Goal: Feedback & Contribution: Submit feedback/report problem

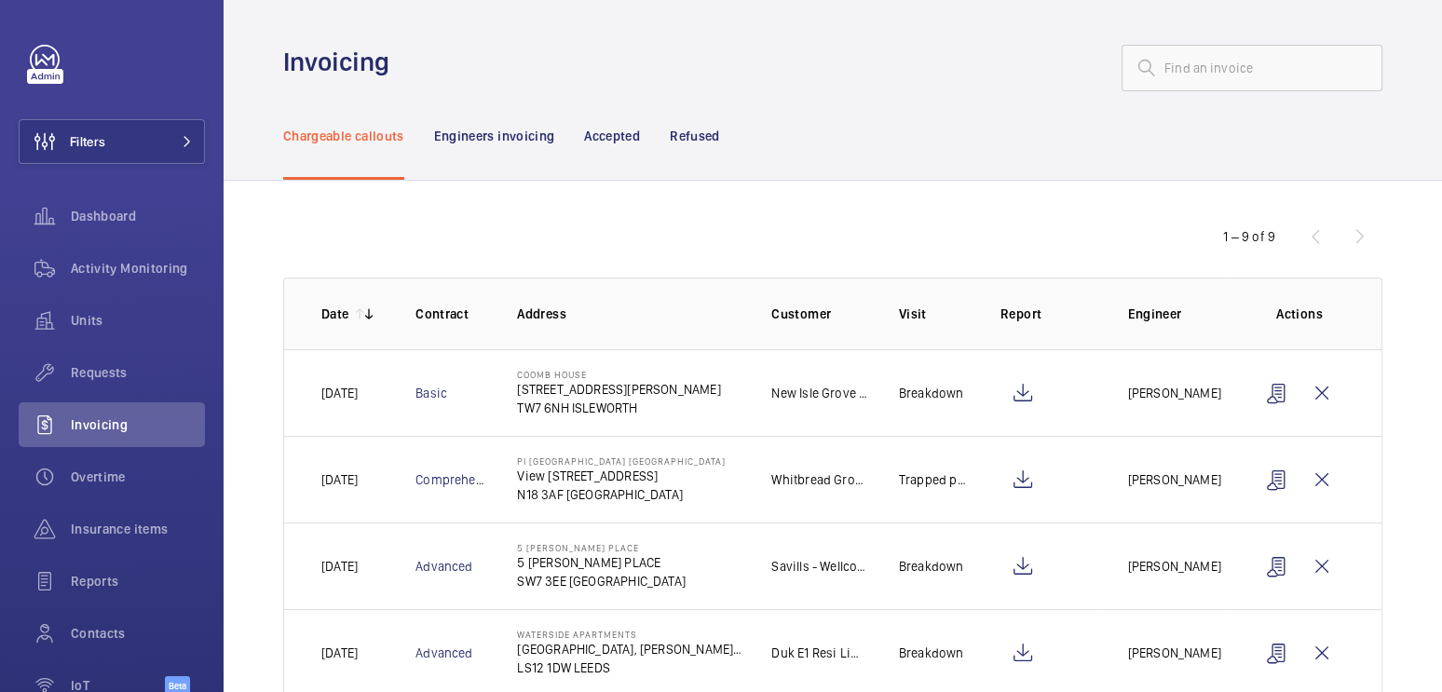
scroll to position [475, 0]
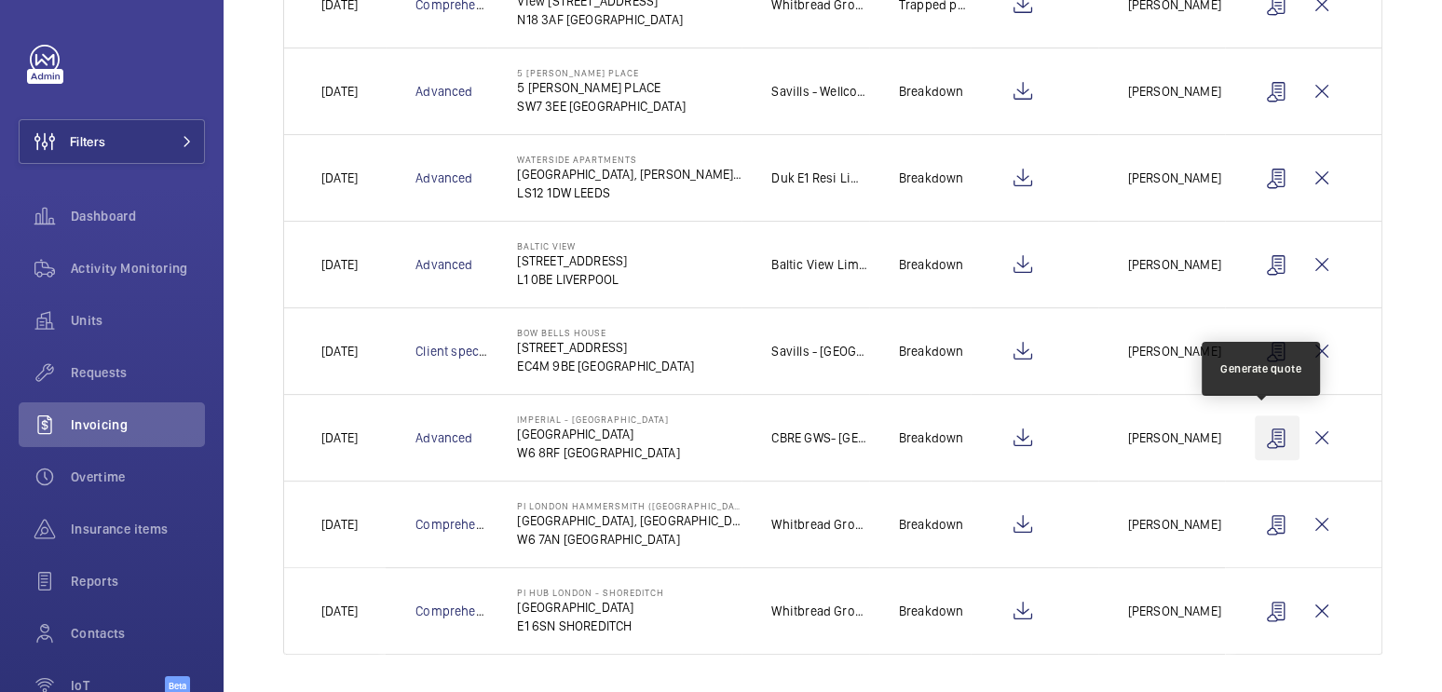
click at [1260, 432] on wm-front-icon-button at bounding box center [1277, 438] width 45 height 45
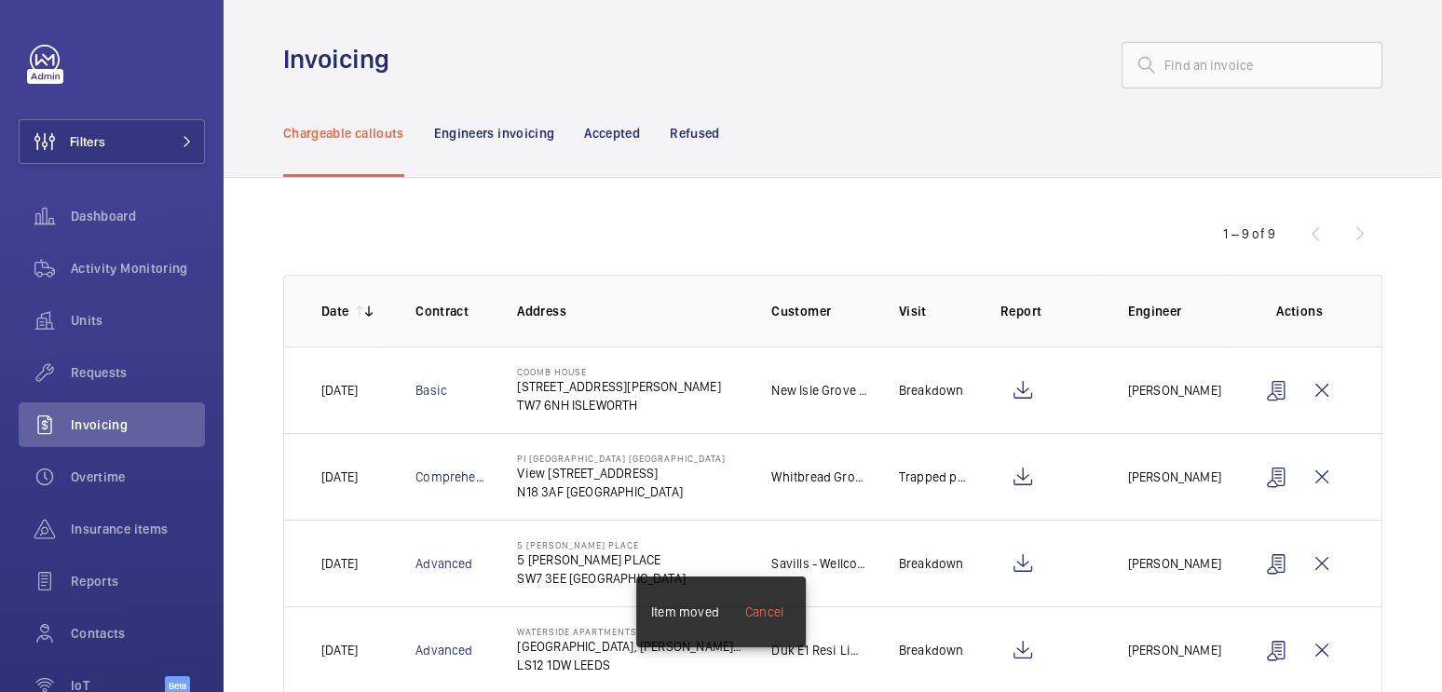
scroll to position [0, 0]
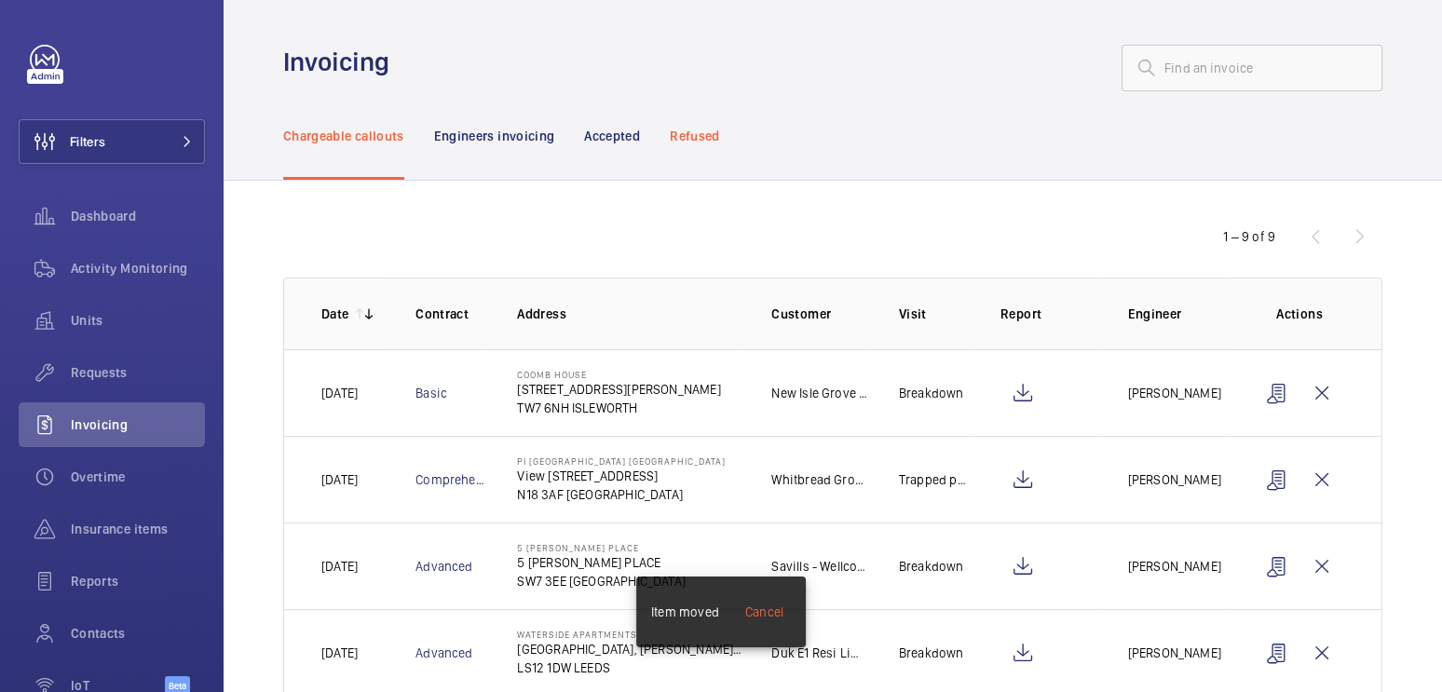
click at [705, 130] on p "Refused" at bounding box center [694, 136] width 49 height 19
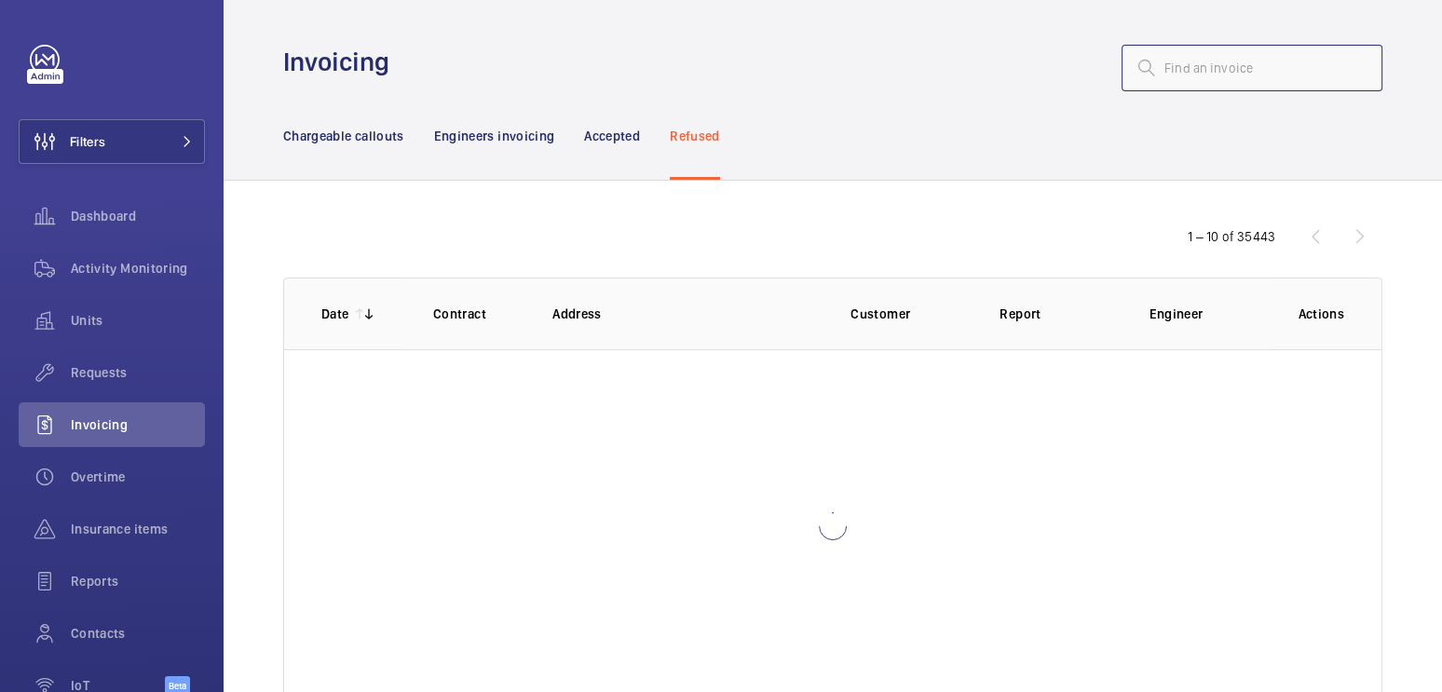
click at [1205, 61] on input "text" at bounding box center [1252, 68] width 261 height 47
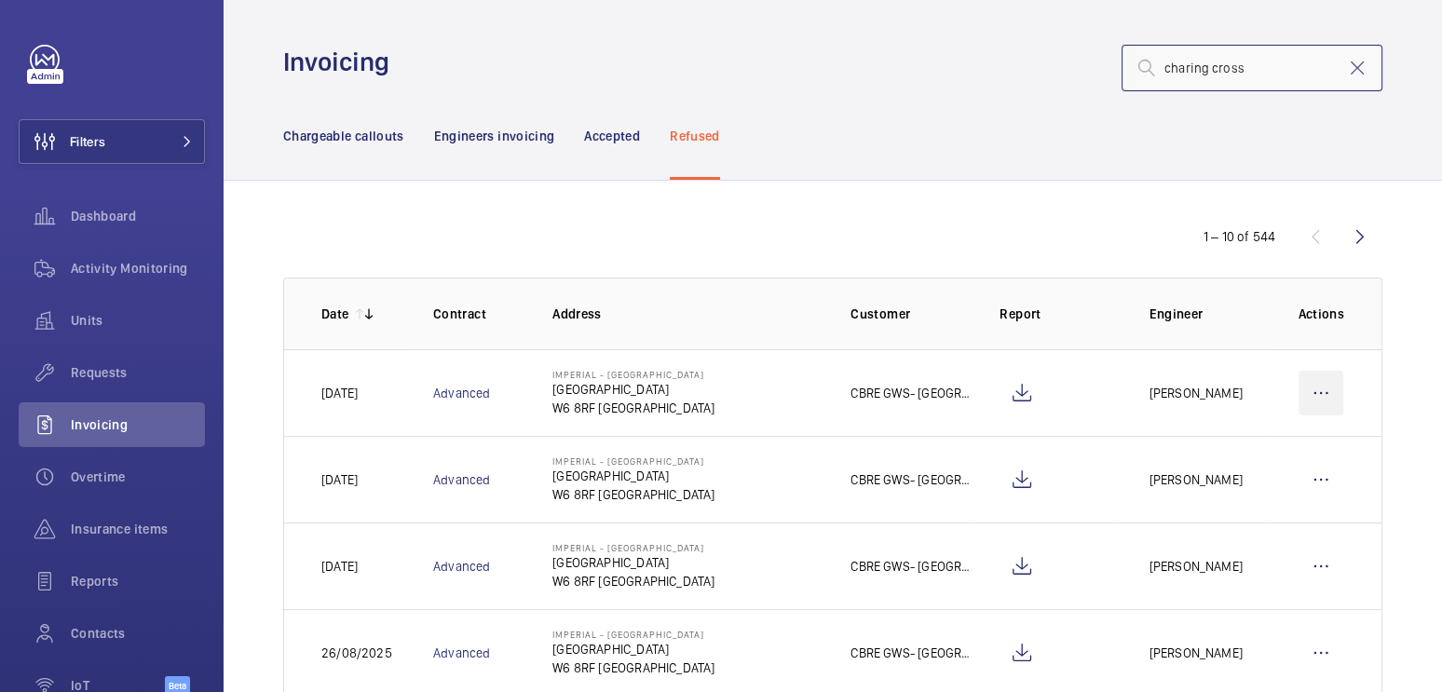
type input "charing cross"
click at [1299, 396] on wm-front-icon-button at bounding box center [1321, 393] width 45 height 45
click at [1283, 461] on div "Move to Engineers invoicing" at bounding box center [1241, 450] width 203 height 34
click at [1213, 451] on p "Move to Engineers invoicing" at bounding box center [1241, 450] width 166 height 19
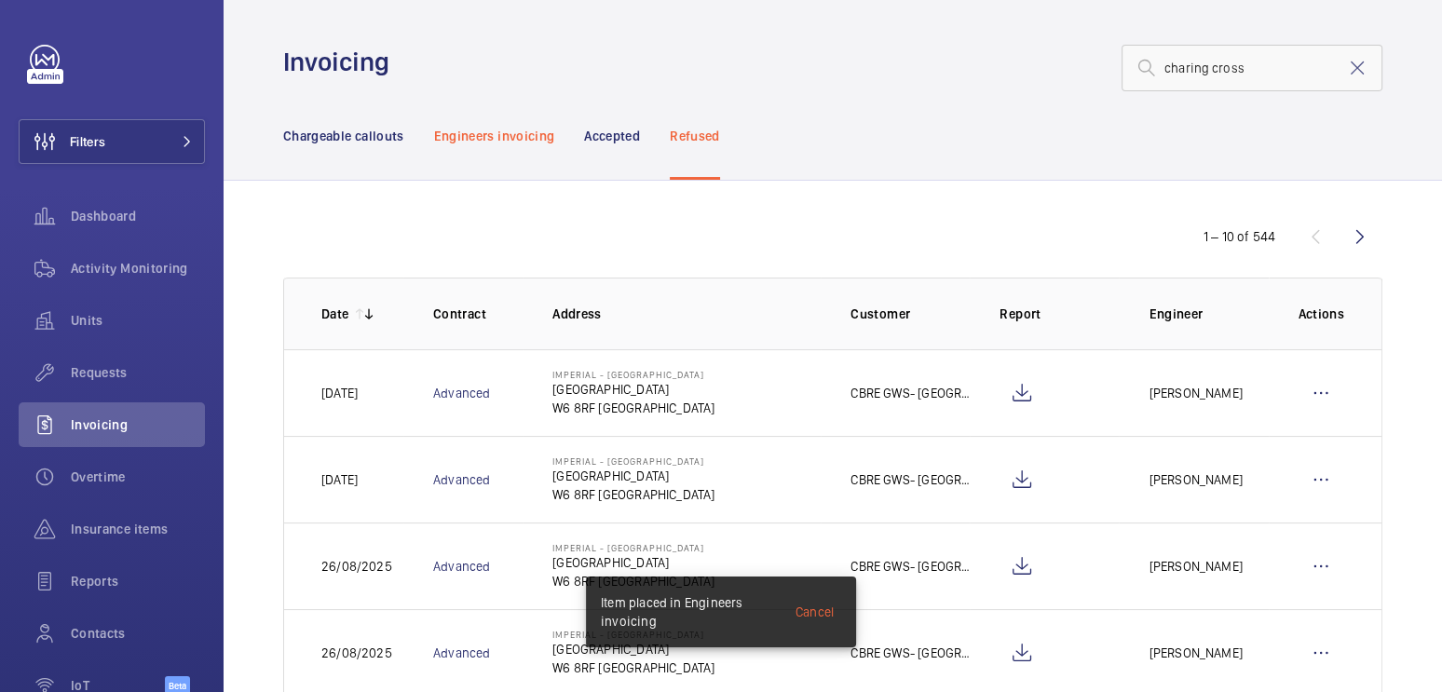
click at [473, 127] on p "Engineers invoicing" at bounding box center [494, 136] width 121 height 19
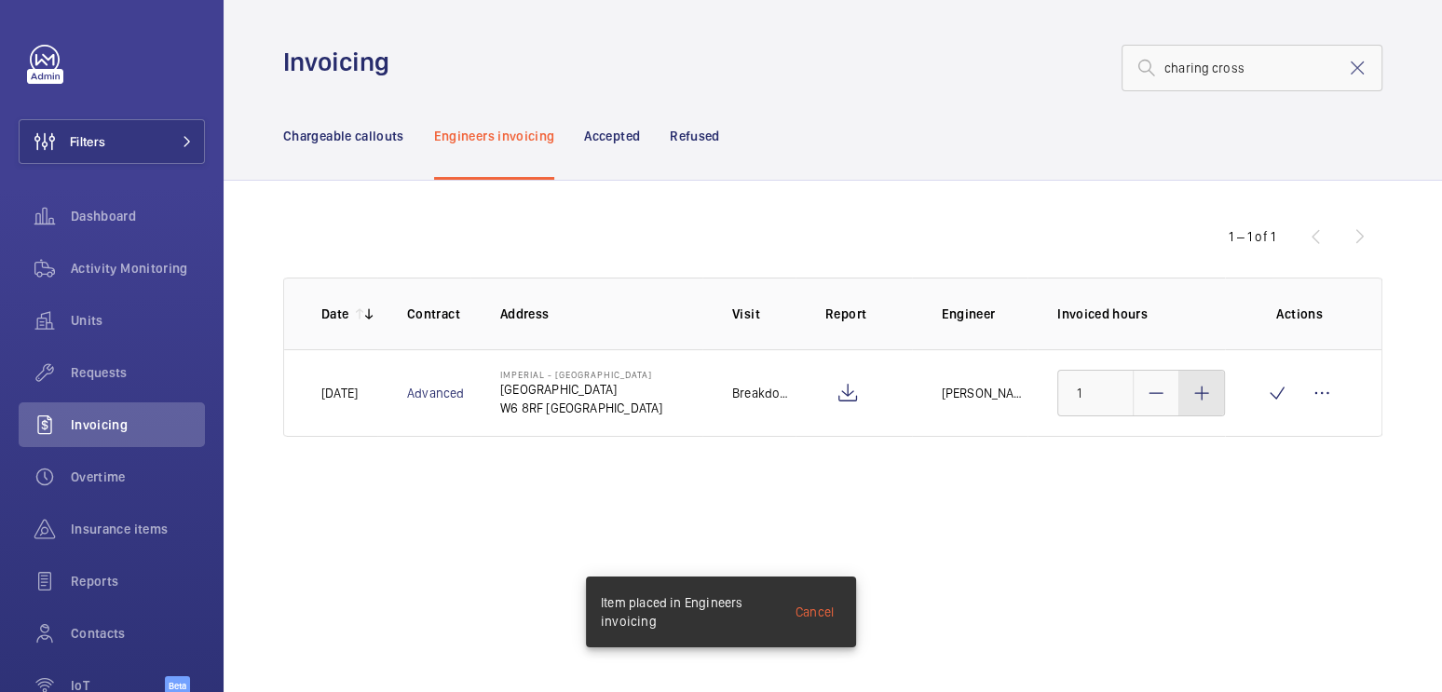
click at [1204, 391] on mat-icon at bounding box center [1202, 393] width 22 height 22
click at [1204, 390] on mat-icon at bounding box center [1202, 393] width 22 height 22
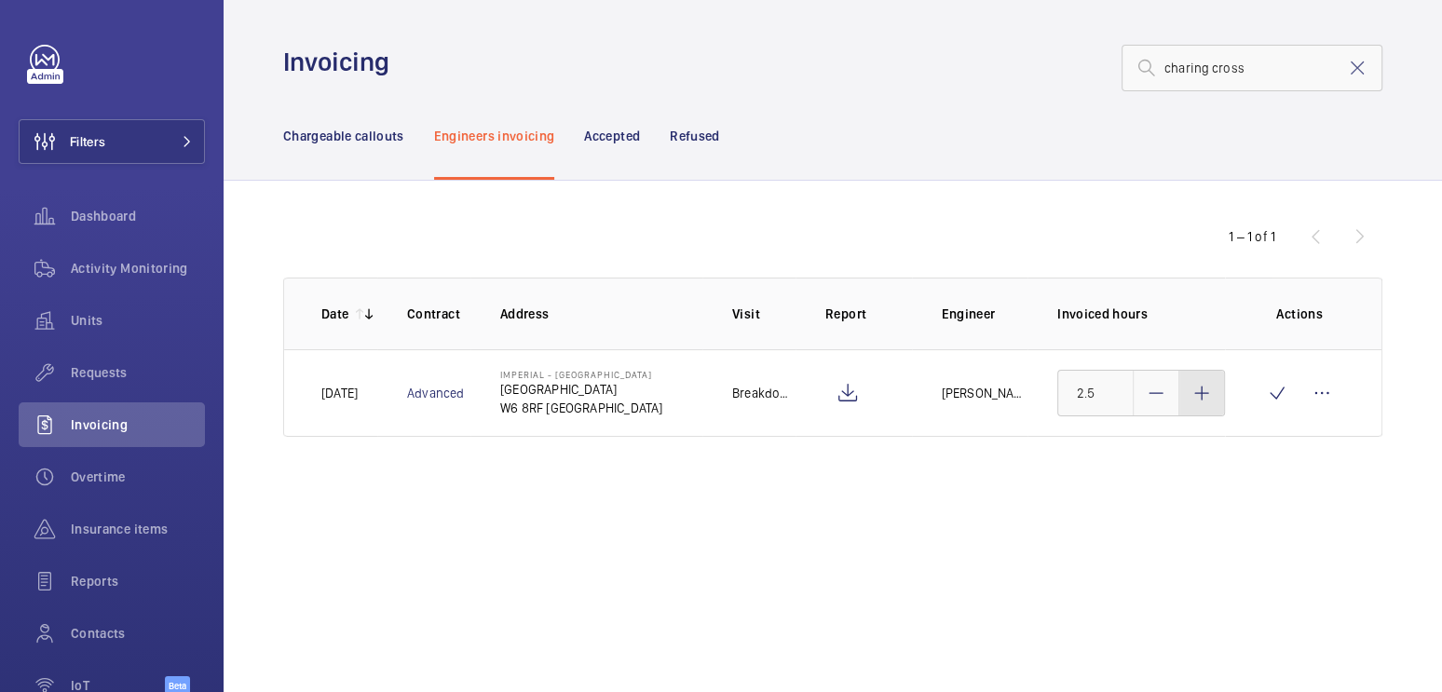
click at [1201, 399] on mat-icon at bounding box center [1202, 393] width 22 height 22
type input "3"
click at [1263, 406] on wm-front-icon-button at bounding box center [1277, 393] width 45 height 45
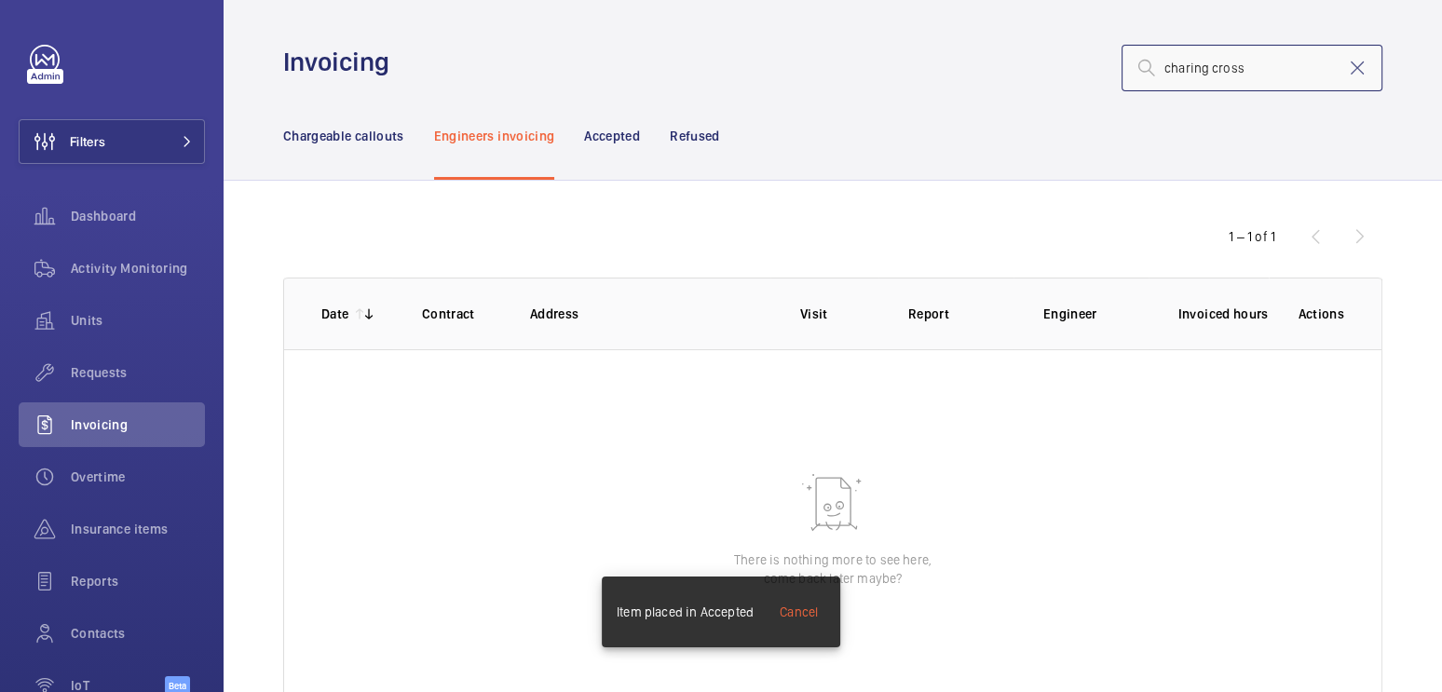
click at [1353, 70] on input "charing cross" at bounding box center [1252, 68] width 261 height 47
click at [1347, 70] on mat-icon at bounding box center [1357, 68] width 22 height 22
click at [366, 140] on p "Chargeable callouts" at bounding box center [343, 136] width 121 height 19
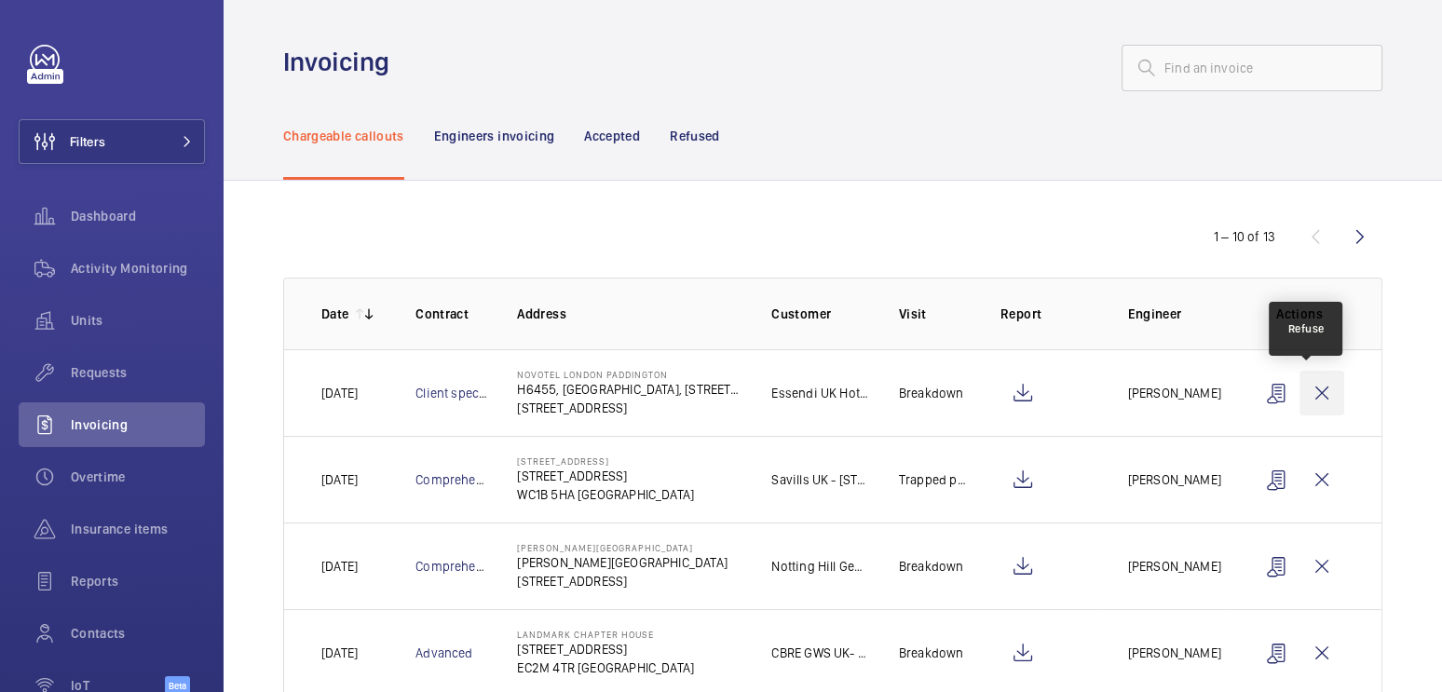
click at [1311, 387] on wm-front-icon-button at bounding box center [1322, 393] width 45 height 45
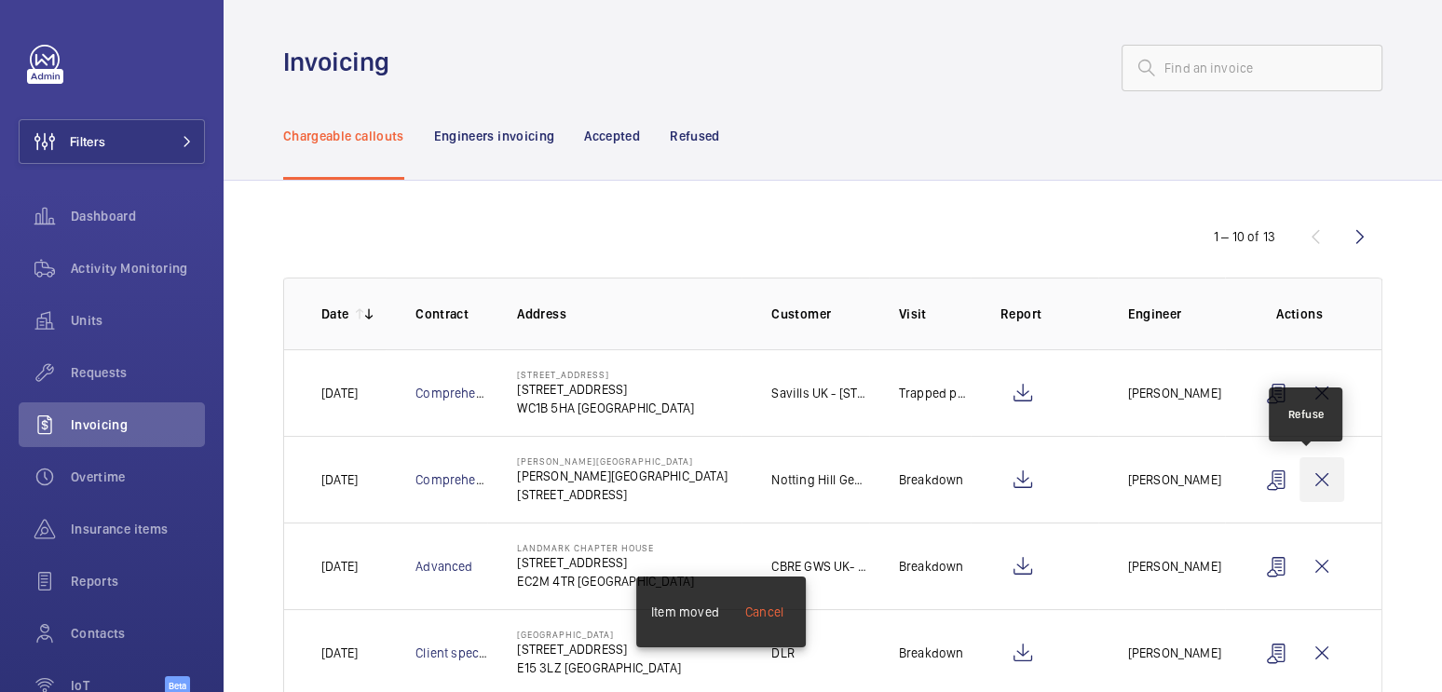
click at [1319, 471] on wm-front-icon-button at bounding box center [1322, 480] width 45 height 45
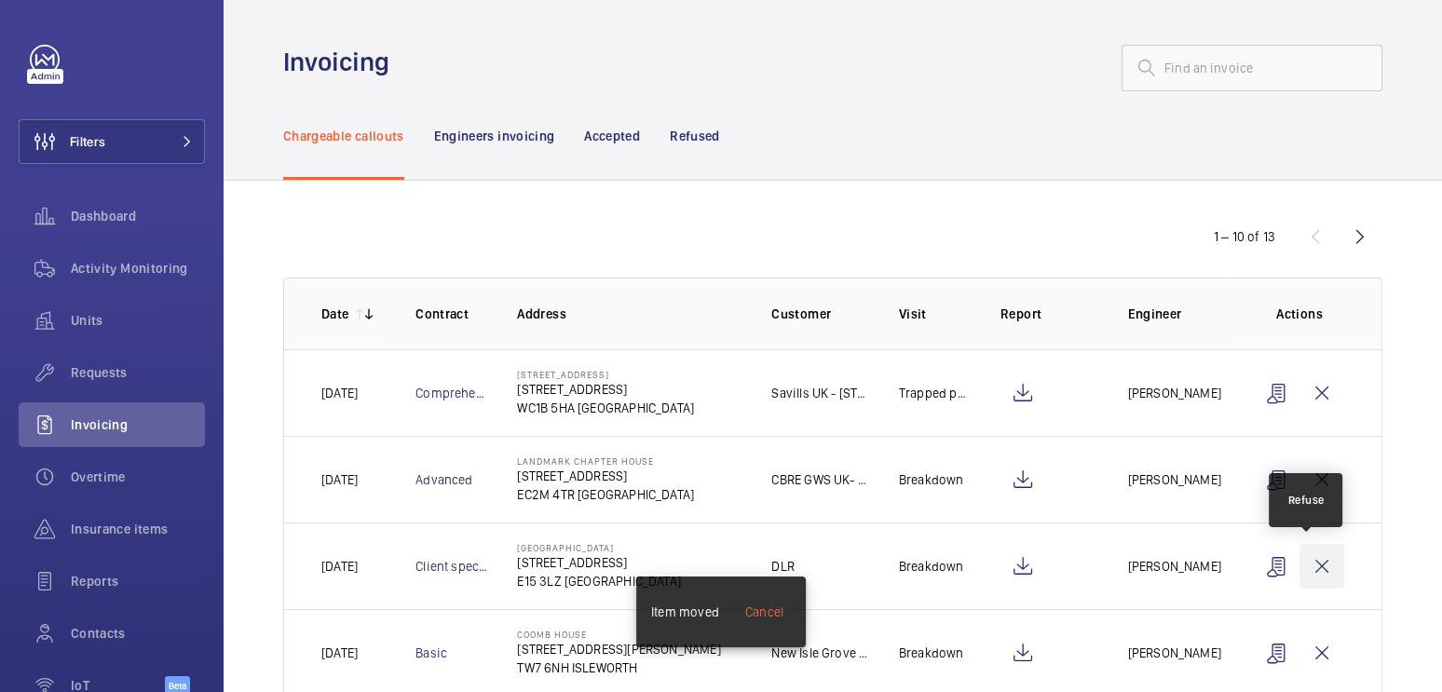
click at [1309, 560] on wm-front-icon-button at bounding box center [1322, 566] width 45 height 45
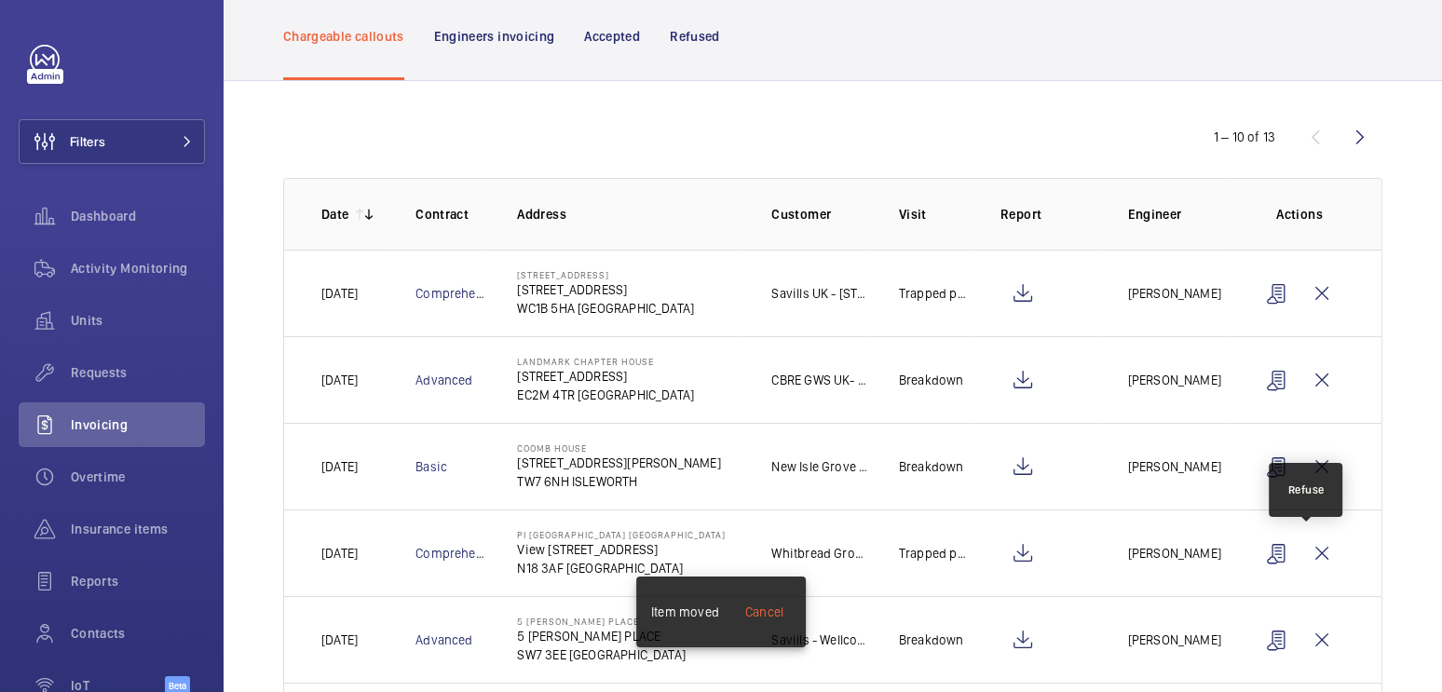
scroll to position [101, 0]
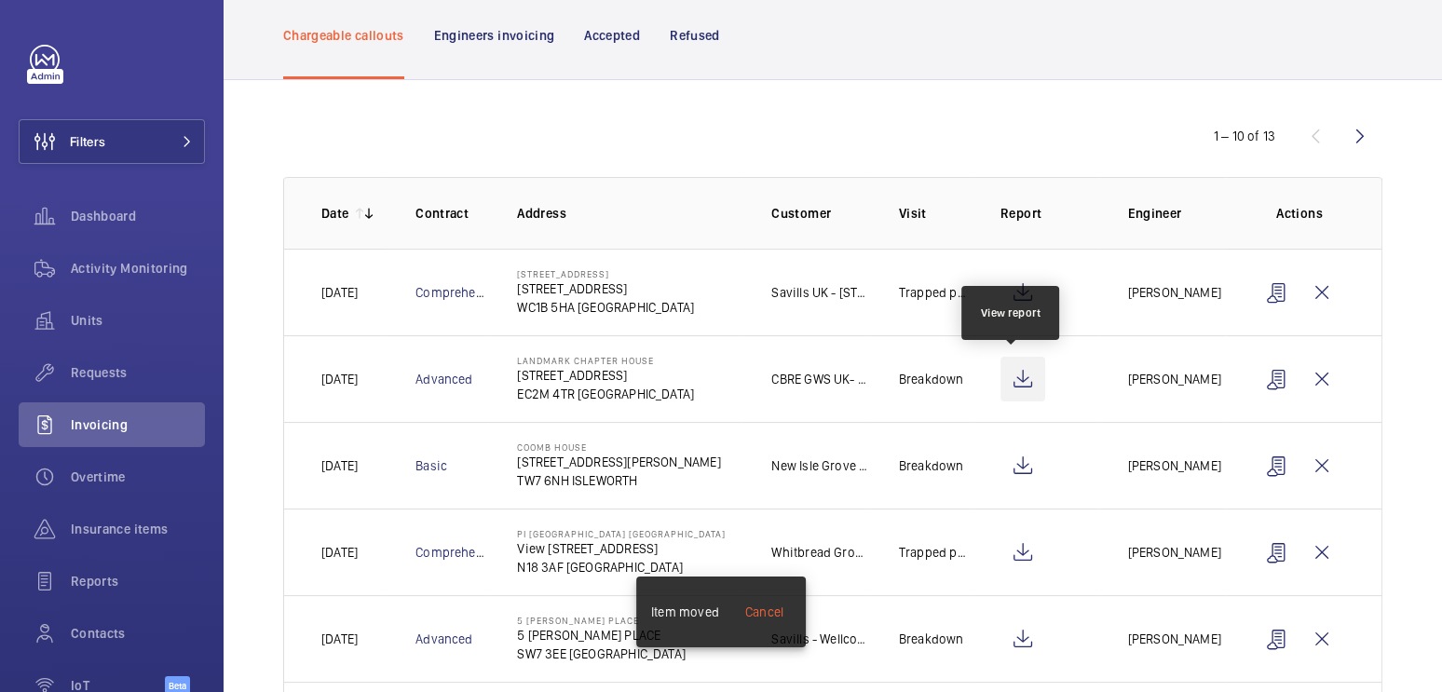
click at [1021, 378] on wm-front-icon-button at bounding box center [1023, 379] width 45 height 45
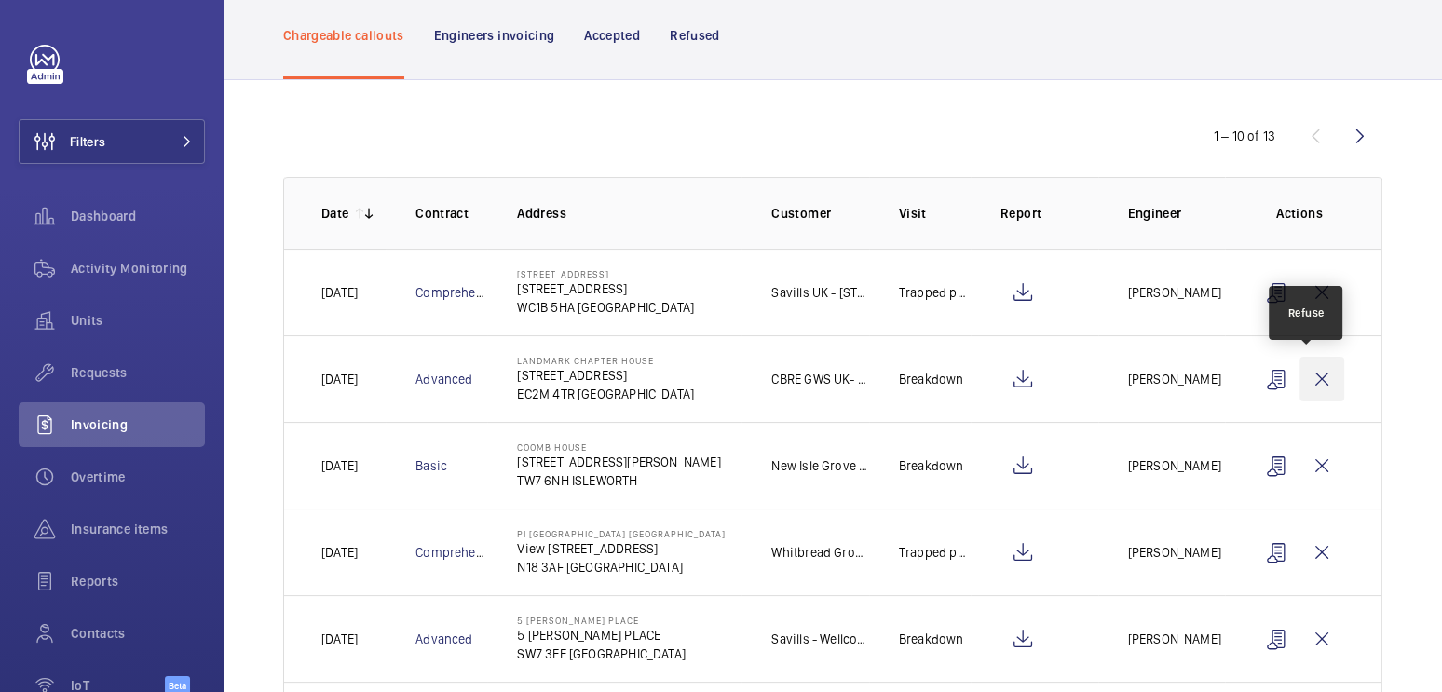
click at [1307, 365] on wm-front-icon-button at bounding box center [1322, 379] width 45 height 45
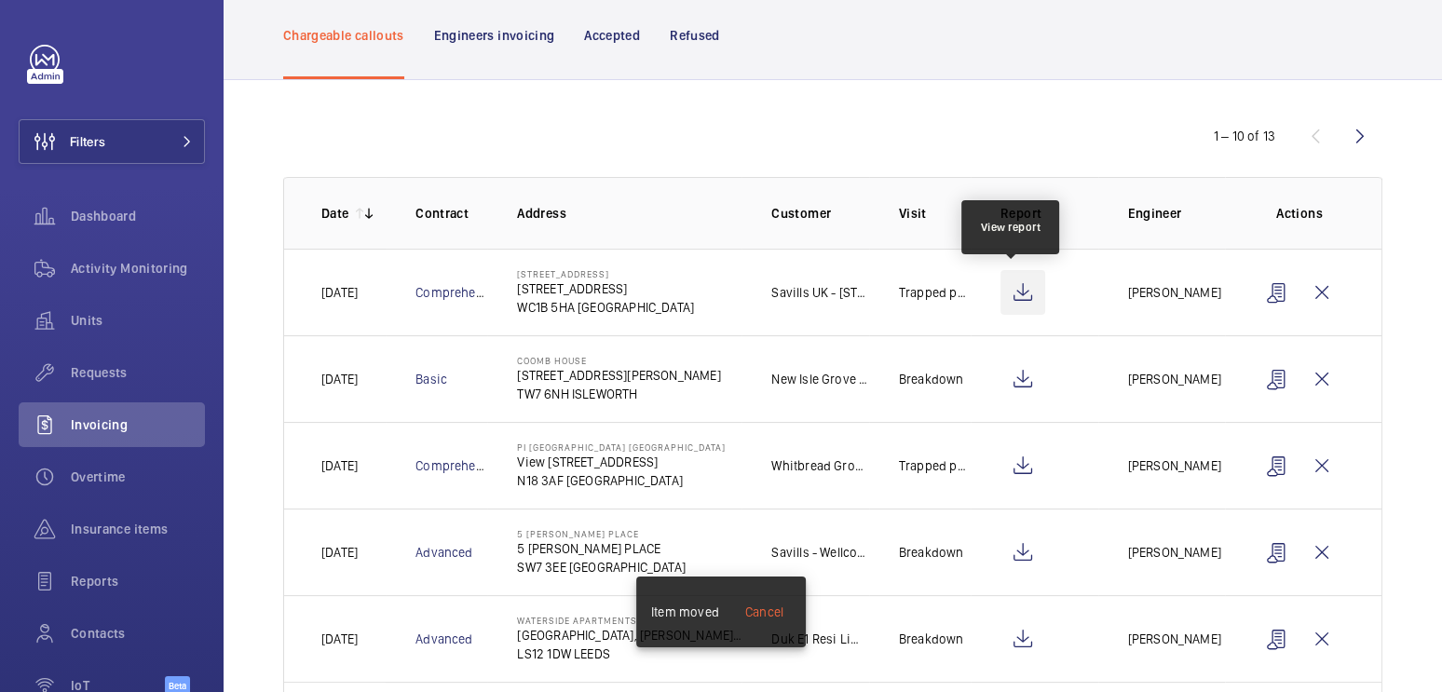
click at [1010, 290] on wm-front-icon-button at bounding box center [1023, 292] width 45 height 45
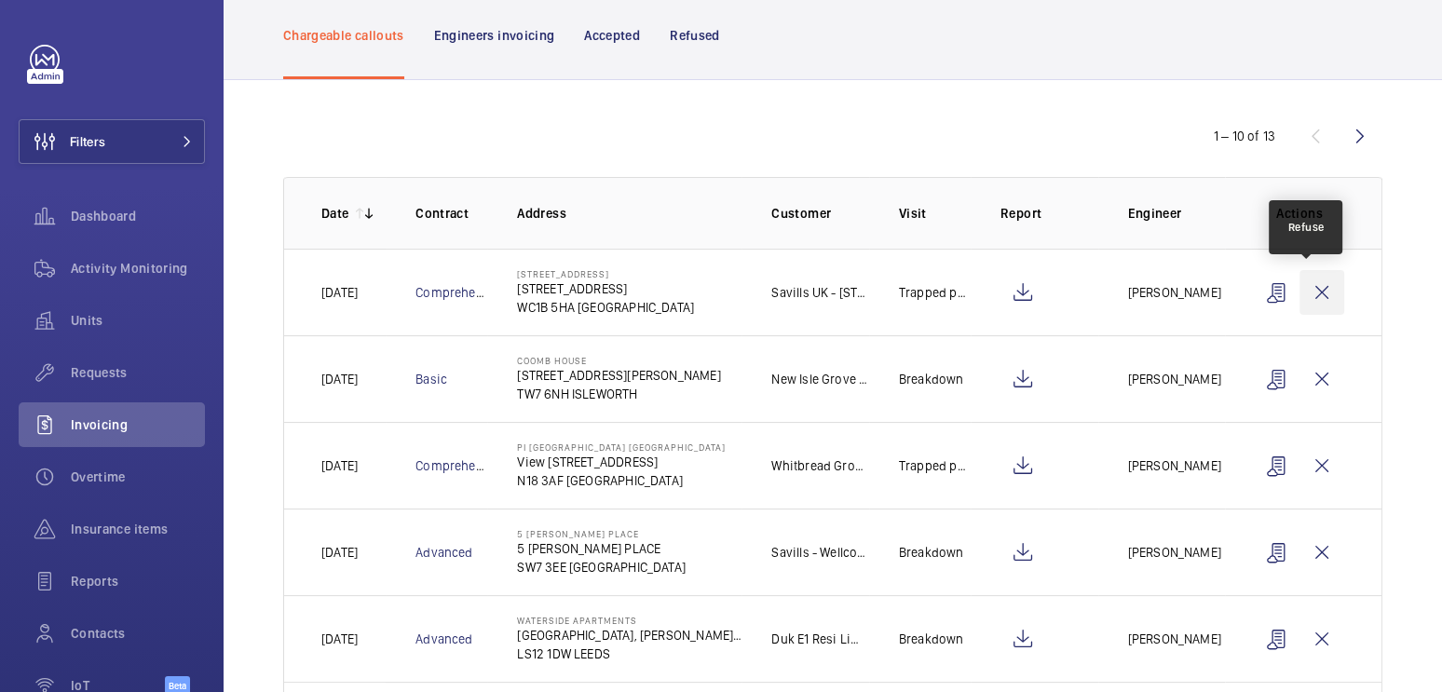
click at [1305, 281] on wm-front-icon-button at bounding box center [1322, 292] width 45 height 45
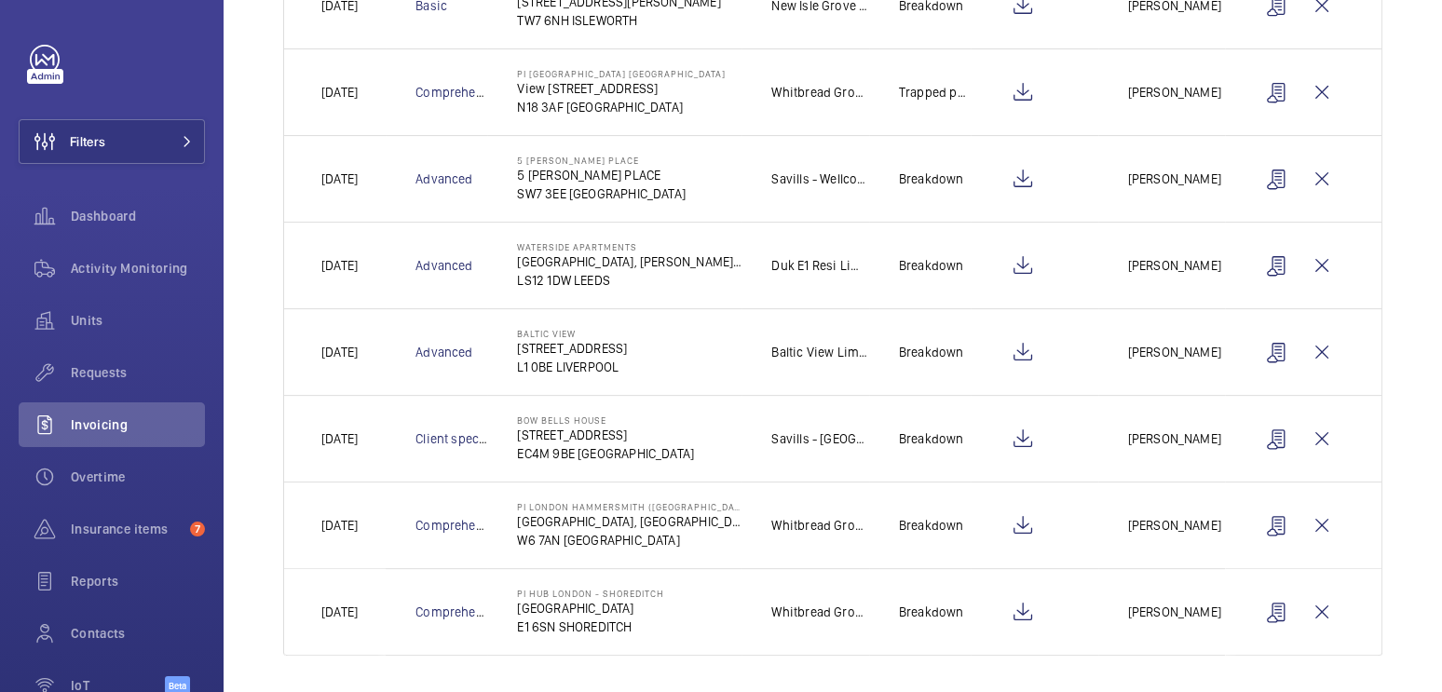
scroll to position [389, 0]
click at [1264, 610] on wm-front-icon-button at bounding box center [1277, 611] width 45 height 45
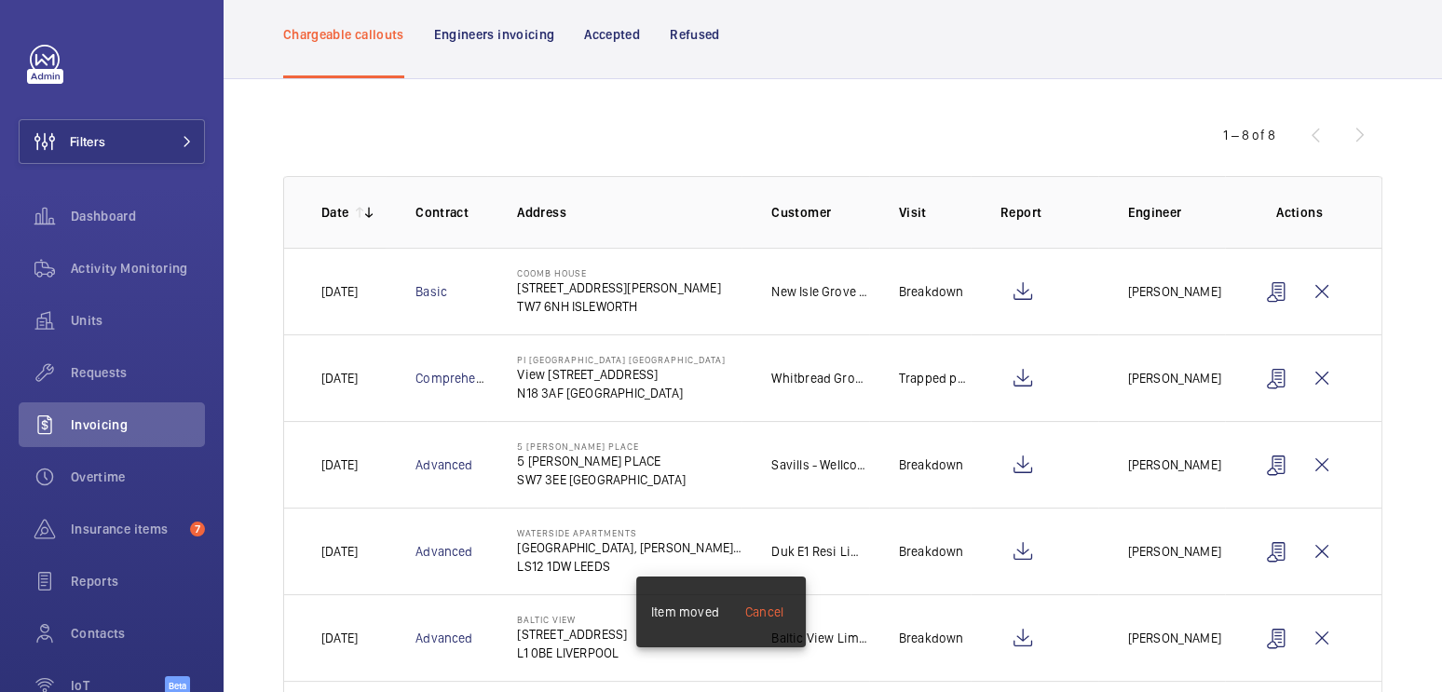
scroll to position [0, 0]
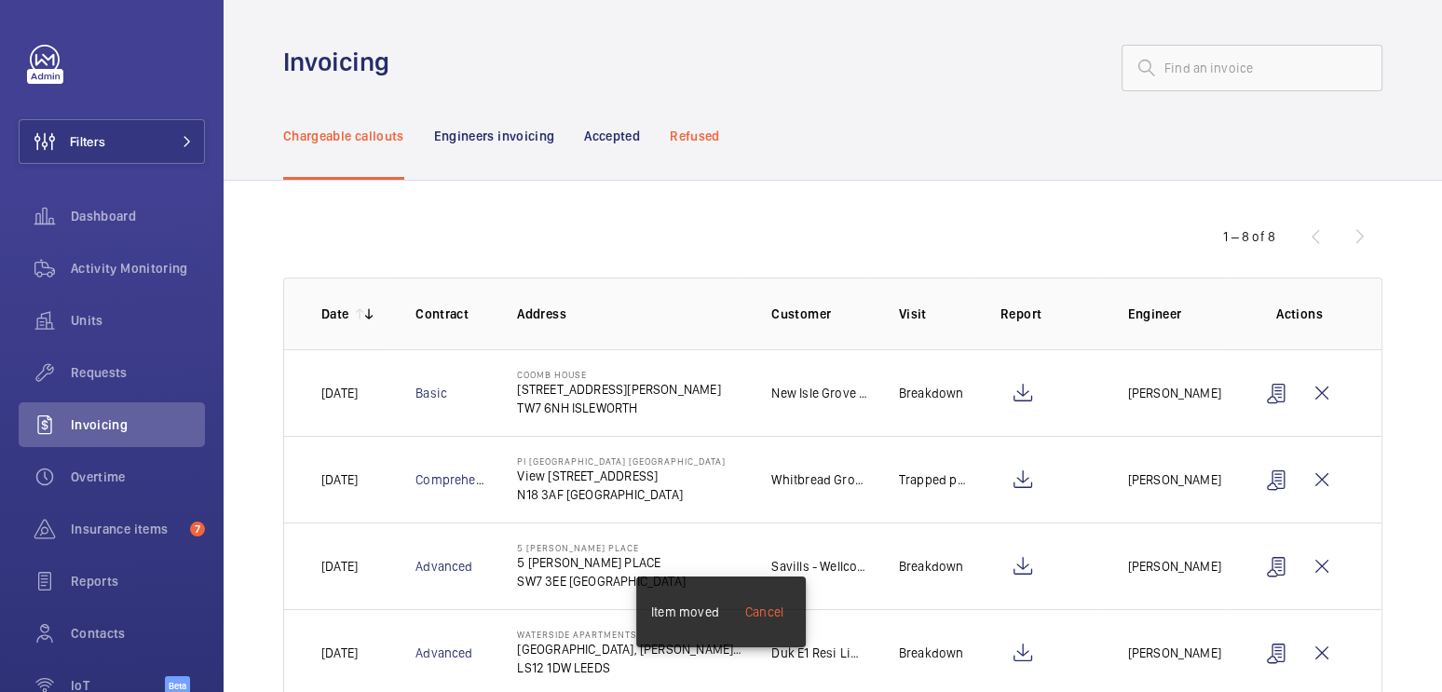
click at [692, 137] on p "Refused" at bounding box center [694, 136] width 49 height 19
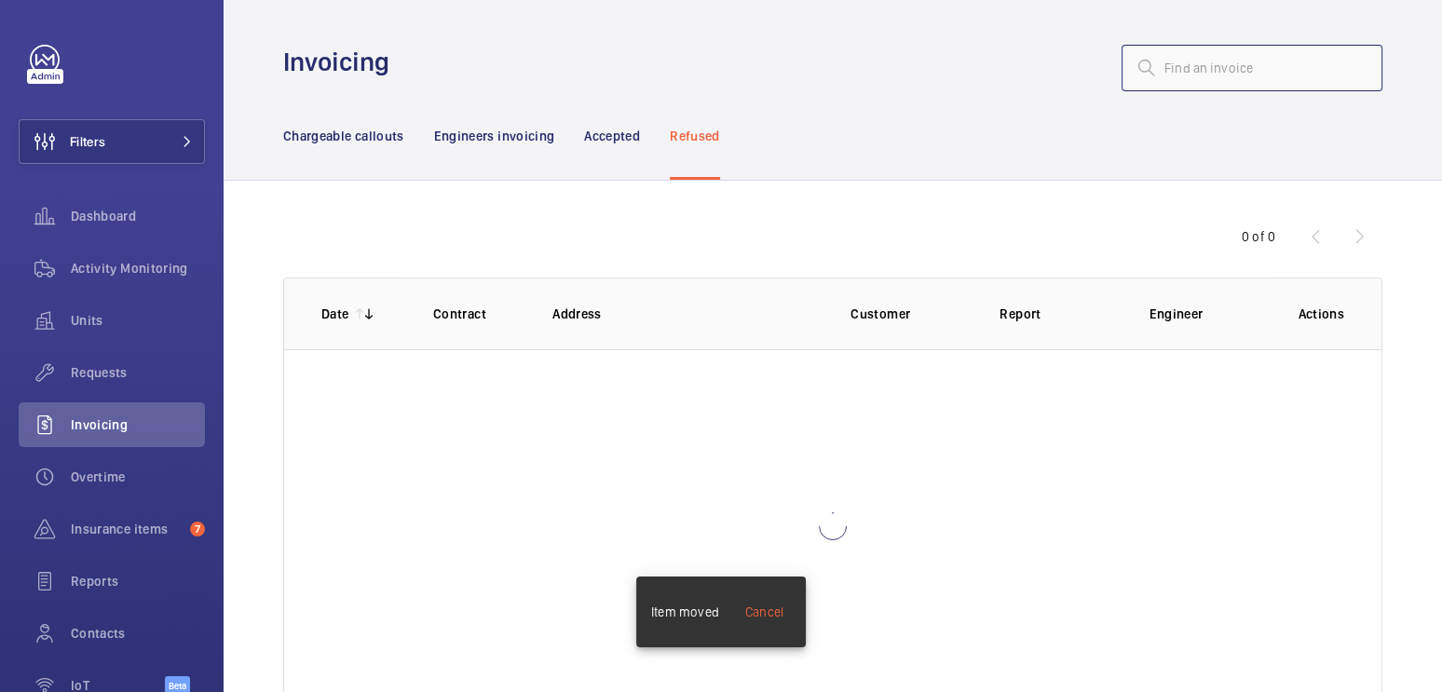
click at [1190, 74] on input "text" at bounding box center [1252, 68] width 261 height 47
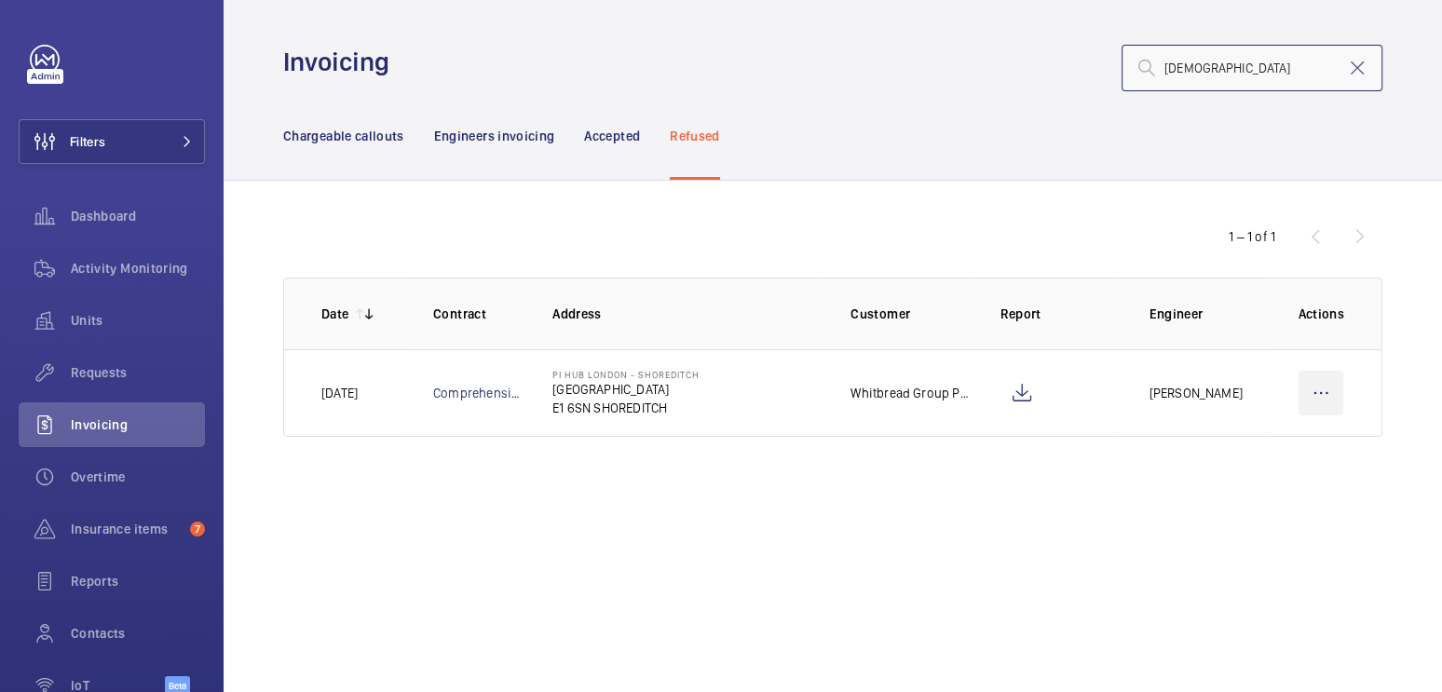
type input "quaker"
click at [1319, 394] on wm-front-icon-button at bounding box center [1321, 393] width 45 height 45
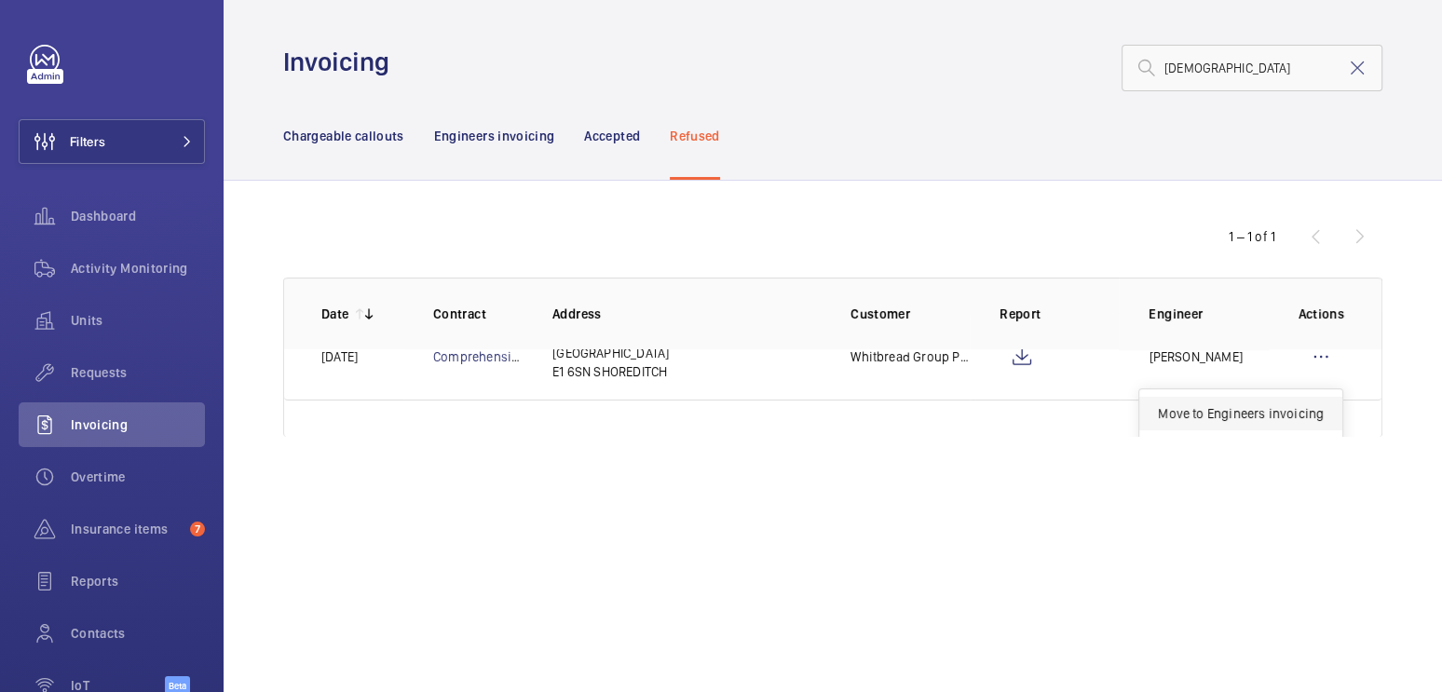
scroll to position [37, 0]
click at [1262, 413] on p "Move to Engineers invoicing" at bounding box center [1241, 412] width 166 height 19
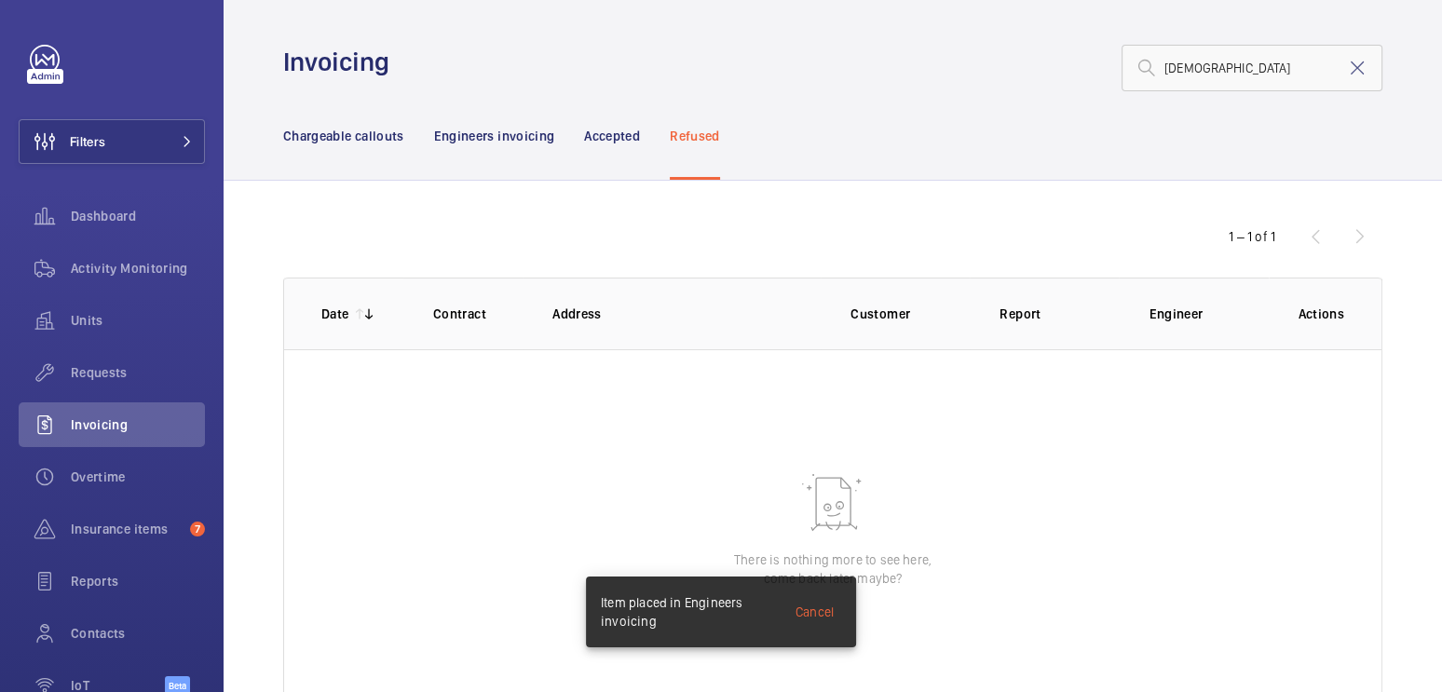
drag, startPoint x: 486, startPoint y: 139, endPoint x: 594, endPoint y: 208, distance: 127.4
click at [486, 139] on p "Engineers invoicing" at bounding box center [494, 136] width 121 height 19
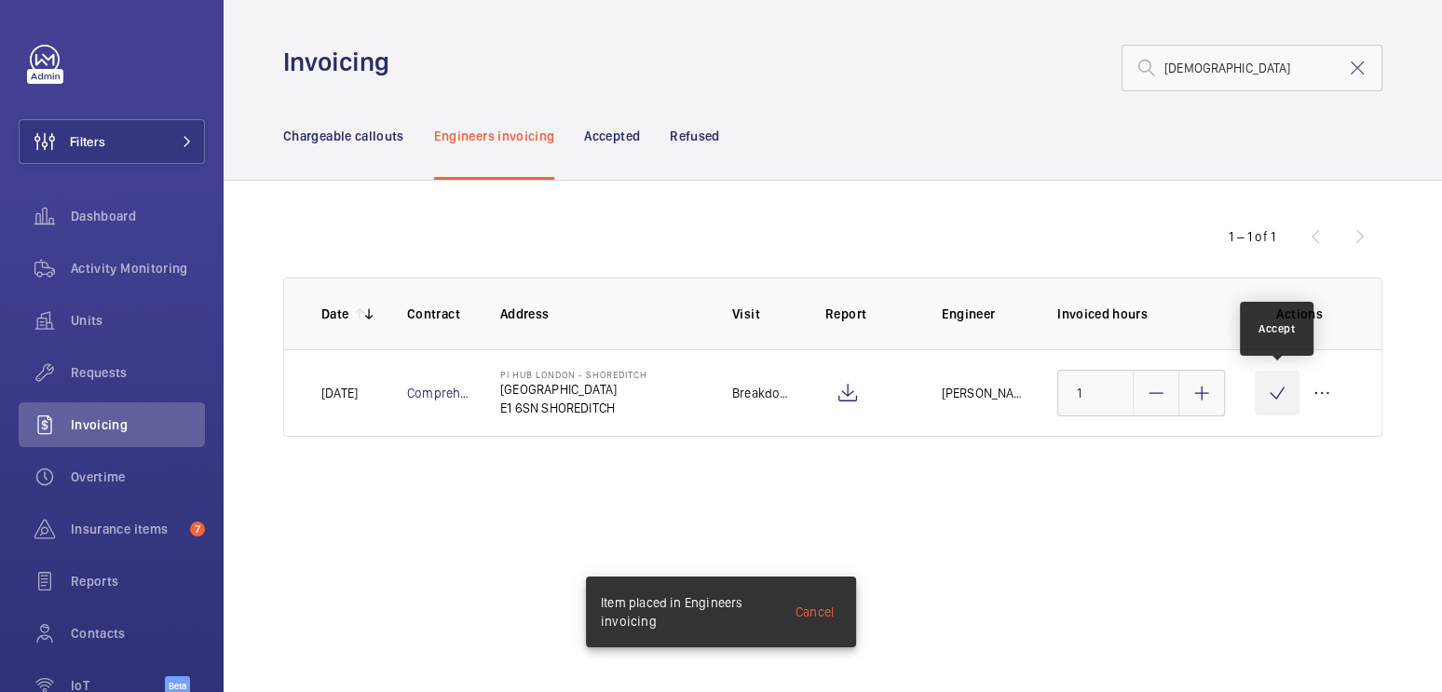
click at [1277, 394] on wm-front-icon-button at bounding box center [1277, 393] width 45 height 45
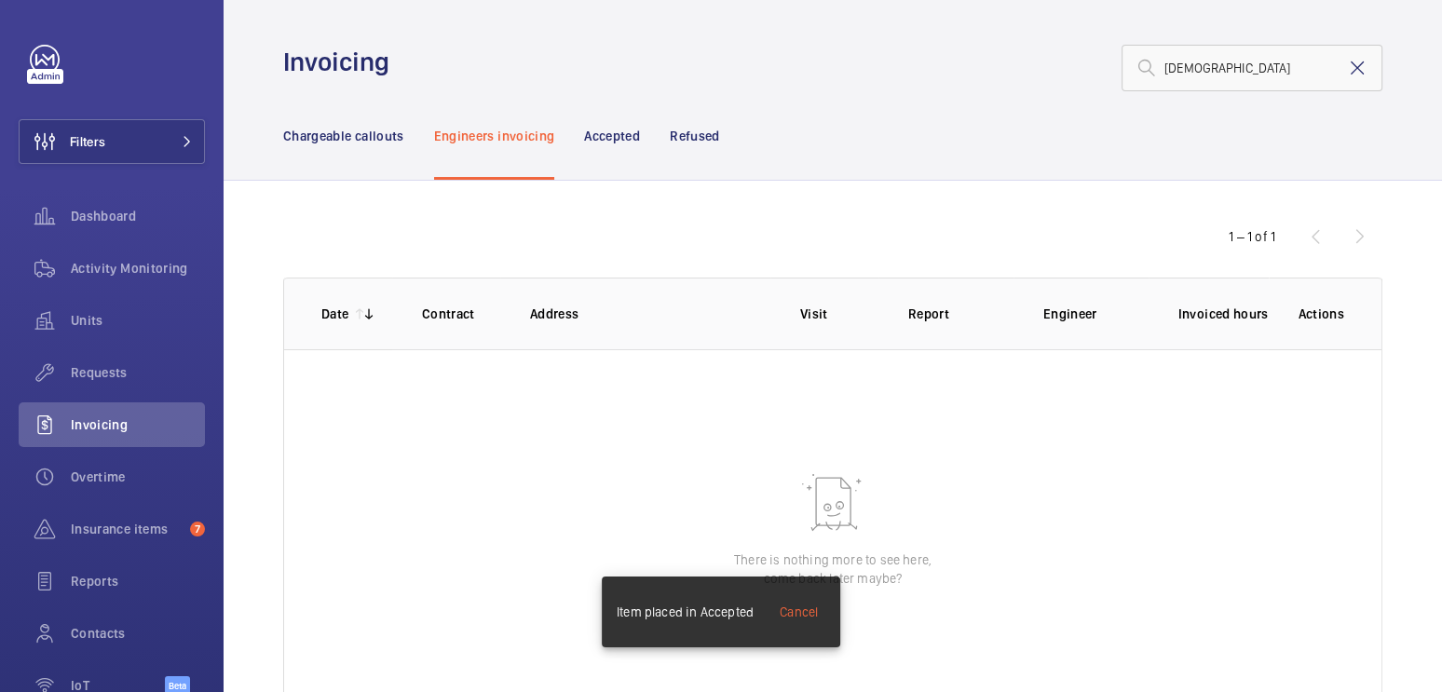
click at [1346, 71] on mat-icon at bounding box center [1357, 68] width 22 height 22
click at [334, 130] on p "Chargeable callouts" at bounding box center [343, 136] width 121 height 19
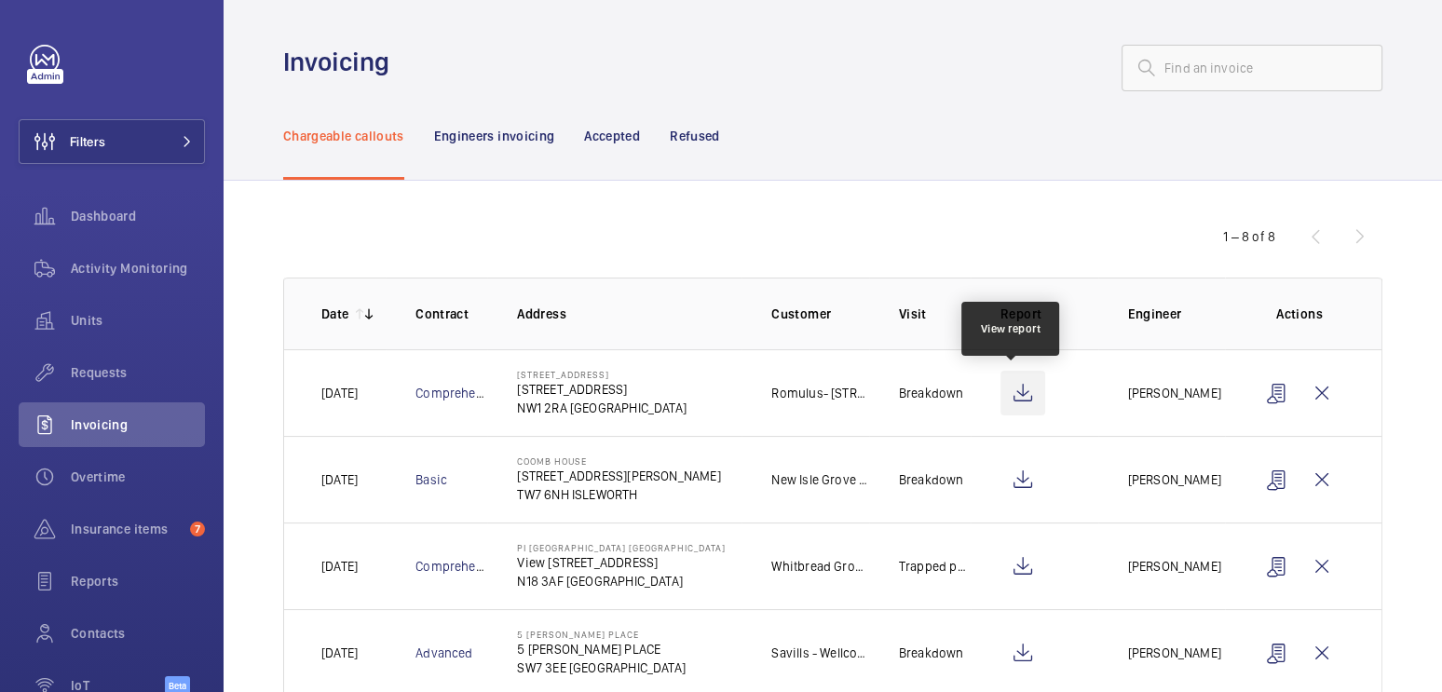
click at [1019, 385] on wm-front-icon-button at bounding box center [1023, 393] width 45 height 45
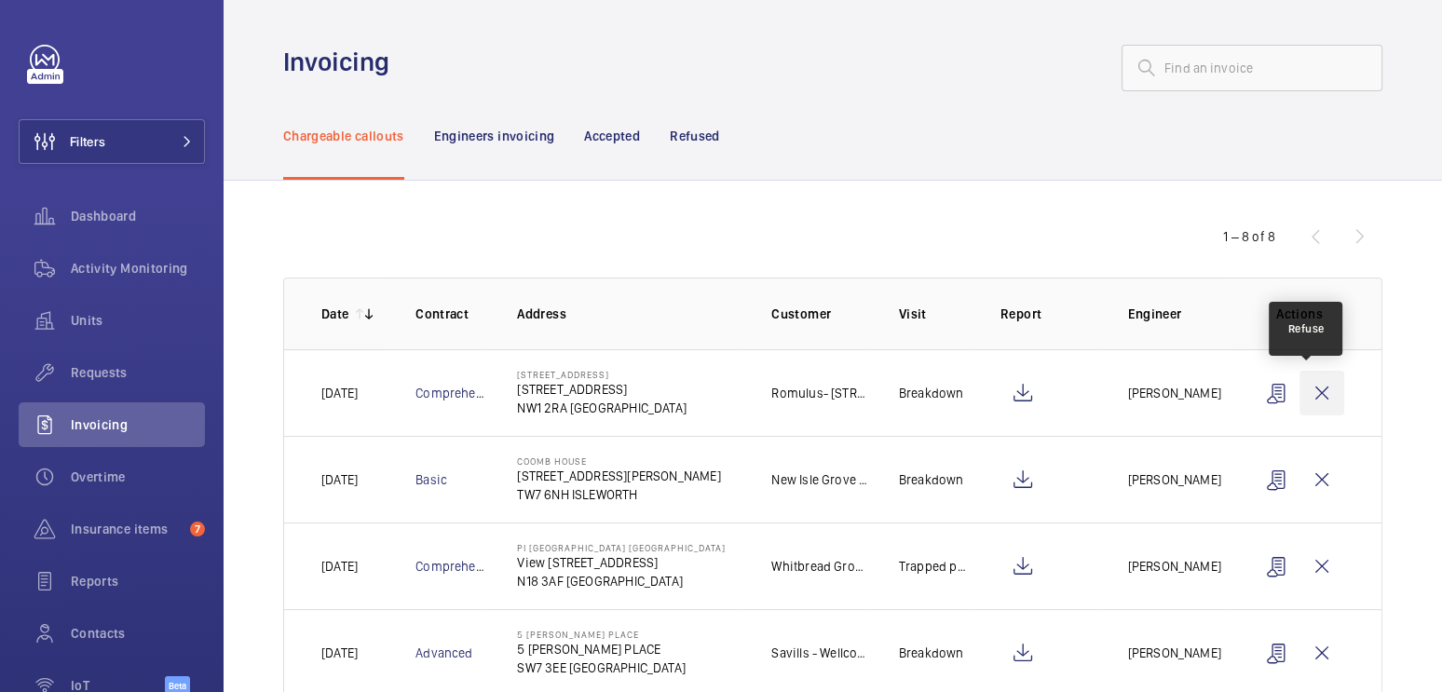
click at [1310, 401] on wm-front-icon-button at bounding box center [1322, 393] width 45 height 45
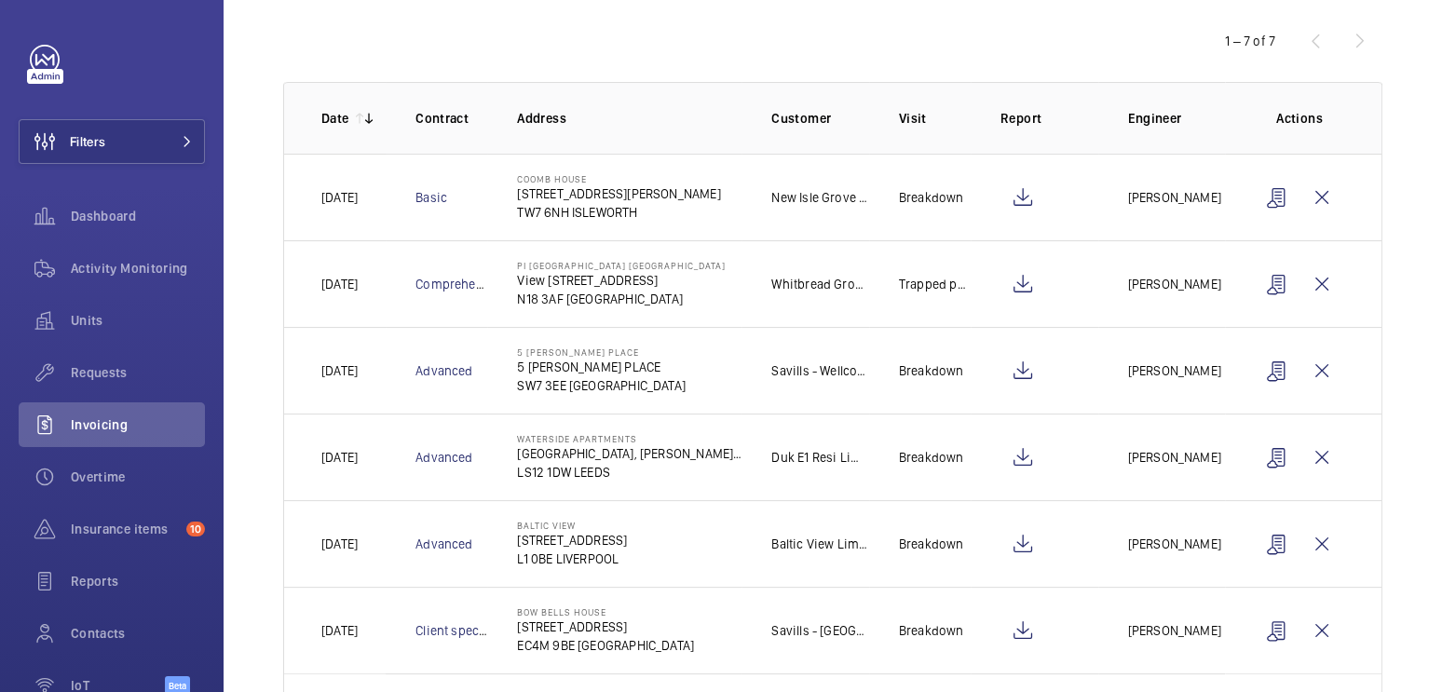
scroll to position [303, 0]
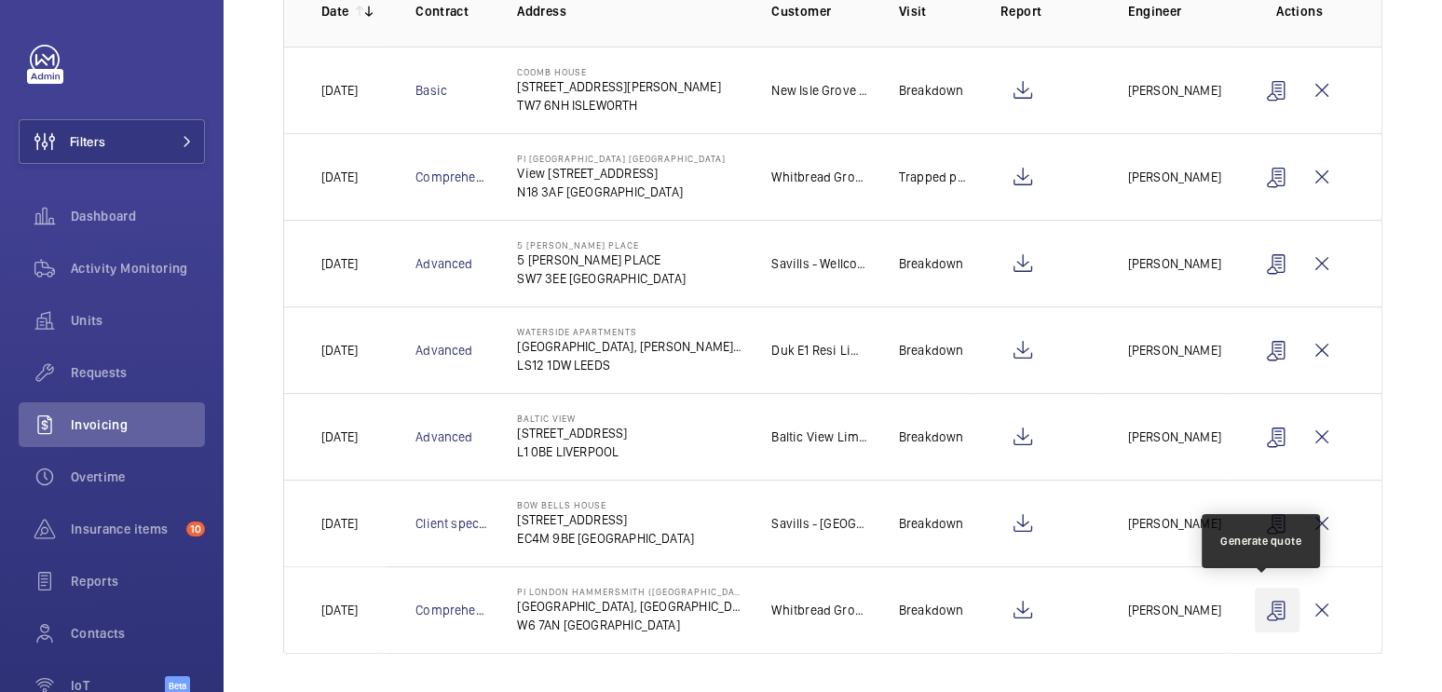
click at [1263, 613] on wm-front-icon-button at bounding box center [1277, 610] width 45 height 45
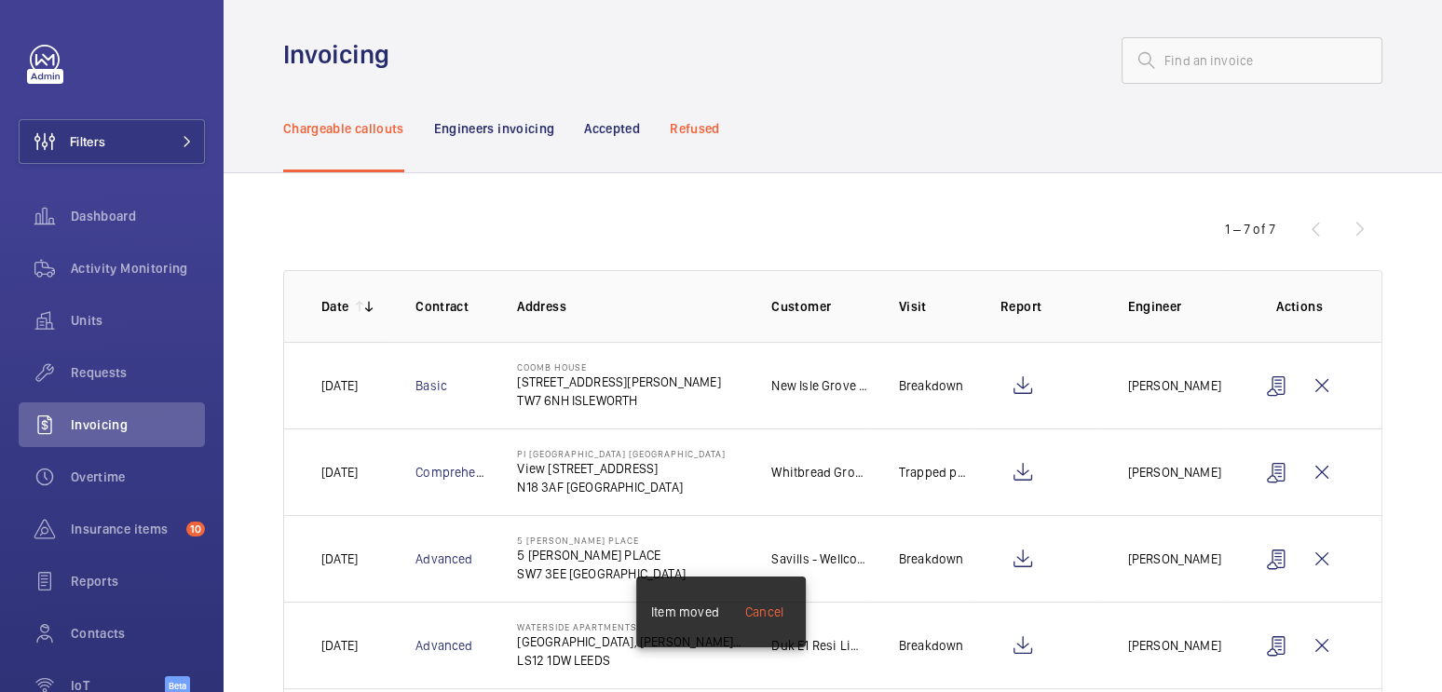
scroll to position [0, 0]
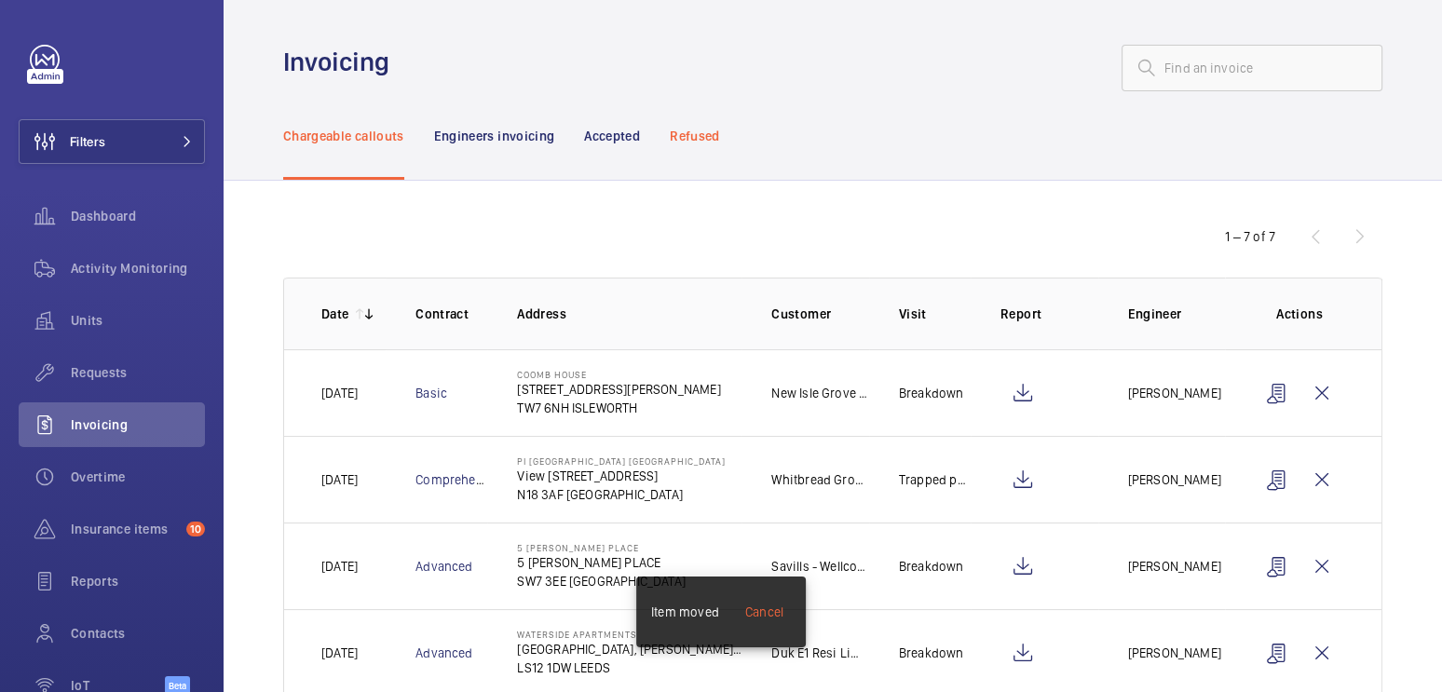
click at [675, 127] on p "Refused" at bounding box center [694, 136] width 49 height 19
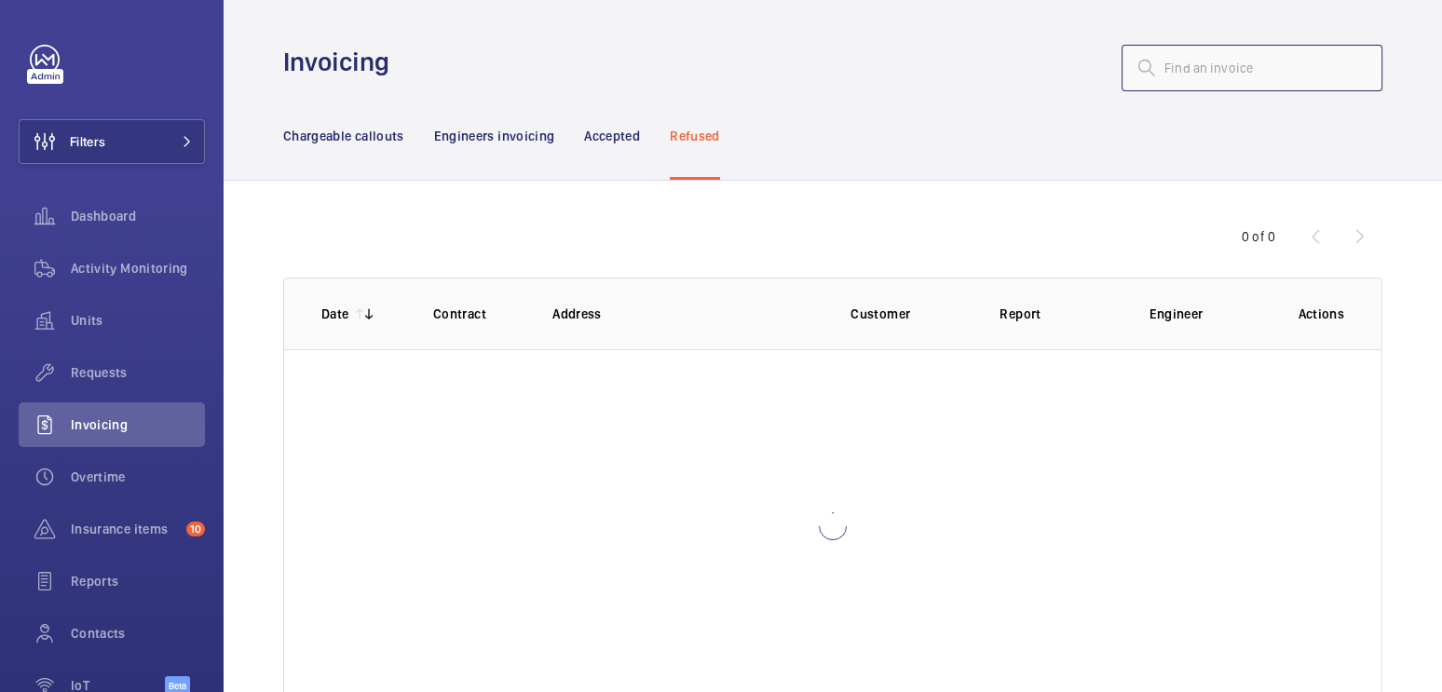
click at [1184, 73] on input "text" at bounding box center [1252, 68] width 261 height 47
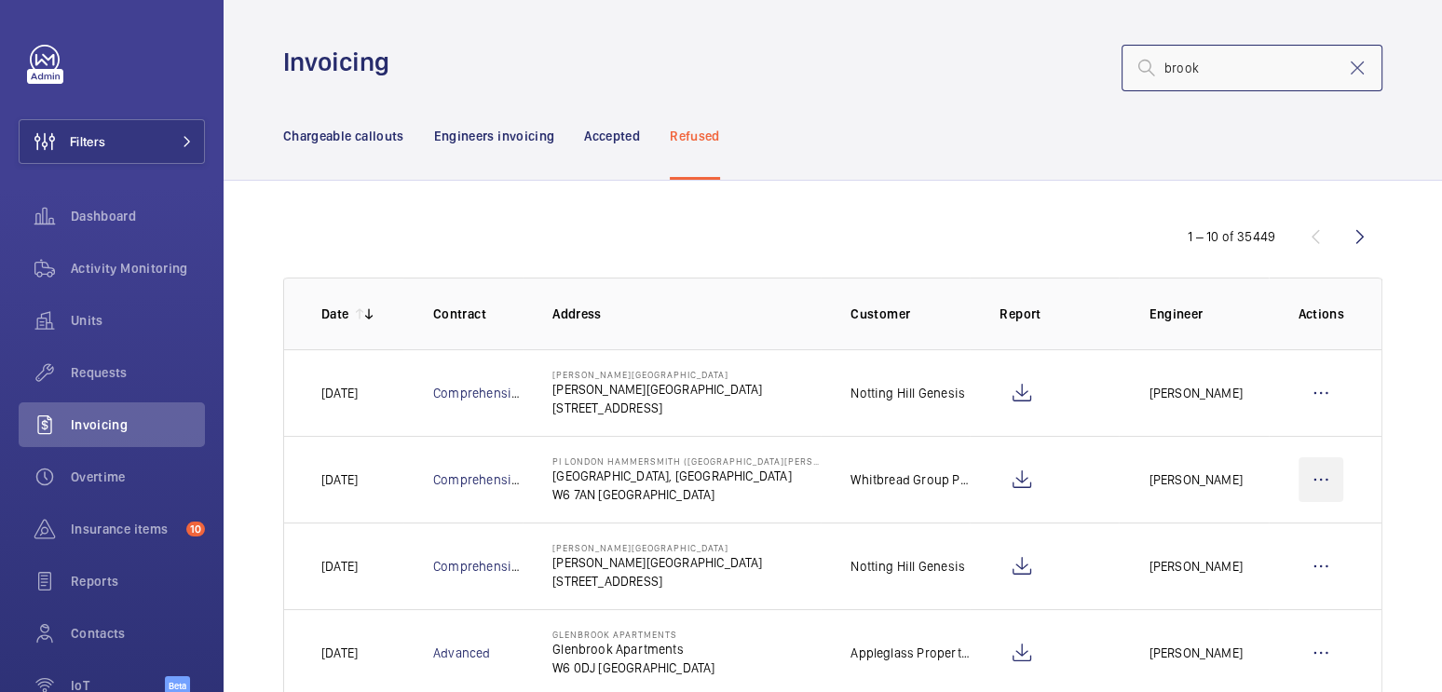
type input "brook"
click at [1317, 480] on wm-front-icon-button at bounding box center [1321, 480] width 45 height 45
click at [1289, 538] on p "Move to Engineers invoicing" at bounding box center [1241, 536] width 166 height 19
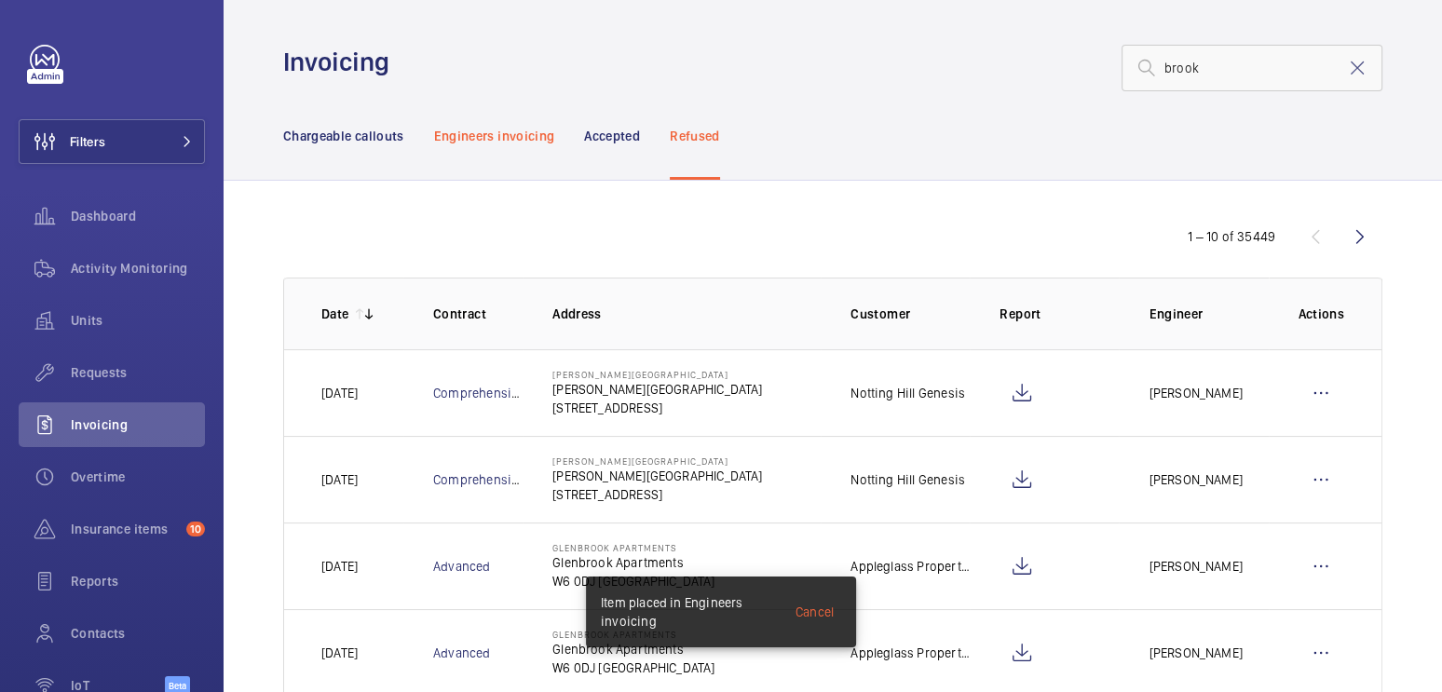
click at [521, 135] on p "Engineers invoicing" at bounding box center [494, 136] width 121 height 19
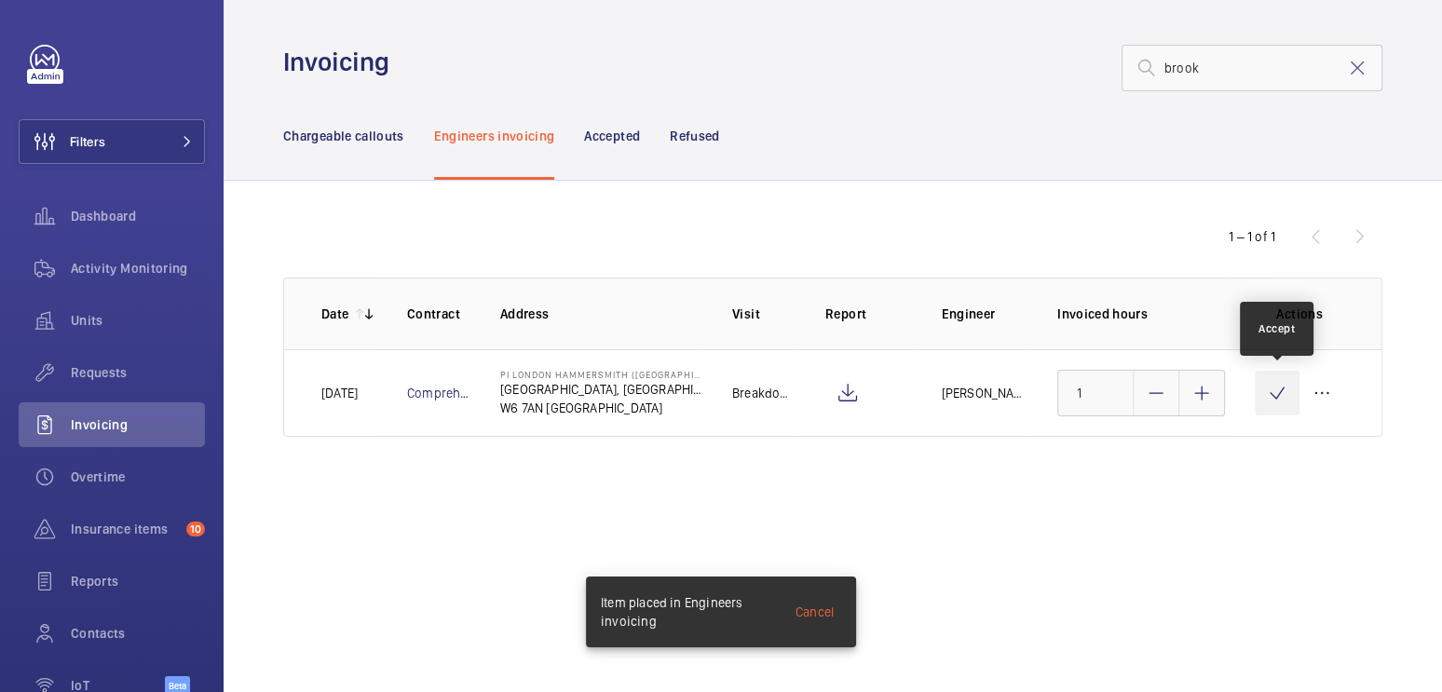
click at [1281, 383] on wm-front-icon-button at bounding box center [1277, 393] width 45 height 45
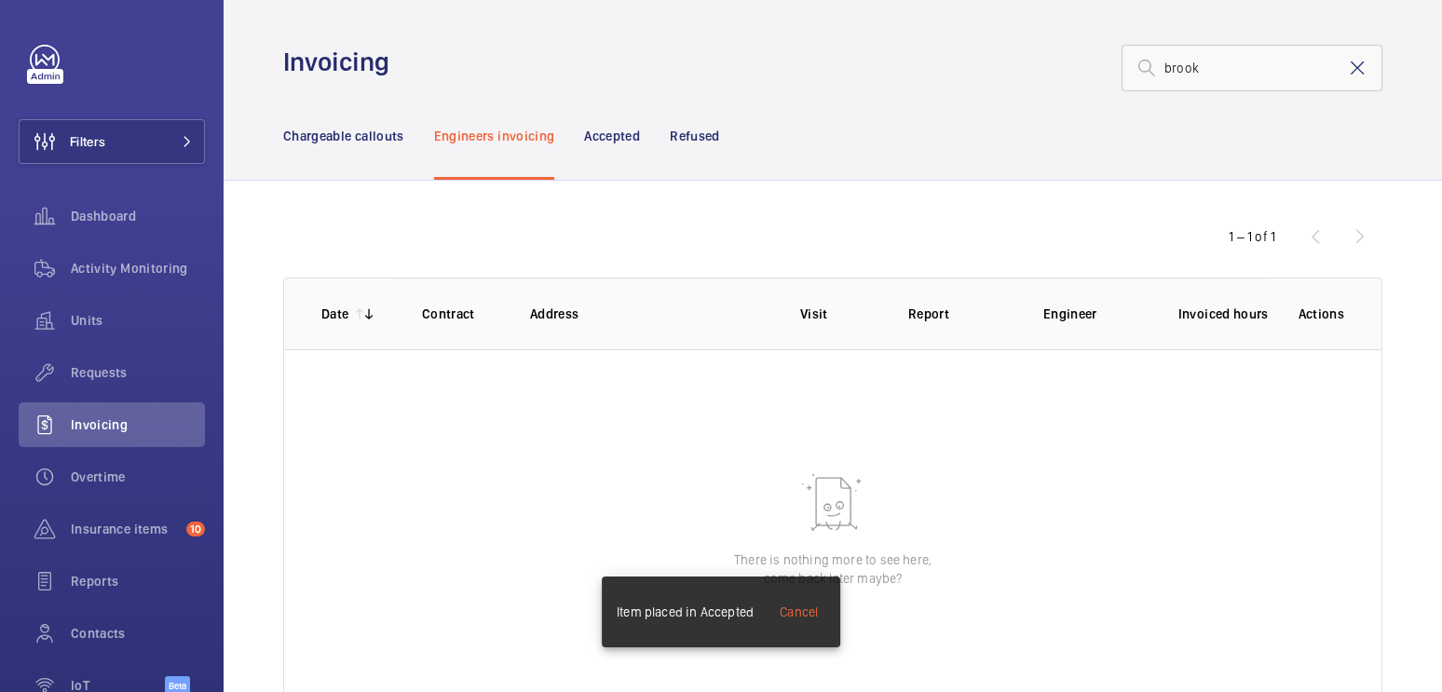
click at [1346, 68] on mat-icon at bounding box center [1357, 68] width 22 height 22
click at [311, 138] on p "Chargeable callouts" at bounding box center [343, 136] width 121 height 19
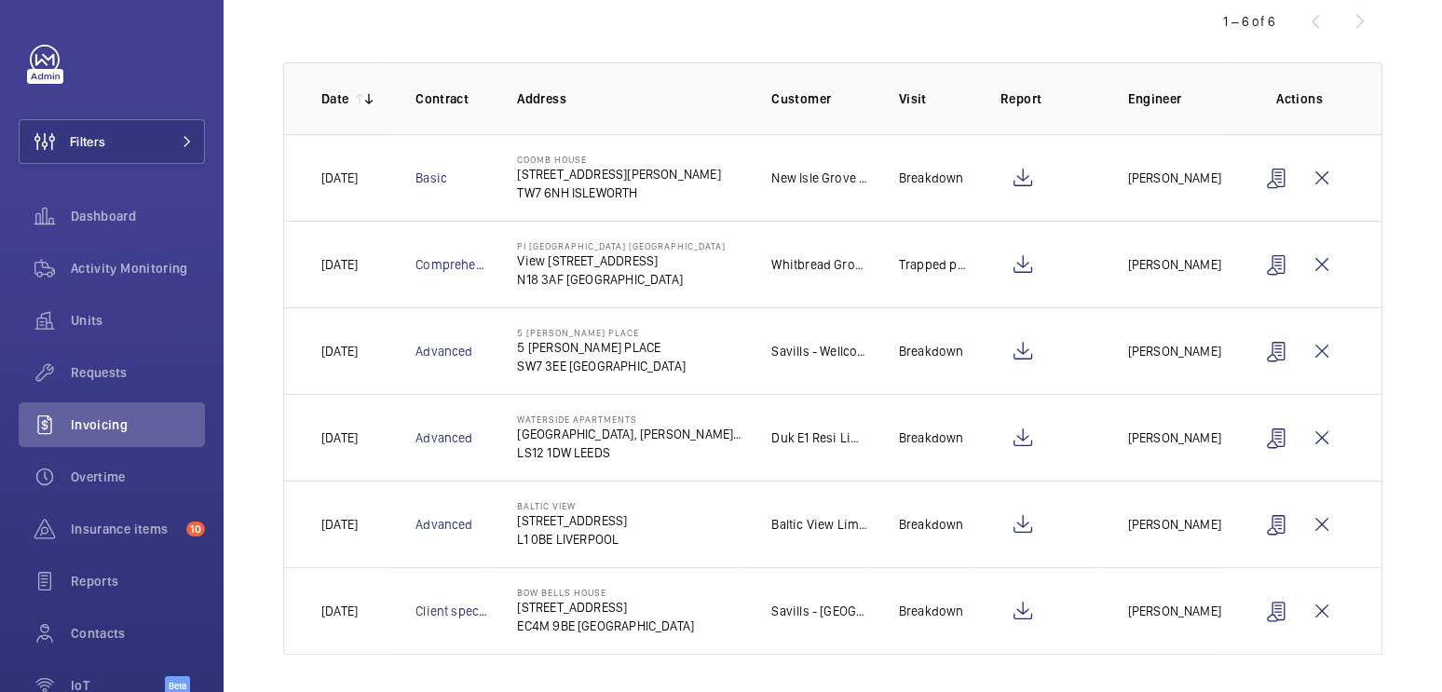
scroll to position [217, 0]
click at [1259, 607] on wm-front-icon-button at bounding box center [1277, 609] width 45 height 45
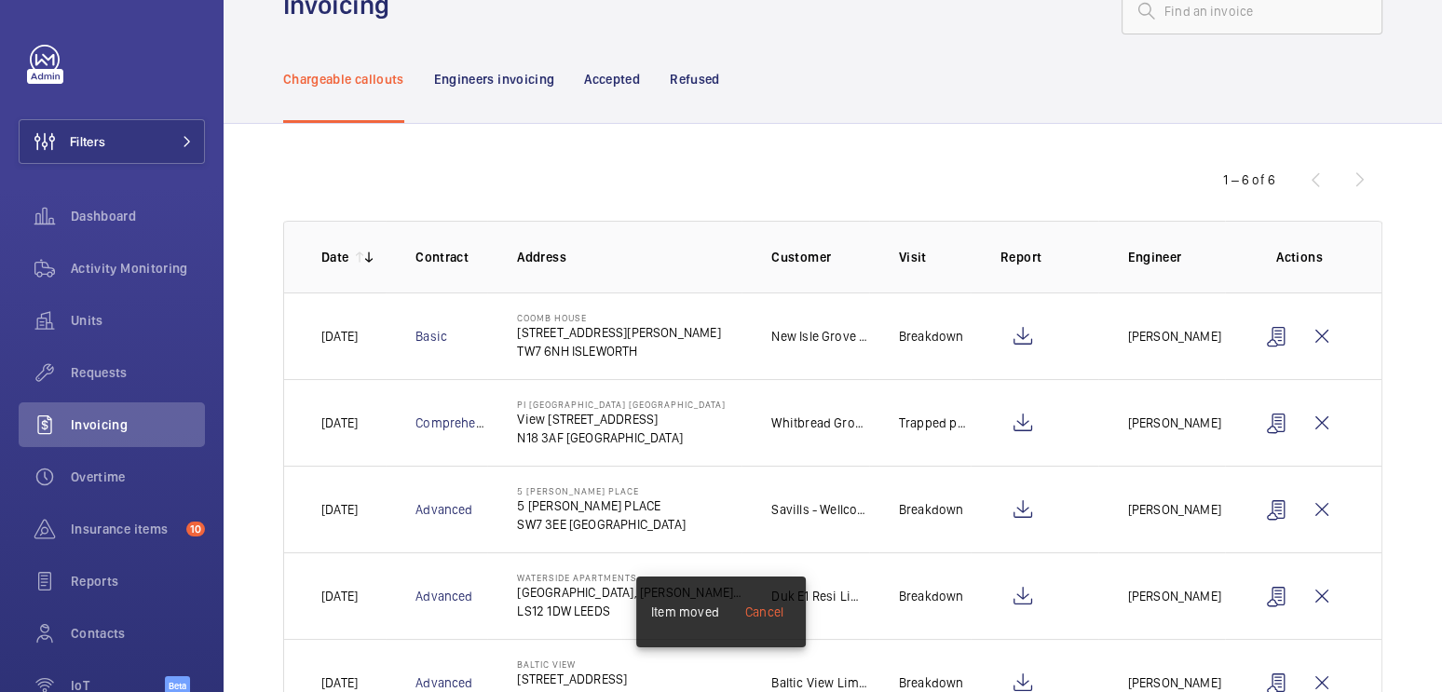
scroll to position [0, 0]
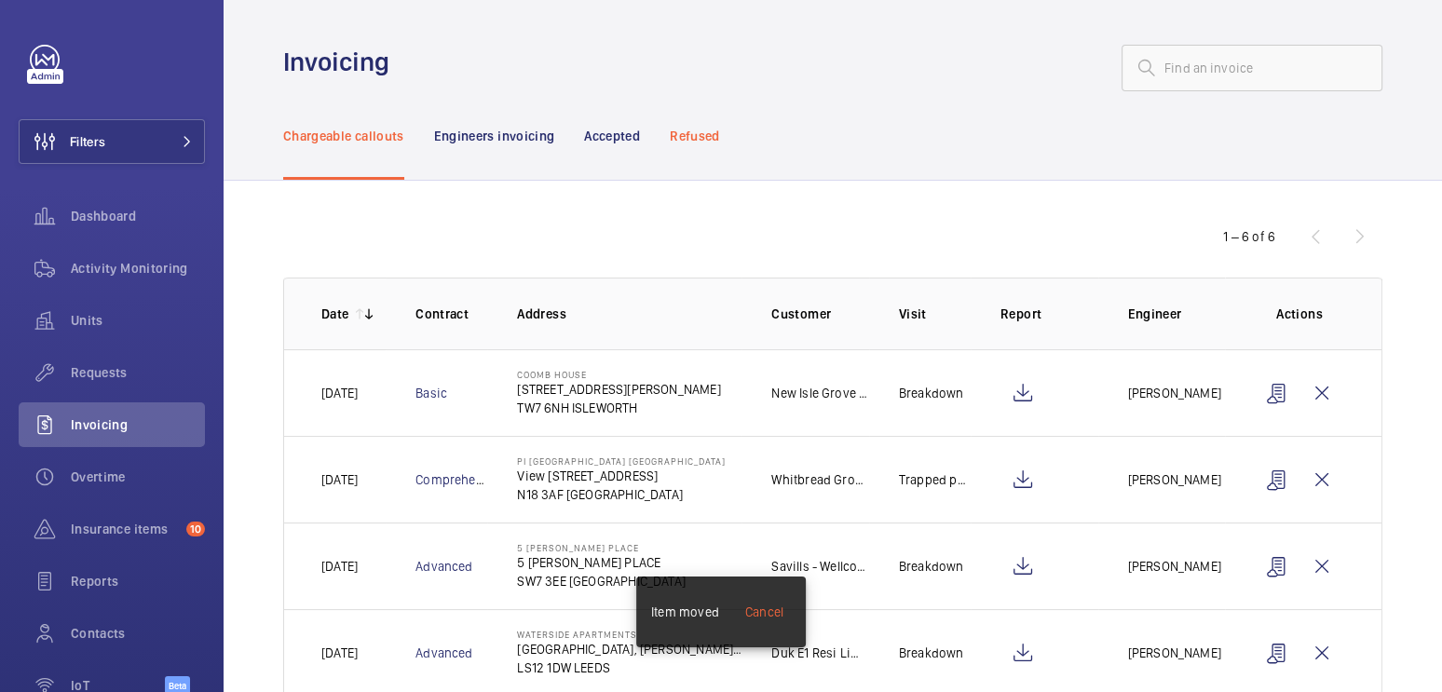
click at [687, 137] on p "Refused" at bounding box center [694, 136] width 49 height 19
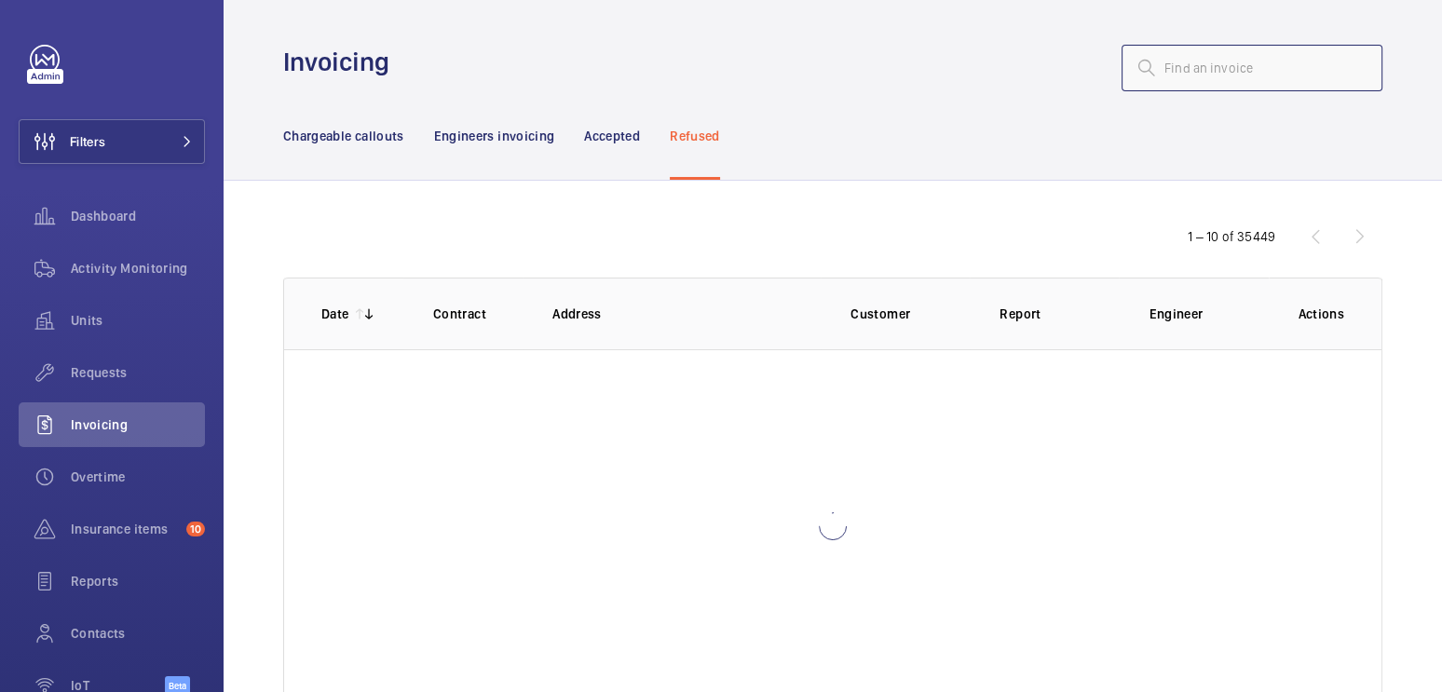
click at [1209, 75] on input "text" at bounding box center [1252, 68] width 261 height 47
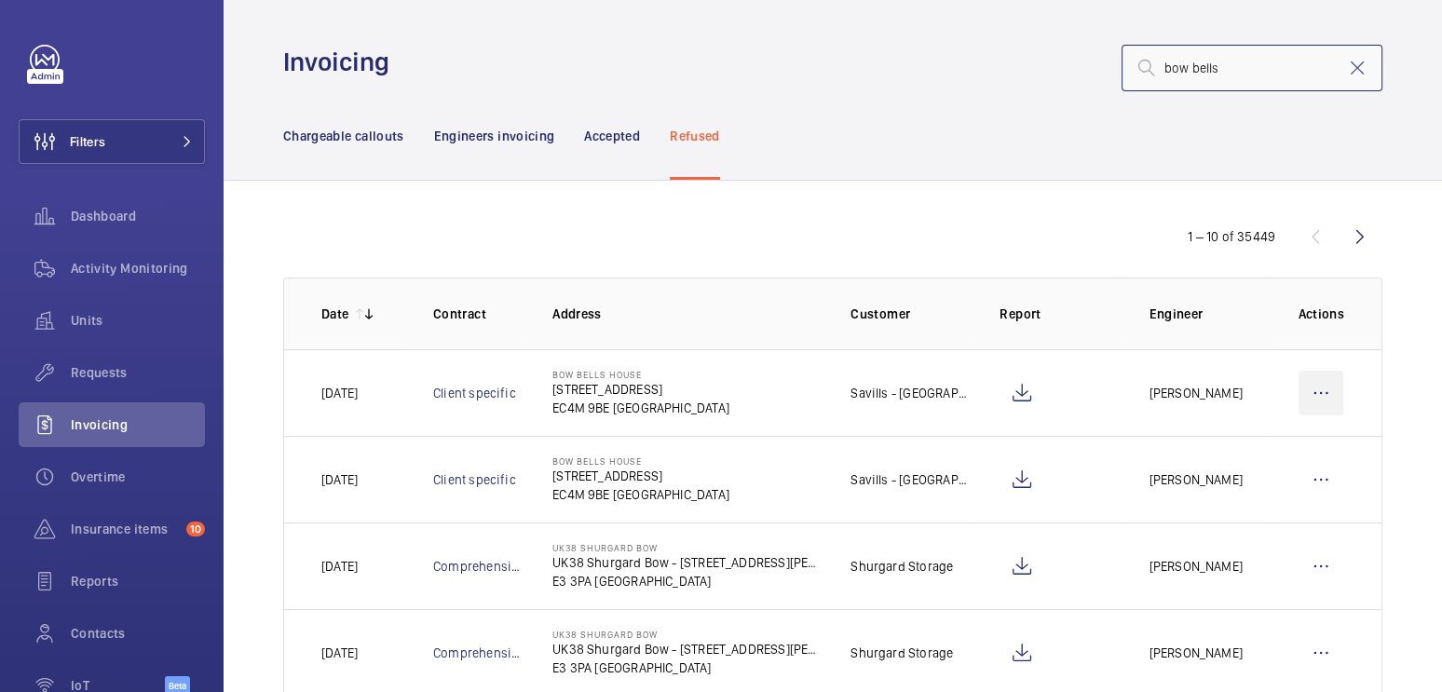
type input "bow bells"
click at [1303, 398] on wm-front-icon-button at bounding box center [1321, 393] width 45 height 45
click at [1261, 441] on p "Move to Engineers invoicing" at bounding box center [1241, 450] width 166 height 19
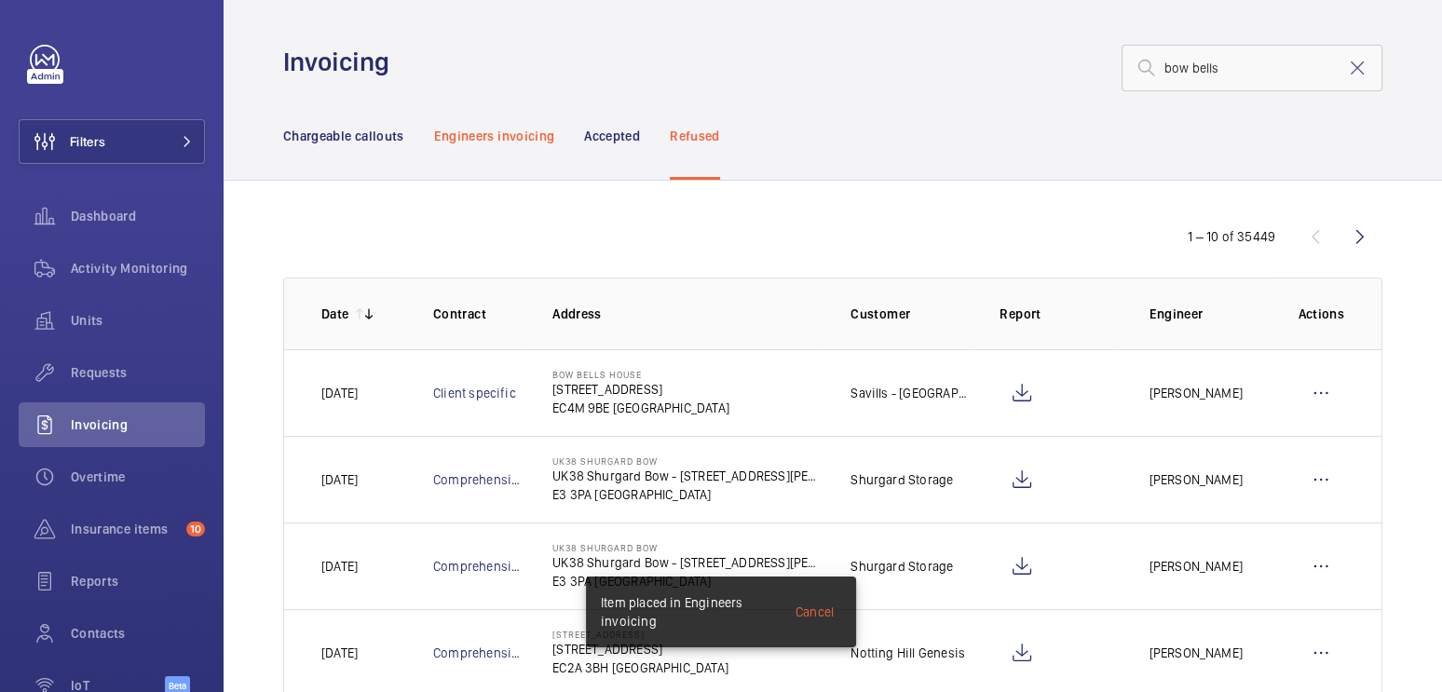
click at [512, 139] on p "Engineers invoicing" at bounding box center [494, 136] width 121 height 19
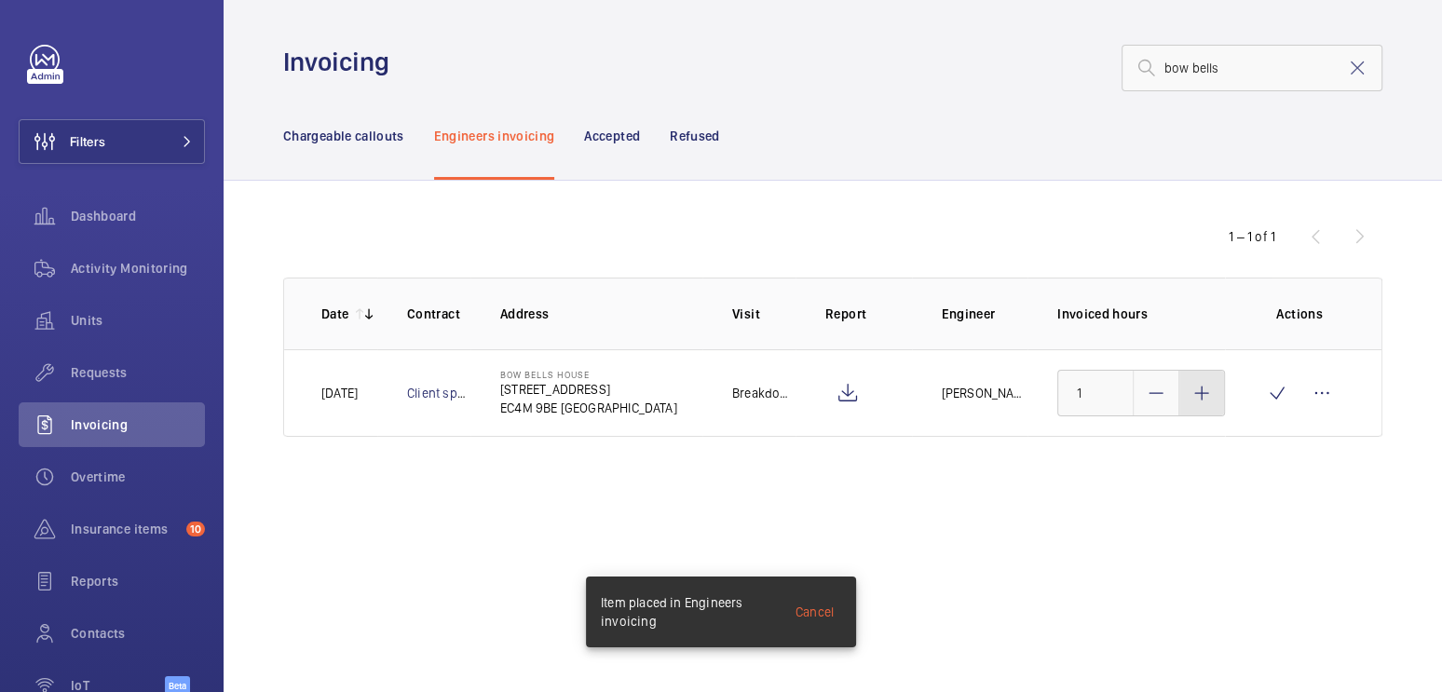
click at [1200, 391] on mat-icon at bounding box center [1202, 393] width 22 height 22
type input "3"
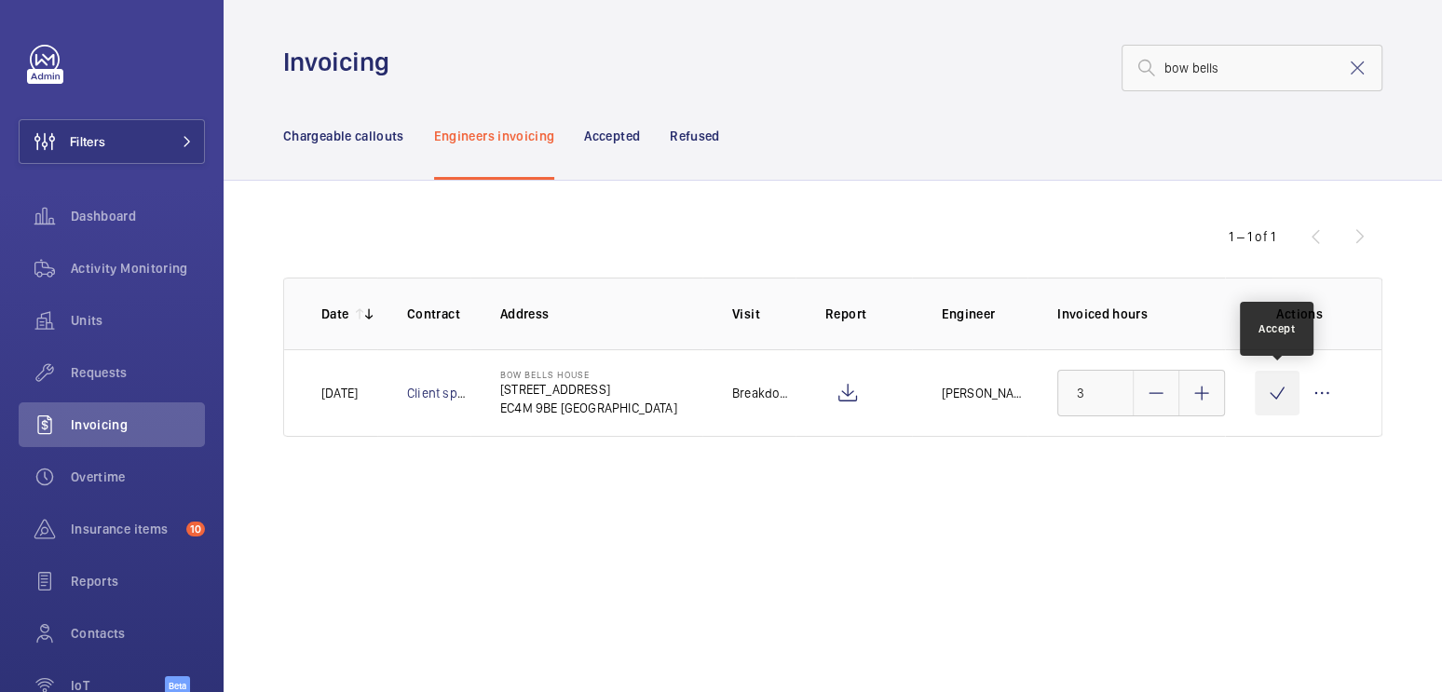
click at [1282, 395] on wm-front-icon-button at bounding box center [1277, 393] width 45 height 45
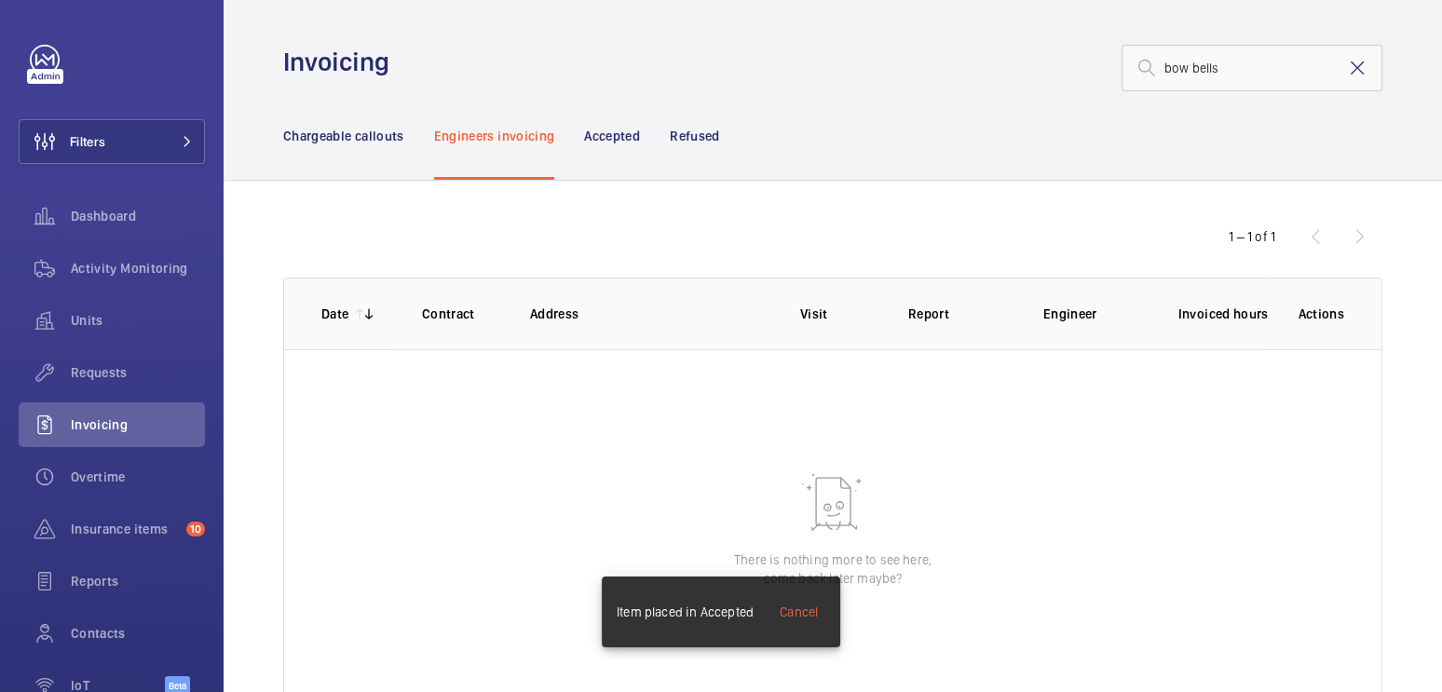
click at [1348, 74] on mat-icon at bounding box center [1357, 68] width 22 height 22
click at [362, 146] on div "Chargeable callouts" at bounding box center [343, 135] width 121 height 89
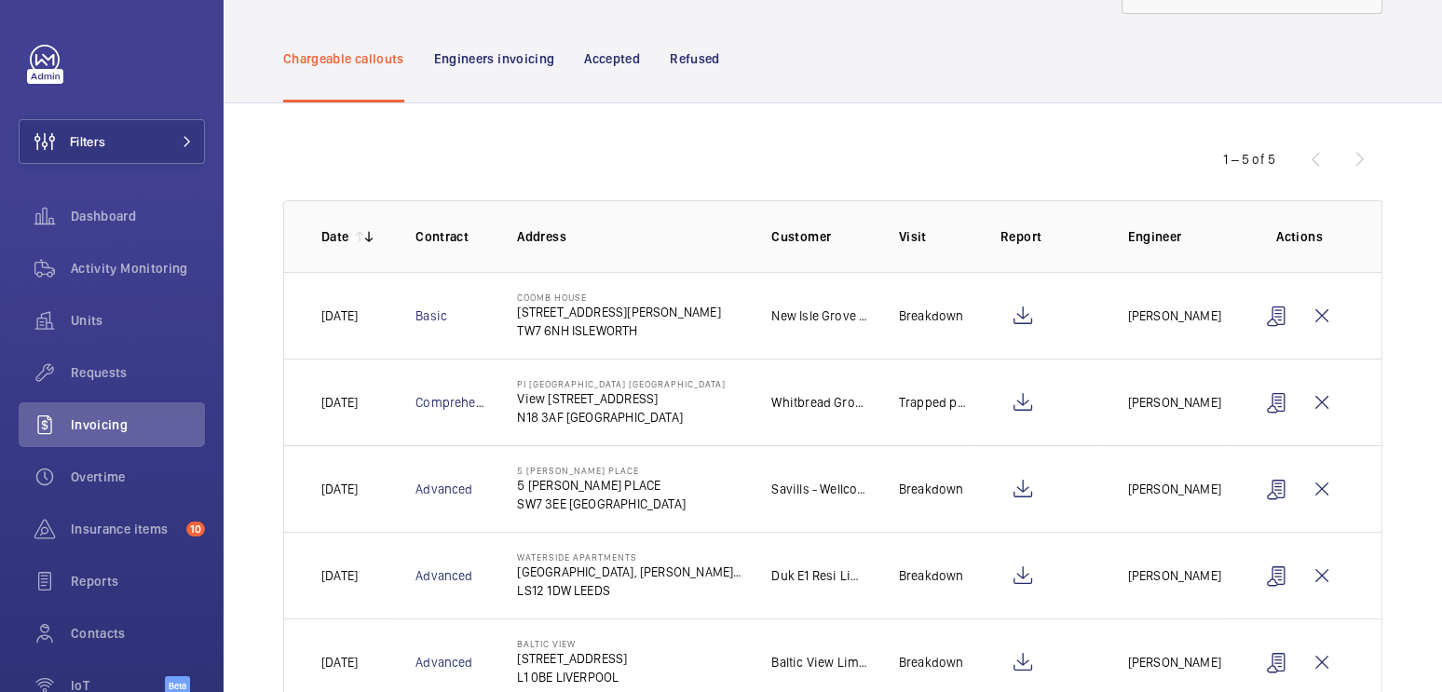
scroll to position [131, 0]
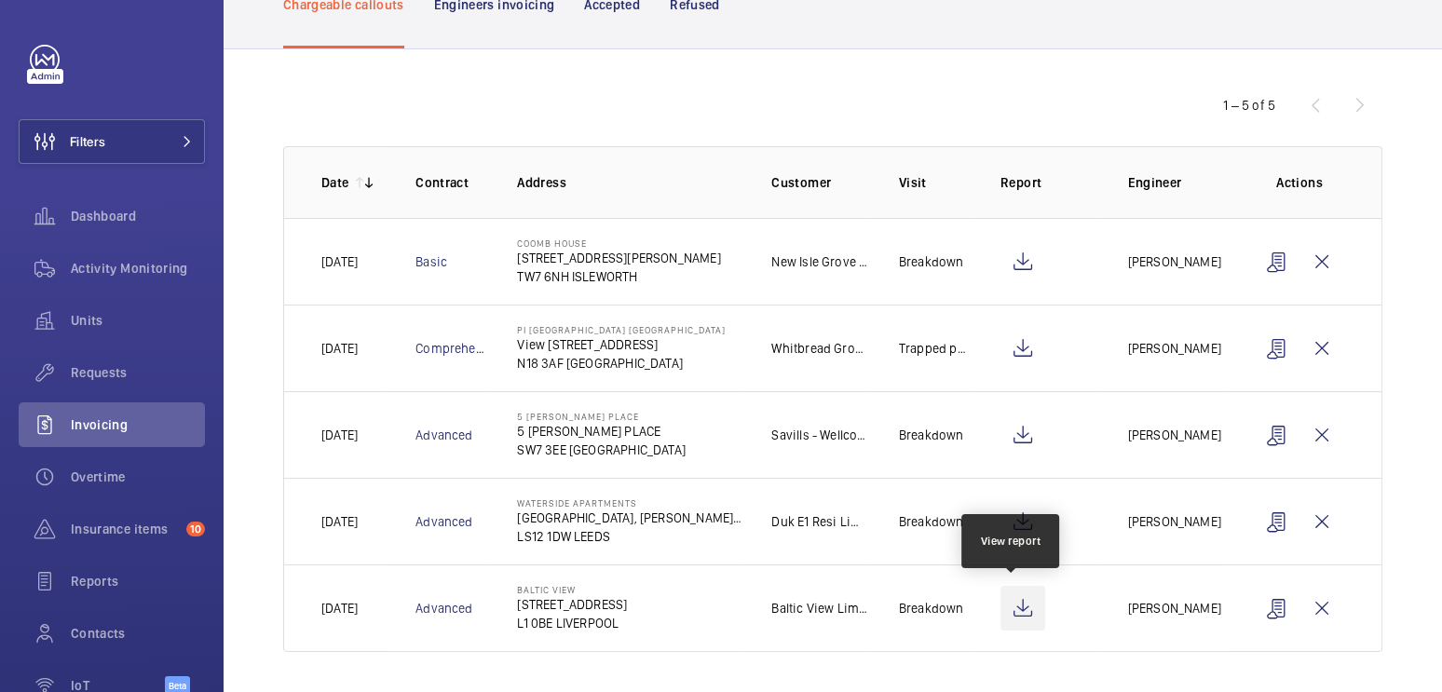
click at [1008, 612] on wm-front-icon-button at bounding box center [1023, 608] width 45 height 45
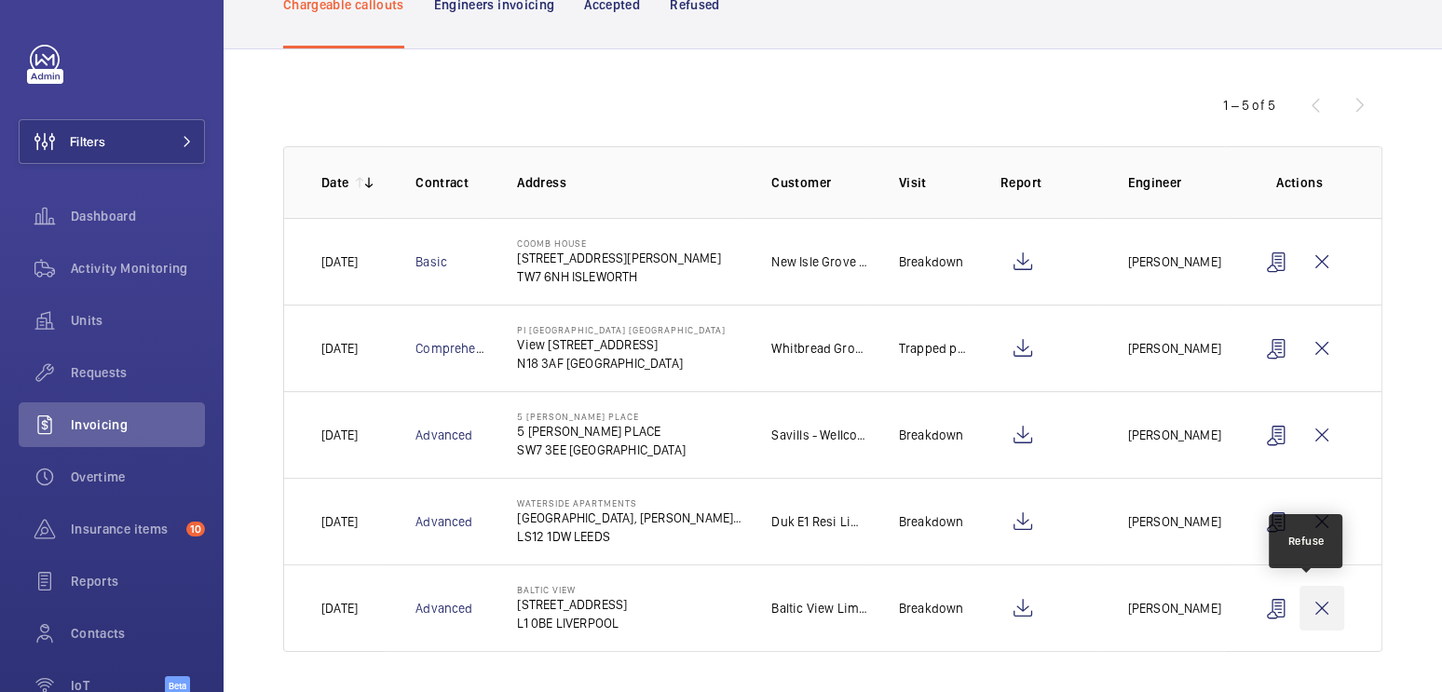
click at [1312, 612] on wm-front-icon-button at bounding box center [1322, 608] width 45 height 45
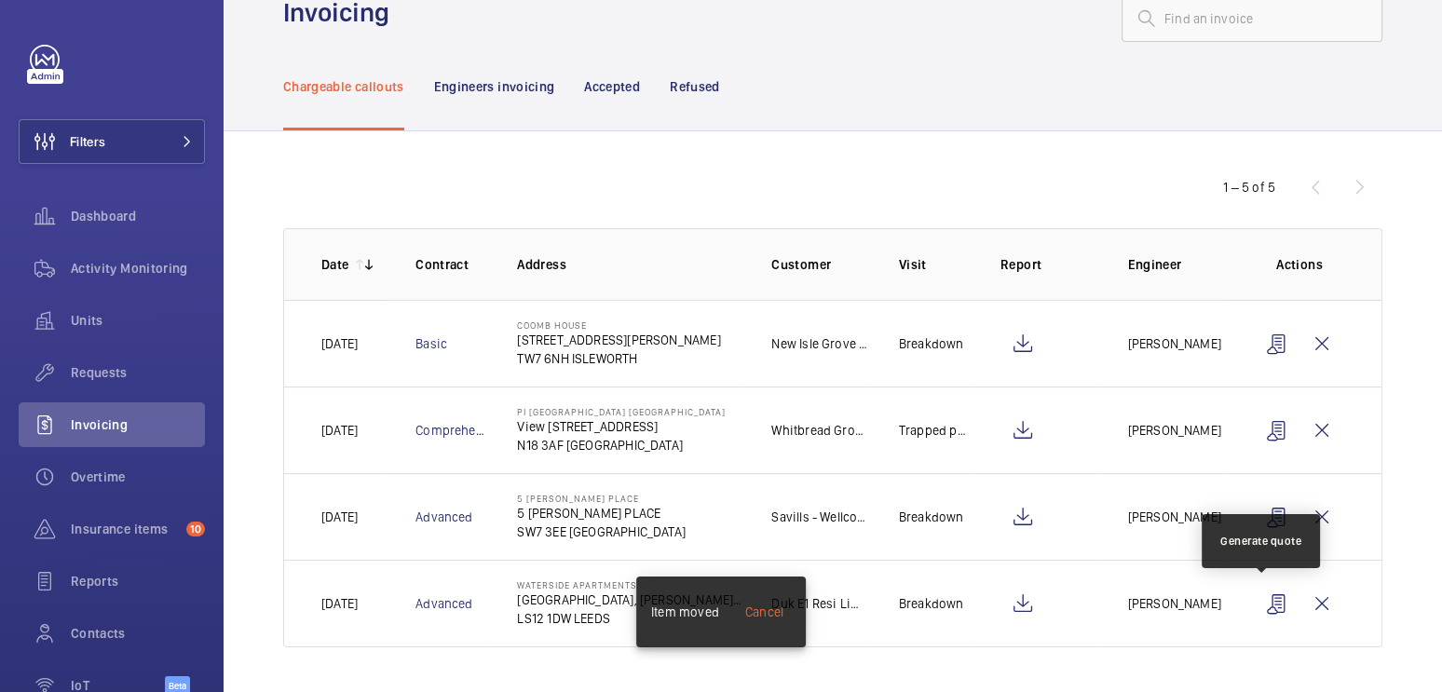
scroll to position [45, 0]
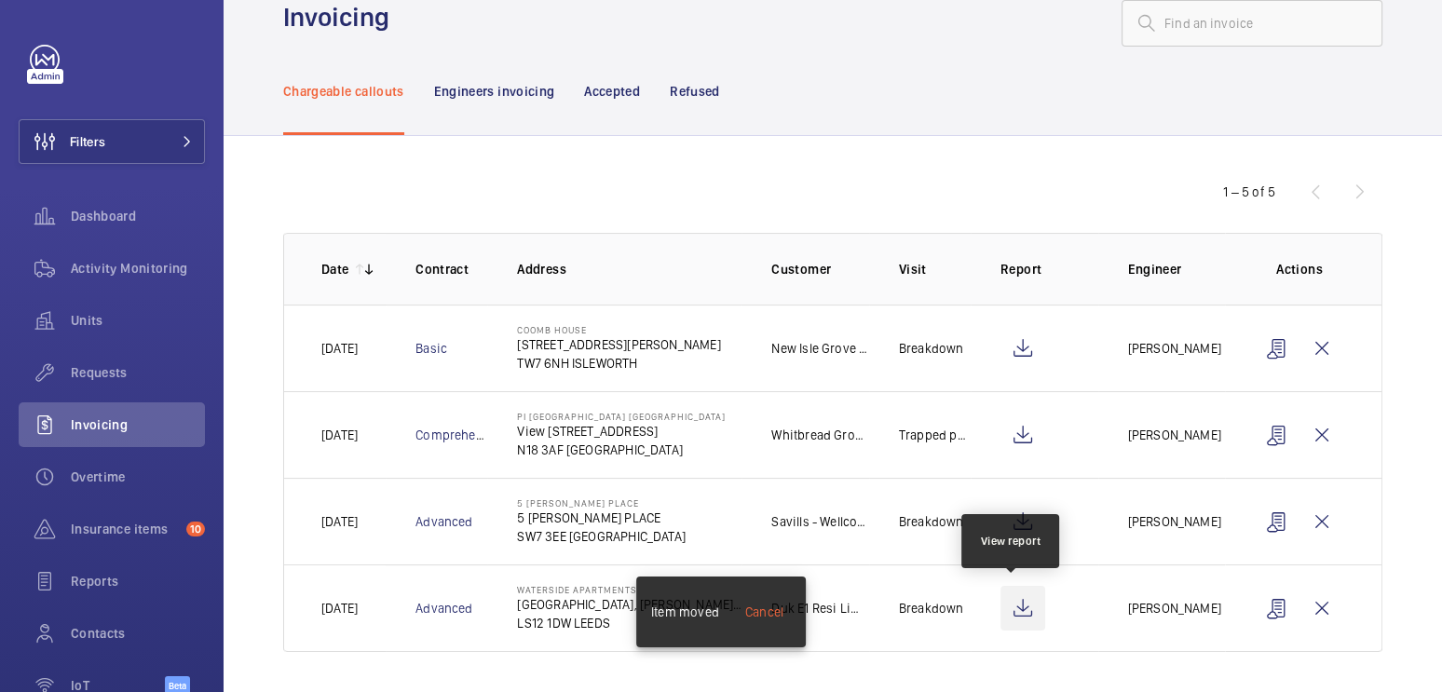
click at [1012, 607] on wm-front-icon-button at bounding box center [1023, 608] width 45 height 45
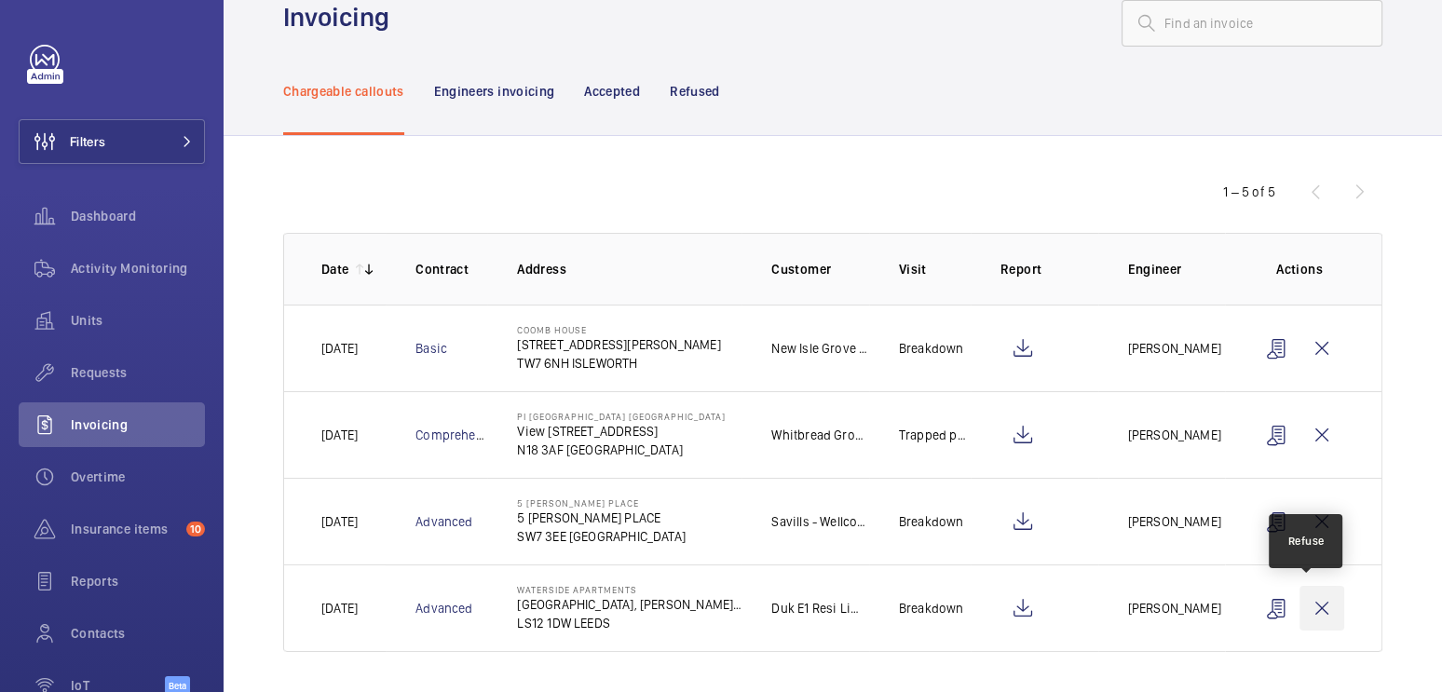
click at [1307, 608] on wm-front-icon-button at bounding box center [1322, 608] width 45 height 45
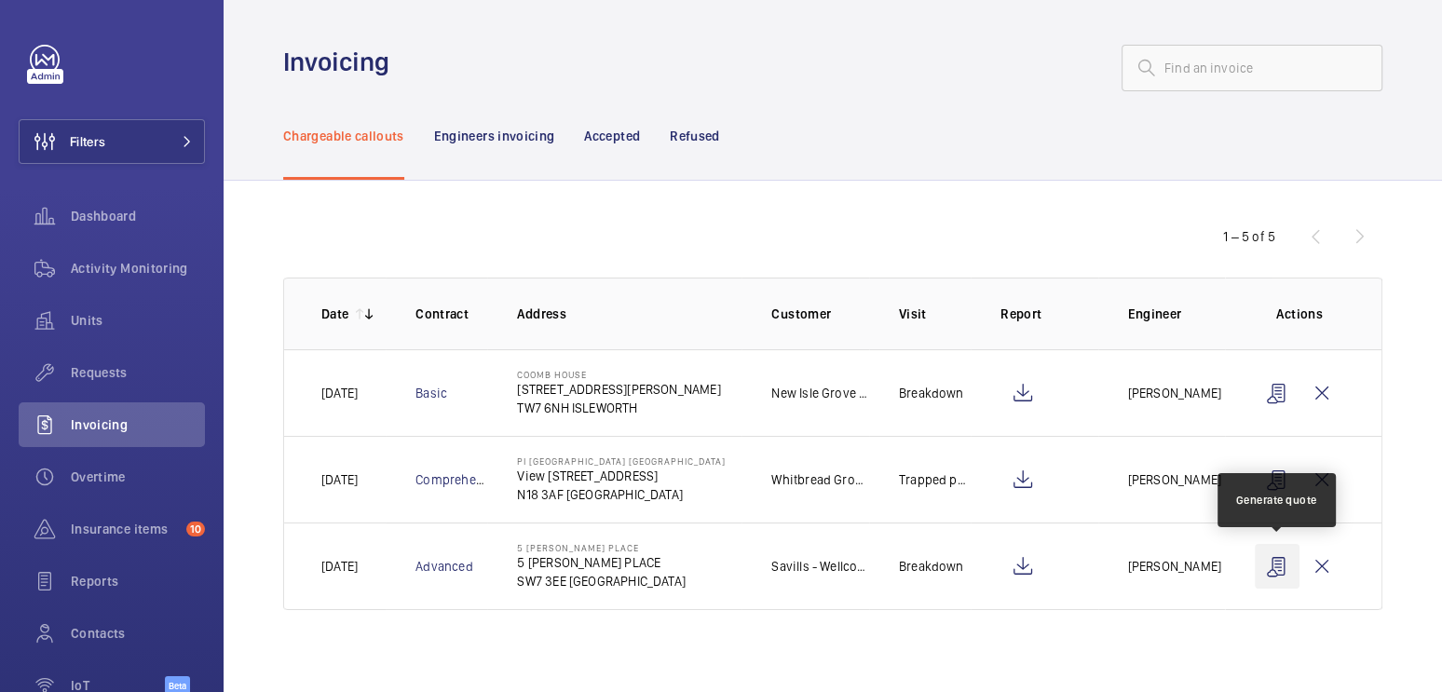
click at [1278, 568] on wm-front-icon-button at bounding box center [1277, 566] width 45 height 45
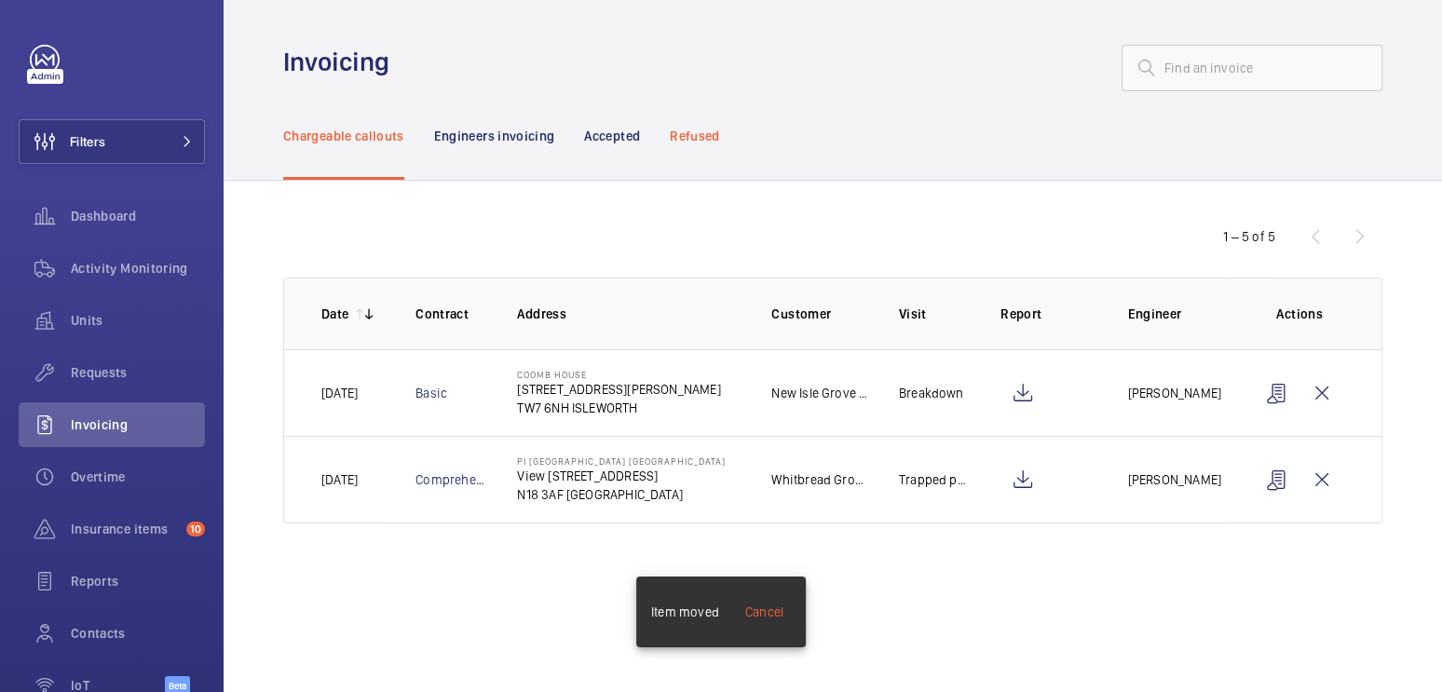
click at [702, 134] on p "Refused" at bounding box center [694, 136] width 49 height 19
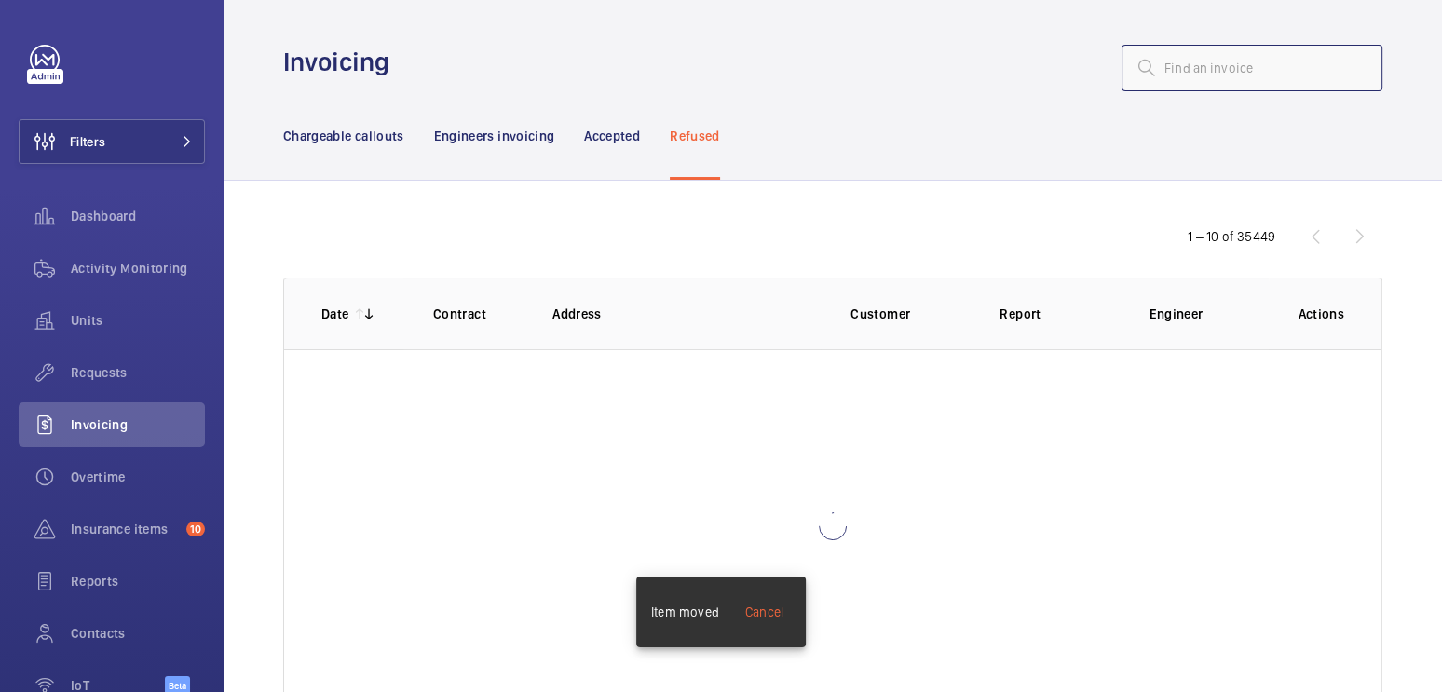
click at [1185, 75] on input "text" at bounding box center [1252, 68] width 261 height 47
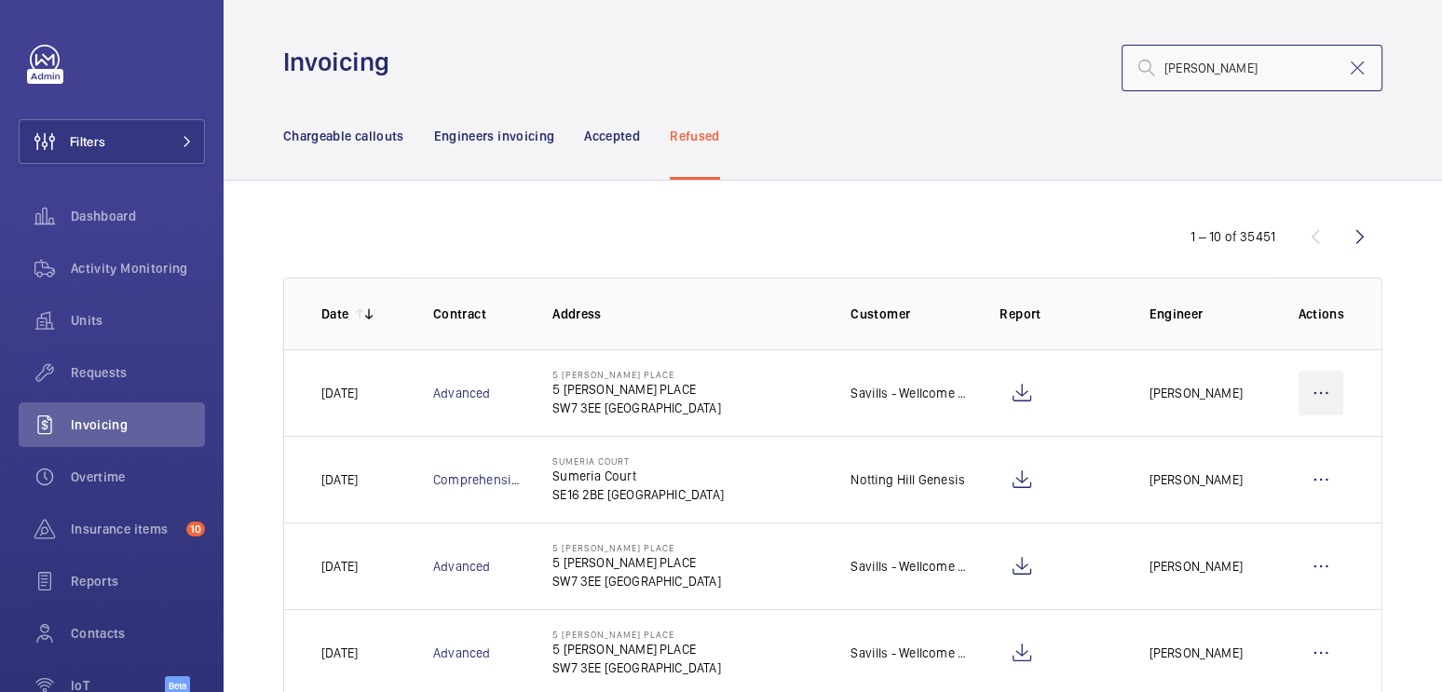
type input "sumner"
click at [1307, 394] on wm-front-icon-button at bounding box center [1321, 393] width 45 height 45
click at [1252, 441] on p "Move to Engineers invoicing" at bounding box center [1241, 450] width 166 height 19
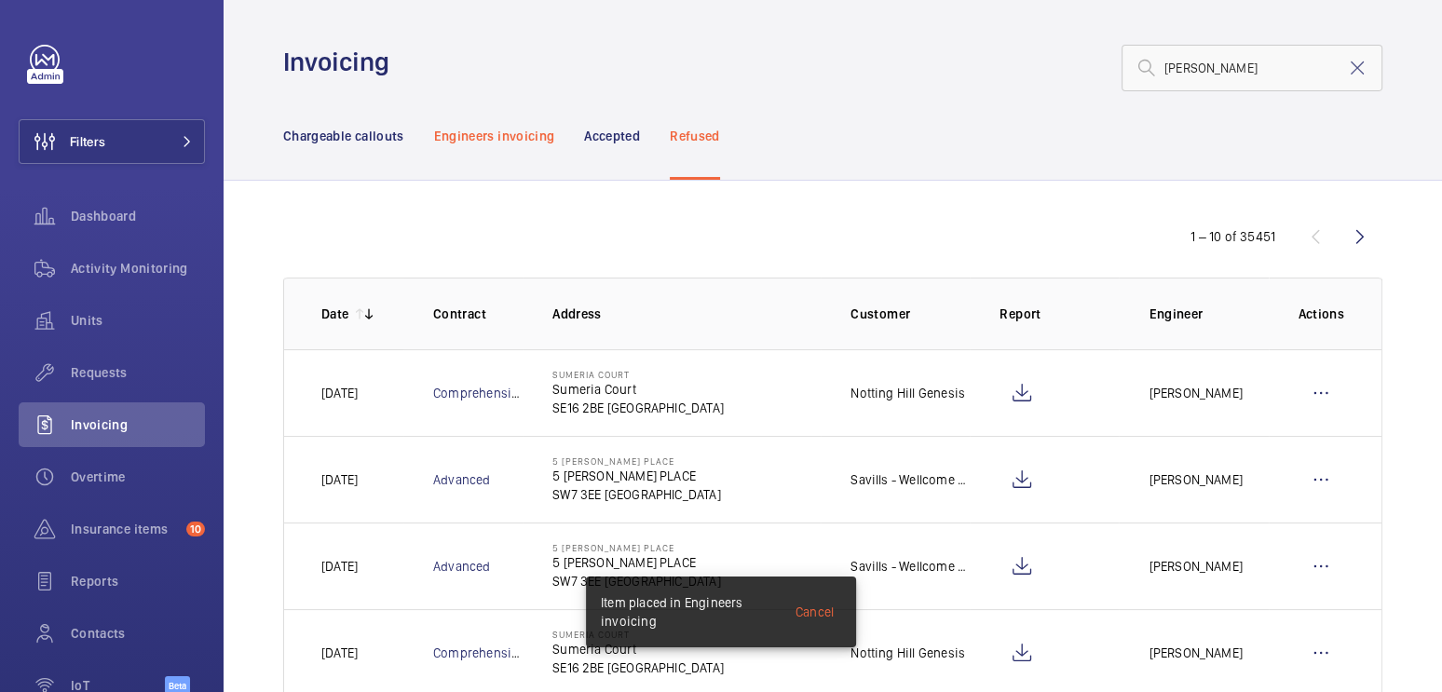
click at [483, 139] on p "Engineers invoicing" at bounding box center [494, 136] width 121 height 19
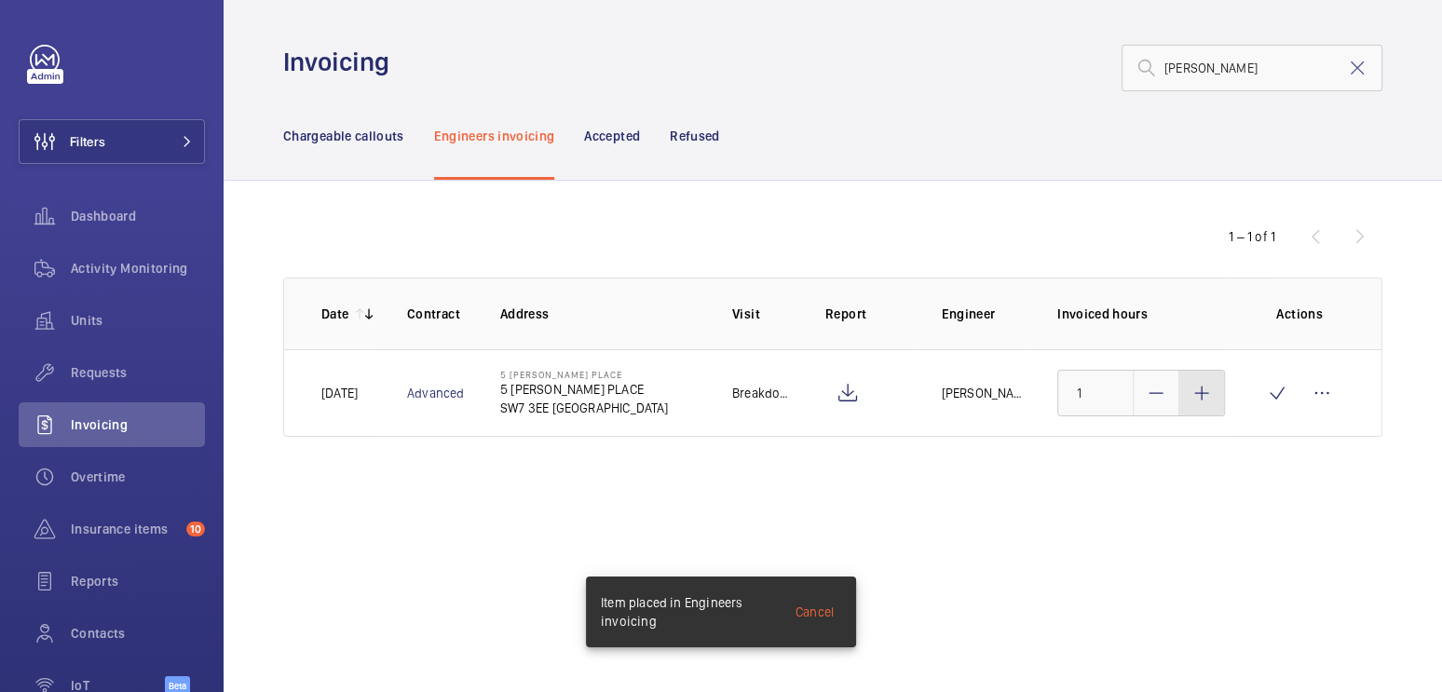
click at [1201, 391] on mat-icon at bounding box center [1202, 393] width 22 height 22
click at [1202, 391] on mat-icon at bounding box center [1202, 393] width 22 height 22
click at [1197, 403] on div at bounding box center [1202, 393] width 45 height 45
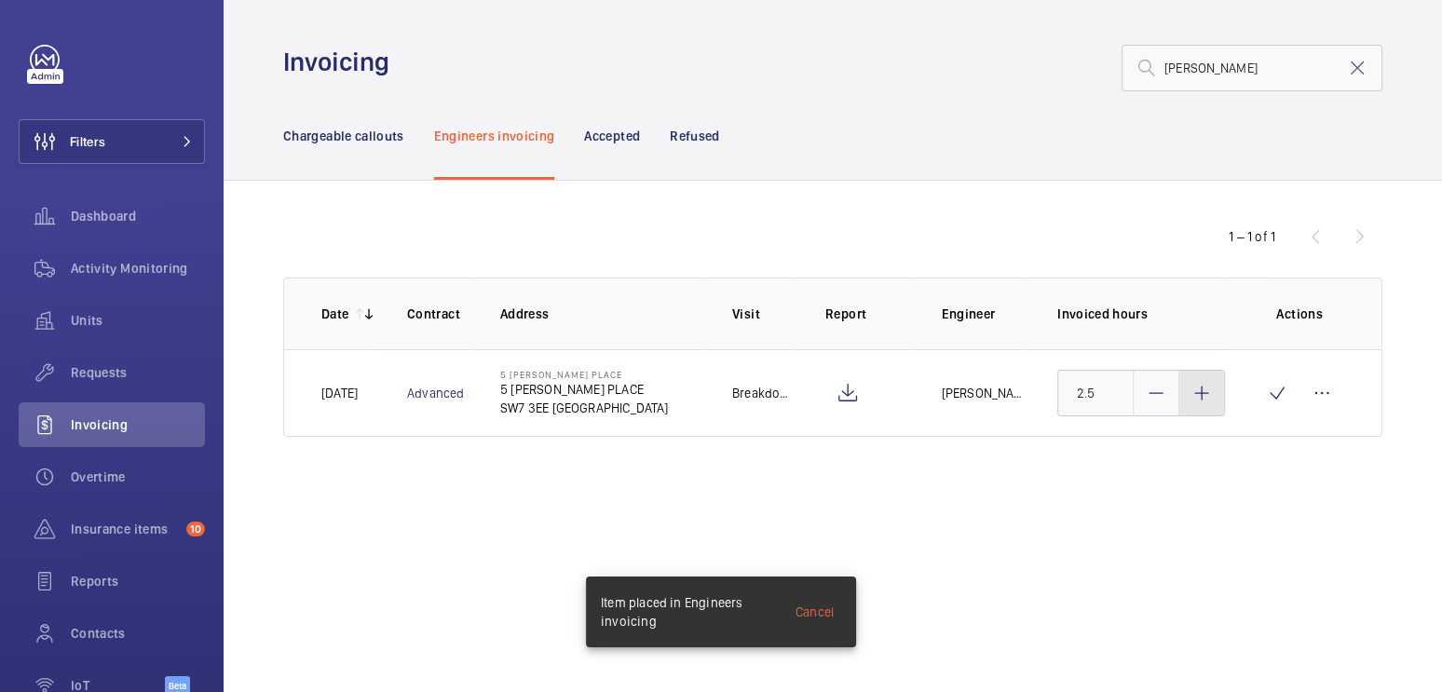
type input "3"
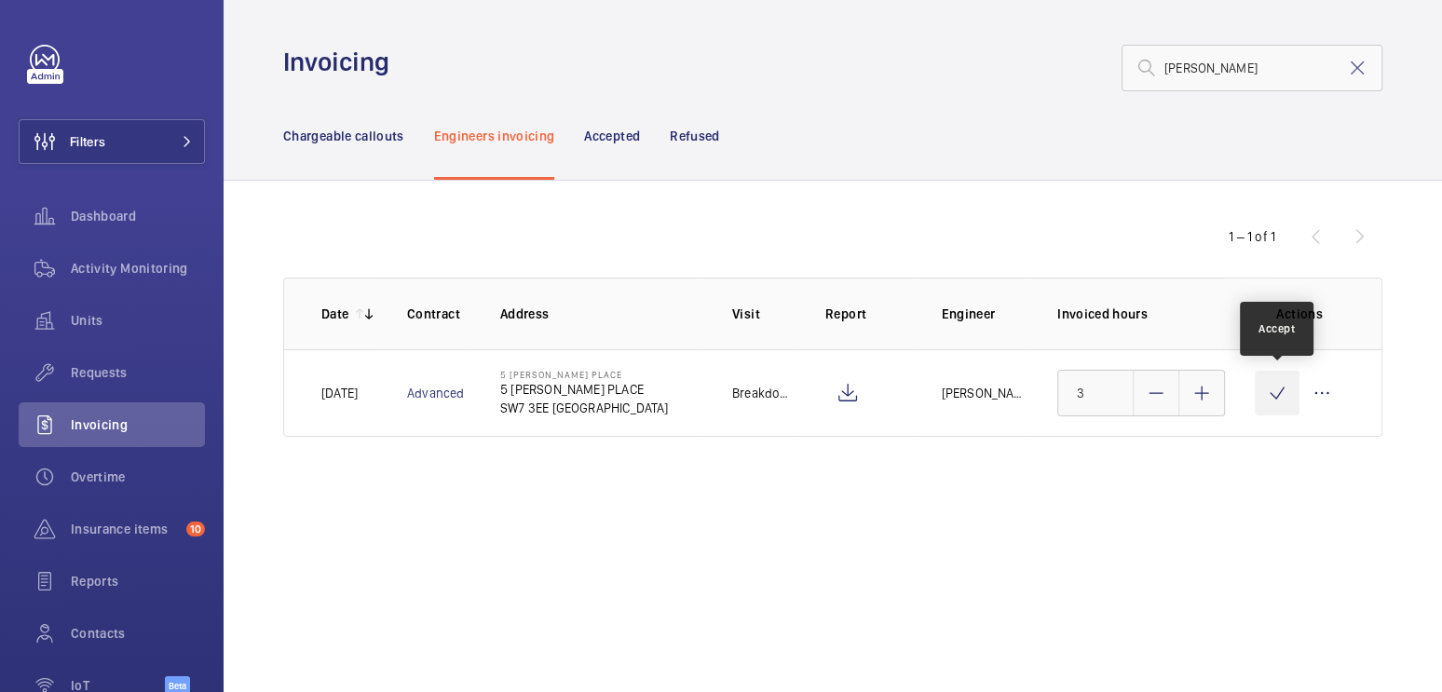
click at [1271, 400] on wm-front-icon-button at bounding box center [1277, 393] width 45 height 45
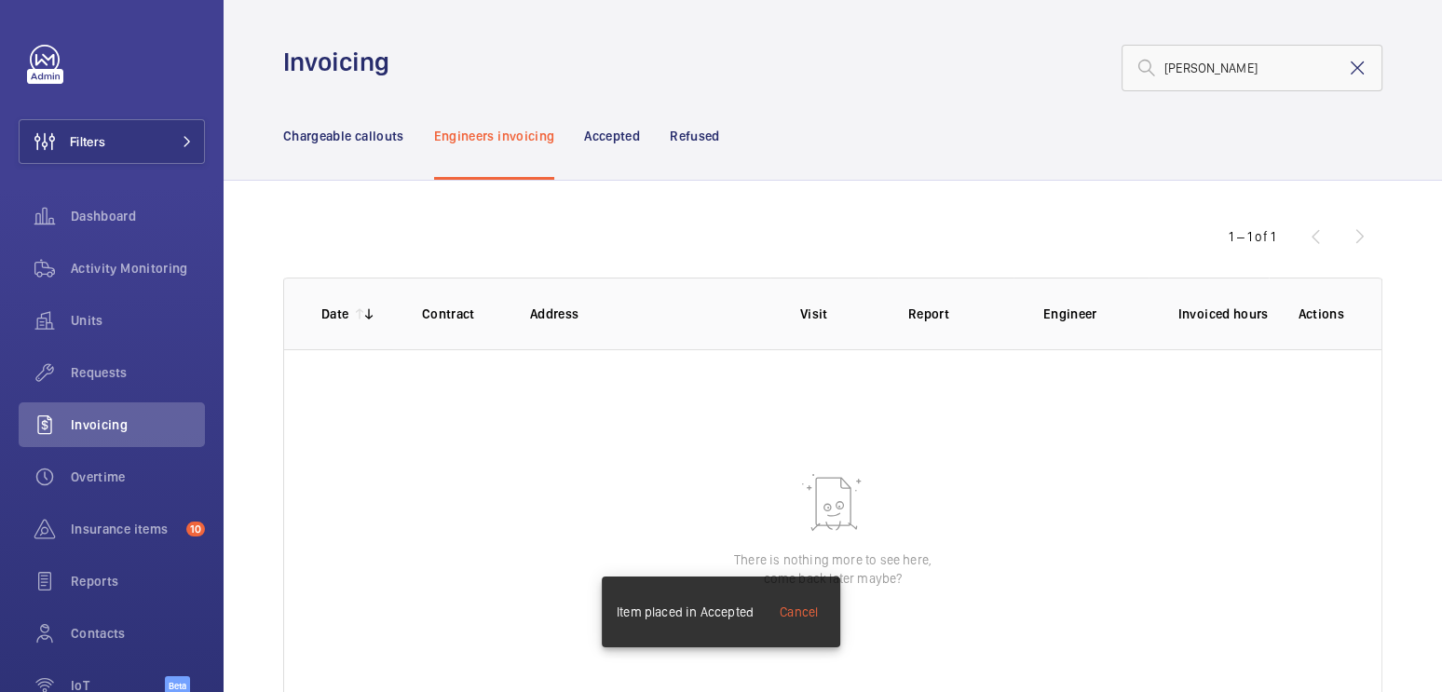
click at [1351, 71] on mat-icon at bounding box center [1357, 68] width 22 height 22
click at [385, 141] on p "Chargeable callouts" at bounding box center [343, 136] width 121 height 19
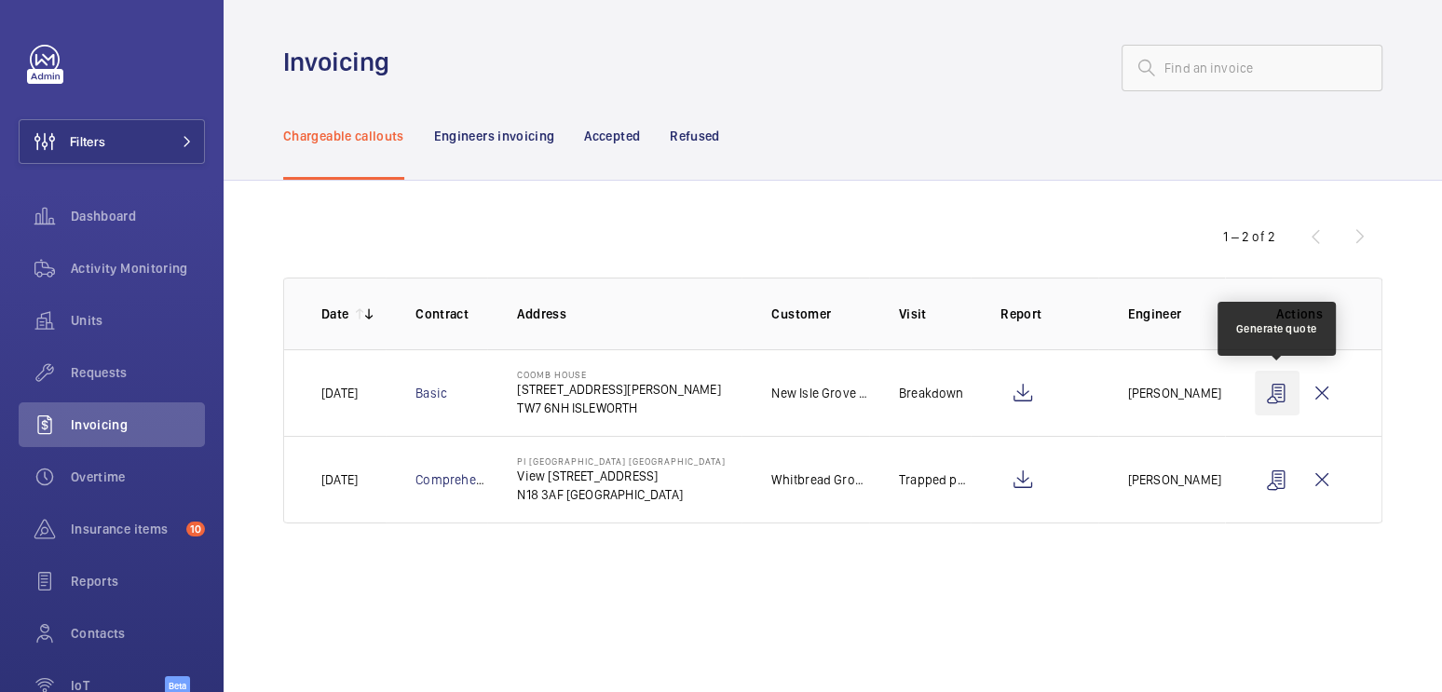
click at [1278, 395] on wm-front-icon-button at bounding box center [1277, 393] width 45 height 45
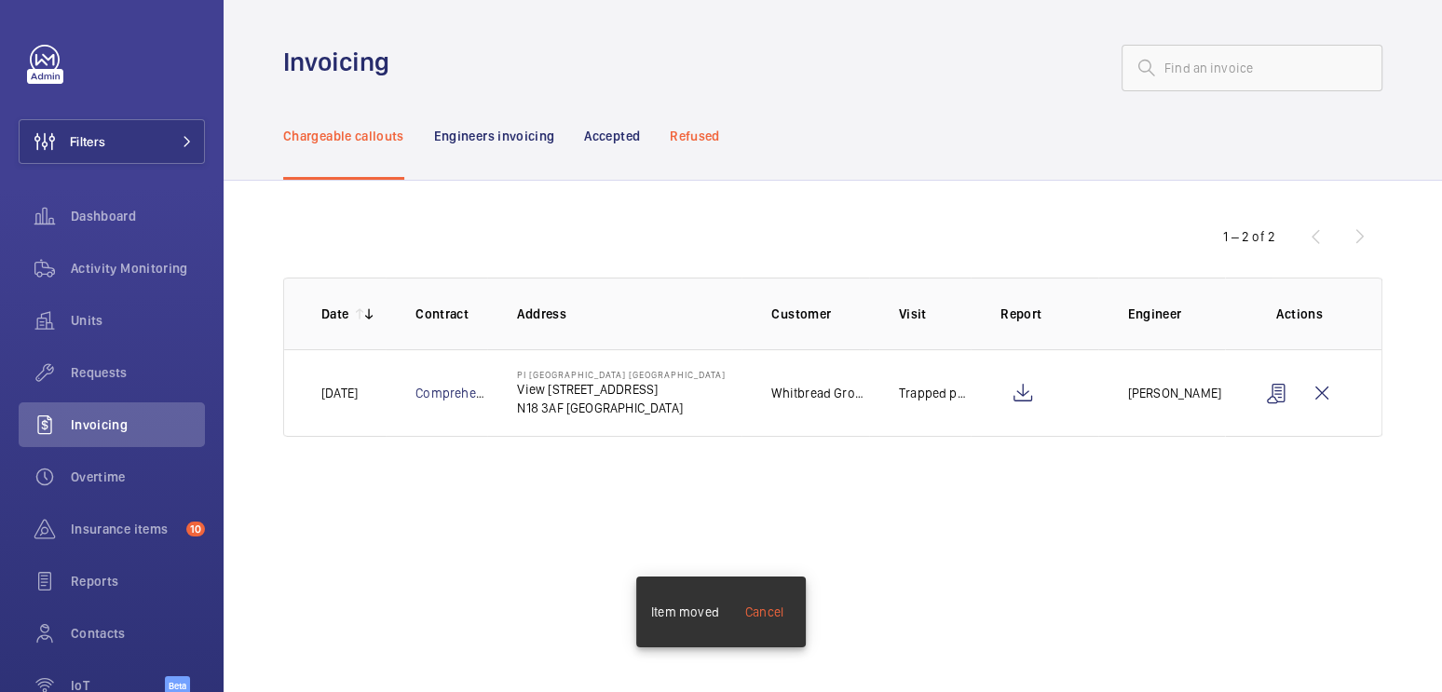
click at [711, 139] on p "Refused" at bounding box center [694, 136] width 49 height 19
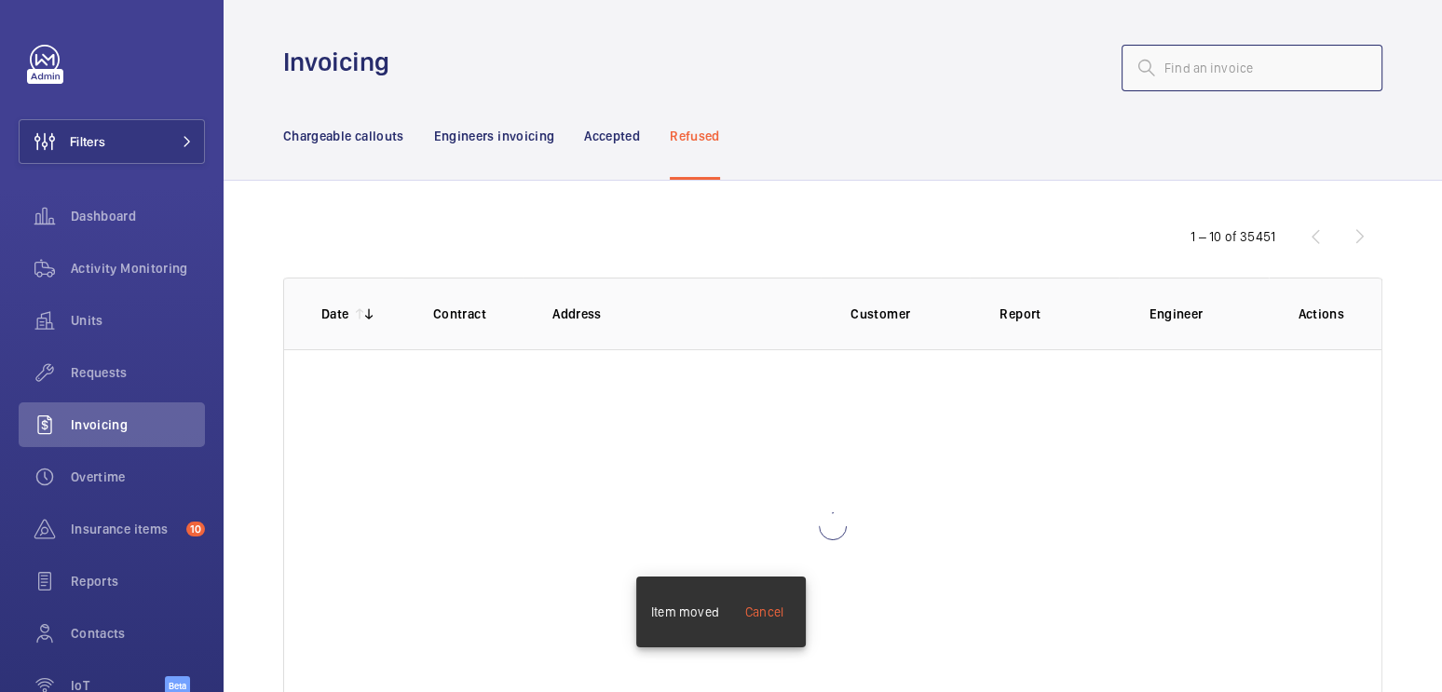
click at [1217, 70] on input "text" at bounding box center [1252, 68] width 261 height 47
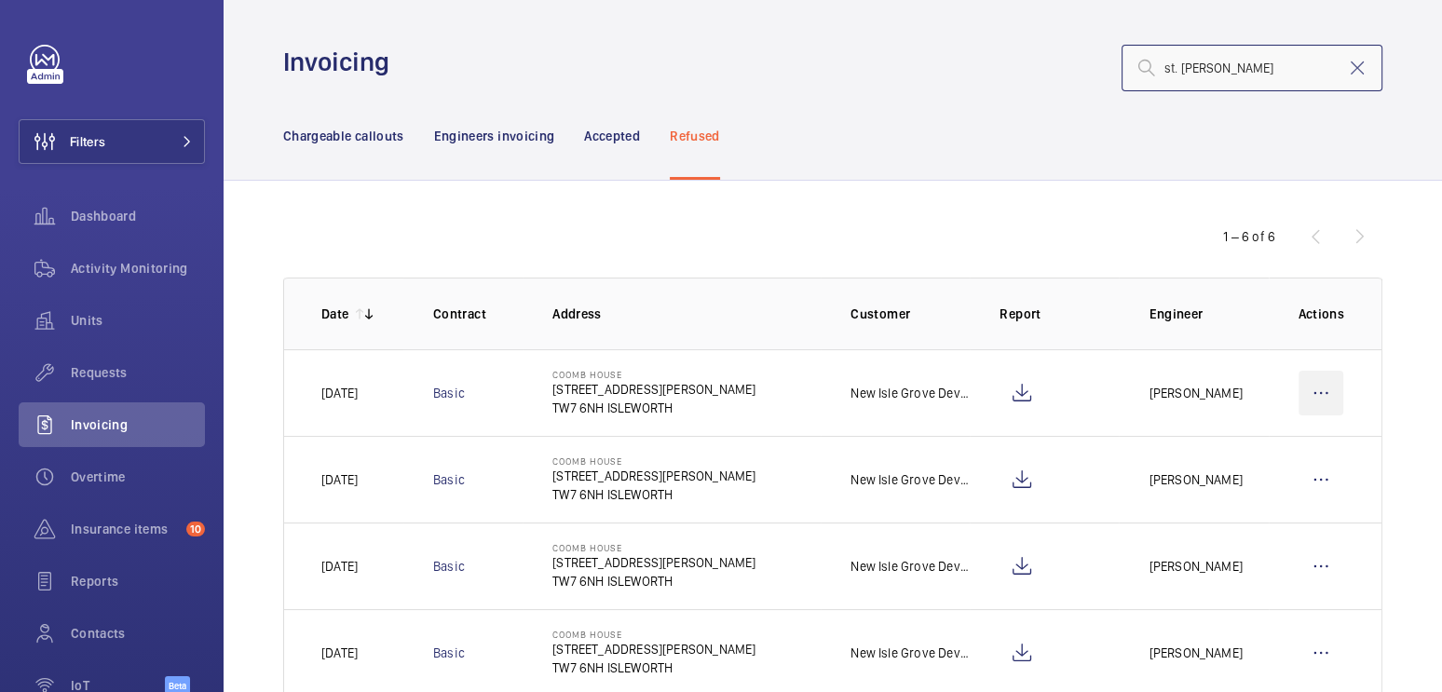
type input "st. john"
click at [1303, 398] on wm-front-icon-button at bounding box center [1321, 393] width 45 height 45
click at [1299, 444] on p "Move to Engineers invoicing" at bounding box center [1241, 450] width 166 height 19
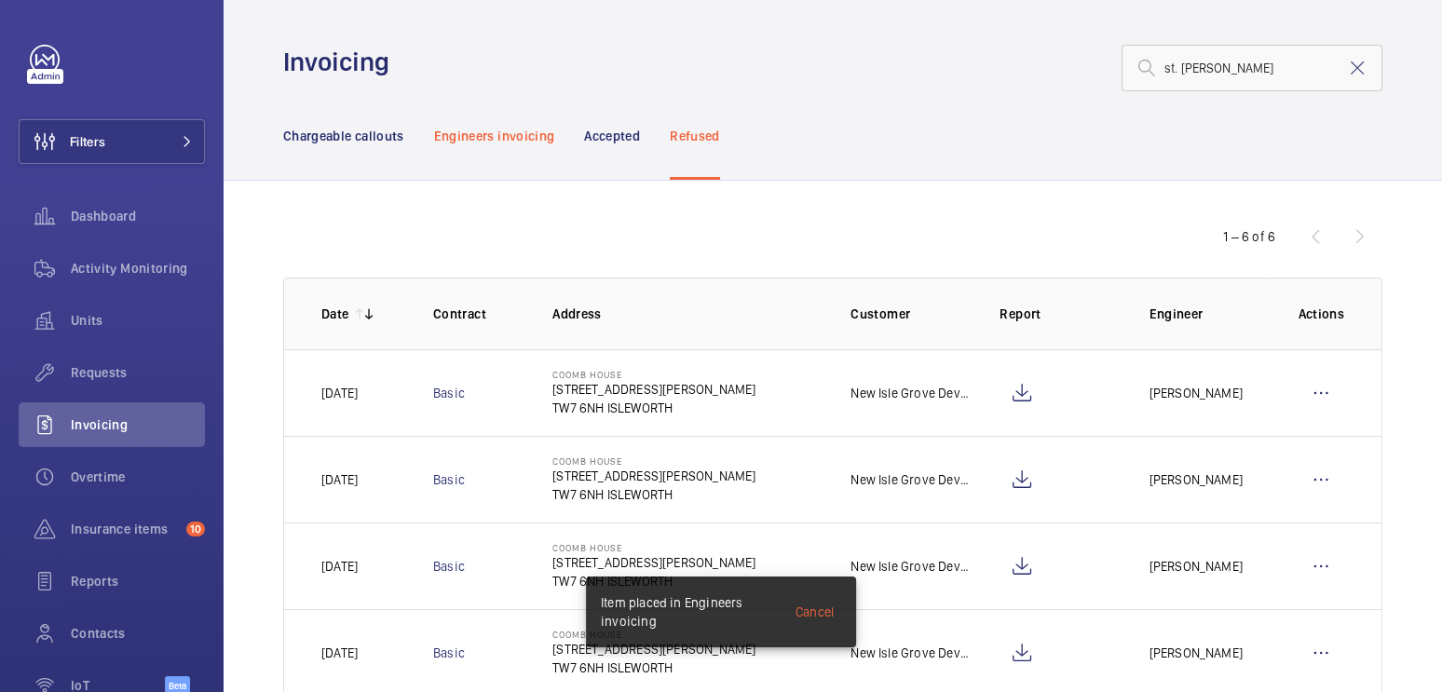
click at [502, 138] on p "Engineers invoicing" at bounding box center [494, 136] width 121 height 19
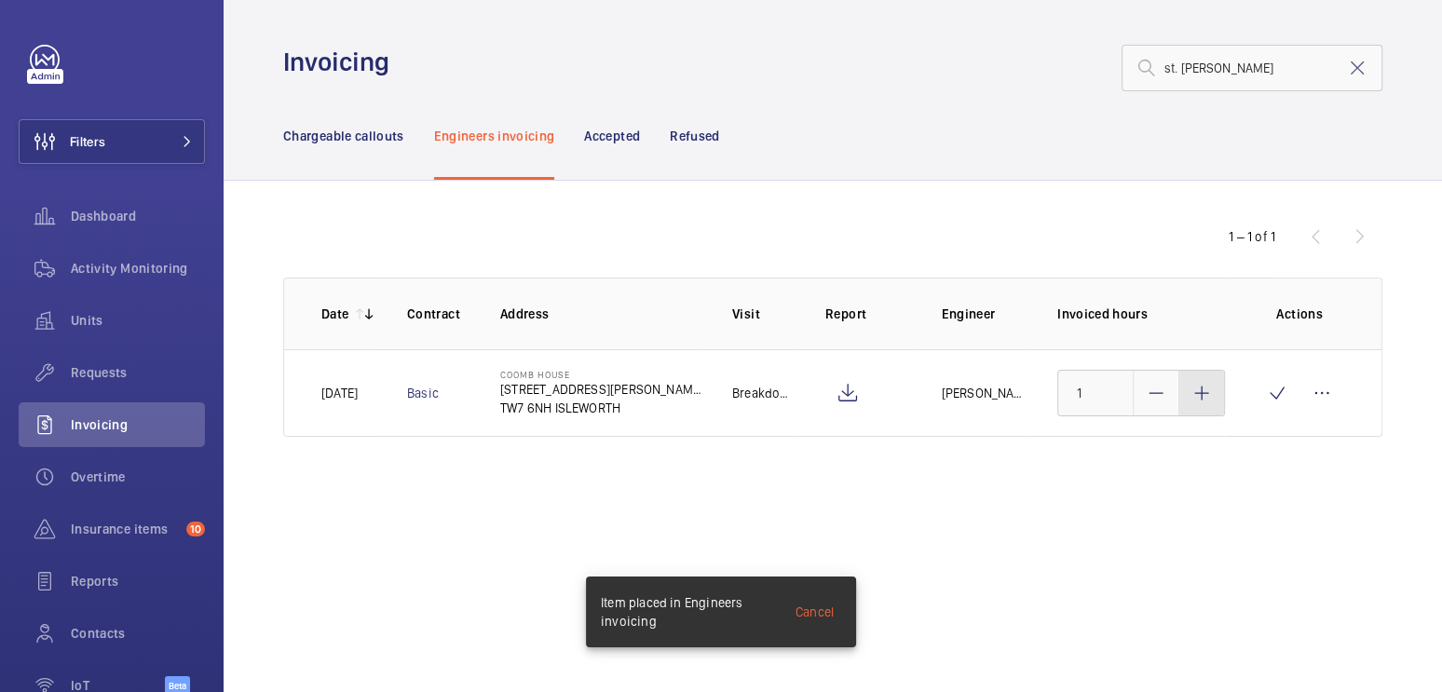
click at [1207, 393] on mat-icon at bounding box center [1202, 393] width 22 height 22
click at [1208, 394] on mat-icon at bounding box center [1202, 393] width 22 height 22
type input "3"
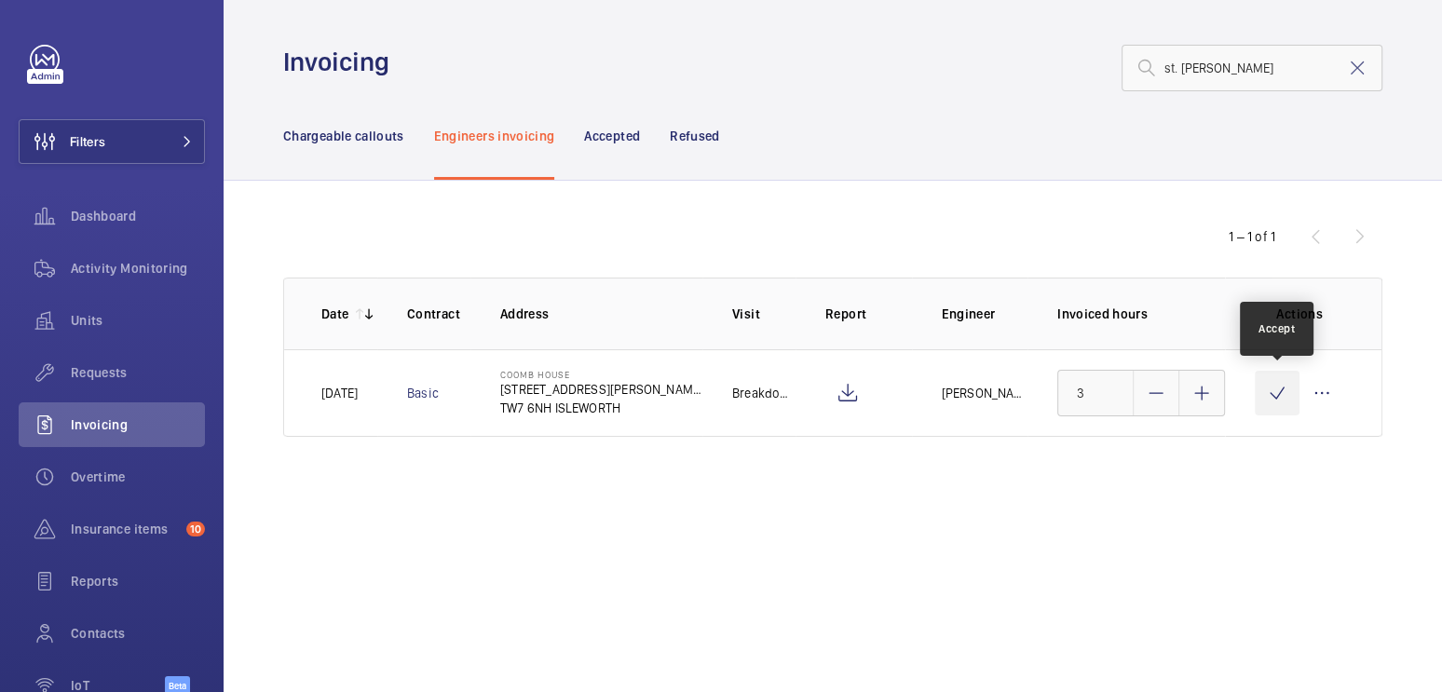
click at [1275, 396] on wm-front-icon-button at bounding box center [1277, 393] width 45 height 45
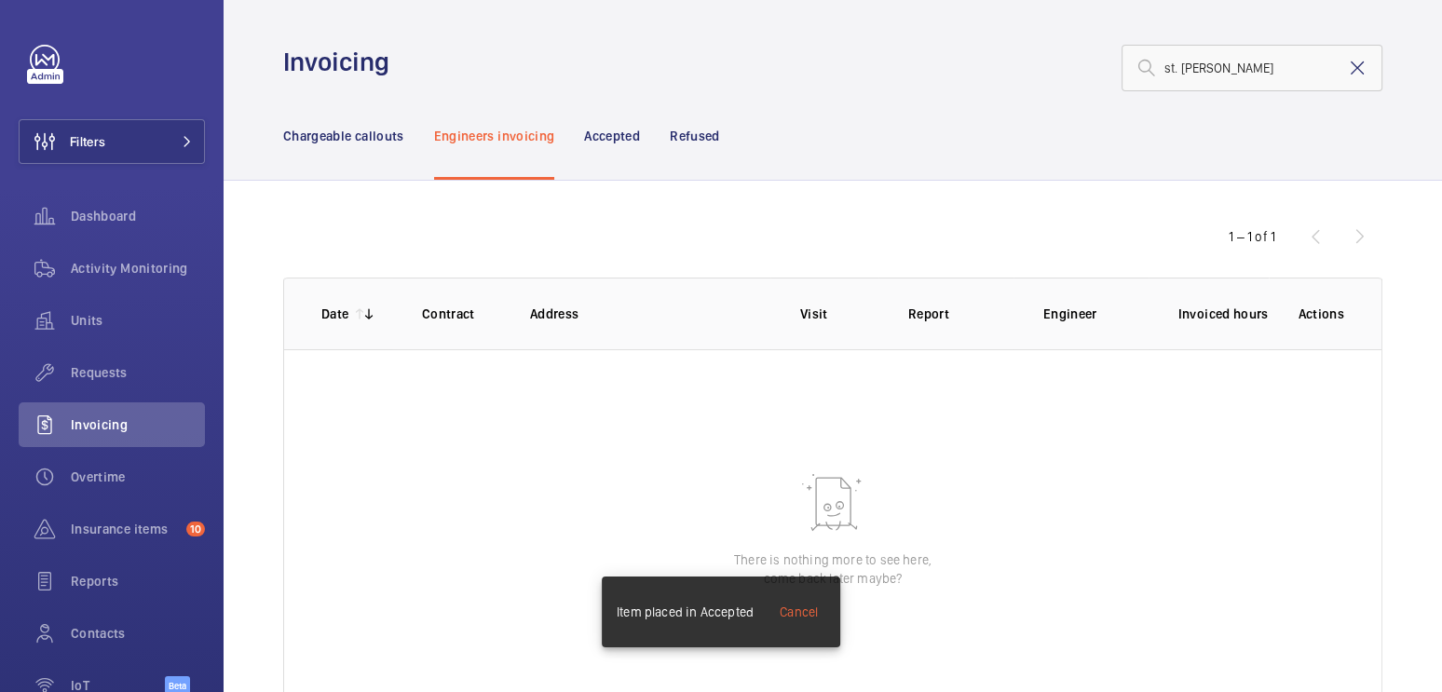
click at [1346, 68] on mat-icon at bounding box center [1357, 68] width 22 height 22
click at [340, 136] on p "Chargeable callouts" at bounding box center [343, 136] width 121 height 19
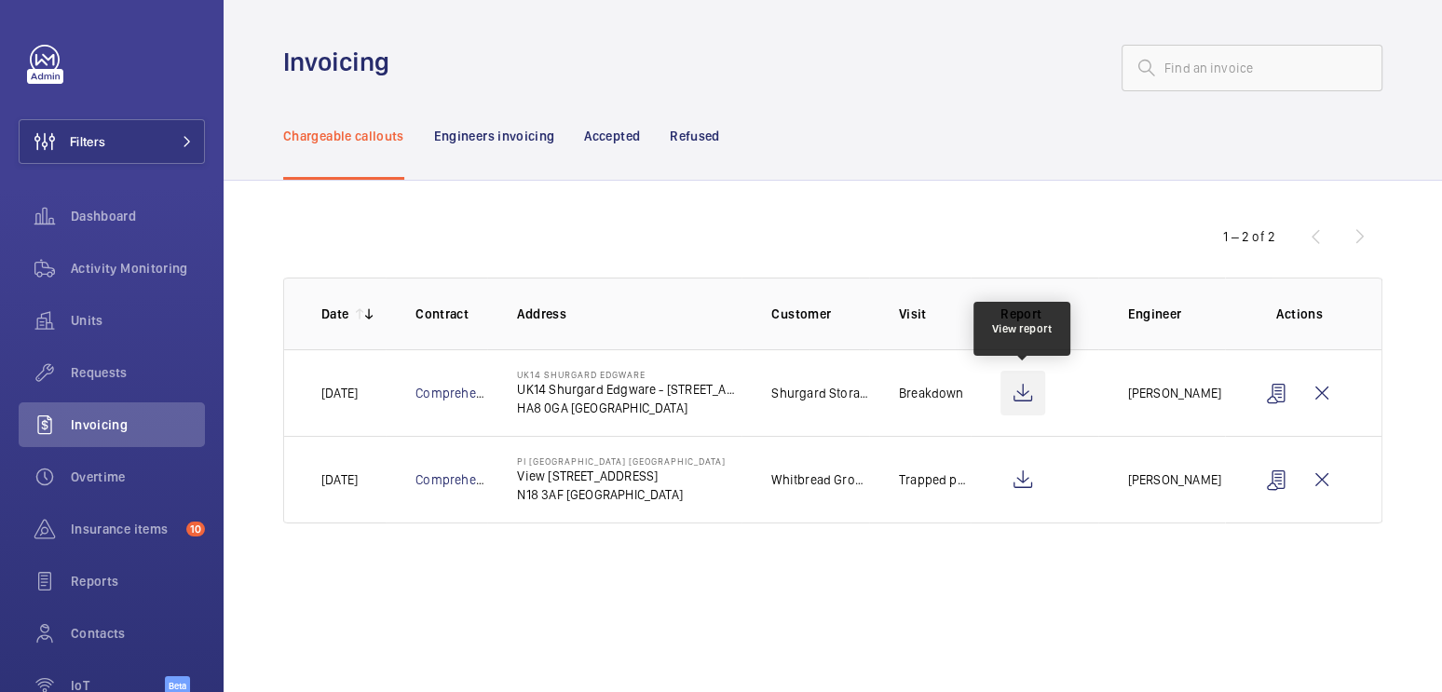
click at [1032, 391] on wm-front-icon-button at bounding box center [1023, 393] width 45 height 45
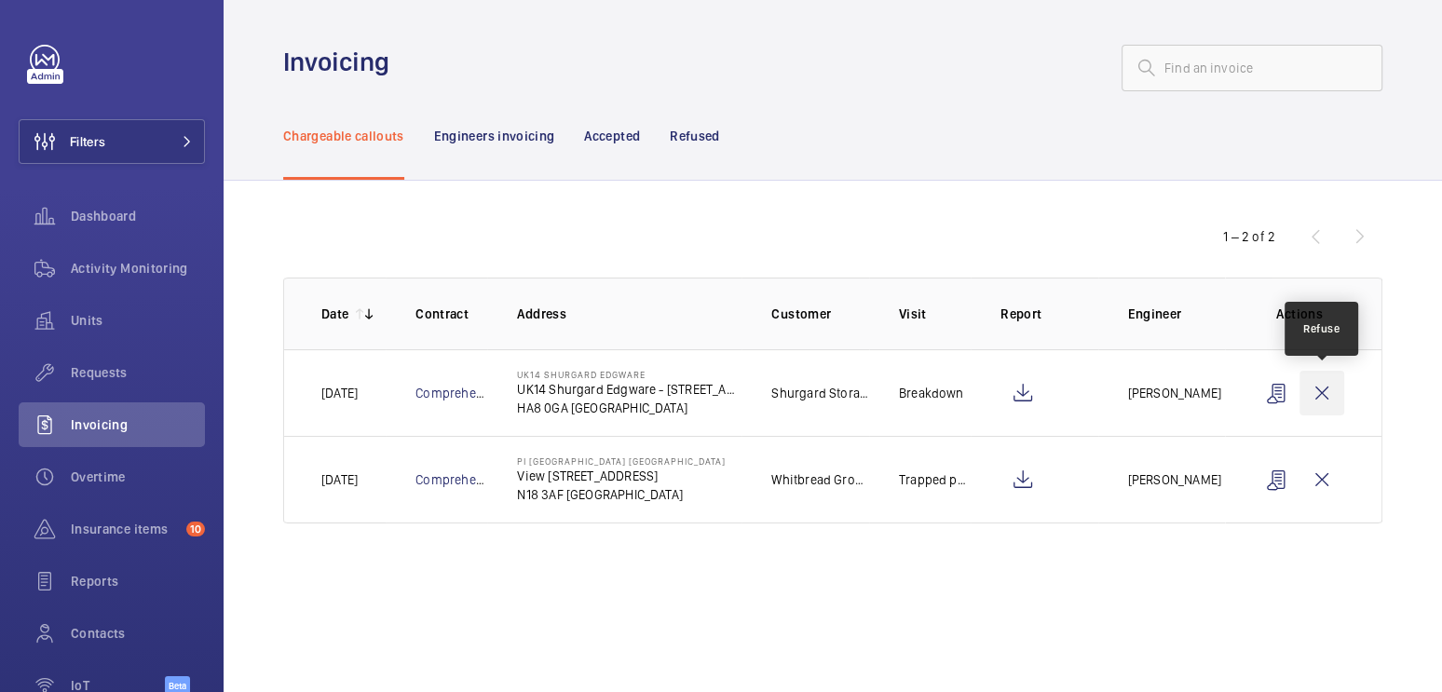
click at [1324, 389] on wm-front-icon-button at bounding box center [1322, 393] width 45 height 45
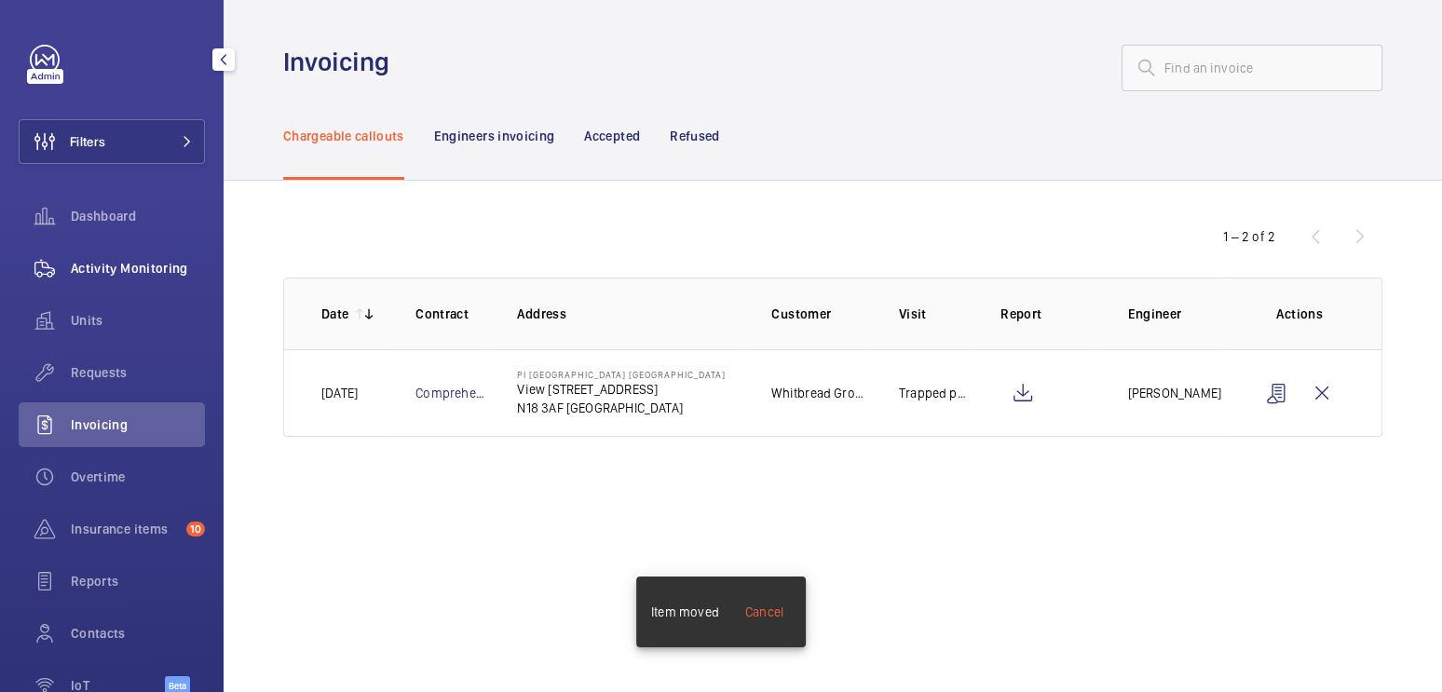
click at [81, 267] on span "Activity Monitoring" at bounding box center [138, 268] width 134 height 19
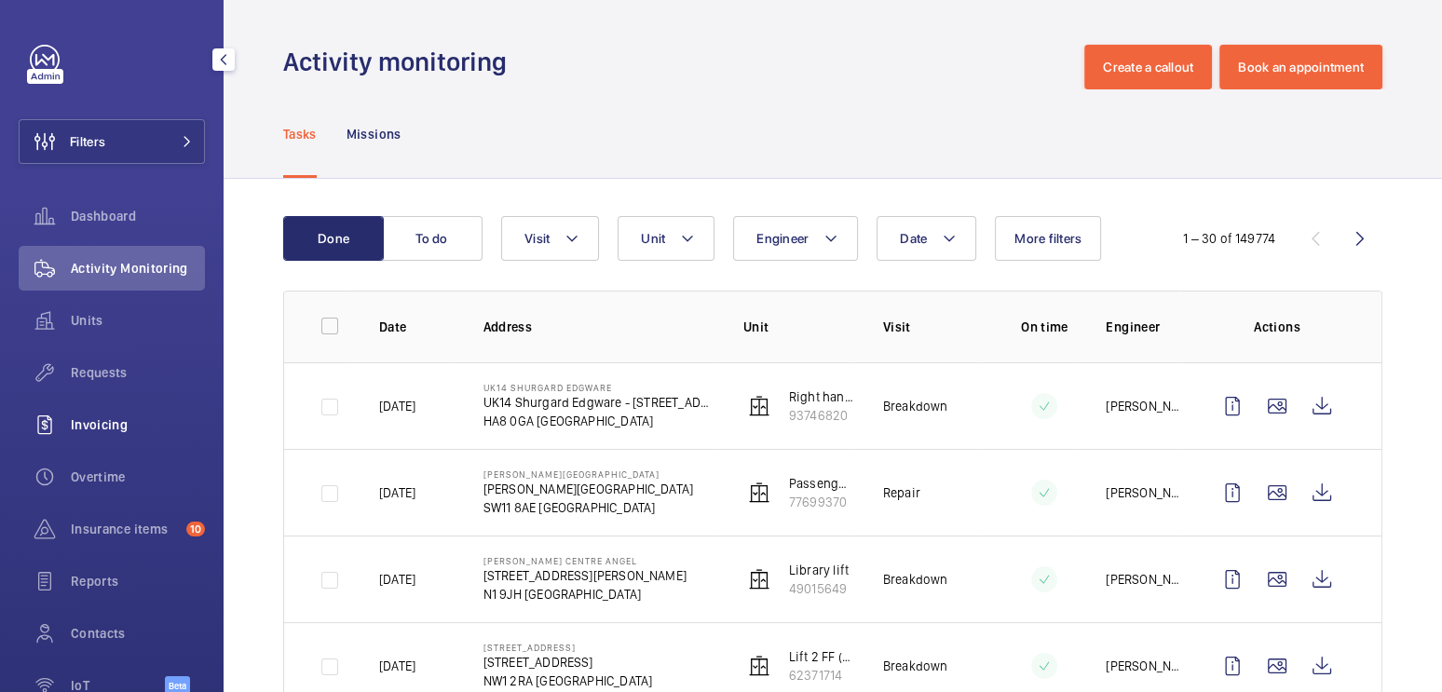
click at [125, 444] on div "Invoicing" at bounding box center [112, 425] width 186 height 45
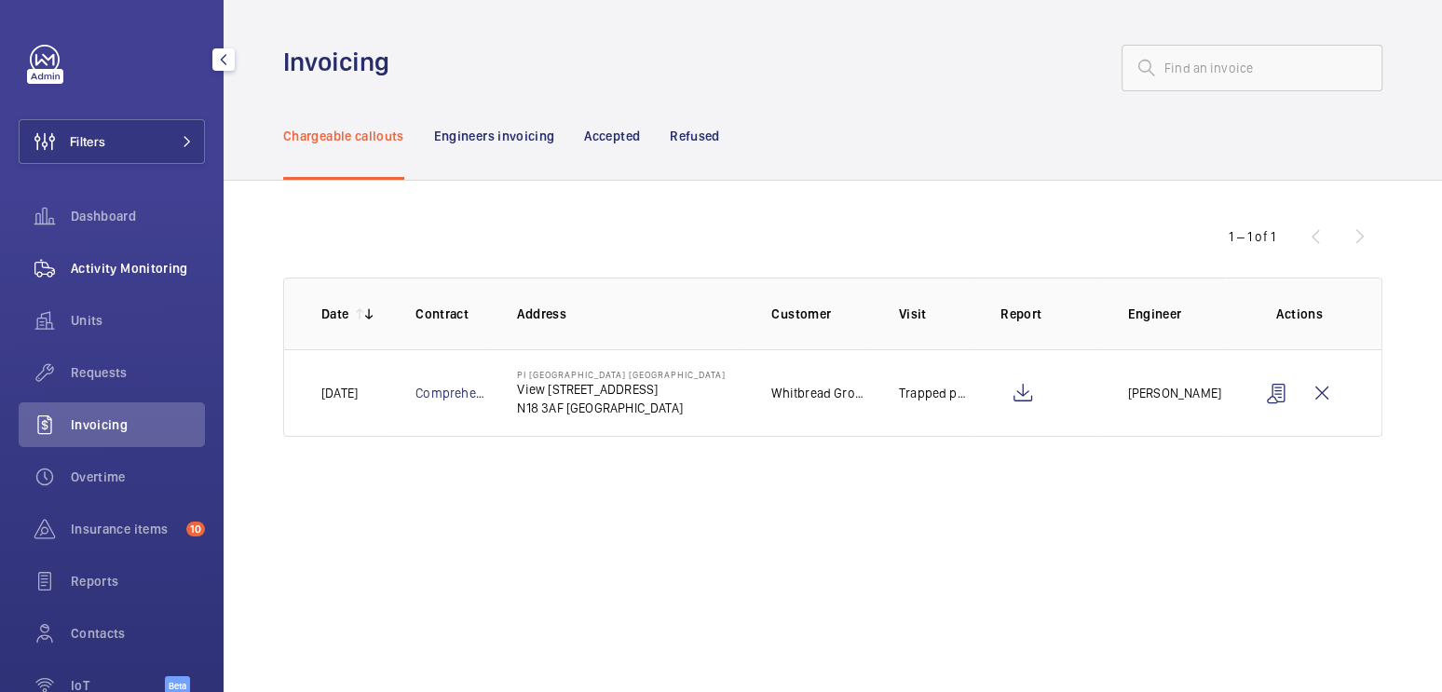
click at [135, 271] on span "Activity Monitoring" at bounding box center [138, 268] width 134 height 19
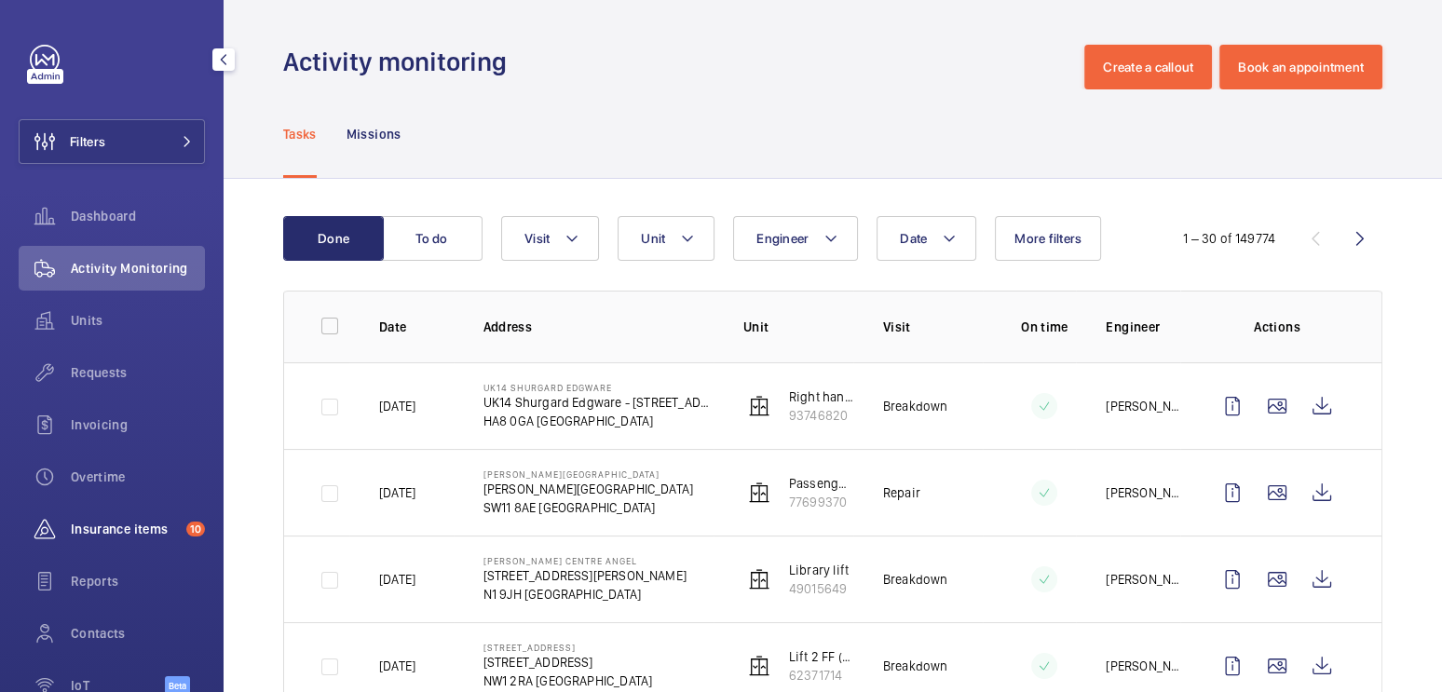
click at [115, 534] on span "Insurance items" at bounding box center [125, 529] width 108 height 19
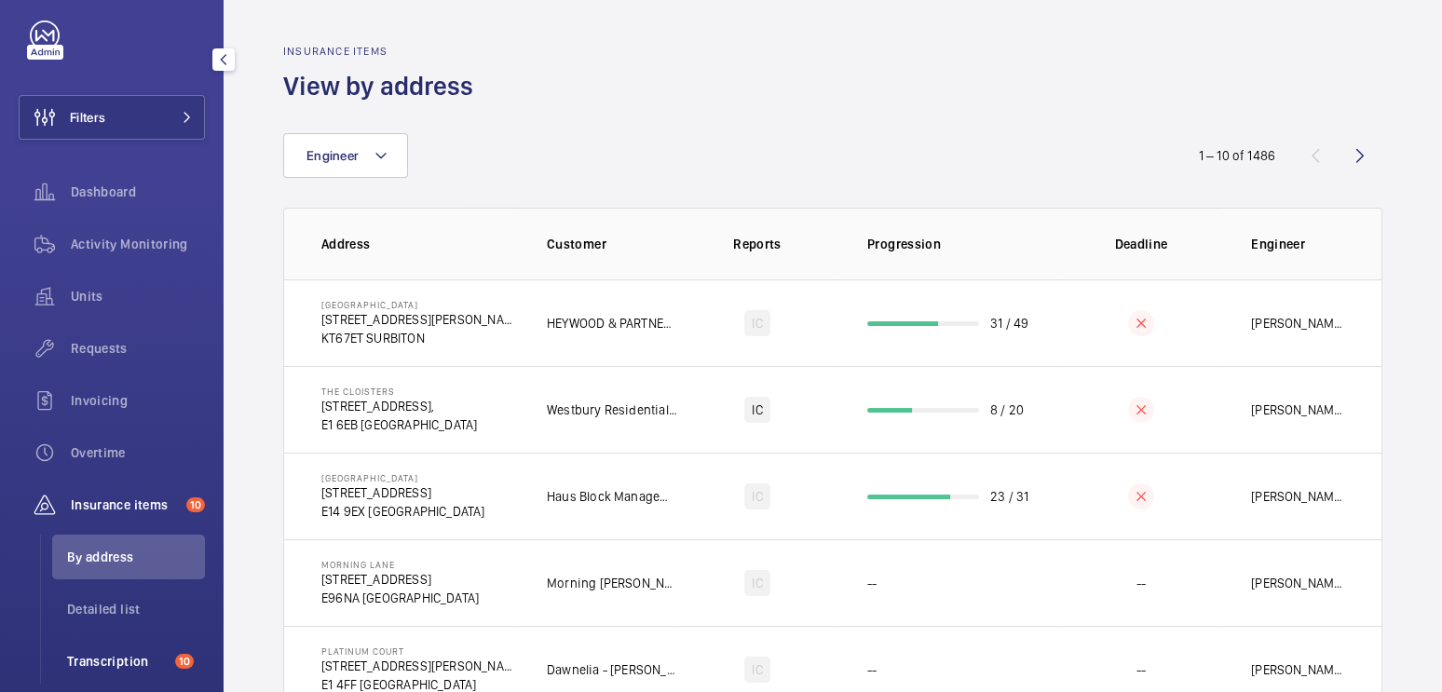
scroll to position [25, 0]
click at [132, 661] on span "Transcription" at bounding box center [117, 660] width 101 height 19
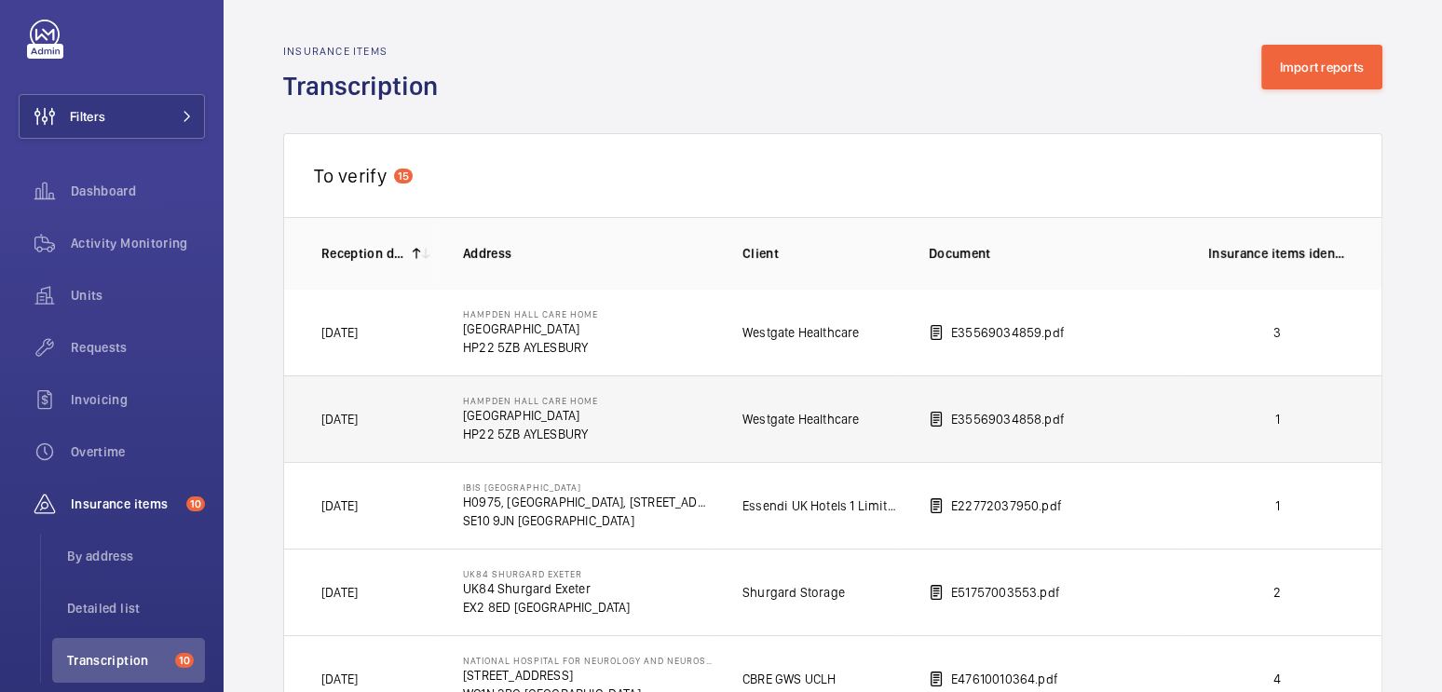
click at [1244, 430] on td "1" at bounding box center [1281, 419] width 205 height 87
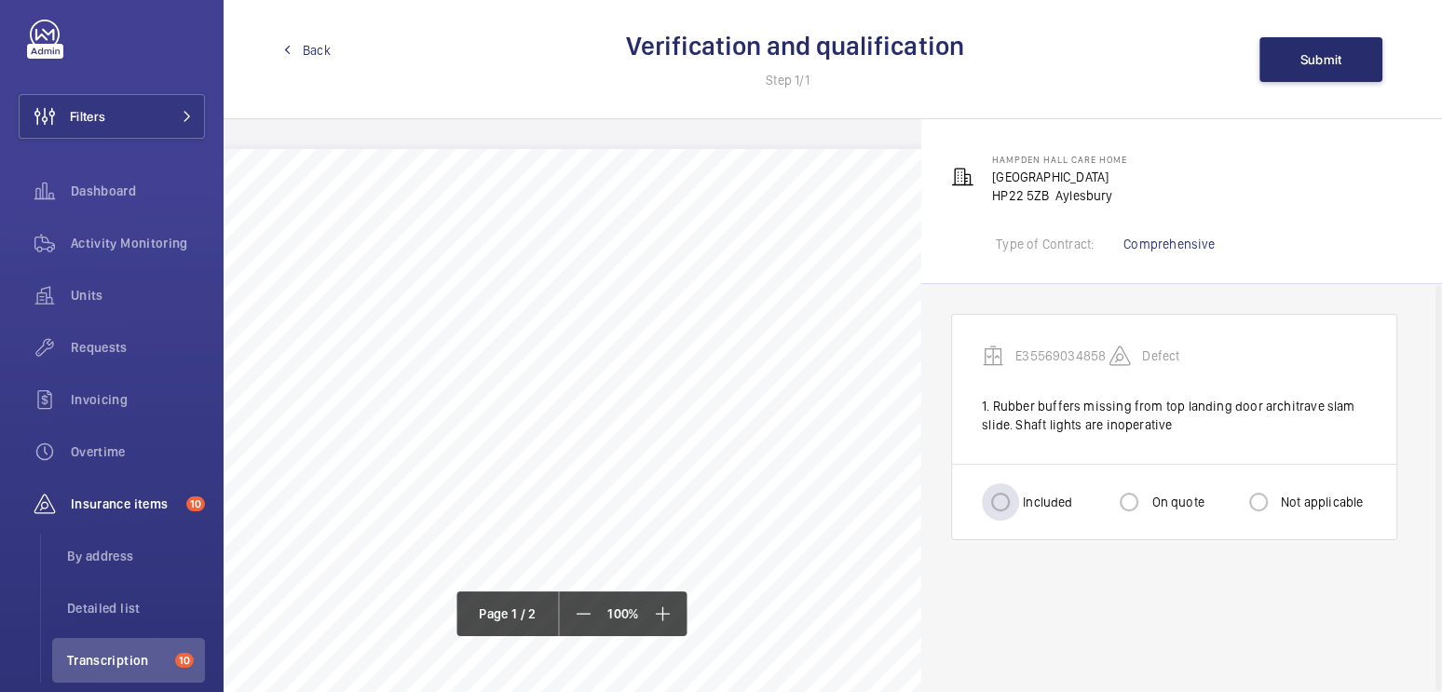
click at [1033, 507] on label "Included" at bounding box center [1045, 502] width 53 height 19
click at [1019, 507] on input "Included" at bounding box center [1000, 502] width 37 height 37
radio input "true"
click at [1322, 61] on span "Submit" at bounding box center [1322, 59] width 42 height 15
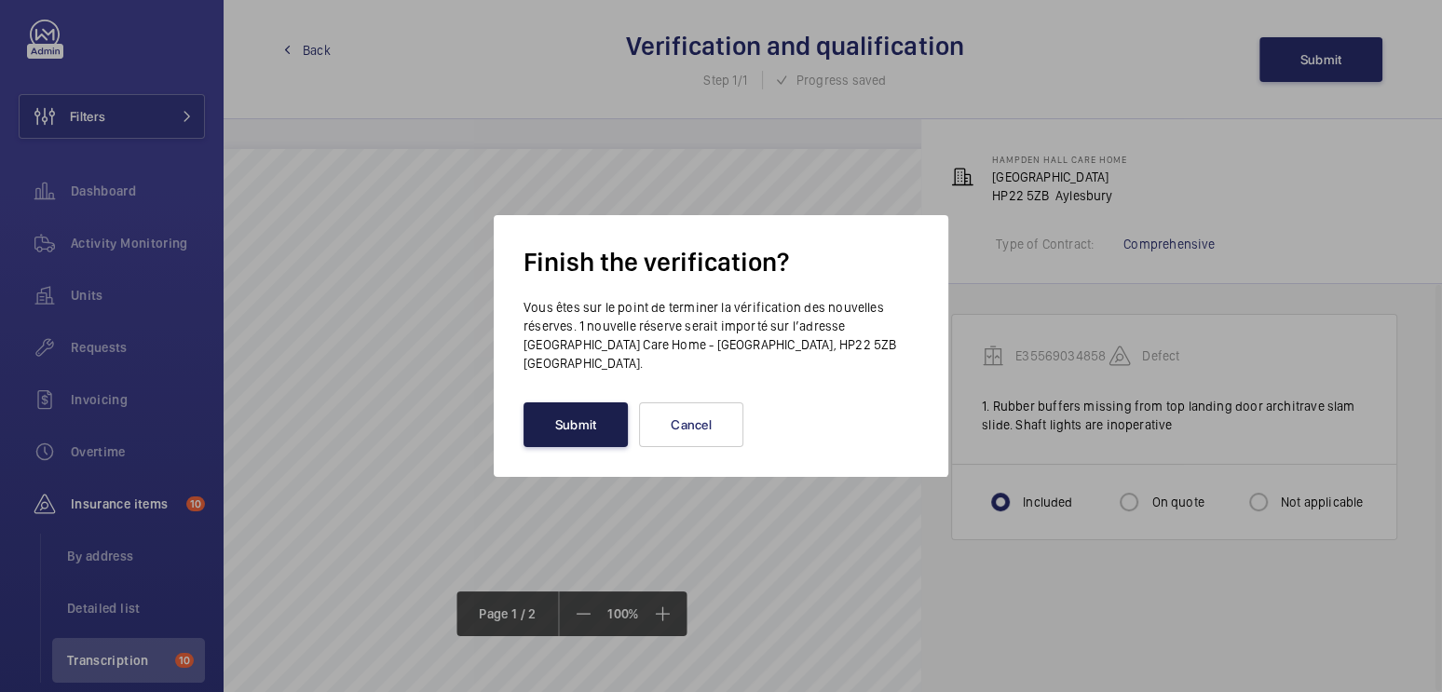
click at [569, 403] on button "Submit" at bounding box center [576, 425] width 104 height 45
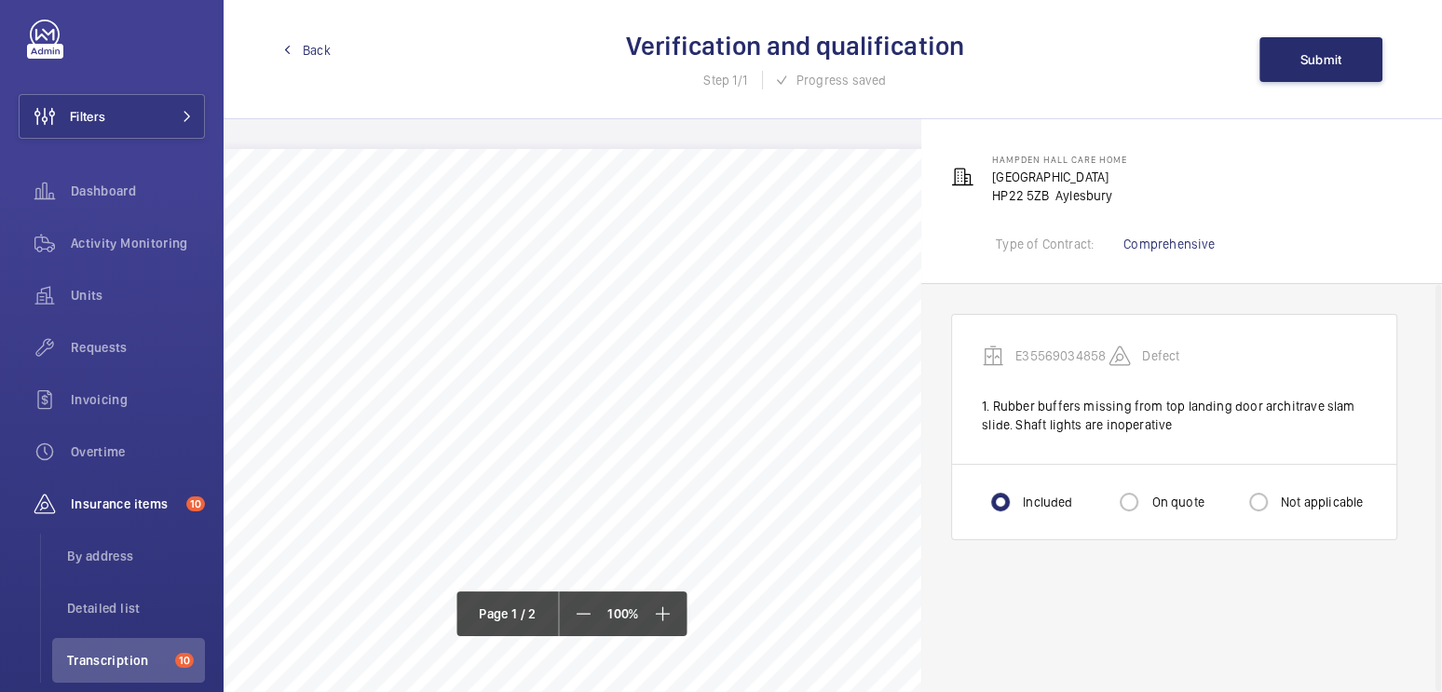
click at [300, 50] on link "Back" at bounding box center [307, 50] width 48 height 19
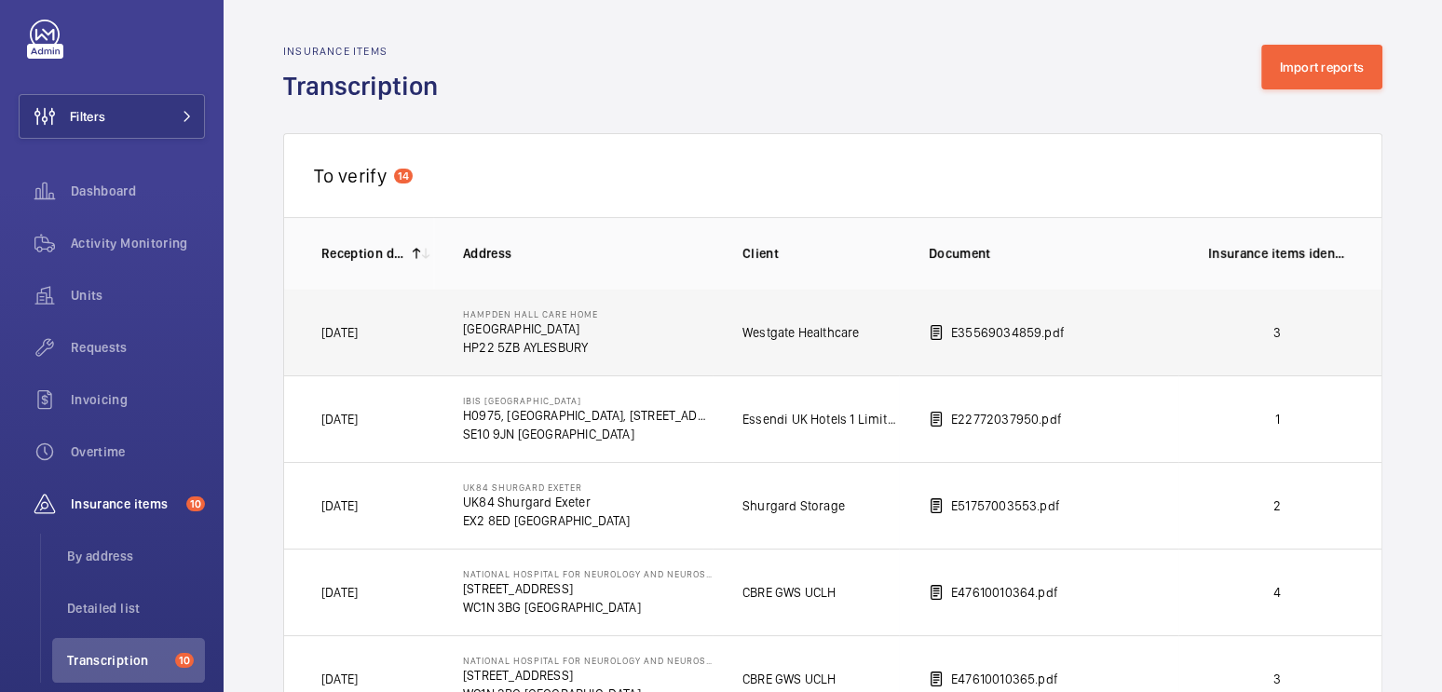
click at [1287, 323] on p "3" at bounding box center [1278, 332] width 138 height 19
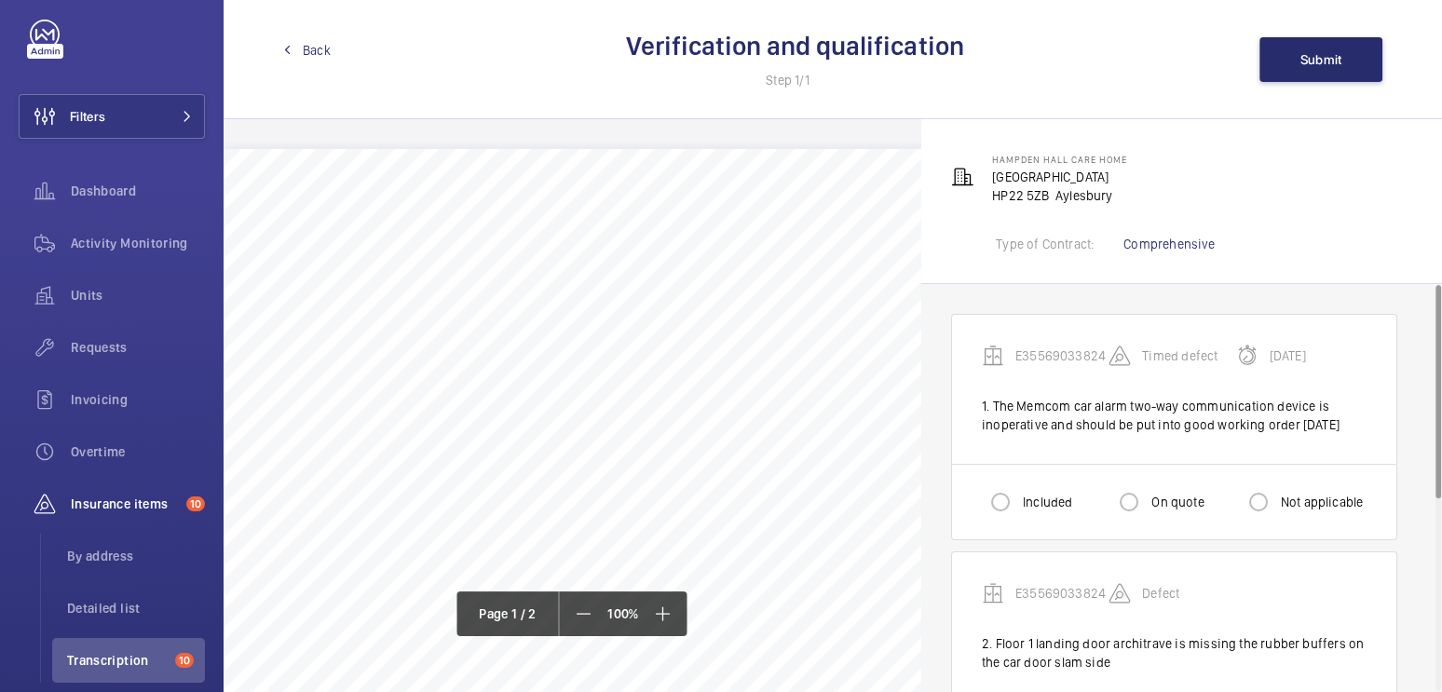
click at [1031, 512] on label "Included" at bounding box center [1045, 502] width 53 height 19
click at [1019, 521] on input "Included" at bounding box center [1000, 502] width 37 height 37
radio input "true"
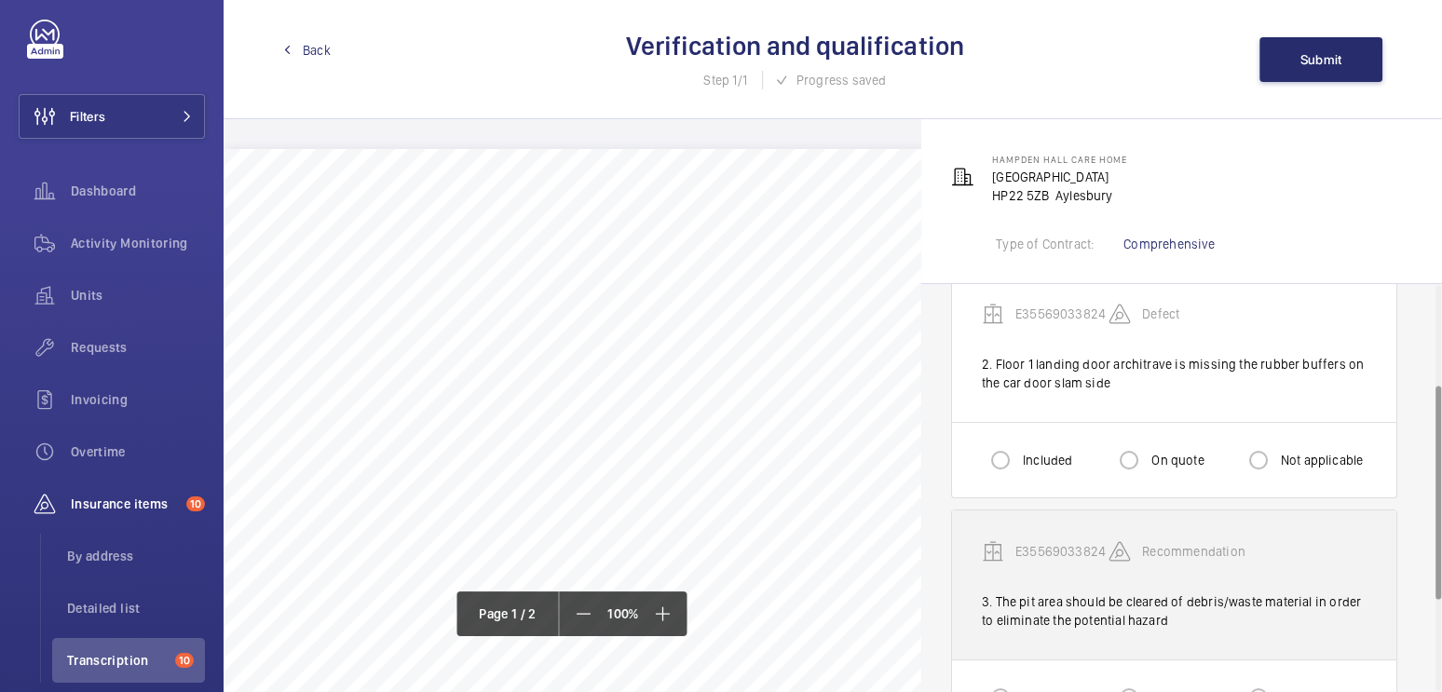
scroll to position [366, 0]
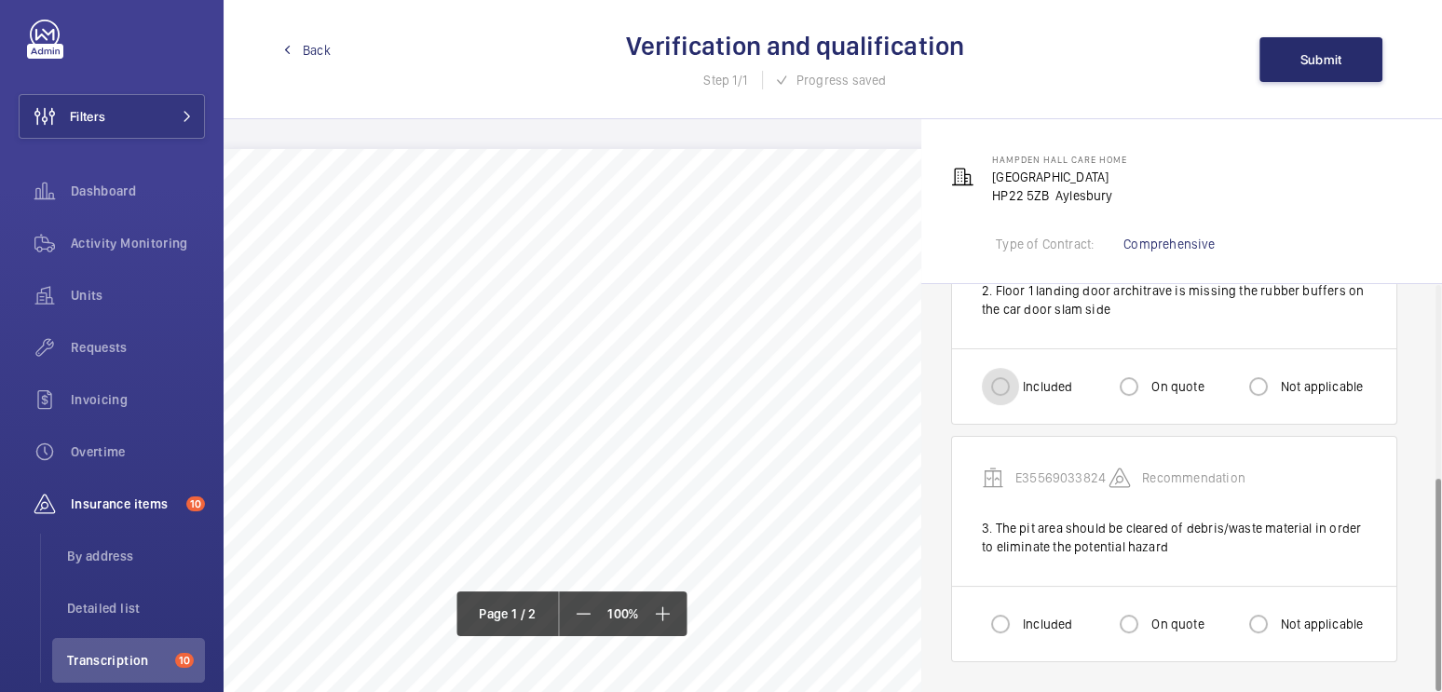
click at [1012, 393] on input "Included" at bounding box center [1000, 386] width 37 height 37
radio input "true"
click at [1039, 629] on label "Included" at bounding box center [1045, 624] width 53 height 19
click at [1019, 629] on input "Included" at bounding box center [1000, 624] width 37 height 37
radio input "true"
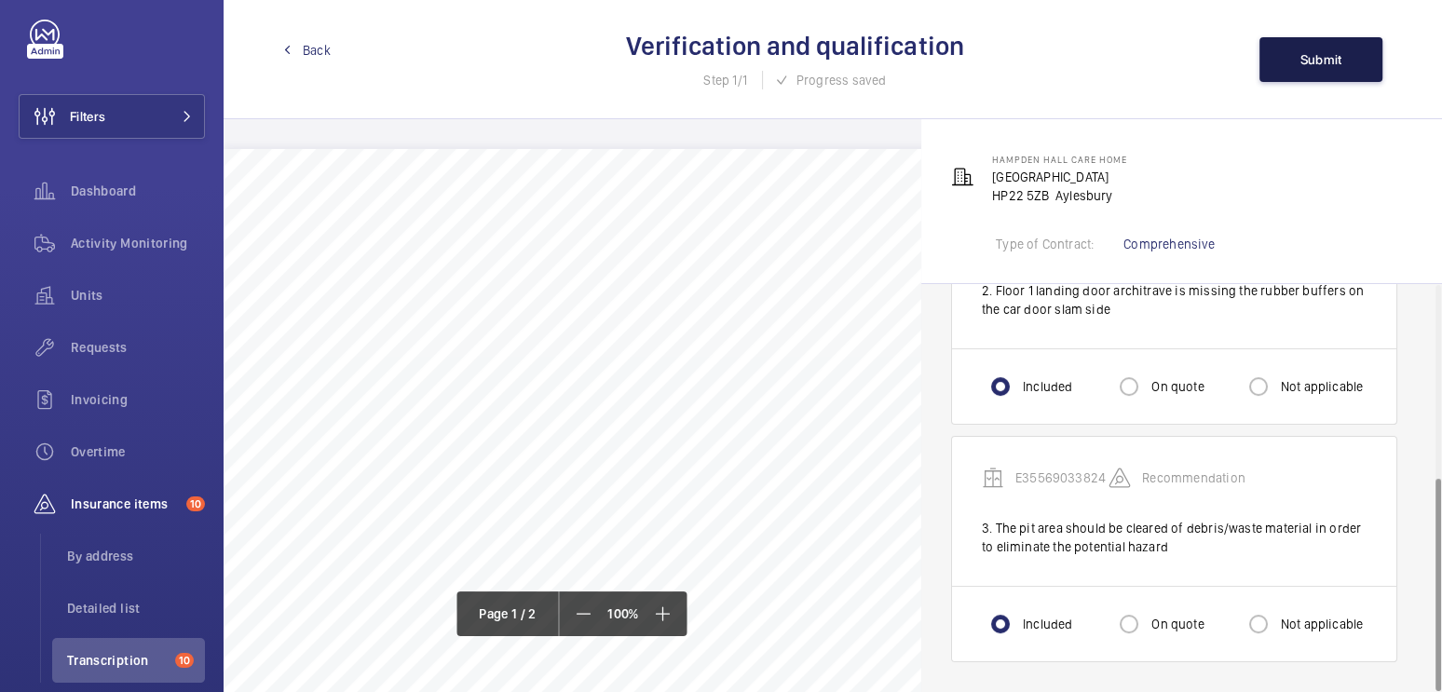
click at [1309, 71] on button "Submit" at bounding box center [1321, 59] width 123 height 45
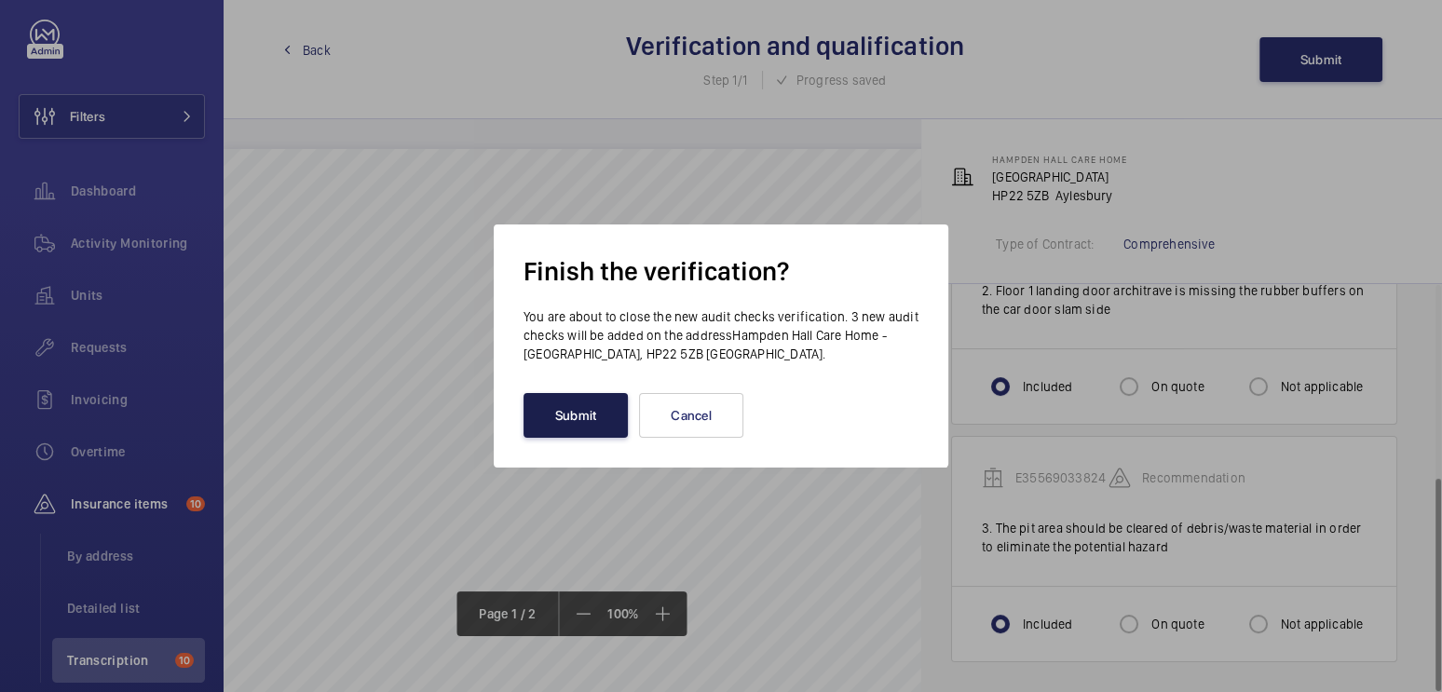
click at [581, 410] on button "Submit" at bounding box center [576, 415] width 104 height 45
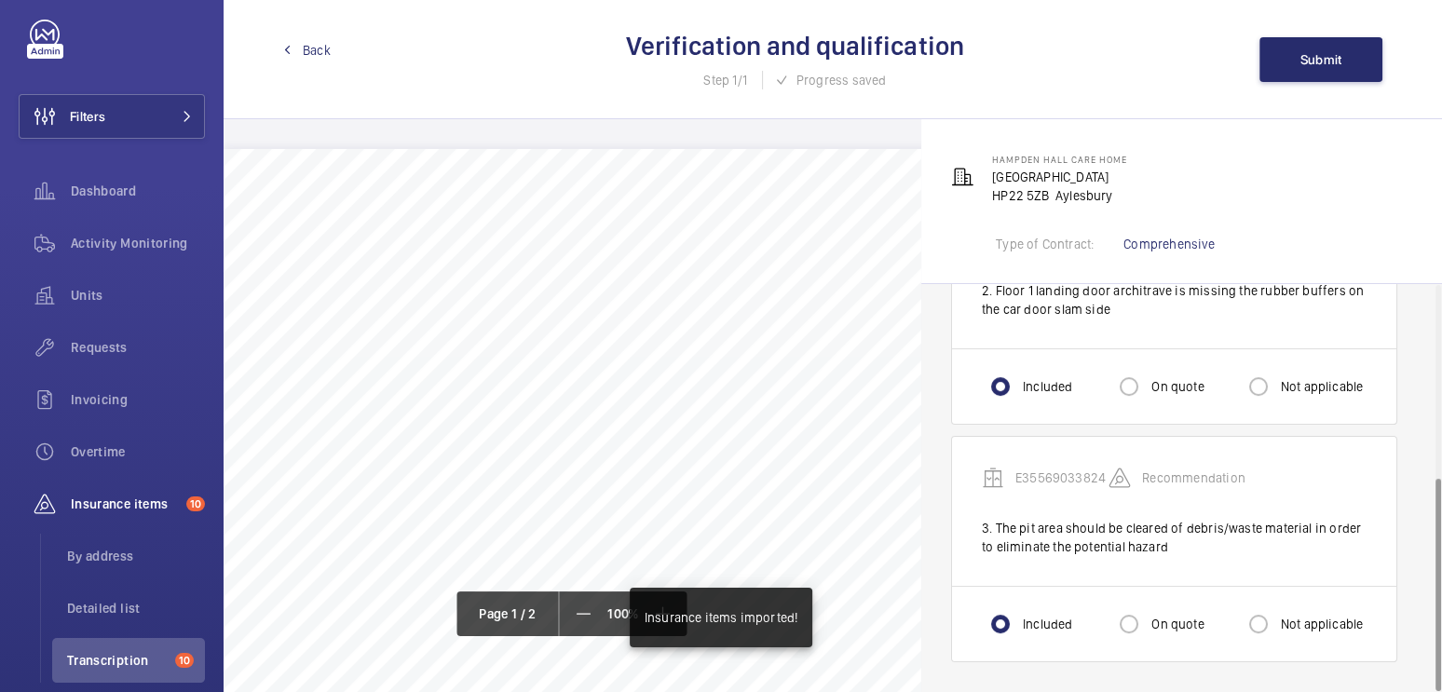
click at [309, 37] on div "Back Verification and qualification Step 1/1 Progress saved Submit" at bounding box center [833, 59] width 1219 height 119
click at [304, 48] on span "Back" at bounding box center [317, 50] width 28 height 19
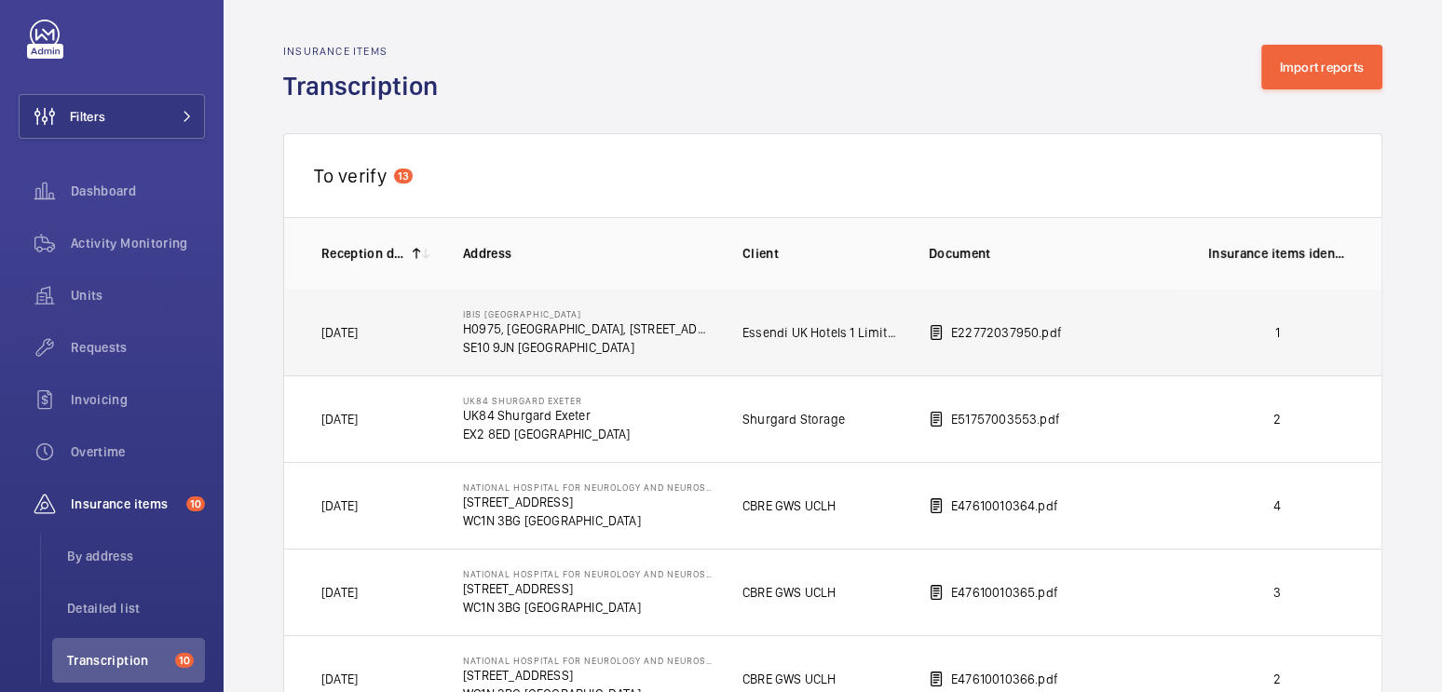
click at [1264, 332] on p "1" at bounding box center [1278, 332] width 138 height 19
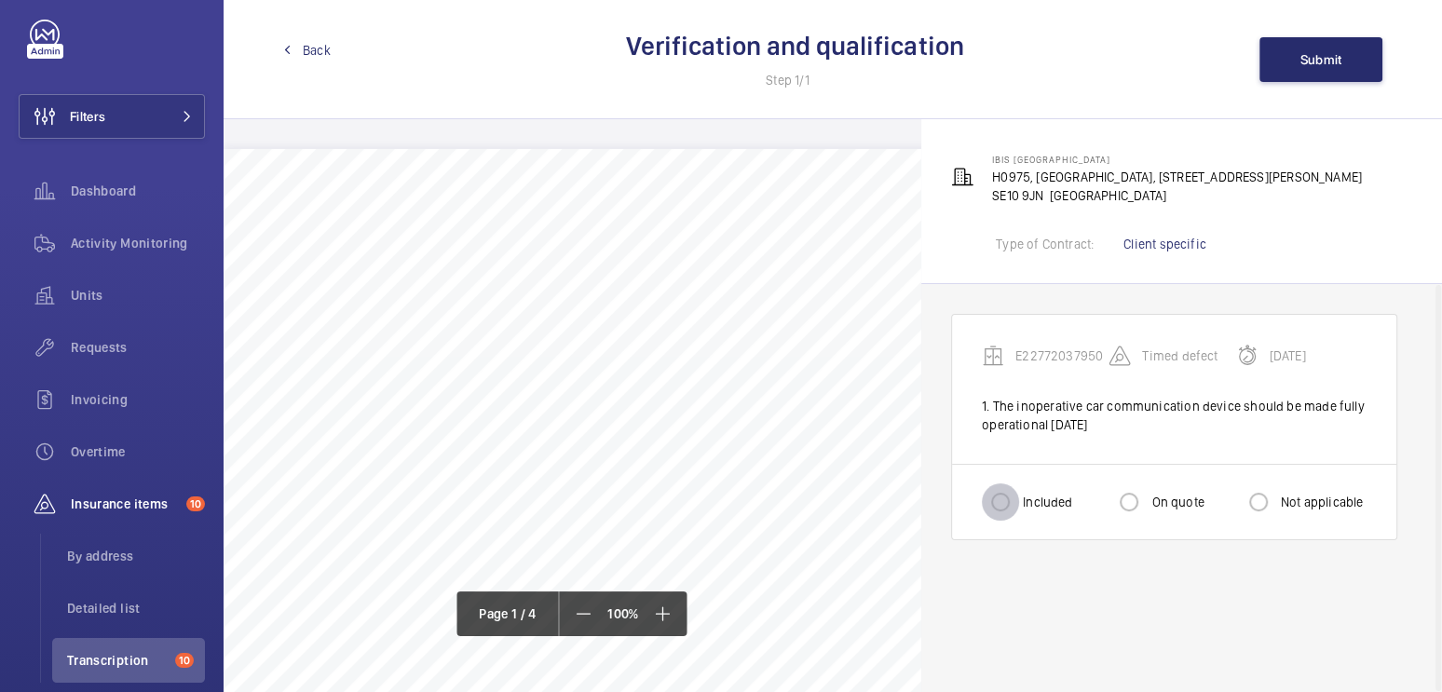
click at [1015, 505] on input "Included" at bounding box center [1000, 502] width 37 height 37
radio input "true"
click at [1289, 66] on button "Submit" at bounding box center [1321, 59] width 123 height 45
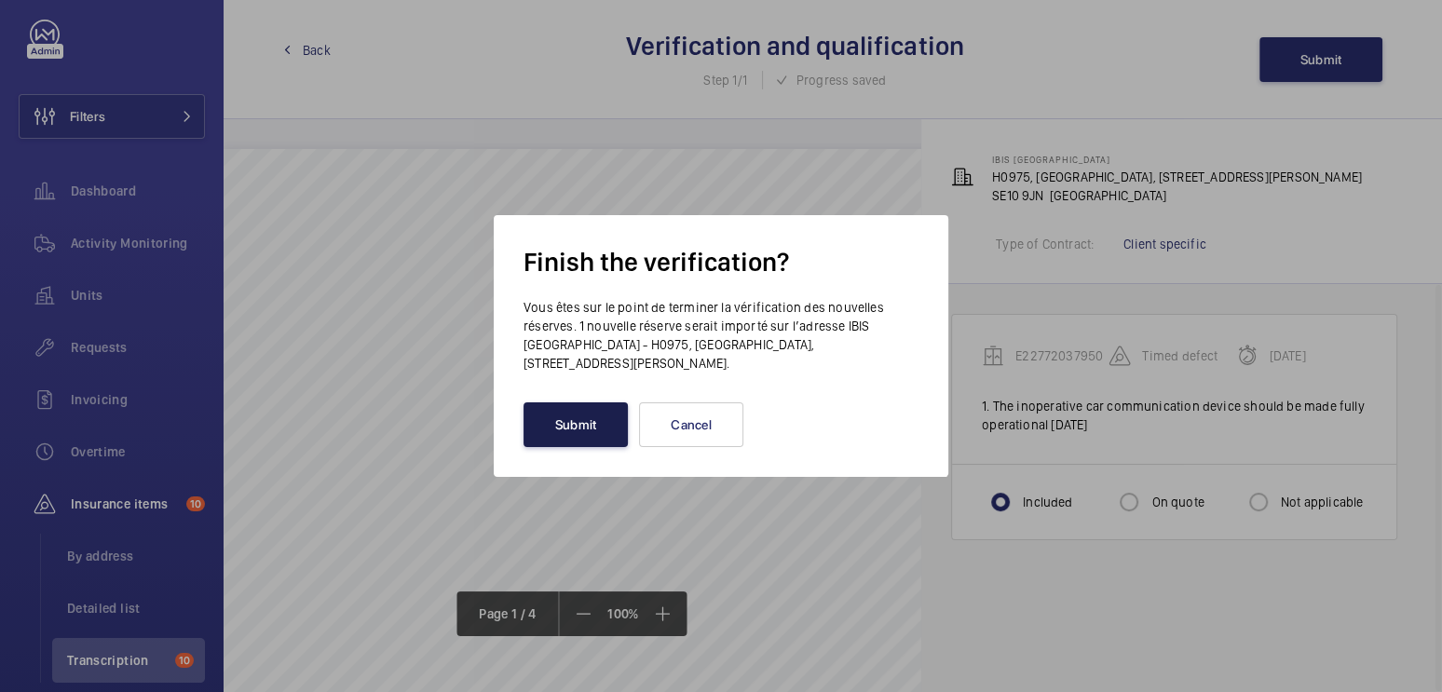
click at [585, 429] on button "Submit" at bounding box center [576, 425] width 104 height 45
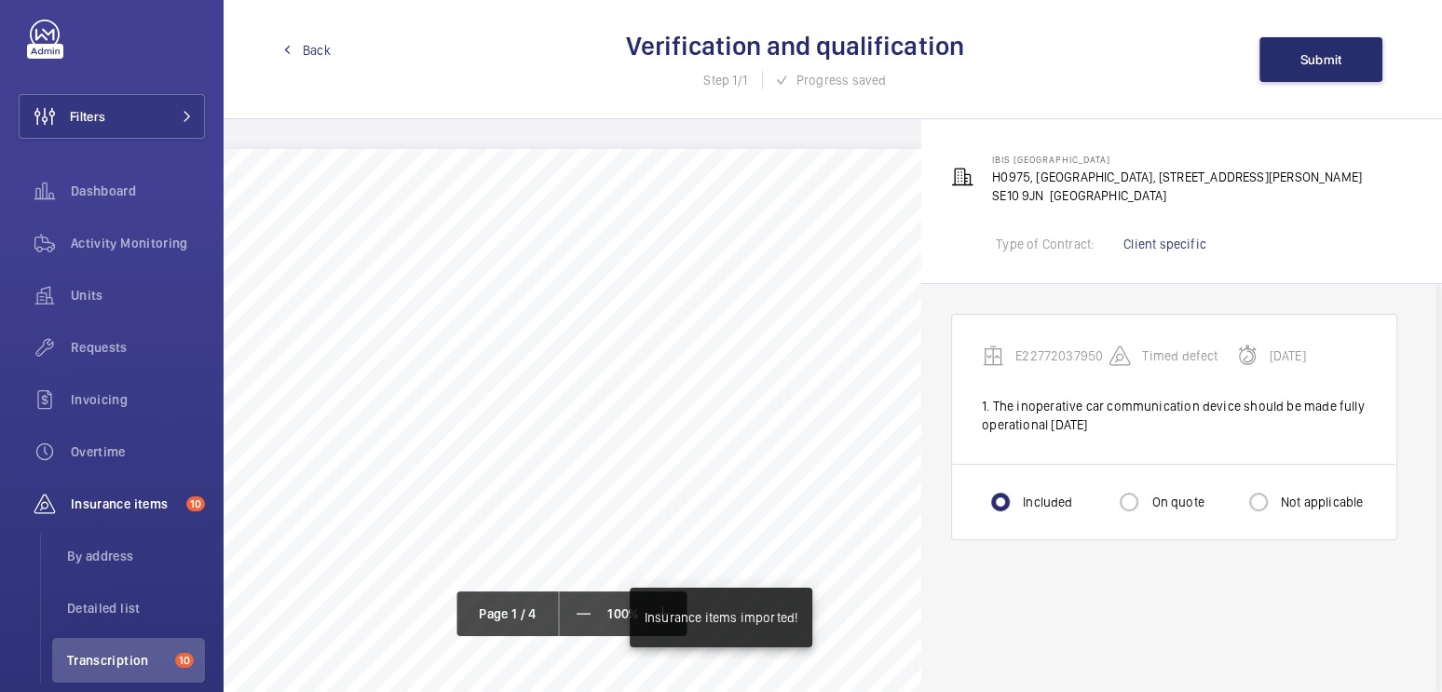
click at [314, 52] on span "Back" at bounding box center [317, 50] width 28 height 19
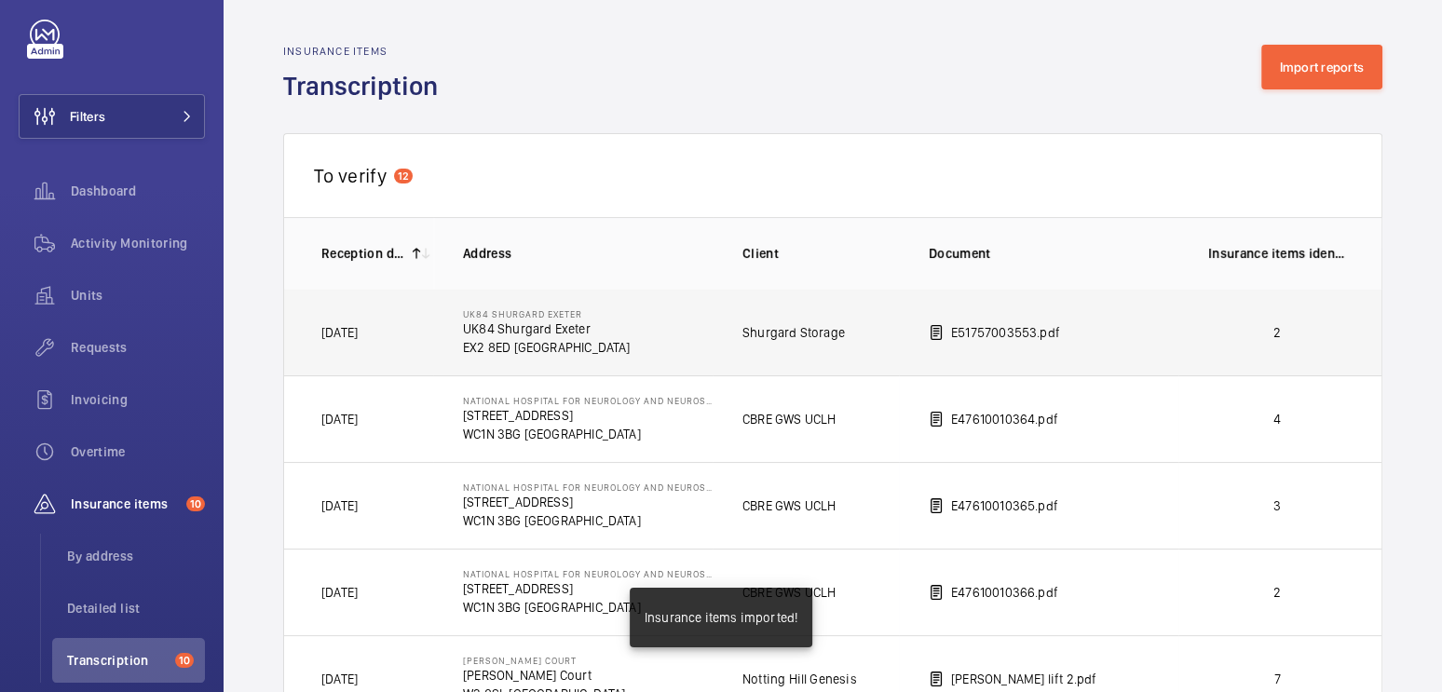
click at [1242, 330] on p "2" at bounding box center [1278, 332] width 138 height 19
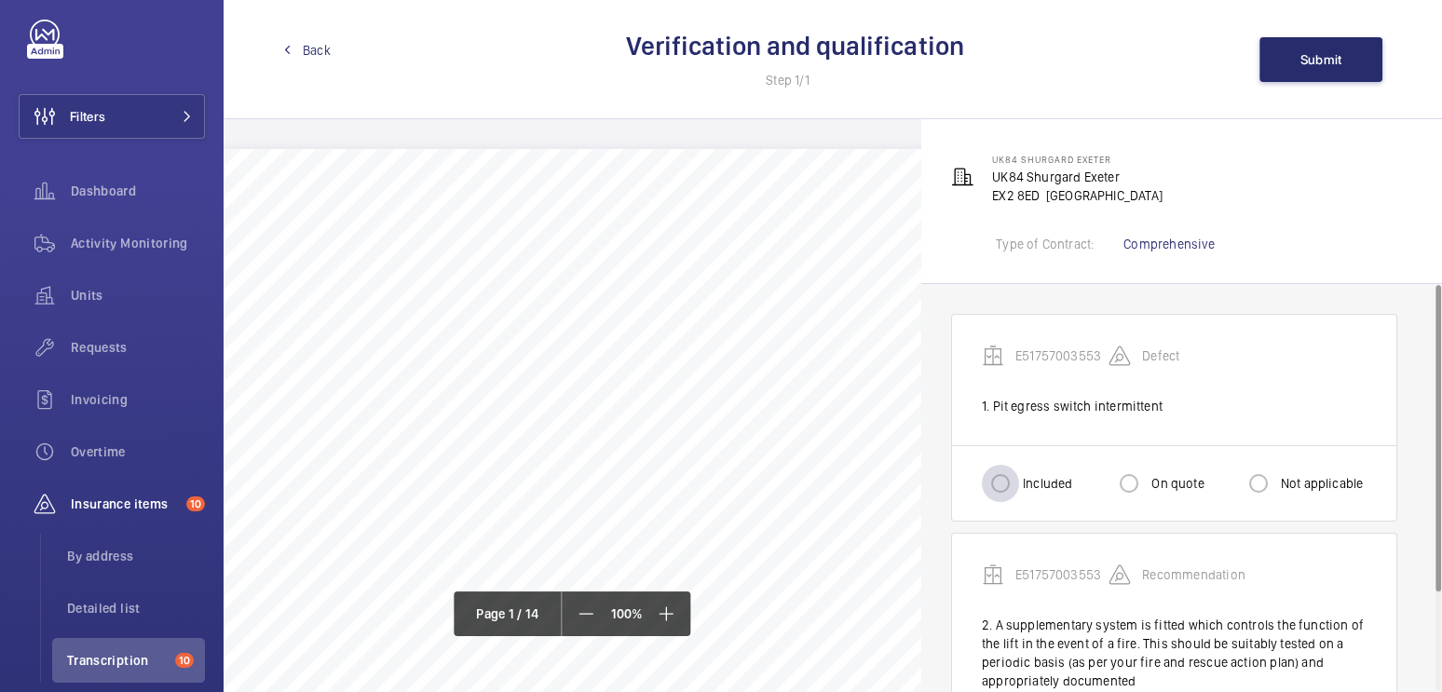
click at [1021, 476] on div at bounding box center [1000, 483] width 45 height 45
radio input "true"
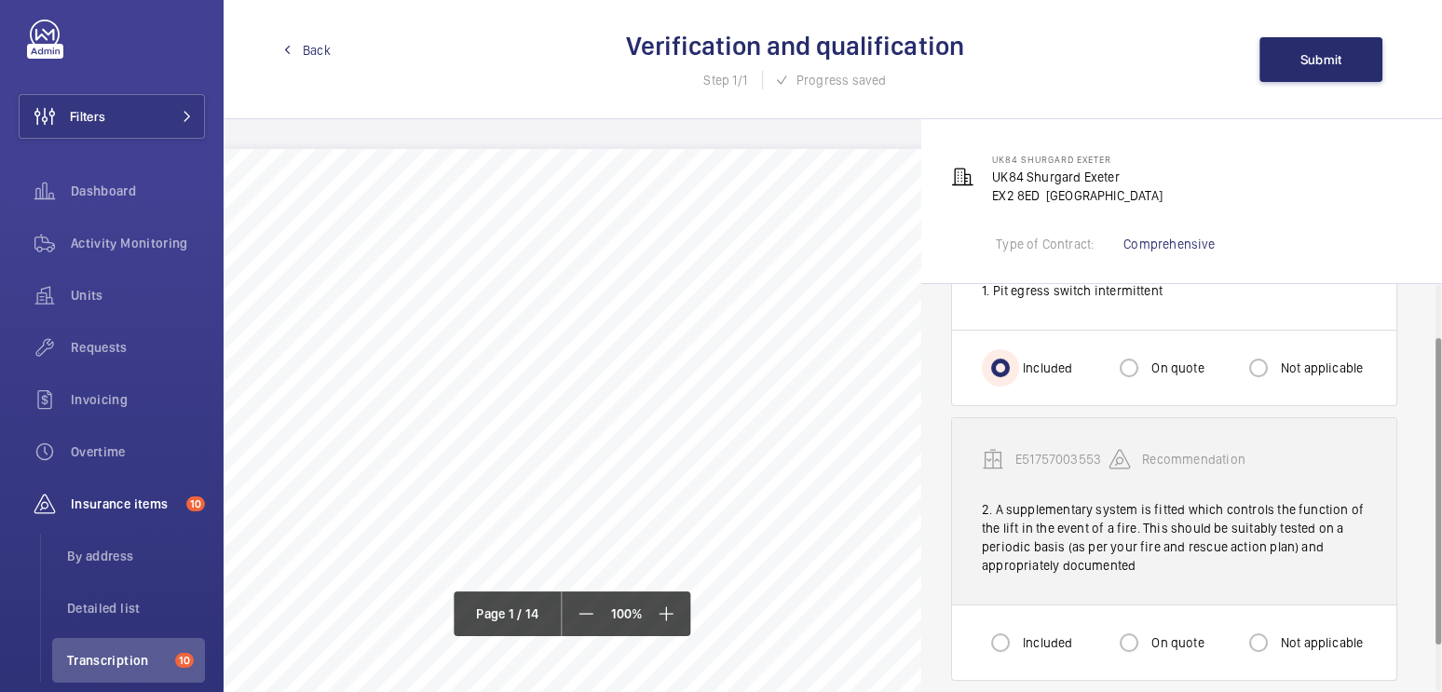
scroll to position [130, 0]
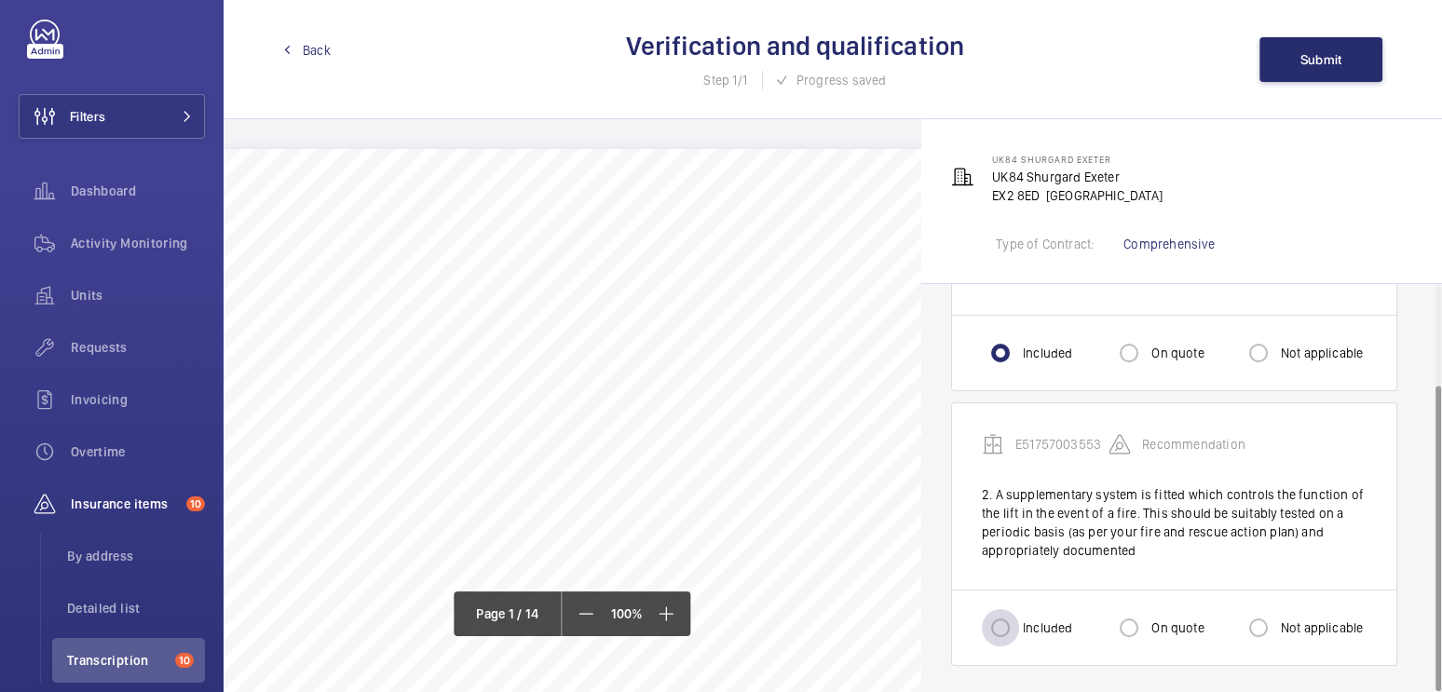
click at [1020, 607] on div at bounding box center [1000, 628] width 45 height 45
radio input "true"
click at [1337, 61] on span "Submit" at bounding box center [1322, 59] width 42 height 15
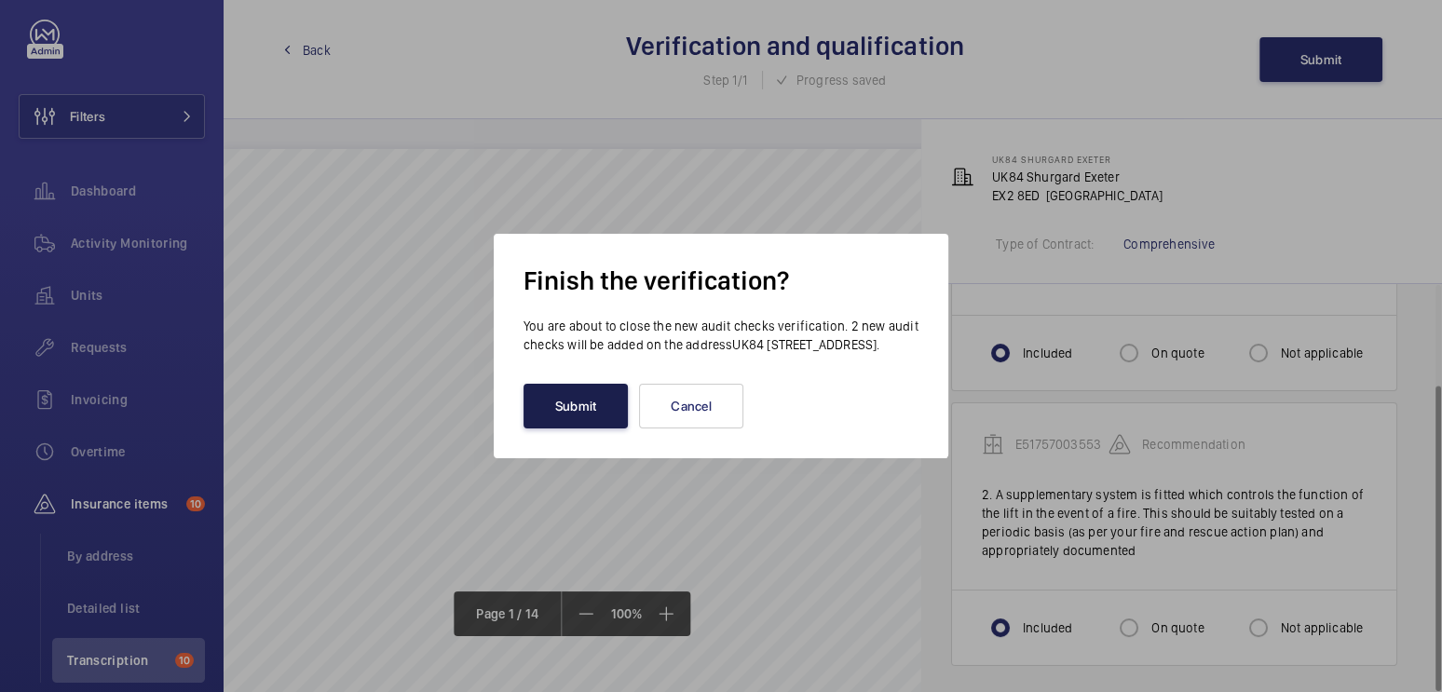
click at [559, 412] on button "Submit" at bounding box center [576, 406] width 104 height 45
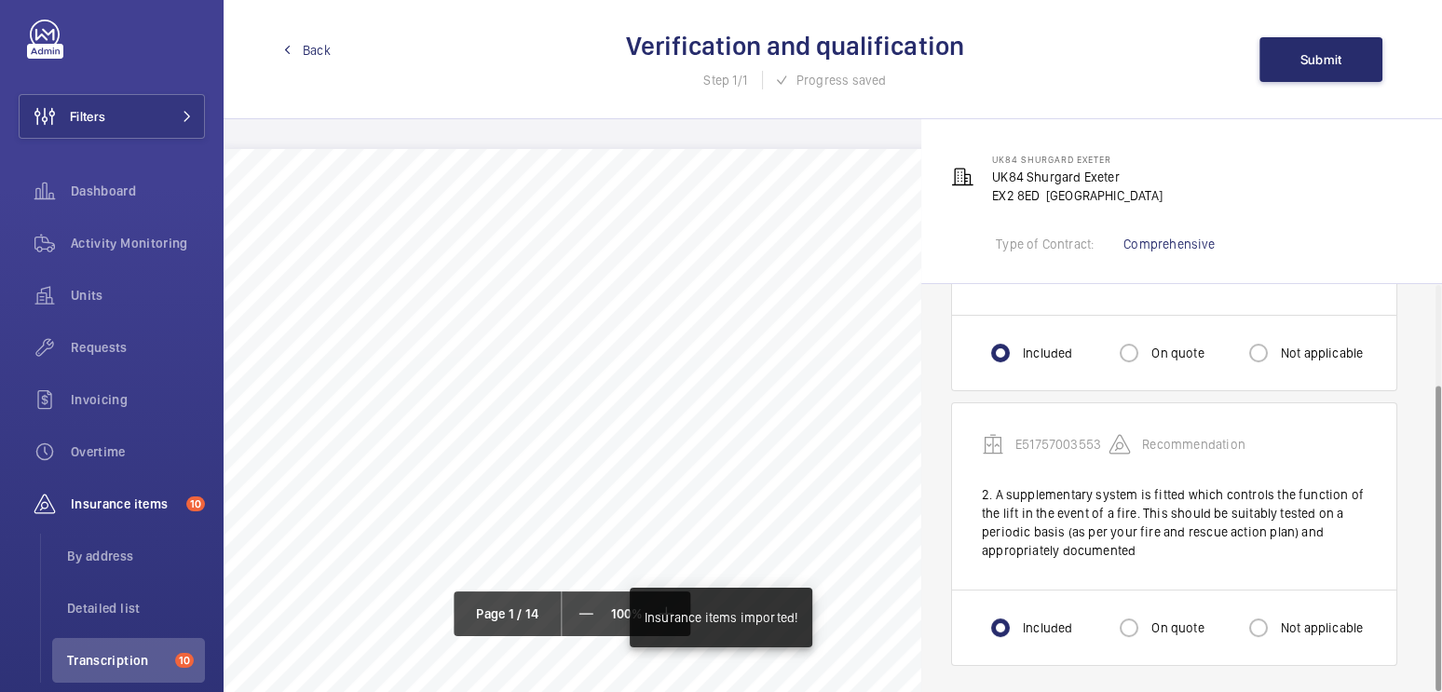
click at [311, 54] on span "Back" at bounding box center [317, 50] width 28 height 19
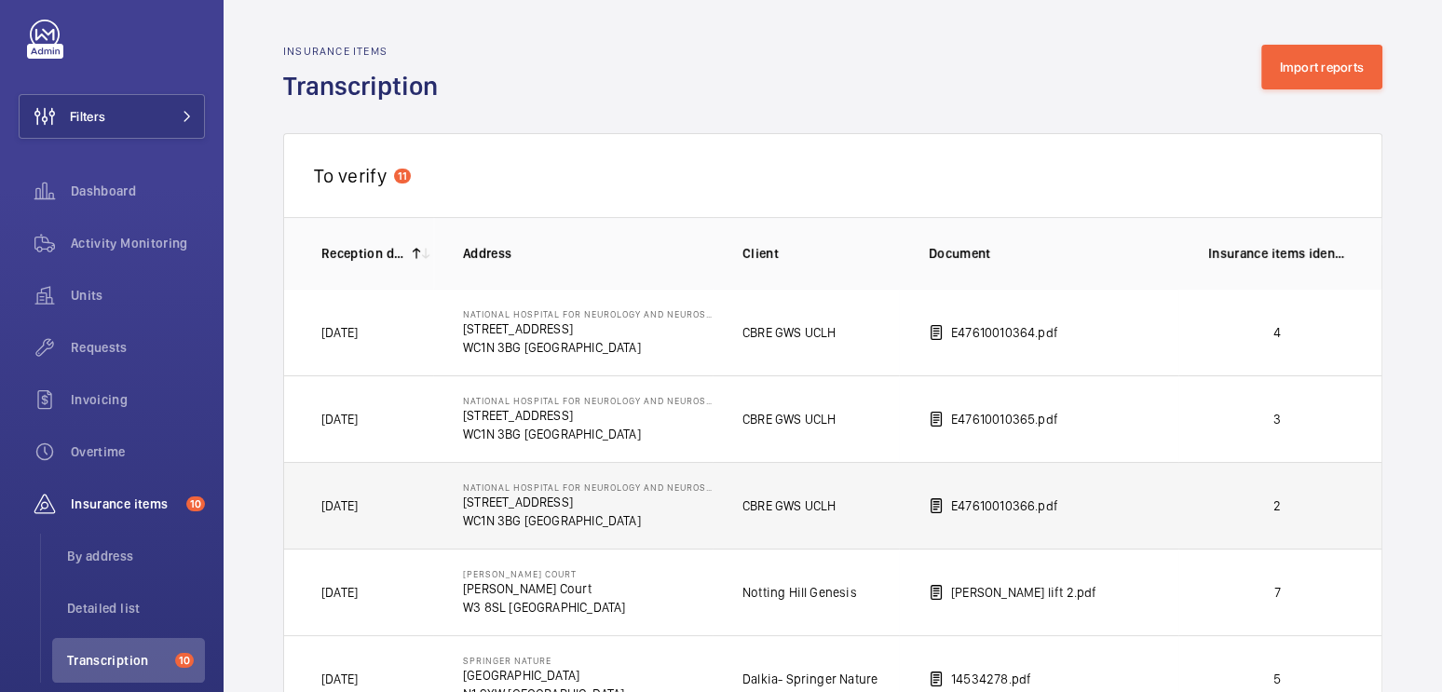
click at [1319, 517] on td "2" at bounding box center [1281, 505] width 205 height 87
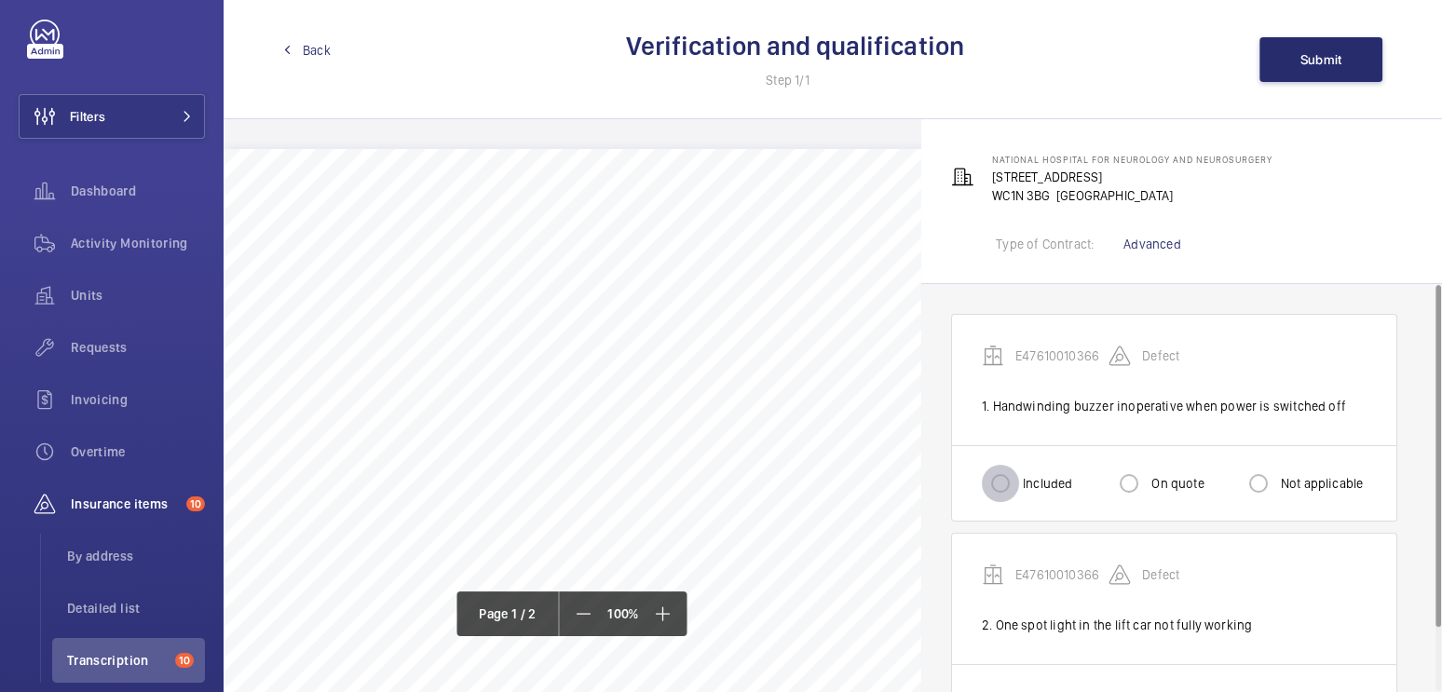
click at [1004, 485] on input "Included" at bounding box center [1000, 483] width 37 height 37
radio input "true"
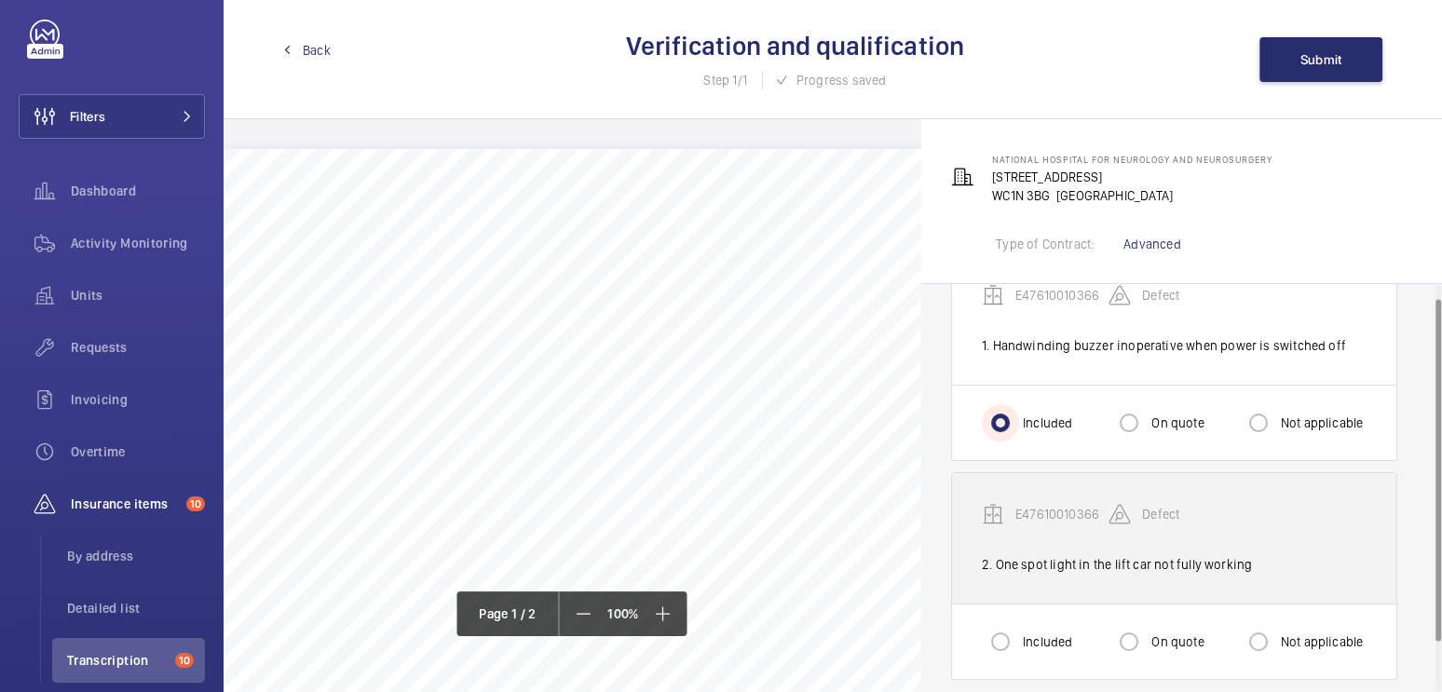
scroll to position [75, 0]
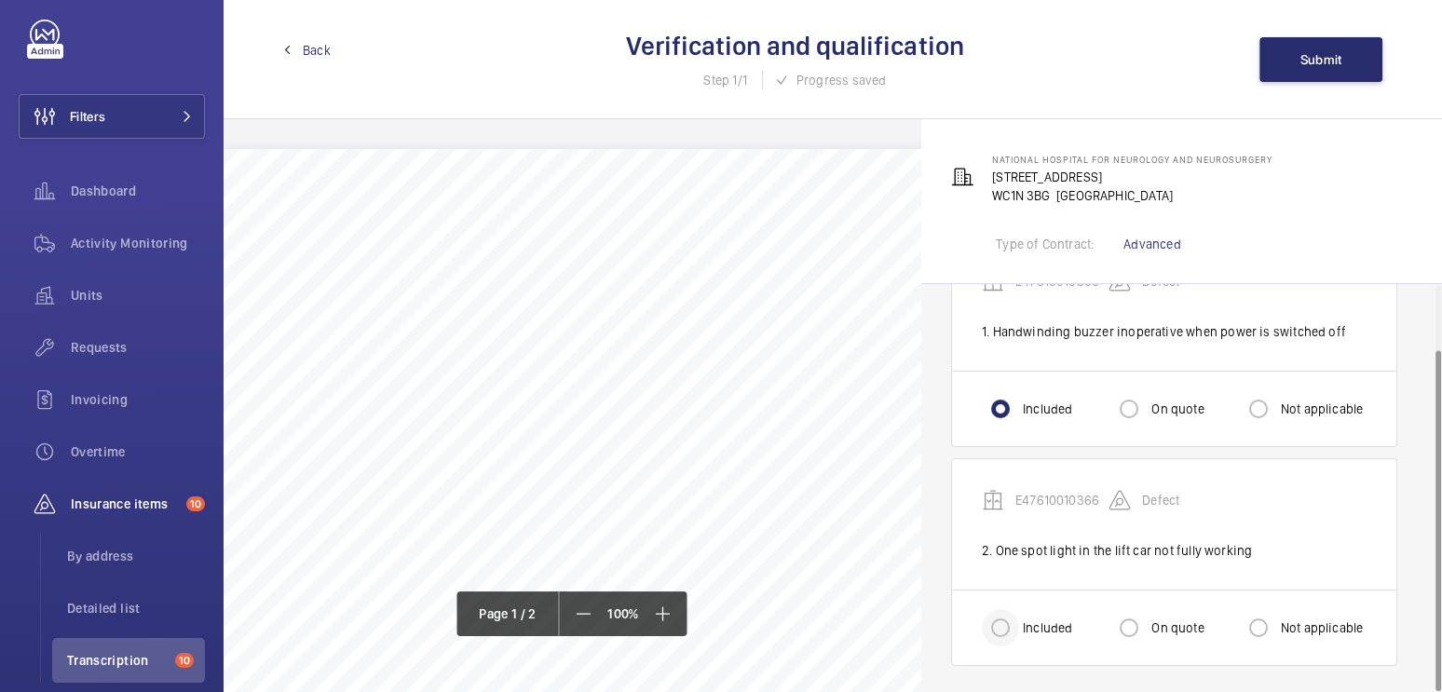
click at [1021, 615] on div at bounding box center [1000, 628] width 45 height 45
radio input "true"
click at [1307, 60] on span "Submit" at bounding box center [1322, 59] width 42 height 15
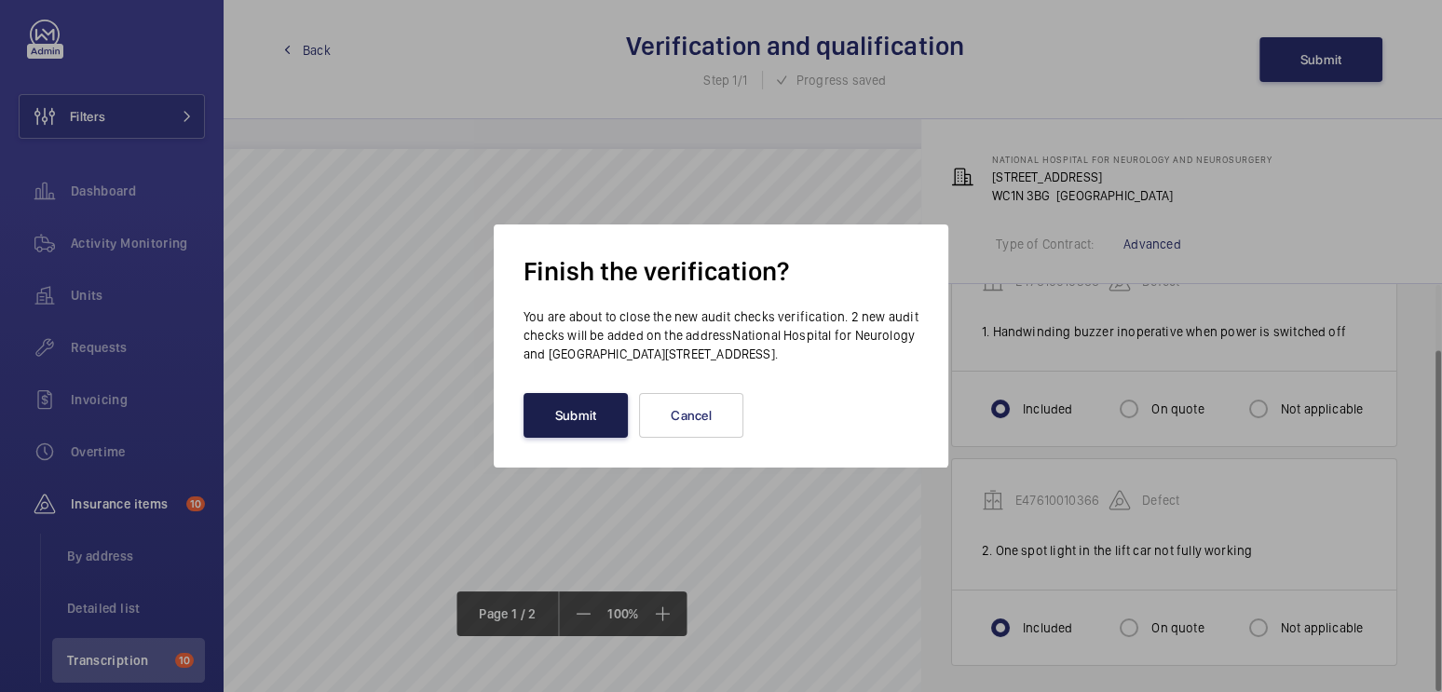
click at [580, 414] on button "Submit" at bounding box center [576, 415] width 104 height 45
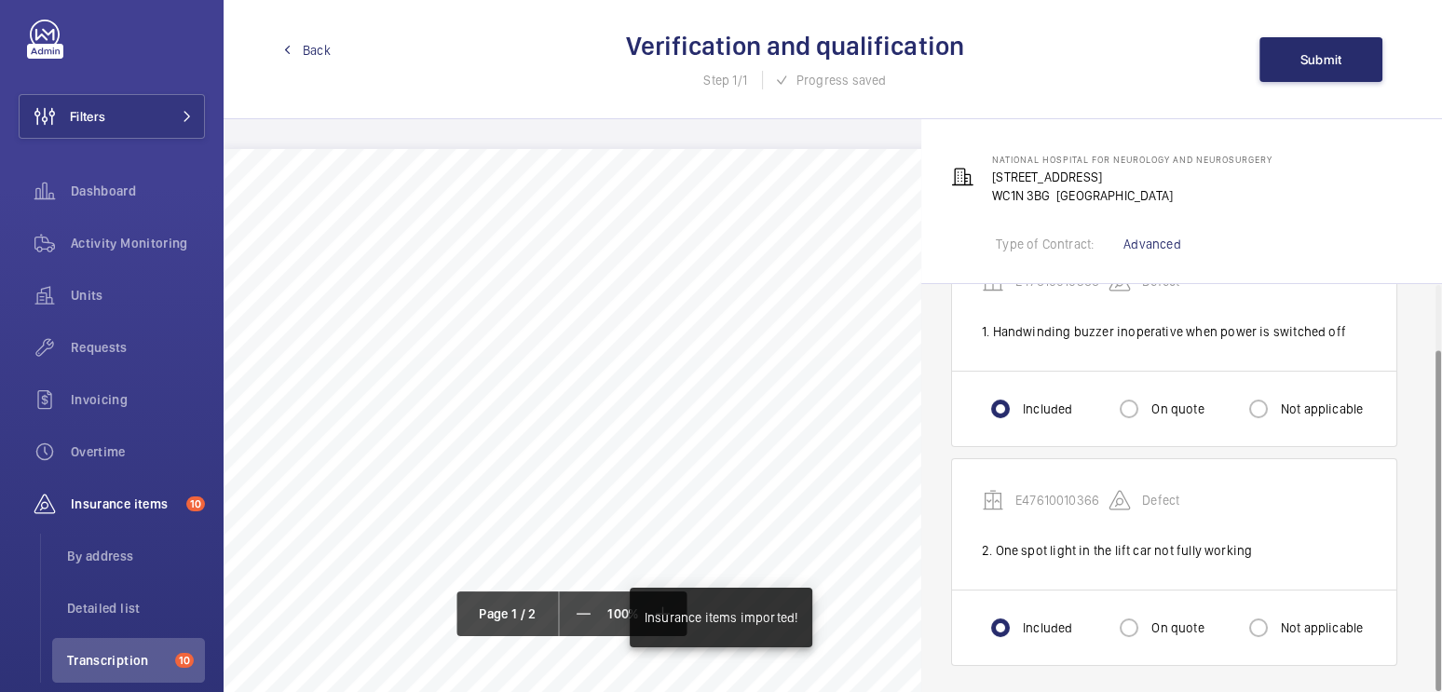
click at [311, 61] on div "Back Verification and qualification Step 1/1 Progress saved Submit" at bounding box center [833, 59] width 1219 height 119
click at [317, 54] on span "Back" at bounding box center [317, 50] width 28 height 19
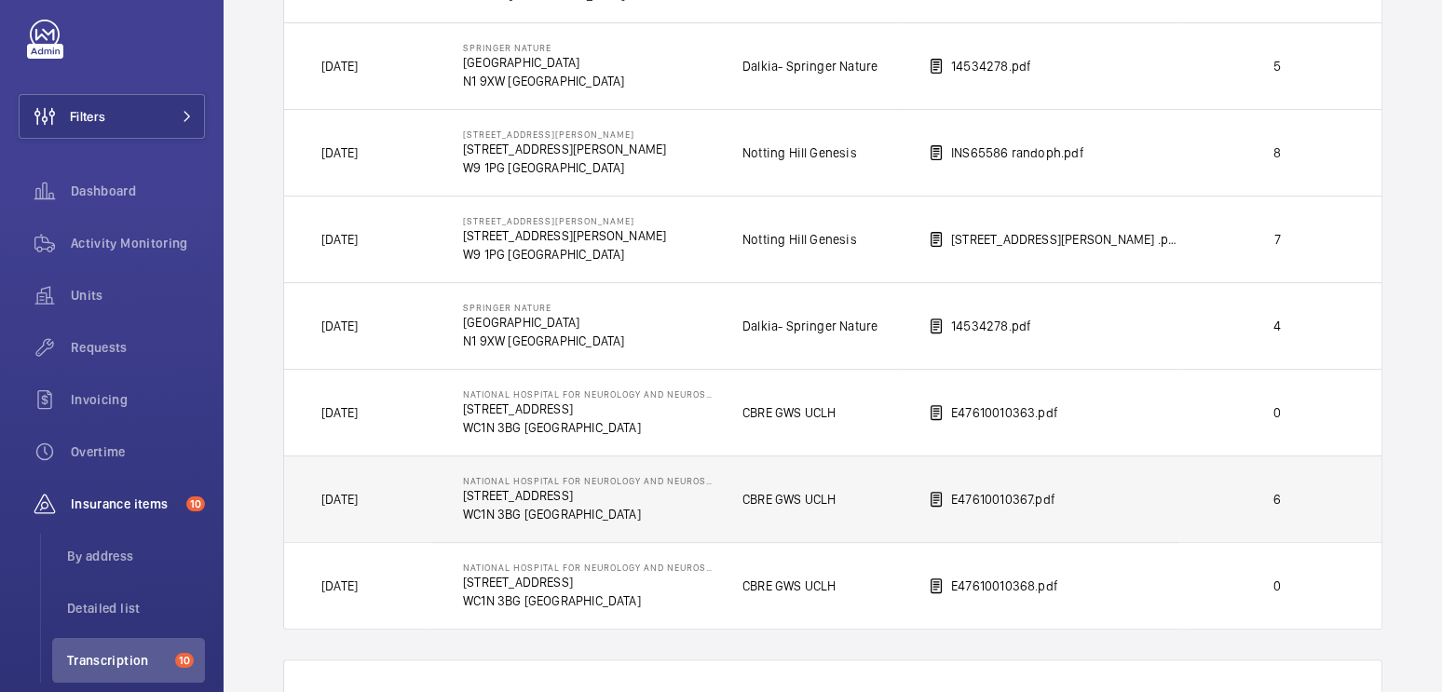
scroll to position [543, 0]
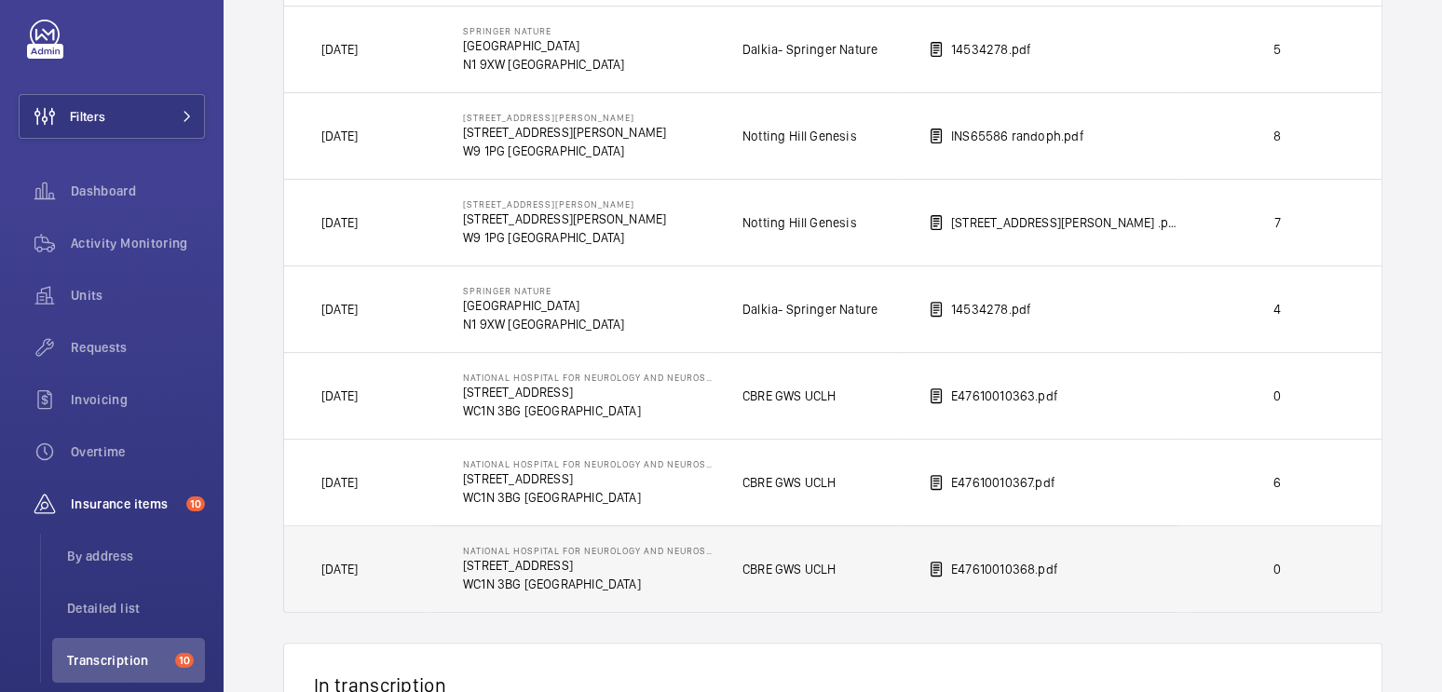
click at [1208, 549] on td "0" at bounding box center [1281, 570] width 205 height 88
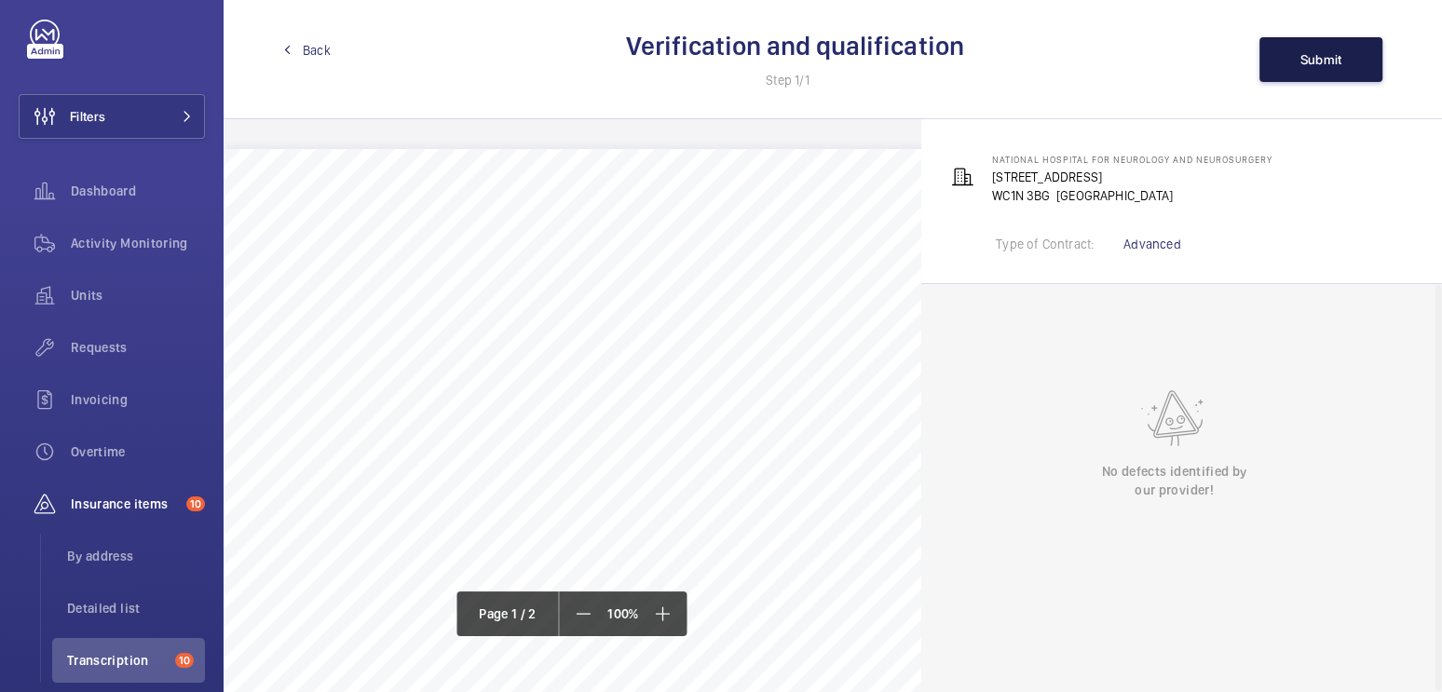
click at [1303, 53] on span "Submit" at bounding box center [1322, 59] width 42 height 15
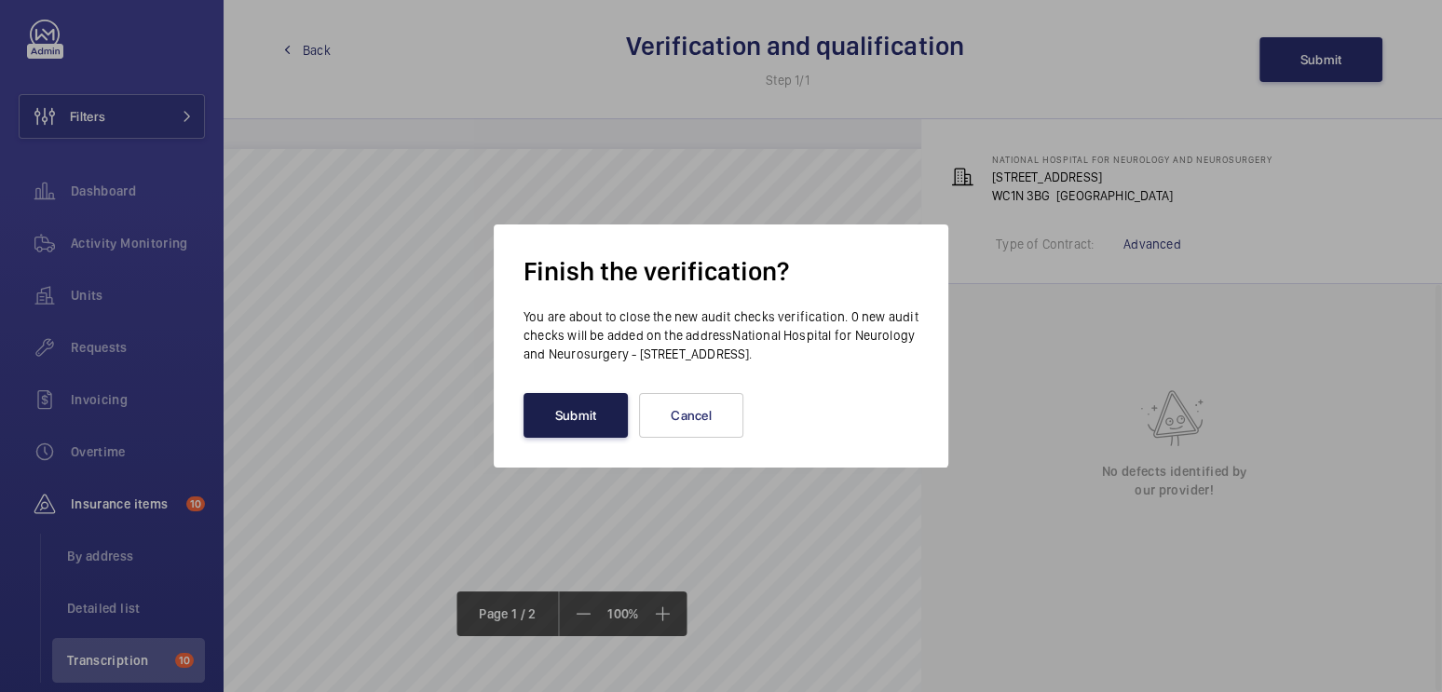
click at [595, 418] on button "Submit" at bounding box center [576, 415] width 104 height 45
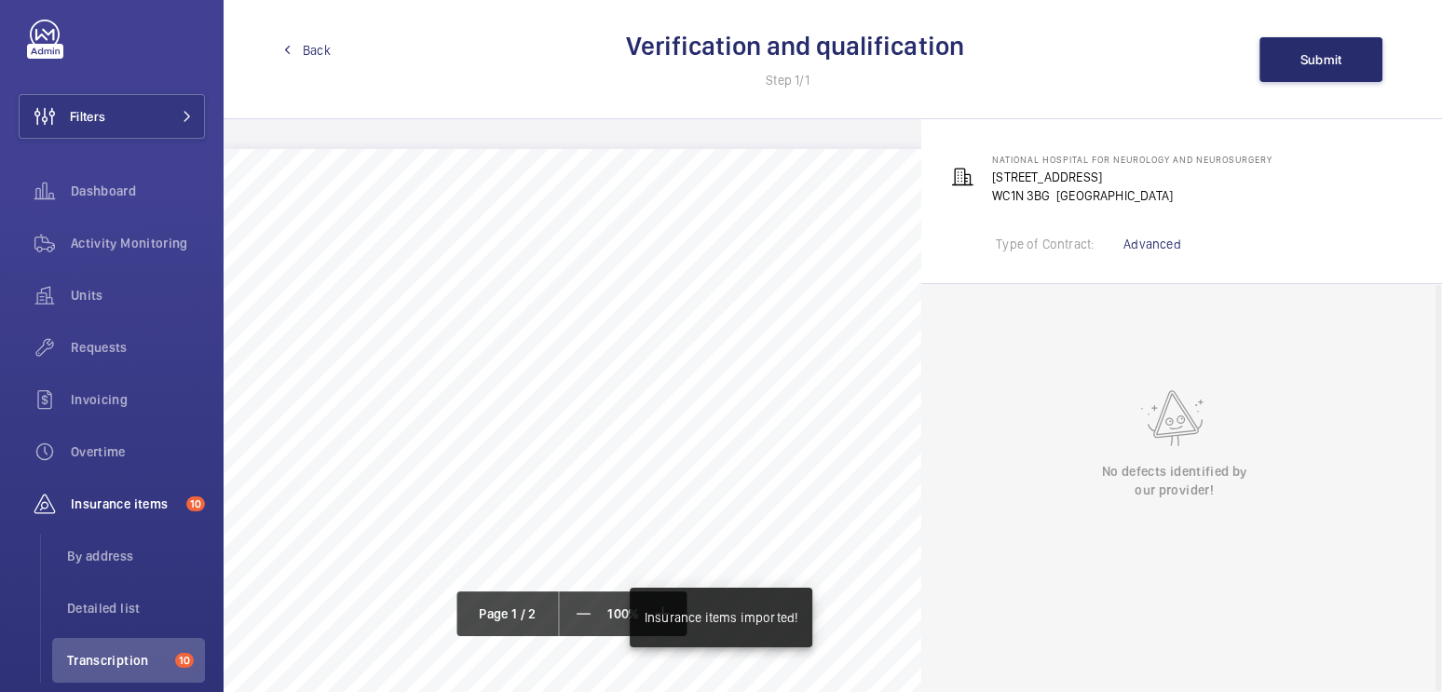
click at [301, 48] on link "Back" at bounding box center [307, 50] width 48 height 19
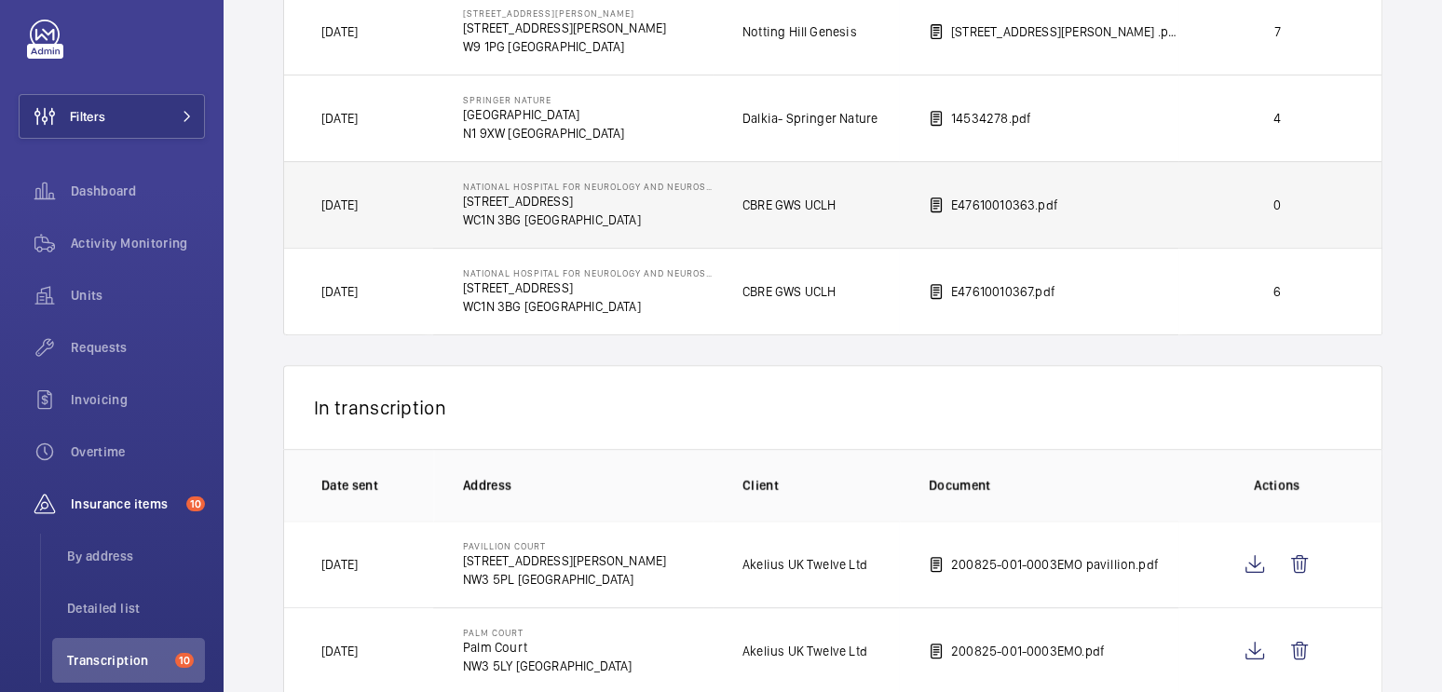
scroll to position [491, 0]
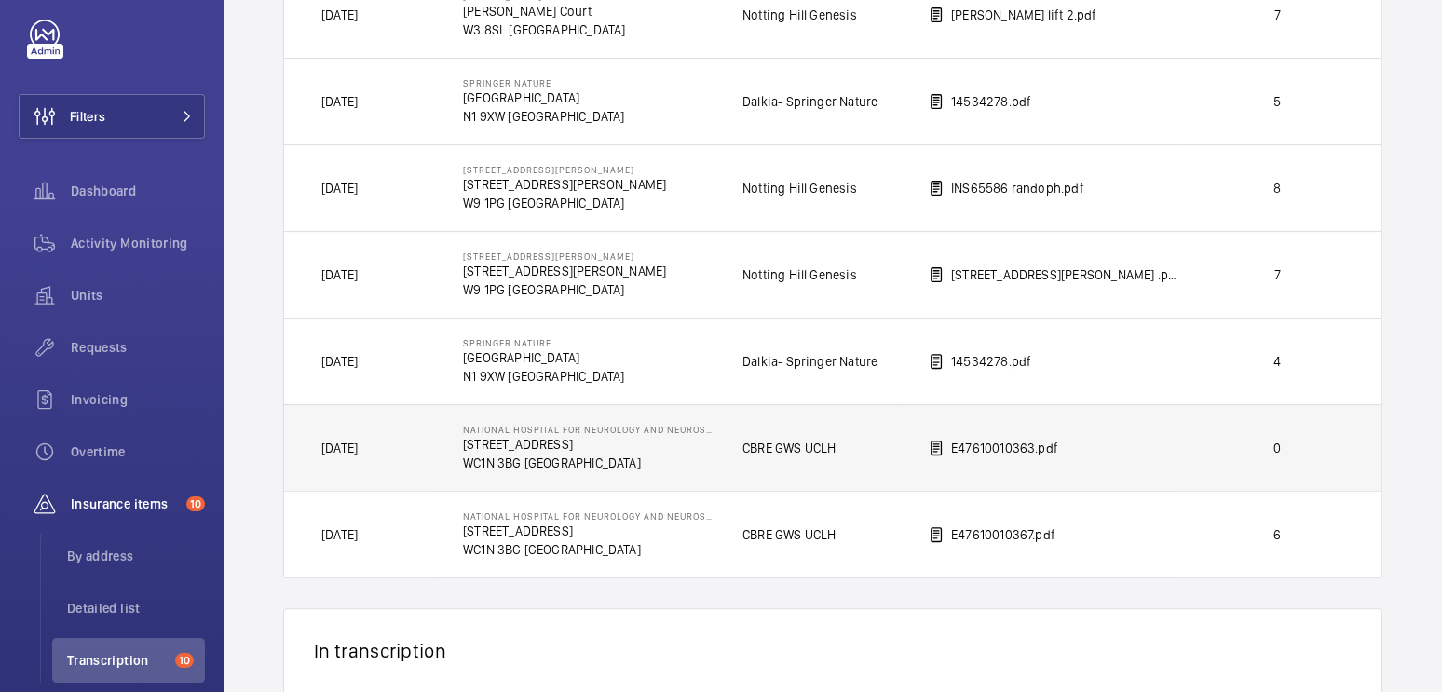
click at [1206, 438] on td "0" at bounding box center [1281, 447] width 205 height 87
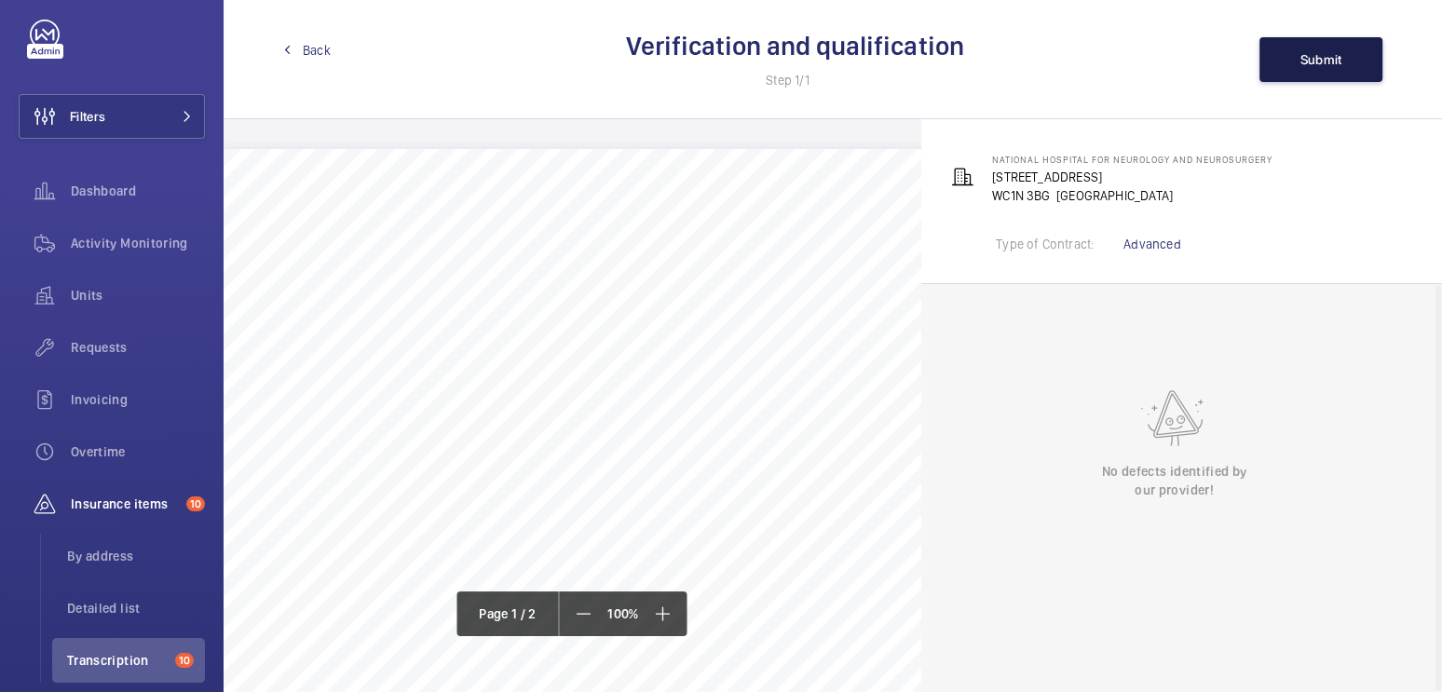
click at [1328, 54] on span "Submit" at bounding box center [1322, 59] width 42 height 15
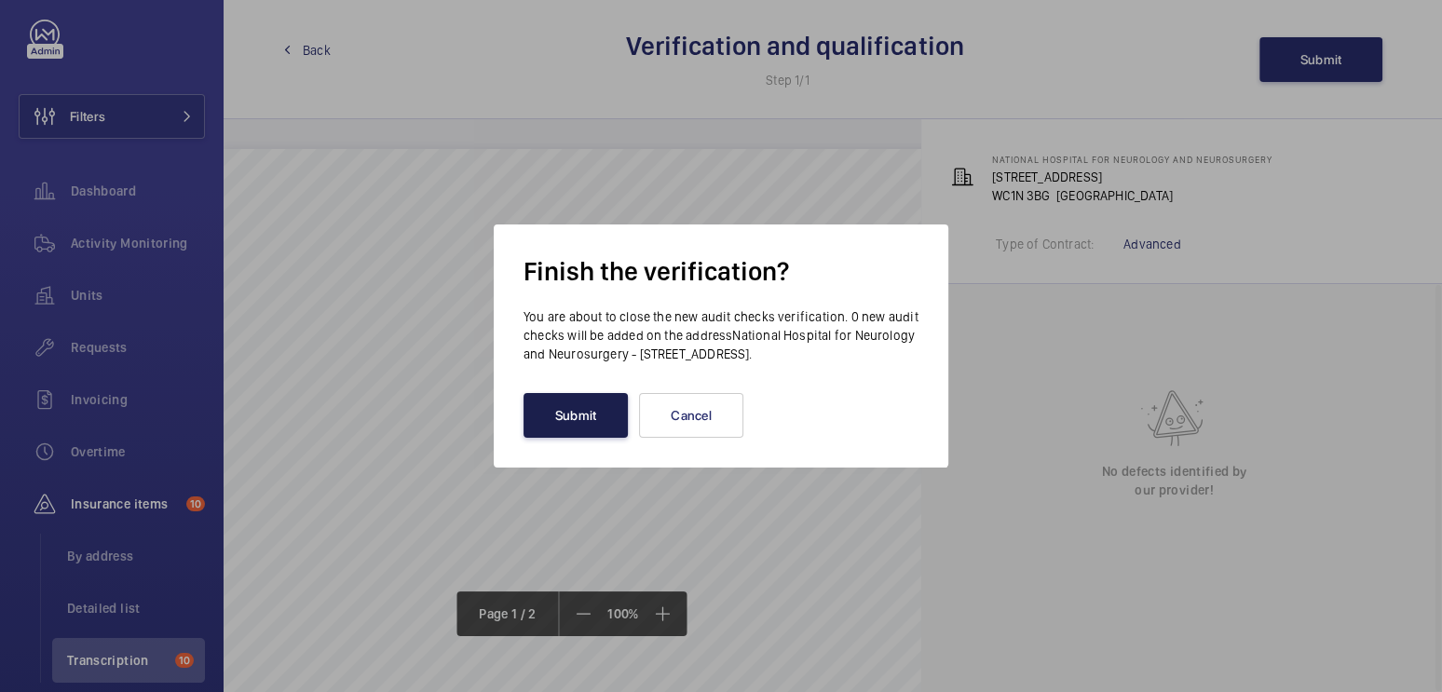
click at [553, 427] on button "Submit" at bounding box center [576, 415] width 104 height 45
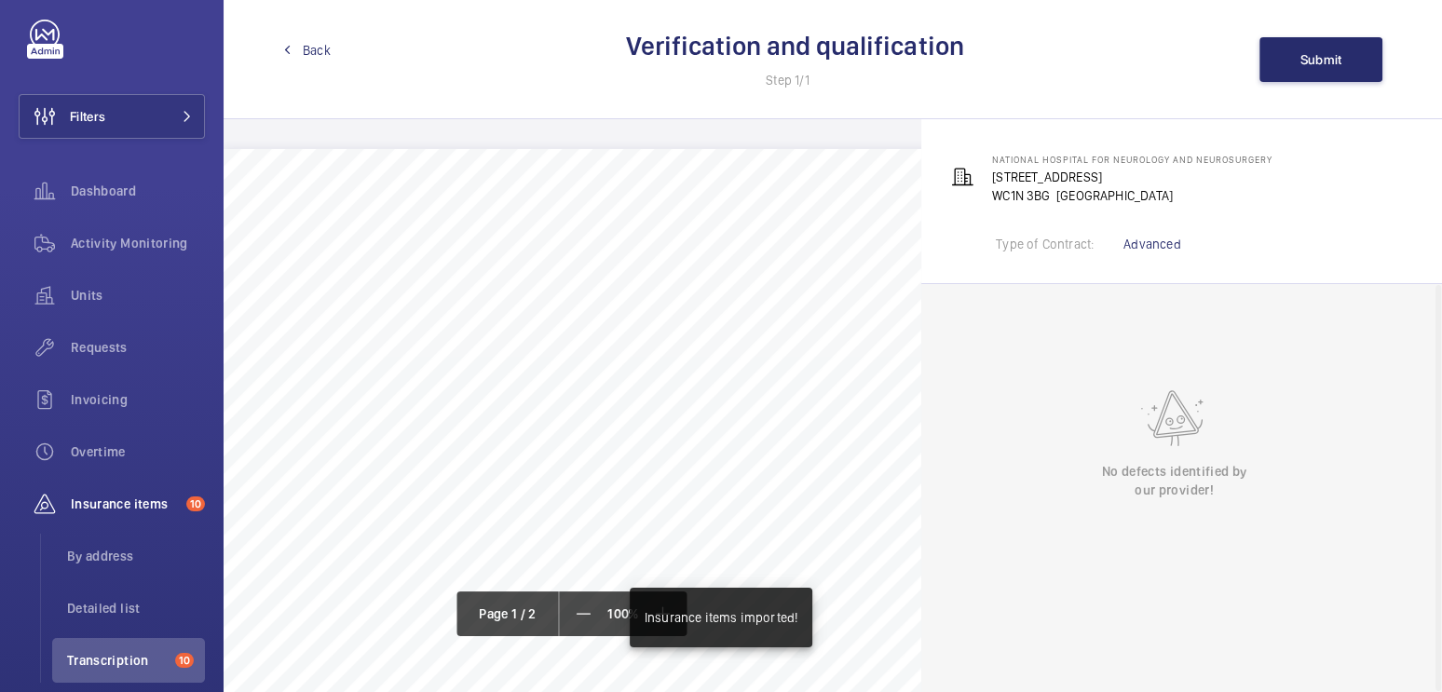
click at [311, 51] on span "Back" at bounding box center [317, 50] width 28 height 19
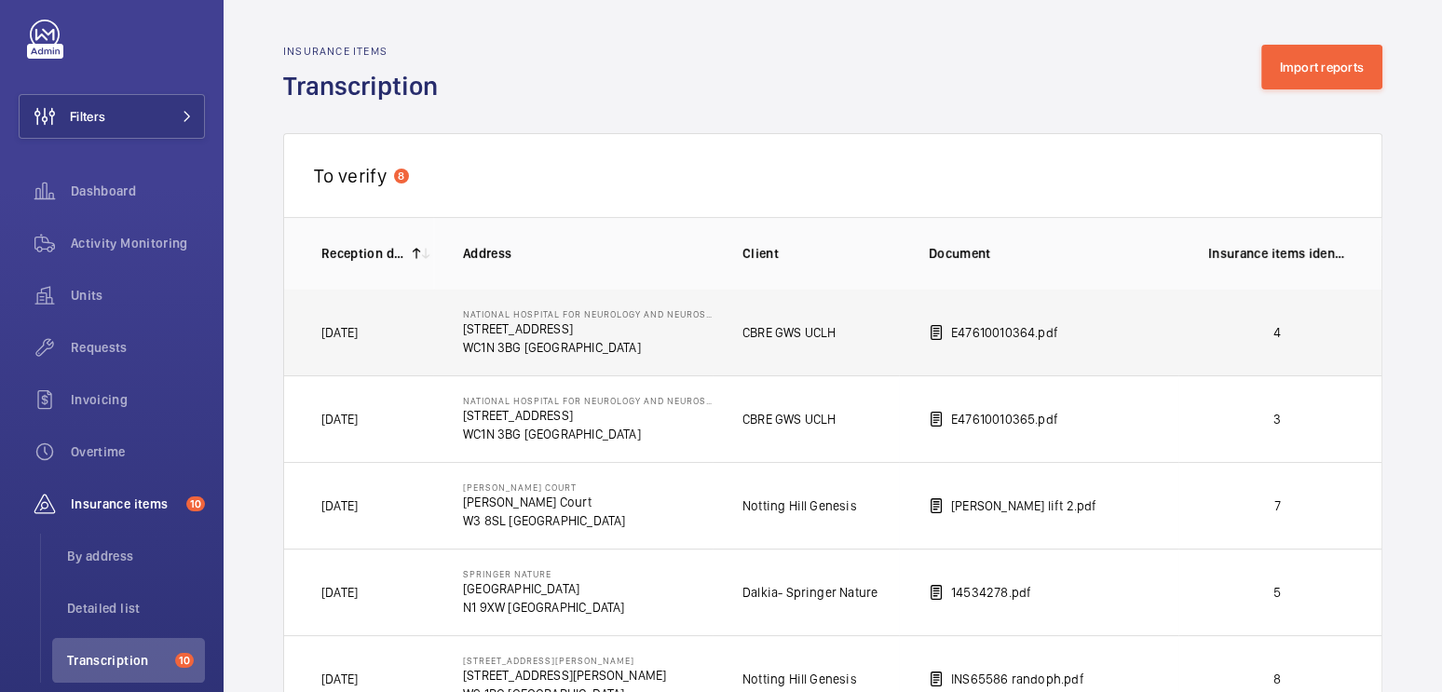
click at [1214, 340] on p "4" at bounding box center [1278, 332] width 138 height 19
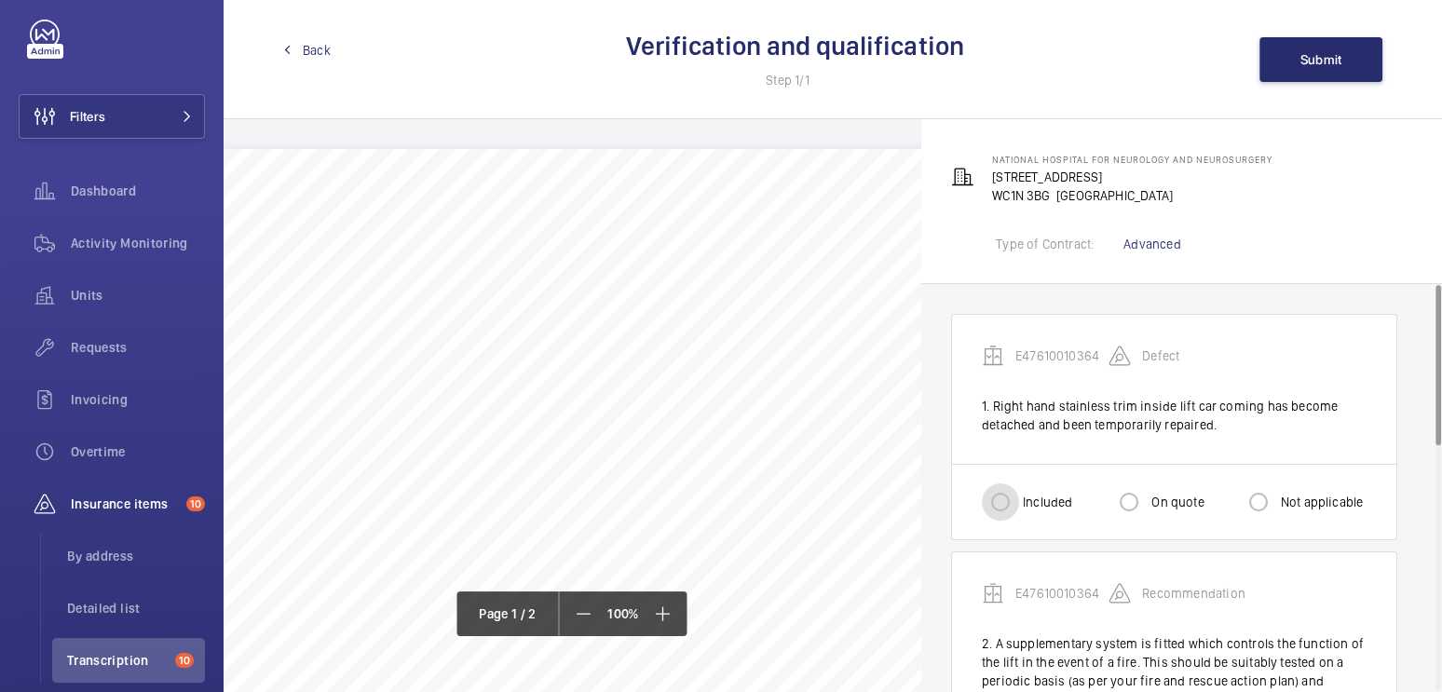
click at [1011, 494] on input "Included" at bounding box center [1000, 502] width 37 height 37
radio input "true"
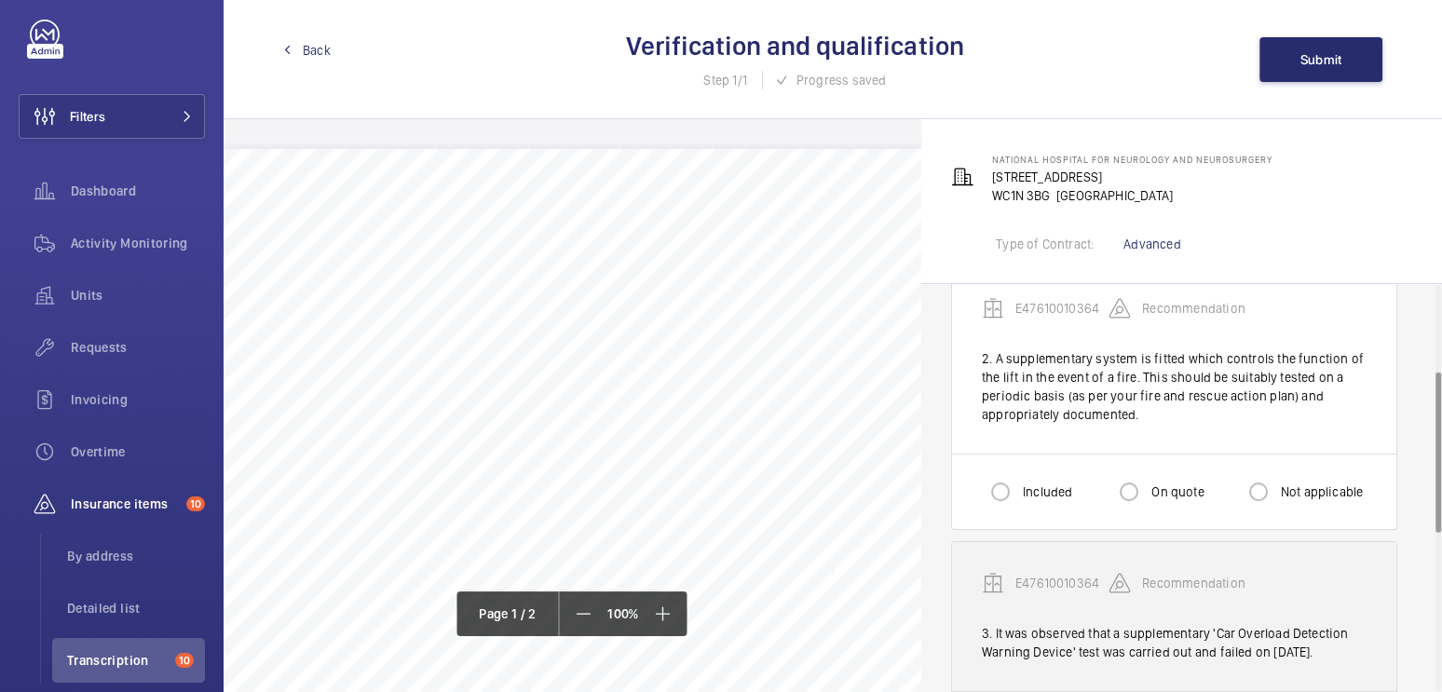
scroll to position [289, 0]
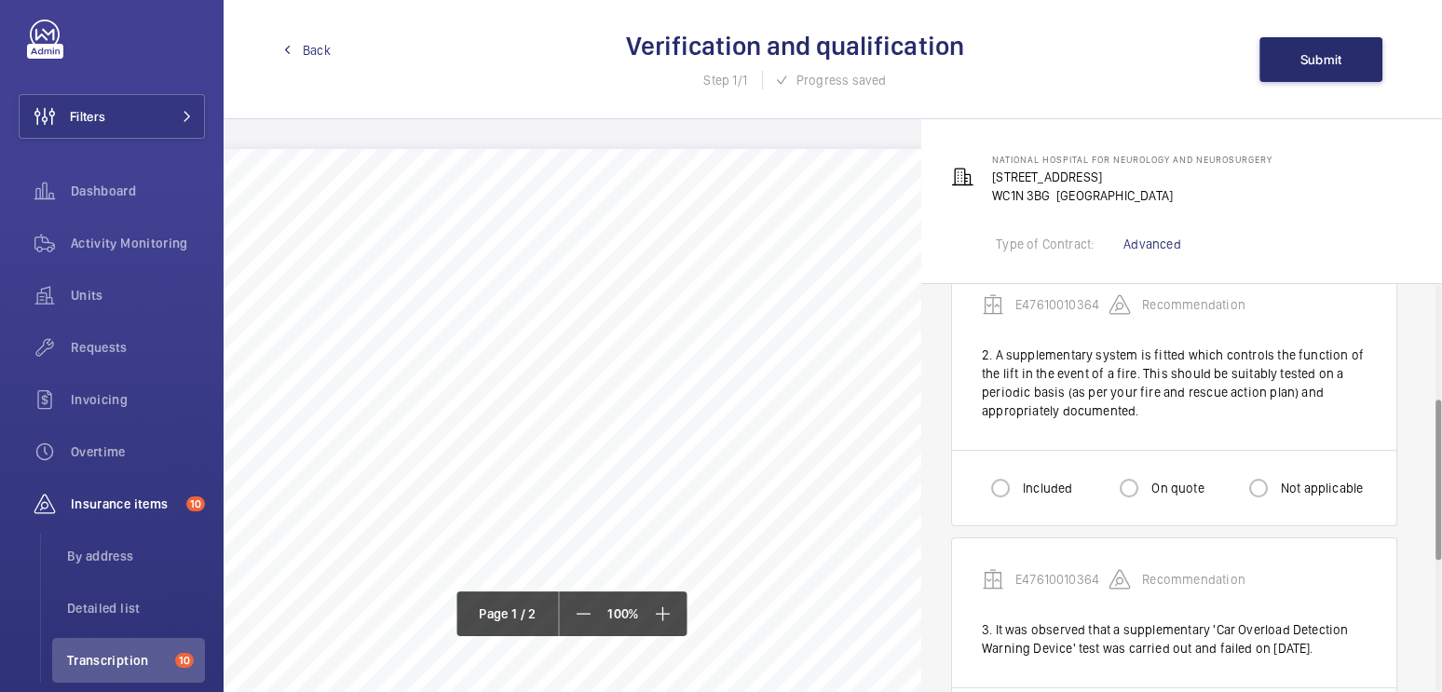
click at [1001, 512] on div "Included On quote Not applicable" at bounding box center [1174, 487] width 444 height 75
click at [1002, 485] on input "Included" at bounding box center [1000, 488] width 37 height 37
radio input "true"
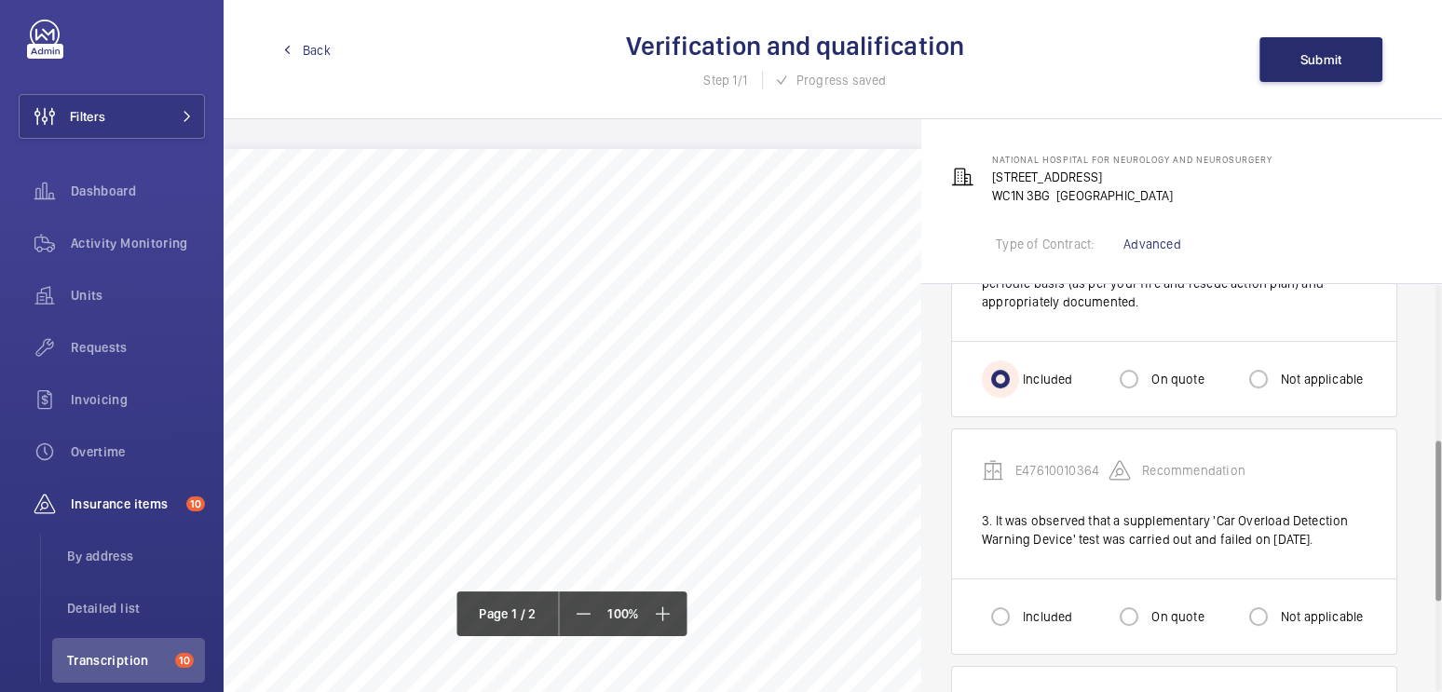
scroll to position [401, 0]
click at [1161, 623] on label "On quote" at bounding box center [1176, 614] width 56 height 19
click at [1148, 629] on input "On quote" at bounding box center [1129, 613] width 37 height 37
radio input "true"
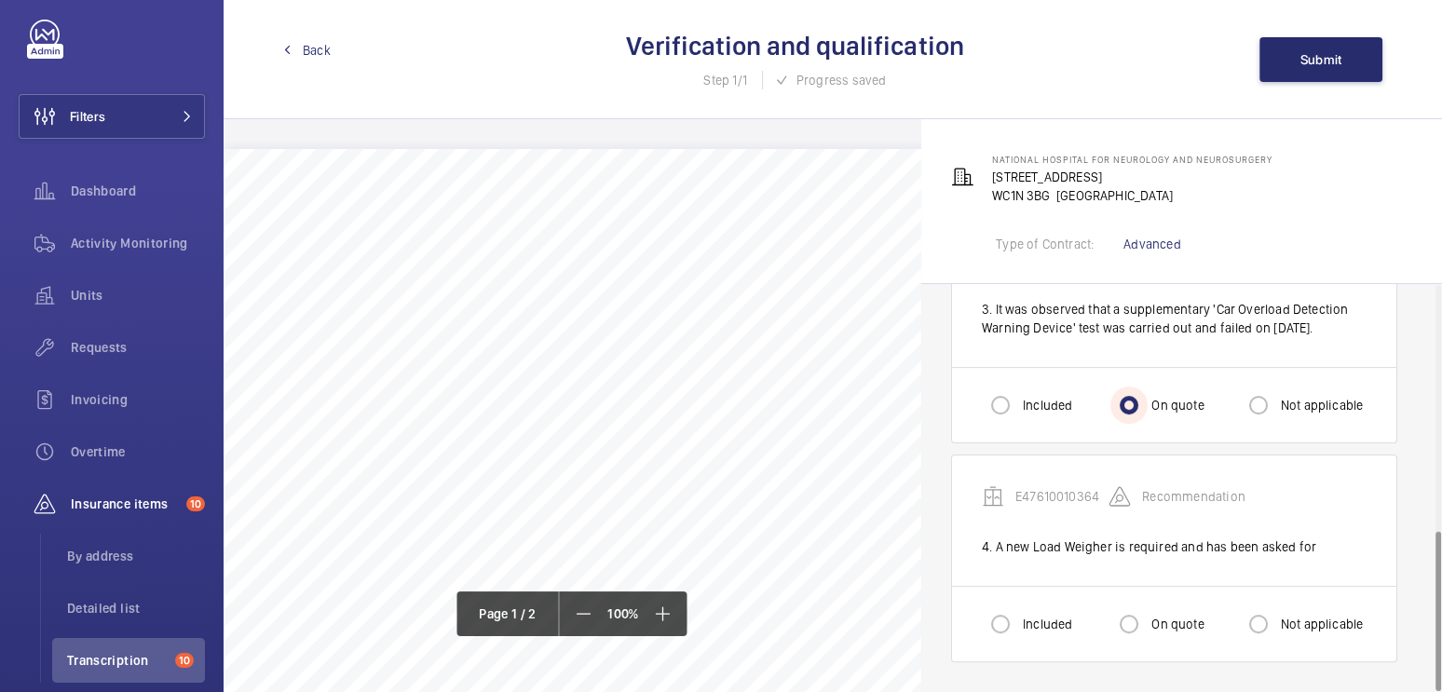
scroll to position [622, 0]
click at [1154, 623] on label "On quote" at bounding box center [1176, 624] width 56 height 19
click at [1148, 623] on input "On quote" at bounding box center [1129, 624] width 37 height 37
radio input "true"
click at [1323, 48] on button "Submit" at bounding box center [1321, 59] width 123 height 45
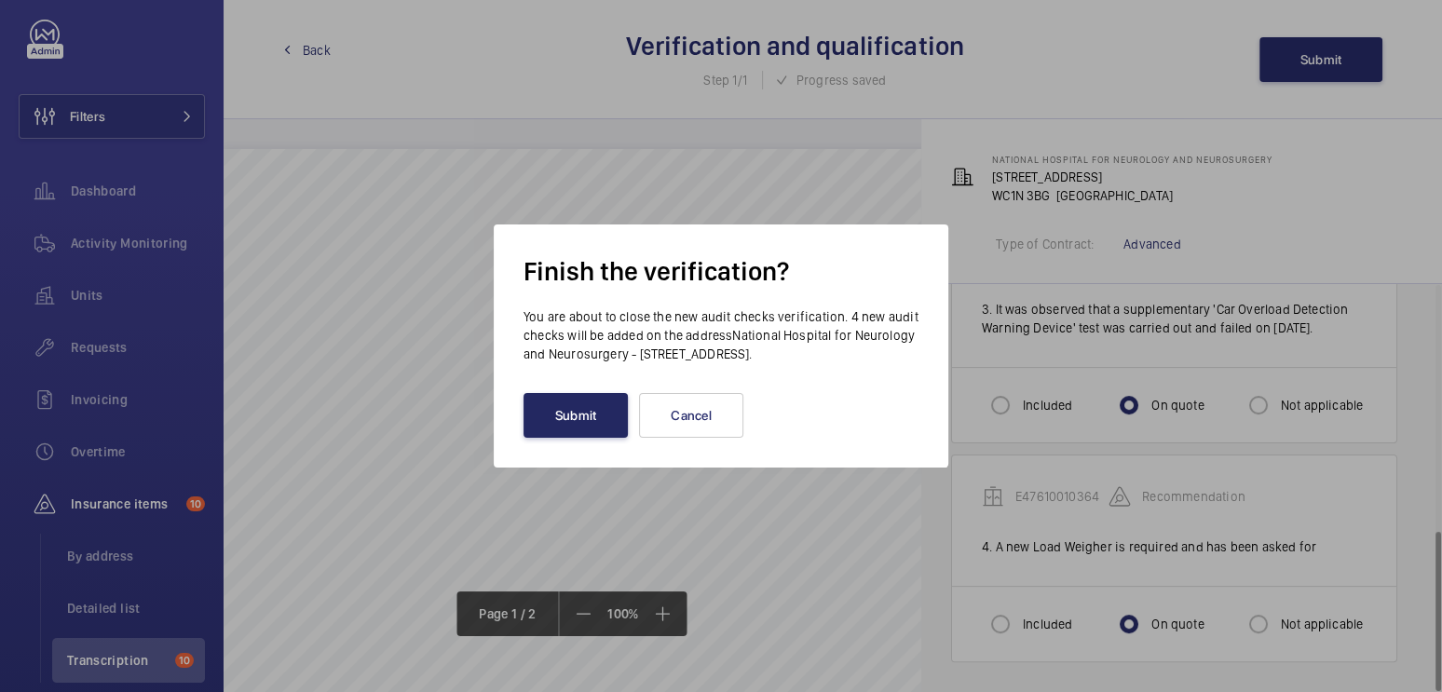
click at [598, 418] on button "Submit" at bounding box center [576, 415] width 104 height 45
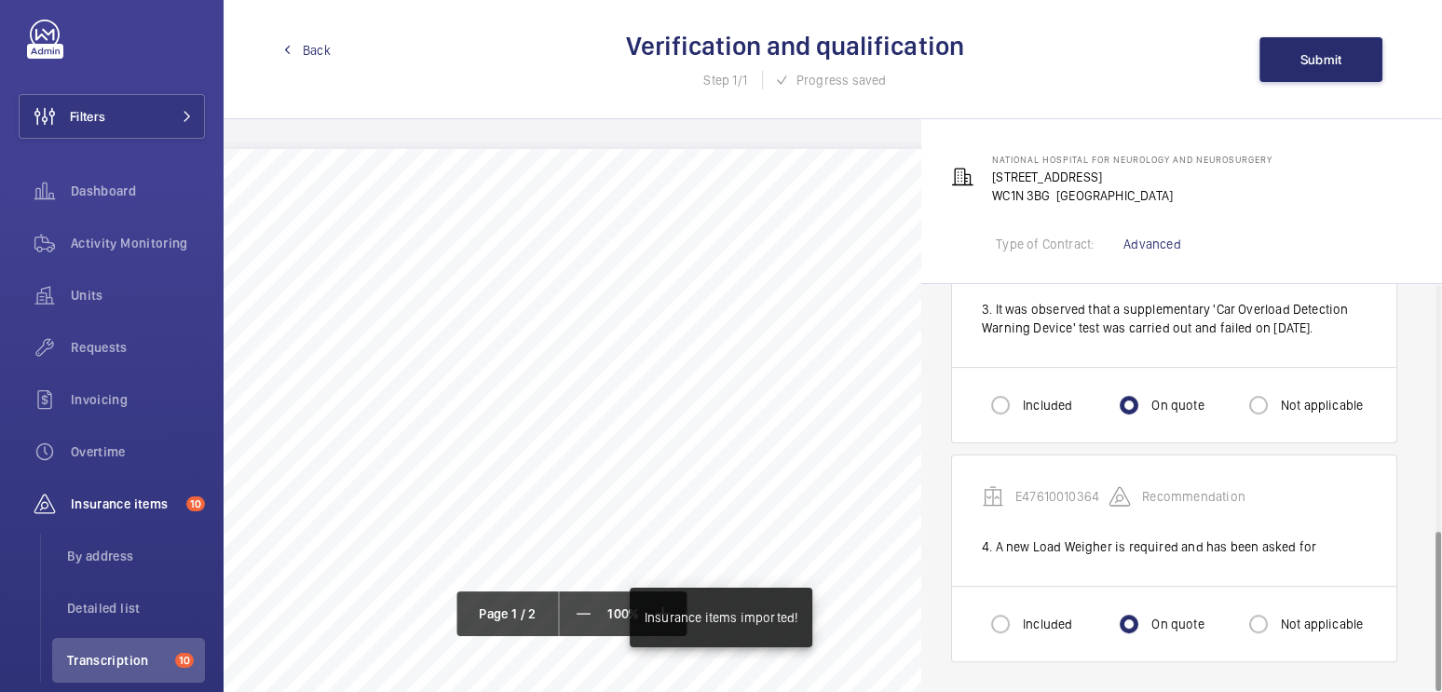
click at [321, 51] on span "Back" at bounding box center [317, 50] width 28 height 19
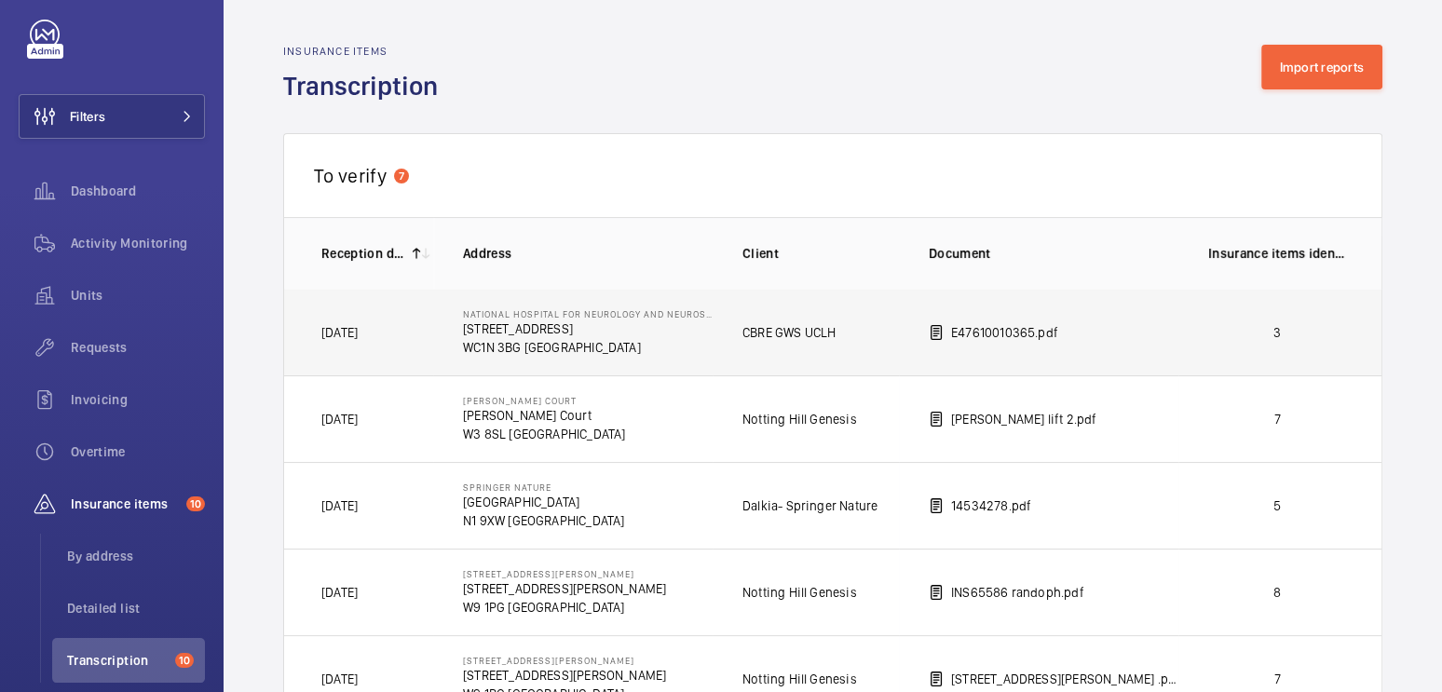
click at [1319, 324] on p "3" at bounding box center [1278, 332] width 138 height 19
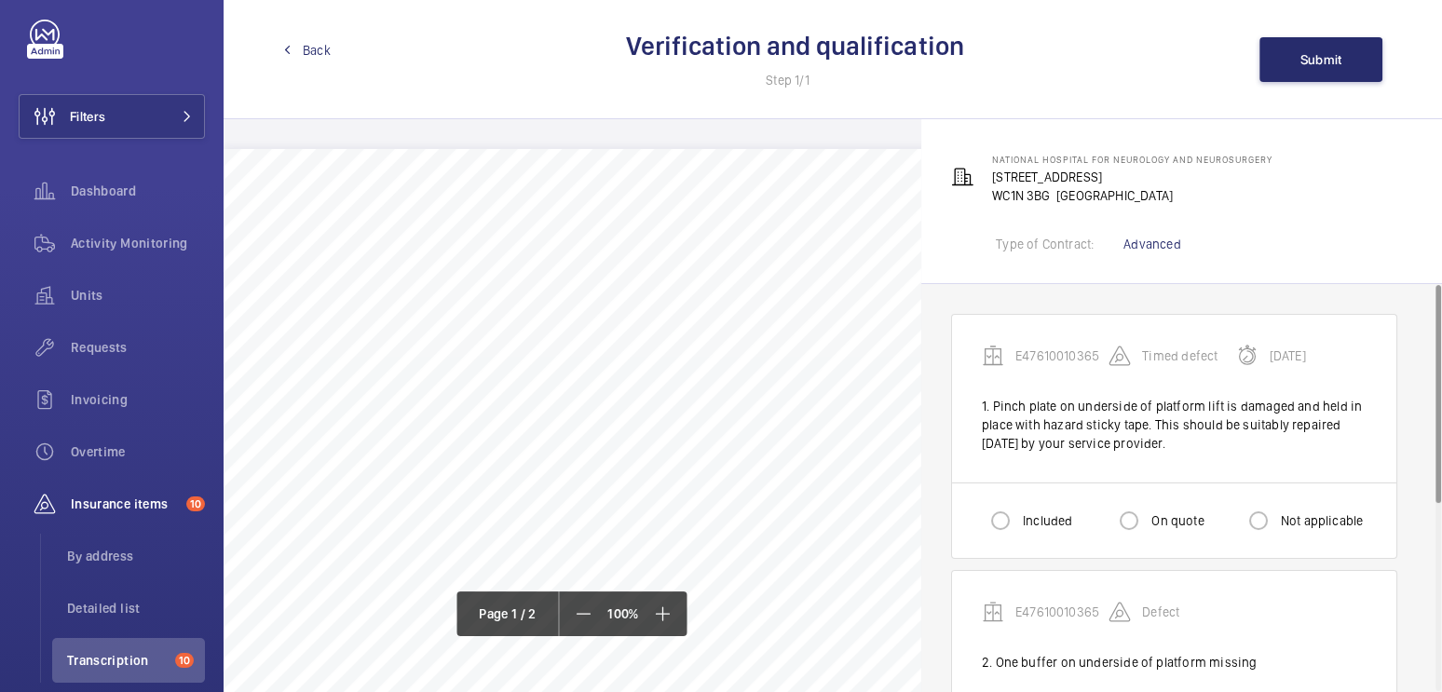
click at [1026, 516] on label "Included" at bounding box center [1045, 521] width 53 height 19
click at [1019, 516] on input "Included" at bounding box center [1000, 520] width 37 height 37
radio input "true"
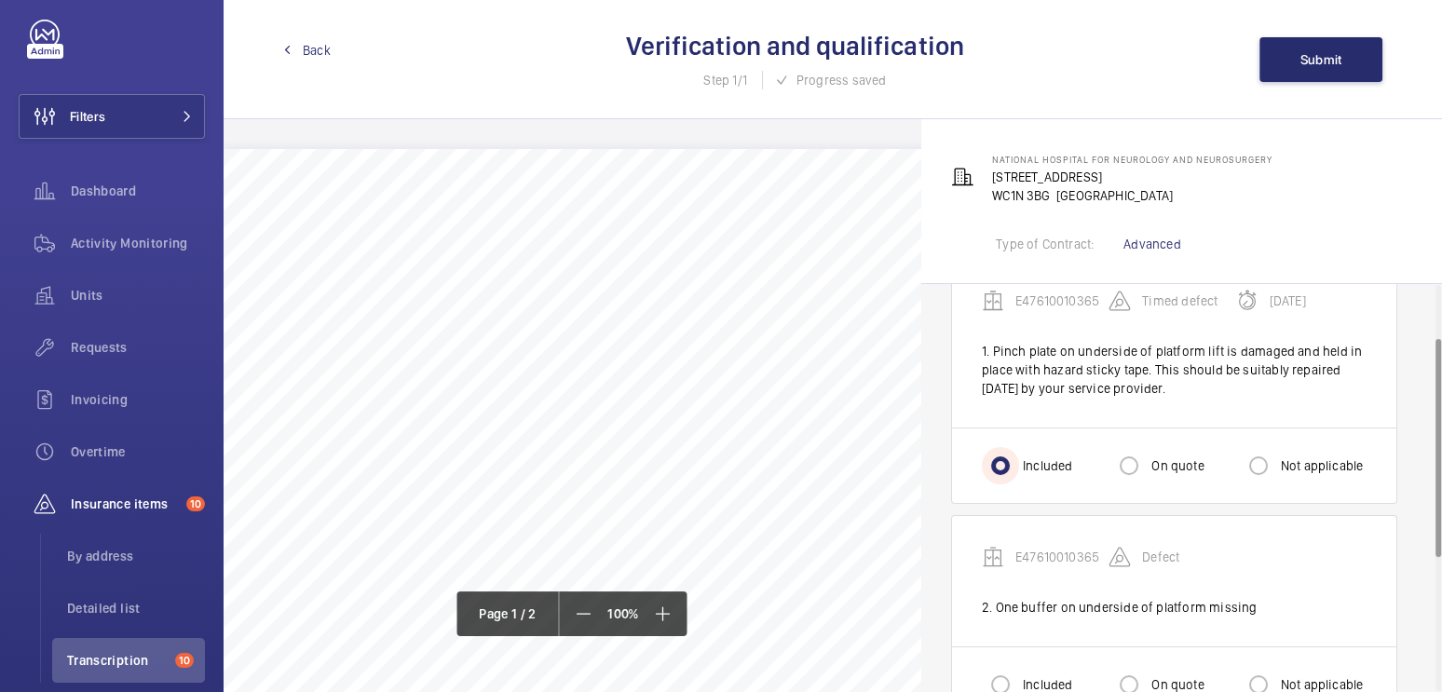
scroll to position [162, 0]
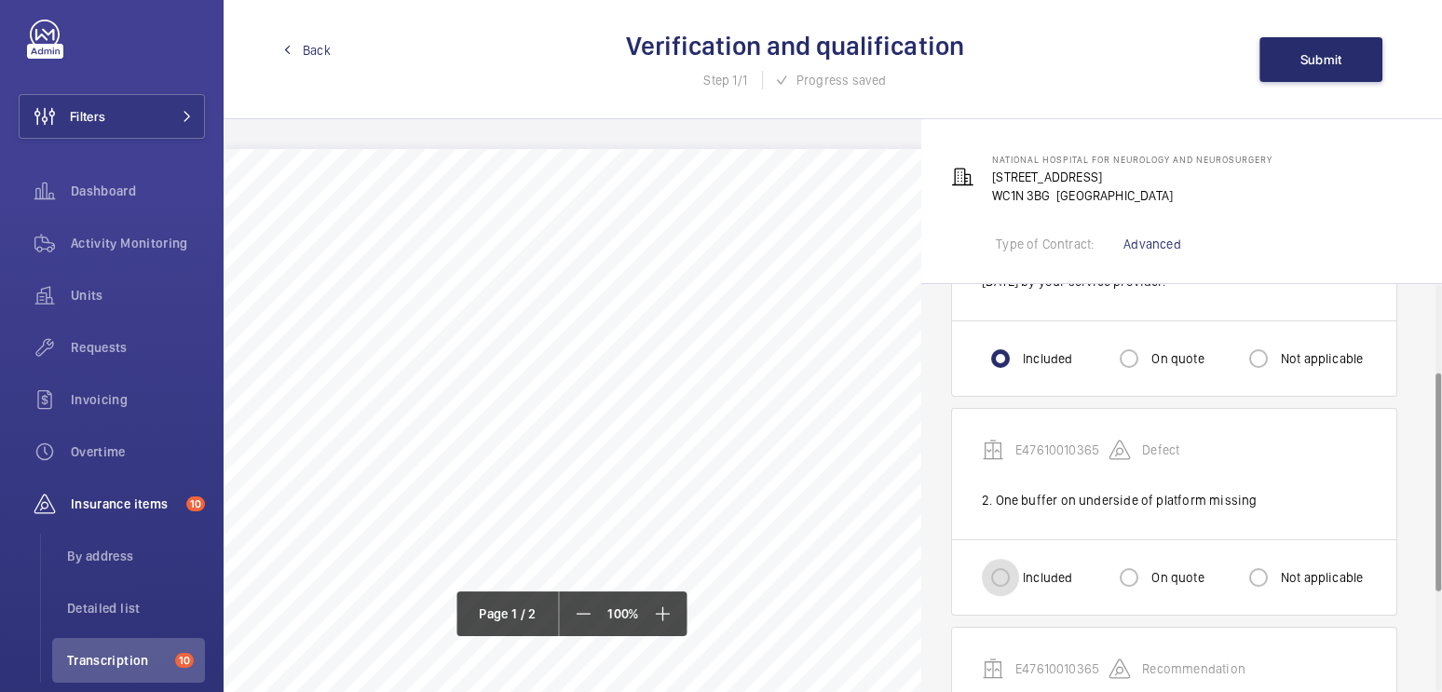
click at [1011, 581] on input "Included" at bounding box center [1000, 577] width 37 height 37
radio input "true"
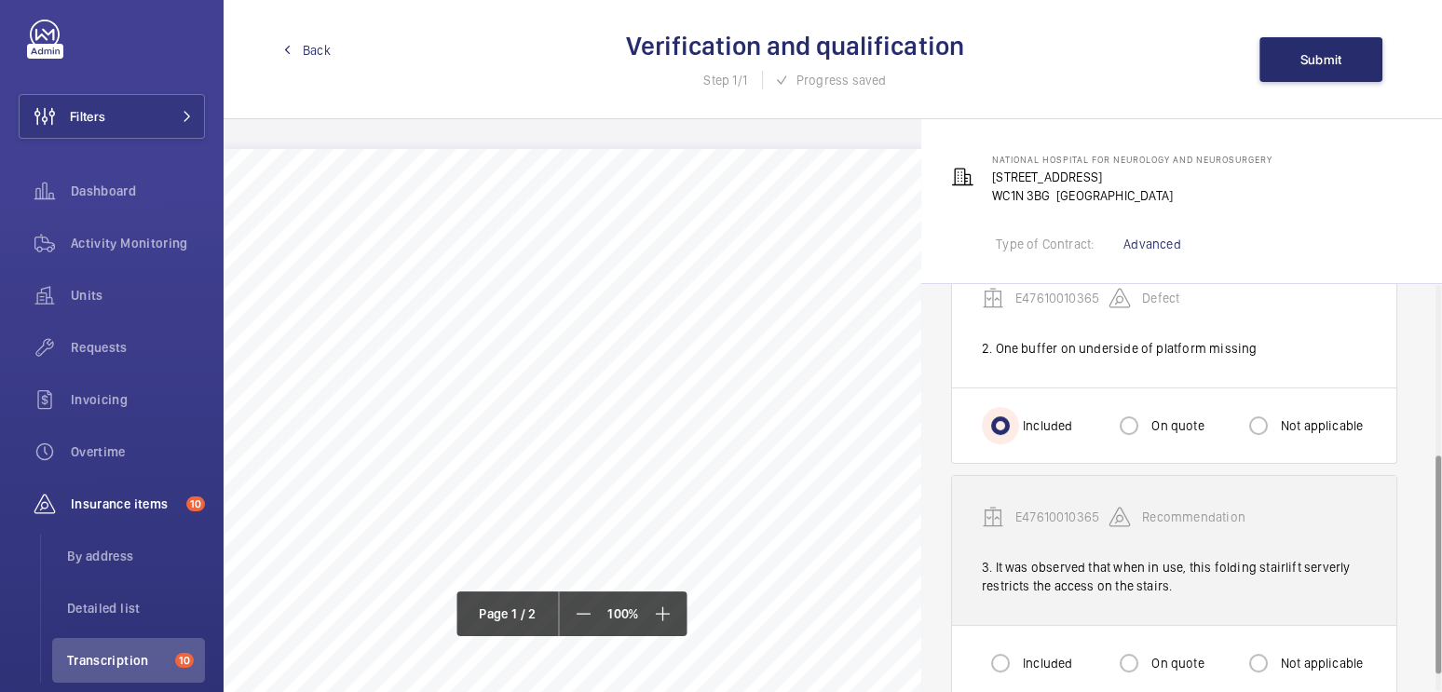
scroll to position [348, 0]
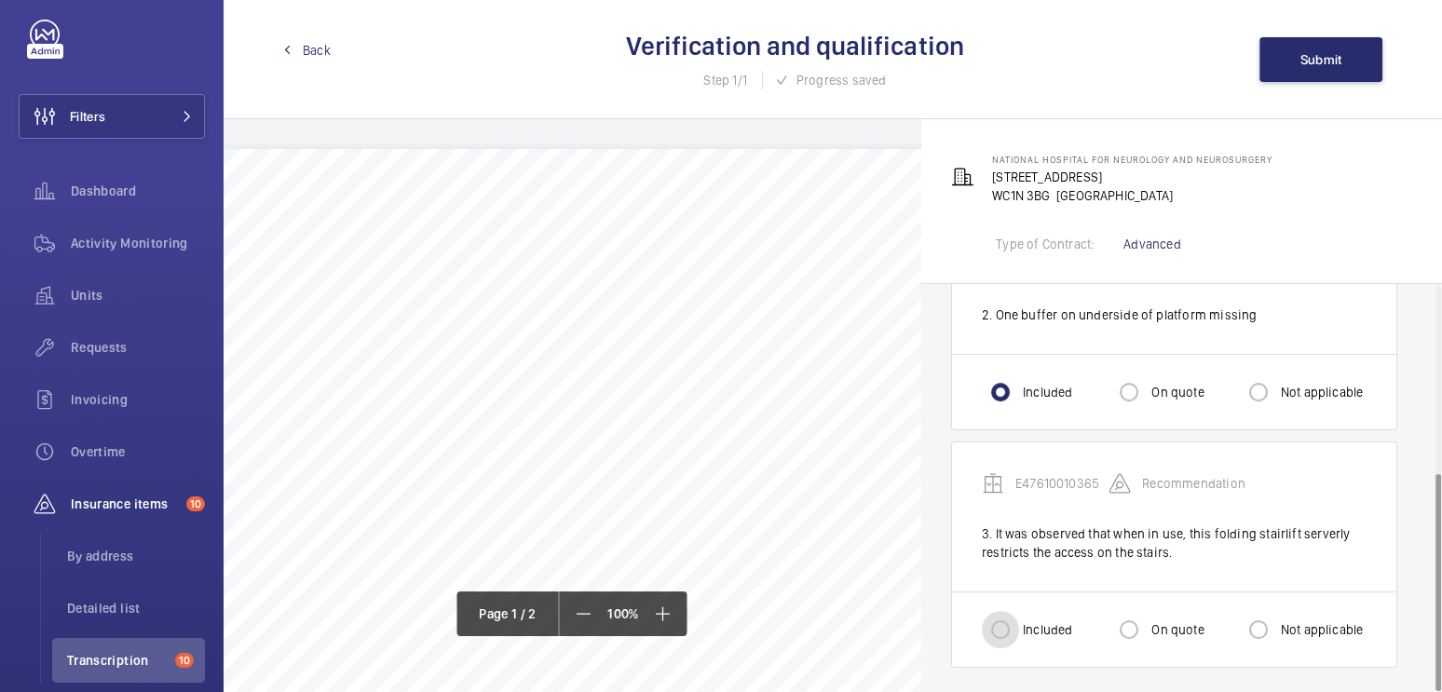
click at [1007, 627] on input "Included" at bounding box center [1000, 629] width 37 height 37
radio input "true"
click at [1296, 63] on button "Submit" at bounding box center [1321, 59] width 123 height 45
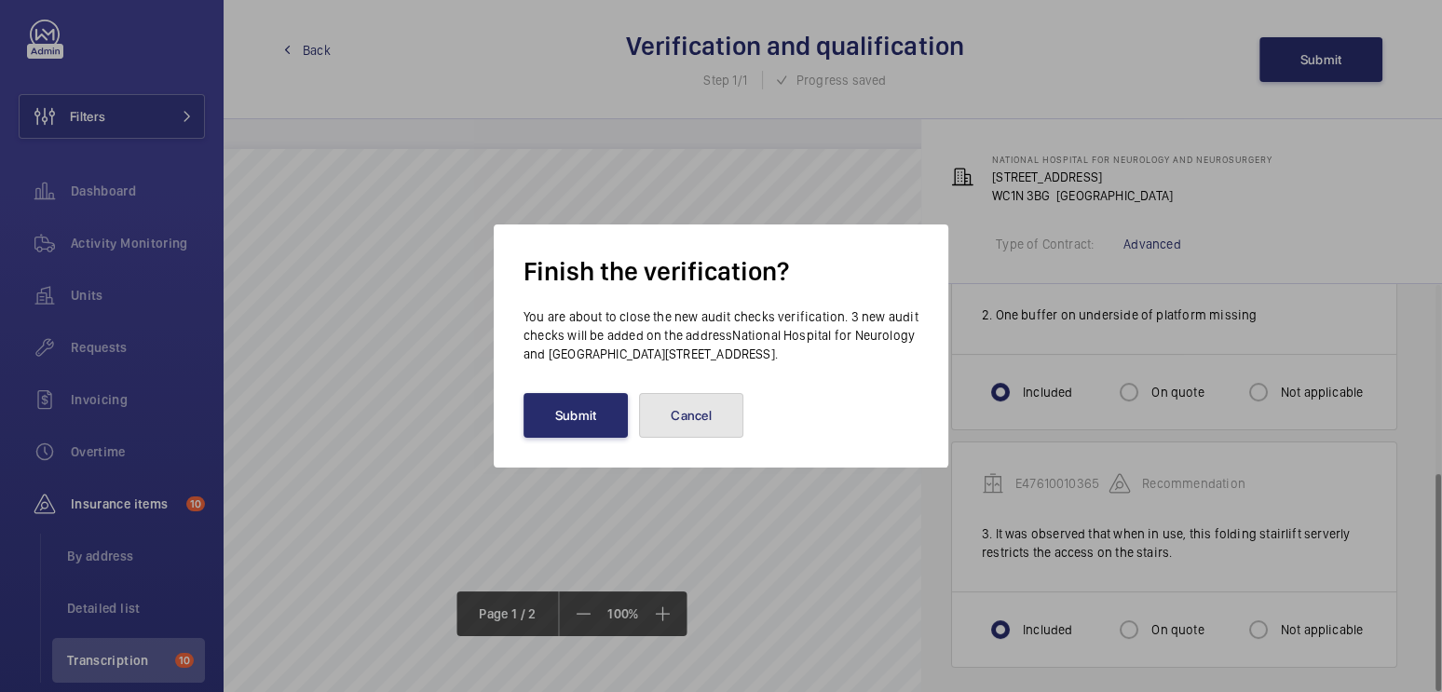
click at [684, 415] on button "Cancel" at bounding box center [691, 415] width 104 height 45
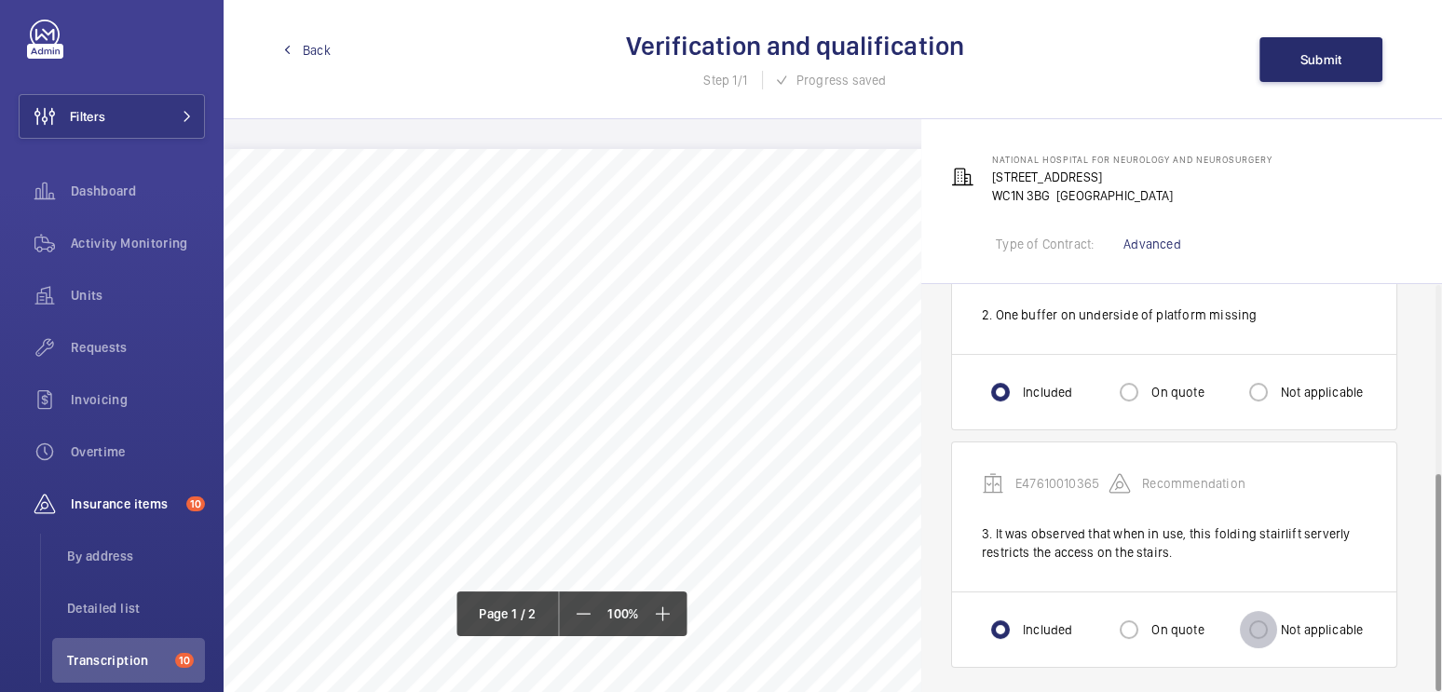
click at [1263, 620] on input "Not applicable" at bounding box center [1258, 629] width 37 height 37
radio input "true"
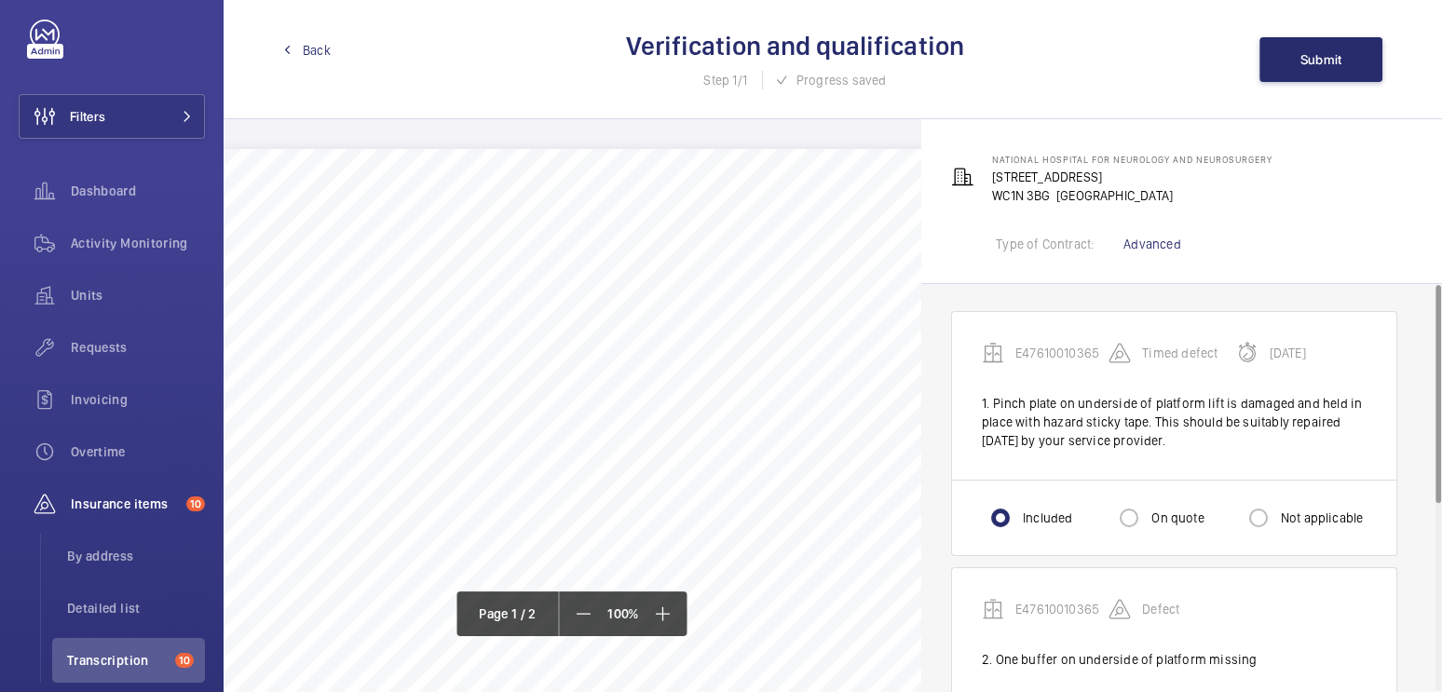
scroll to position [0, 0]
click at [1291, 64] on button "Submit" at bounding box center [1321, 59] width 123 height 45
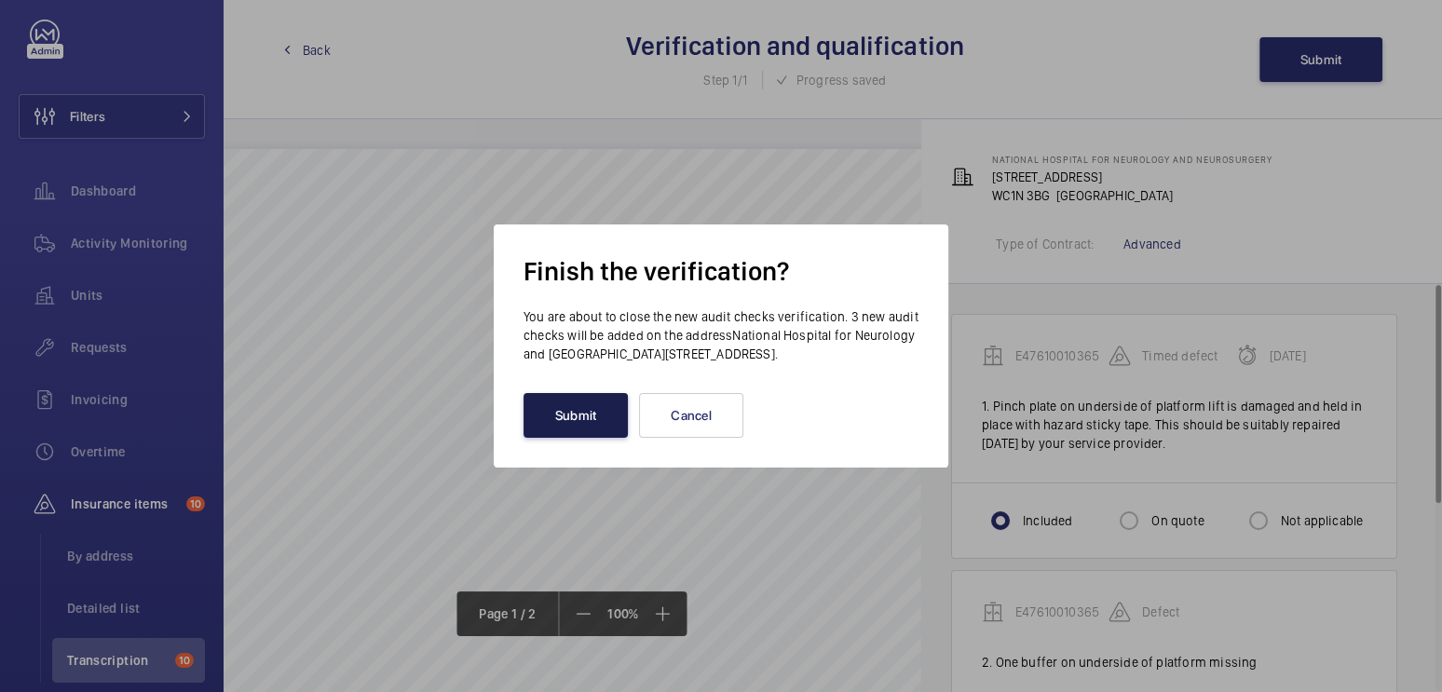
click at [576, 417] on button "Submit" at bounding box center [576, 415] width 104 height 45
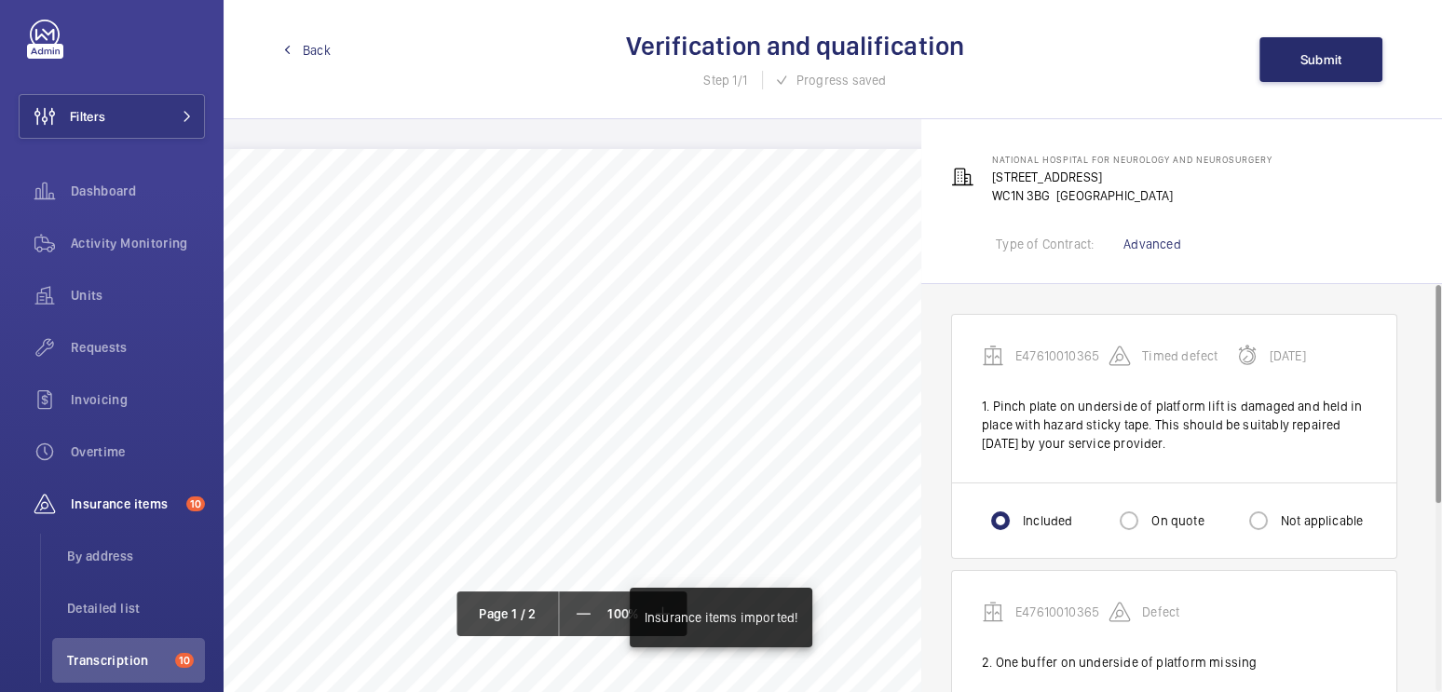
click at [312, 55] on span "Back" at bounding box center [317, 50] width 28 height 19
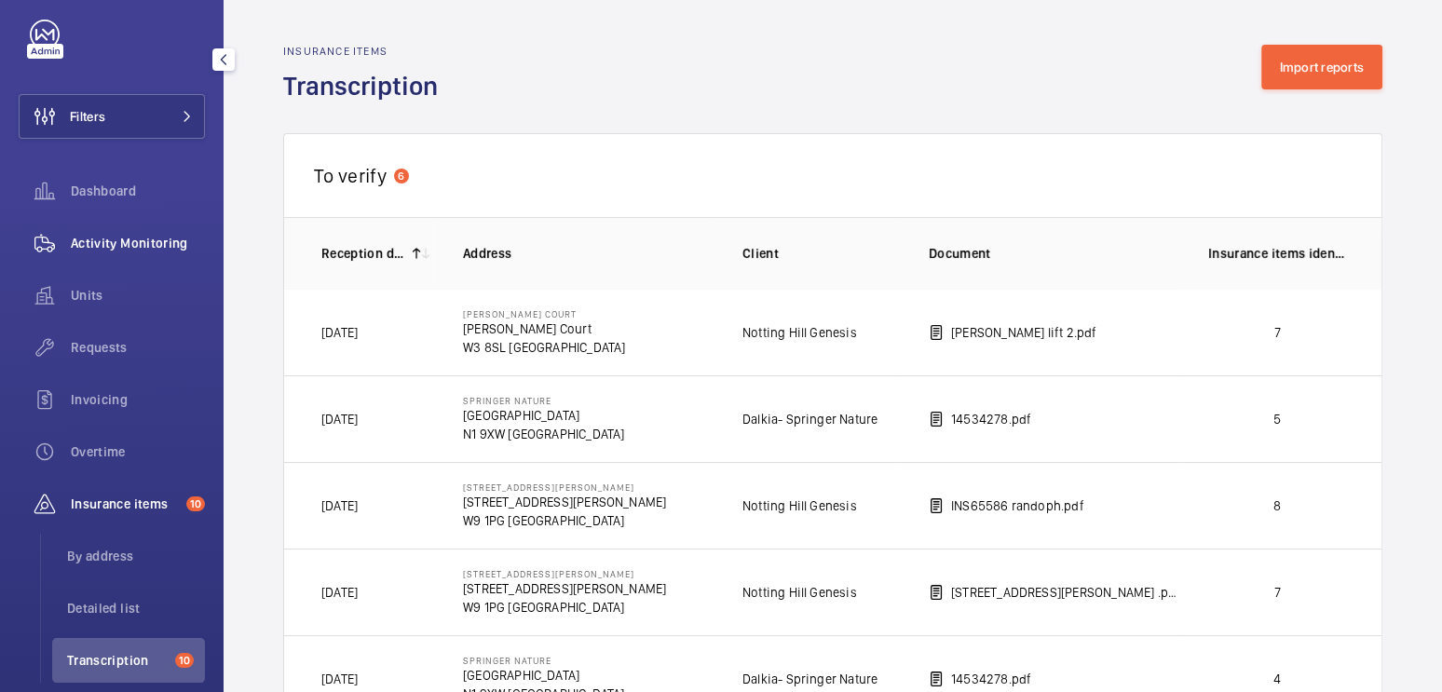
click at [118, 253] on div "Activity Monitoring" at bounding box center [112, 243] width 186 height 45
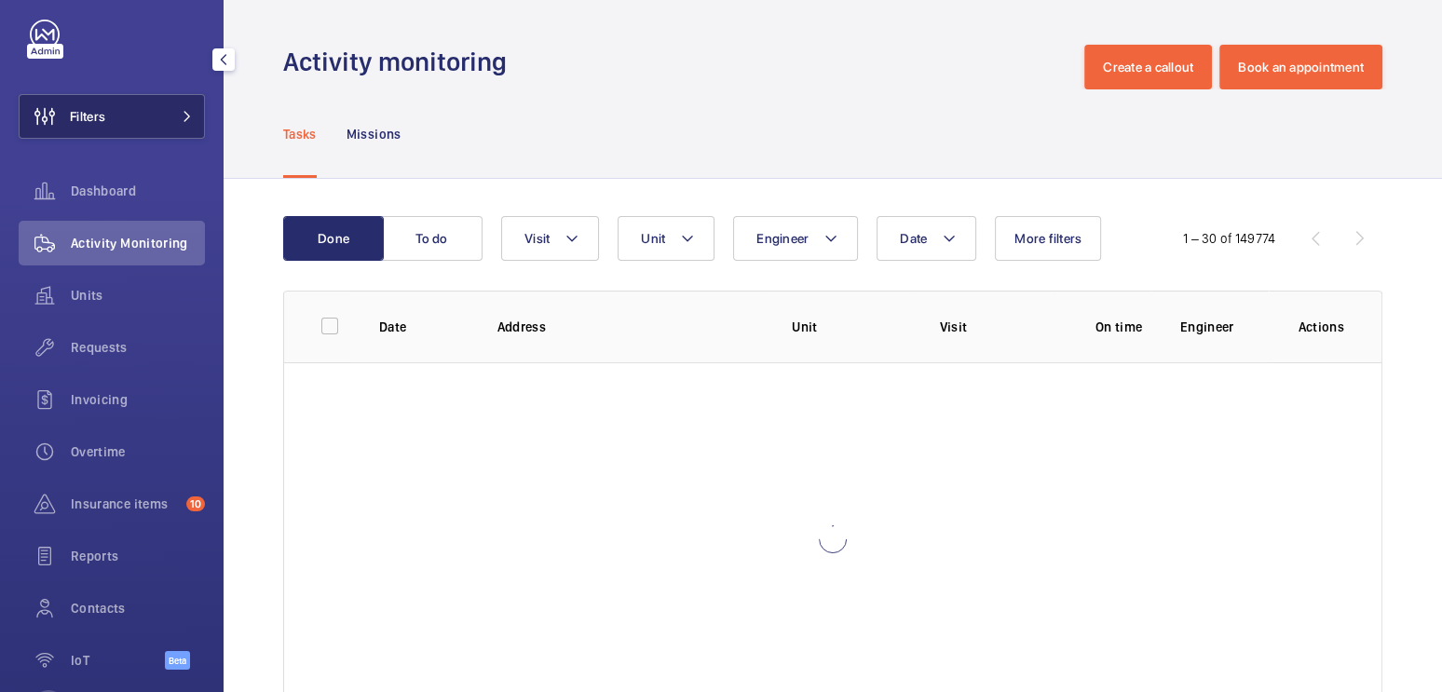
drag, startPoint x: 143, startPoint y: 125, endPoint x: 167, endPoint y: 118, distance: 24.2
click at [143, 125] on button "Filters" at bounding box center [112, 116] width 186 height 45
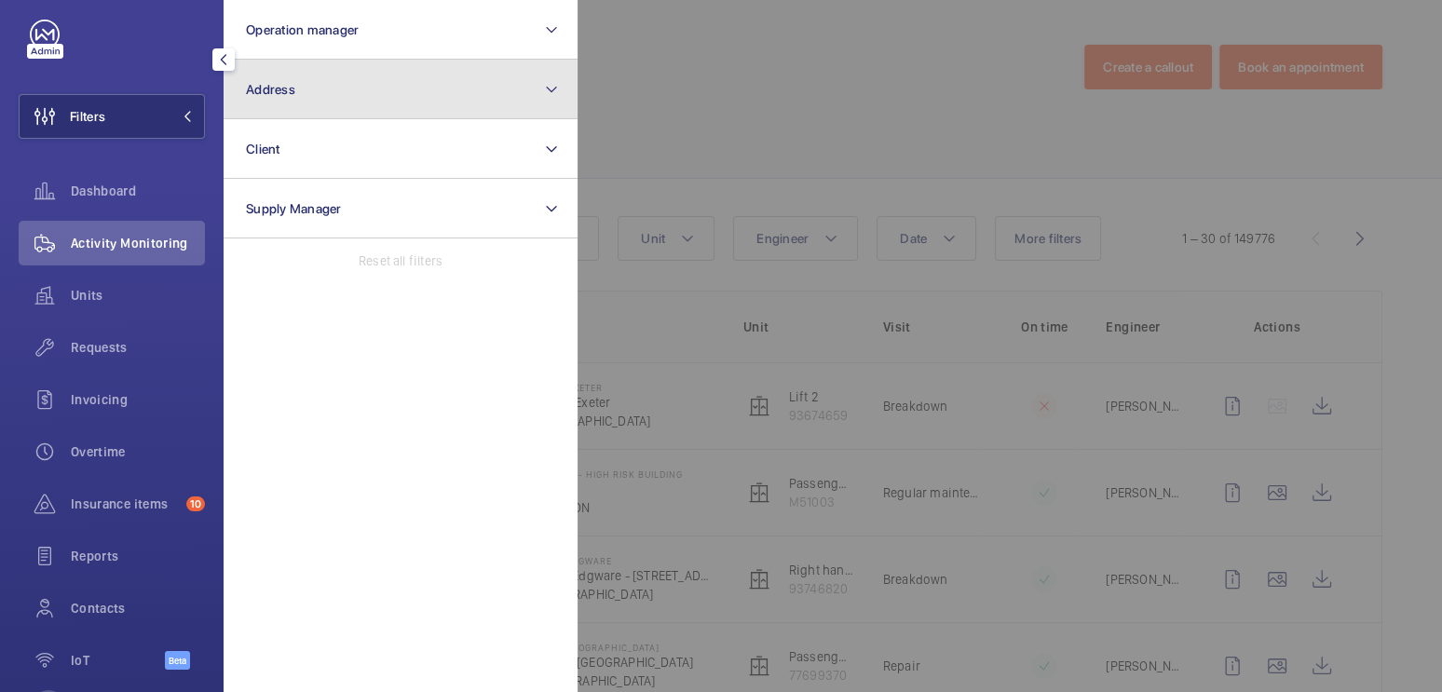
click at [364, 86] on button "Address" at bounding box center [401, 90] width 354 height 60
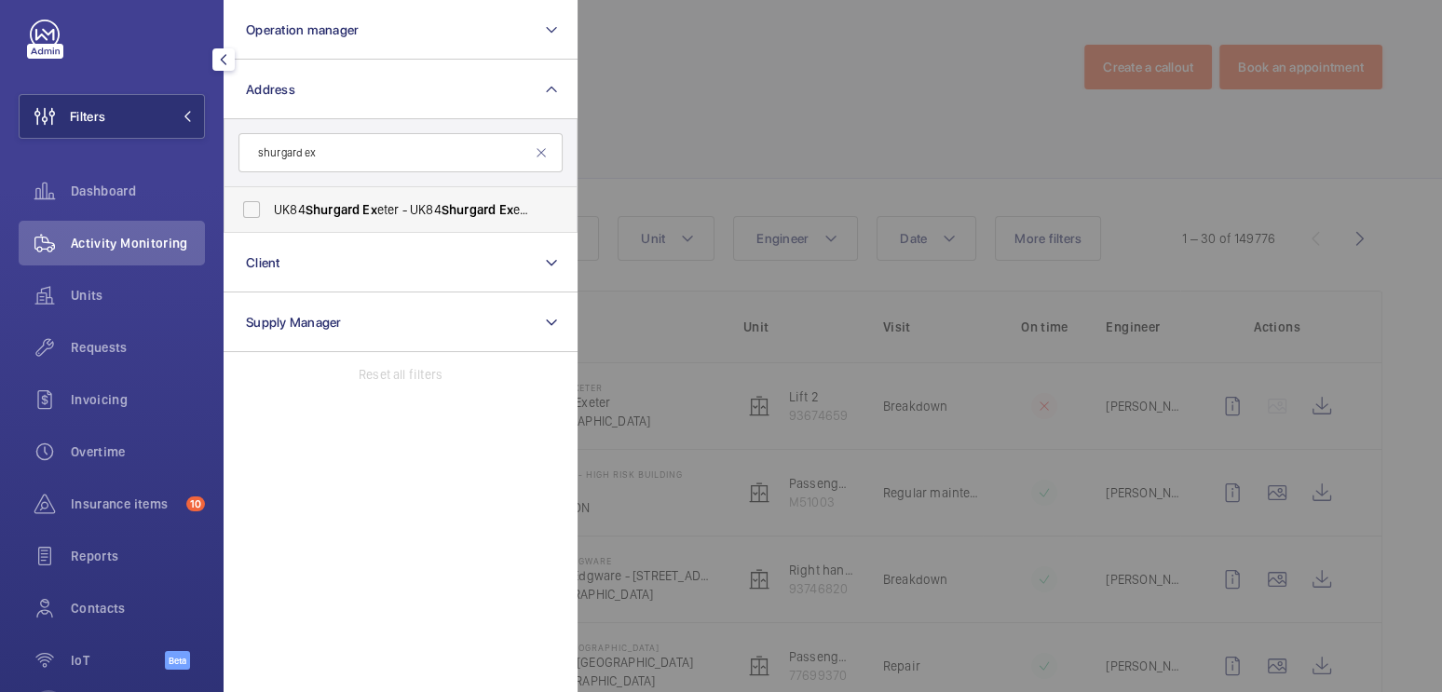
type input "shurgard ex"
click at [376, 216] on span "Ex" at bounding box center [369, 209] width 14 height 15
click at [270, 216] on input "UK84 Shurgard Ex eter - UK84 Shurgard Ex eter, EX ETER EX 2 8ED" at bounding box center [251, 209] width 37 height 37
checkbox input "true"
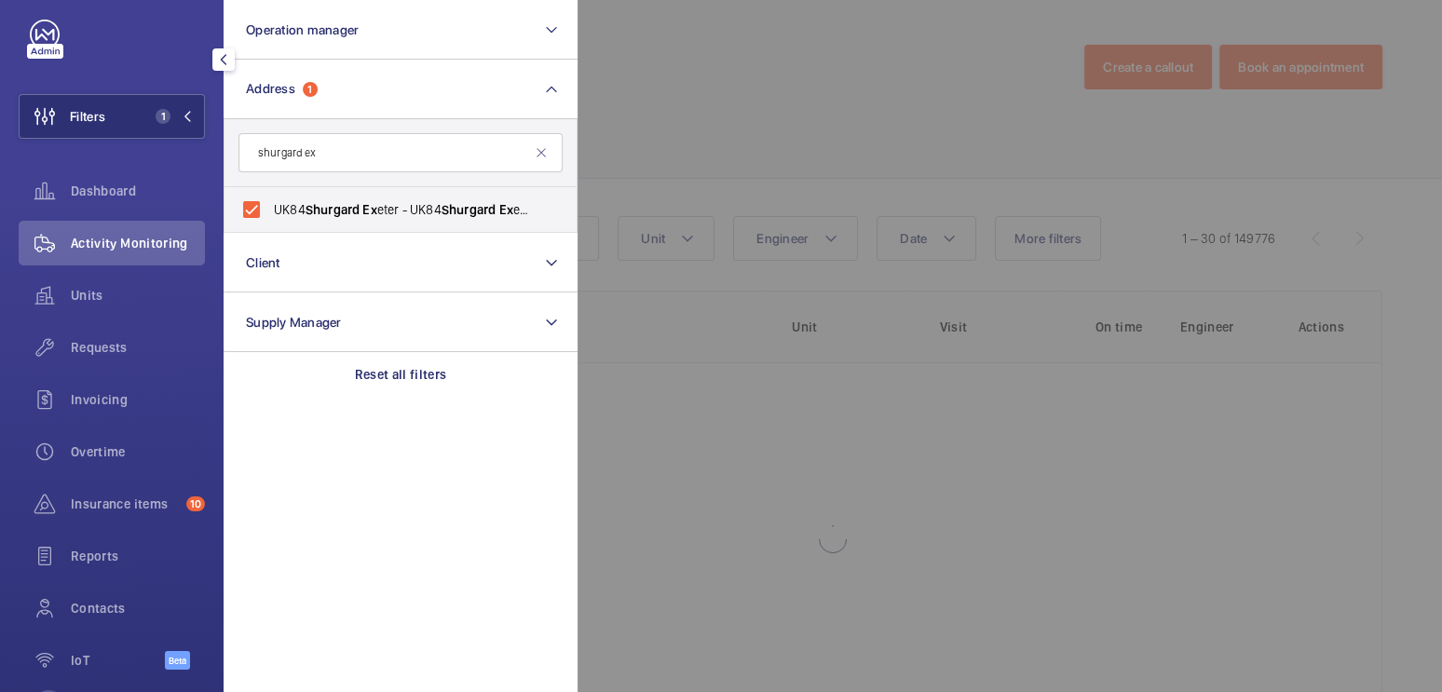
click at [718, 127] on div at bounding box center [1299, 346] width 1442 height 692
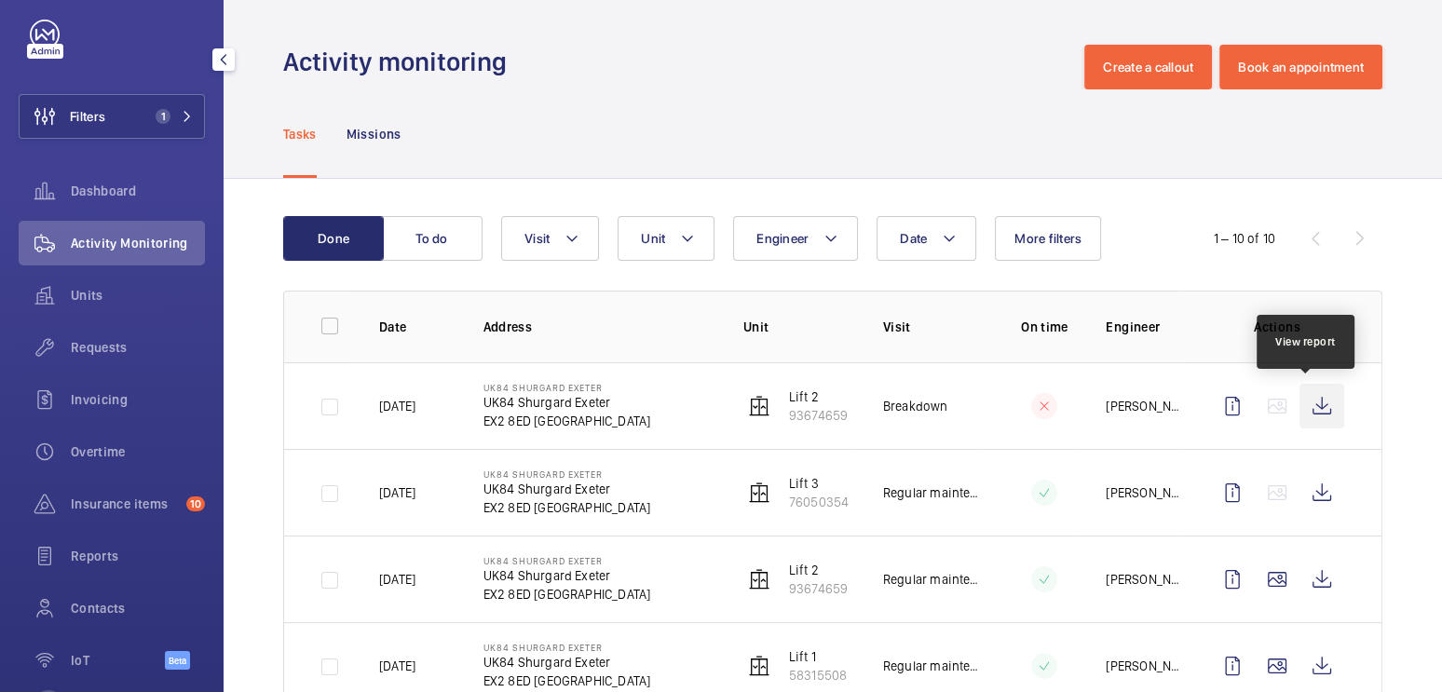
click at [1311, 405] on wm-front-icon-button at bounding box center [1322, 406] width 45 height 45
click at [105, 506] on span "Insurance items" at bounding box center [125, 504] width 108 height 19
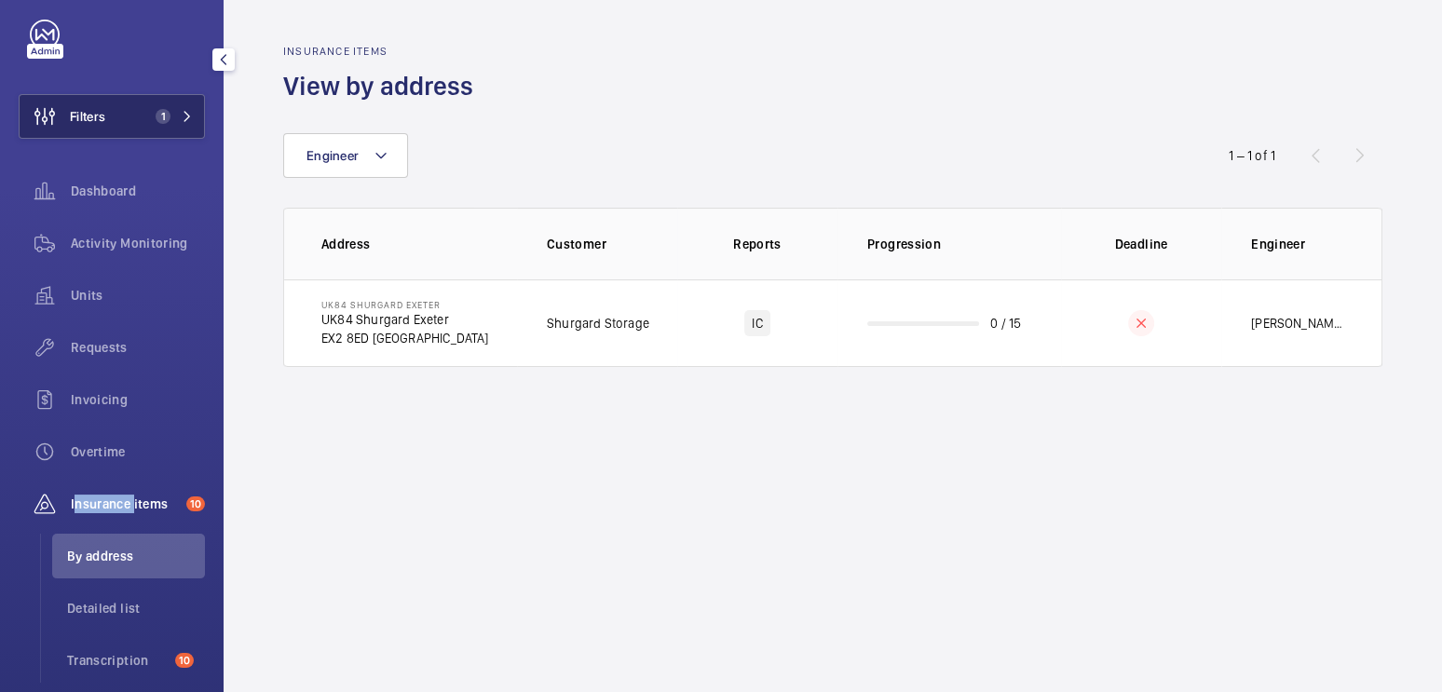
click at [127, 106] on button "Filters 1" at bounding box center [112, 116] width 186 height 45
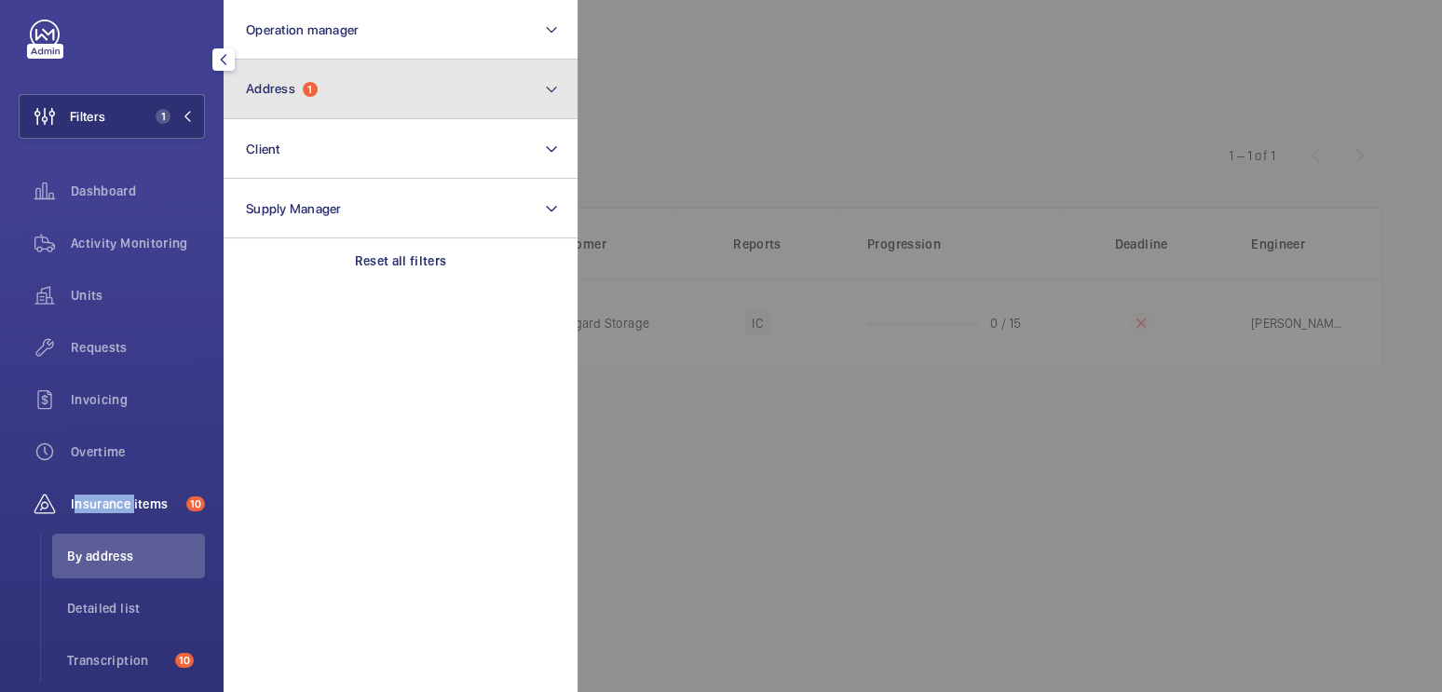
click at [337, 73] on button "Address 1" at bounding box center [401, 90] width 354 height 60
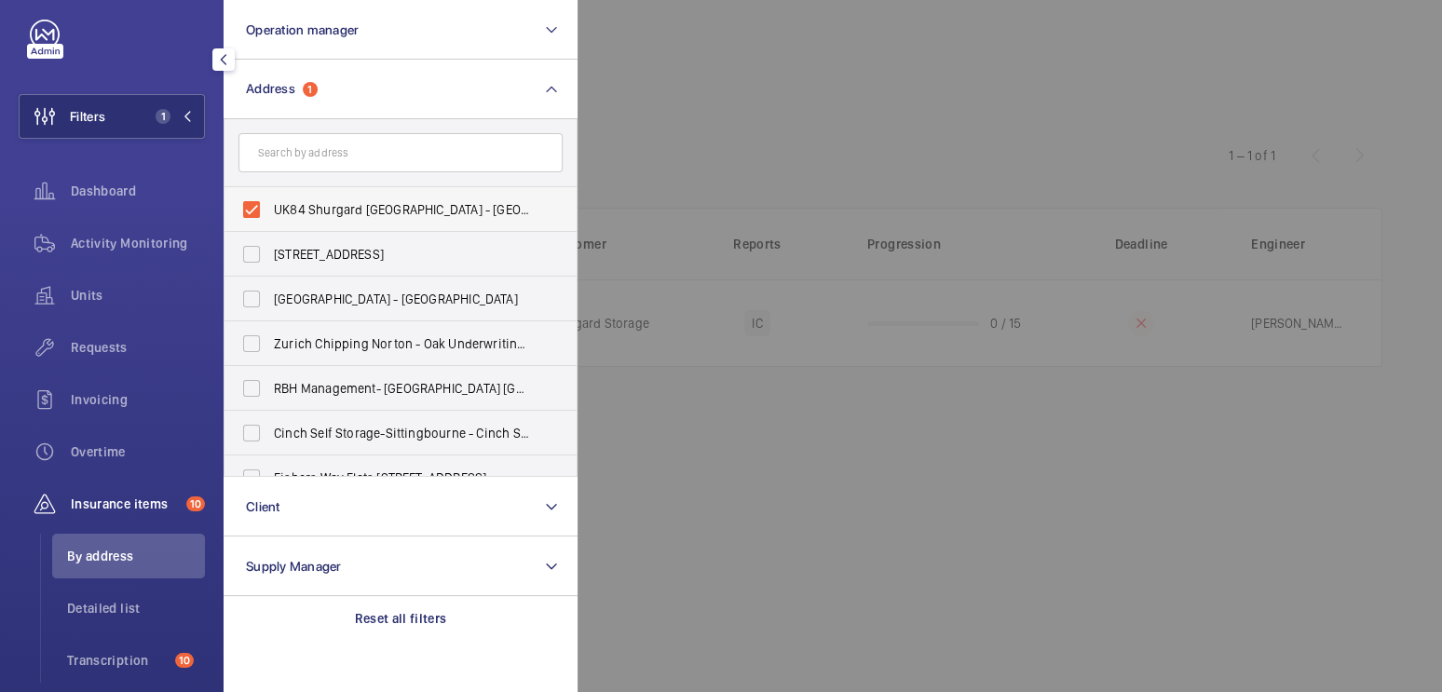
click at [349, 206] on span "UK84 Shurgard Exeter - UK84 Shurgard Exeter, EXETER EX2 8ED" at bounding box center [402, 209] width 256 height 19
click at [270, 206] on input "UK84 Shurgard Exeter - UK84 Shurgard Exeter, EXETER EX2 8ED" at bounding box center [251, 209] width 37 height 37
checkbox input "false"
click at [784, 126] on div at bounding box center [1299, 346] width 1442 height 692
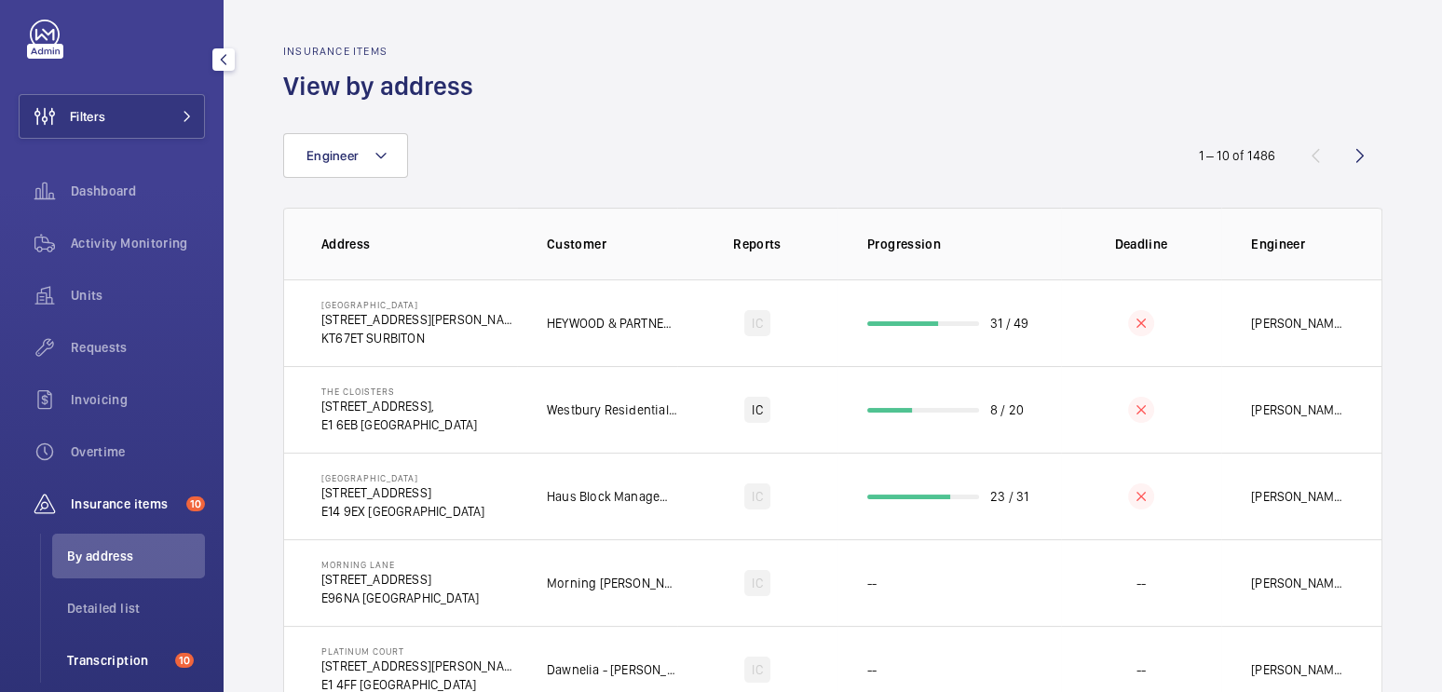
click at [133, 652] on span "Transcription" at bounding box center [117, 660] width 101 height 19
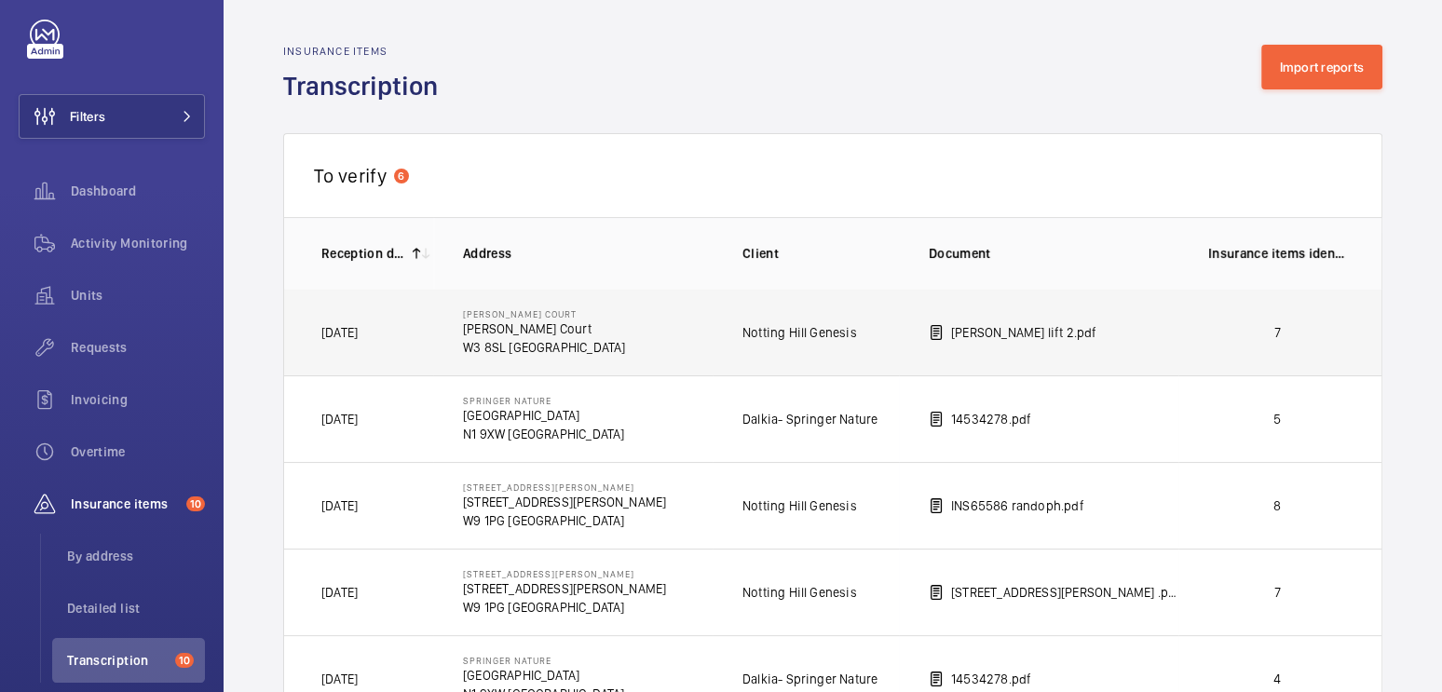
click at [1188, 313] on td "7" at bounding box center [1281, 332] width 205 height 87
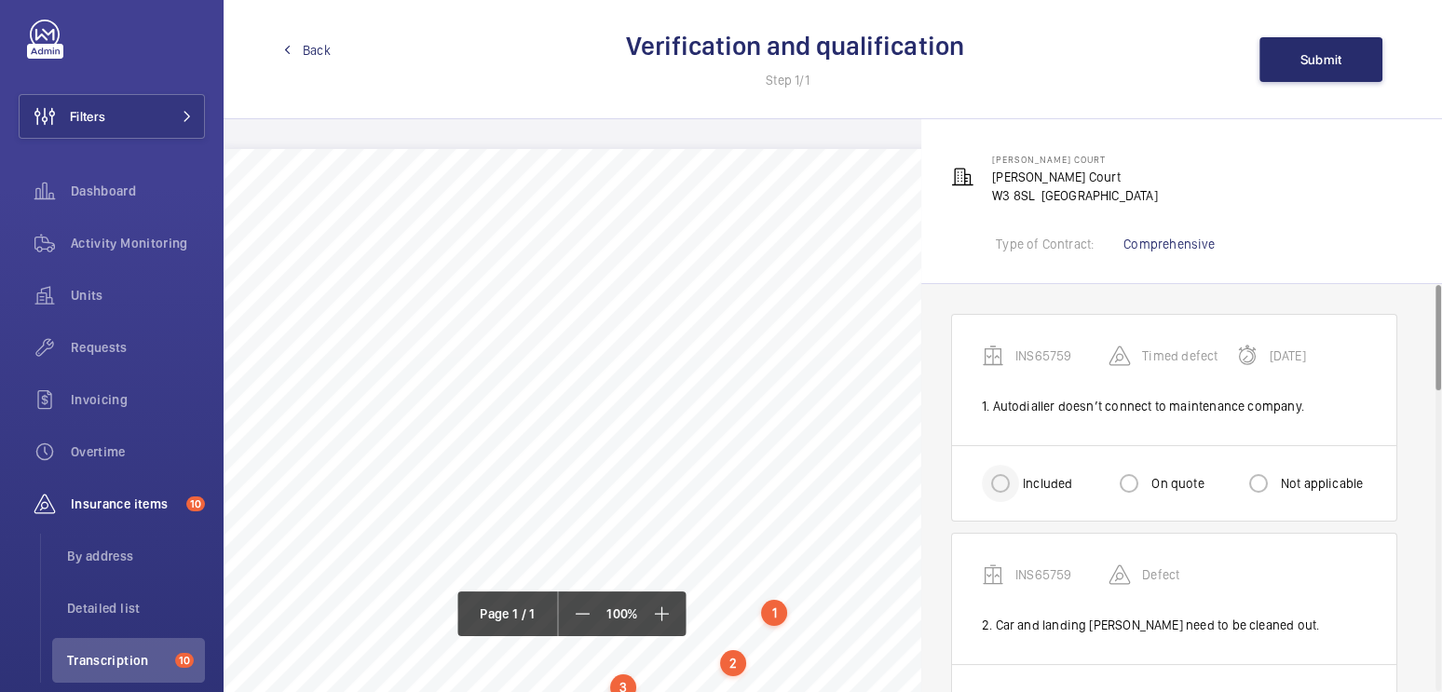
click at [1021, 490] on div at bounding box center [1000, 483] width 45 height 45
radio input "true"
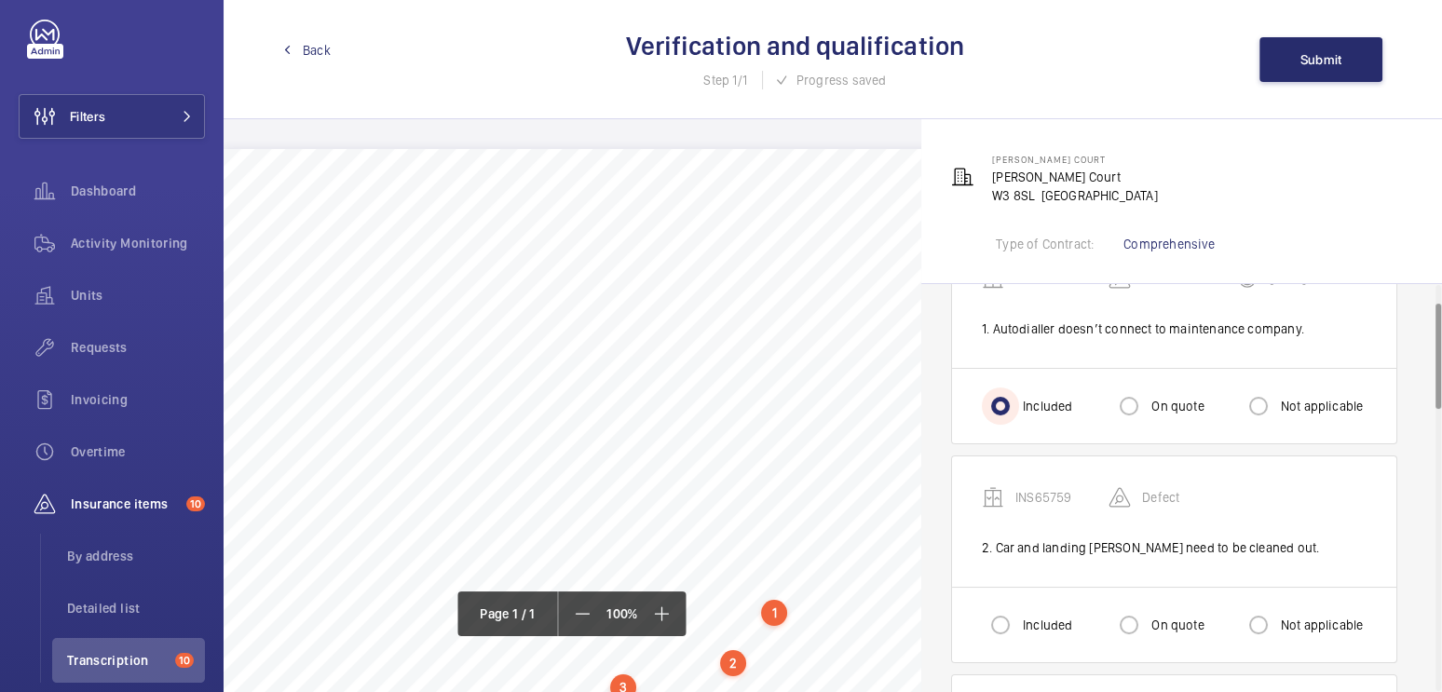
scroll to position [80, 0]
click at [1008, 617] on input "Included" at bounding box center [1000, 622] width 37 height 37
radio input "true"
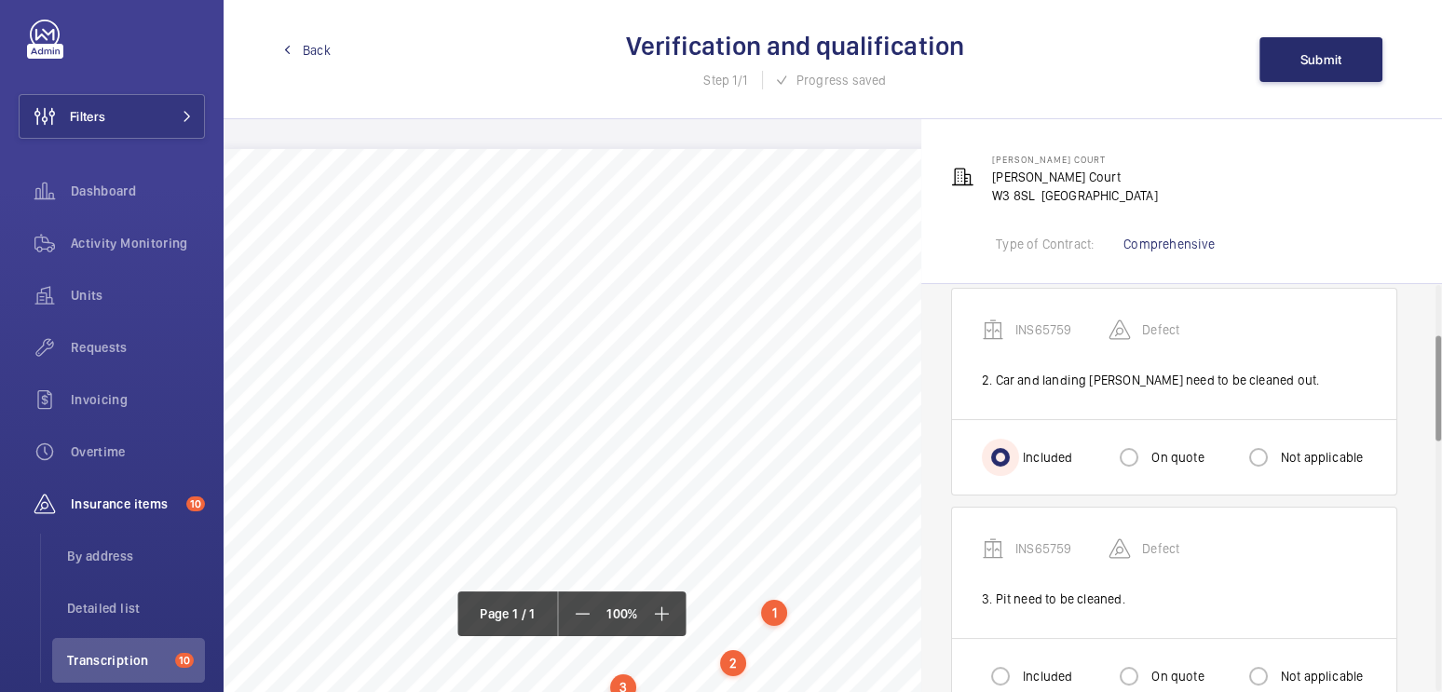
scroll to position [262, 0]
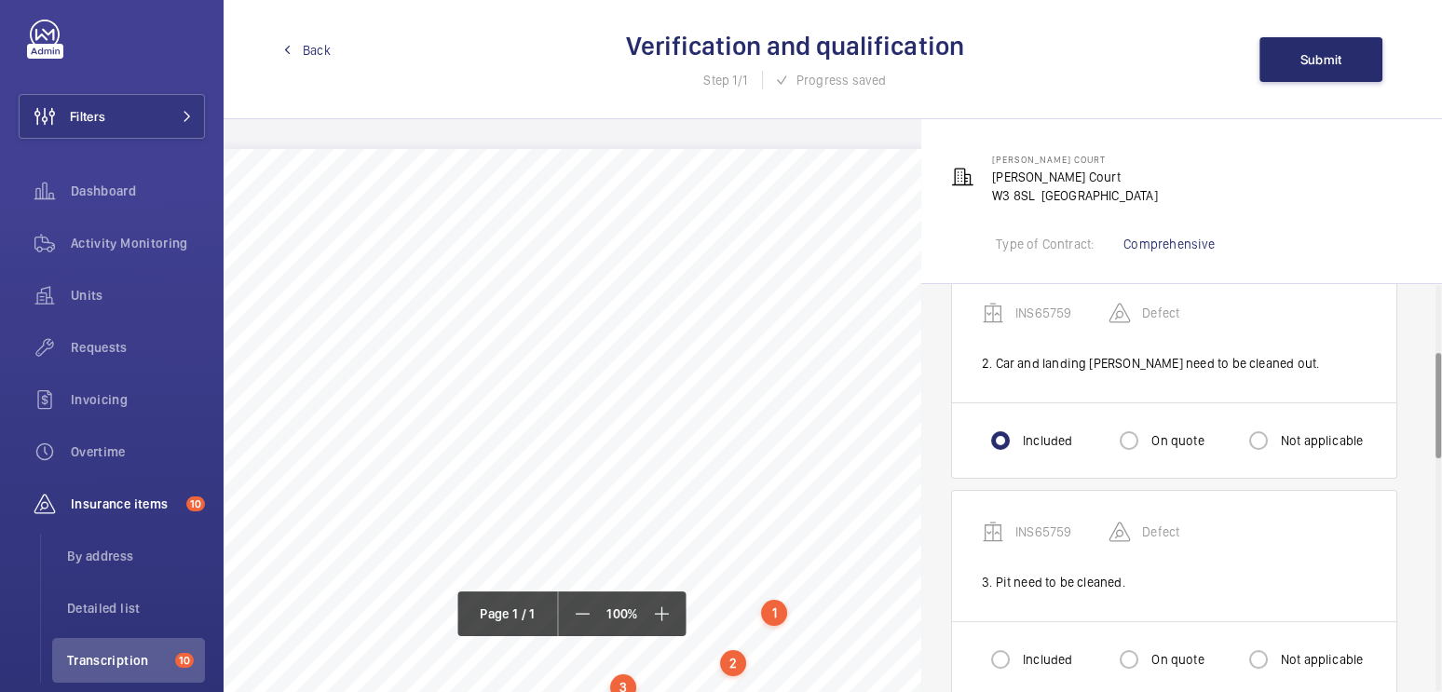
click at [1031, 650] on label "Included" at bounding box center [1045, 659] width 53 height 19
click at [1019, 650] on input "Included" at bounding box center [1000, 659] width 37 height 37
radio input "true"
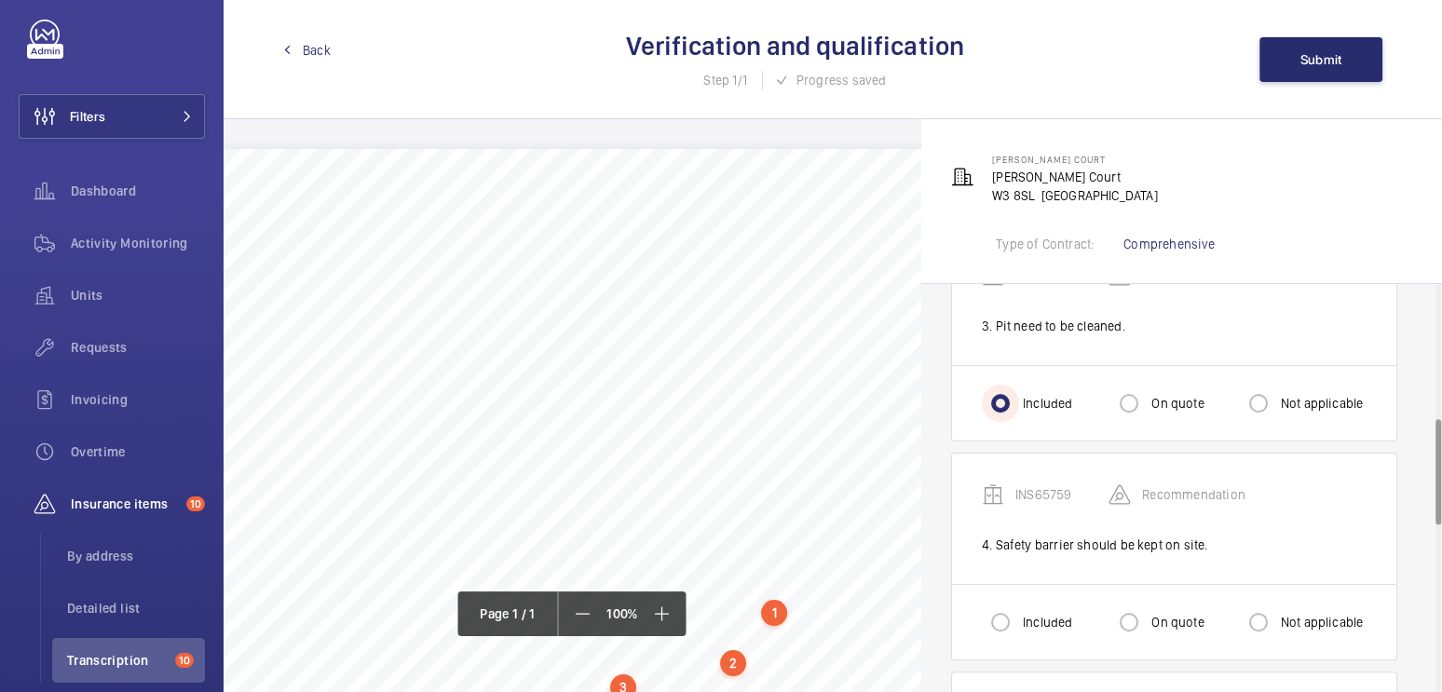
scroll to position [519, 0]
click at [1046, 603] on div "Included" at bounding box center [1027, 621] width 90 height 37
click at [1160, 612] on label "On quote" at bounding box center [1176, 621] width 56 height 19
click at [1148, 608] on input "On quote" at bounding box center [1129, 621] width 37 height 37
radio input "true"
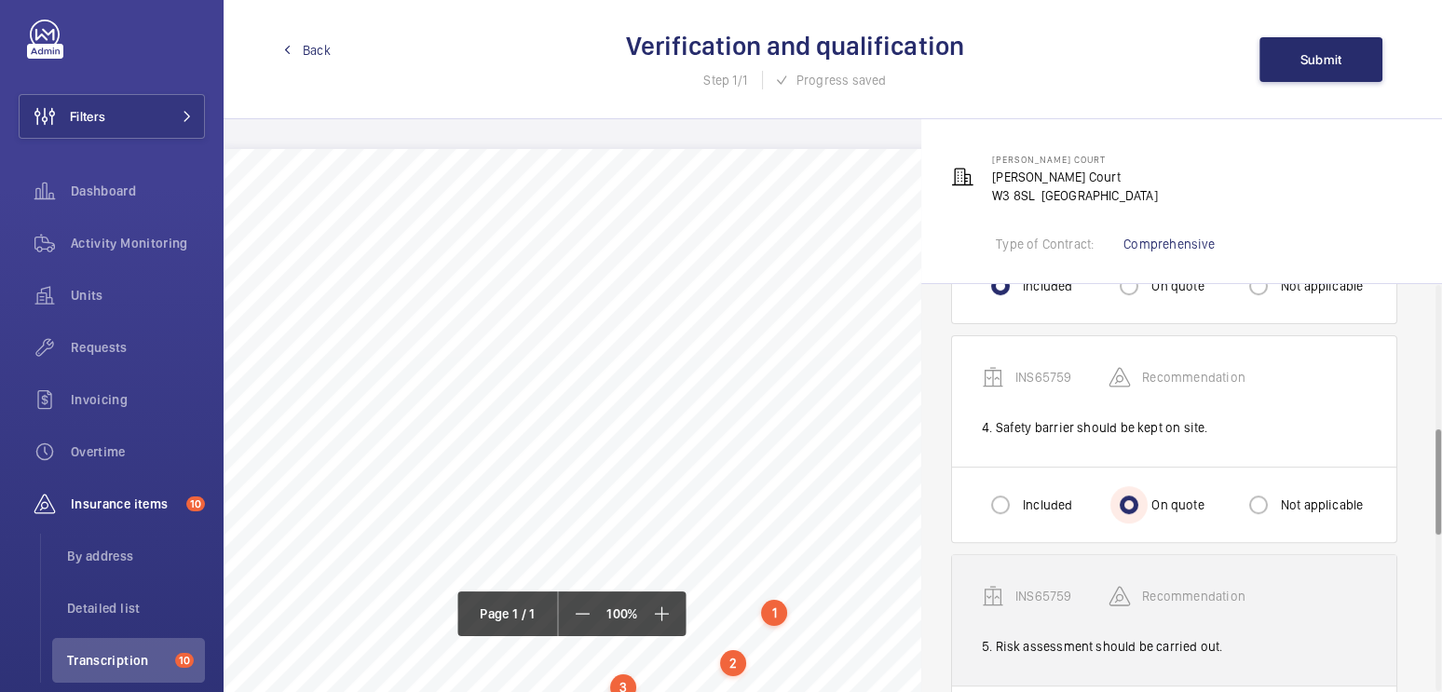
scroll to position [726, 0]
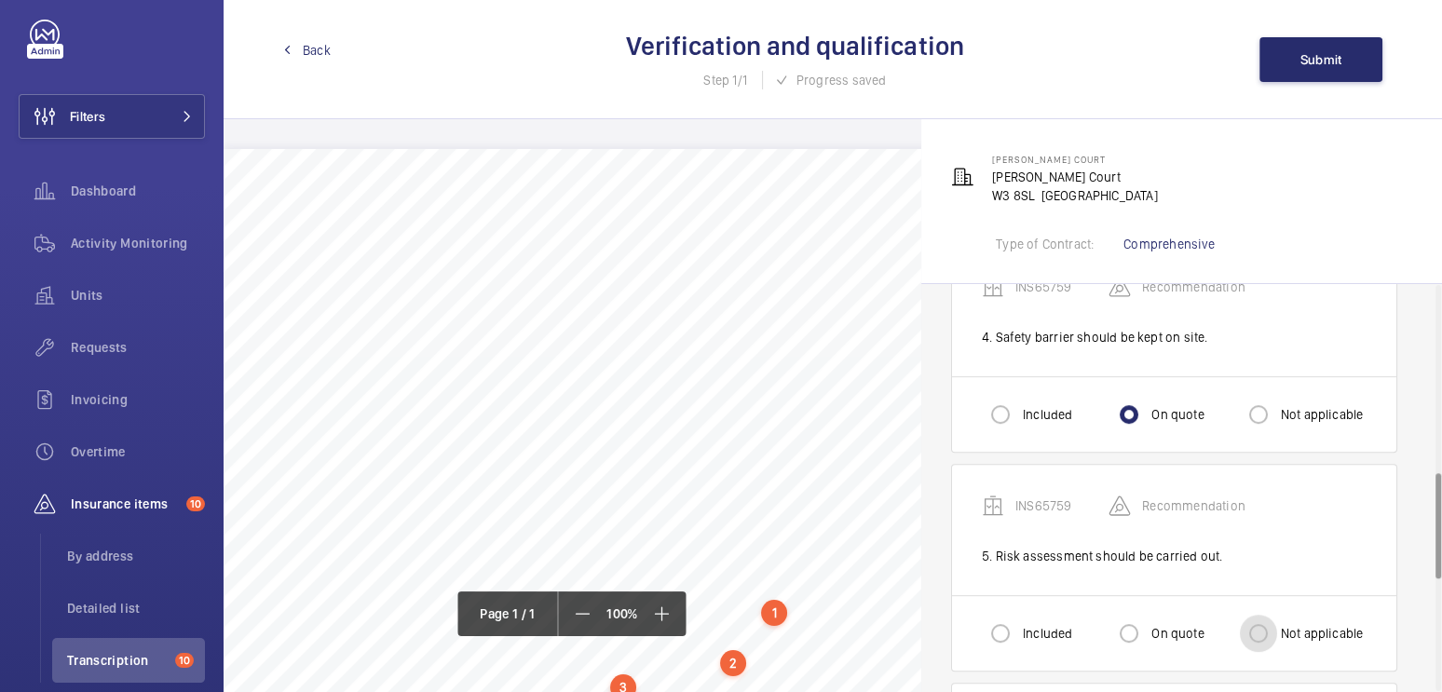
click at [1272, 632] on input "Not applicable" at bounding box center [1258, 633] width 37 height 37
radio input "true"
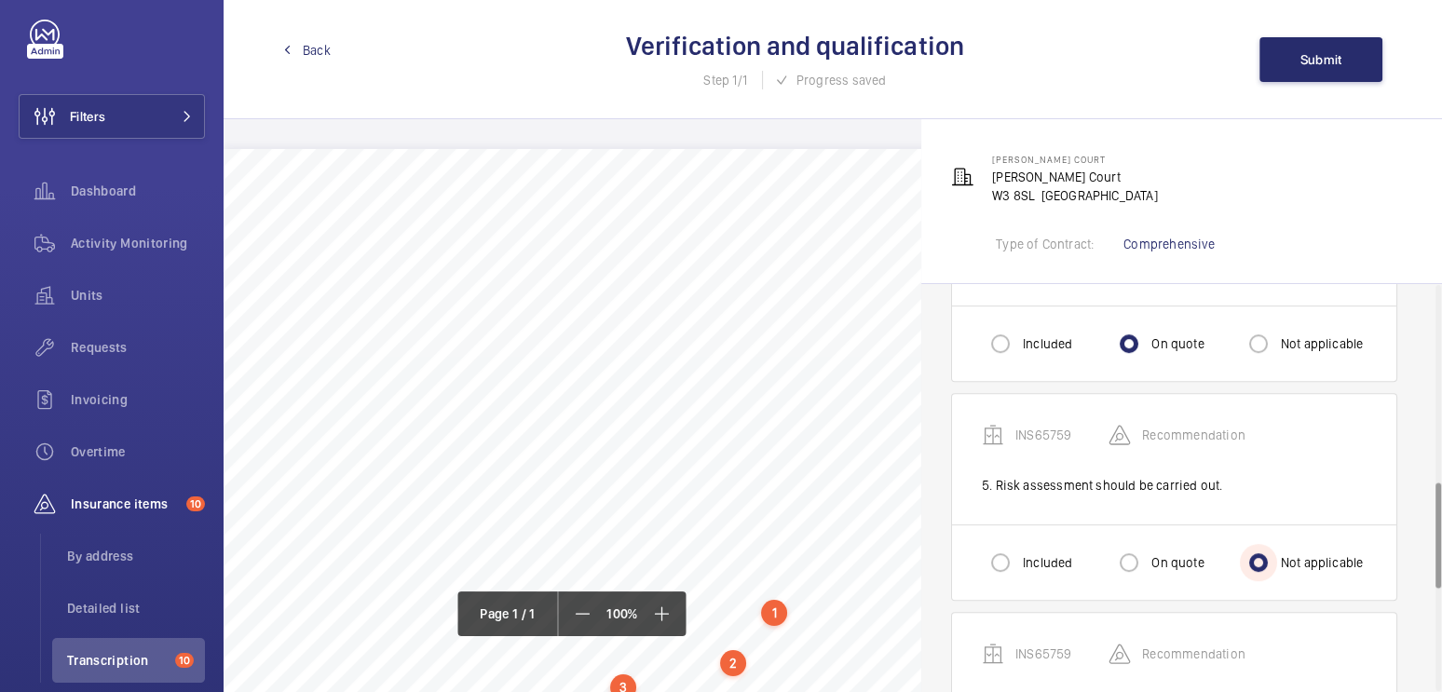
scroll to position [1051, 0]
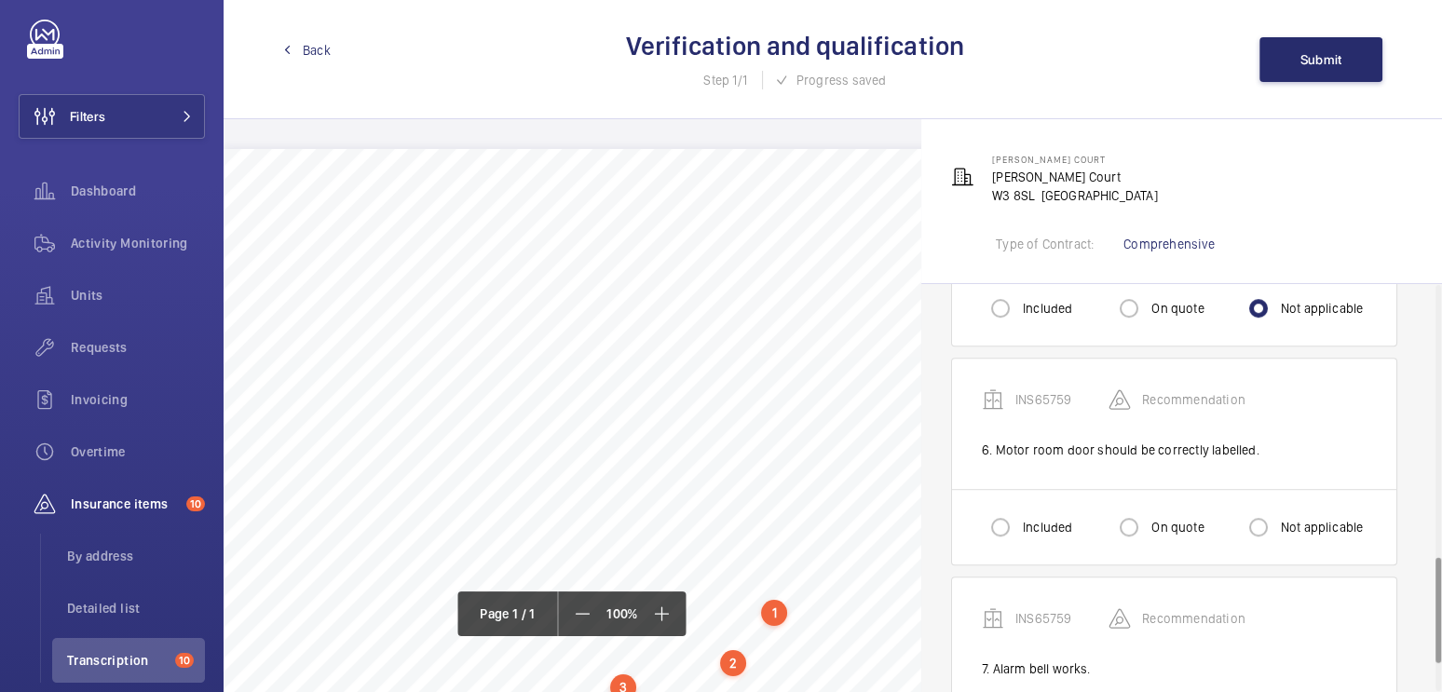
click at [1281, 525] on label "Not applicable" at bounding box center [1321, 527] width 87 height 19
click at [1278, 525] on input "Not applicable" at bounding box center [1258, 527] width 37 height 37
radio input "true"
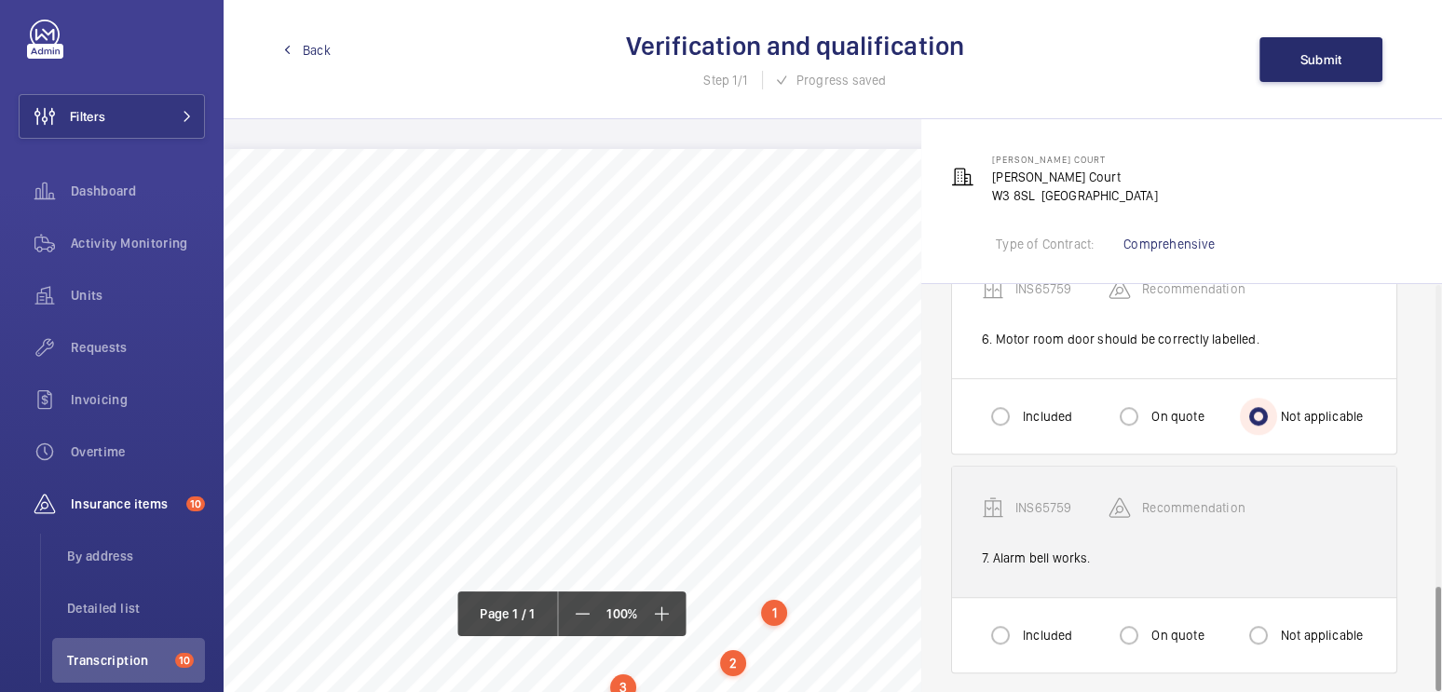
scroll to position [1163, 0]
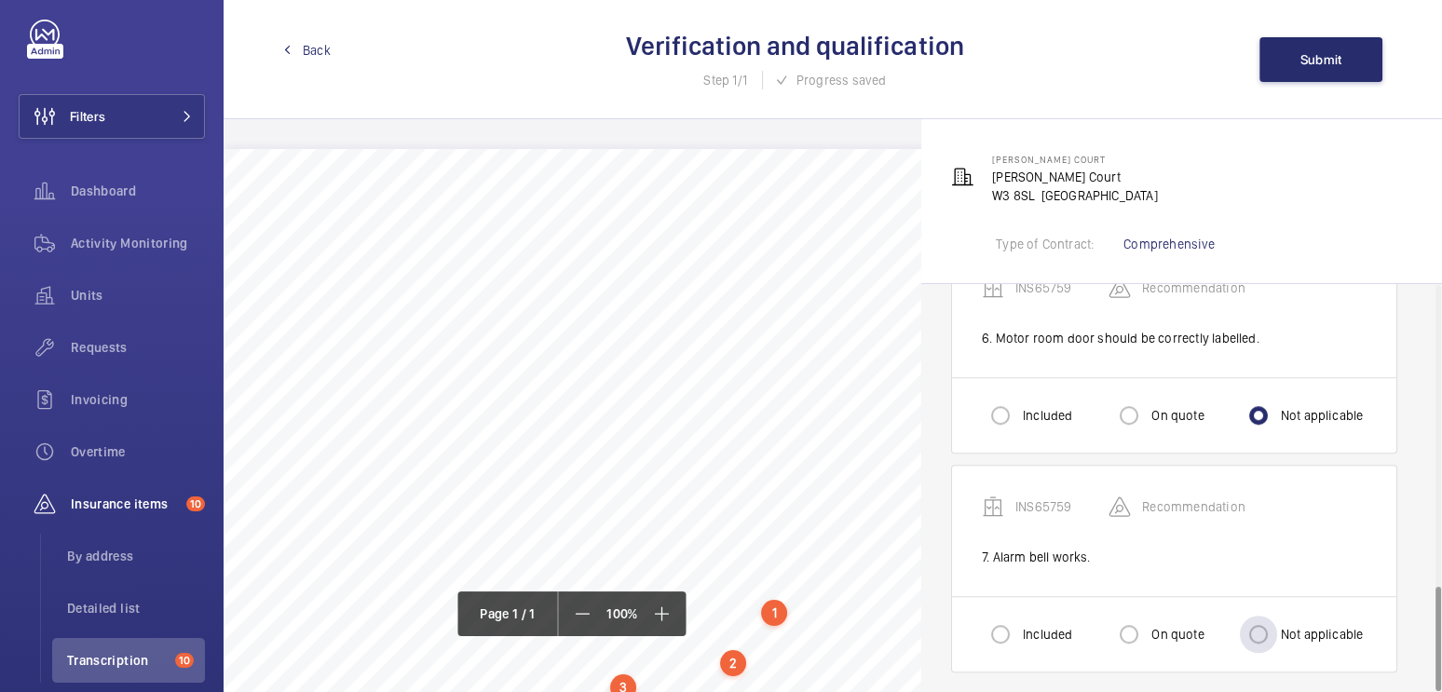
click at [1295, 625] on label "Not applicable" at bounding box center [1321, 634] width 87 height 19
click at [1278, 622] on input "Not applicable" at bounding box center [1258, 634] width 37 height 37
radio input "true"
click at [1318, 69] on button "Submit" at bounding box center [1321, 59] width 123 height 45
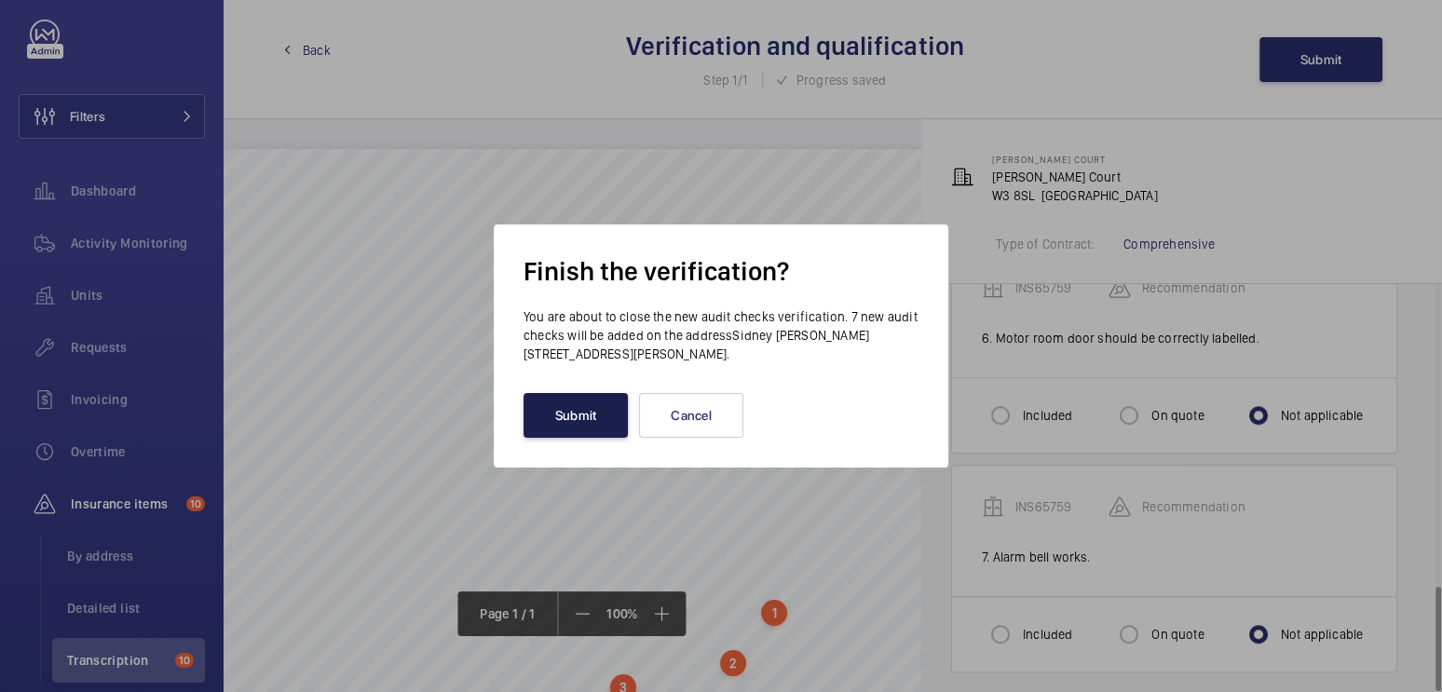
click at [590, 423] on button "Submit" at bounding box center [576, 415] width 104 height 45
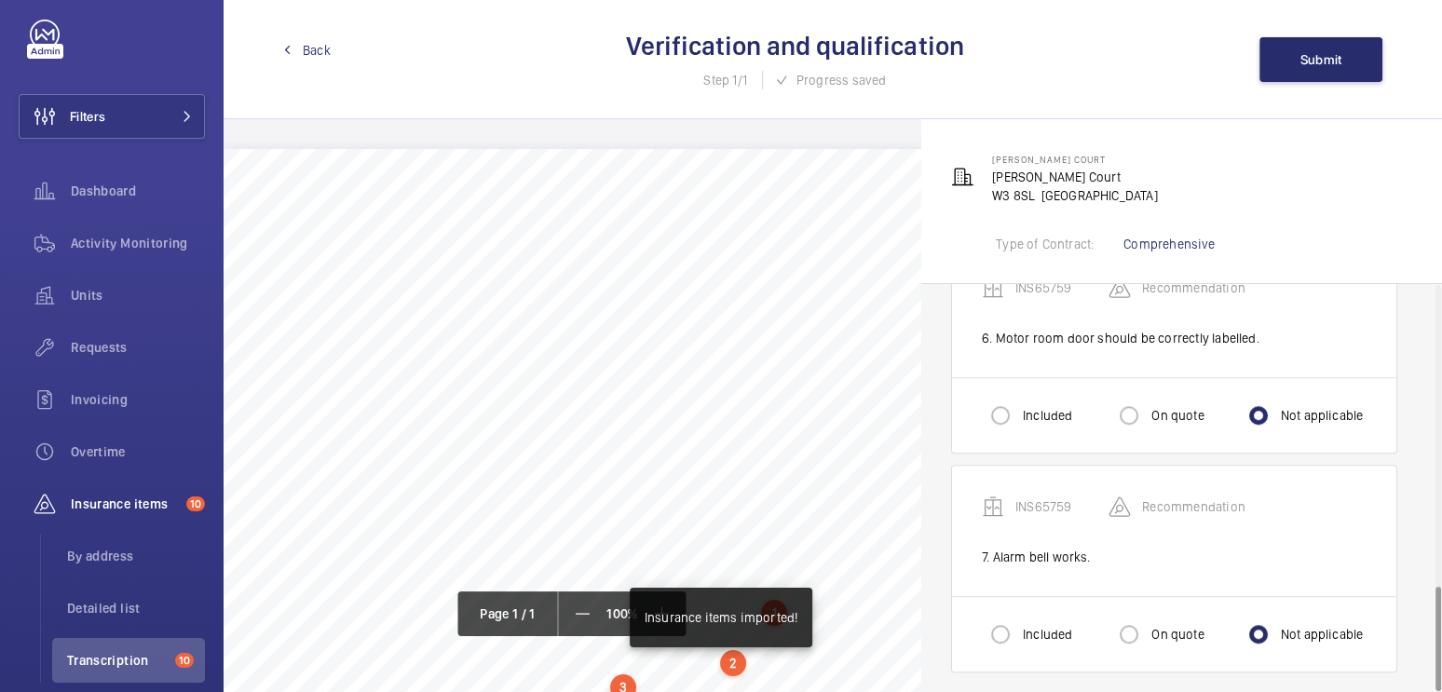
click at [316, 53] on span "Back" at bounding box center [317, 50] width 28 height 19
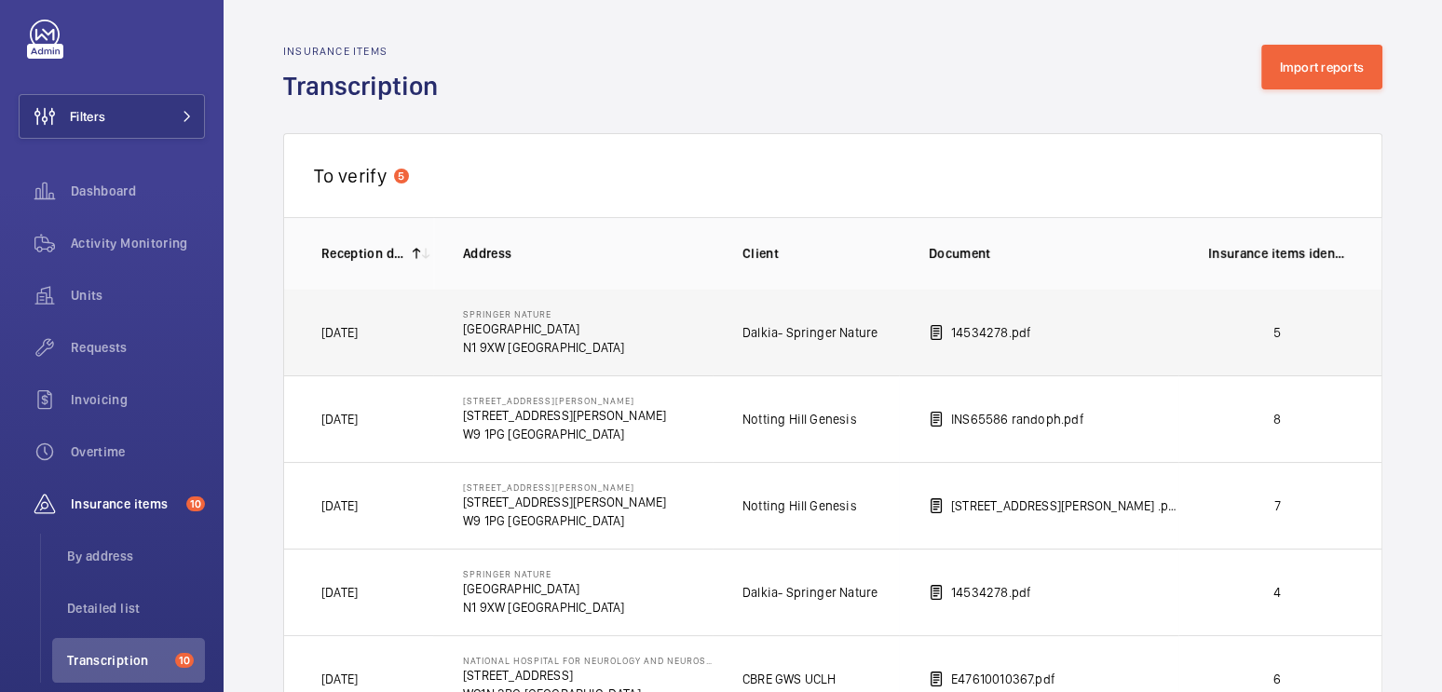
click at [1291, 331] on p "5" at bounding box center [1278, 332] width 138 height 19
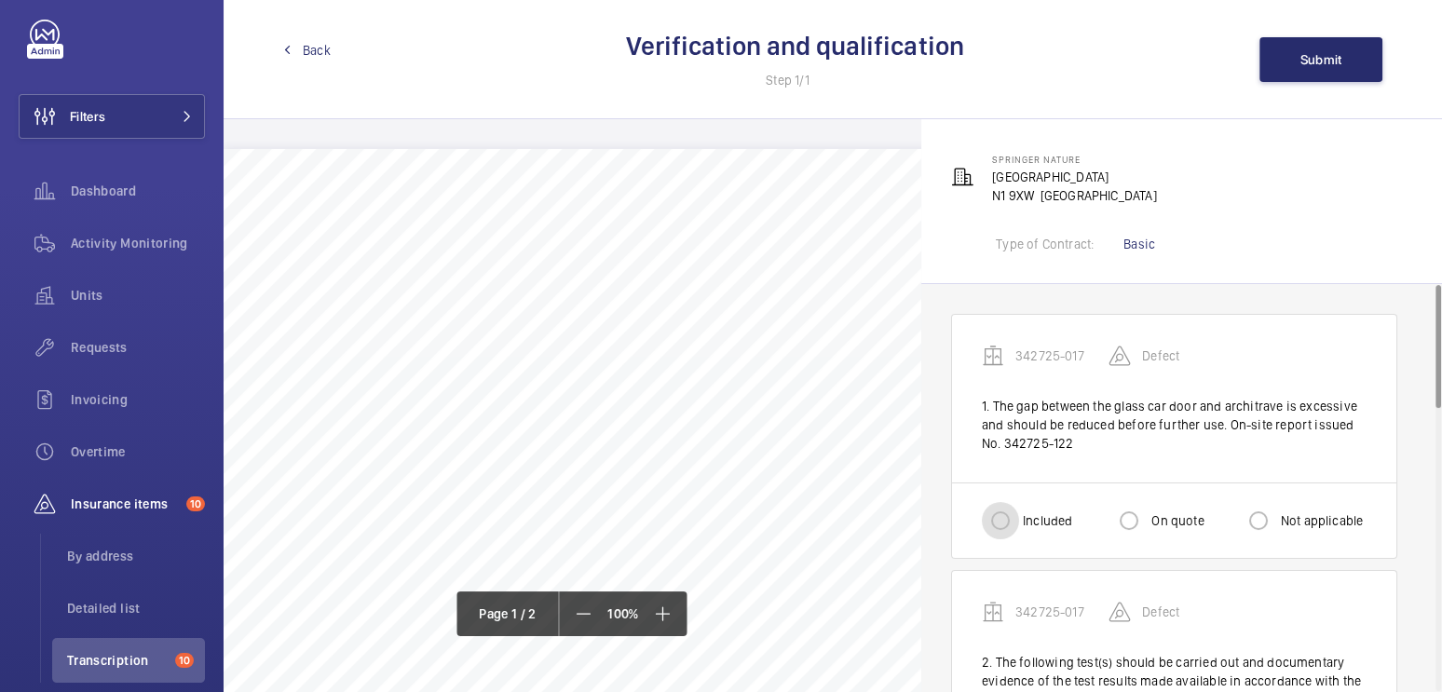
click at [996, 520] on input "Included" at bounding box center [1000, 520] width 37 height 37
radio input "true"
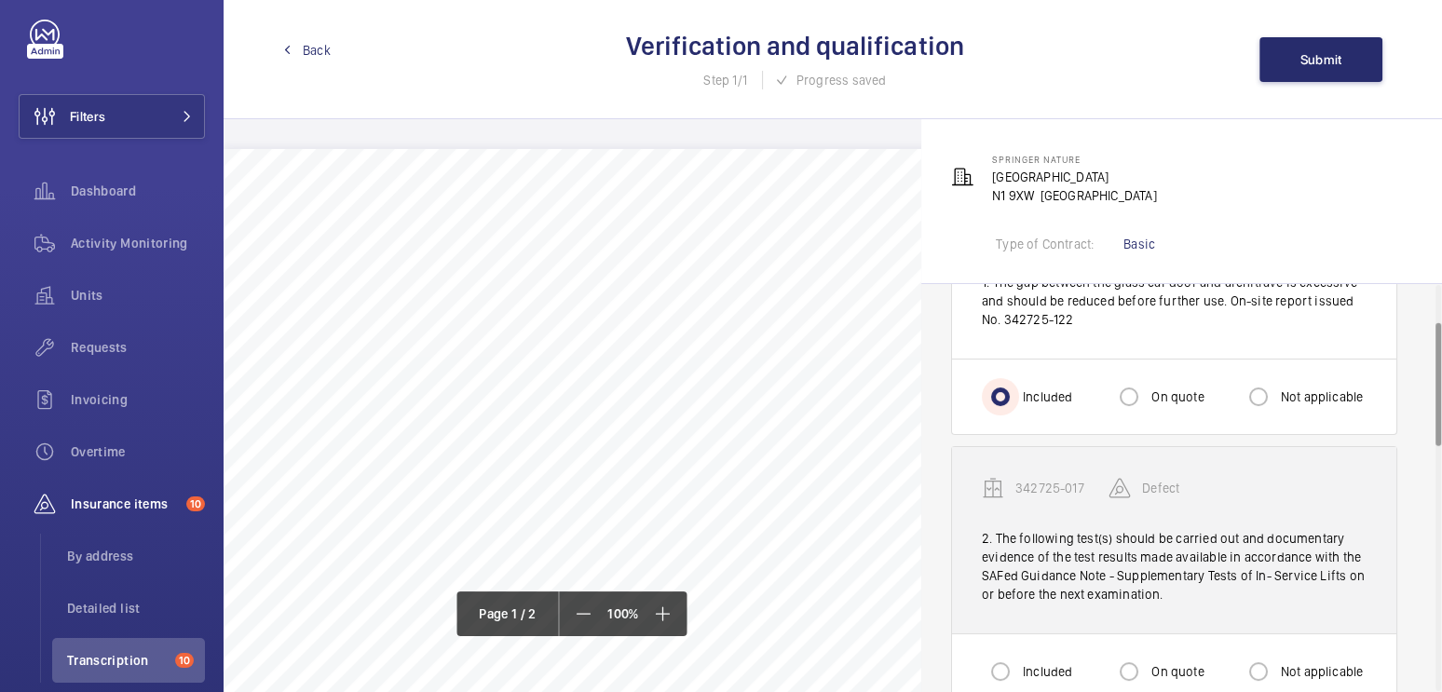
scroll to position [260, 0]
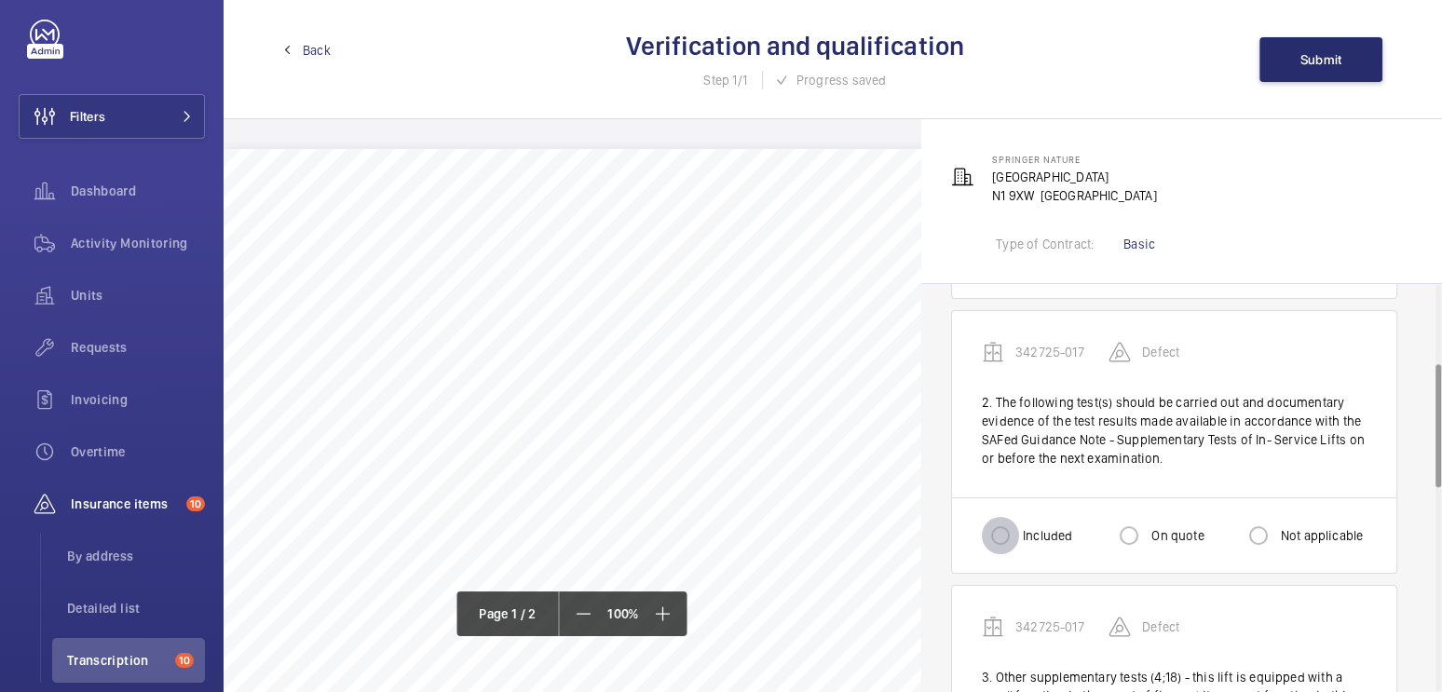
click at [997, 526] on input "Included" at bounding box center [1000, 535] width 37 height 37
radio input "true"
click at [1250, 531] on input "Not applicable" at bounding box center [1258, 535] width 37 height 37
radio input "true"
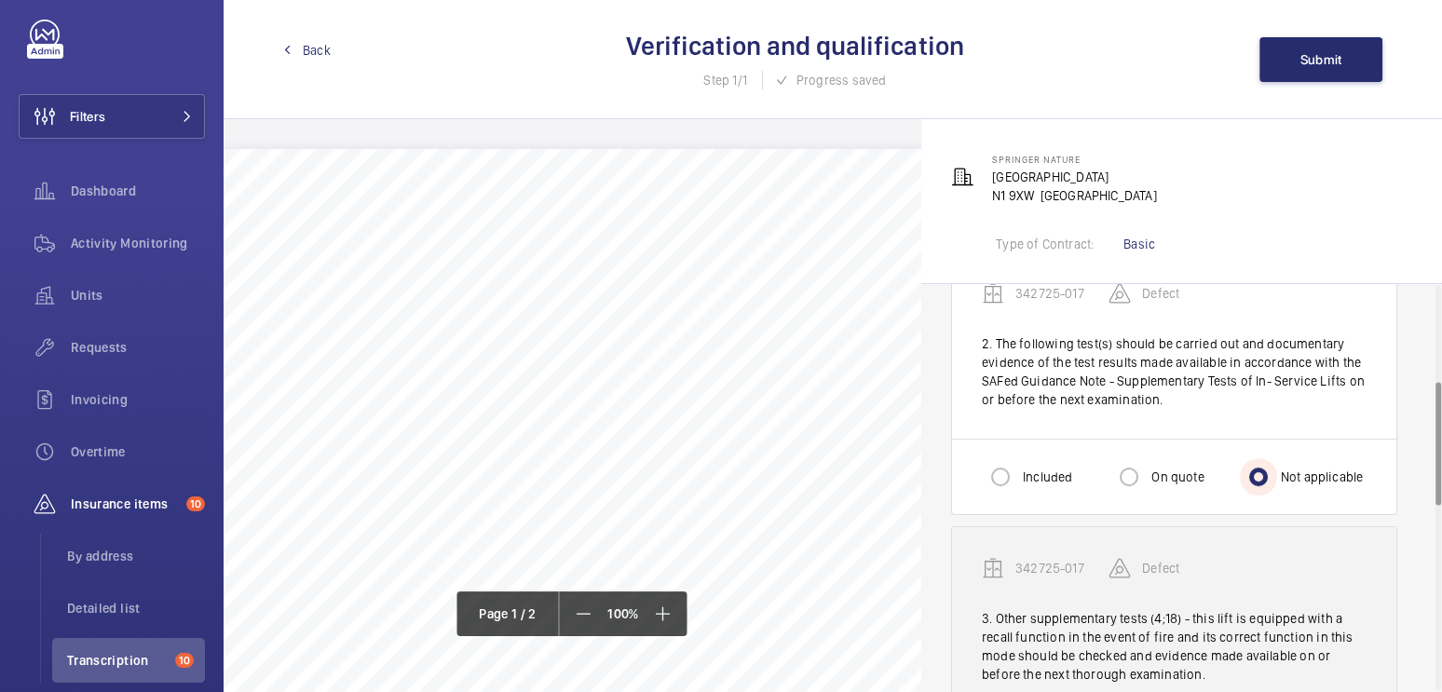
scroll to position [404, 0]
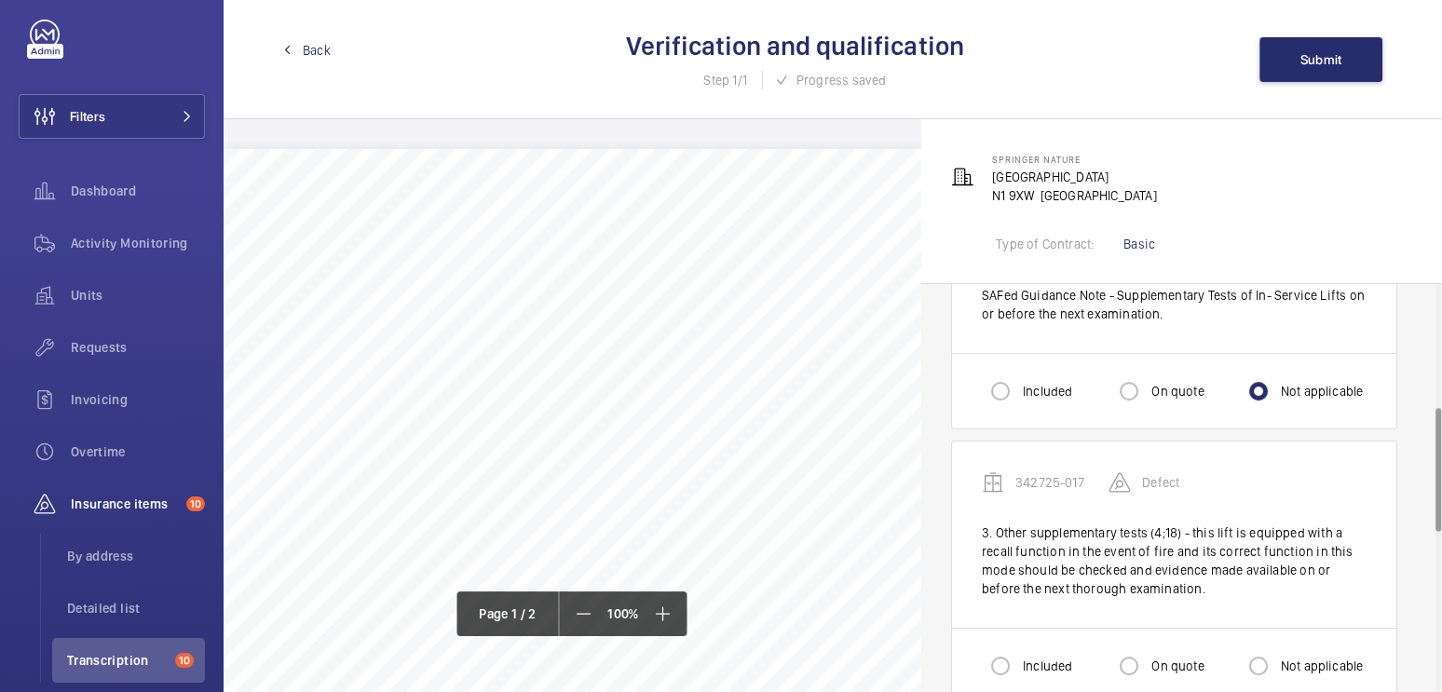
click at [1161, 657] on label "On quote" at bounding box center [1176, 666] width 56 height 19
click at [1148, 655] on input "On quote" at bounding box center [1129, 666] width 37 height 37
radio input "true"
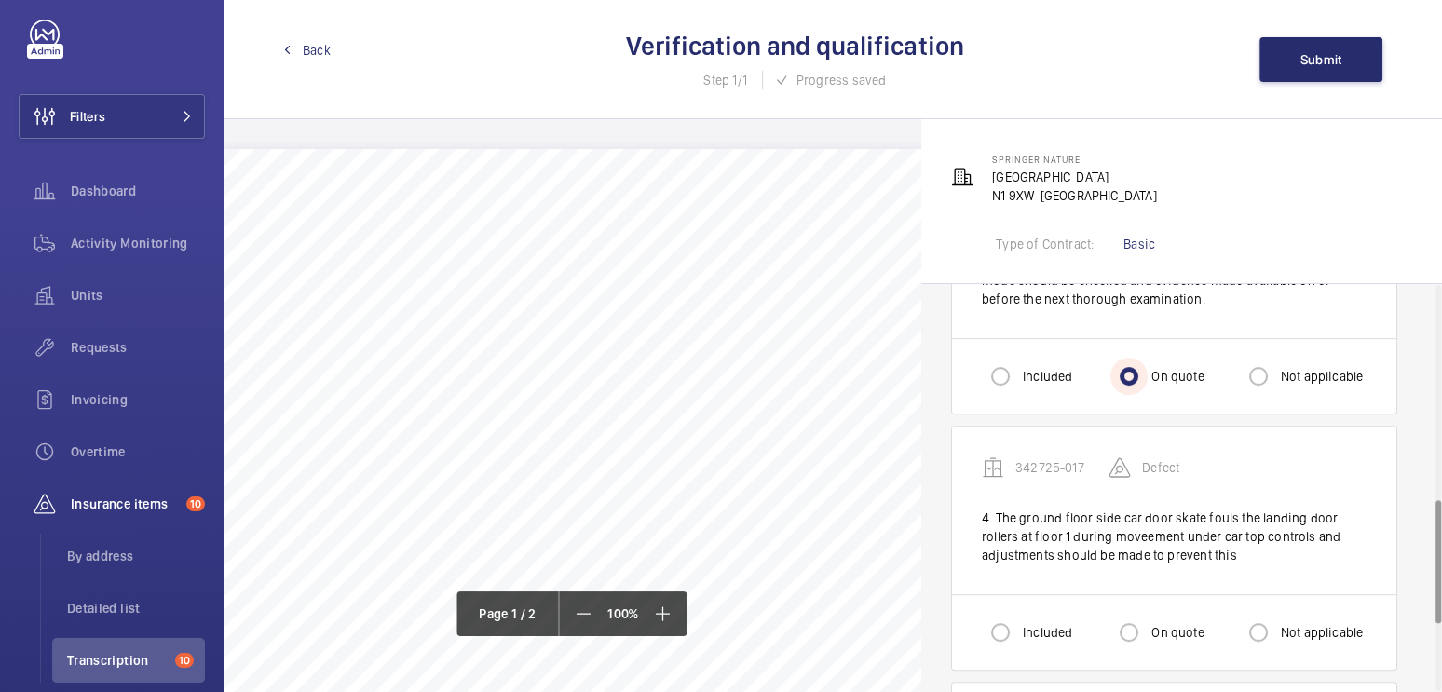
scroll to position [714, 0]
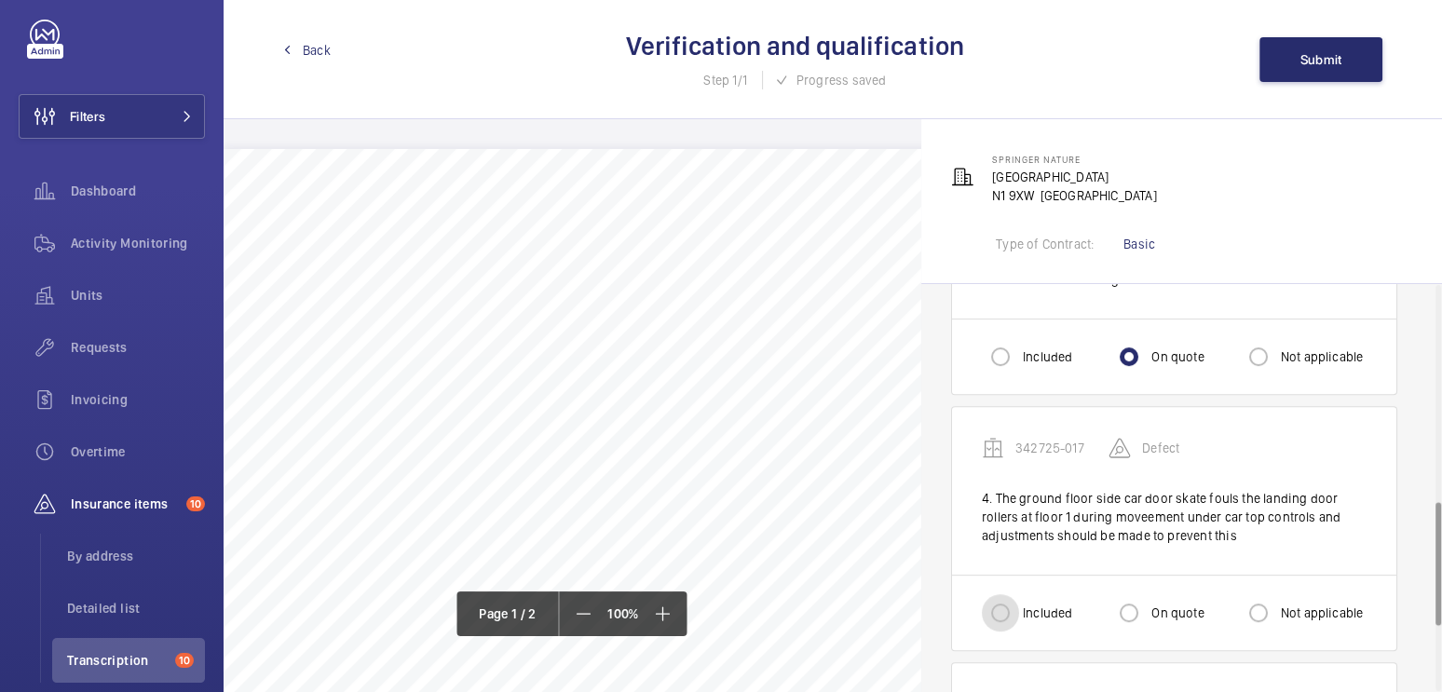
click at [1010, 609] on input "Included" at bounding box center [1000, 612] width 37 height 37
radio input "true"
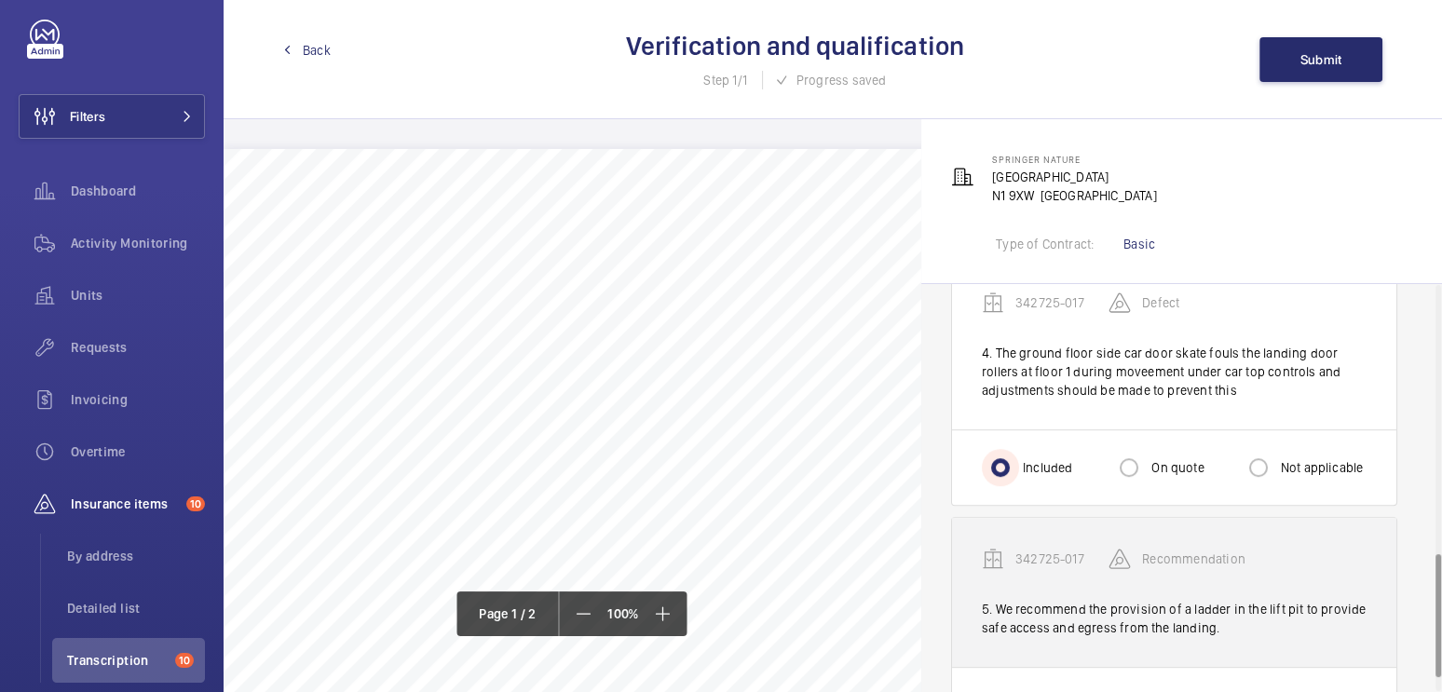
scroll to position [933, 0]
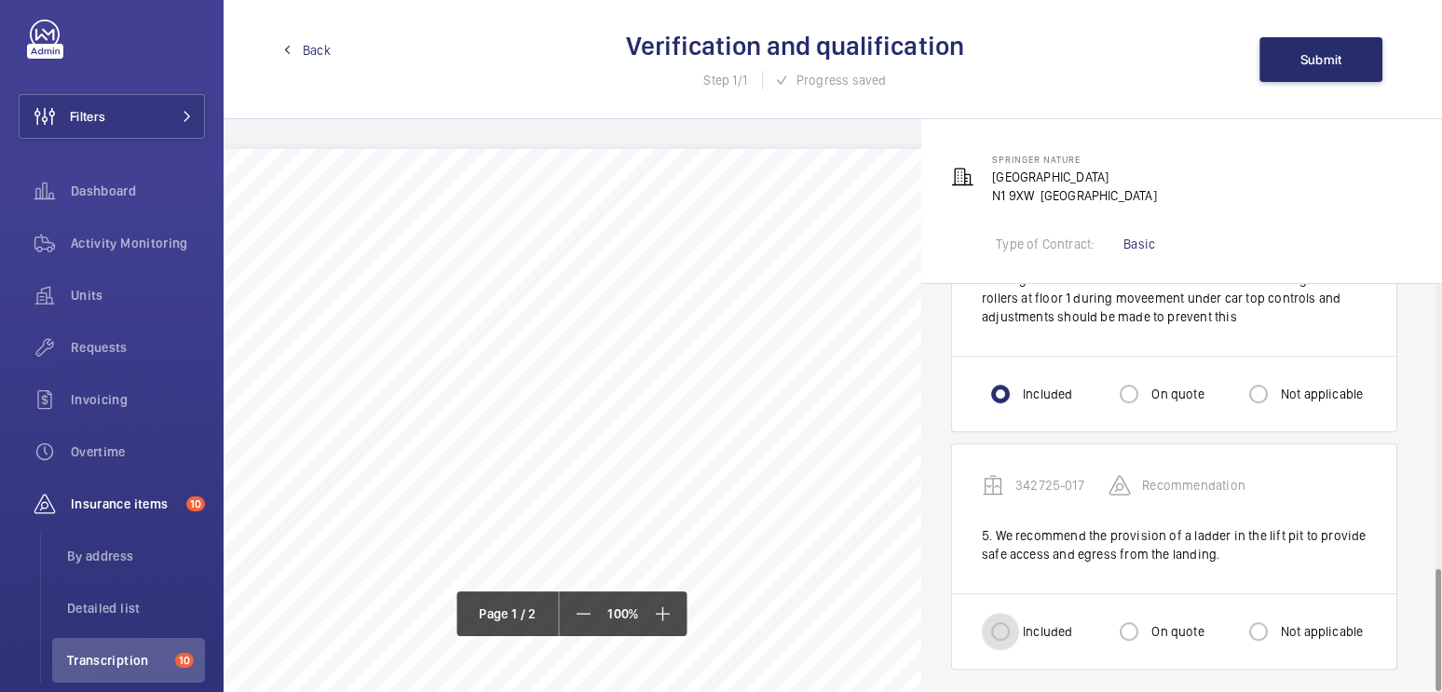
click at [993, 630] on input "Included" at bounding box center [1000, 631] width 37 height 37
radio input "true"
click at [1127, 625] on input "On quote" at bounding box center [1129, 631] width 37 height 37
radio input "true"
click at [996, 633] on input "Included" at bounding box center [1000, 631] width 37 height 37
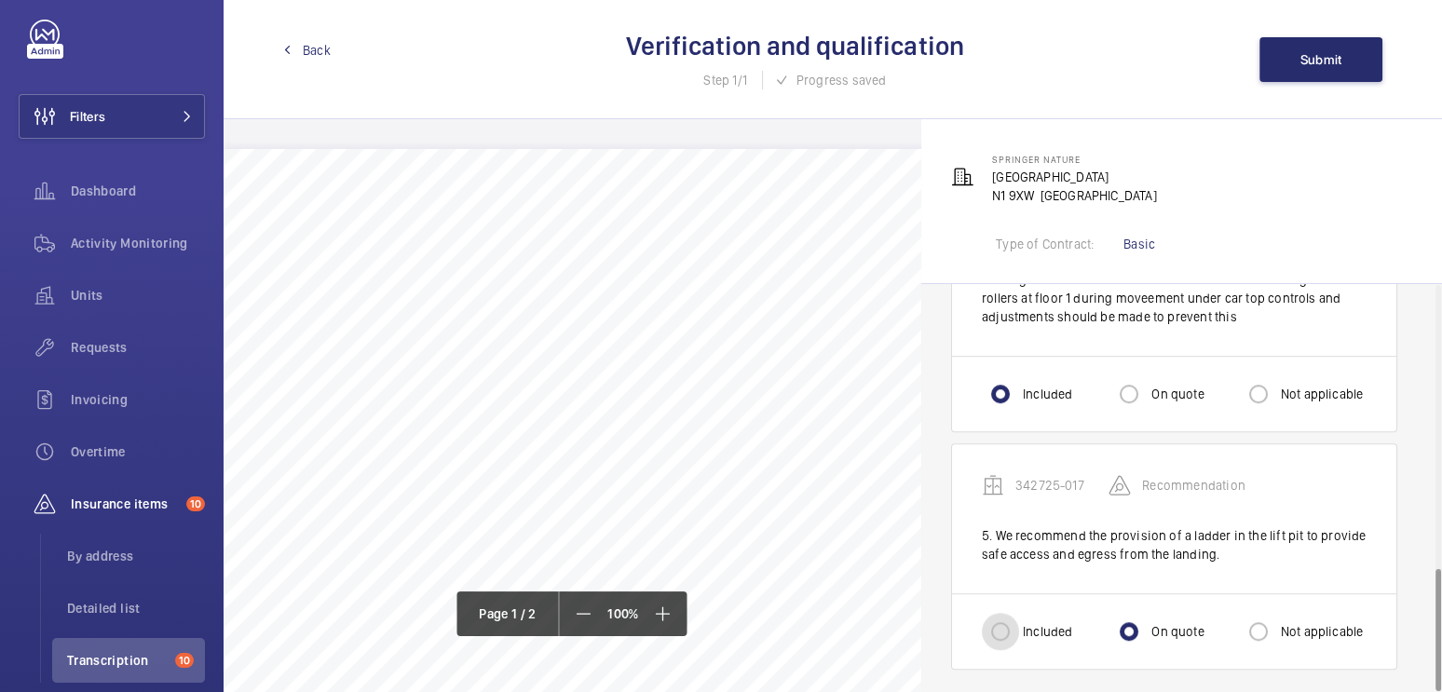
radio input "true"
click at [1310, 44] on button "Submit" at bounding box center [1321, 59] width 123 height 45
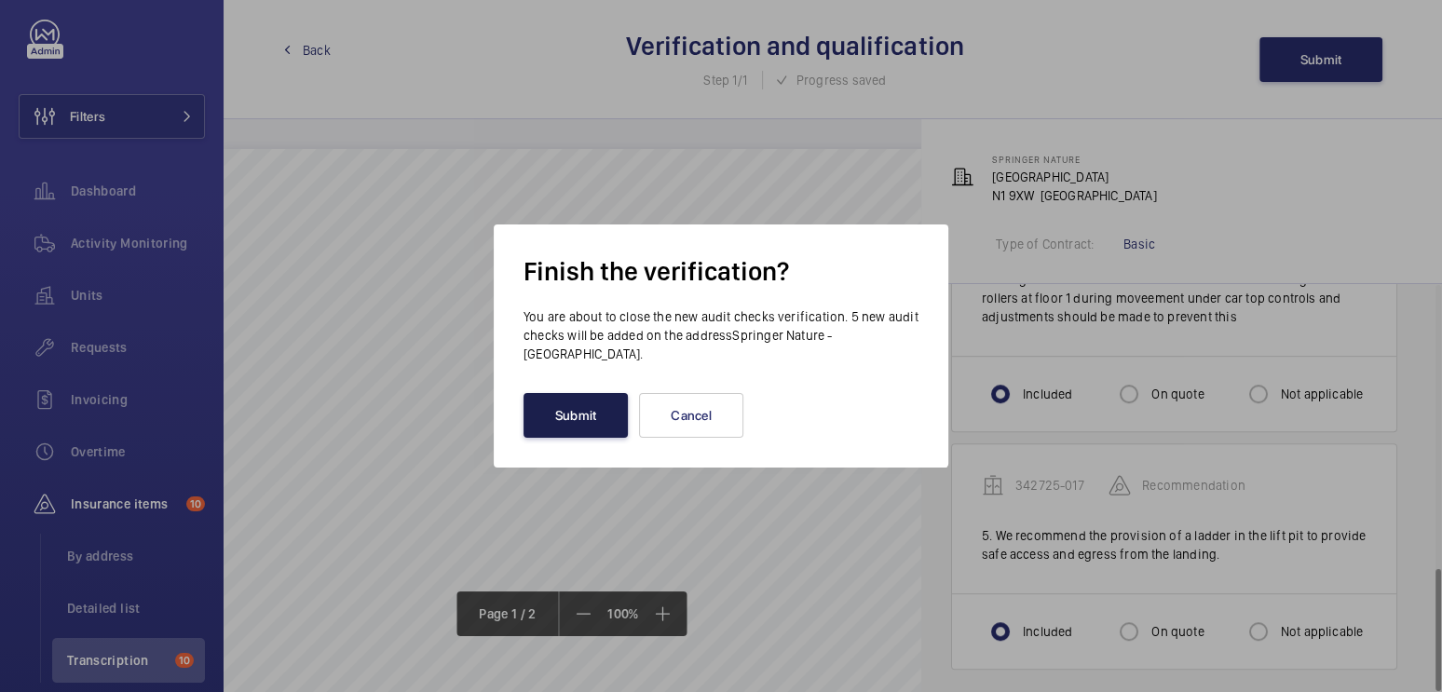
click at [568, 419] on button "Submit" at bounding box center [576, 415] width 104 height 45
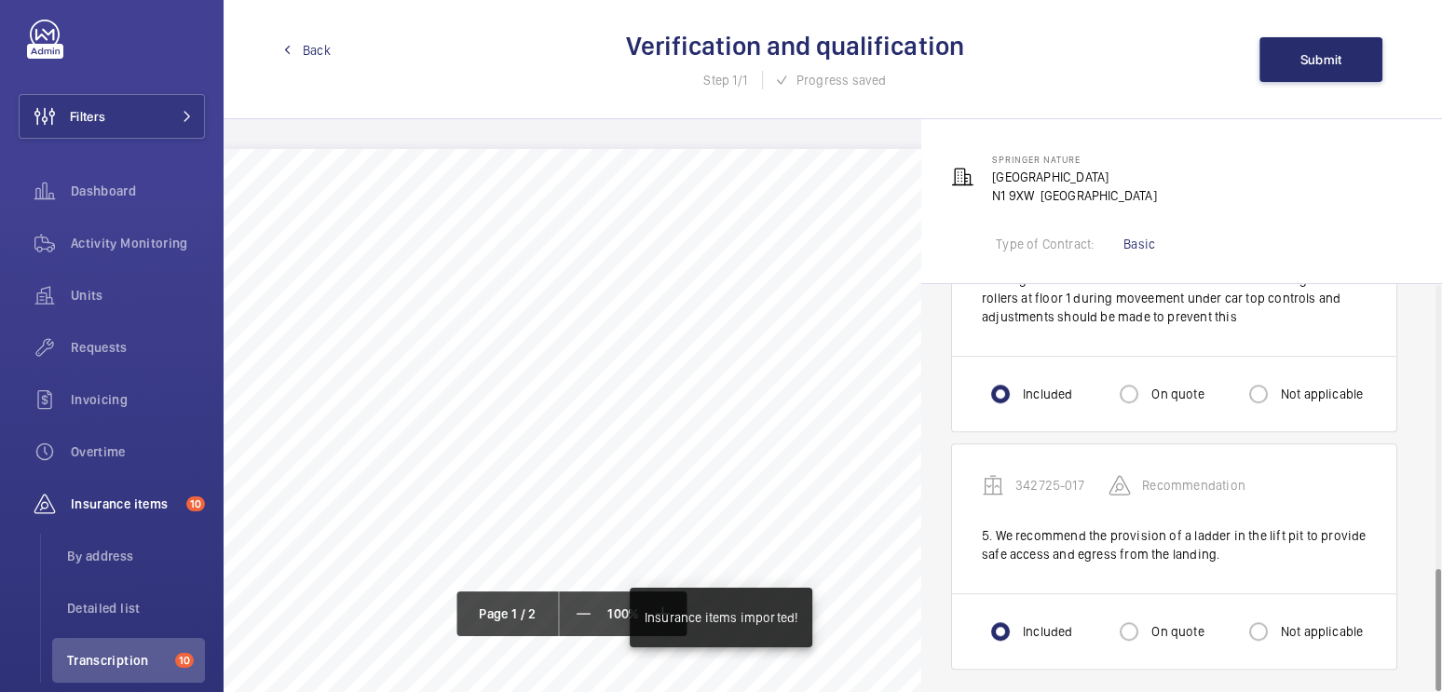
click at [303, 48] on span "Back" at bounding box center [317, 50] width 28 height 19
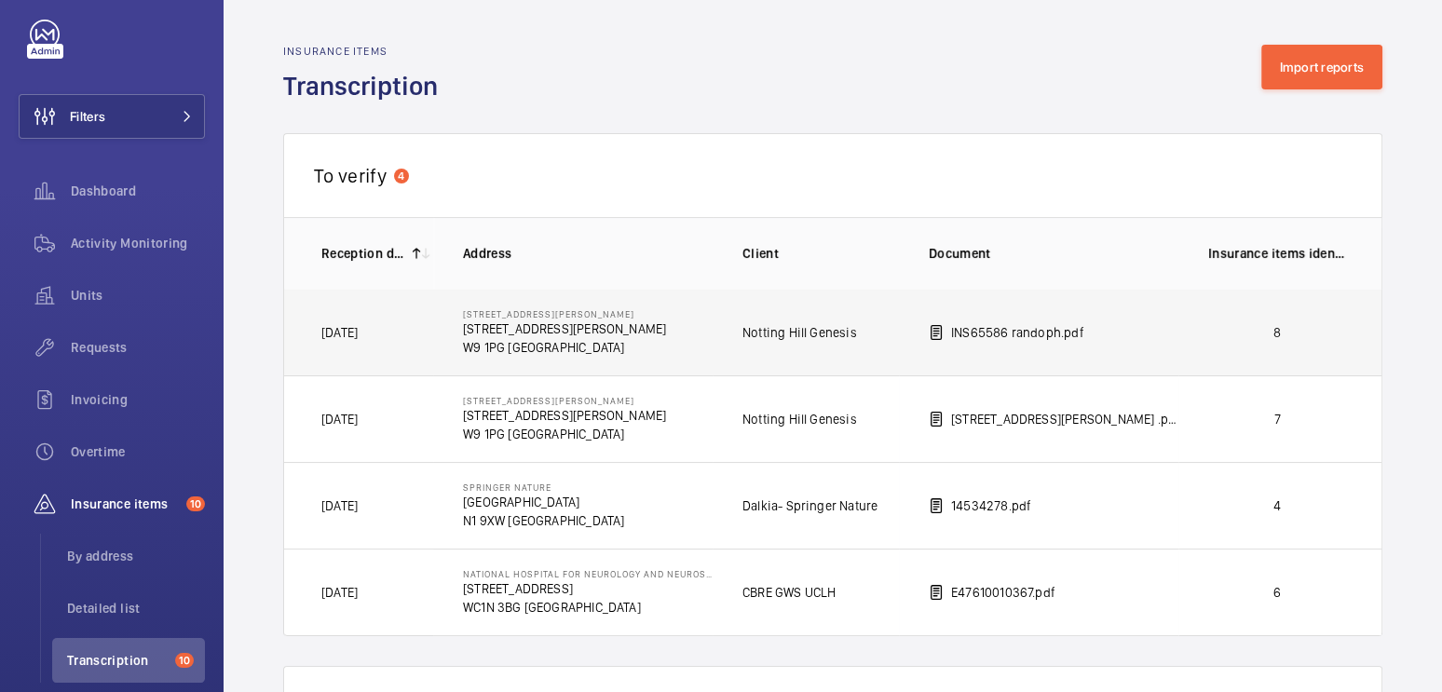
click at [1141, 346] on td "INS65586 randoph.pdf" at bounding box center [1039, 332] width 280 height 87
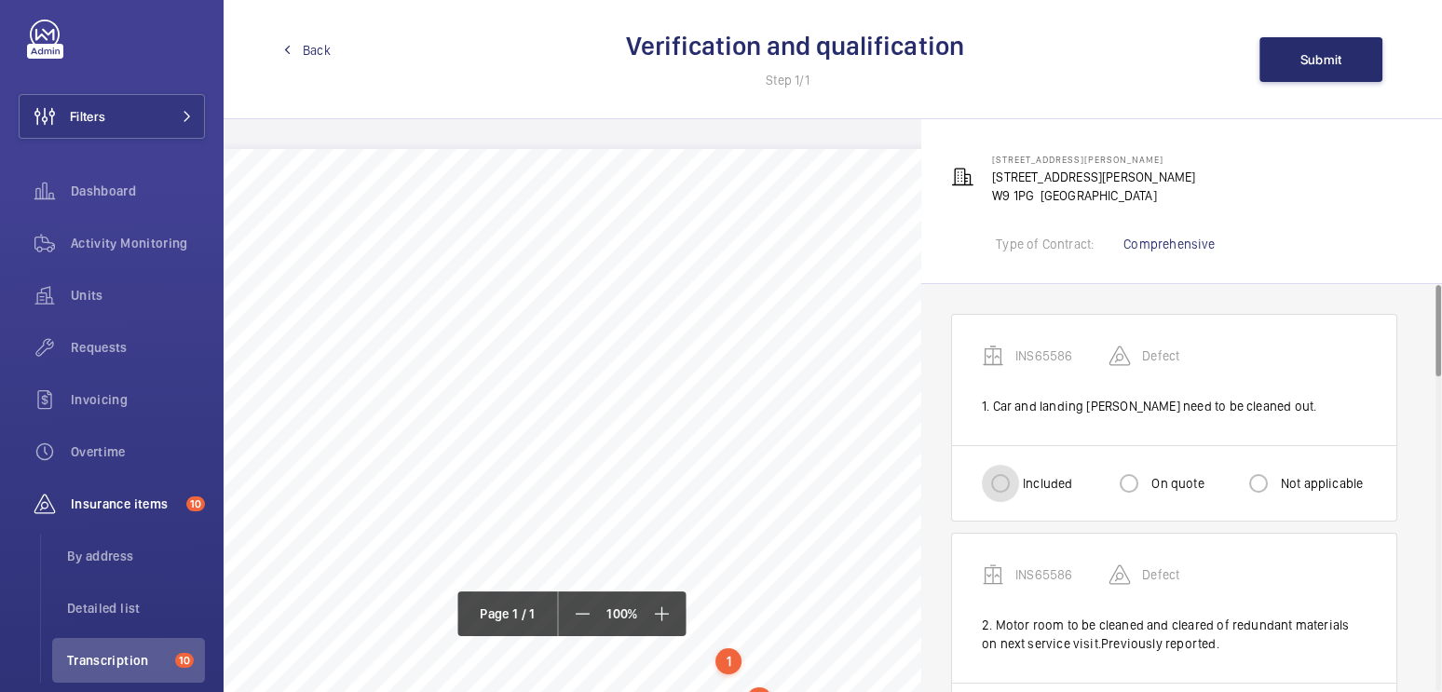
click at [1002, 489] on input "Included" at bounding box center [1000, 483] width 37 height 37
radio input "true"
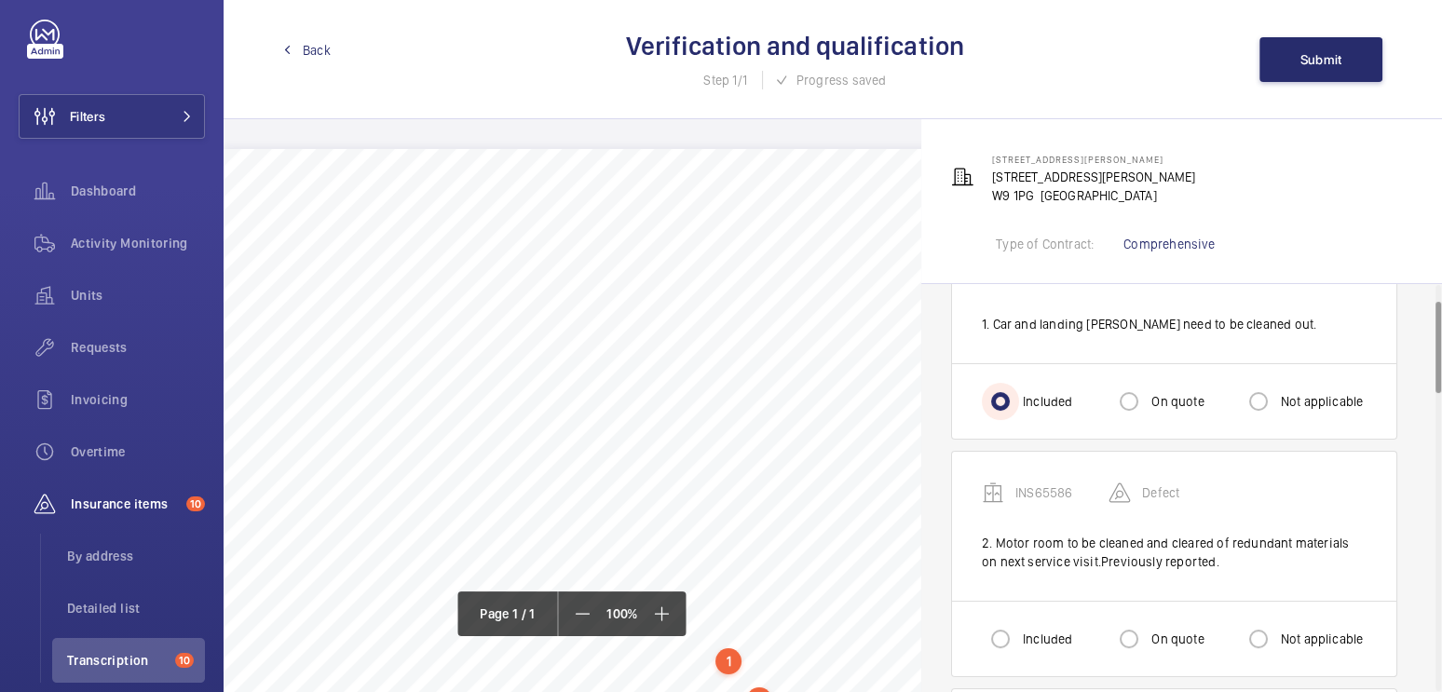
scroll to position [94, 0]
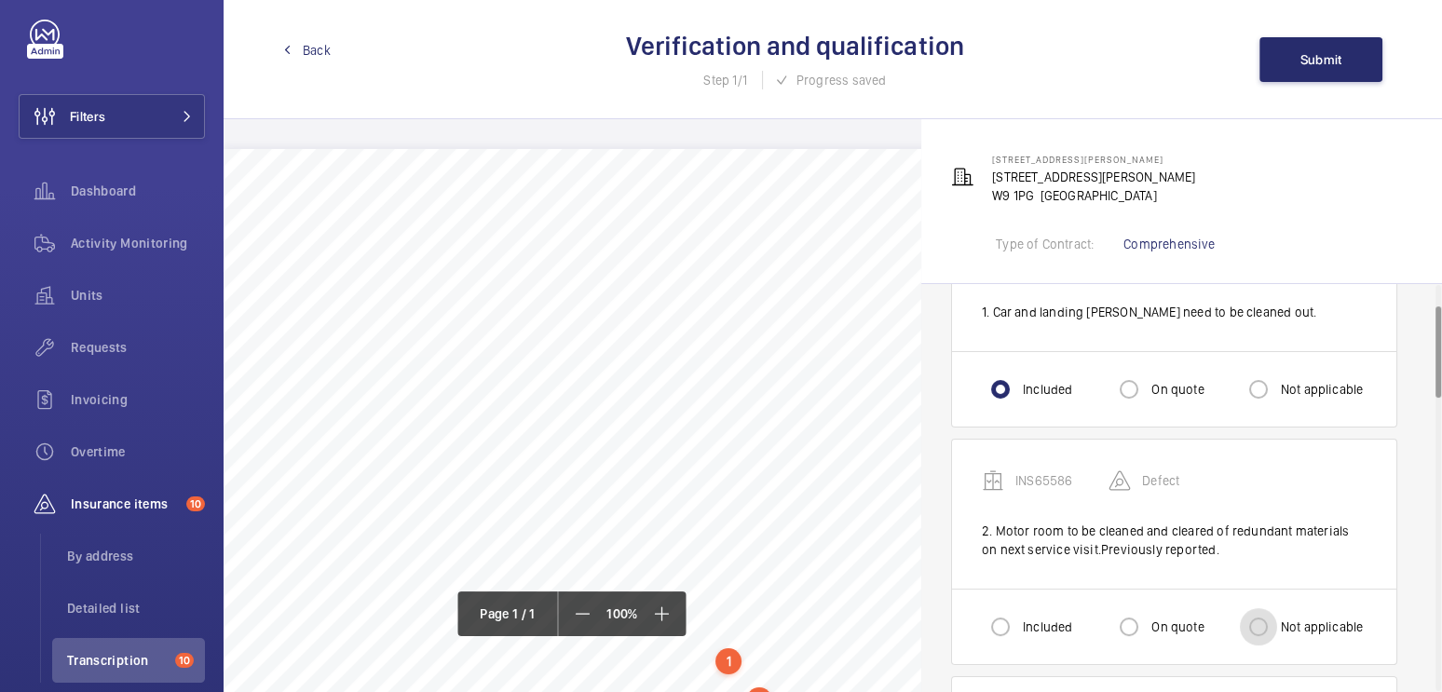
click at [1277, 629] on input "Not applicable" at bounding box center [1258, 626] width 37 height 37
radio input "true"
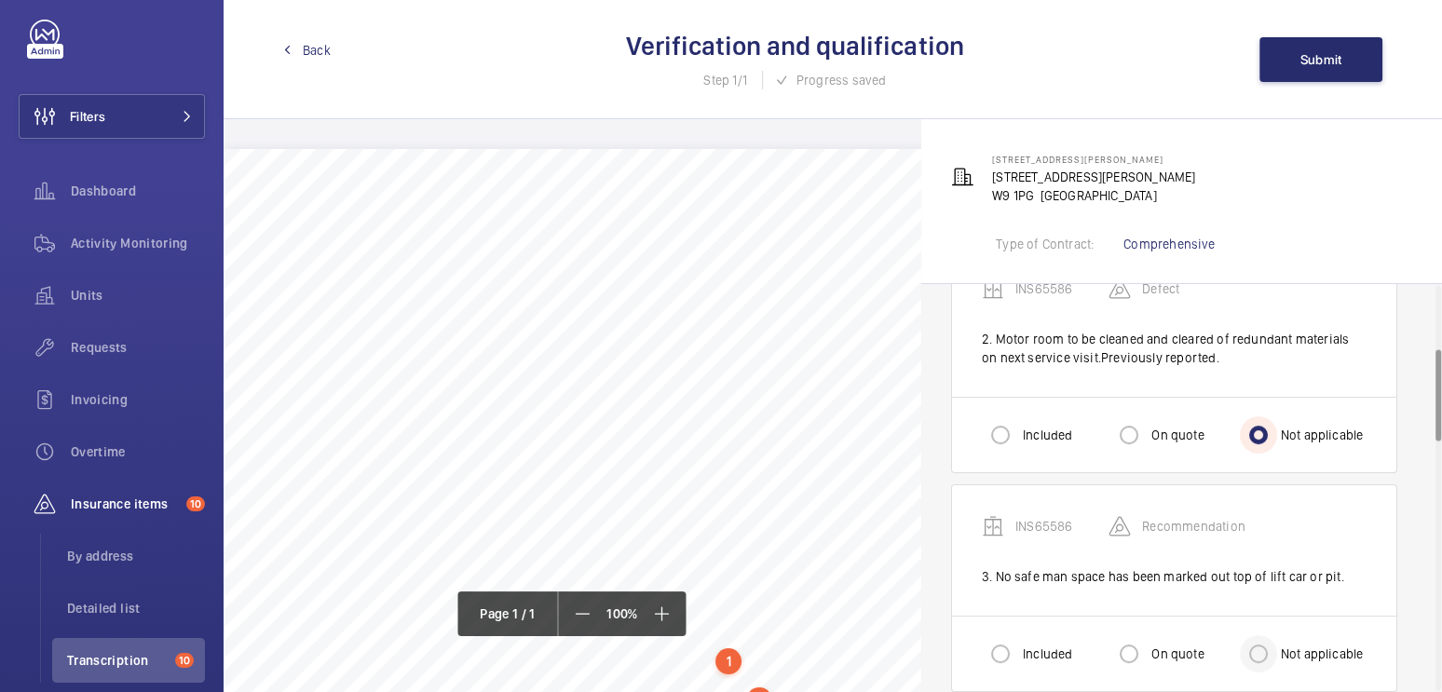
scroll to position [286, 0]
click at [1148, 645] on div at bounding box center [1129, 654] width 45 height 45
radio input "true"
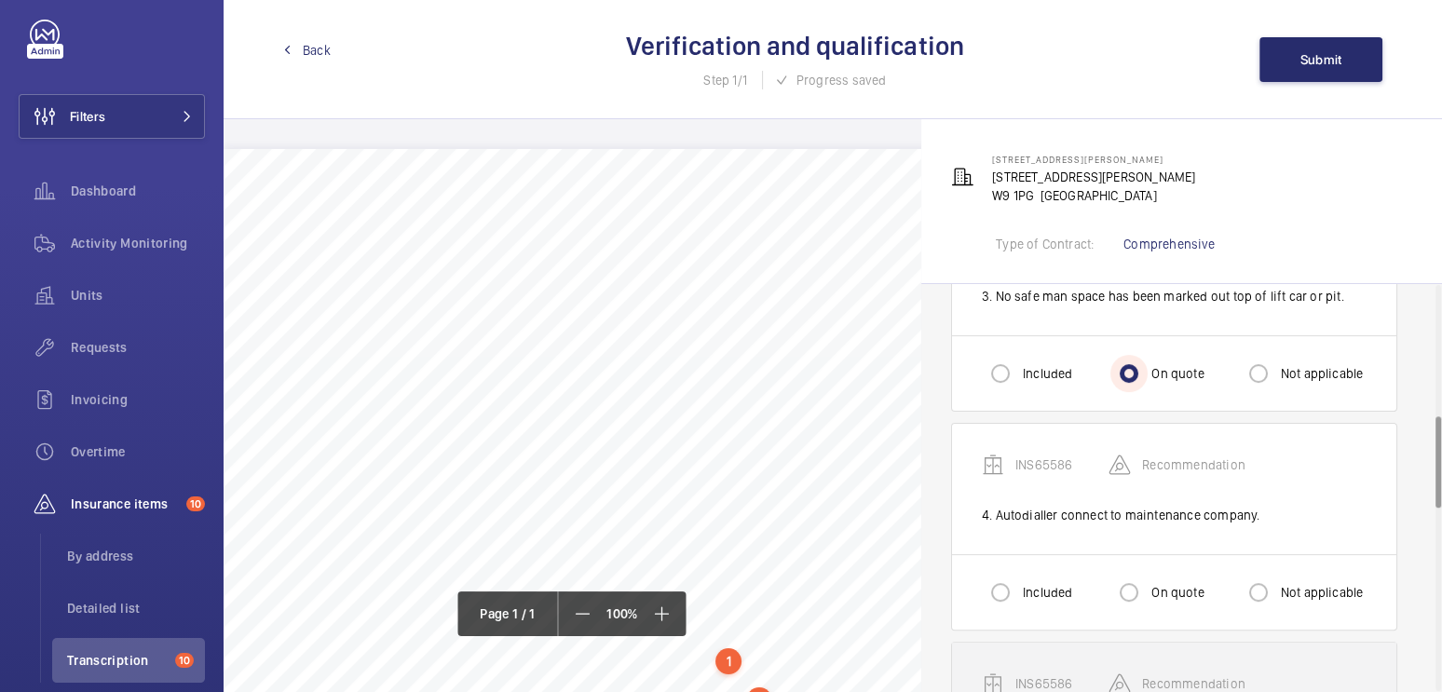
scroll to position [583, 0]
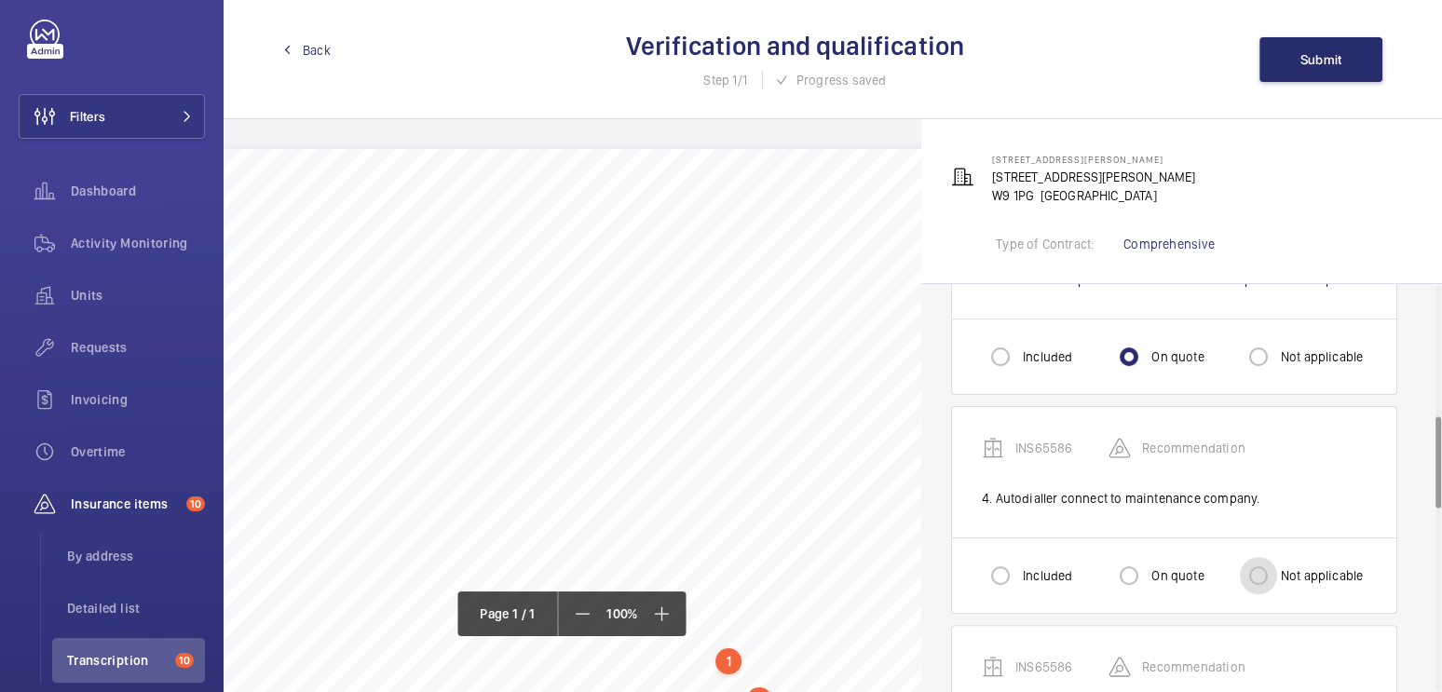
click at [1243, 575] on input "Not applicable" at bounding box center [1258, 575] width 37 height 37
radio input "true"
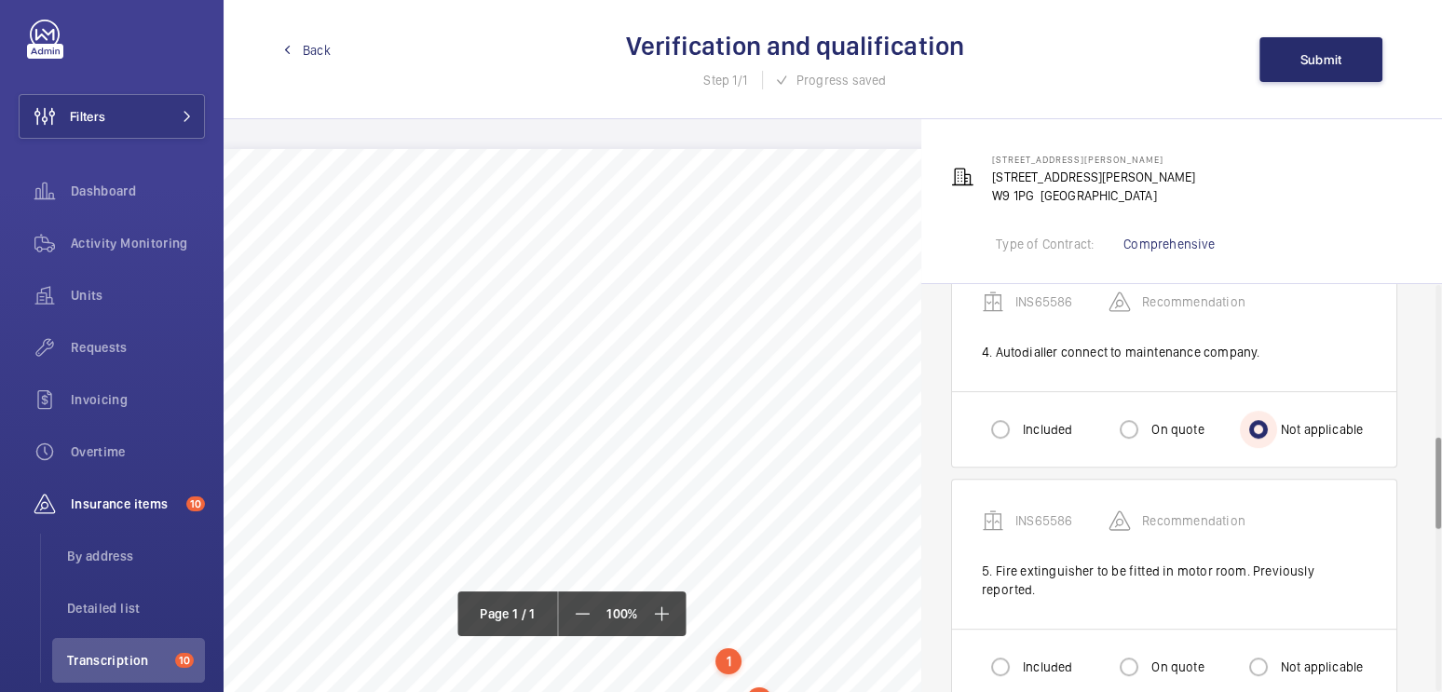
scroll to position [734, 0]
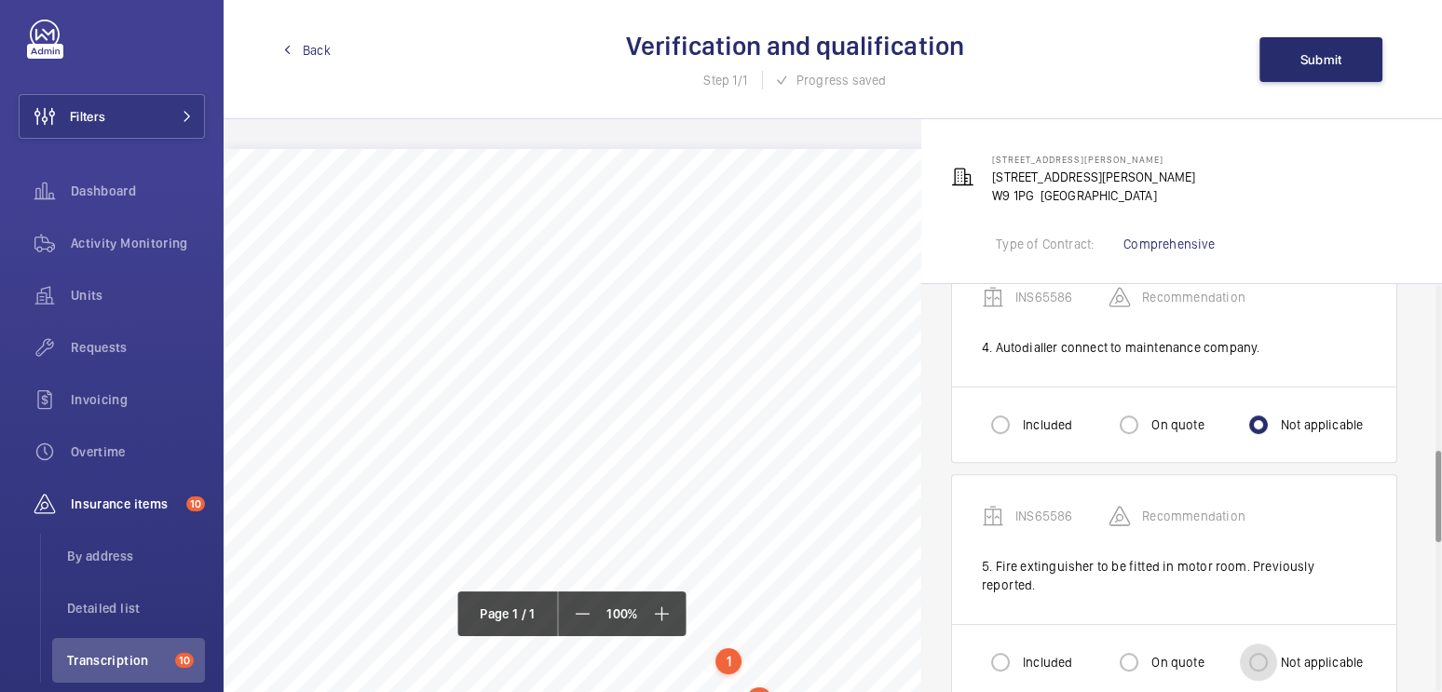
click at [1264, 645] on input "Not applicable" at bounding box center [1258, 662] width 37 height 37
radio input "true"
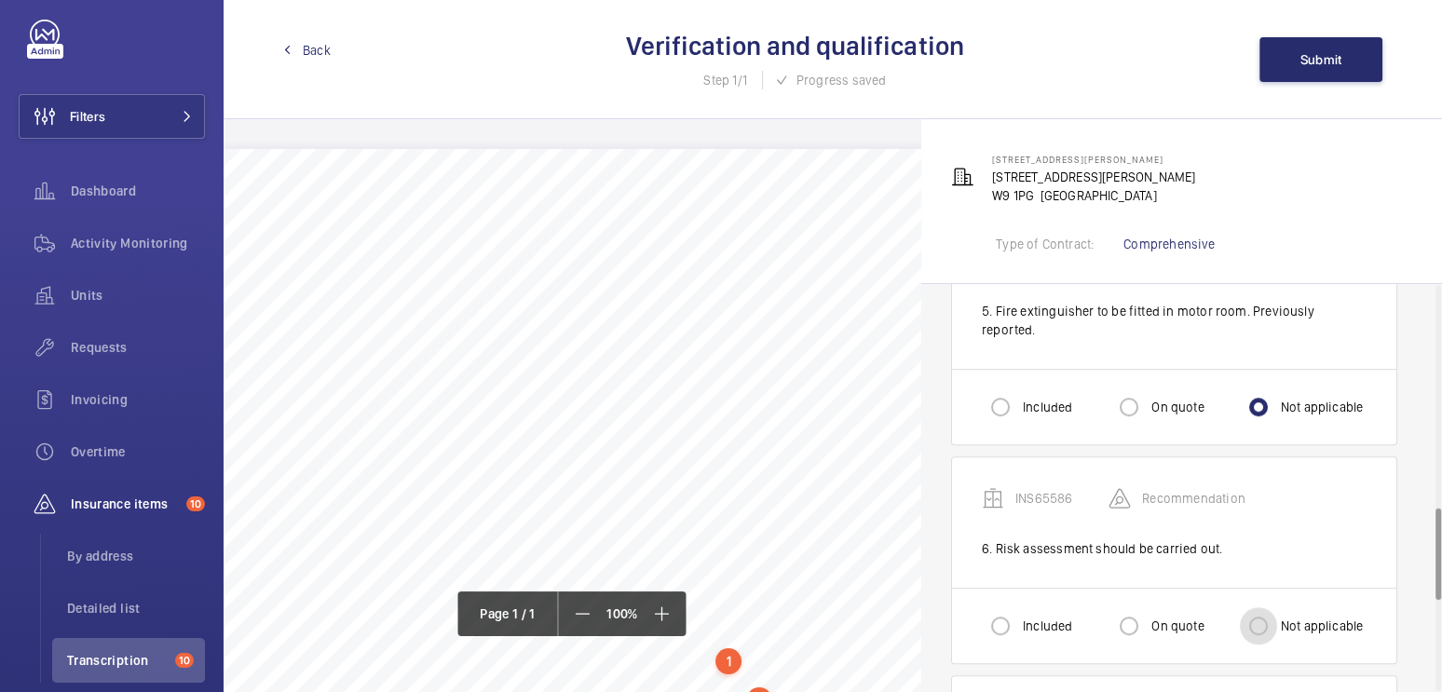
click at [1264, 608] on input "Not applicable" at bounding box center [1258, 626] width 37 height 37
radio input "true"
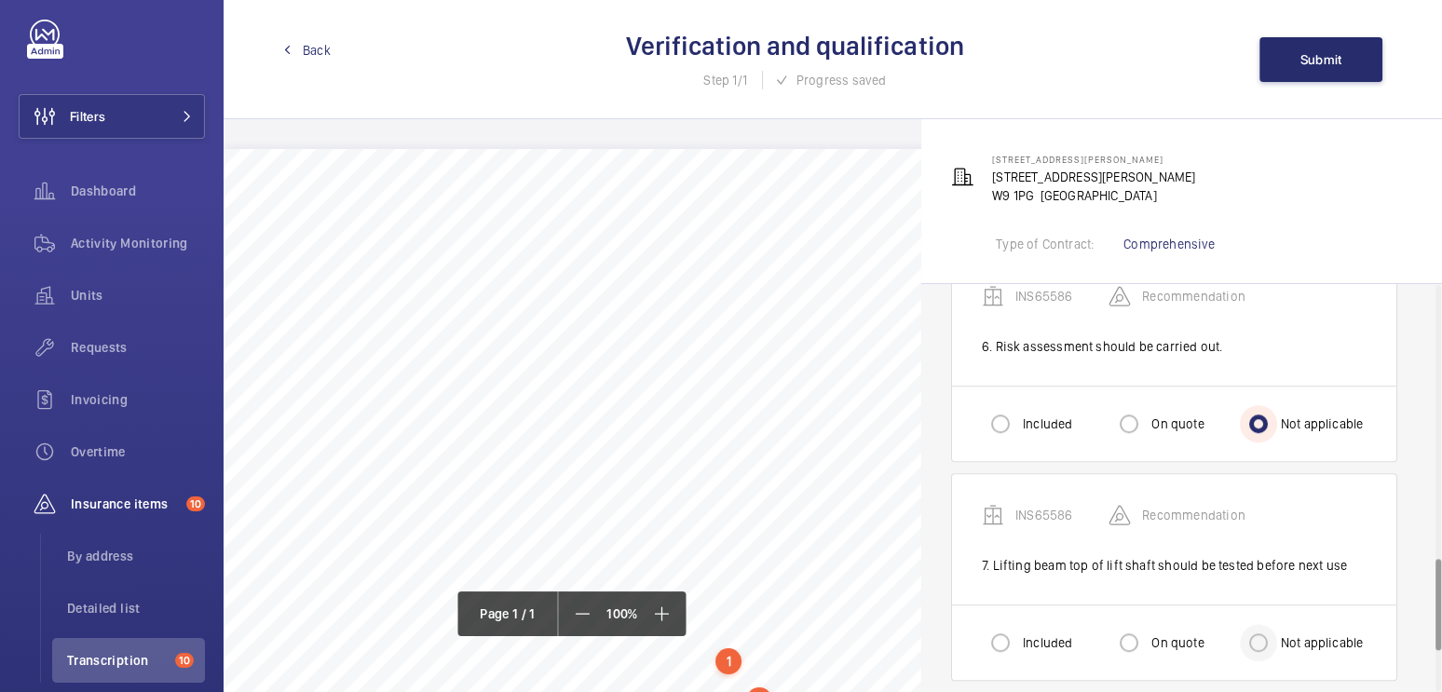
scroll to position [1227, 0]
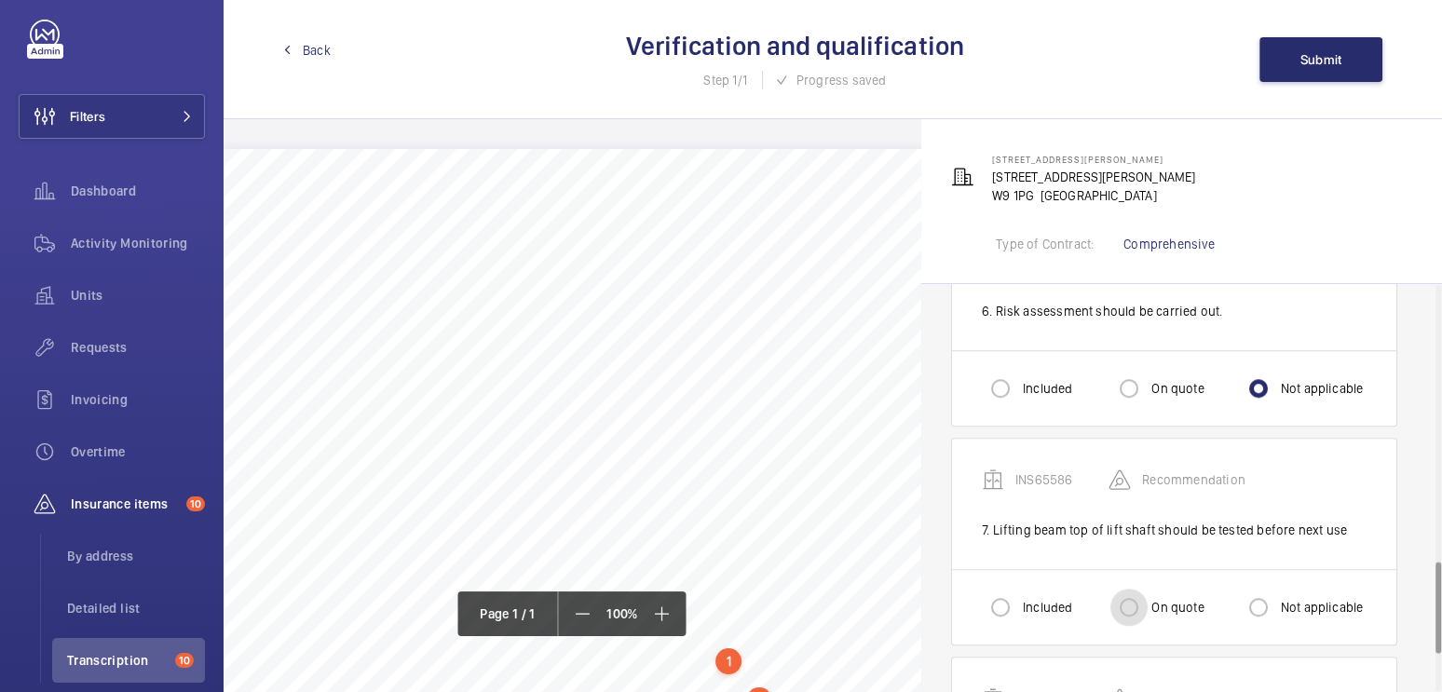
click at [1127, 589] on input "On quote" at bounding box center [1129, 607] width 37 height 37
radio input "true"
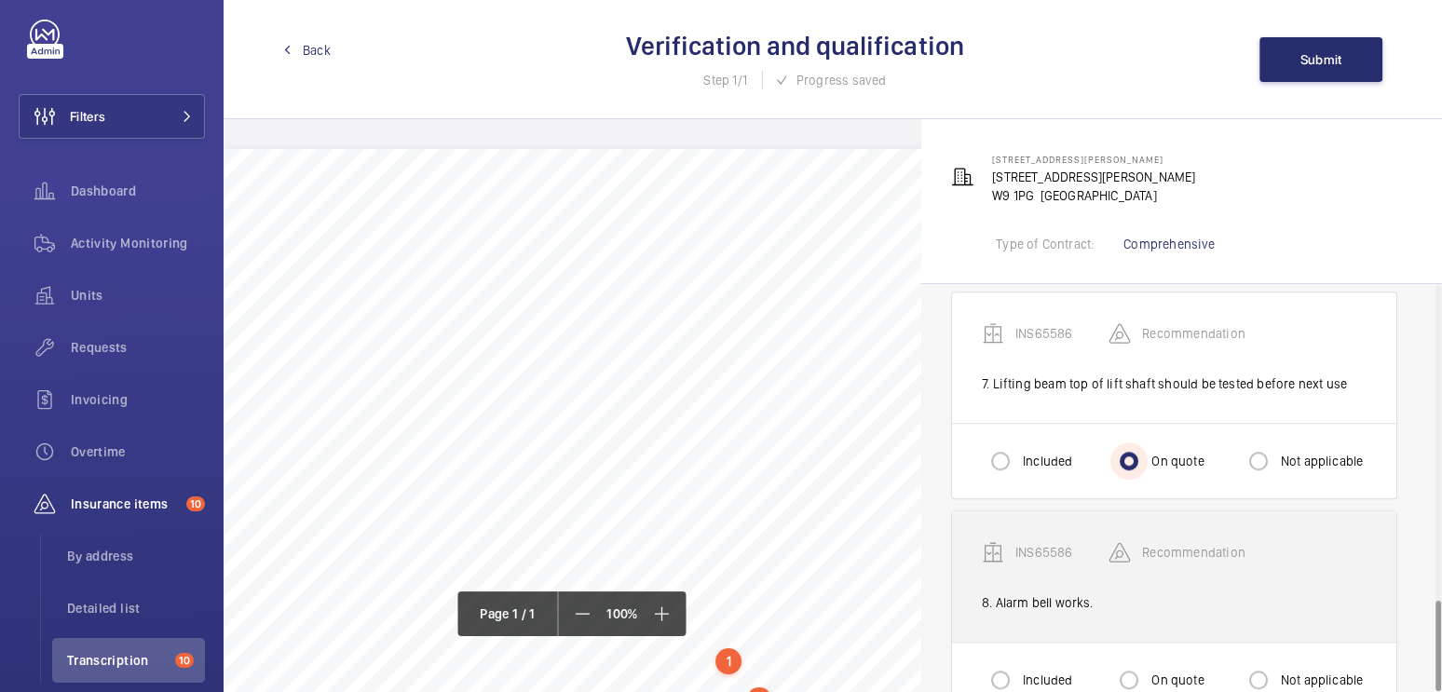
scroll to position [1400, 0]
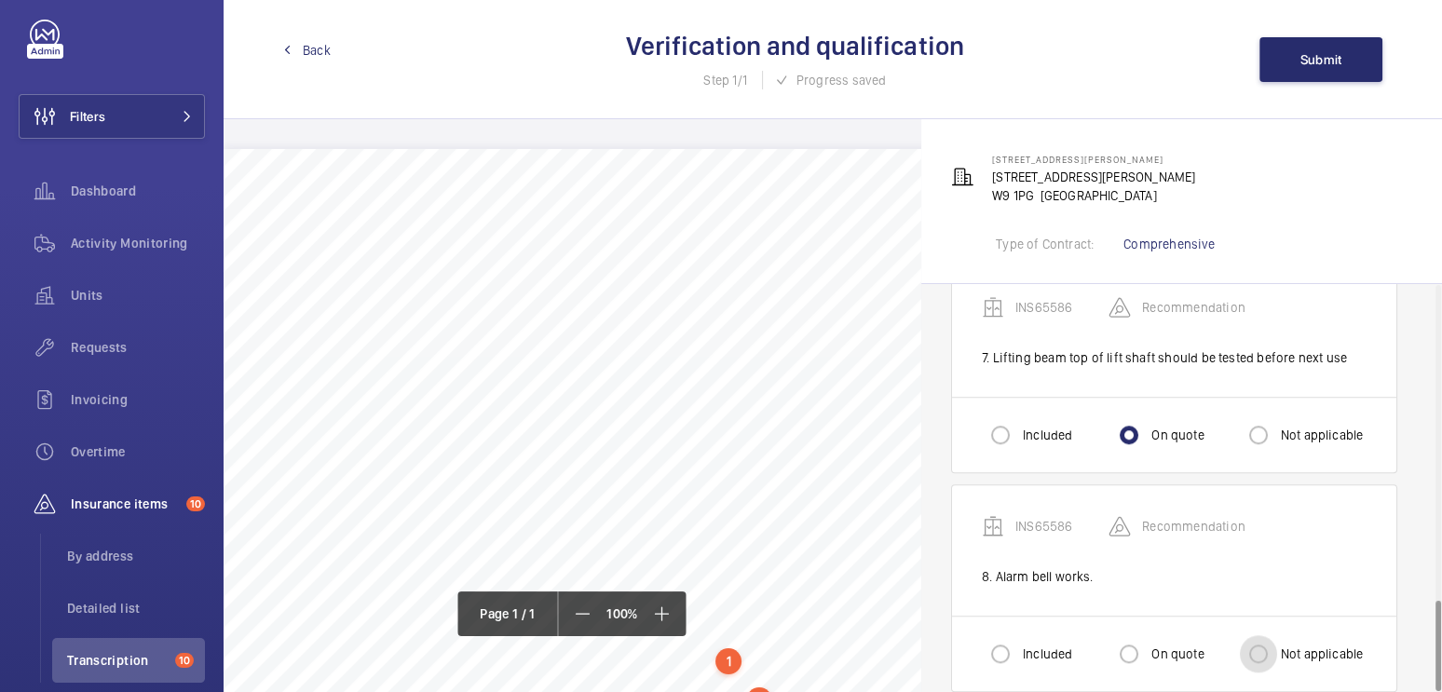
click at [1269, 635] on input "Not applicable" at bounding box center [1258, 653] width 37 height 37
radio input "true"
click at [1316, 75] on button "Submit" at bounding box center [1321, 59] width 123 height 45
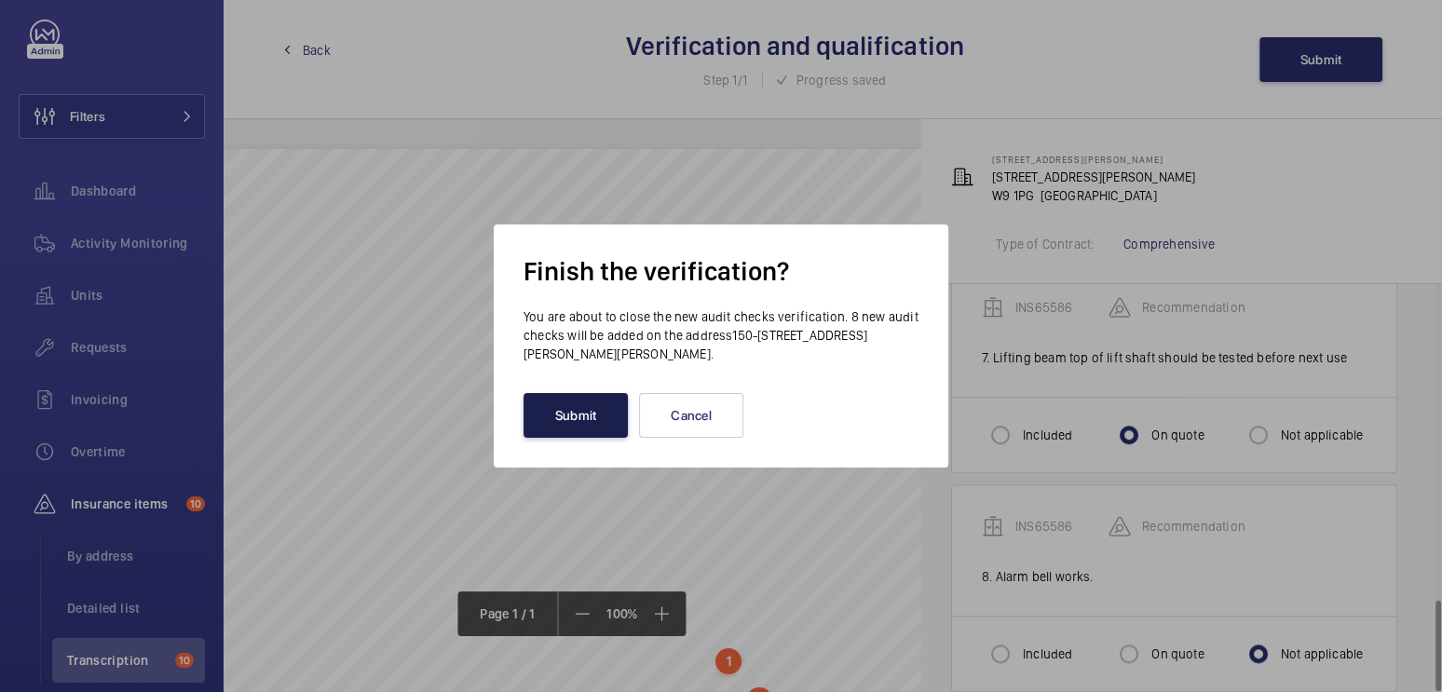
click at [563, 426] on button "Submit" at bounding box center [576, 415] width 104 height 45
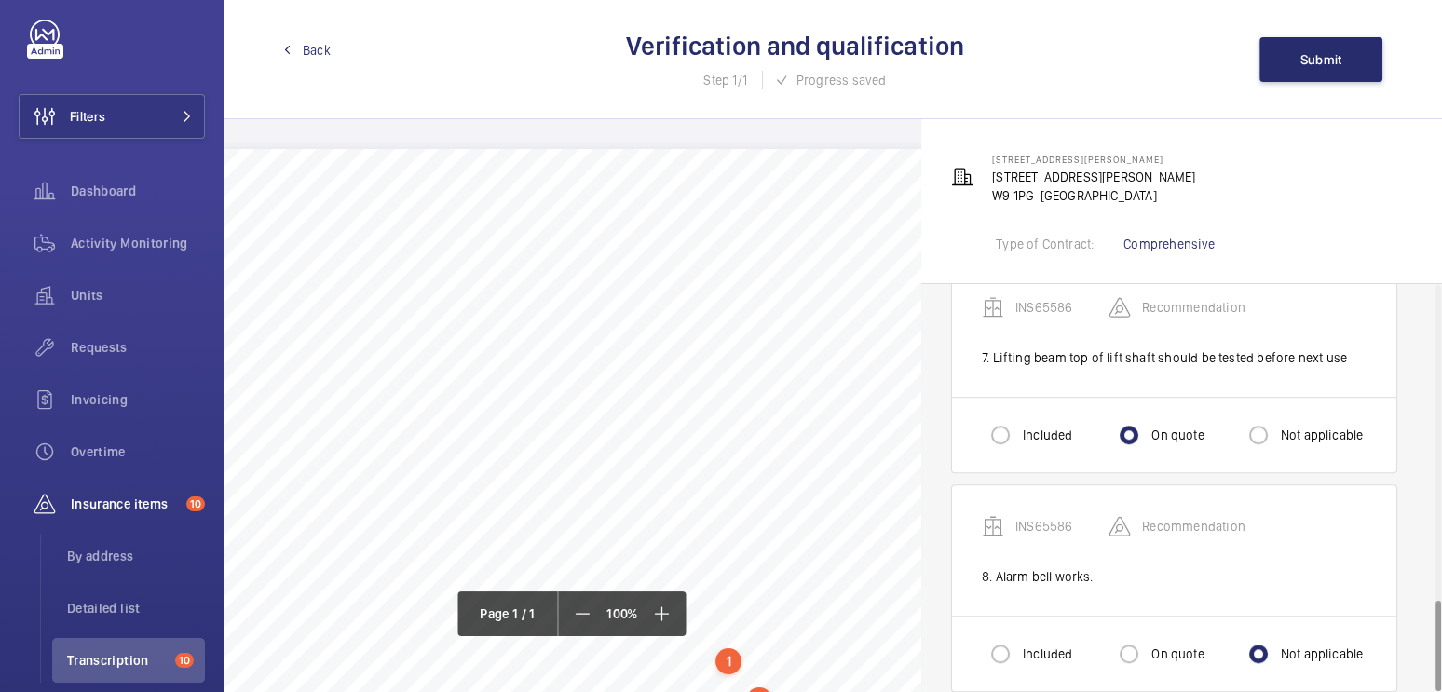
click at [319, 51] on span "Back" at bounding box center [317, 50] width 28 height 19
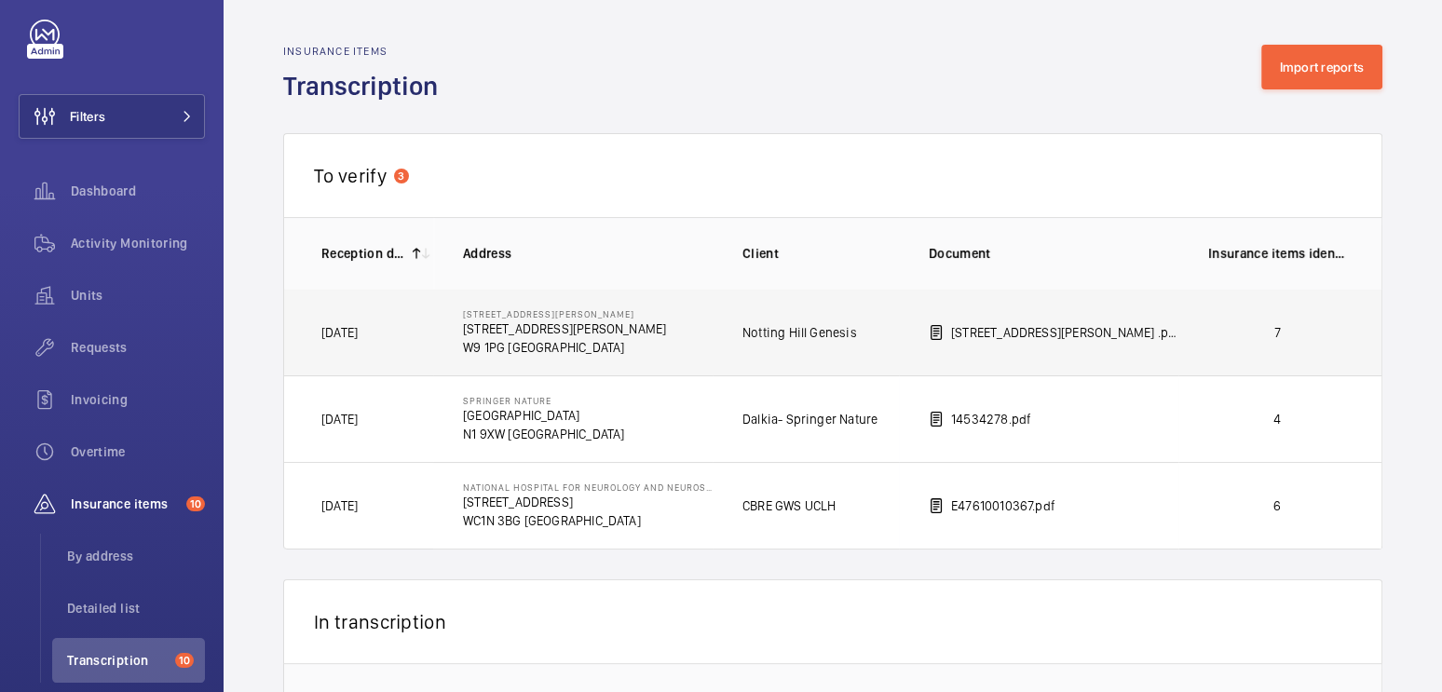
click at [1291, 336] on p "7" at bounding box center [1278, 332] width 138 height 19
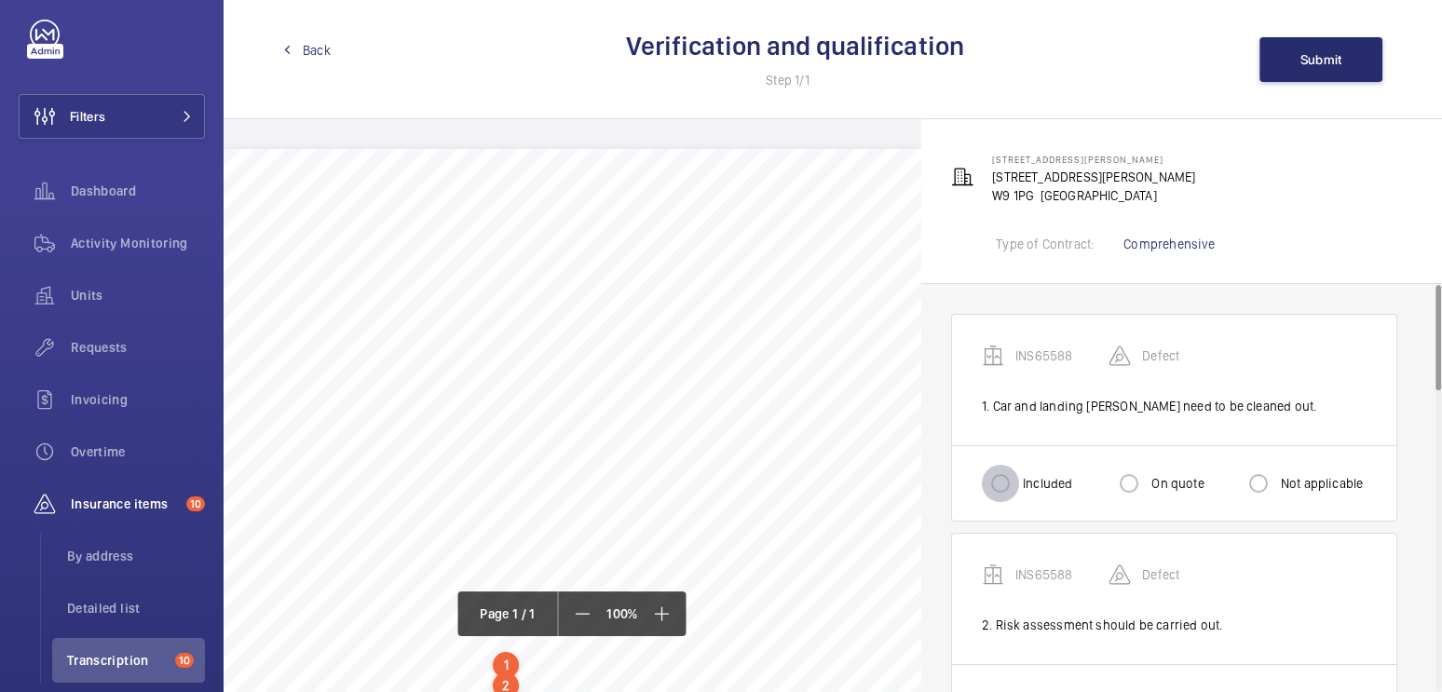
click at [1010, 476] on input "Included" at bounding box center [1000, 483] width 37 height 37
radio input "true"
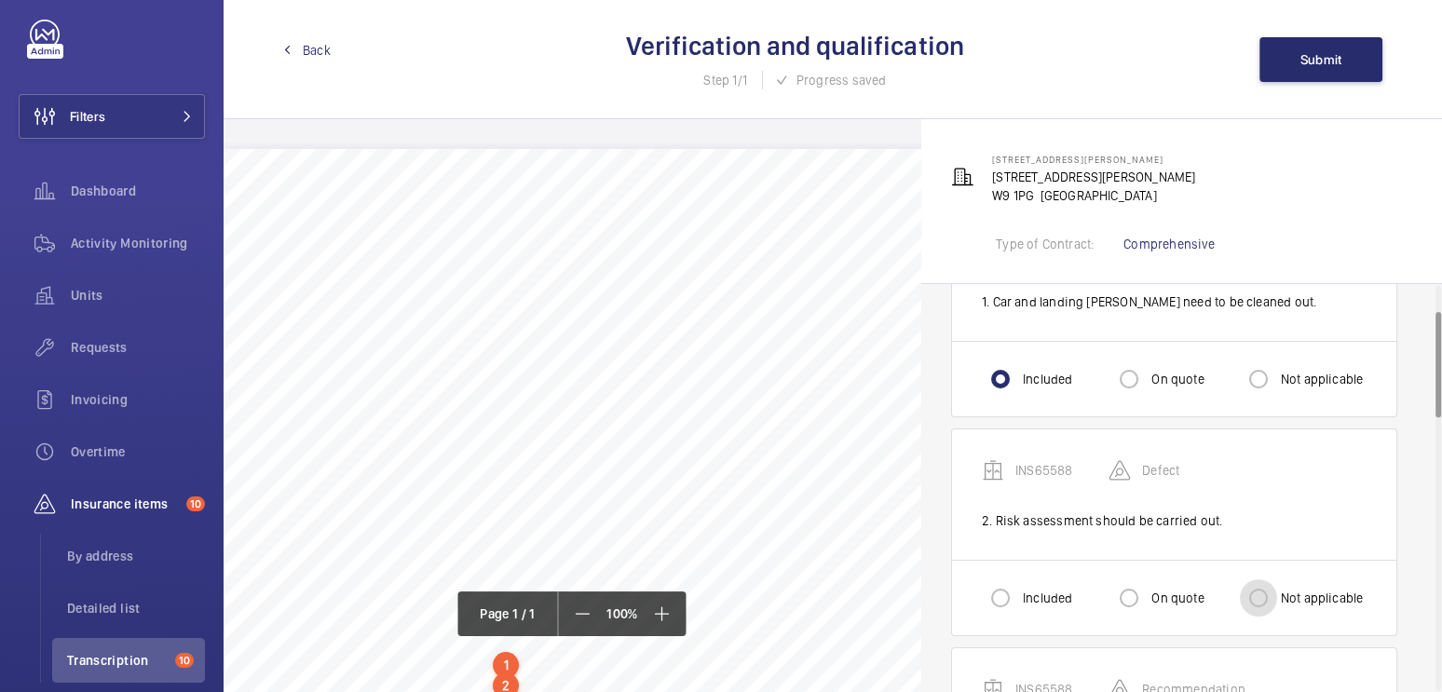
click at [1249, 598] on input "Not applicable" at bounding box center [1258, 598] width 37 height 37
radio input "true"
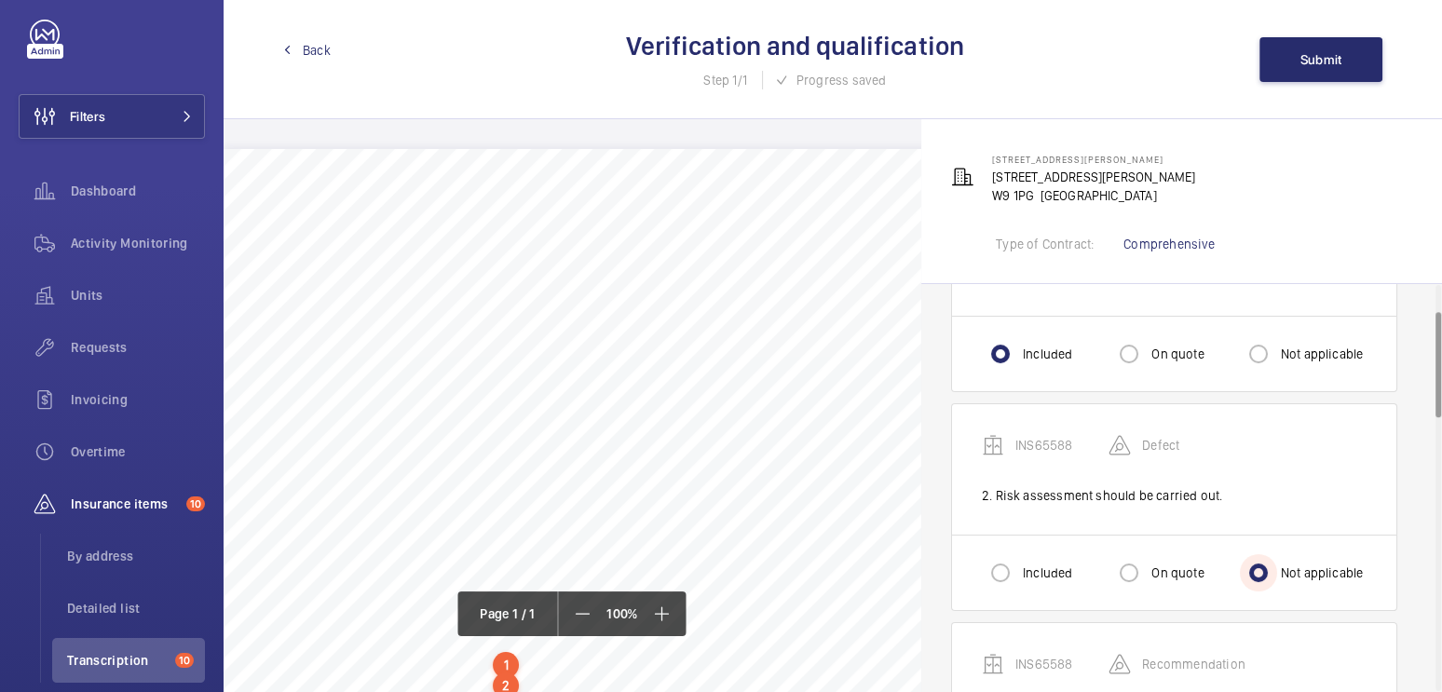
scroll to position [280, 0]
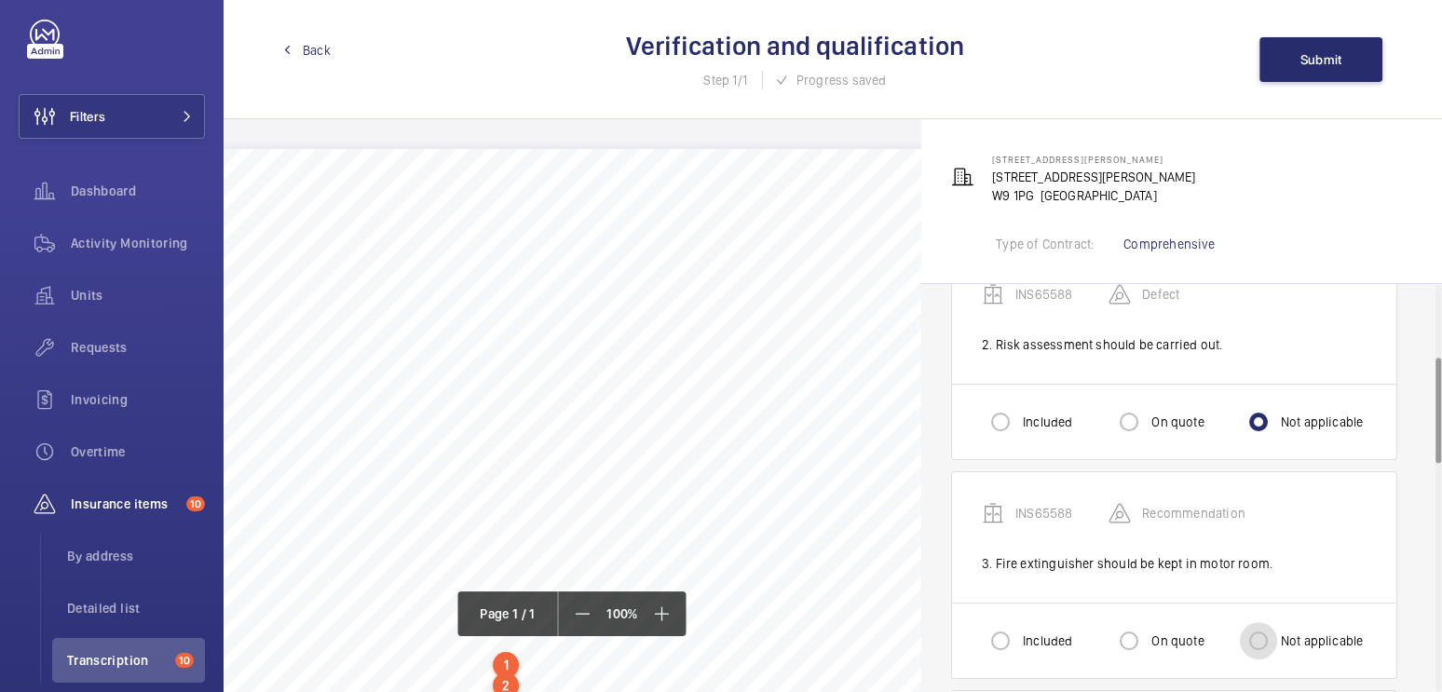
click at [1264, 628] on input "Not applicable" at bounding box center [1258, 640] width 37 height 37
radio input "true"
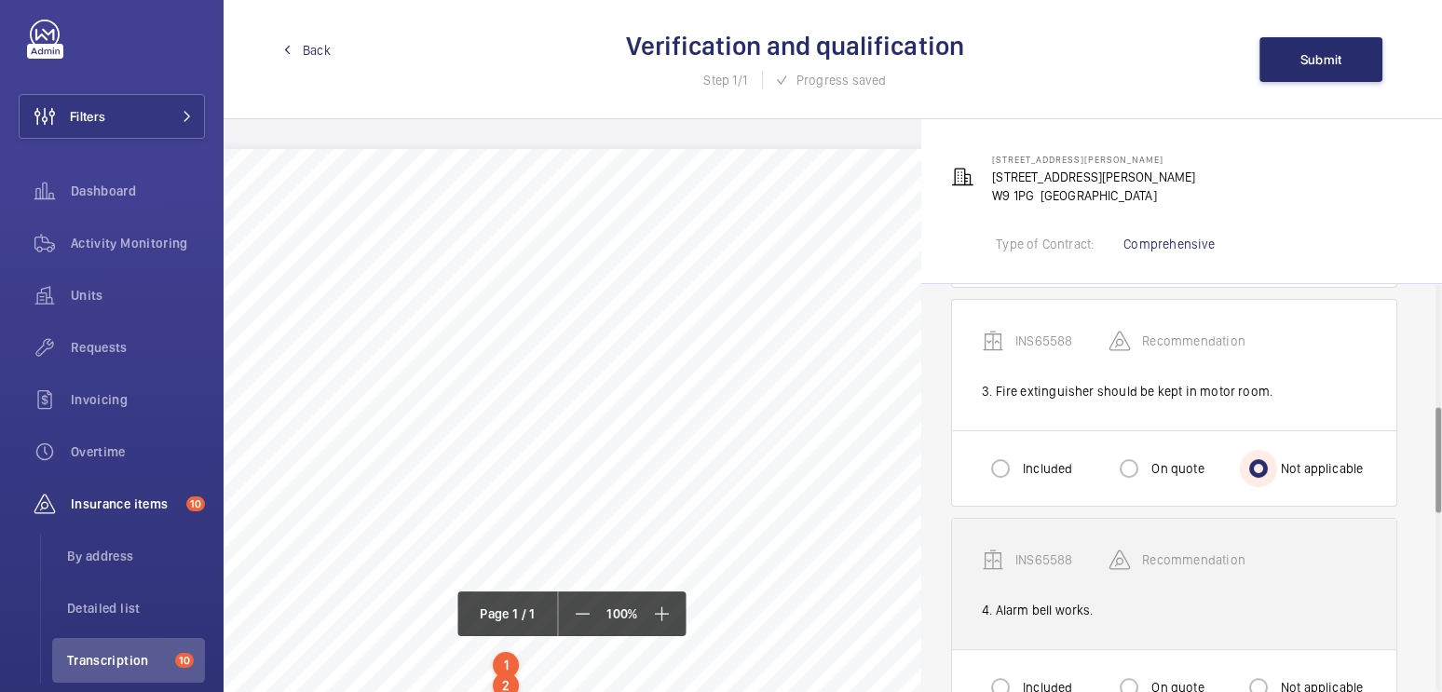
scroll to position [545, 0]
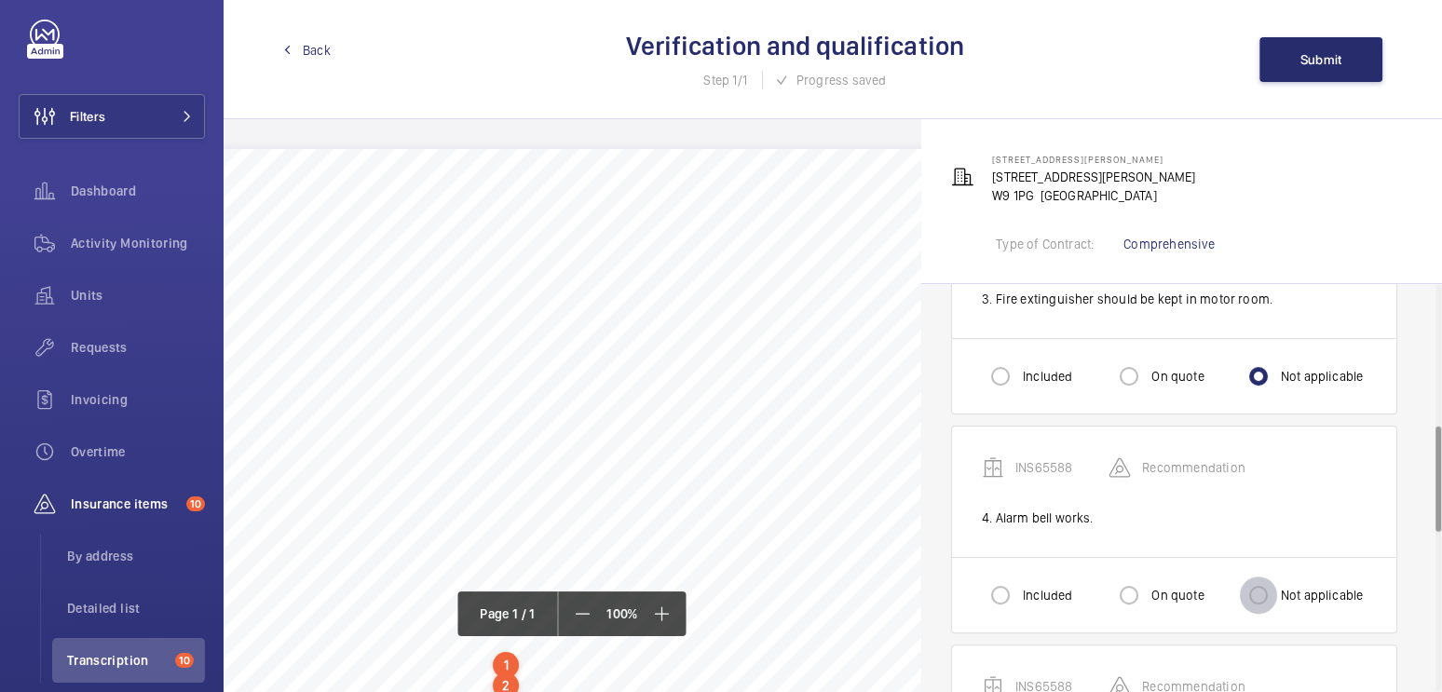
click at [1269, 593] on input "Not applicable" at bounding box center [1258, 595] width 37 height 37
radio input "true"
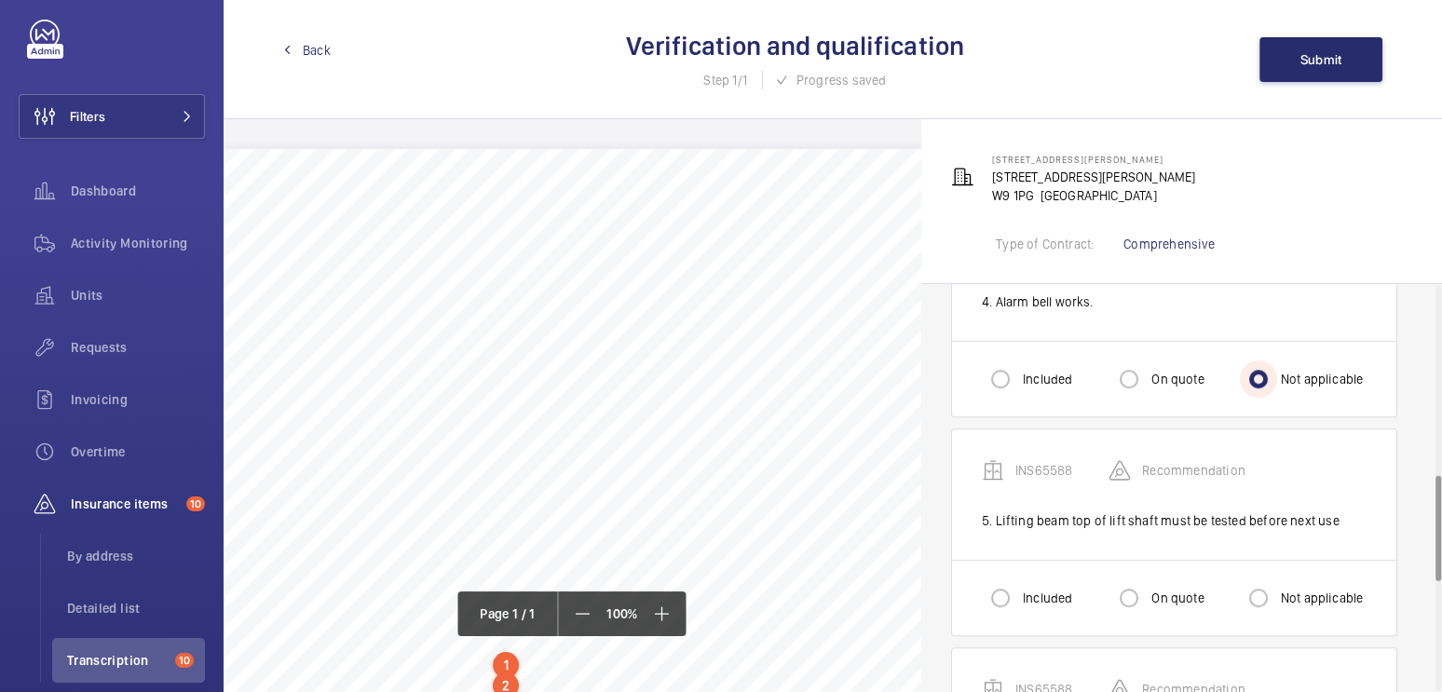
scroll to position [788, 0]
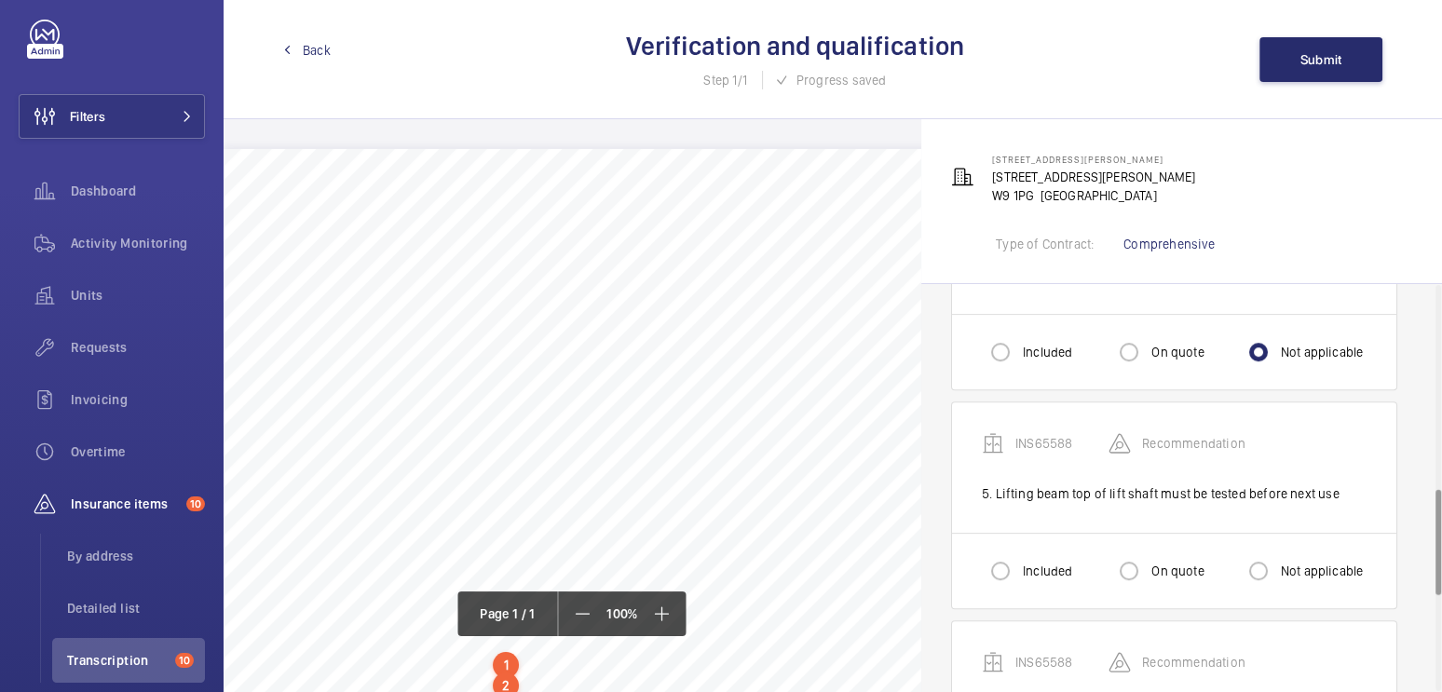
click at [1156, 565] on label "On quote" at bounding box center [1176, 571] width 56 height 19
click at [1148, 565] on input "On quote" at bounding box center [1129, 571] width 37 height 37
radio input "true"
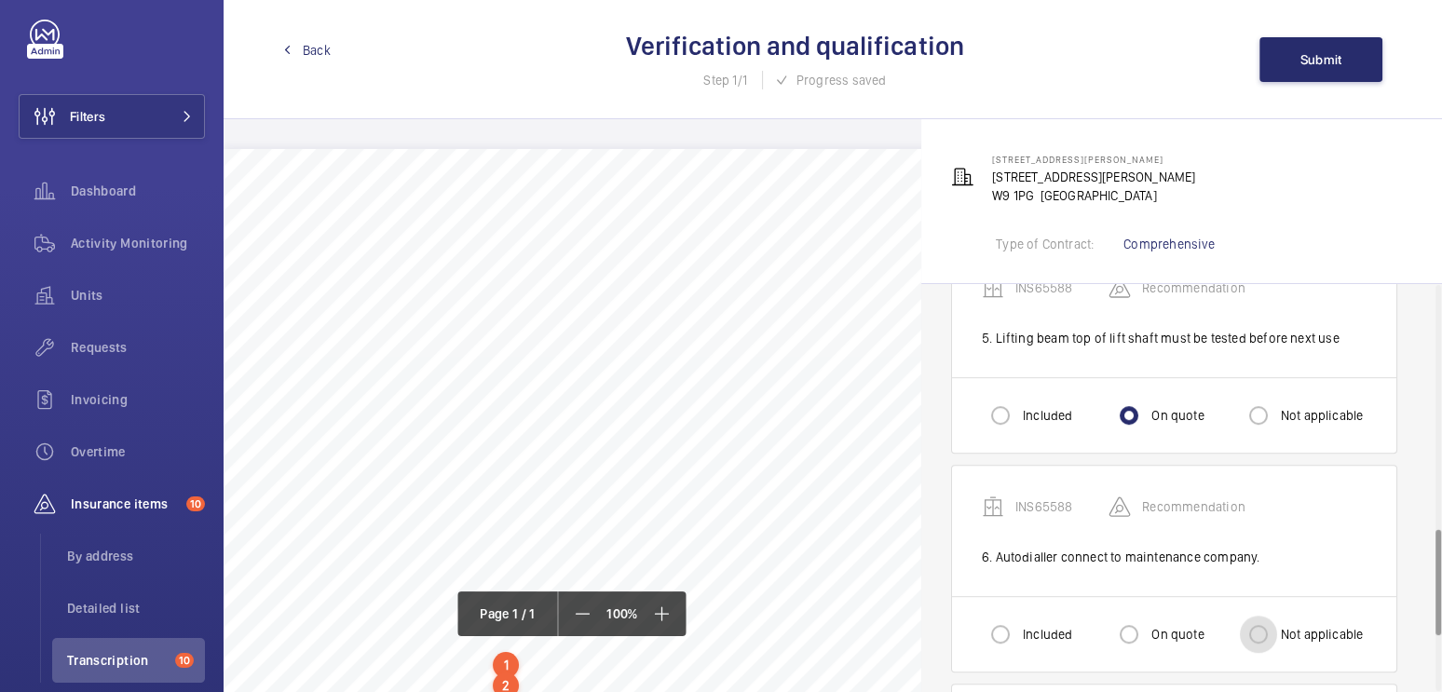
click at [1267, 627] on input "Not applicable" at bounding box center [1258, 634] width 37 height 37
radio input "true"
click at [1152, 616] on div "On quote" at bounding box center [1157, 634] width 93 height 37
click at [1181, 625] on label "On quote" at bounding box center [1176, 634] width 56 height 19
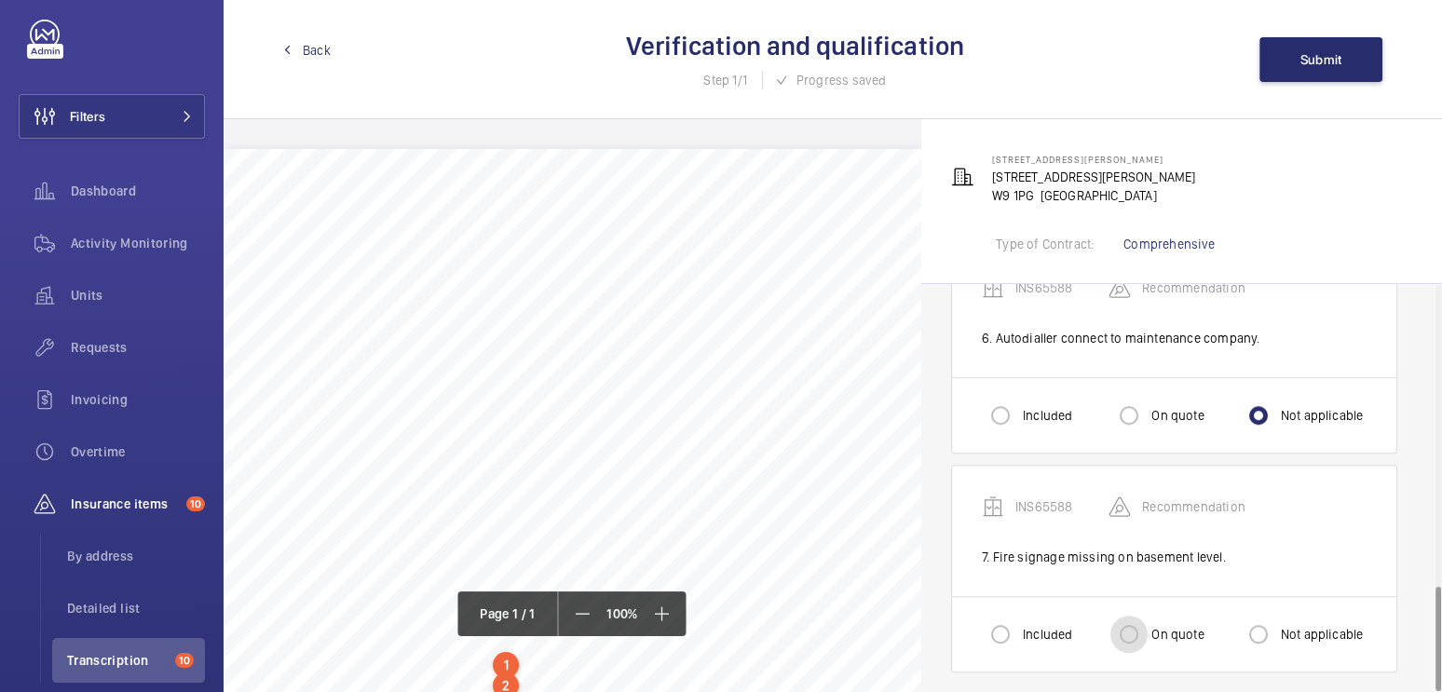
click at [1148, 622] on input "On quote" at bounding box center [1129, 634] width 37 height 37
radio input "true"
click at [1290, 61] on button "Submit" at bounding box center [1321, 59] width 123 height 45
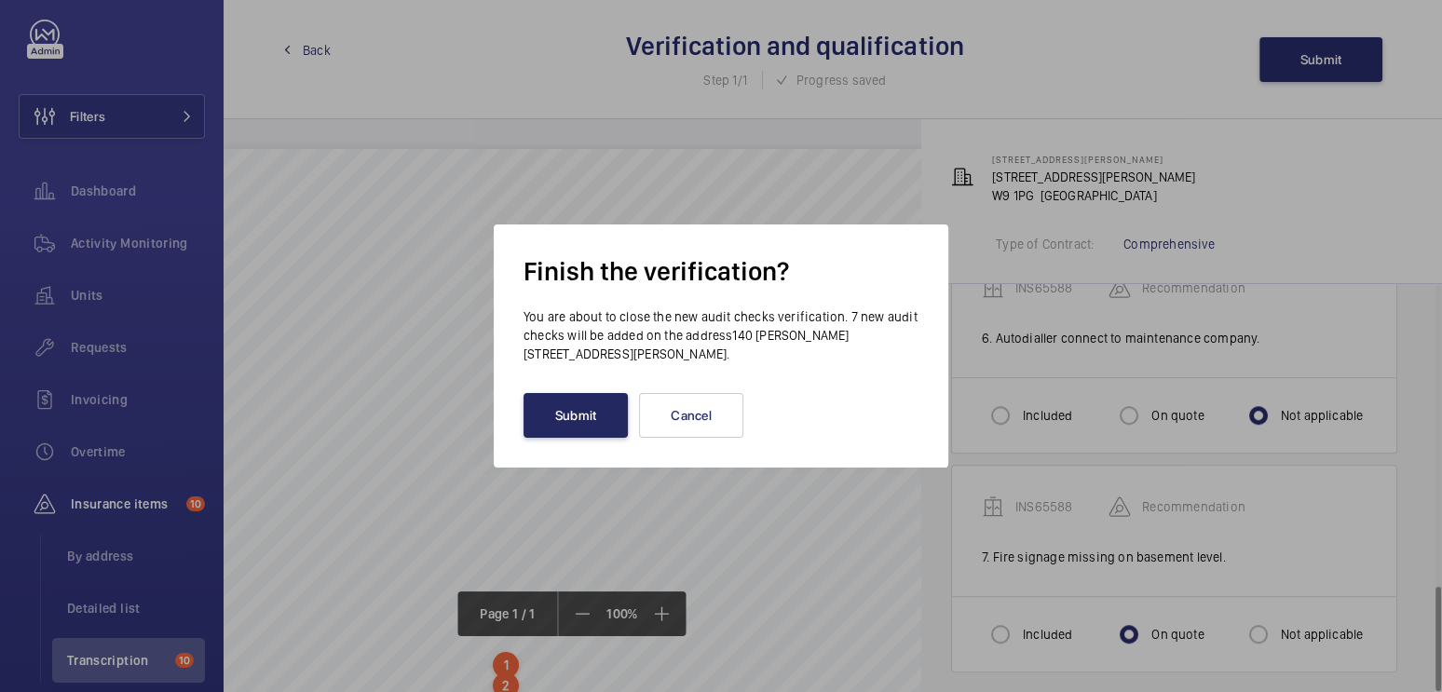
click at [557, 420] on button "Submit" at bounding box center [576, 415] width 104 height 45
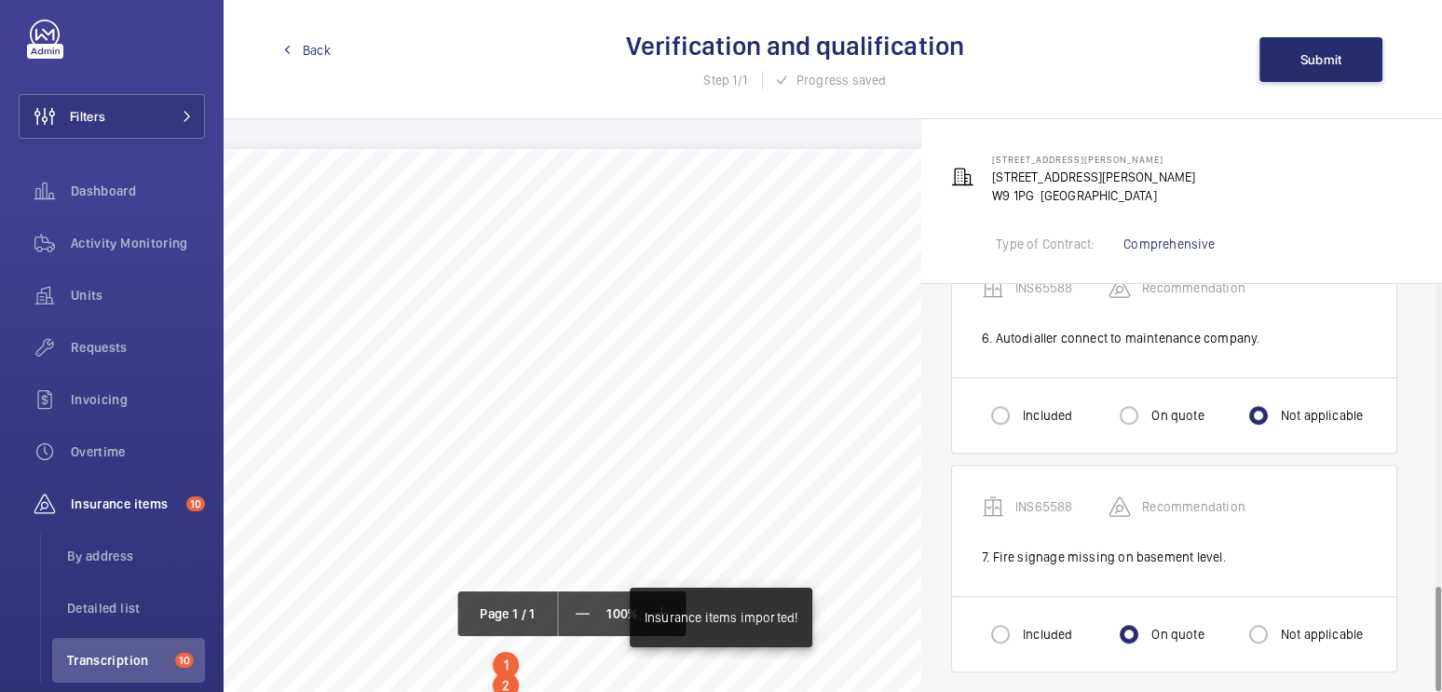
click at [316, 58] on span "Back" at bounding box center [317, 50] width 28 height 19
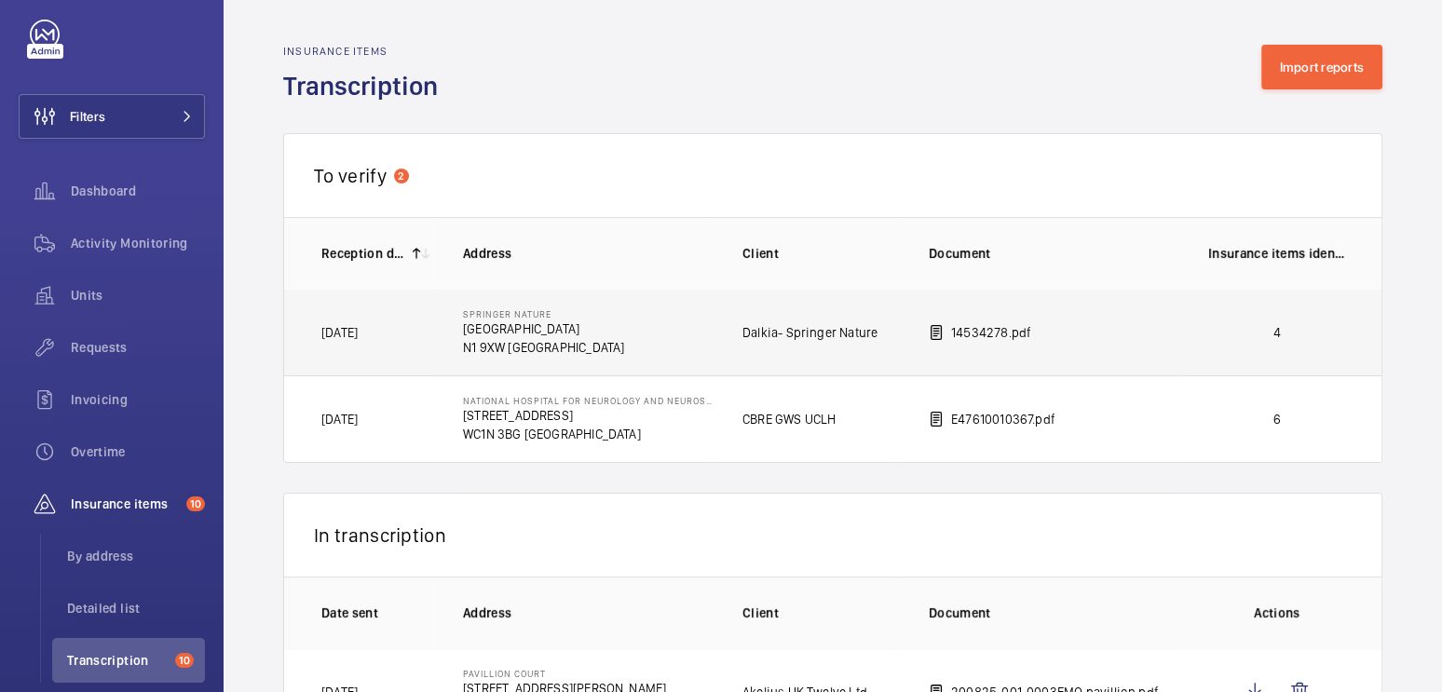
click at [1197, 334] on td "4" at bounding box center [1281, 332] width 205 height 87
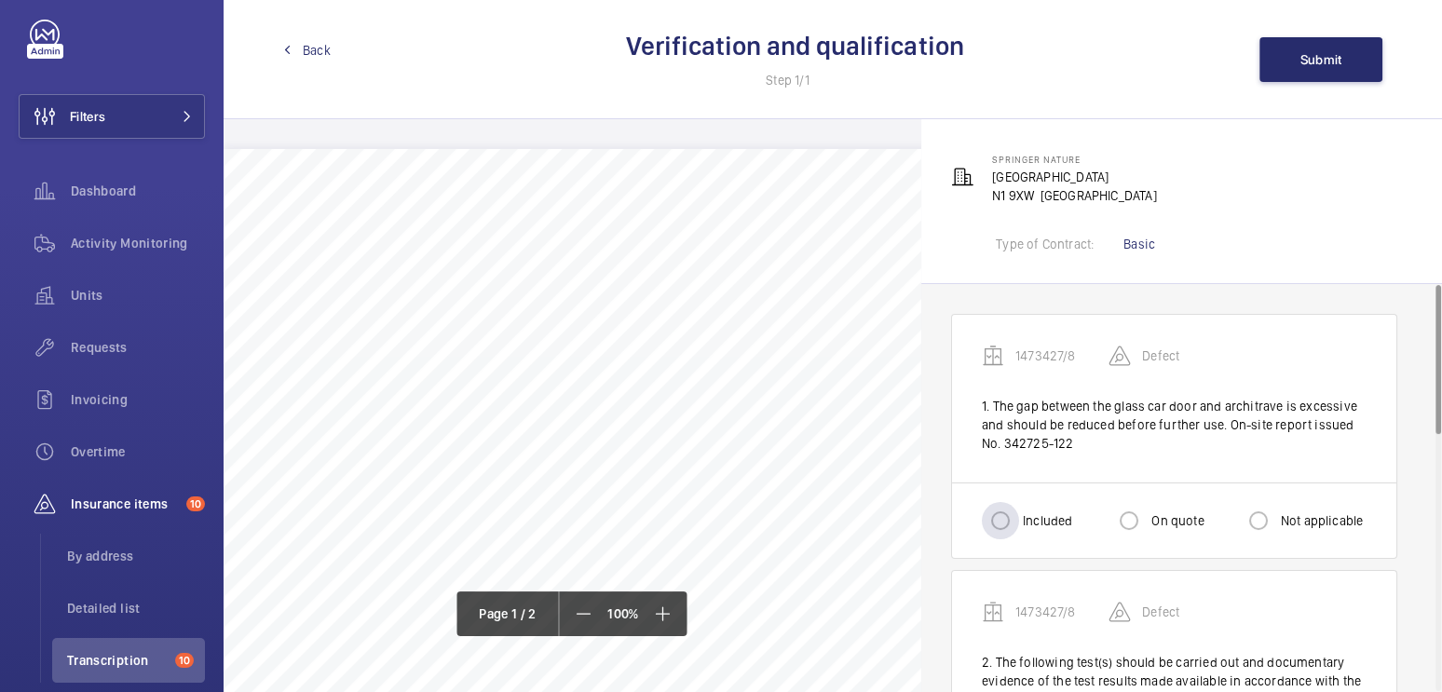
click at [1036, 512] on label "Included" at bounding box center [1045, 521] width 53 height 19
click at [1019, 512] on input "Included" at bounding box center [1000, 520] width 37 height 37
radio input "true"
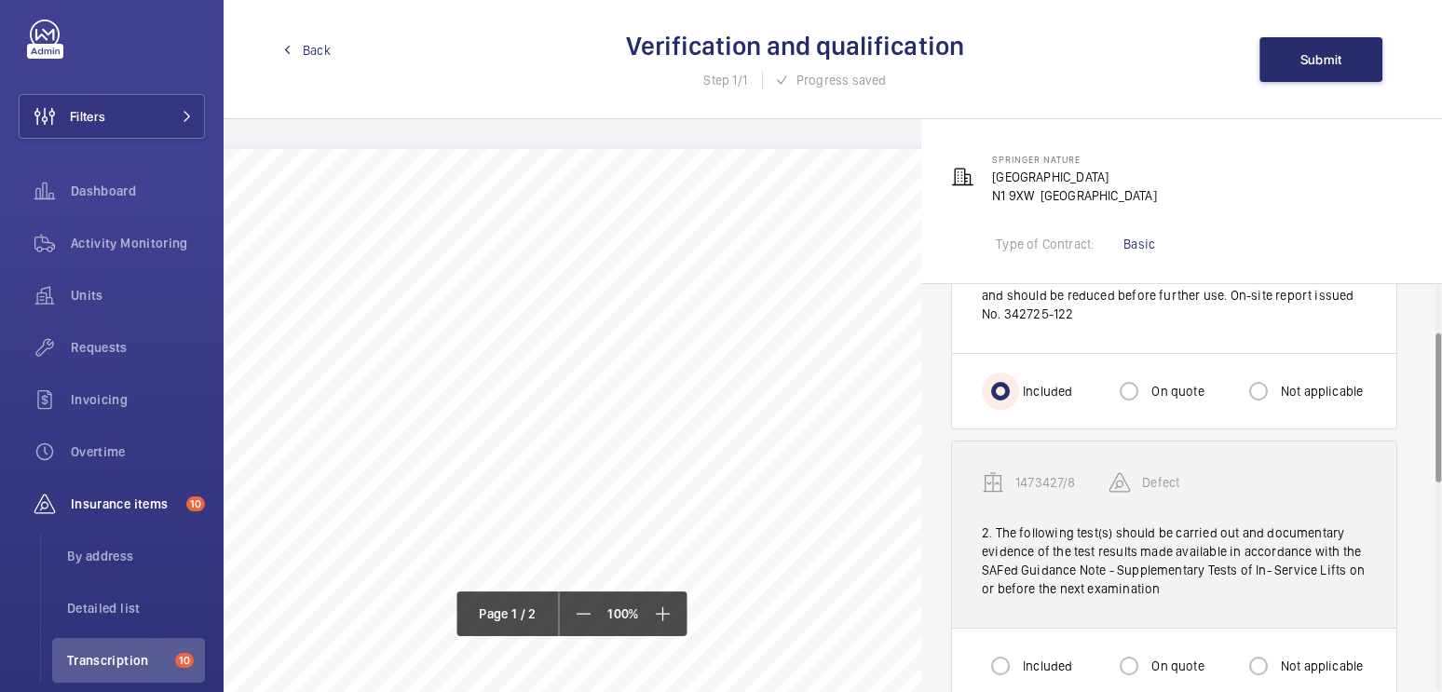
scroll to position [130, 0]
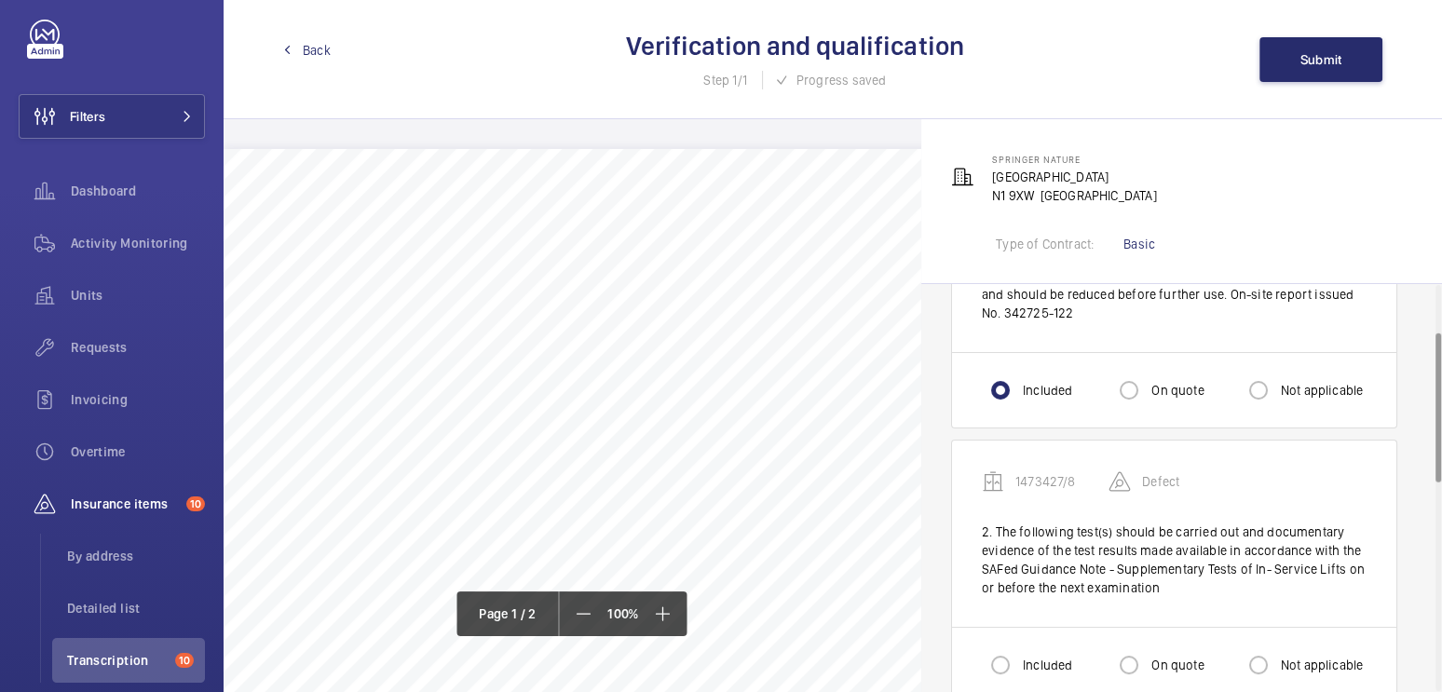
click at [1284, 661] on label "Not applicable" at bounding box center [1321, 665] width 87 height 19
click at [1278, 661] on input "Not applicable" at bounding box center [1258, 665] width 37 height 37
radio input "true"
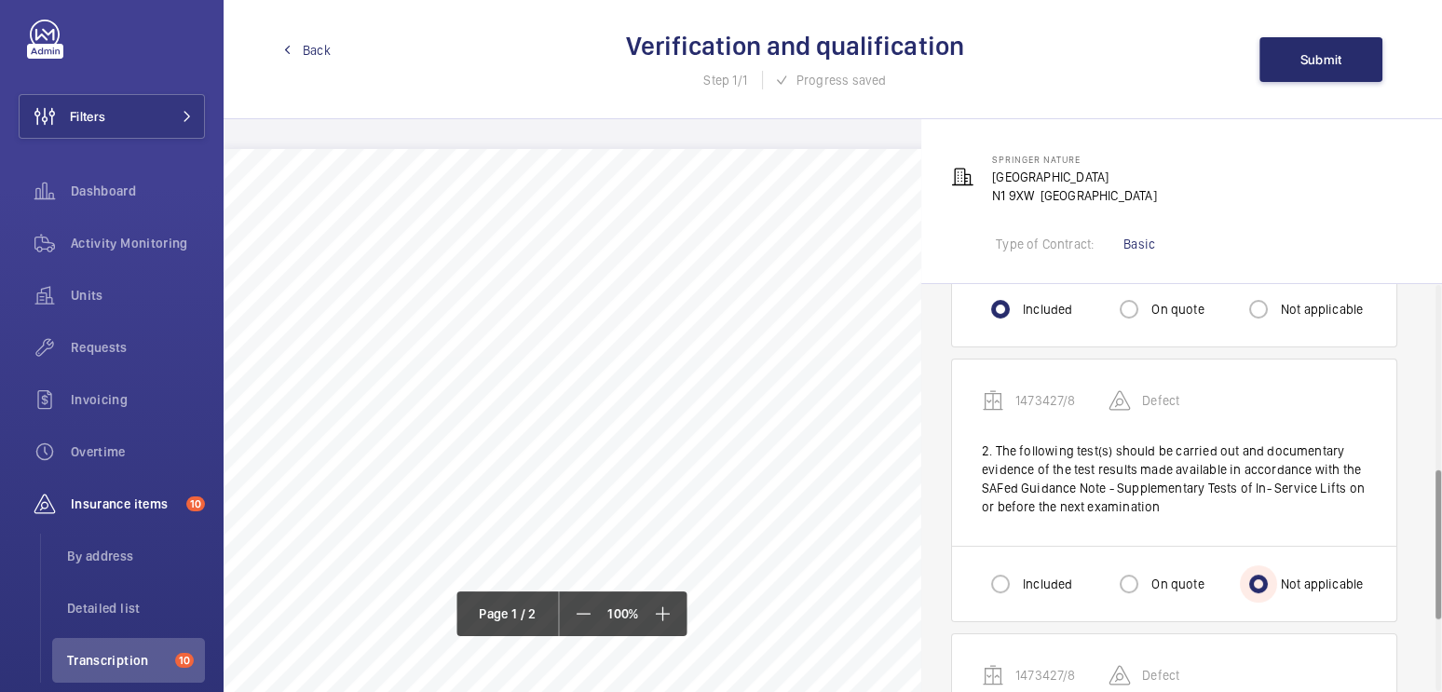
scroll to position [499, 0]
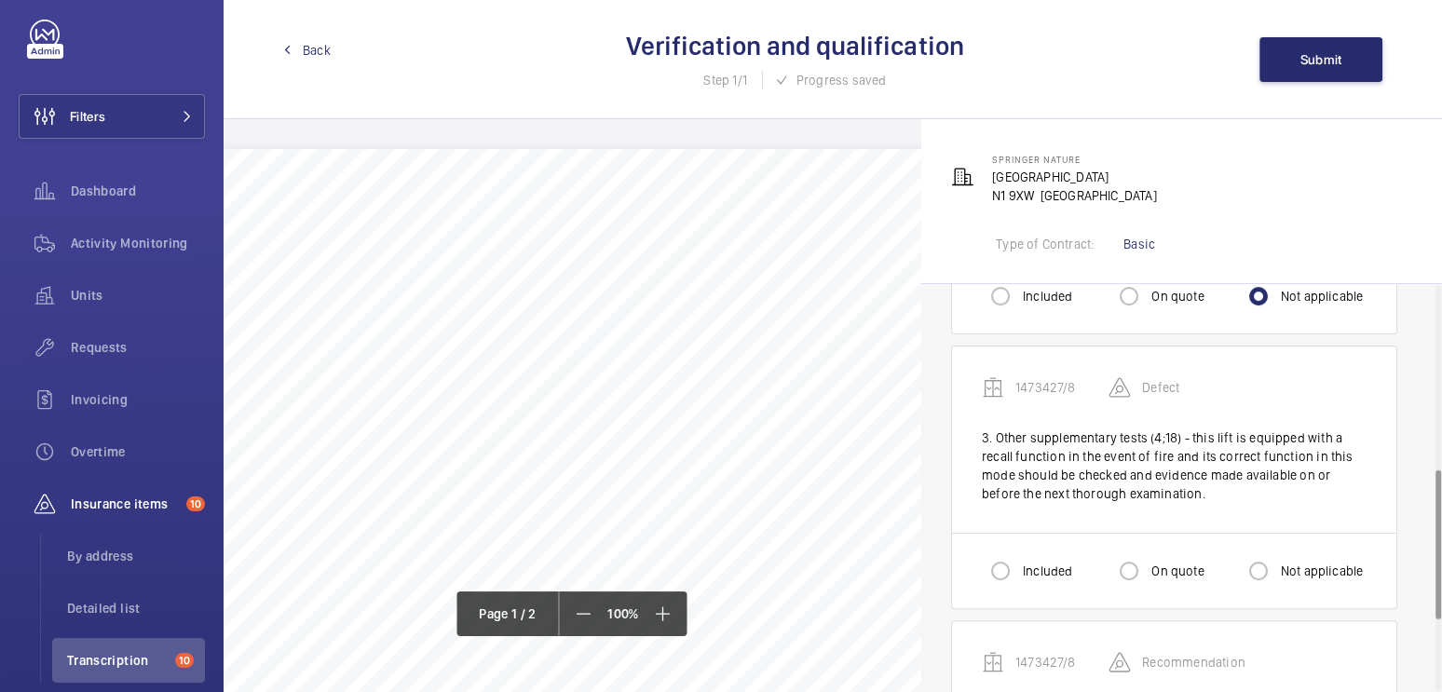
click at [1158, 572] on label "On quote" at bounding box center [1176, 571] width 56 height 19
click at [1148, 572] on input "On quote" at bounding box center [1129, 571] width 37 height 37
radio input "true"
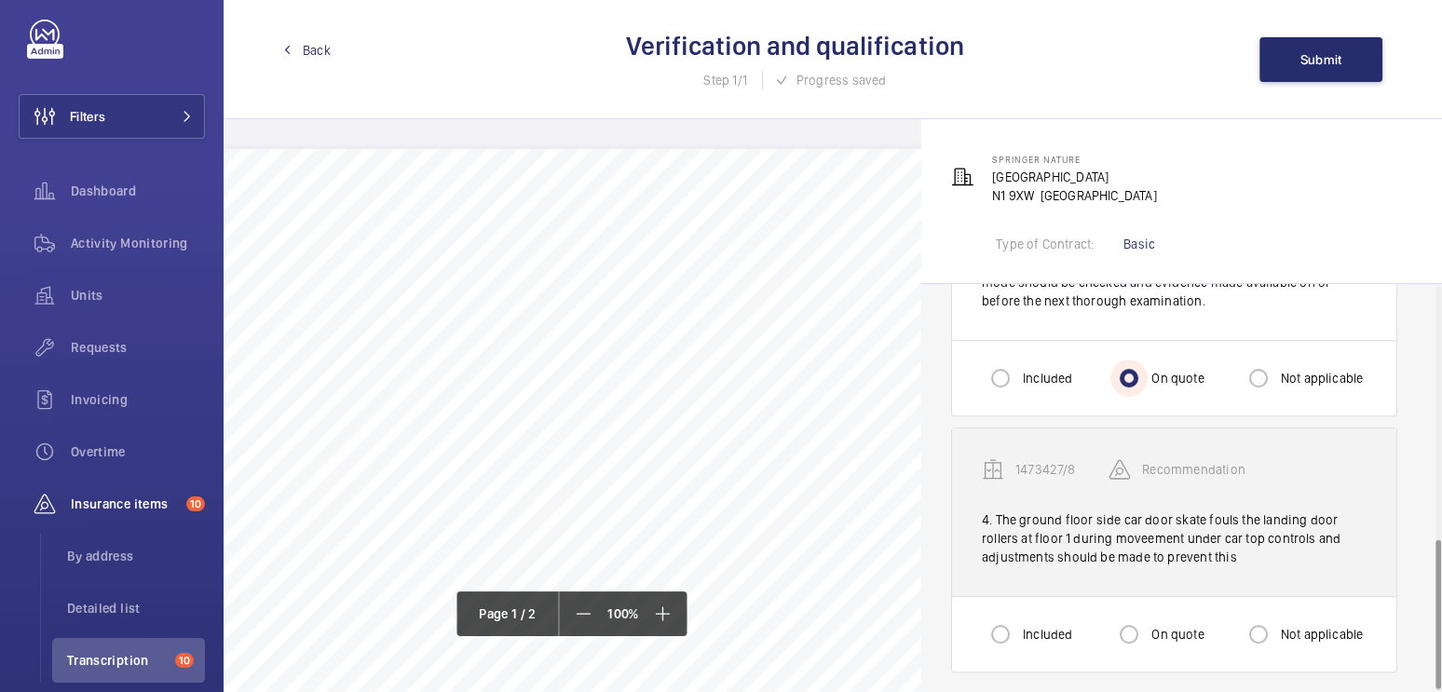
scroll to position [696, 0]
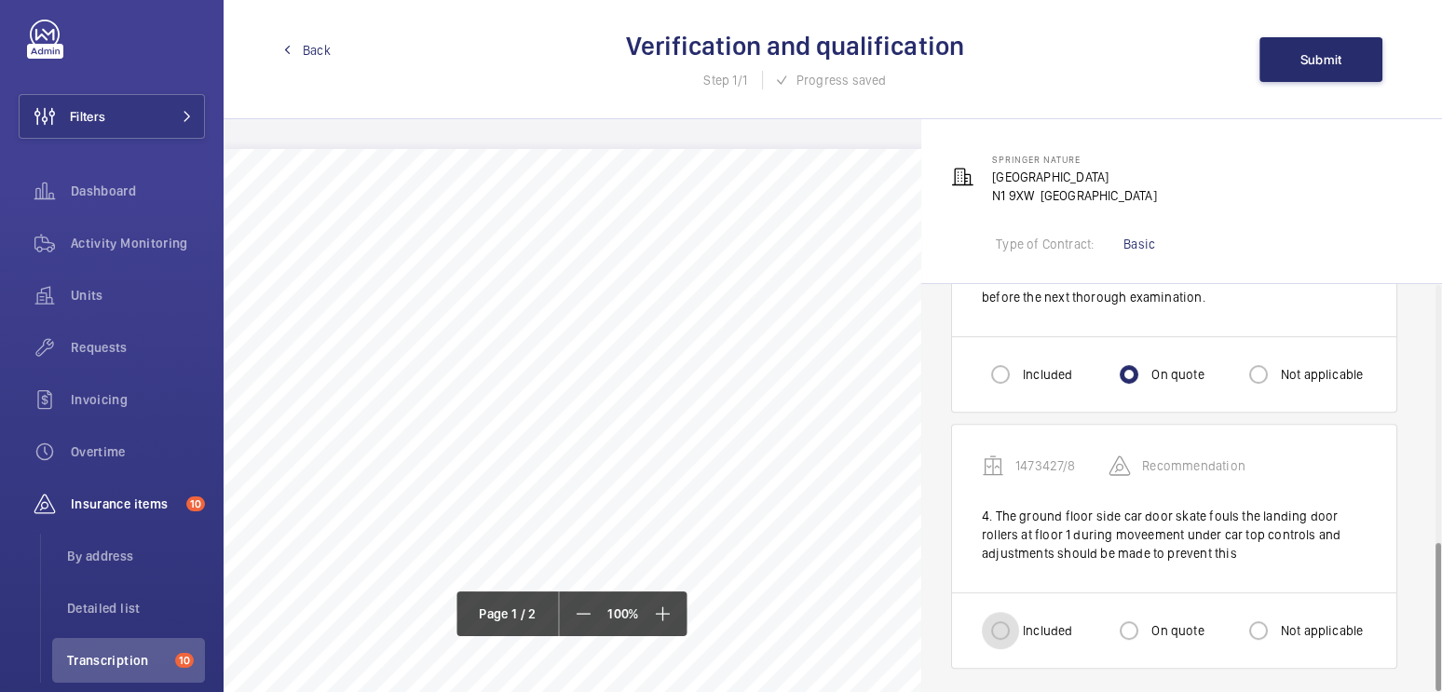
click at [1014, 628] on input "Included" at bounding box center [1000, 630] width 37 height 37
radio input "true"
click at [1317, 66] on span "Submit" at bounding box center [1322, 59] width 42 height 15
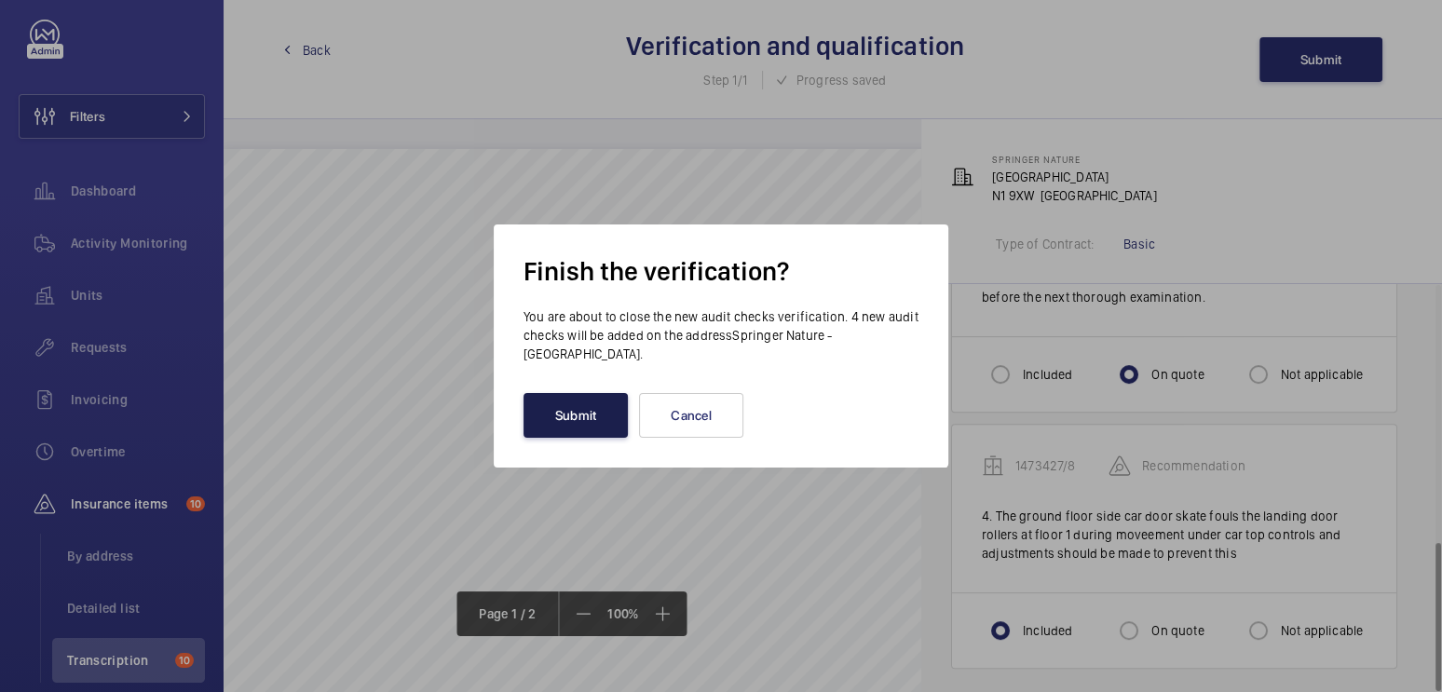
click at [601, 420] on button "Submit" at bounding box center [576, 415] width 104 height 45
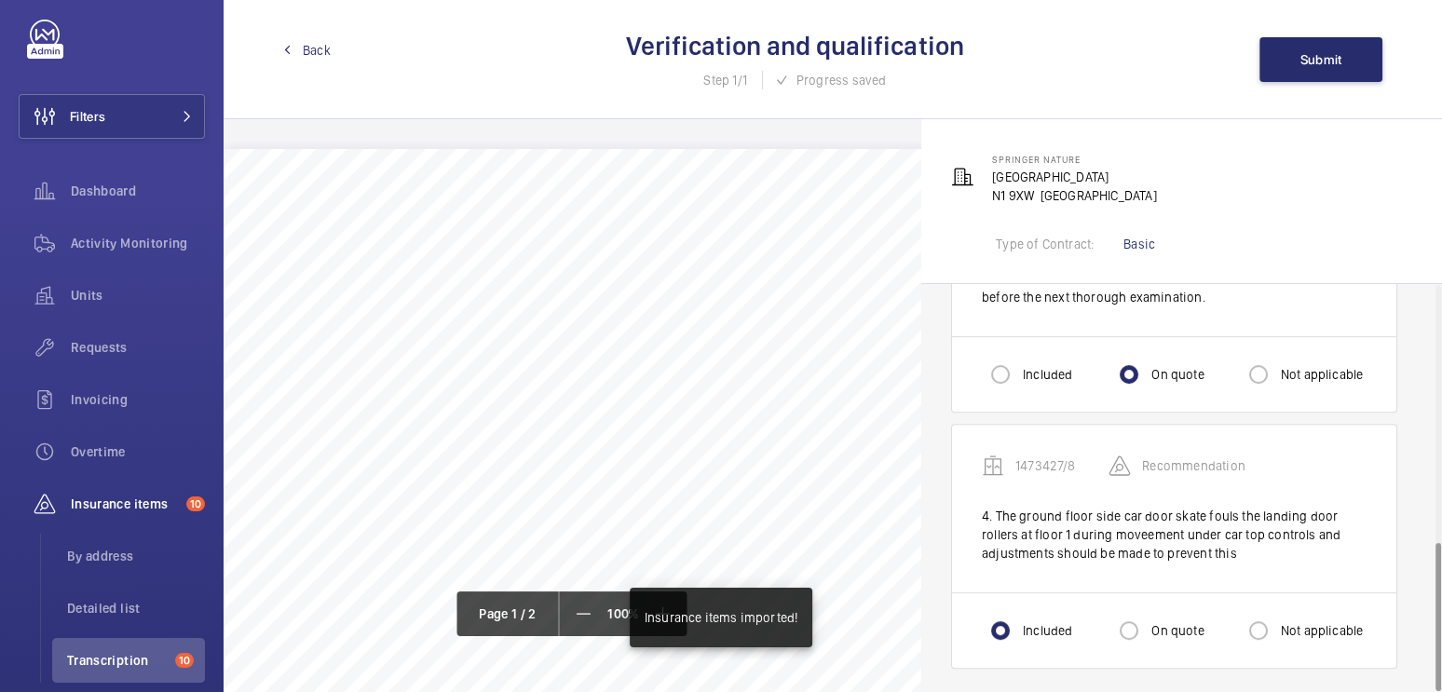
click at [326, 53] on span "Back" at bounding box center [317, 50] width 28 height 19
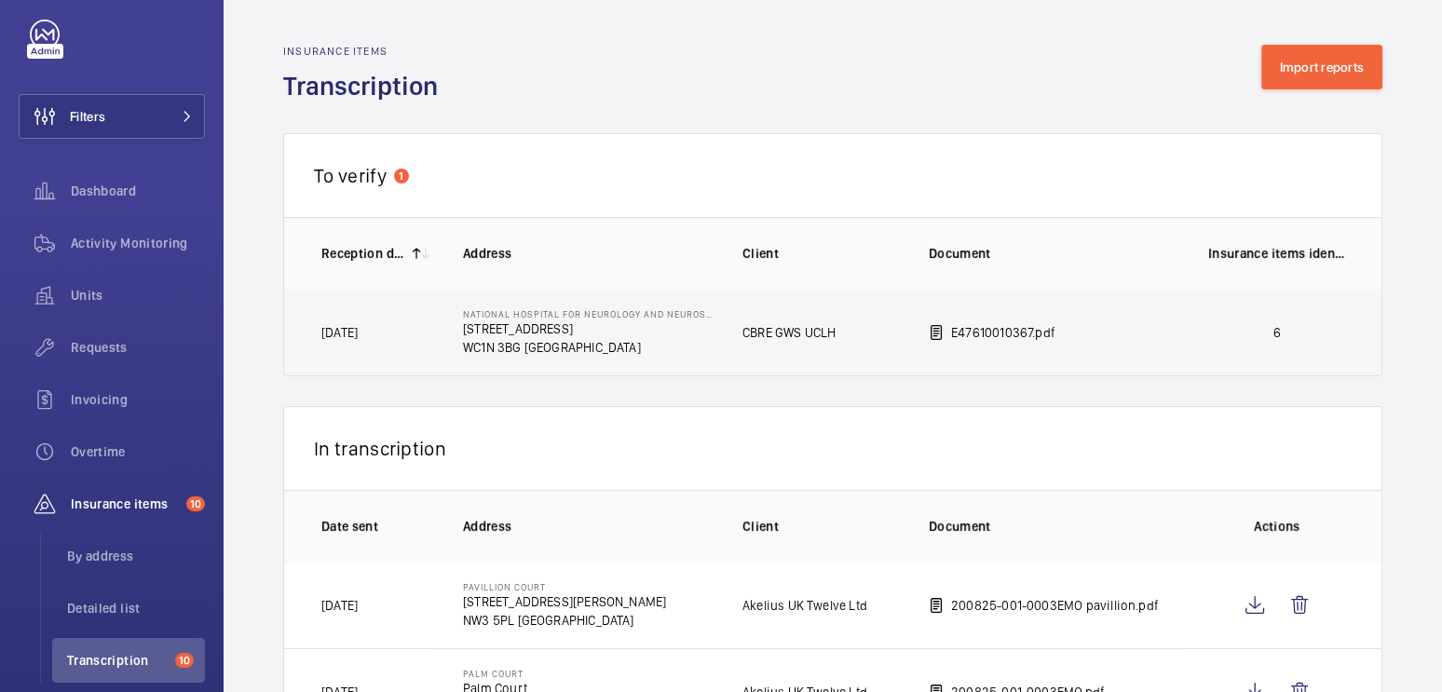
click at [1253, 323] on p "6" at bounding box center [1278, 332] width 138 height 19
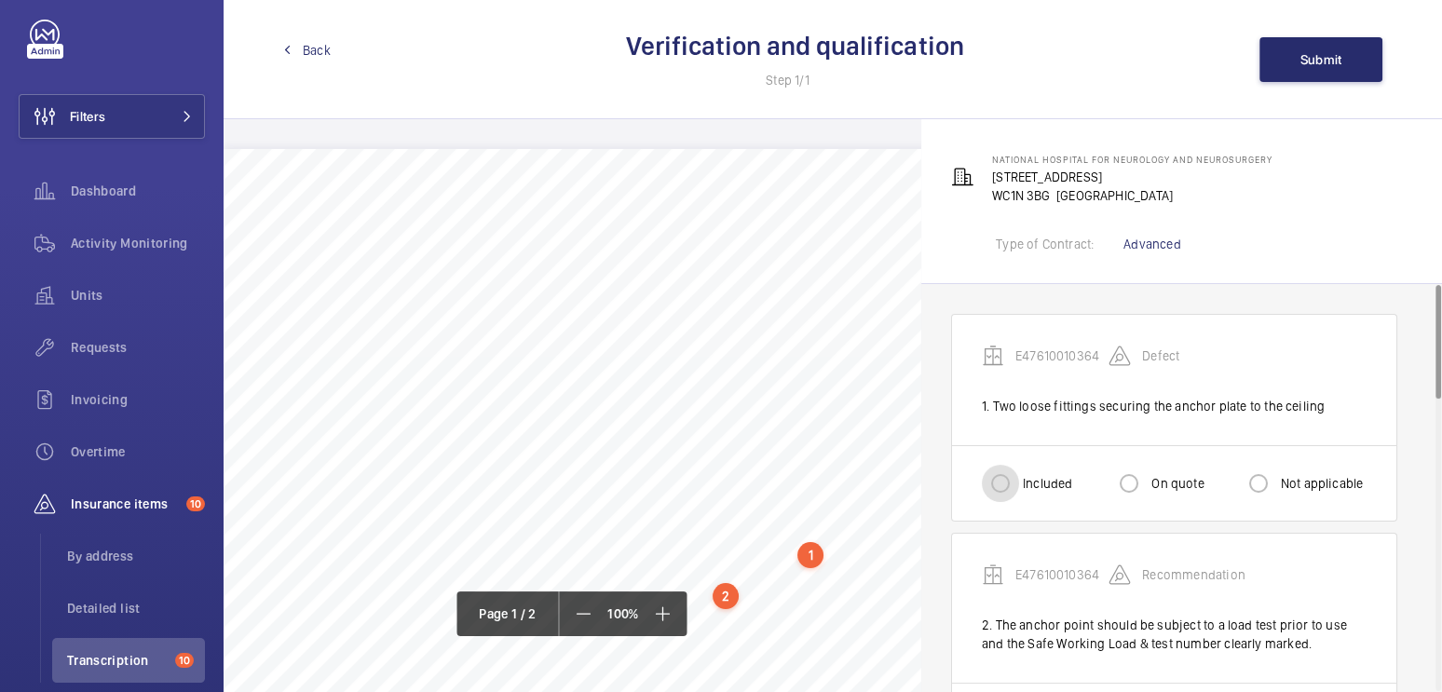
click at [1012, 477] on input "Included" at bounding box center [1000, 483] width 37 height 37
radio input "true"
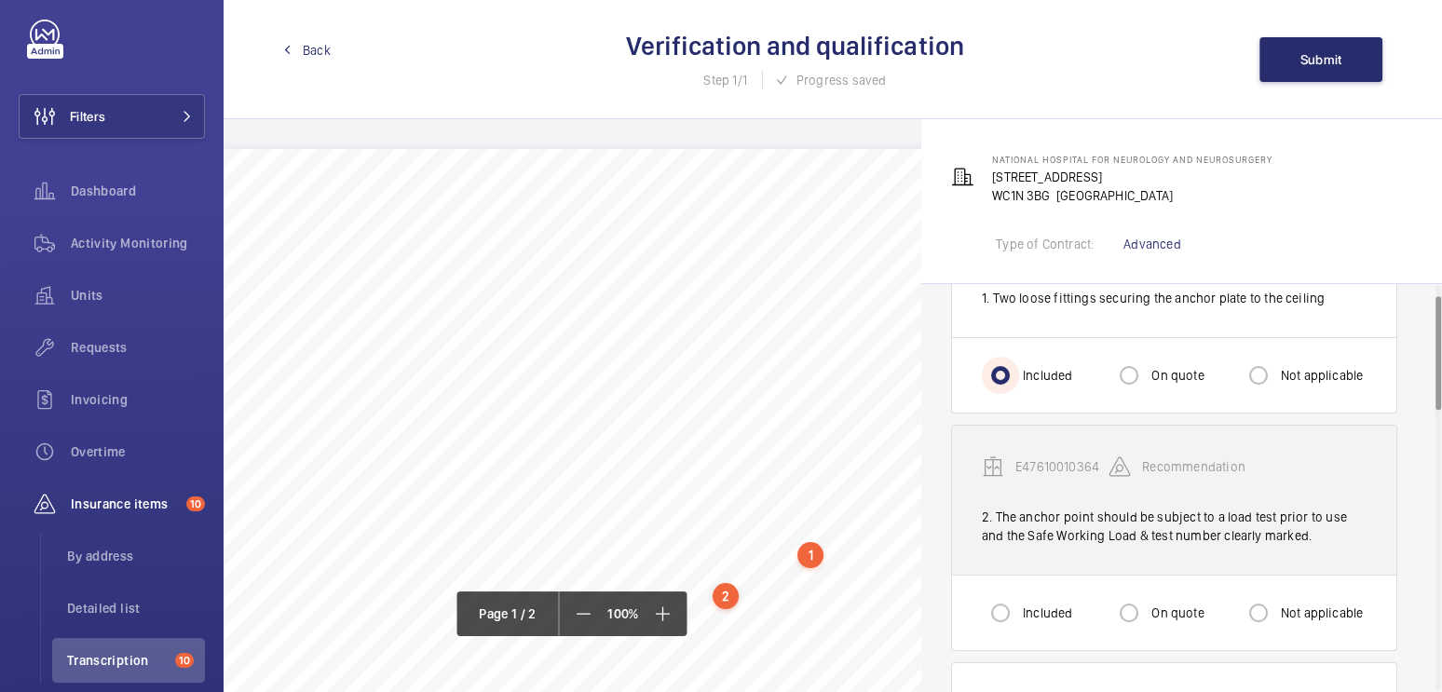
scroll to position [125, 0]
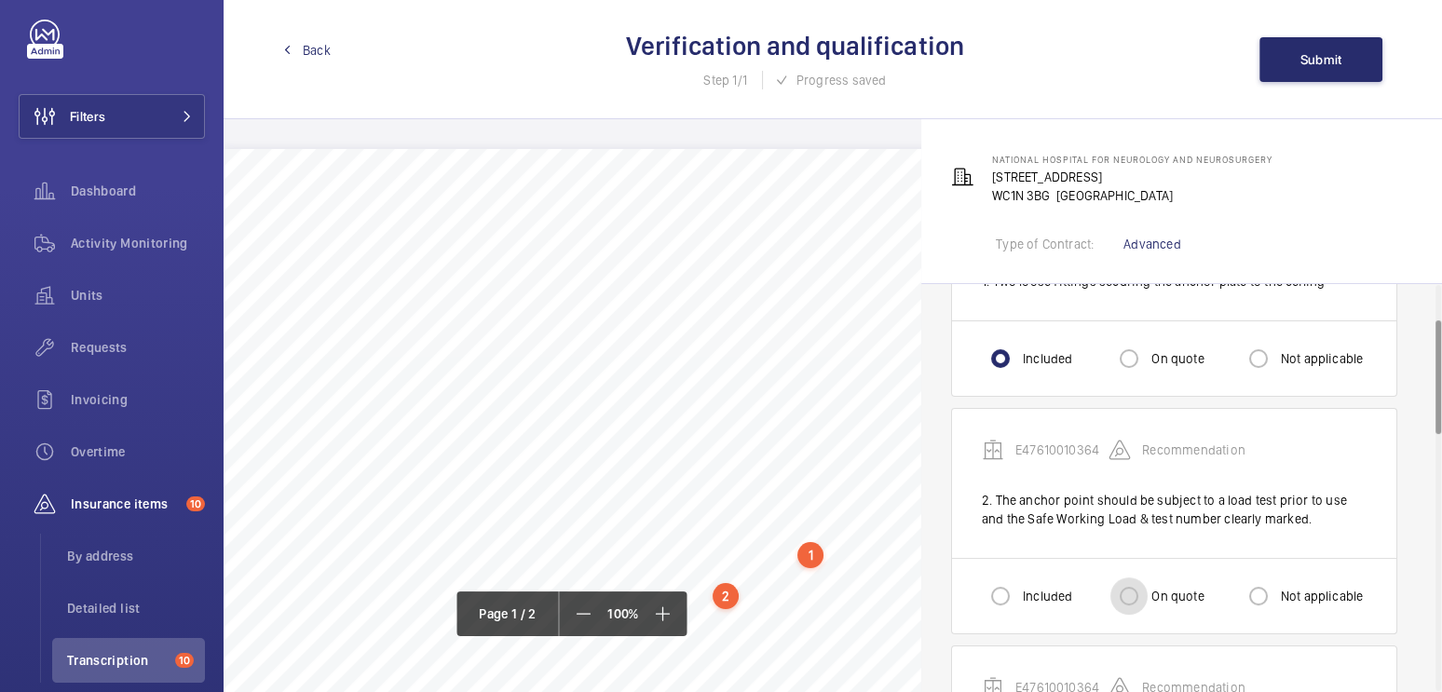
click at [1147, 589] on input "On quote" at bounding box center [1129, 596] width 37 height 37
radio input "true"
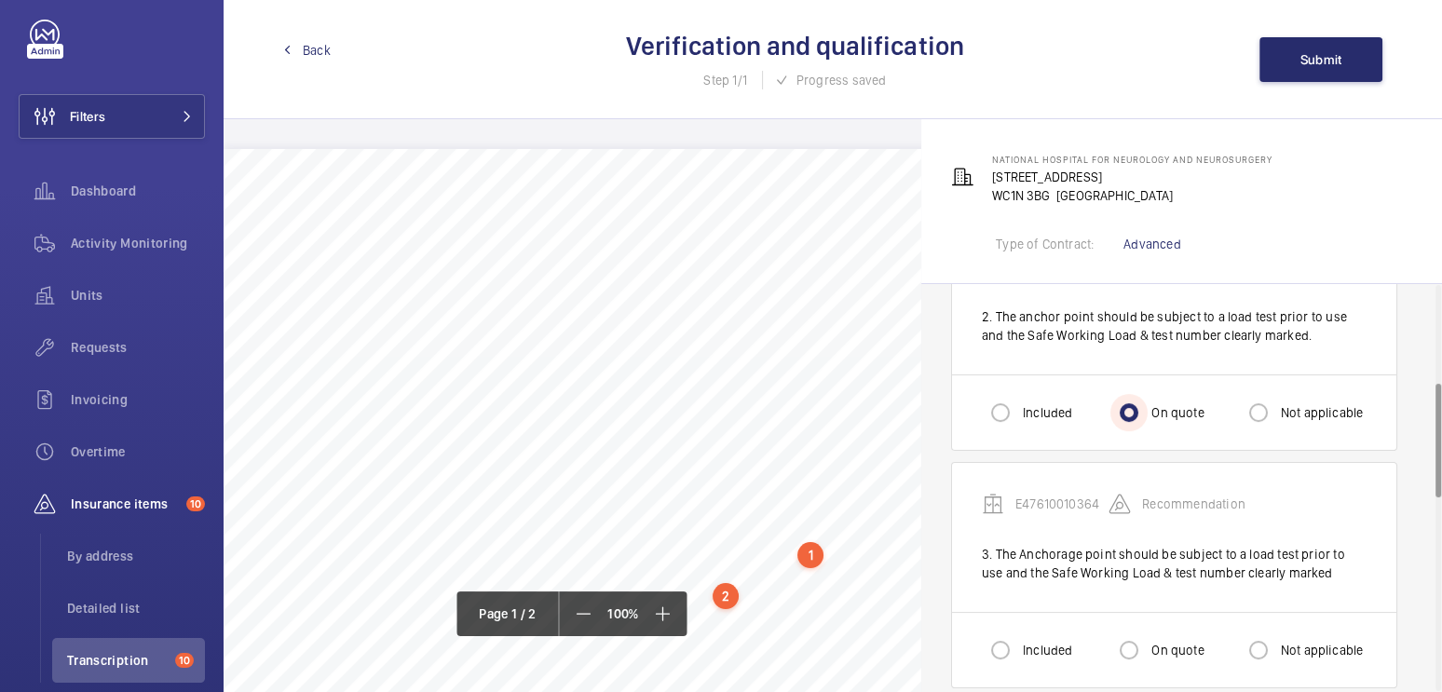
scroll to position [349, 0]
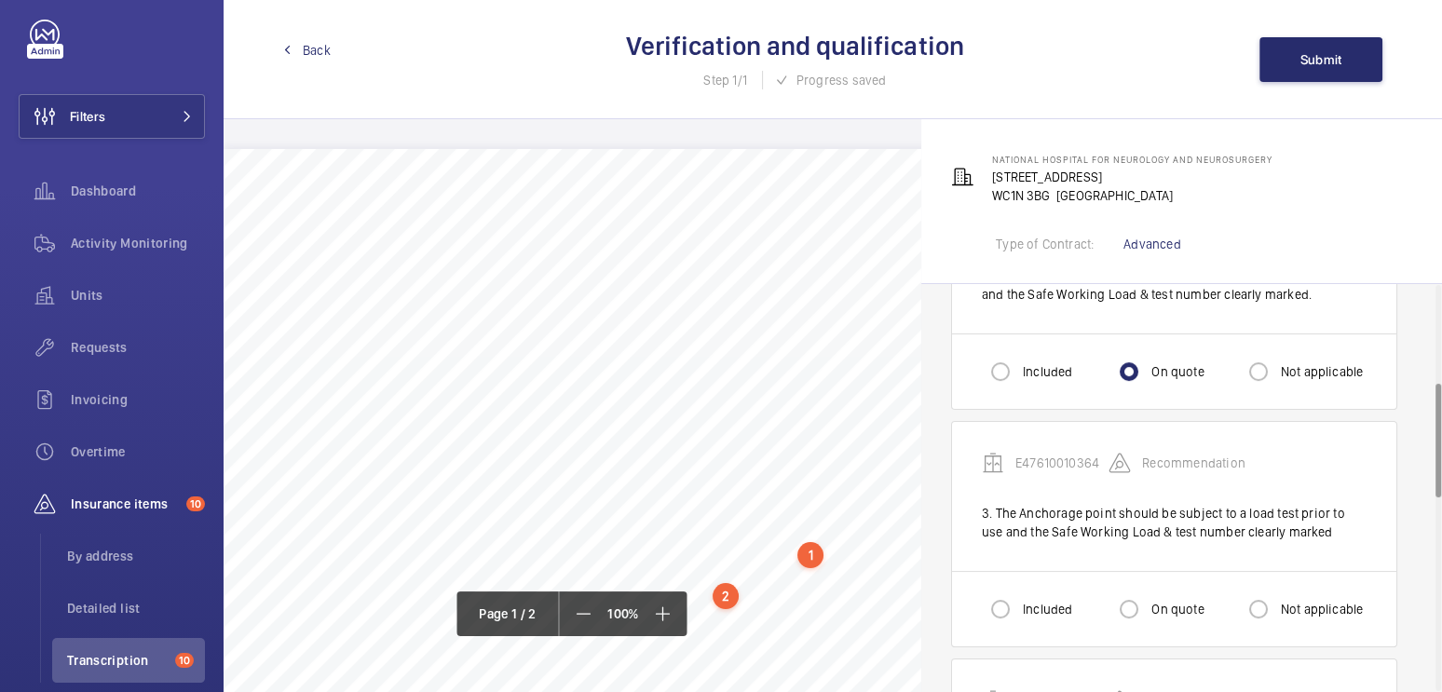
click at [1328, 609] on label "Not applicable" at bounding box center [1321, 609] width 87 height 19
click at [1278, 609] on input "Not applicable" at bounding box center [1258, 609] width 37 height 37
radio input "true"
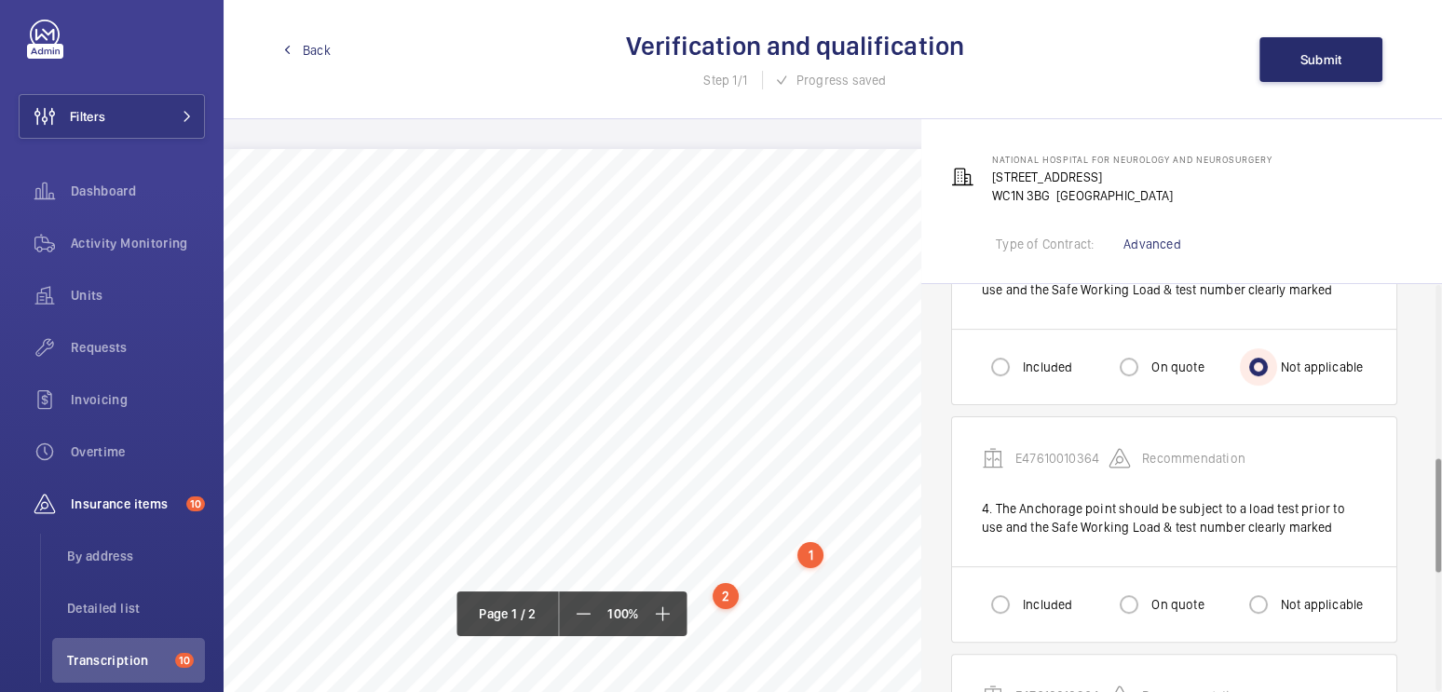
scroll to position [617, 0]
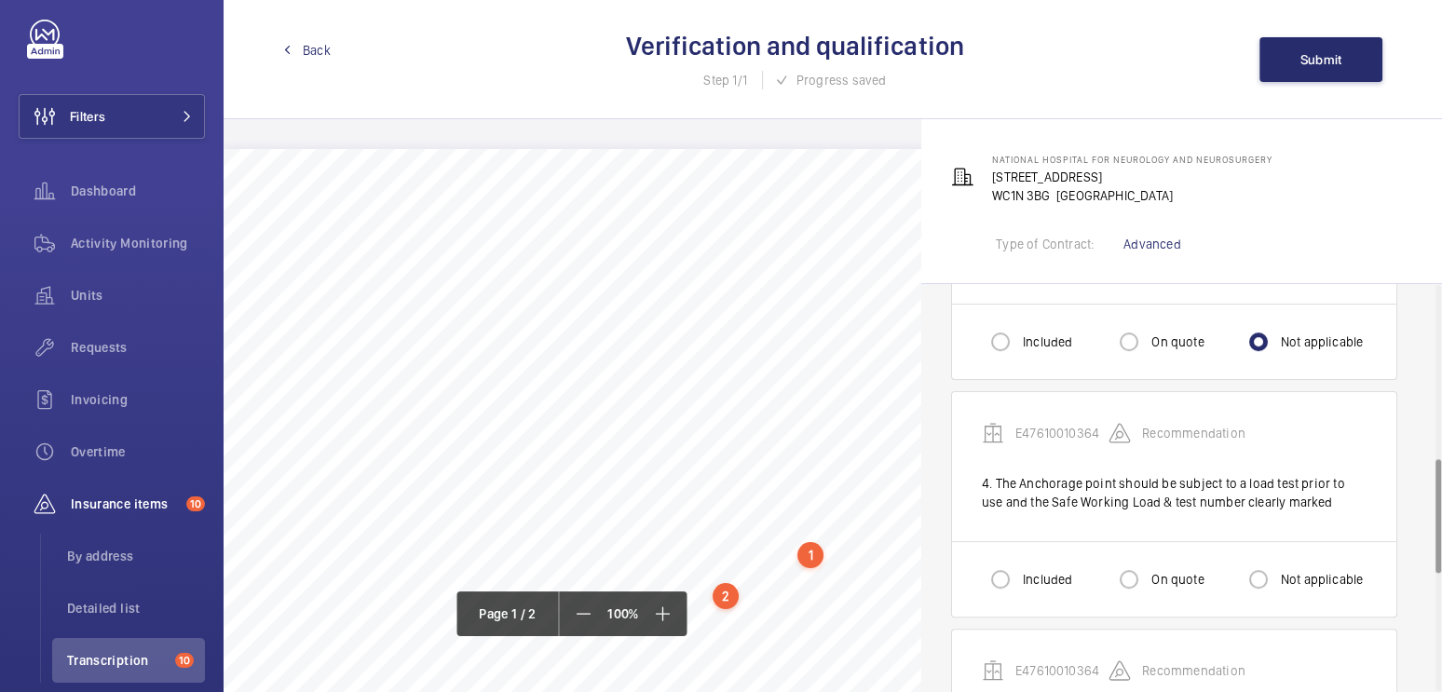
click at [1299, 570] on label "Not applicable" at bounding box center [1321, 579] width 87 height 19
click at [1278, 570] on input "Not applicable" at bounding box center [1258, 579] width 37 height 37
radio input "true"
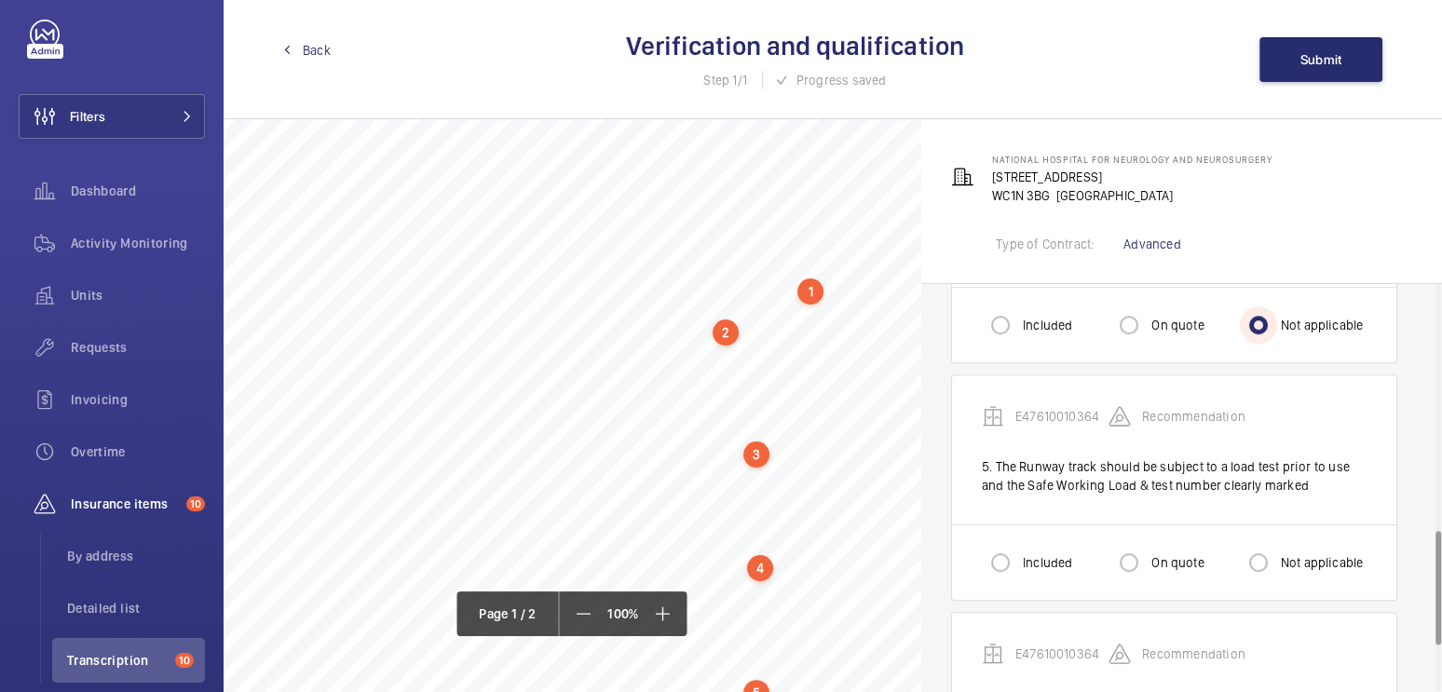
scroll to position [434, 0]
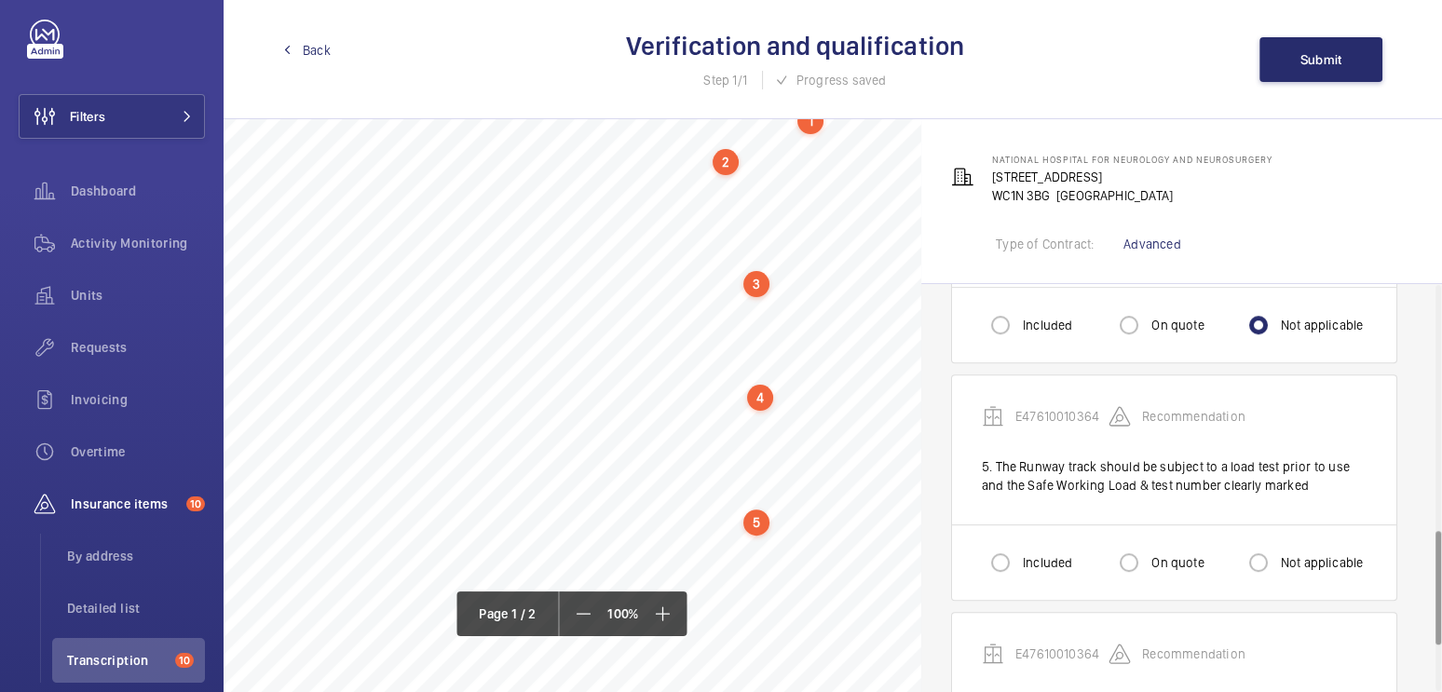
click at [761, 398] on div "4" at bounding box center [760, 398] width 26 height 26
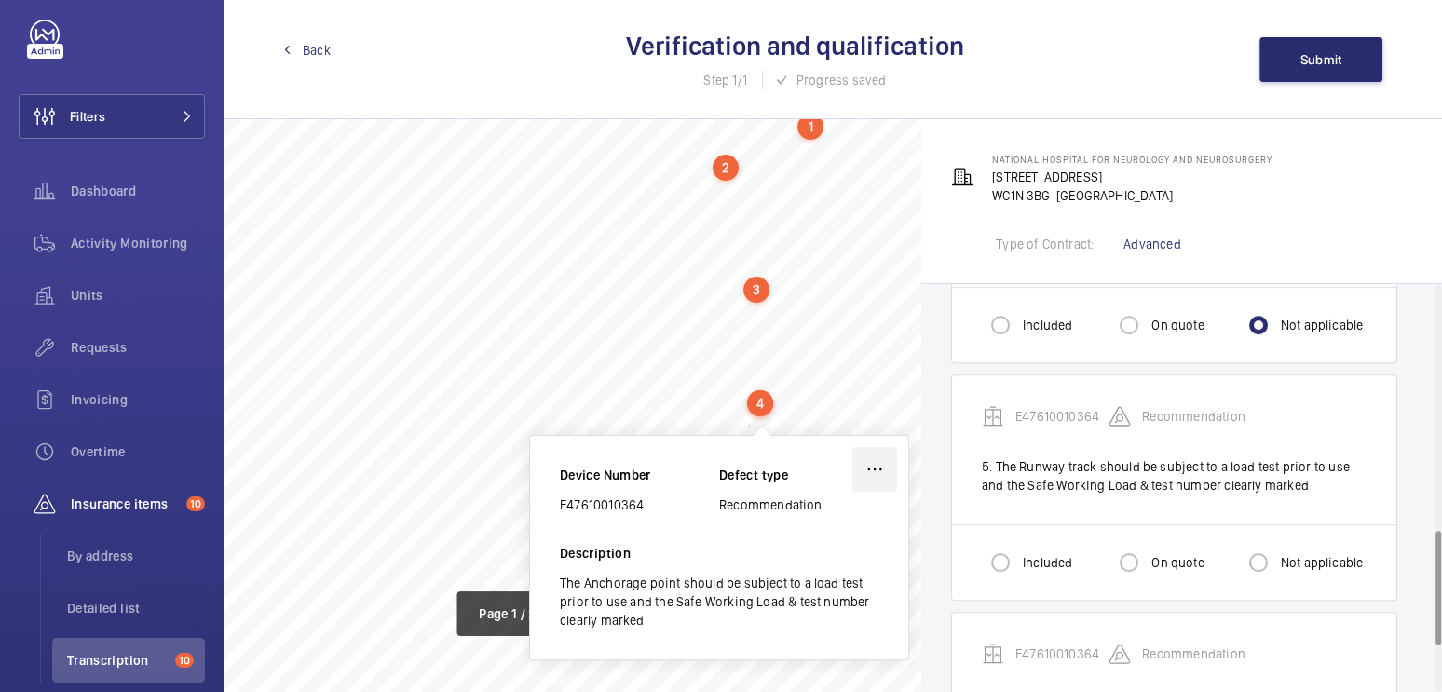
click at [866, 467] on wm-front-icon-button at bounding box center [875, 469] width 45 height 45
click at [837, 559] on div "Delete" at bounding box center [822, 558] width 147 height 34
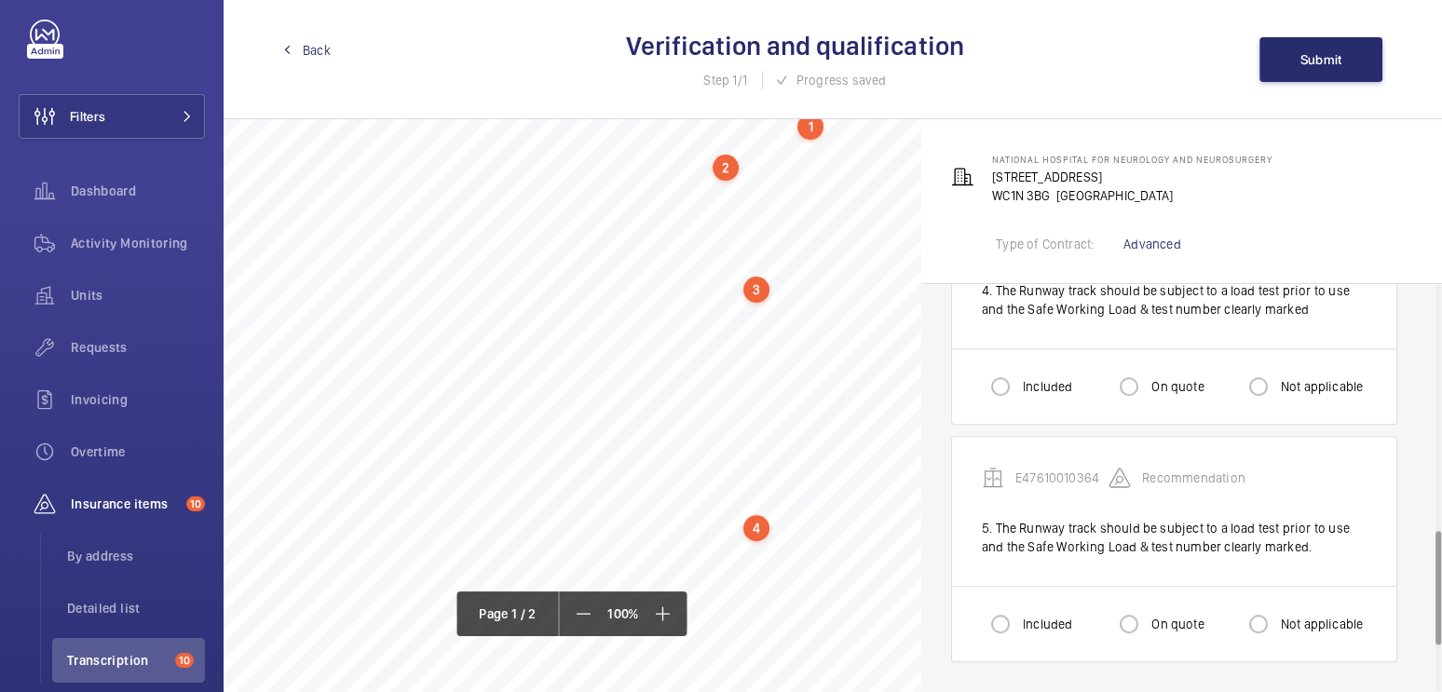
scroll to position [635, 0]
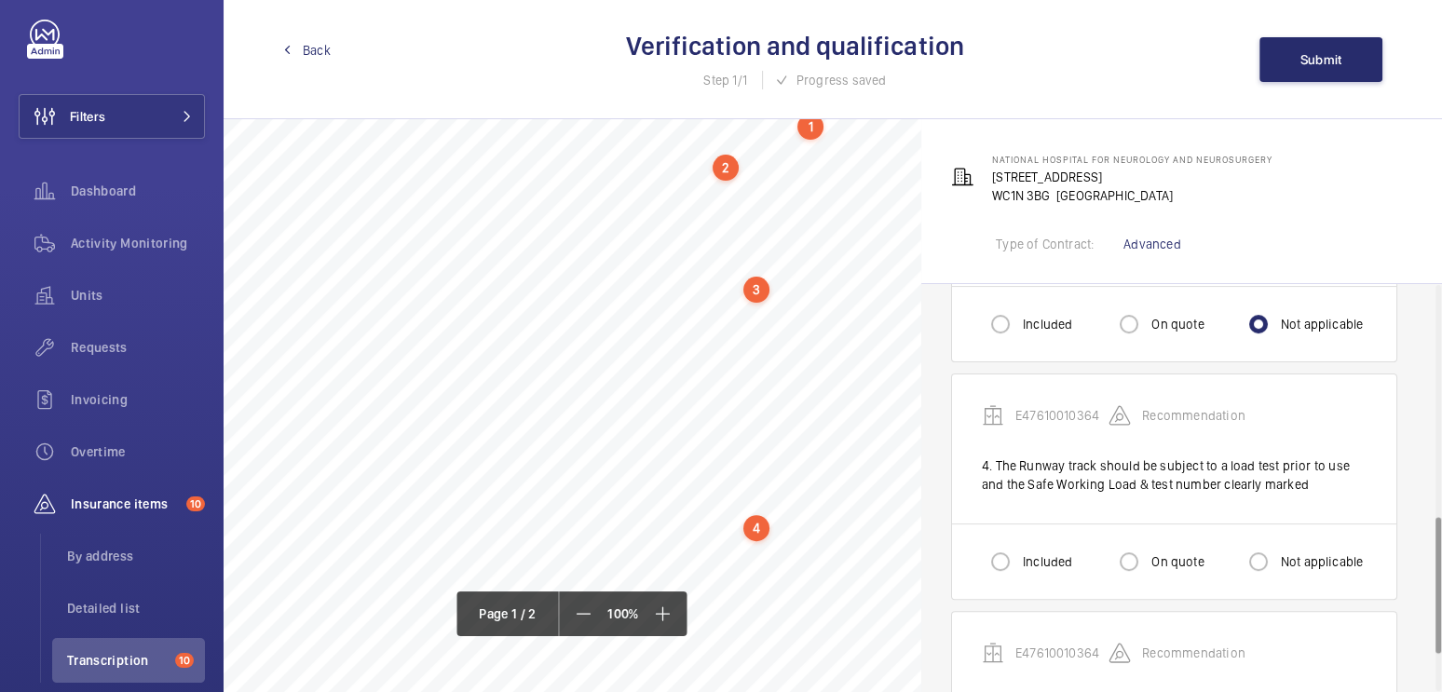
click at [751, 285] on div "3" at bounding box center [757, 290] width 26 height 26
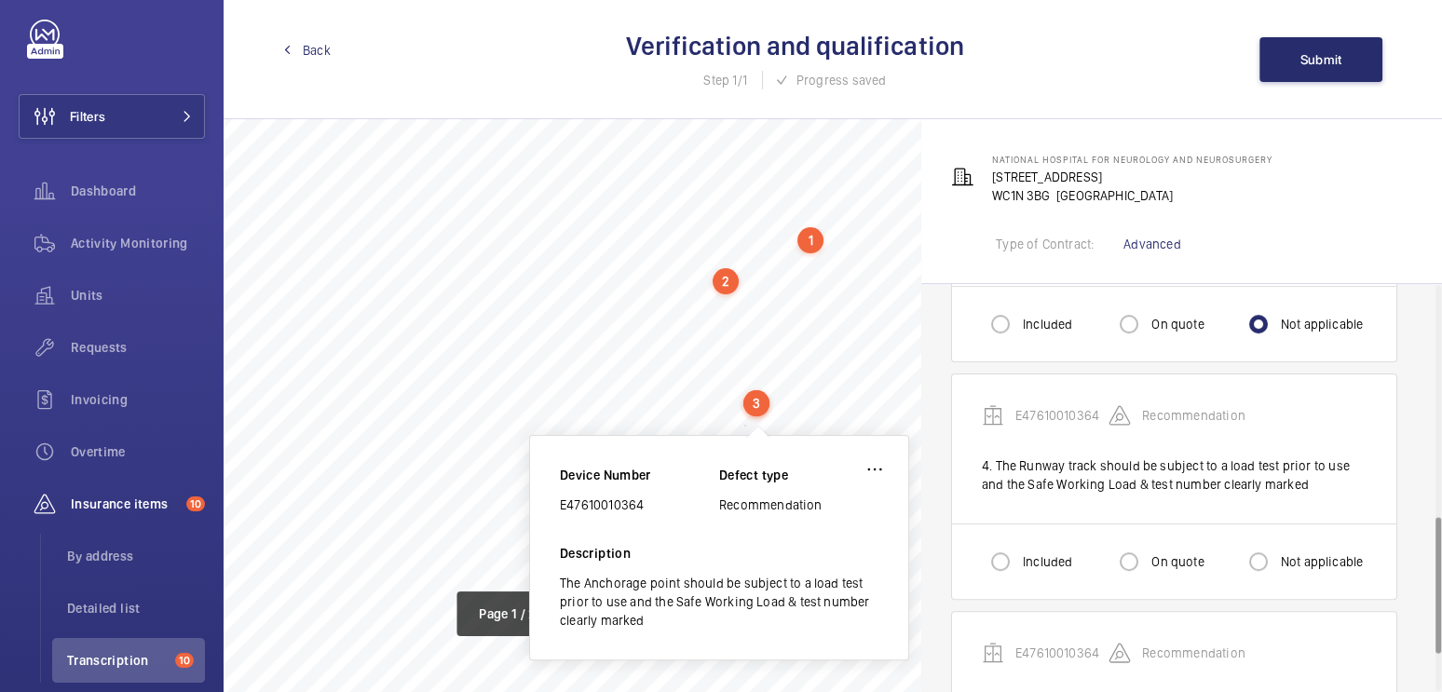
scroll to position [315, 0]
click at [874, 461] on wm-front-icon-button at bounding box center [875, 469] width 45 height 45
click at [827, 553] on div "Delete" at bounding box center [822, 558] width 147 height 34
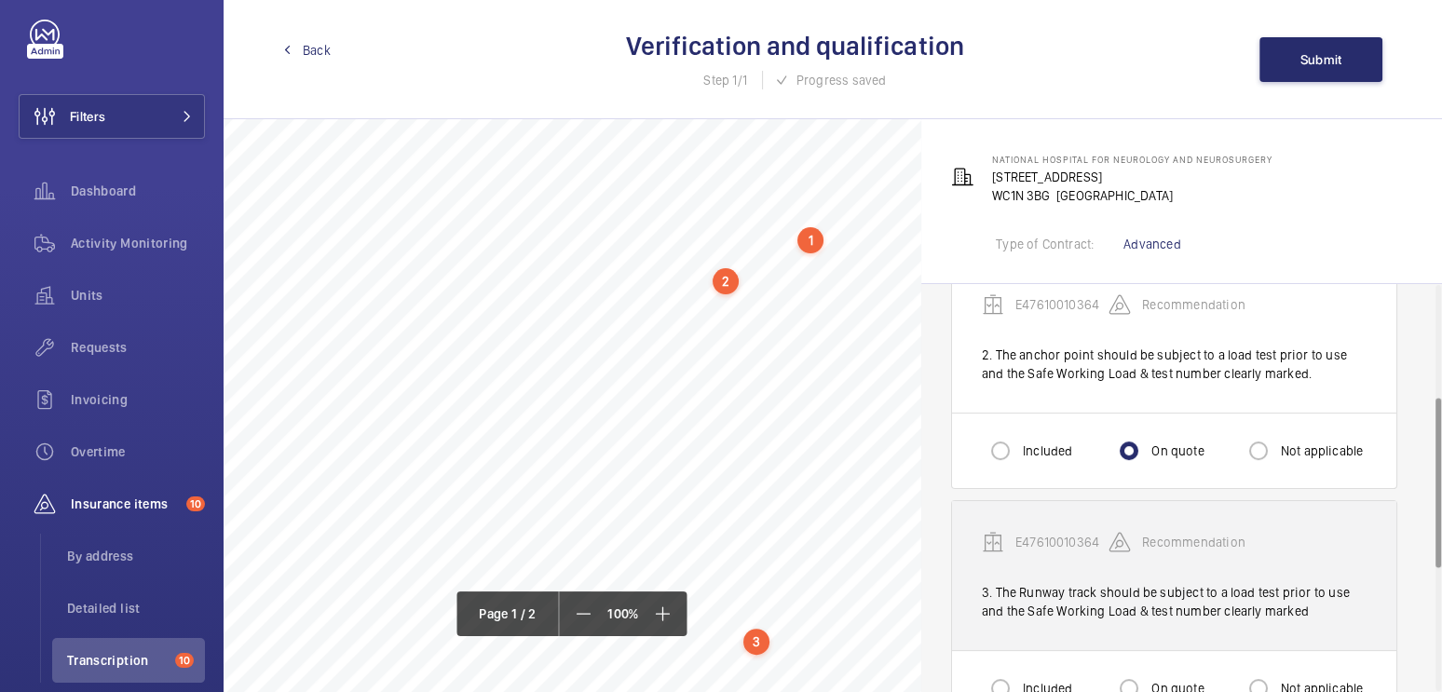
scroll to position [269, 0]
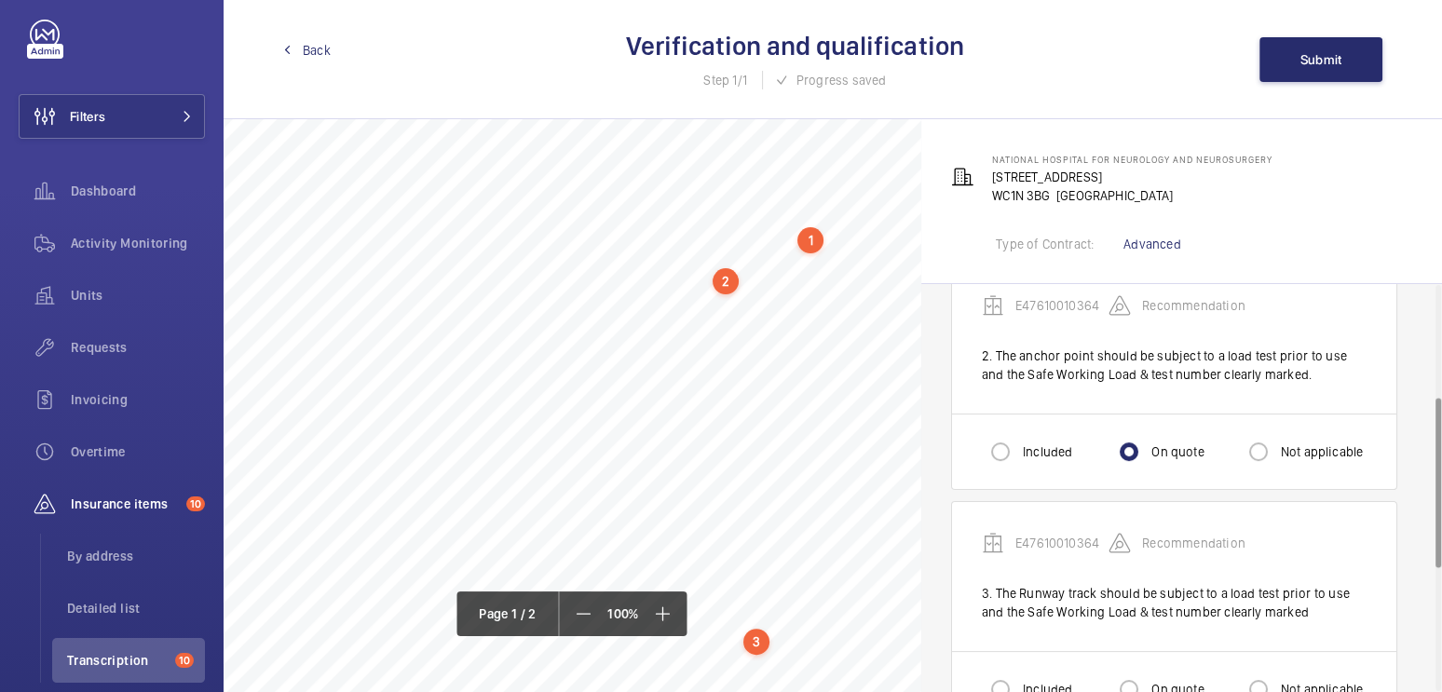
click at [727, 286] on div "2" at bounding box center [726, 281] width 26 height 26
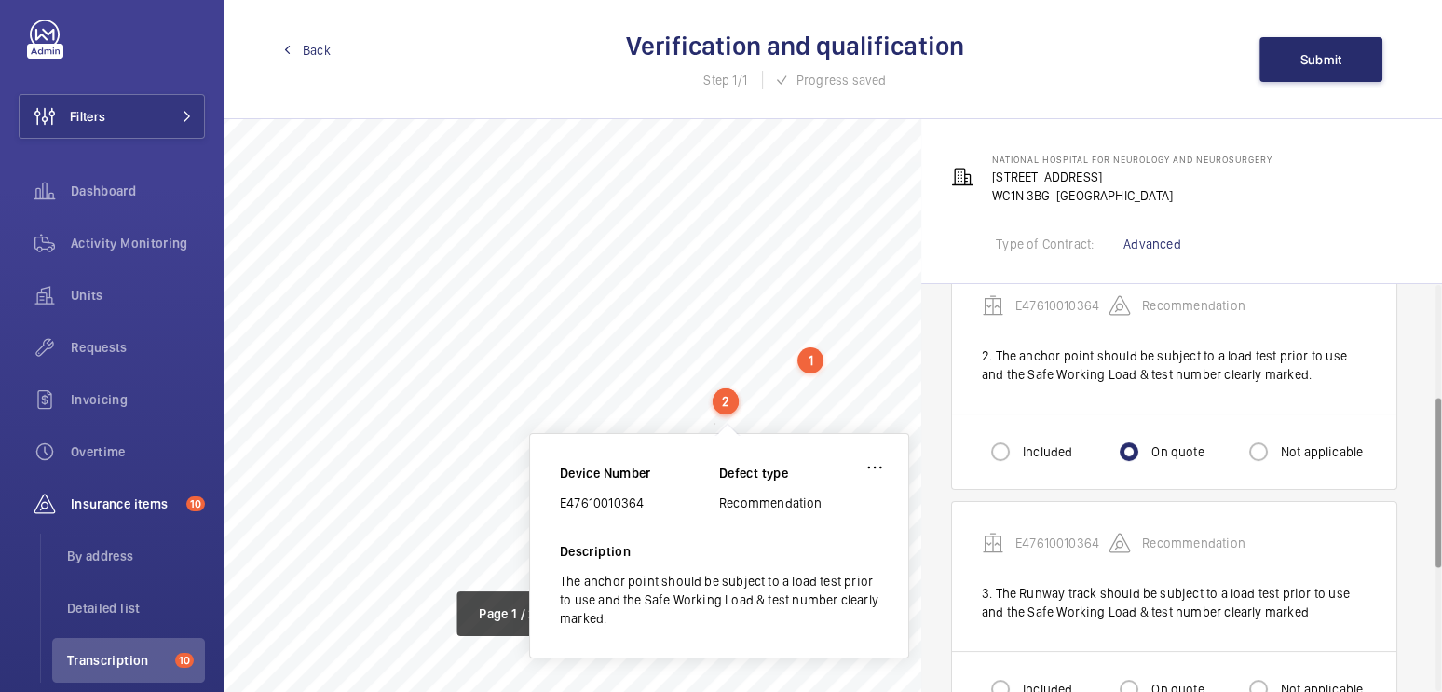
scroll to position [193, 0]
click at [868, 516] on div "Device Number E47610010364 Defect type Recommendation" at bounding box center [719, 505] width 319 height 78
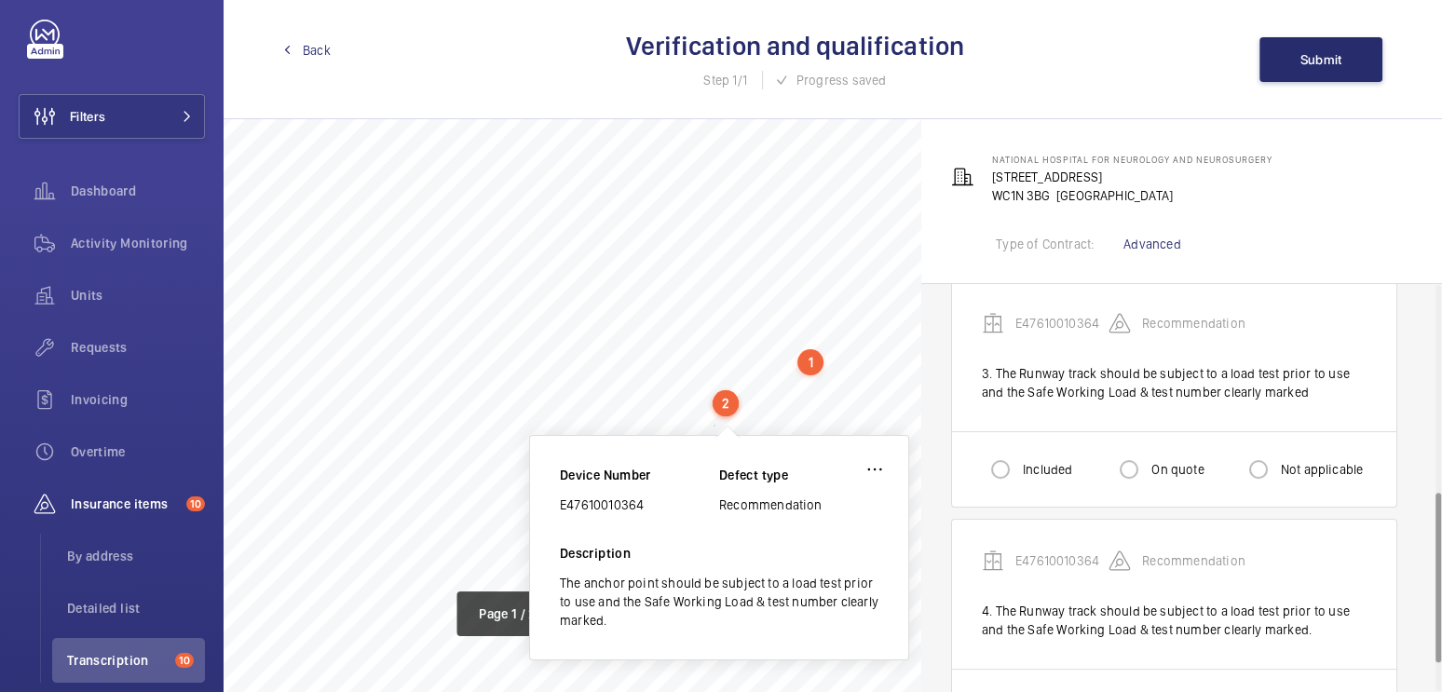
scroll to position [501, 0]
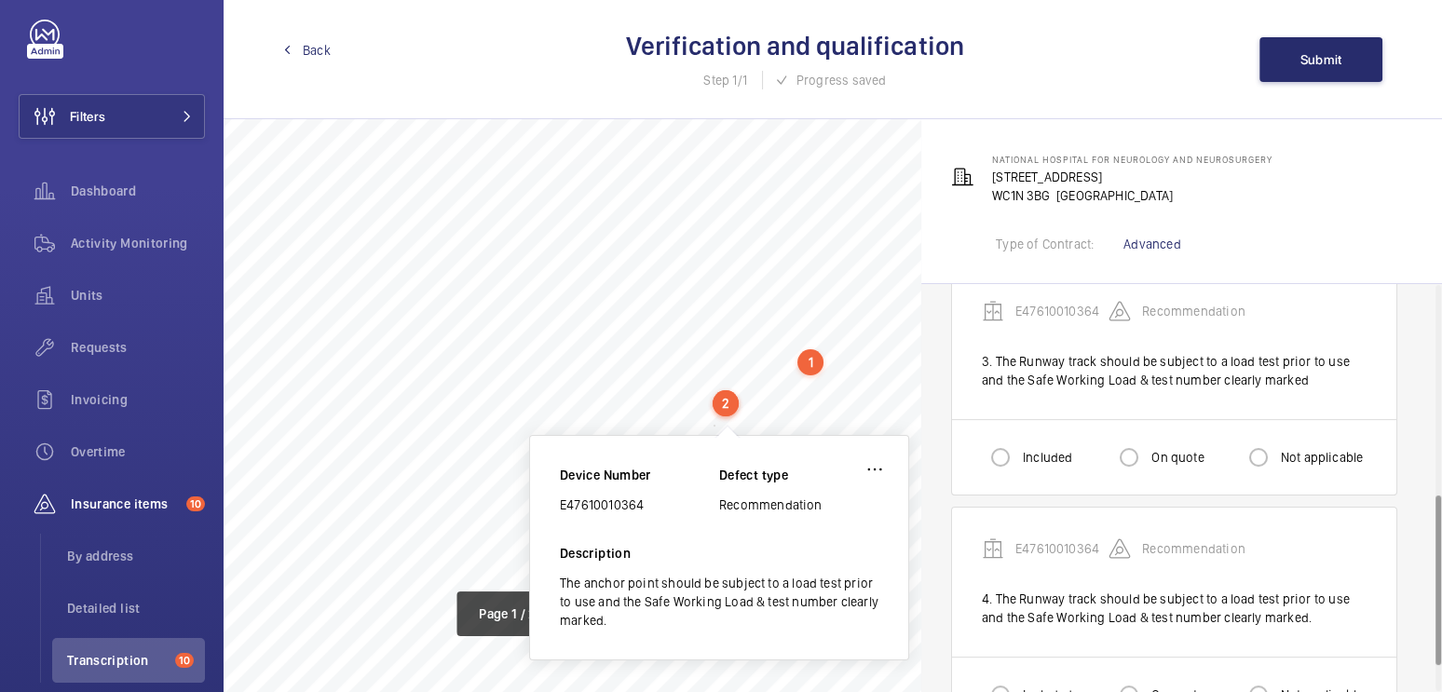
click at [1174, 451] on label "On quote" at bounding box center [1176, 457] width 56 height 19
click at [1148, 451] on input "On quote" at bounding box center [1129, 457] width 37 height 37
radio input "true"
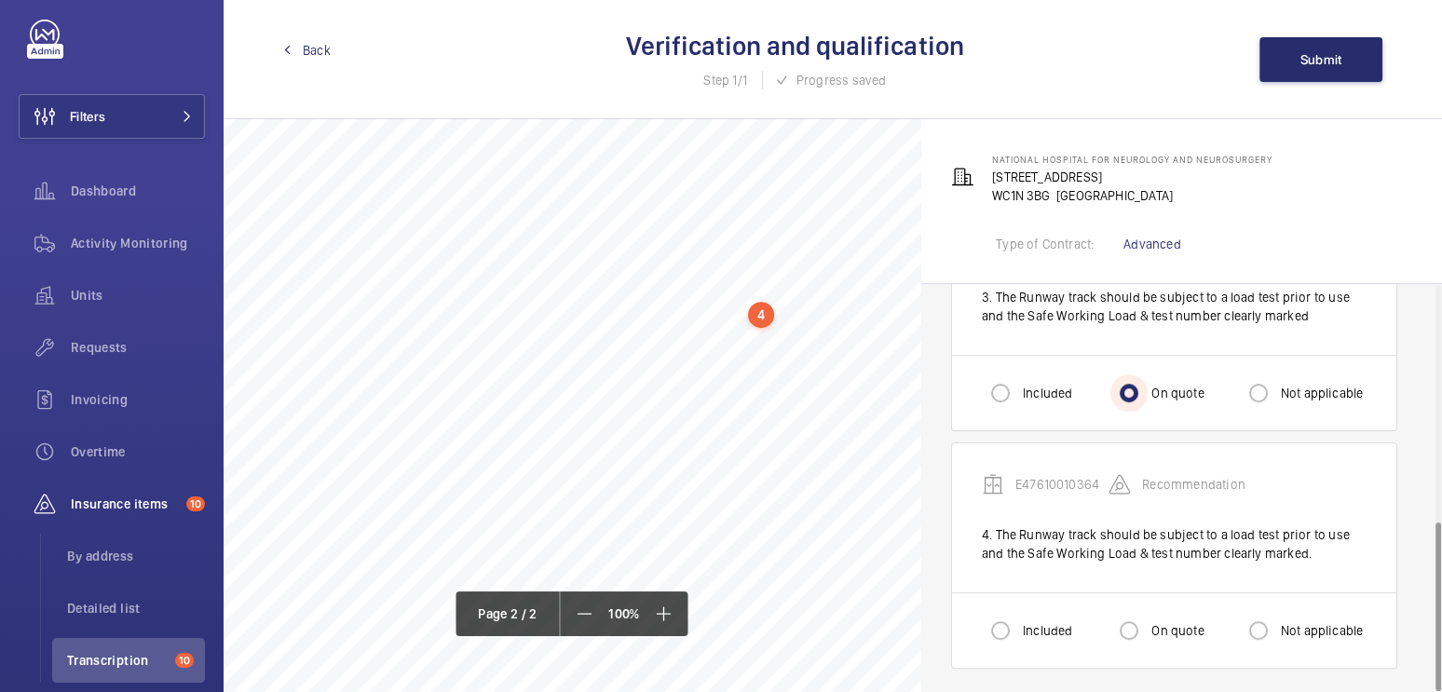
scroll to position [1268, 0]
click at [759, 306] on div "4" at bounding box center [761, 305] width 26 height 26
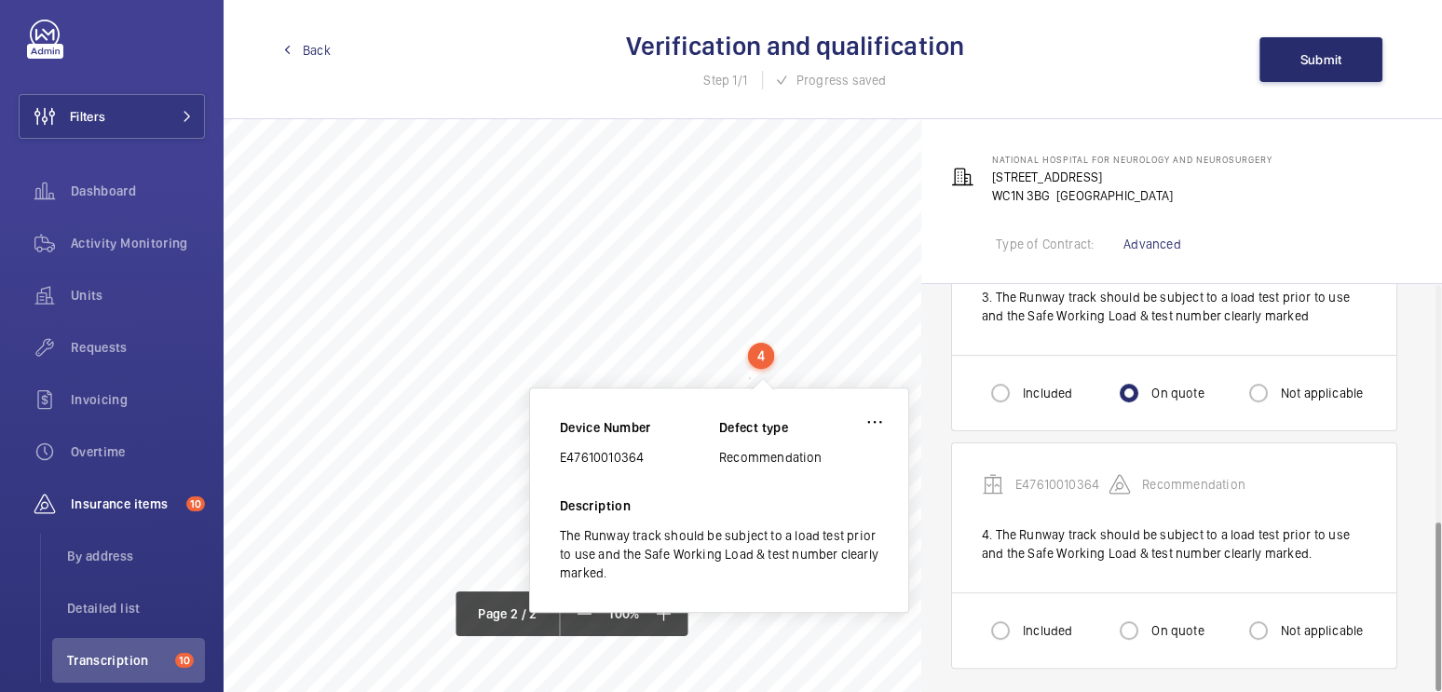
scroll to position [1169, 0]
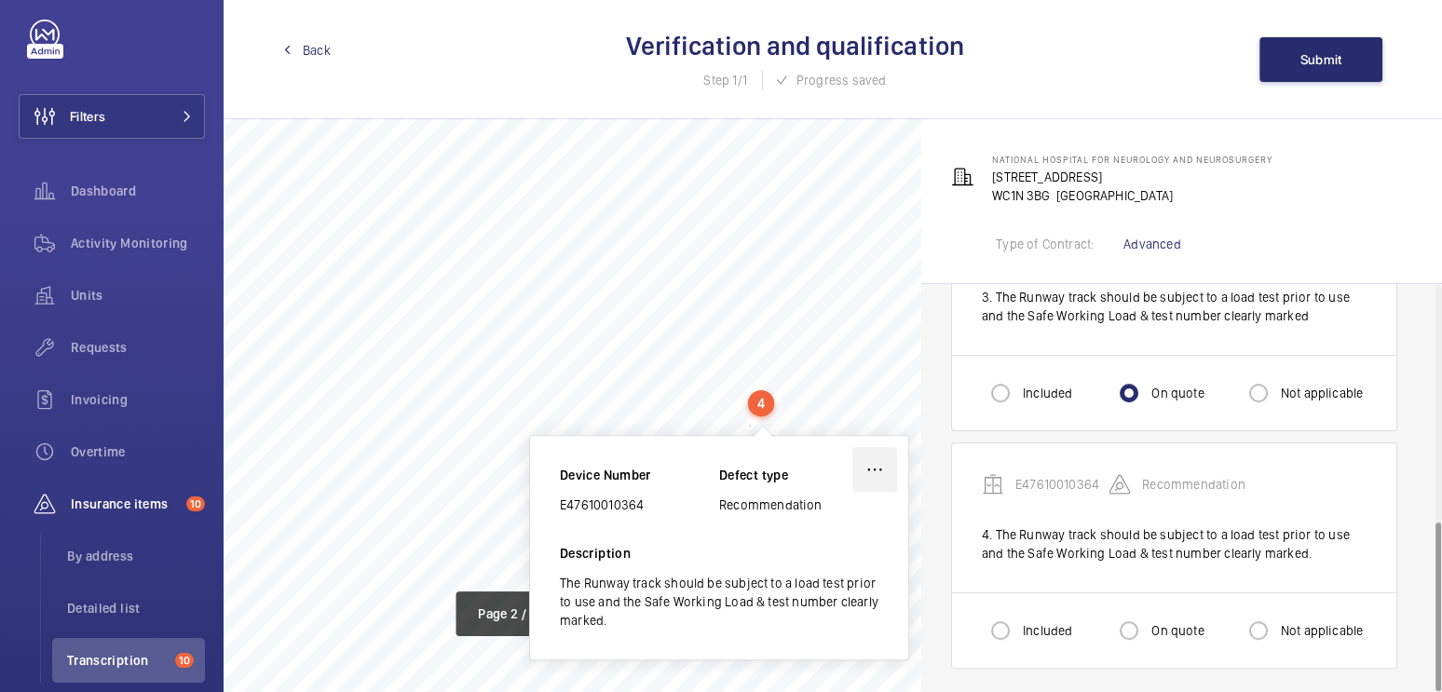
click at [871, 465] on wm-front-icon-button at bounding box center [875, 469] width 45 height 45
click at [845, 556] on div "Delete" at bounding box center [822, 558] width 147 height 34
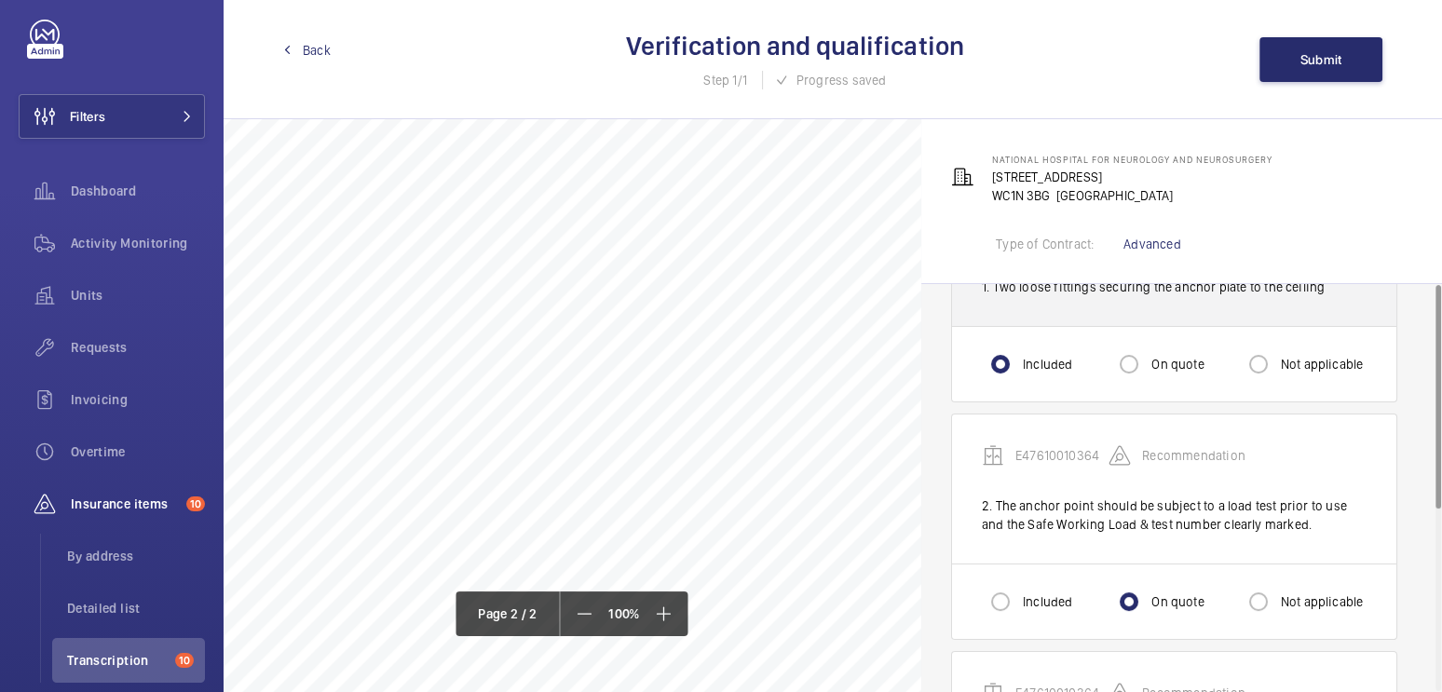
scroll to position [0, 0]
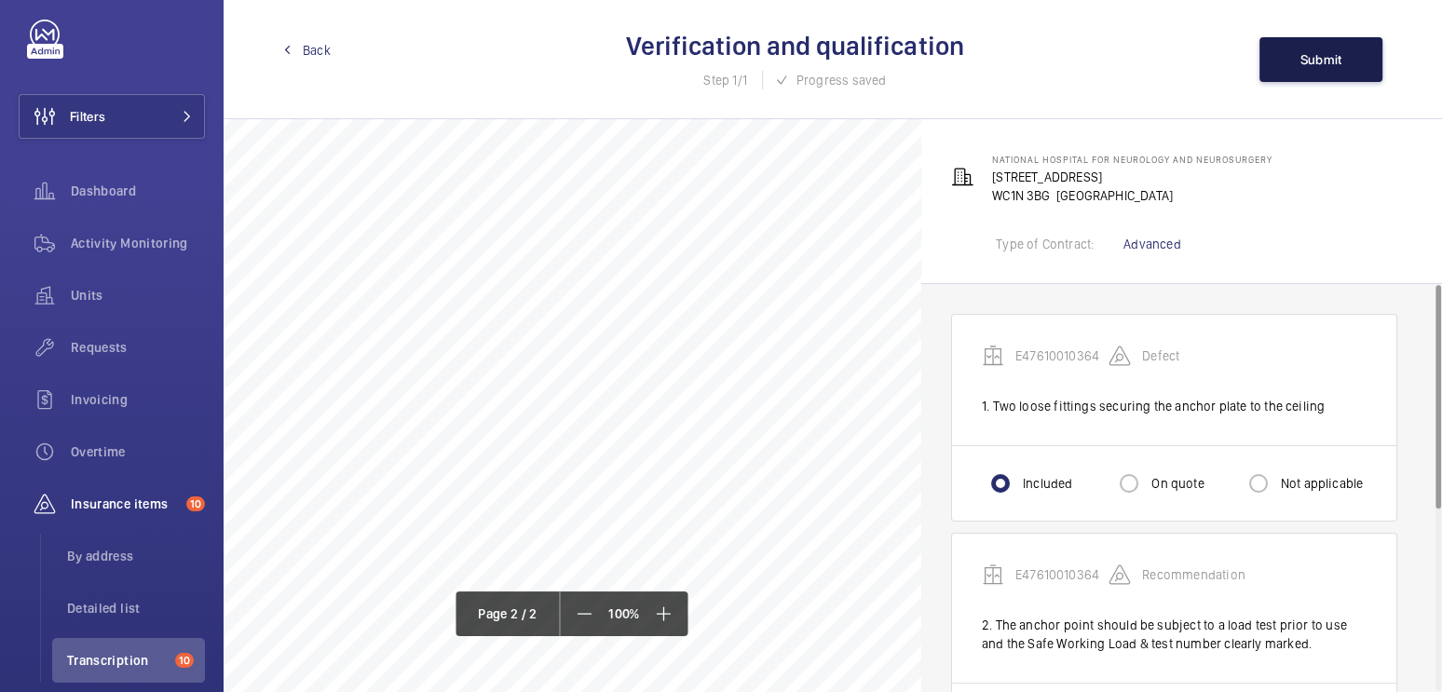
click at [1314, 72] on button "Submit" at bounding box center [1321, 59] width 123 height 45
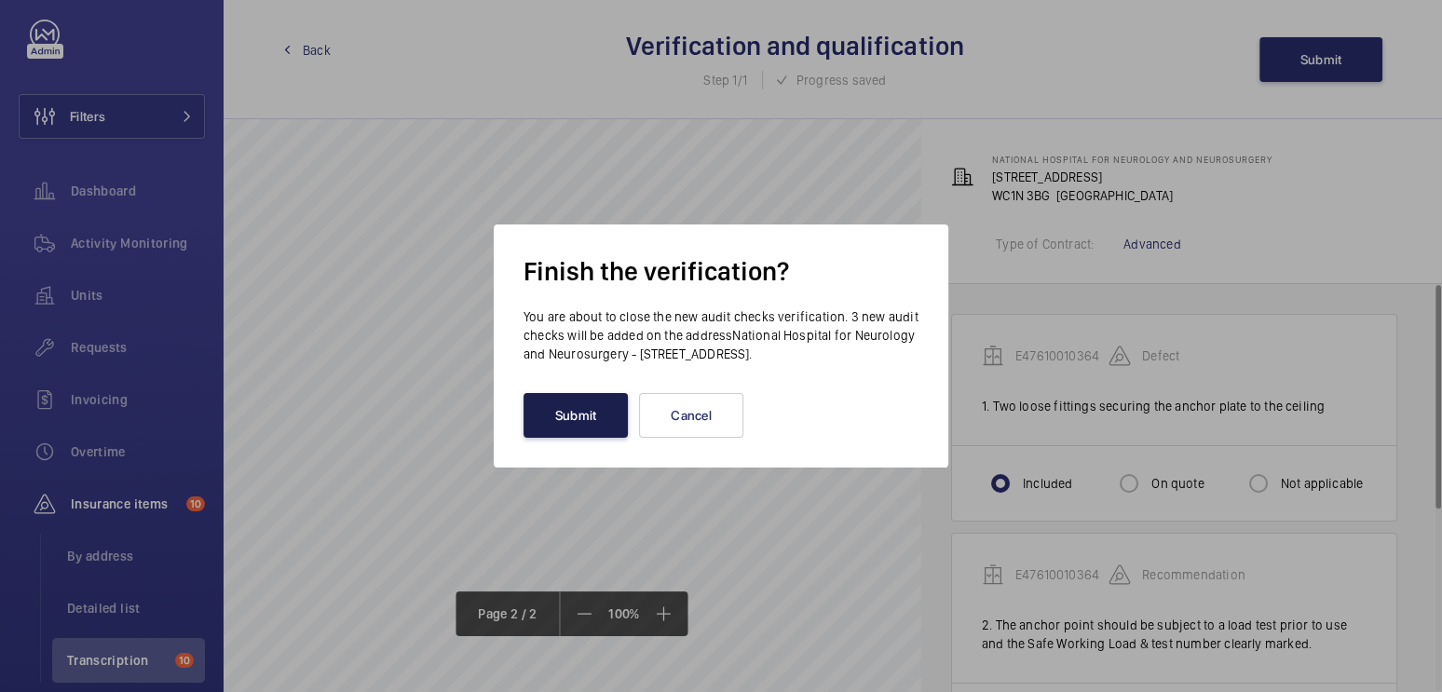
click at [589, 407] on button "Submit" at bounding box center [576, 415] width 104 height 45
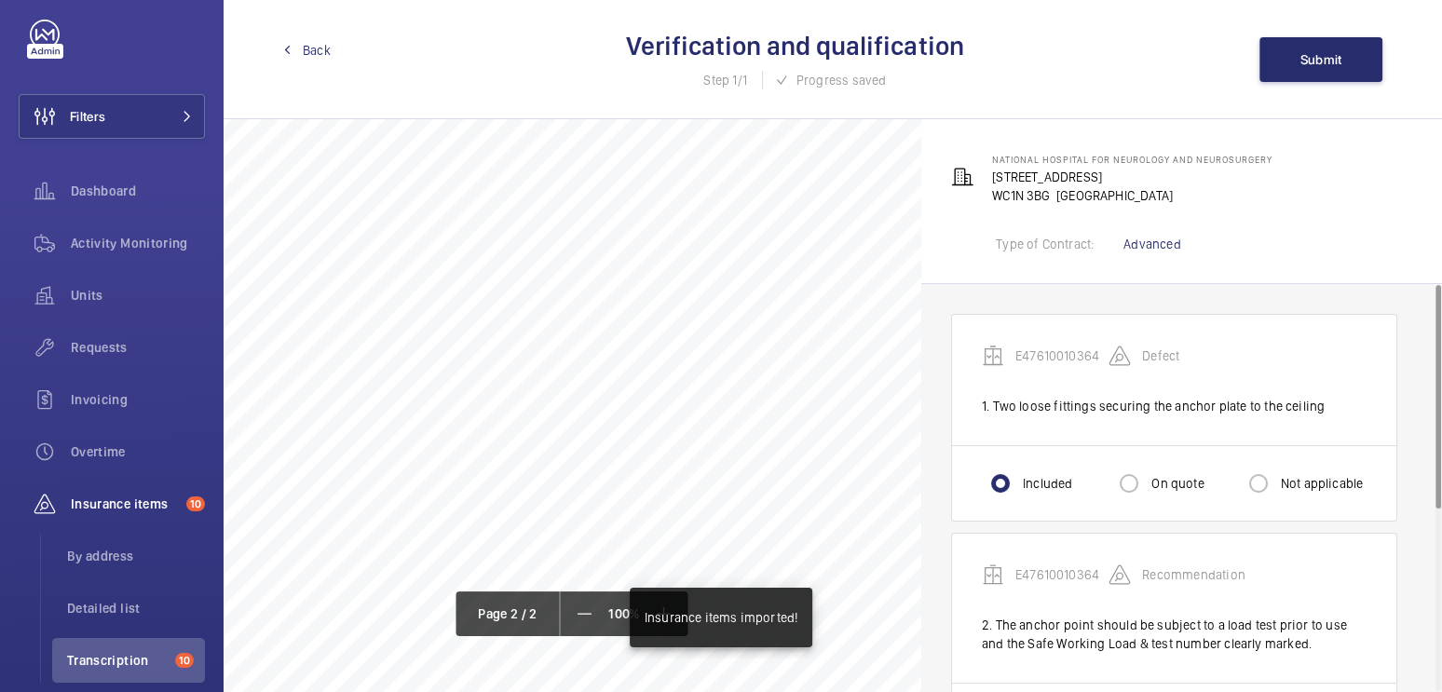
click at [313, 48] on span "Back" at bounding box center [317, 50] width 28 height 19
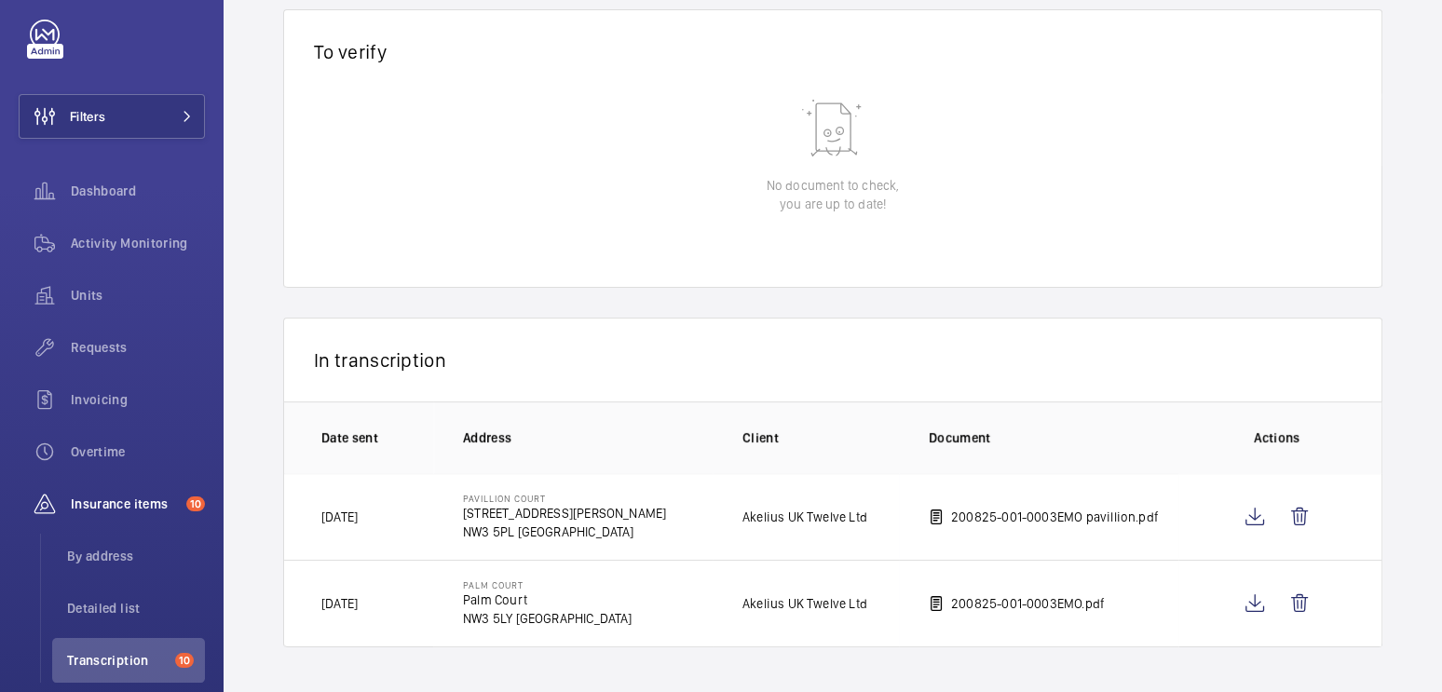
scroll to position [120, 0]
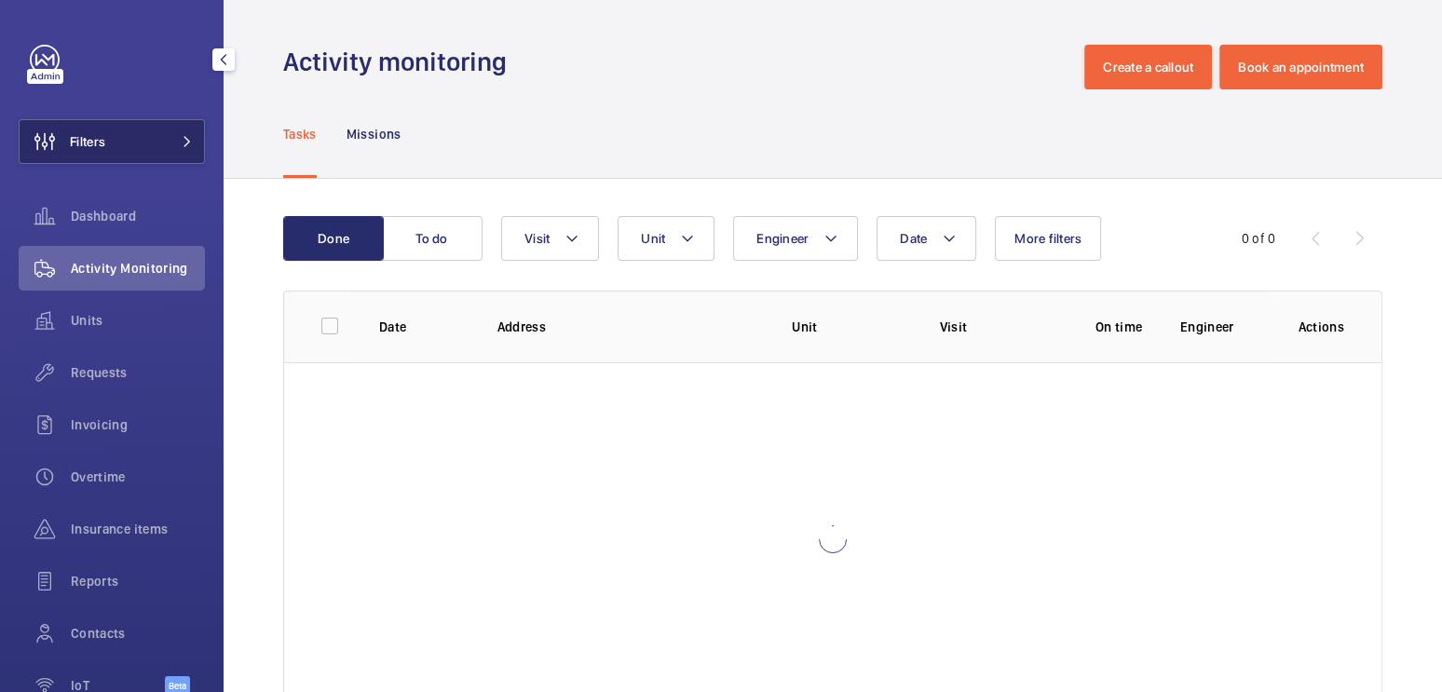
click at [89, 130] on span "Filters" at bounding box center [63, 141] width 86 height 45
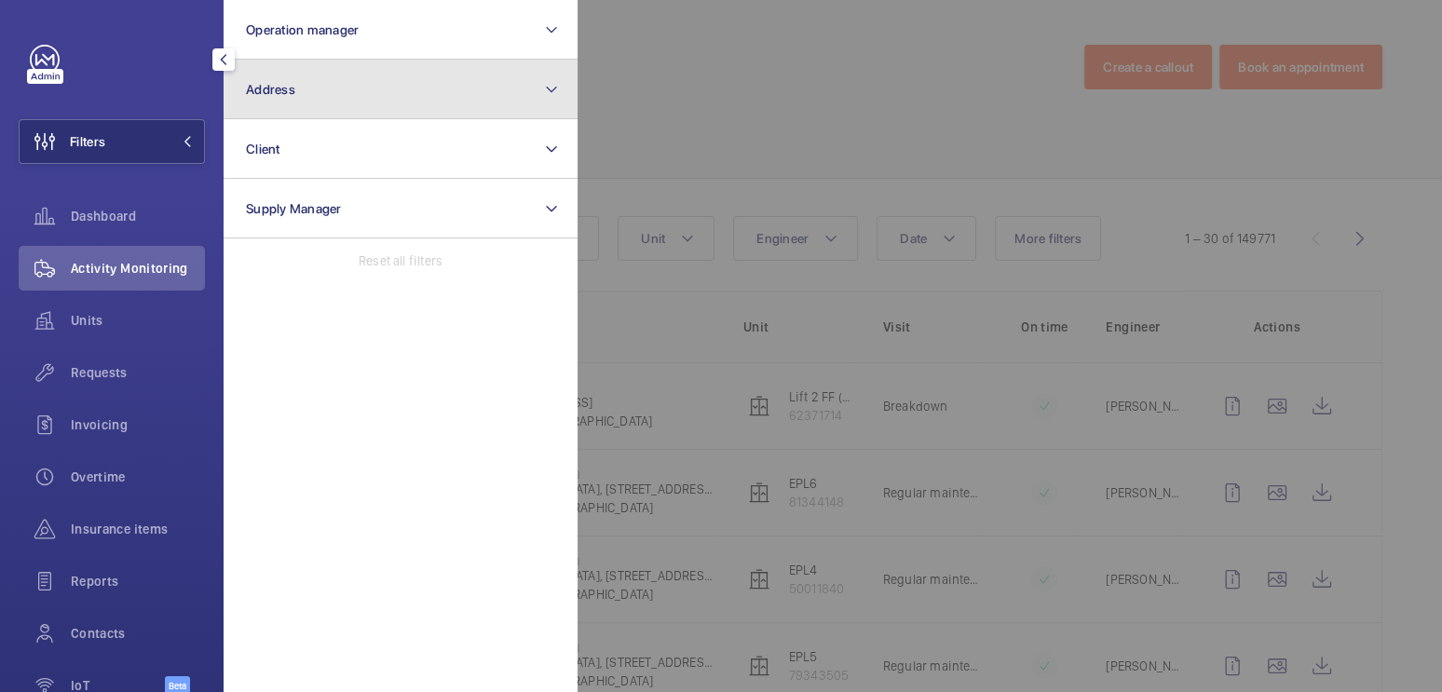
click at [260, 109] on button "Address" at bounding box center [401, 90] width 354 height 60
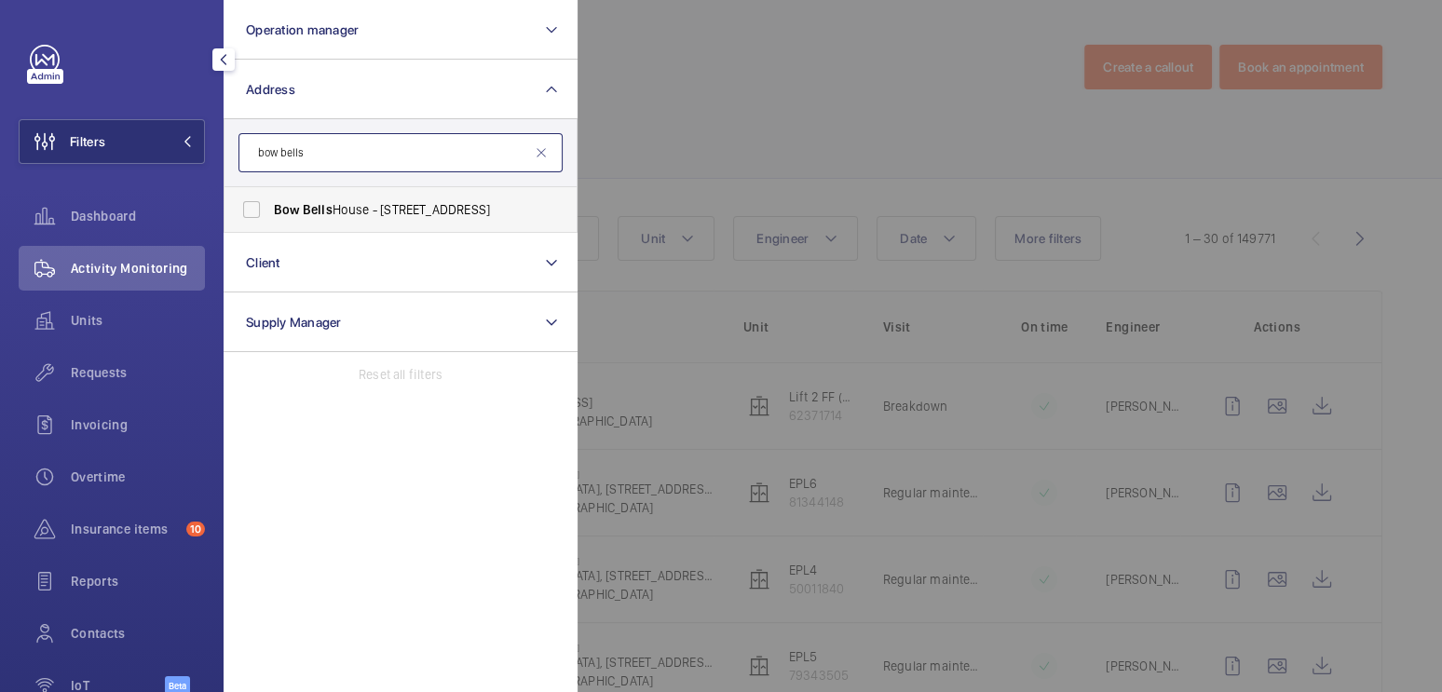
type input "bow bells"
click at [429, 190] on label "Bow Bells House - 1 Bread St, LONDON EC4M 9BE" at bounding box center [387, 209] width 324 height 45
click at [270, 191] on input "Bow Bells House - 1 Bread St, LONDON EC4M 9BE" at bounding box center [251, 209] width 37 height 37
checkbox input "true"
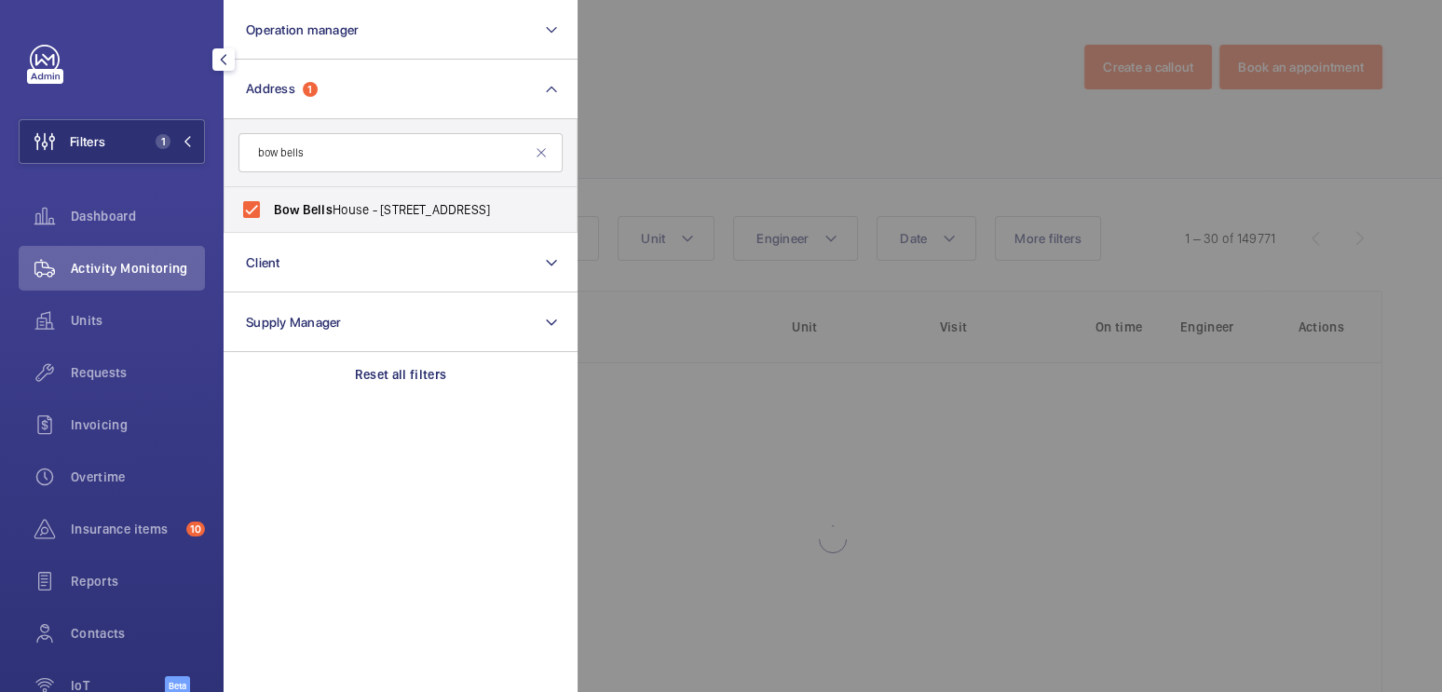
click at [744, 96] on div at bounding box center [1299, 346] width 1442 height 692
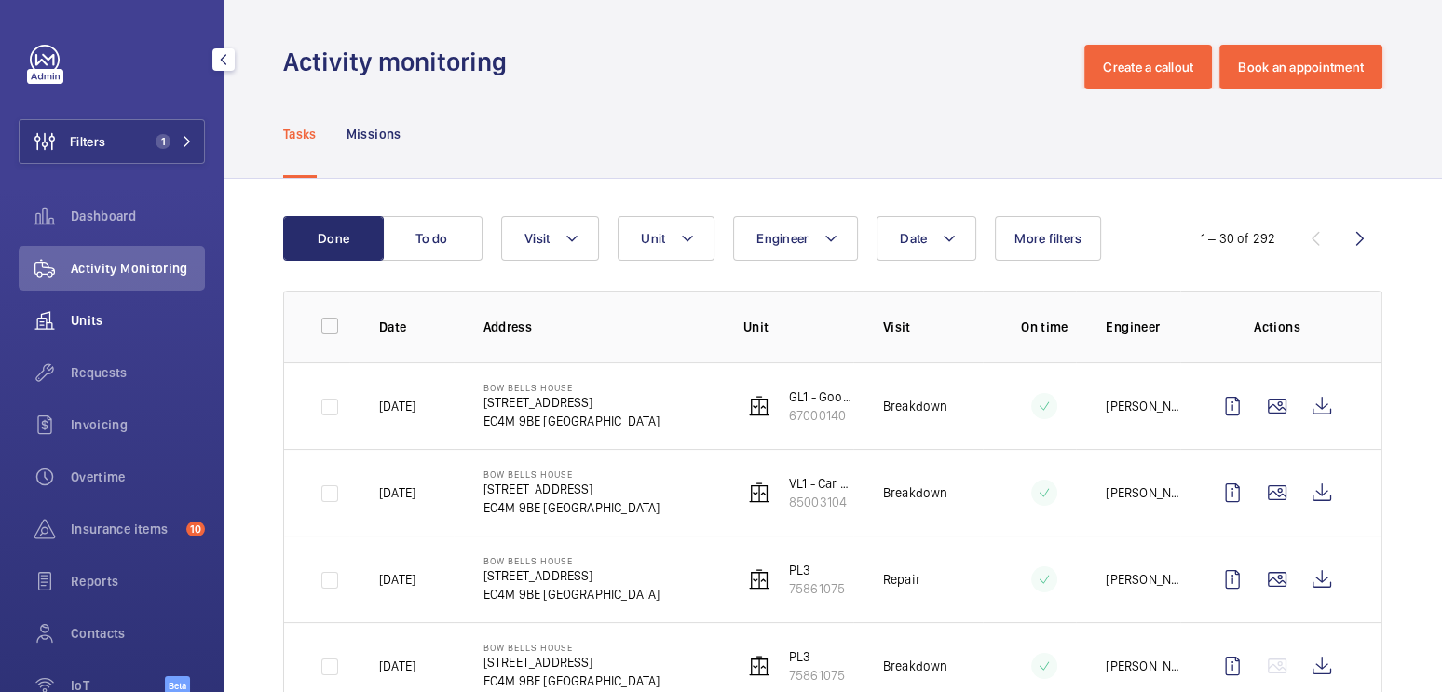
click at [72, 326] on span "Units" at bounding box center [138, 320] width 134 height 19
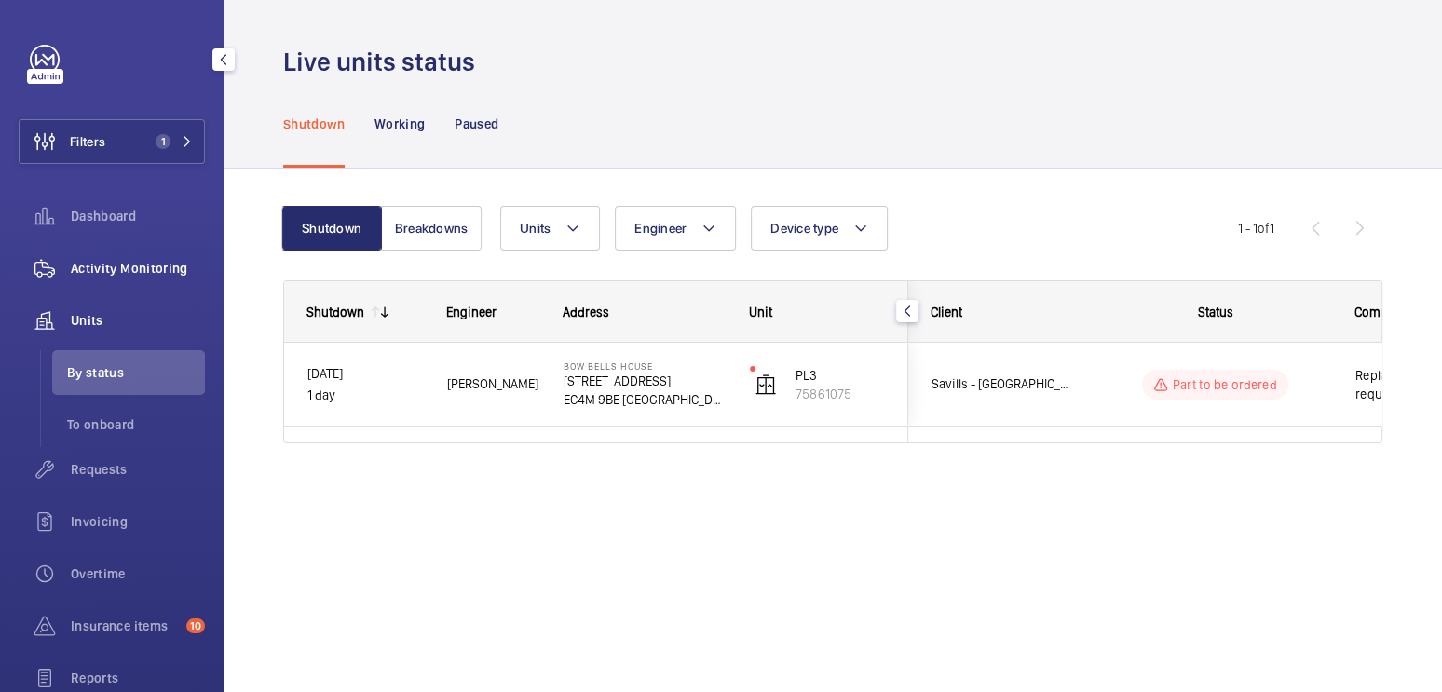
click at [163, 266] on span "Activity Monitoring" at bounding box center [138, 268] width 134 height 19
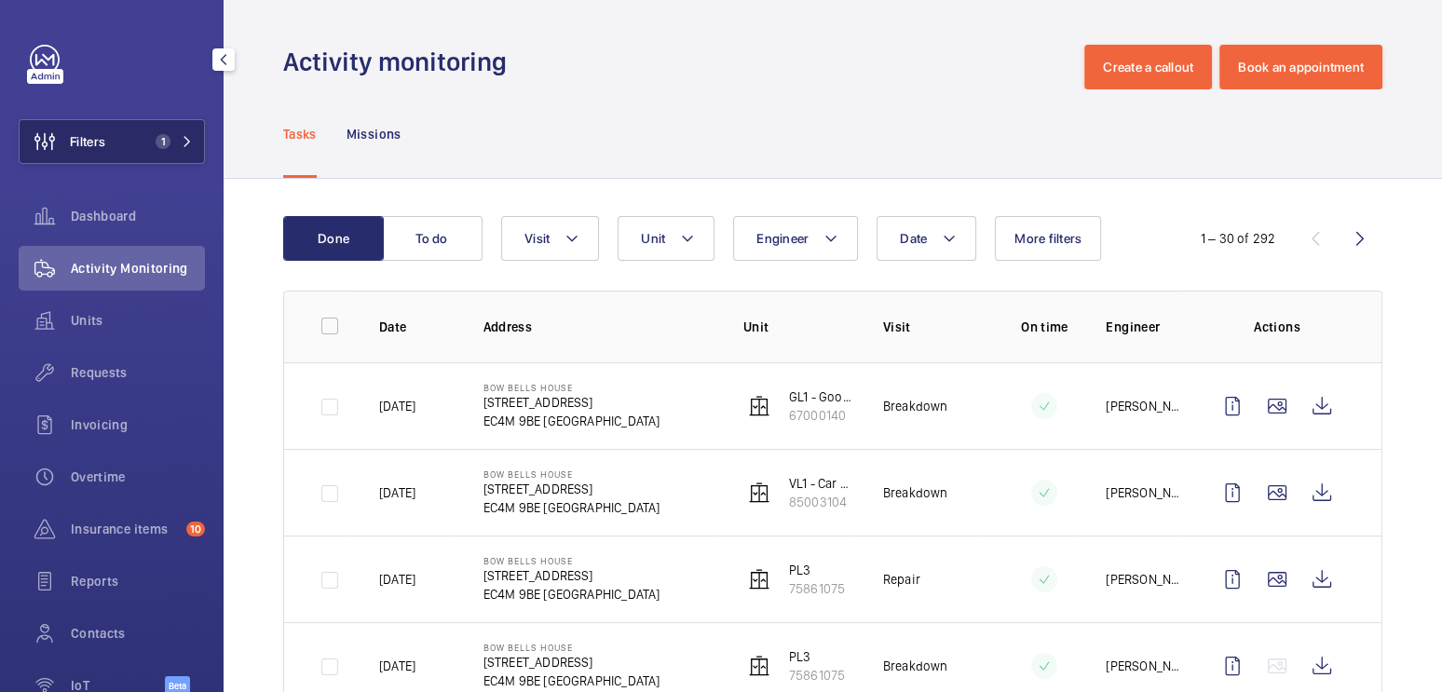
drag, startPoint x: 149, startPoint y: 148, endPoint x: 173, endPoint y: 143, distance: 24.9
click at [149, 148] on span "1" at bounding box center [159, 141] width 22 height 15
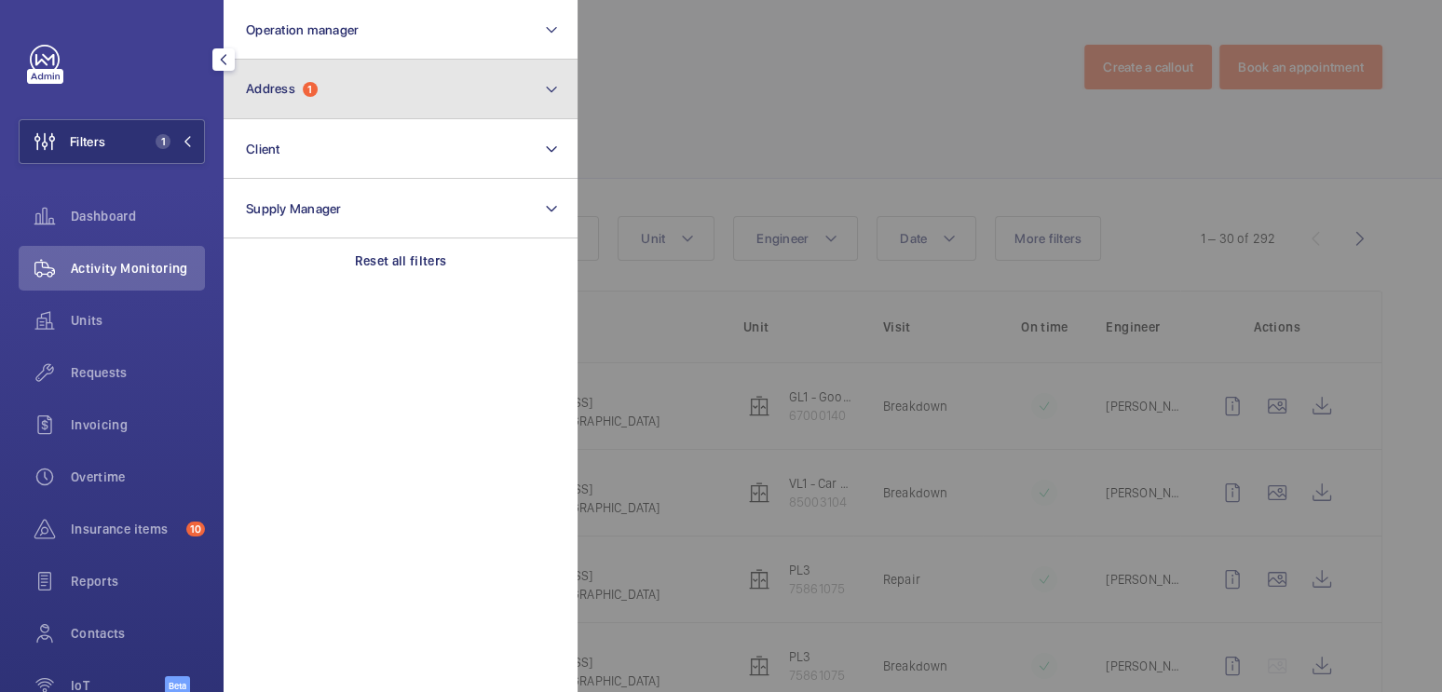
click at [338, 94] on button "Address 1" at bounding box center [401, 90] width 354 height 60
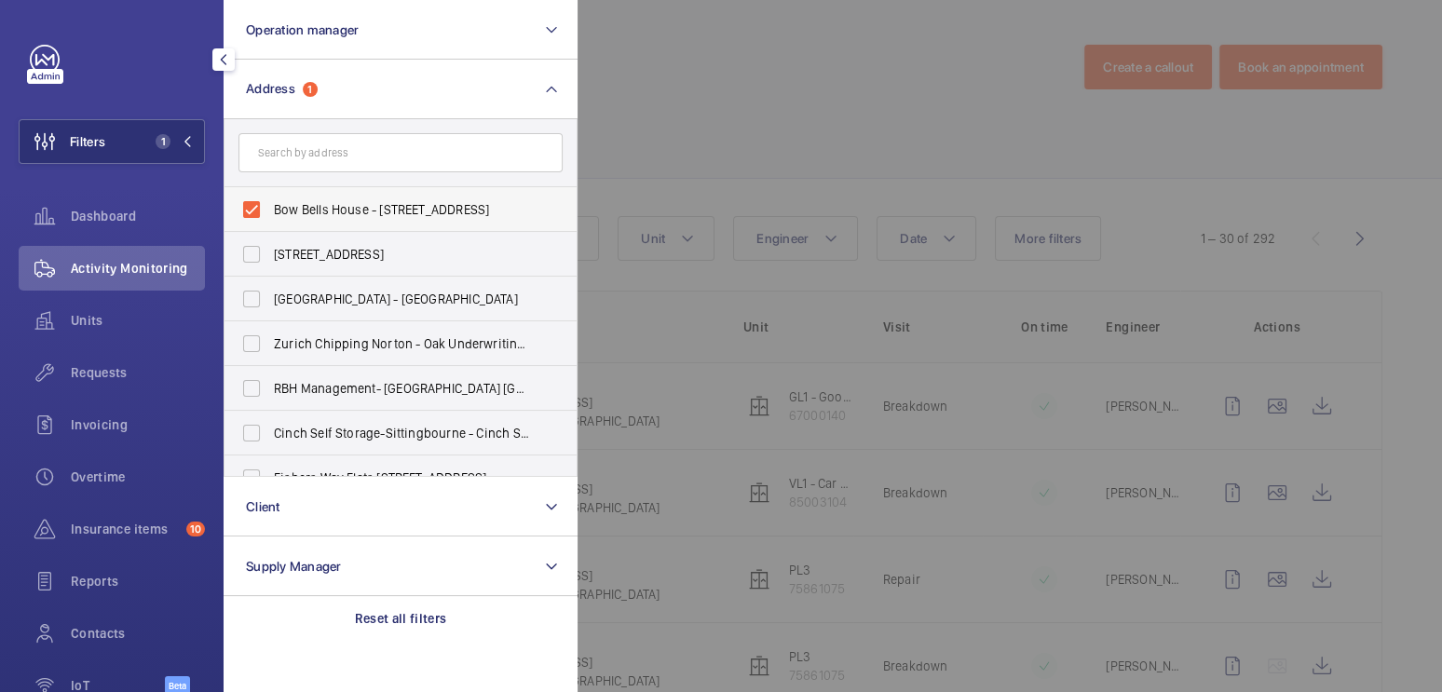
click at [309, 211] on span "Bow Bells House - 1 Bread St, LONDON EC4M 9BE" at bounding box center [402, 209] width 256 height 19
click at [270, 211] on input "Bow Bells House - 1 Bread St, LONDON EC4M 9BE" at bounding box center [251, 209] width 37 height 37
checkbox input "false"
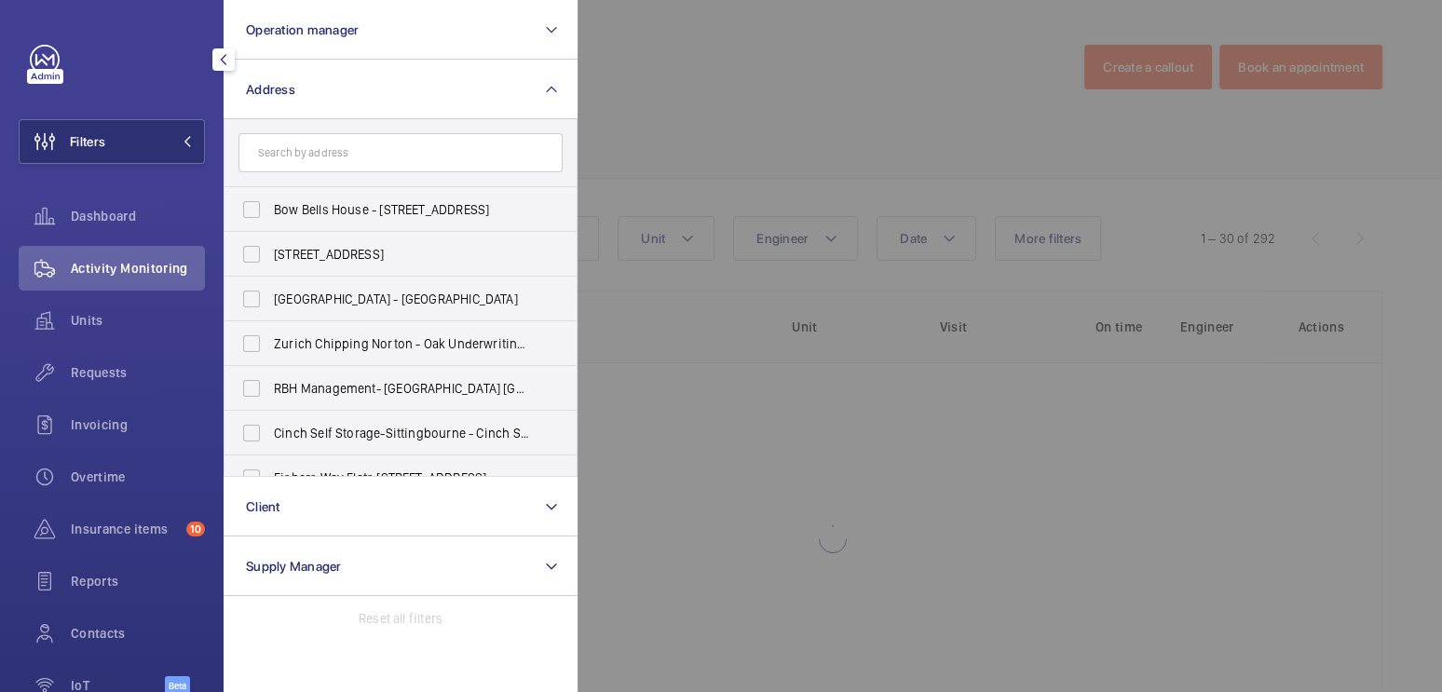
click at [792, 88] on div at bounding box center [1299, 346] width 1442 height 692
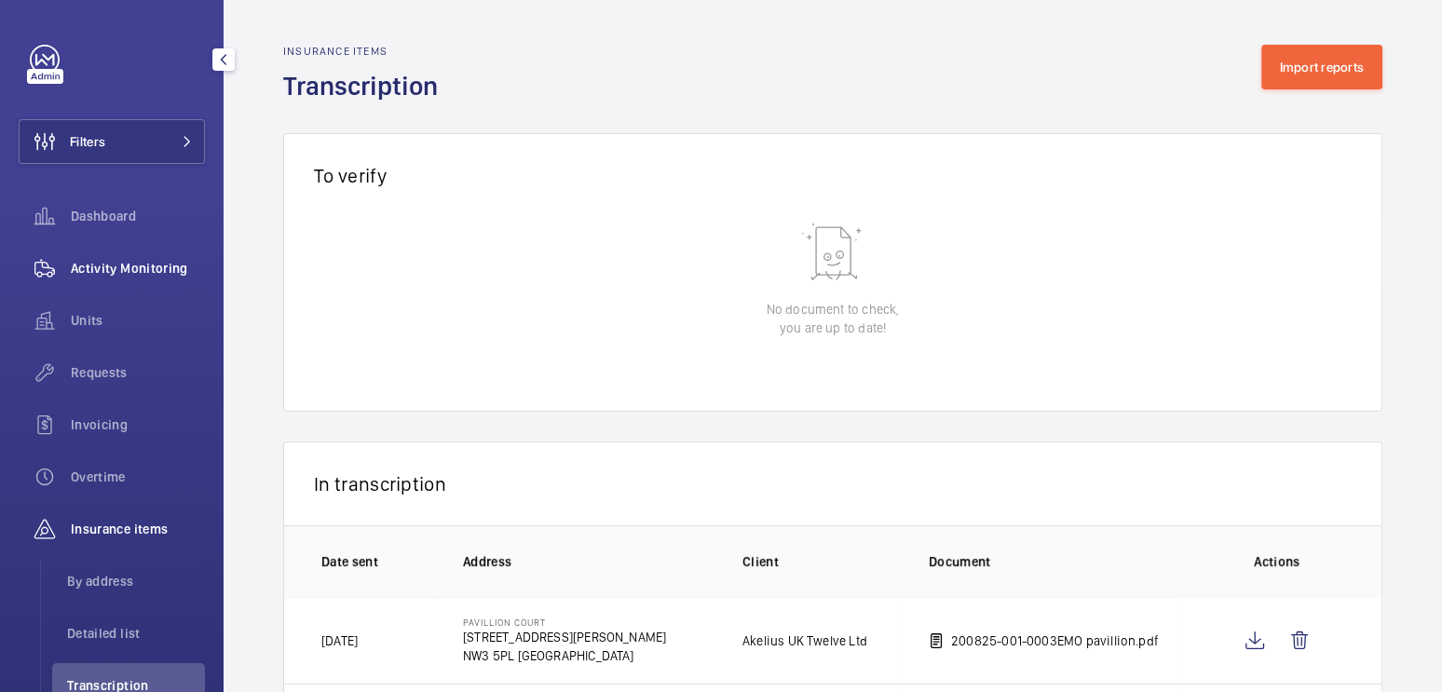
click at [193, 280] on div "Activity Monitoring" at bounding box center [112, 268] width 186 height 45
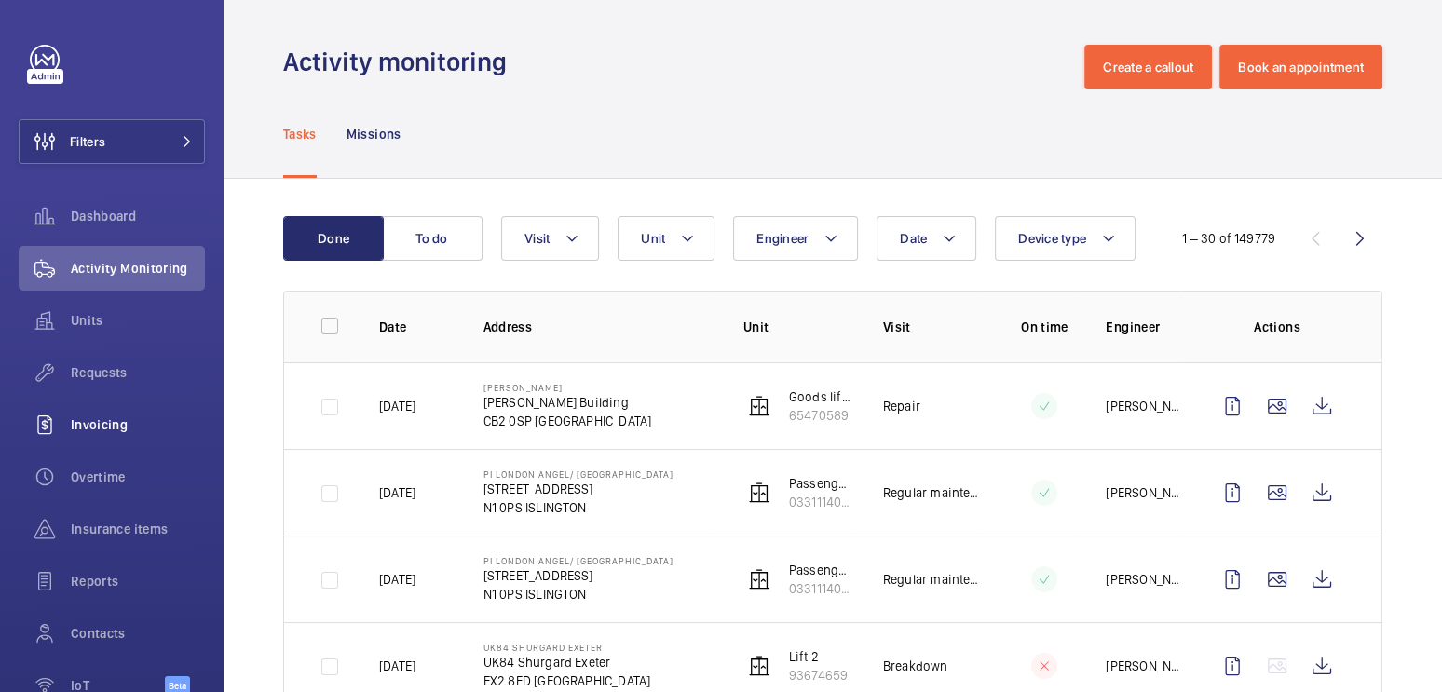
click at [129, 416] on span "Invoicing" at bounding box center [138, 425] width 134 height 19
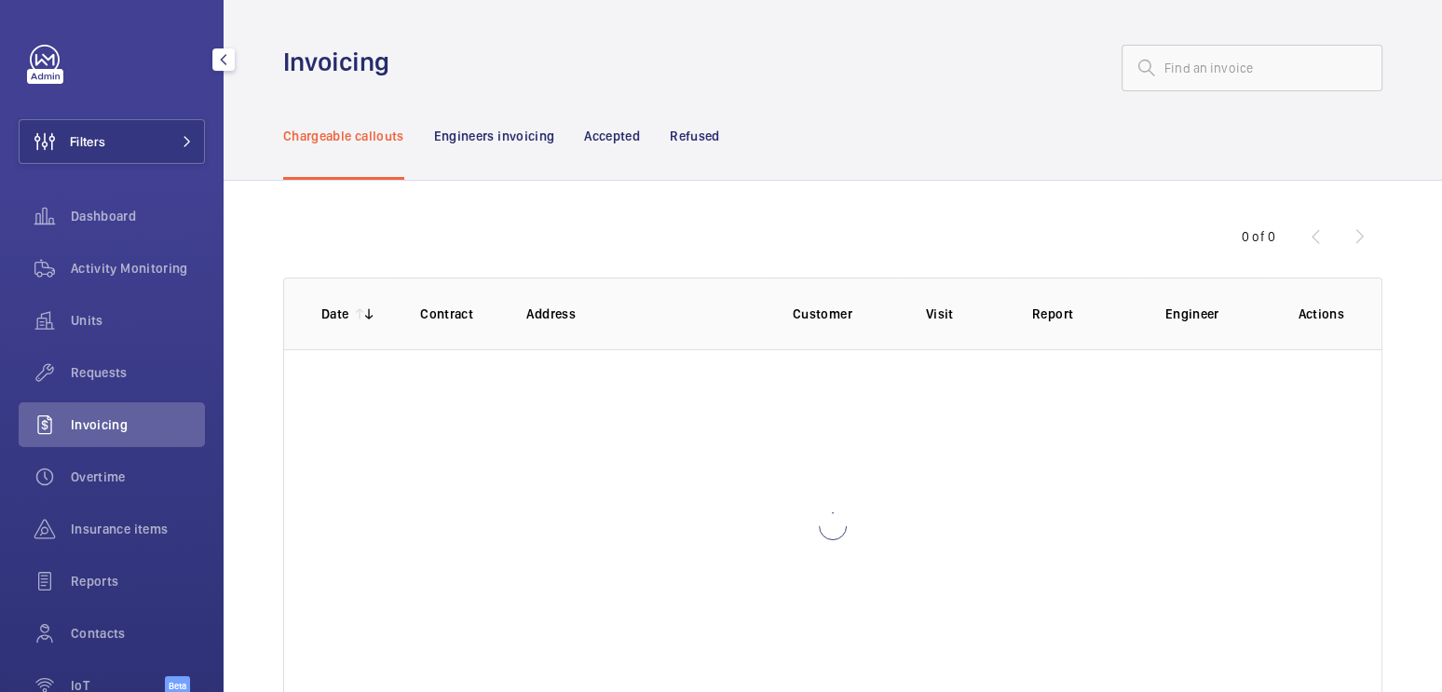
click at [129, 416] on span "Invoicing" at bounding box center [138, 425] width 134 height 19
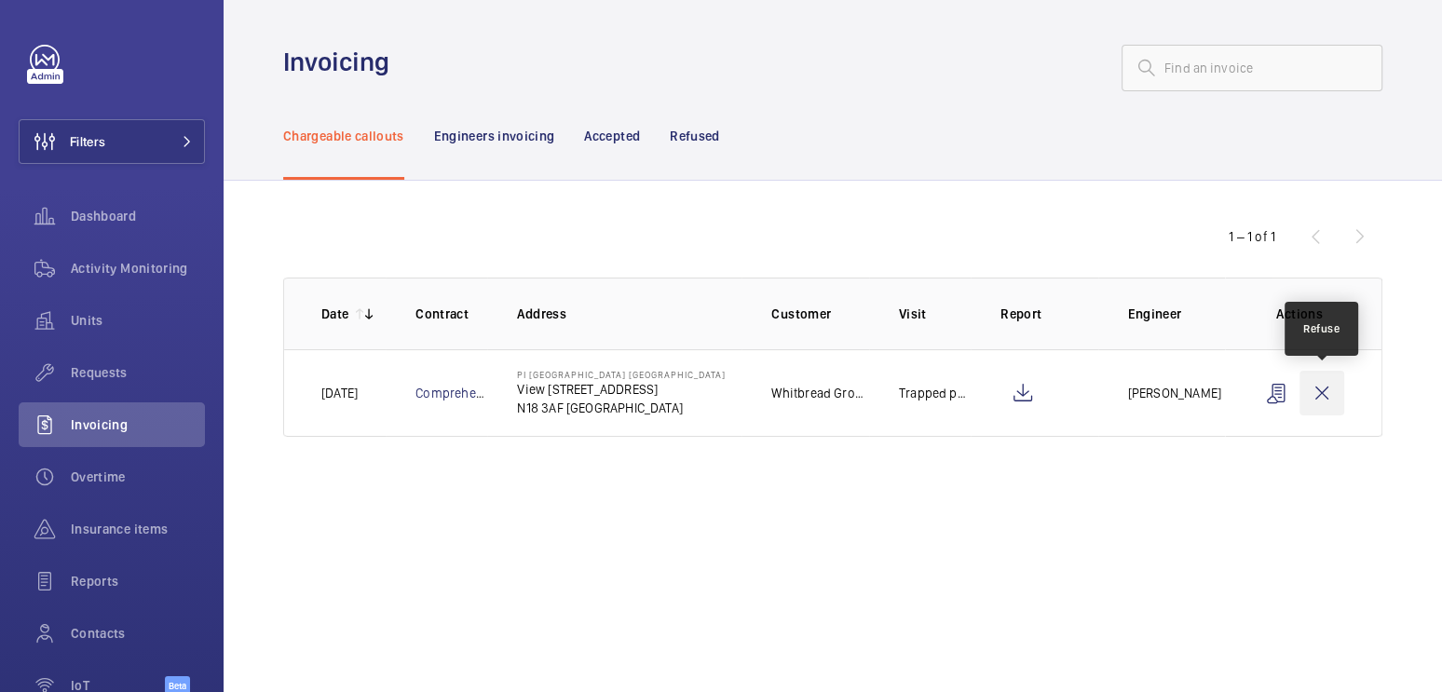
click at [1330, 398] on wm-front-icon-button at bounding box center [1322, 393] width 45 height 45
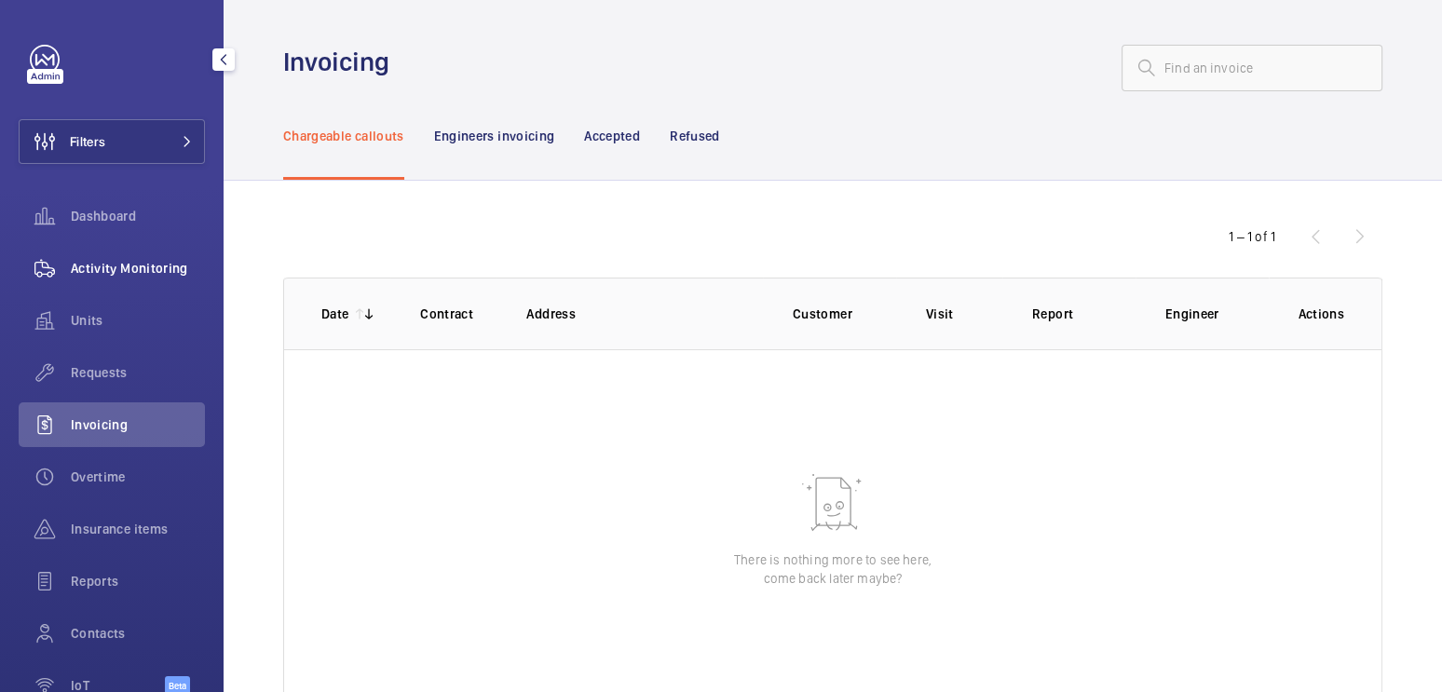
click at [118, 275] on span "Activity Monitoring" at bounding box center [138, 268] width 134 height 19
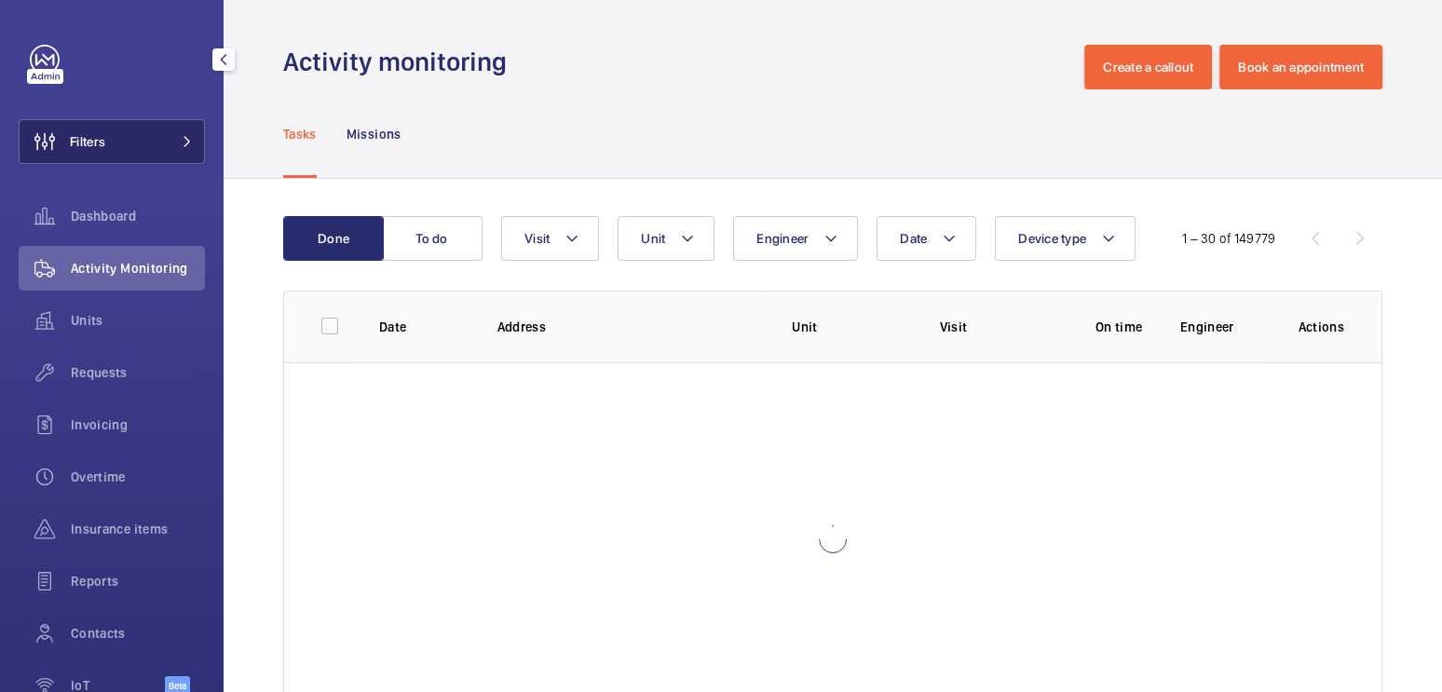
click at [142, 130] on button "Filters" at bounding box center [112, 141] width 186 height 45
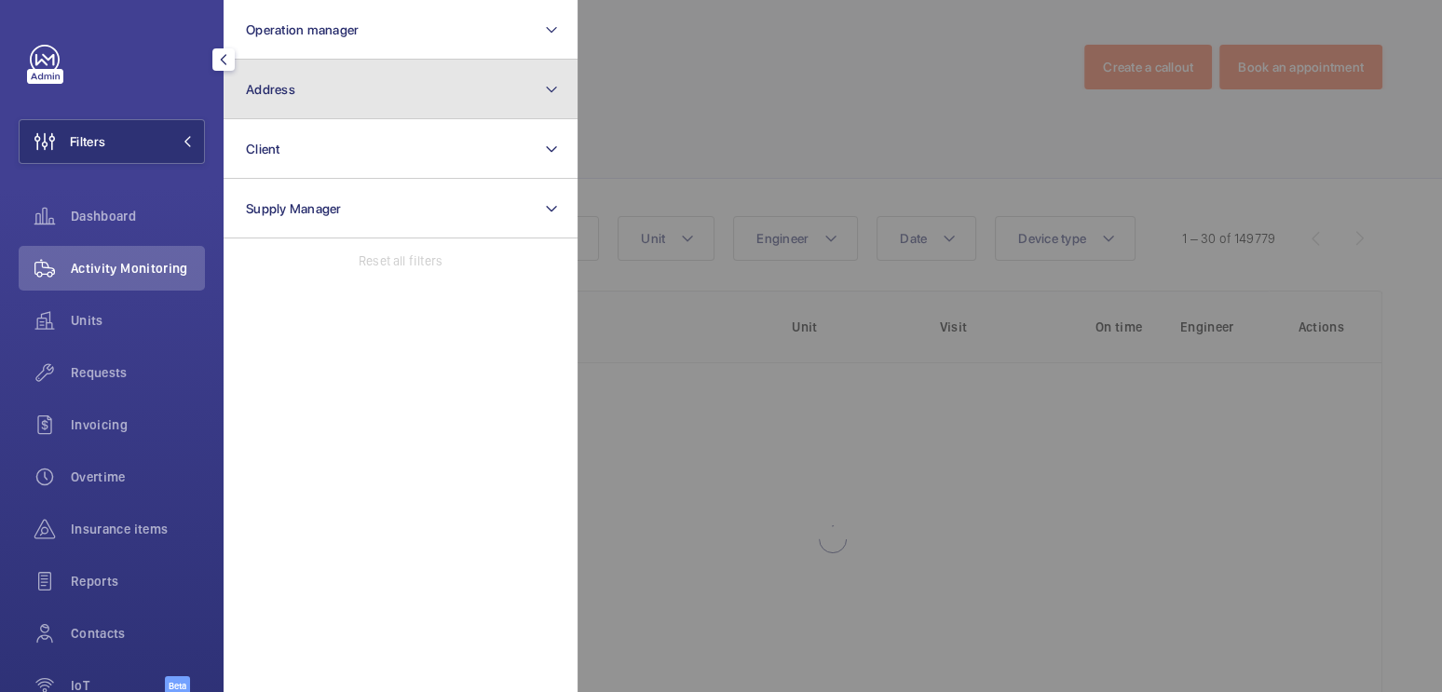
click at [364, 98] on button "Address" at bounding box center [401, 90] width 354 height 60
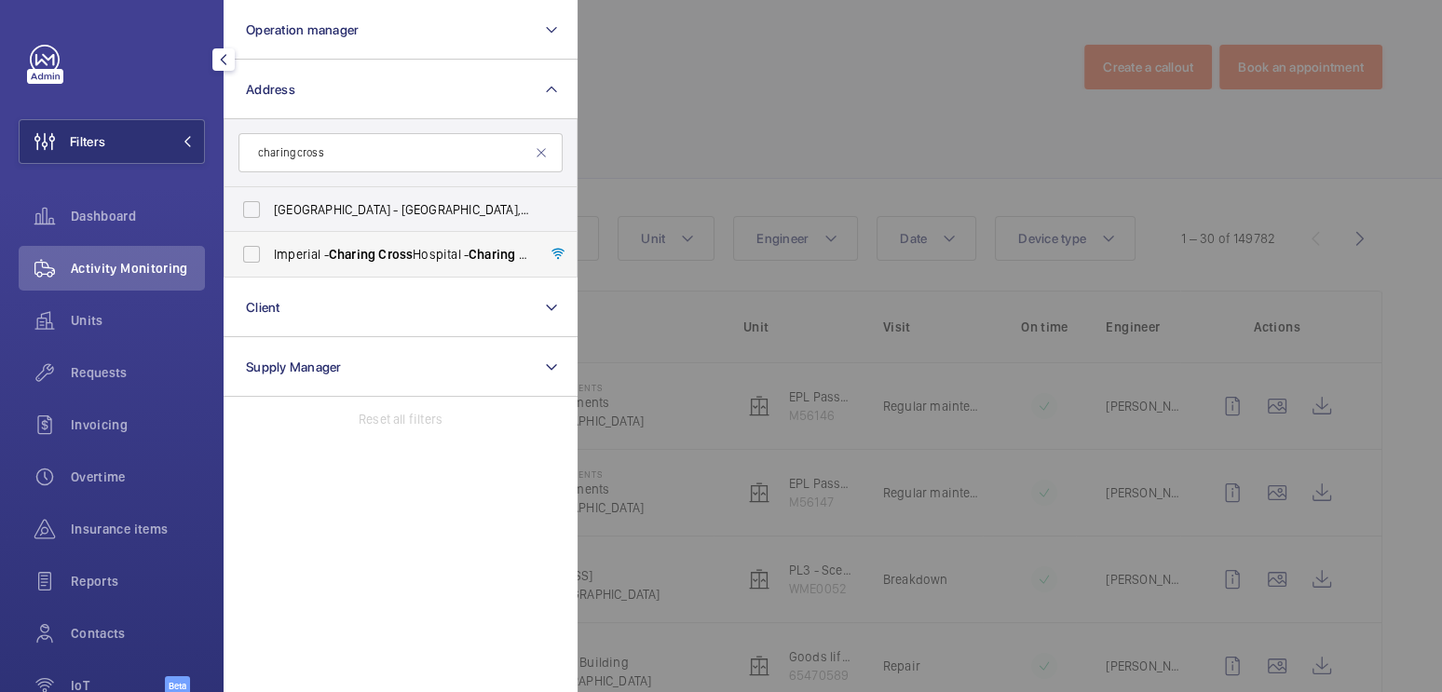
type input "charing cross"
click at [407, 247] on span "Cross" at bounding box center [395, 254] width 34 height 15
click at [270, 246] on input "[GEOGRAPHIC_DATA] - [GEOGRAPHIC_DATA]" at bounding box center [251, 254] width 37 height 37
checkbox input "true"
click at [617, 150] on div at bounding box center [1299, 346] width 1442 height 692
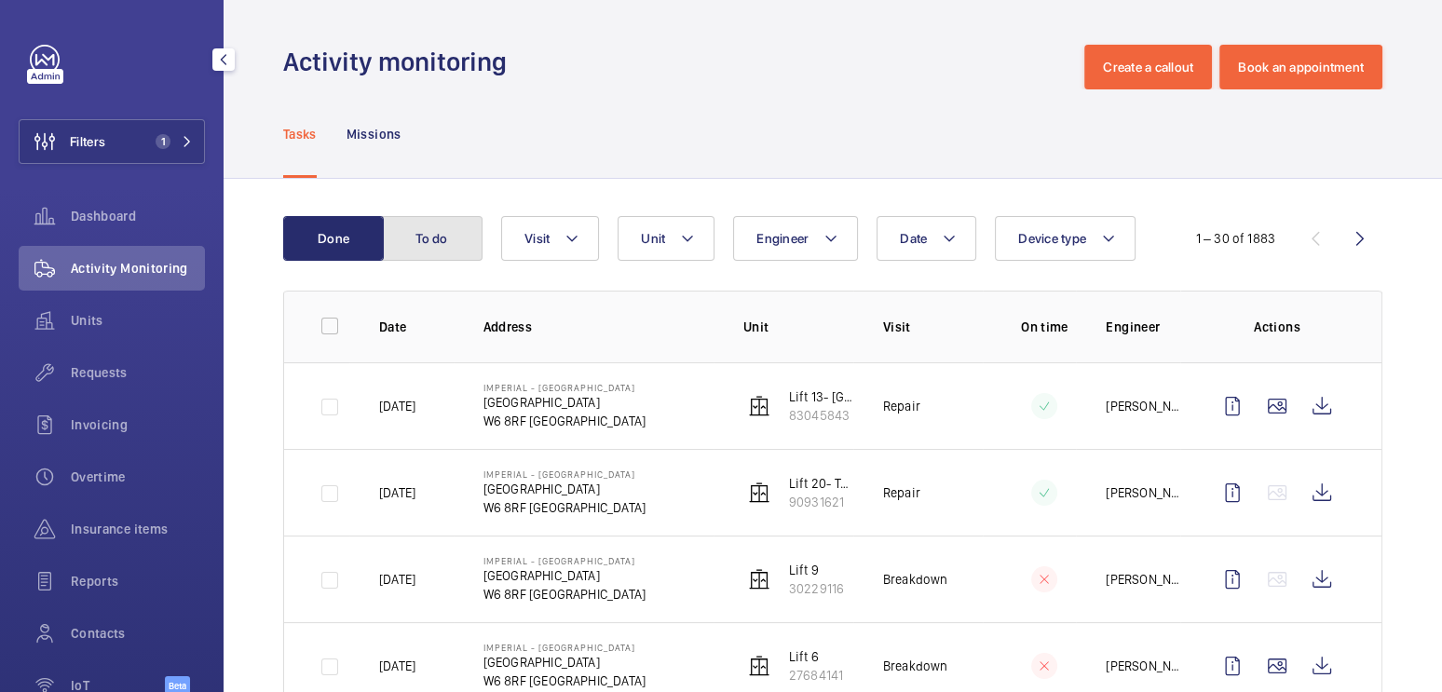
click at [463, 257] on button "To do" at bounding box center [432, 238] width 101 height 45
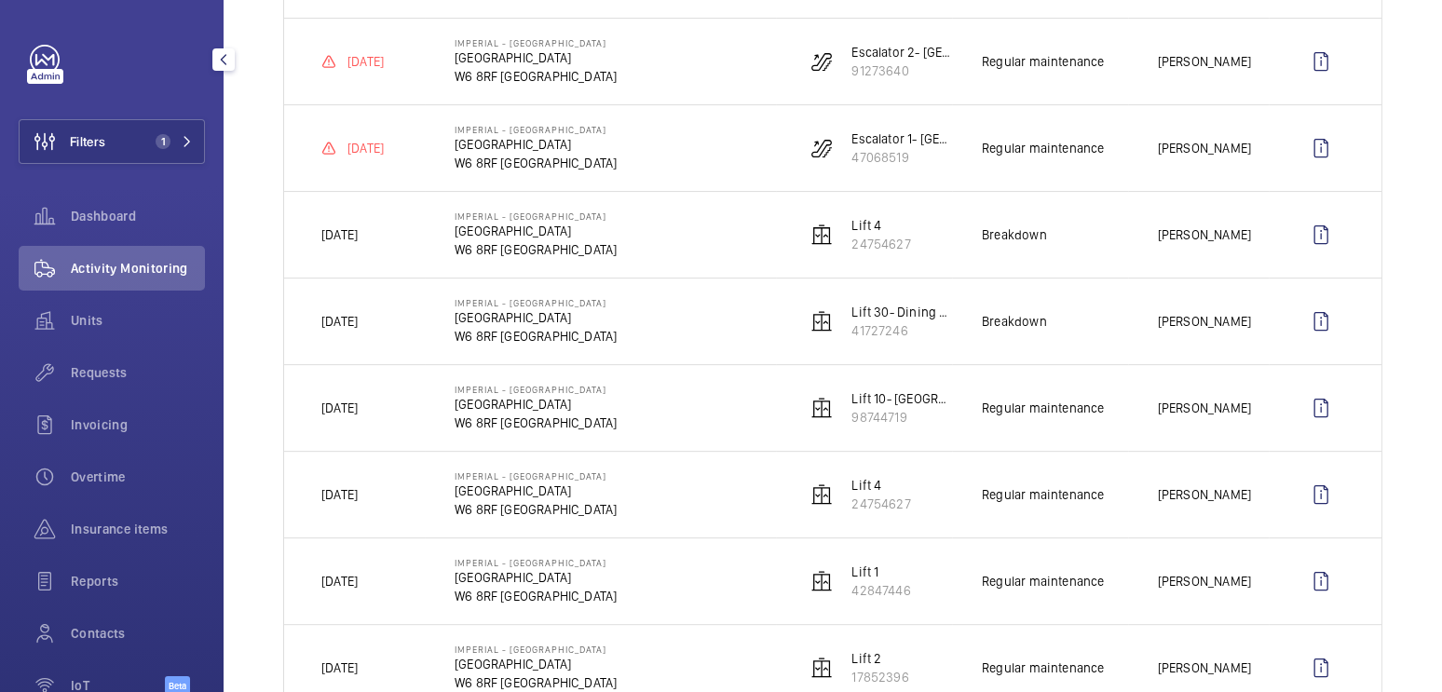
scroll to position [510, 0]
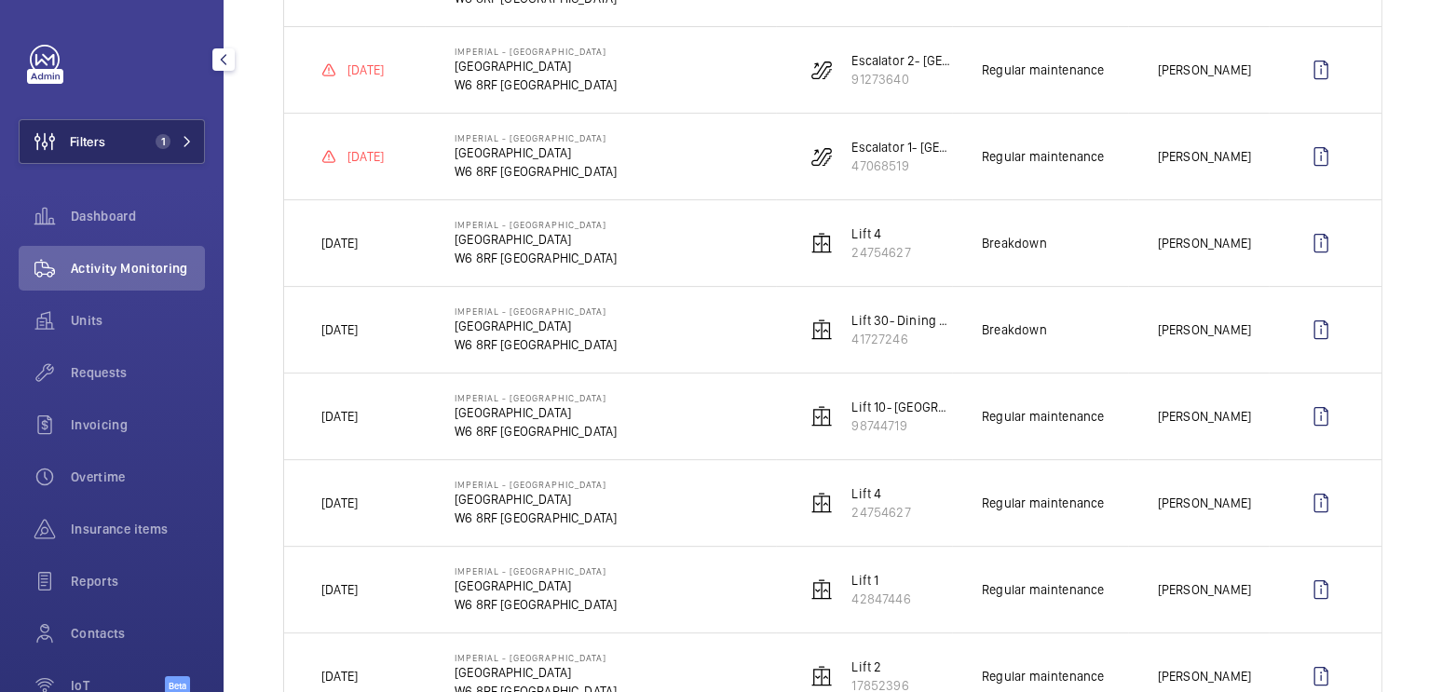
click at [161, 135] on span "1" at bounding box center [163, 141] width 15 height 15
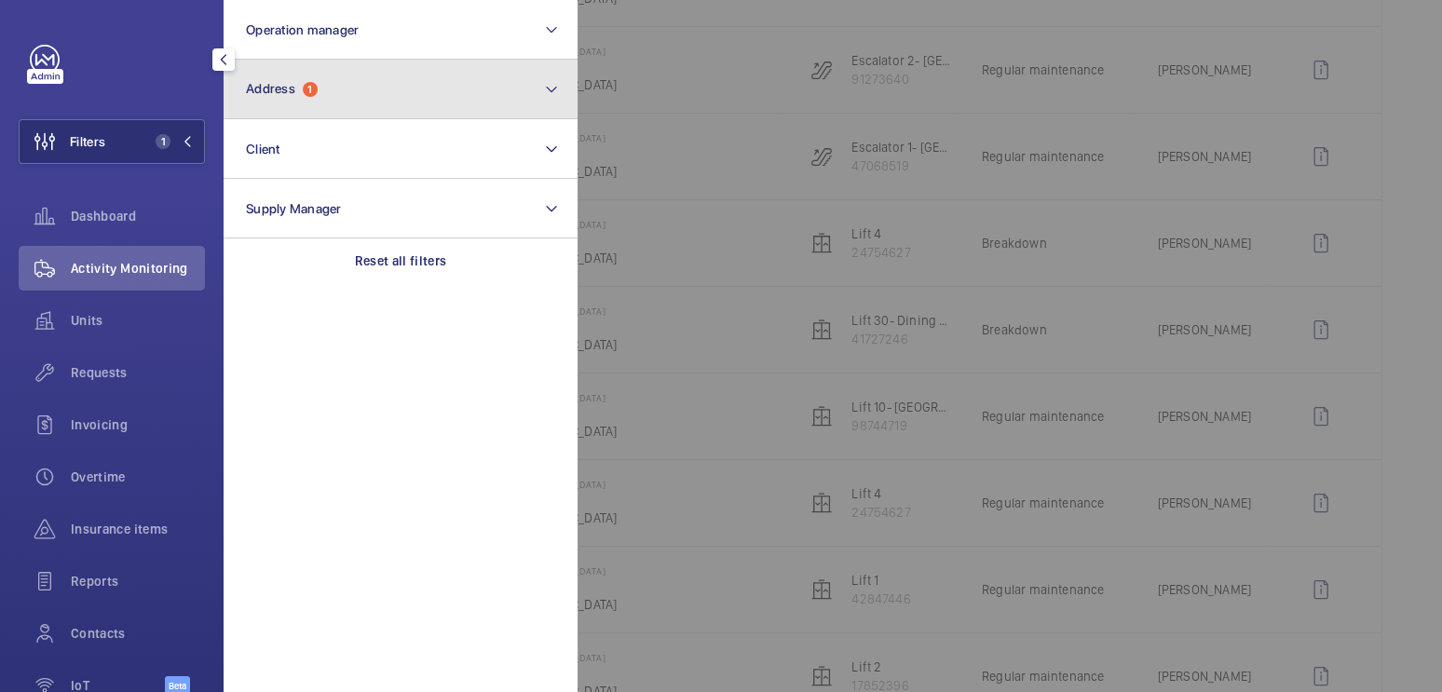
click at [294, 98] on button "Address 1" at bounding box center [401, 90] width 354 height 60
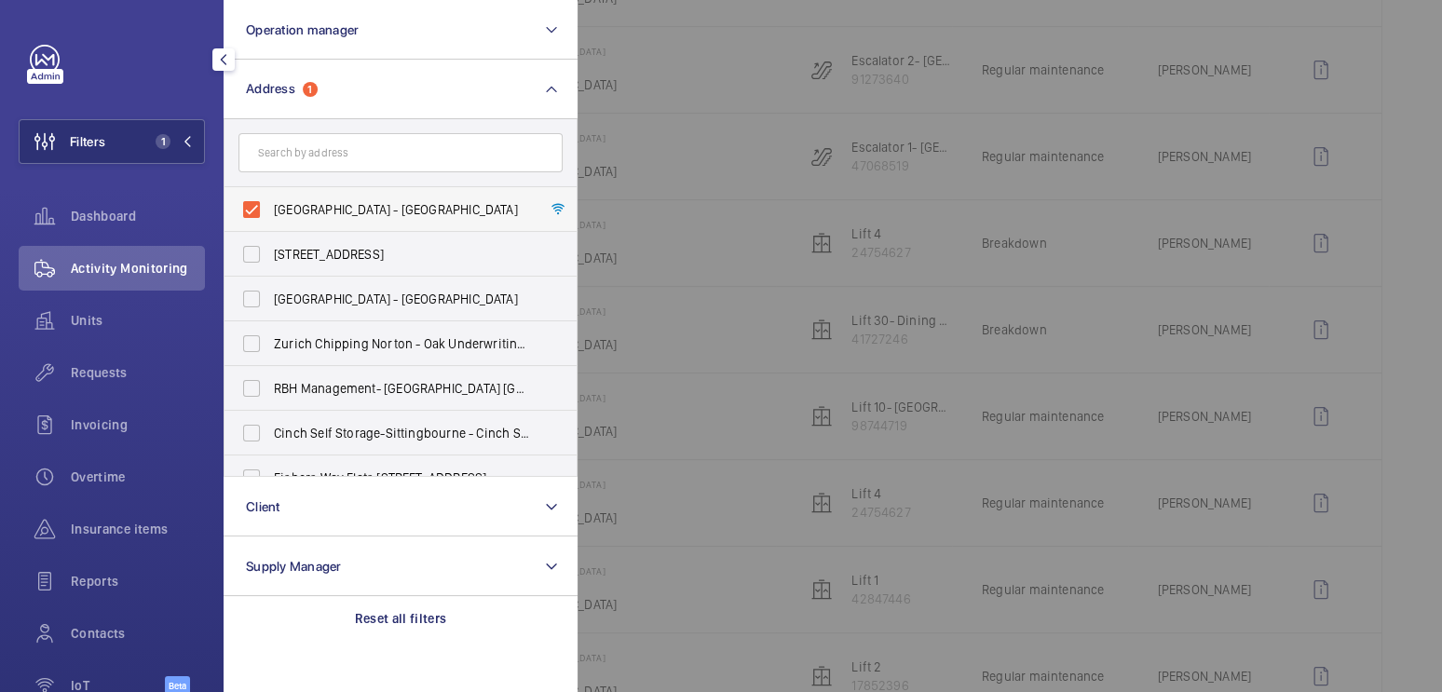
click at [351, 210] on span "[GEOGRAPHIC_DATA] - [GEOGRAPHIC_DATA]" at bounding box center [402, 209] width 256 height 19
click at [270, 210] on input "[GEOGRAPHIC_DATA] - [GEOGRAPHIC_DATA]" at bounding box center [251, 209] width 37 height 37
checkbox input "false"
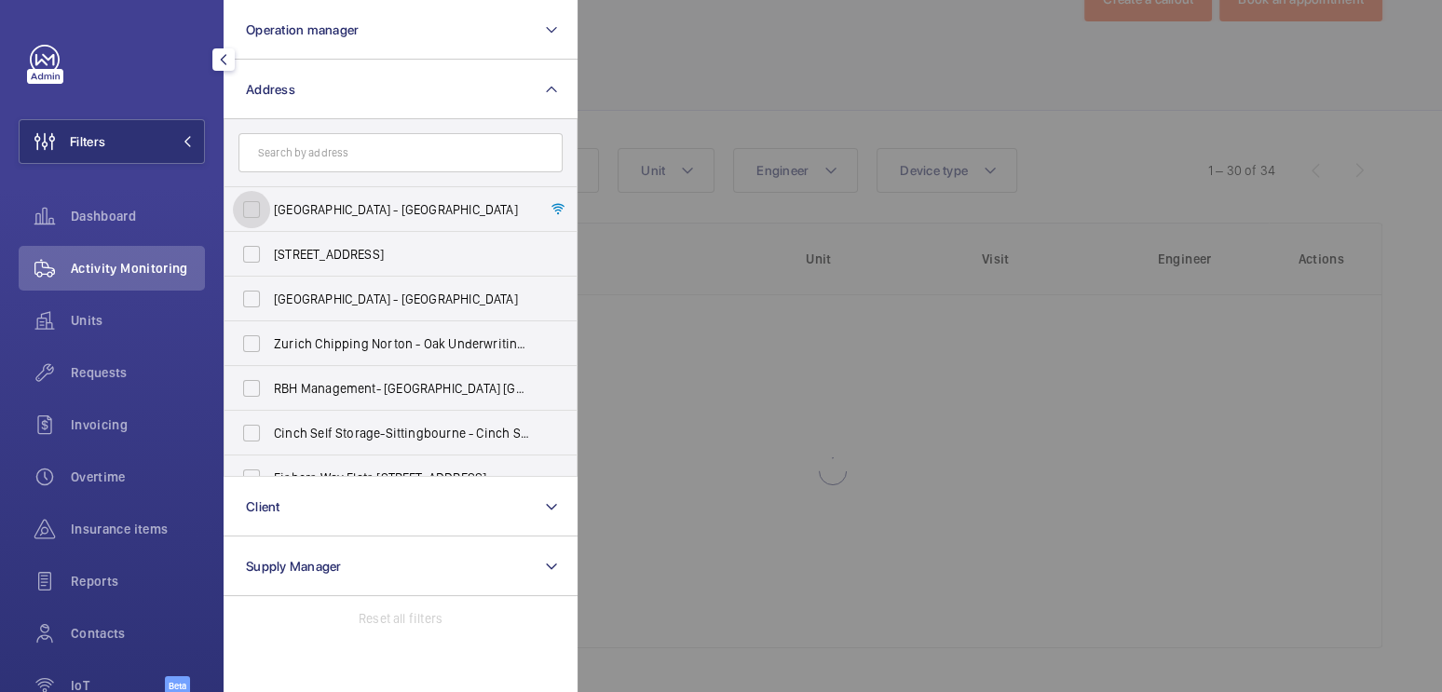
scroll to position [510, 0]
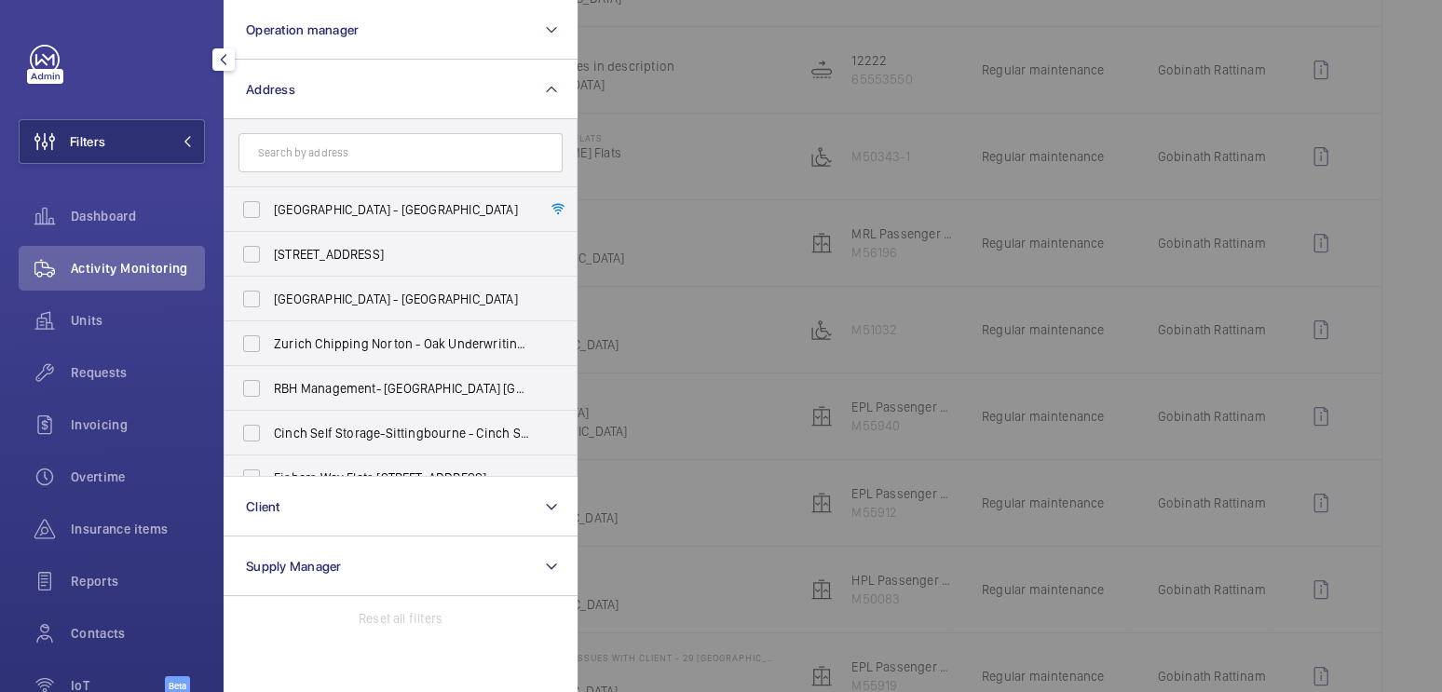
click at [606, 134] on div at bounding box center [1299, 346] width 1442 height 692
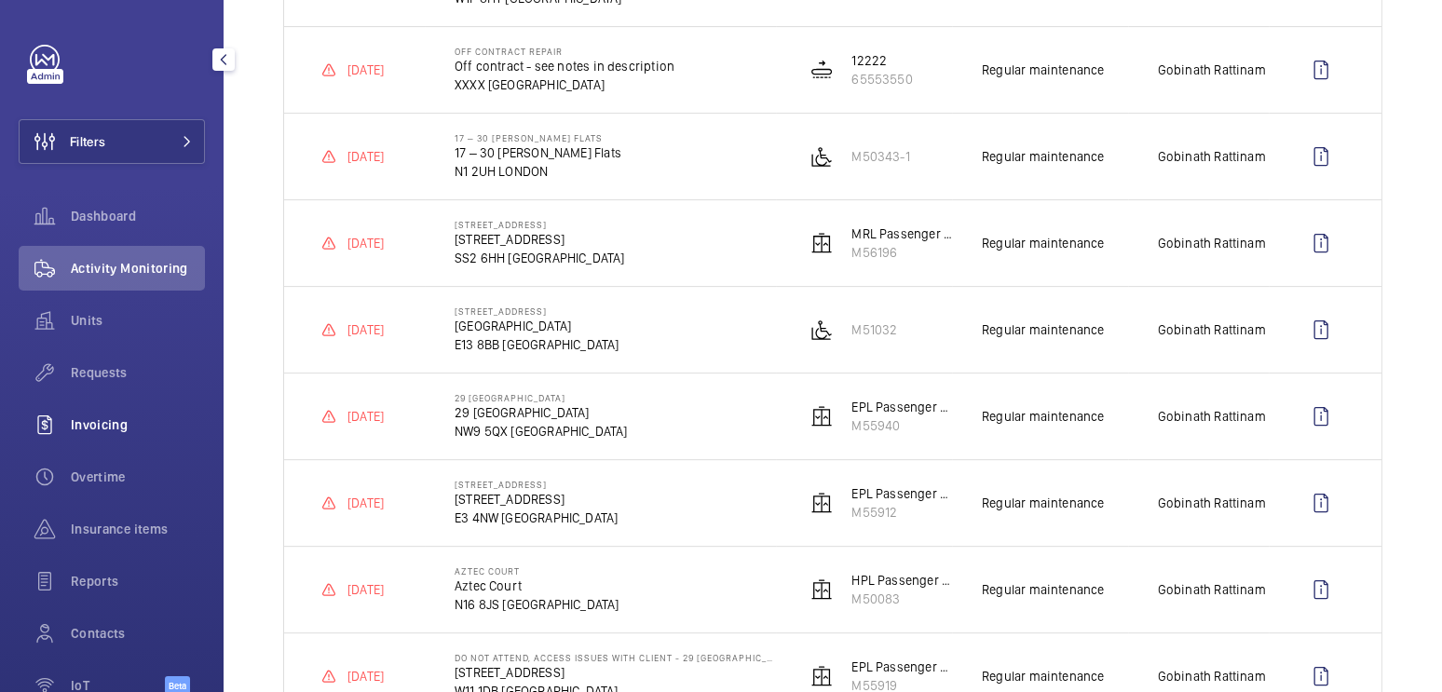
click at [111, 431] on span "Invoicing" at bounding box center [138, 425] width 134 height 19
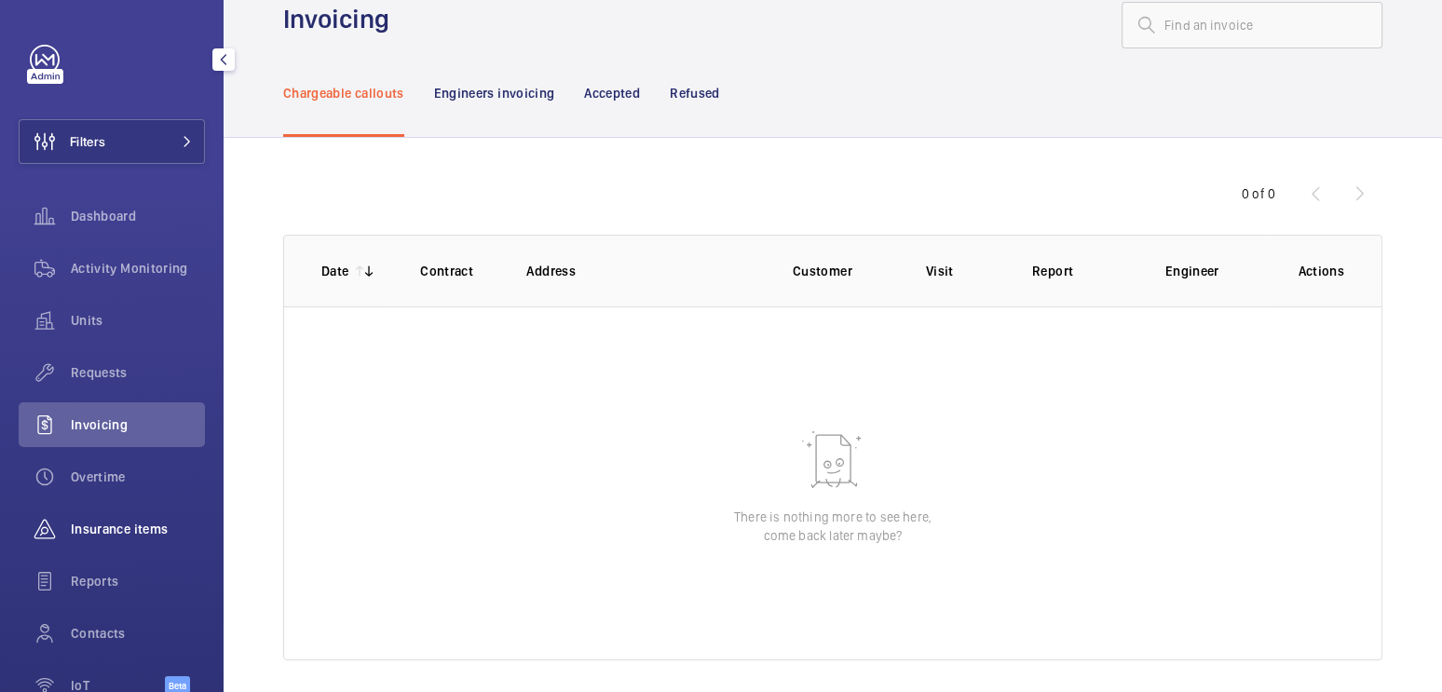
click at [121, 524] on span "Insurance items" at bounding box center [138, 529] width 134 height 19
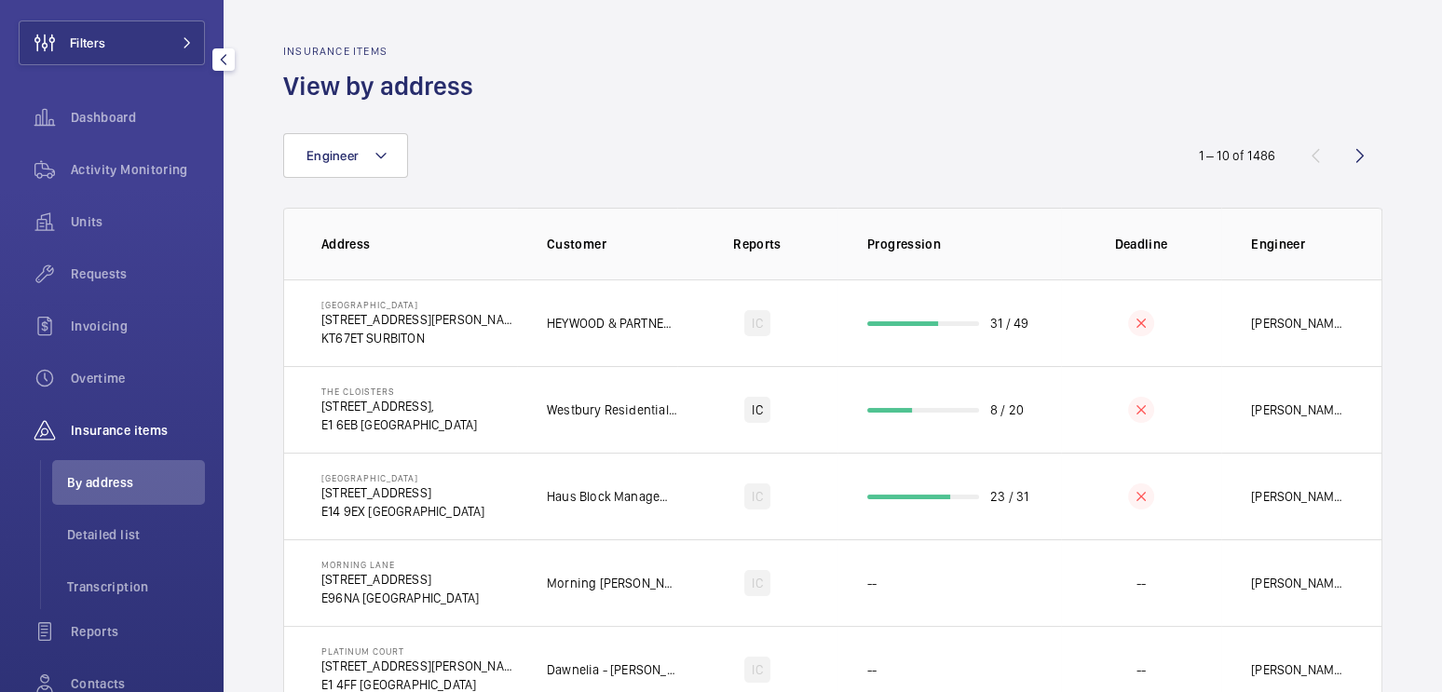
scroll to position [162, 0]
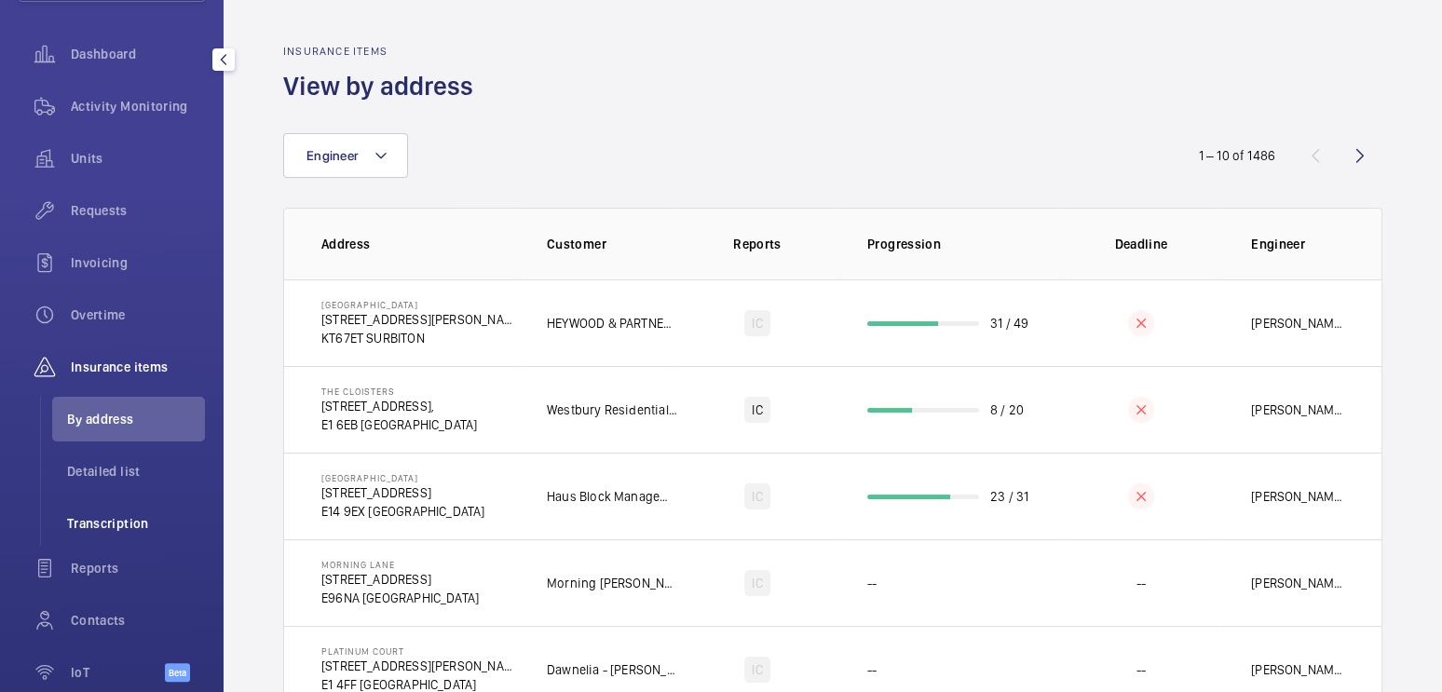
click at [136, 524] on span "Transcription" at bounding box center [136, 523] width 138 height 19
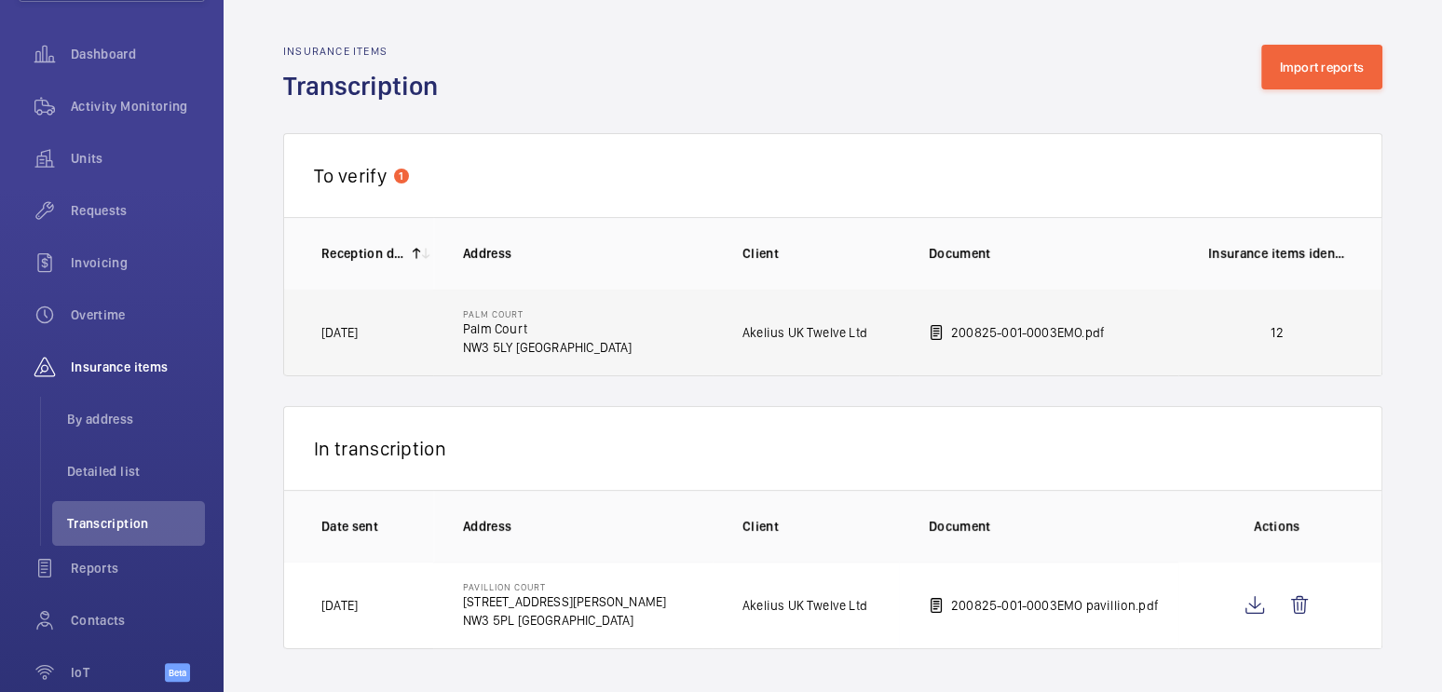
click at [1209, 340] on p "12" at bounding box center [1278, 332] width 138 height 19
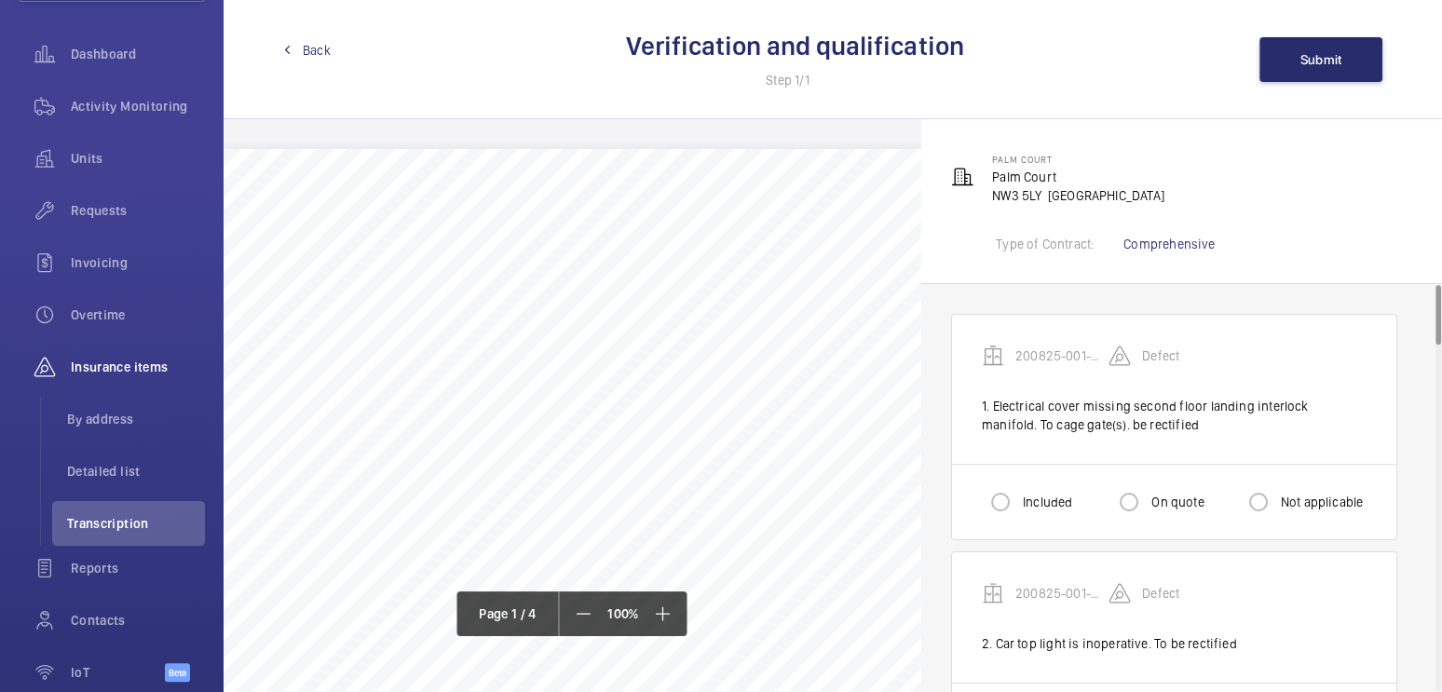
click at [1028, 490] on div "Included" at bounding box center [1027, 502] width 90 height 37
click at [1017, 495] on input "Included" at bounding box center [1000, 502] width 37 height 37
radio input "true"
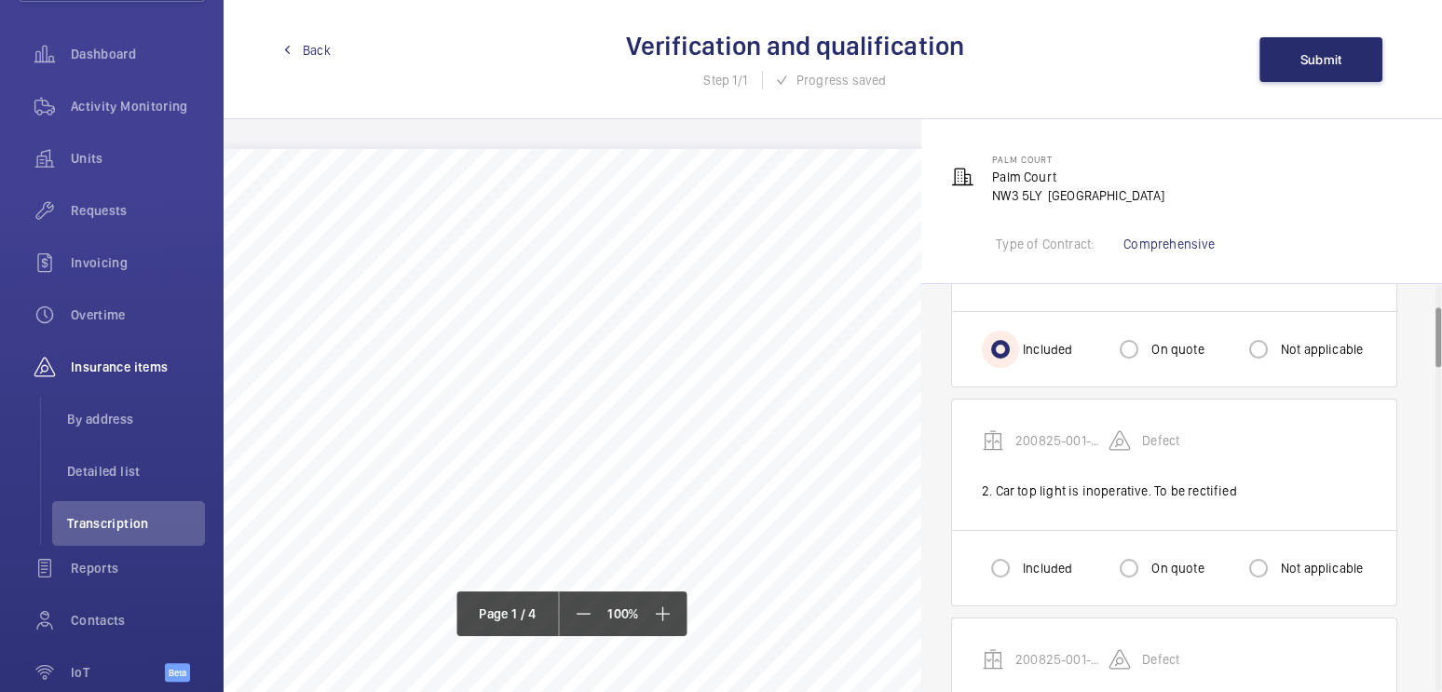
scroll to position [154, 0]
click at [1003, 564] on input "Included" at bounding box center [1000, 567] width 37 height 37
radio input "true"
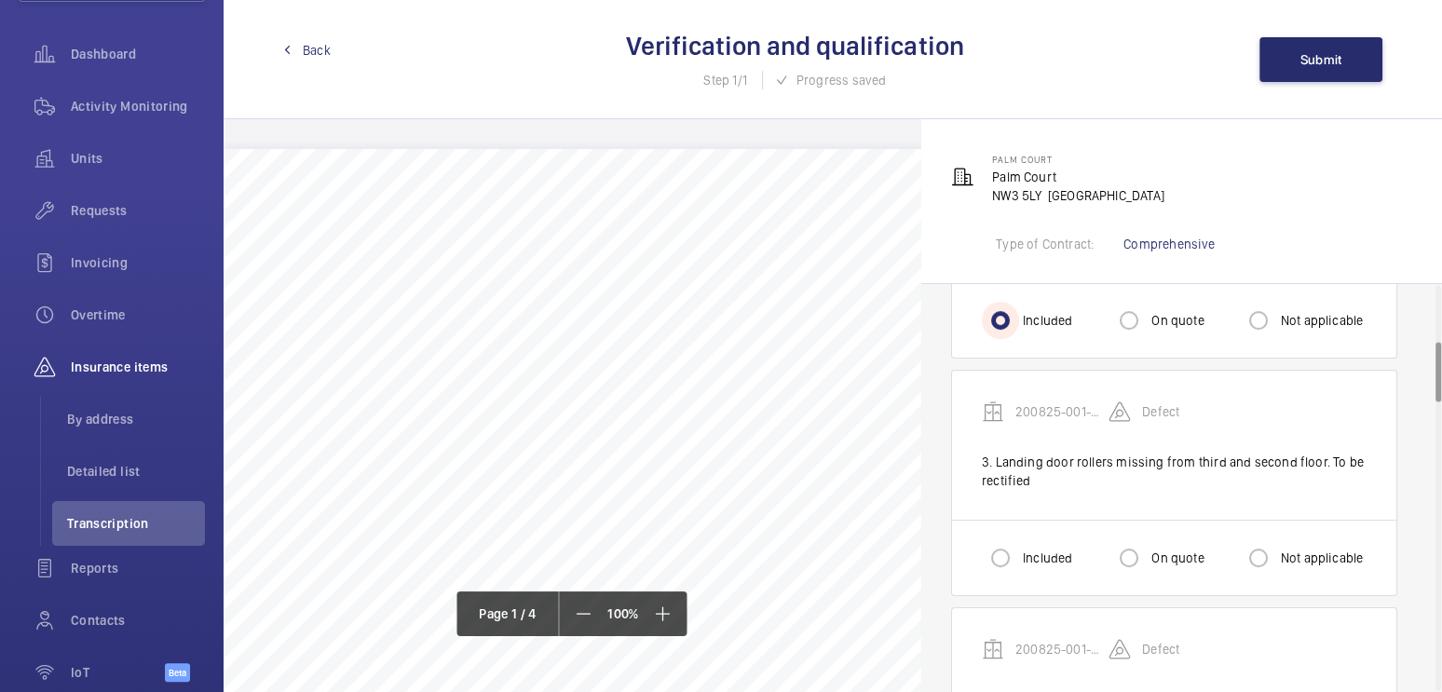
scroll to position [403, 0]
click at [1003, 564] on input "Included" at bounding box center [1000, 555] width 37 height 37
radio input "true"
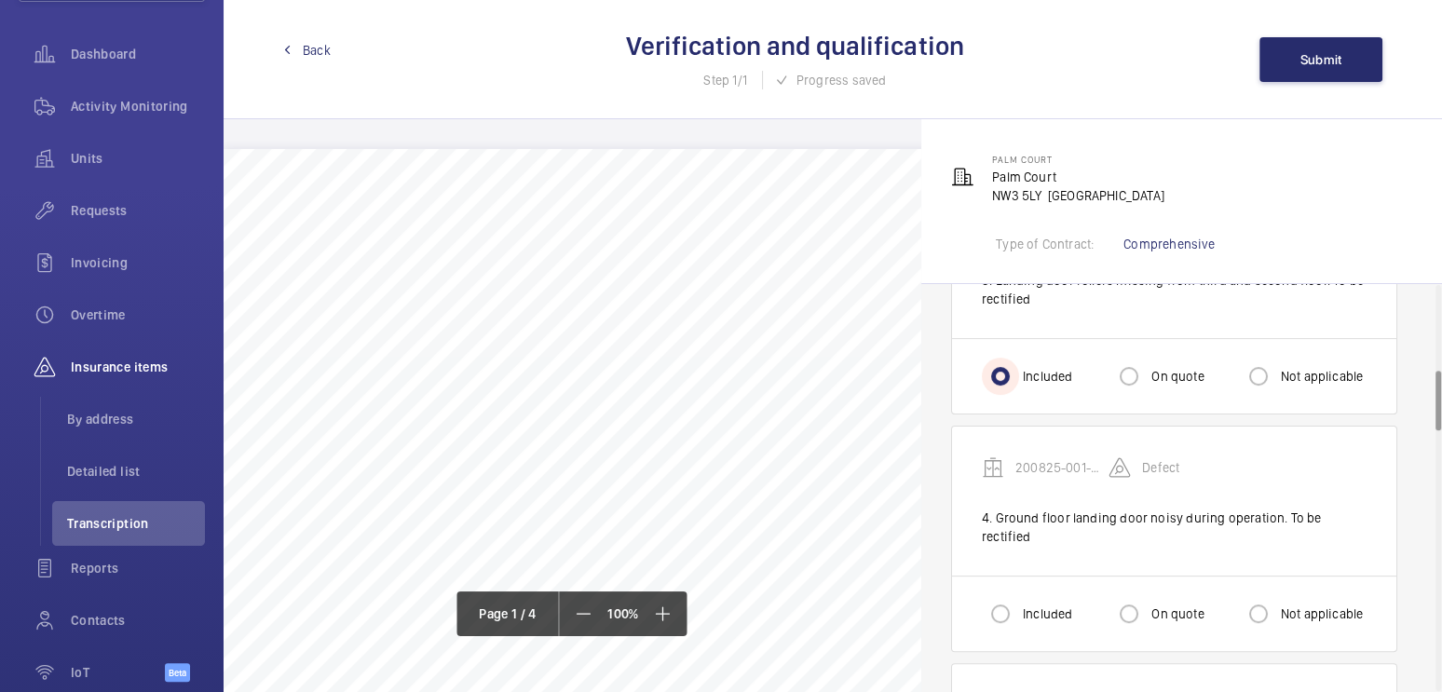
scroll to position [583, 0]
click at [999, 594] on input "Included" at bounding box center [1000, 612] width 37 height 37
radio input "true"
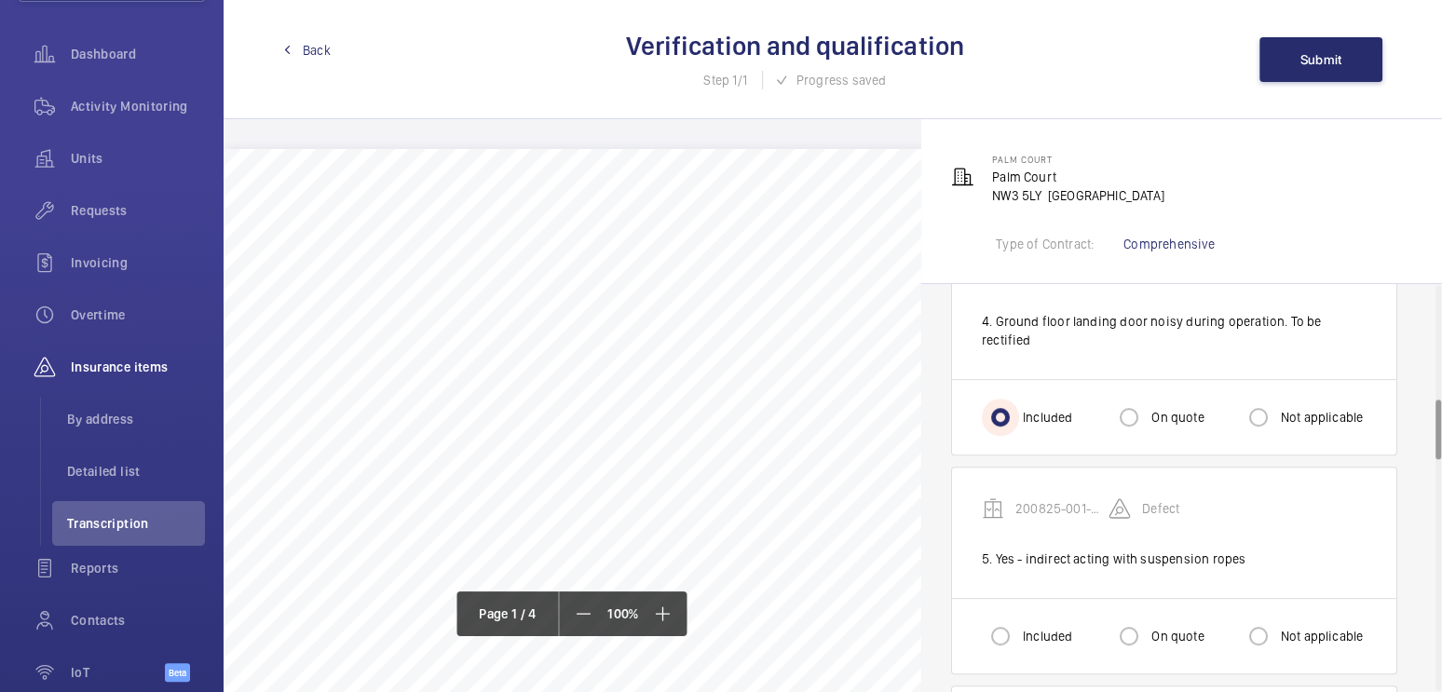
scroll to position [781, 0]
click at [1307, 625] on label "Not applicable" at bounding box center [1321, 634] width 87 height 19
click at [1278, 616] on input "Not applicable" at bounding box center [1258, 634] width 37 height 37
radio input "true"
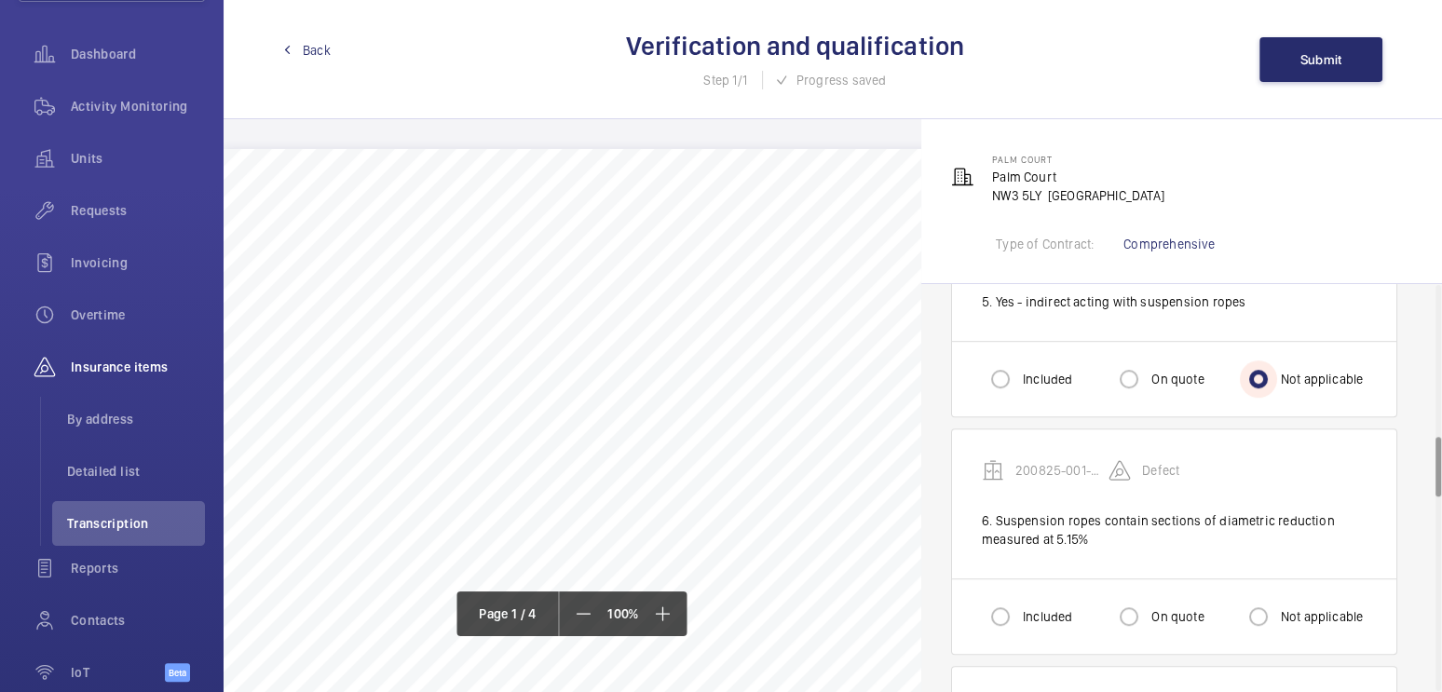
scroll to position [1044, 0]
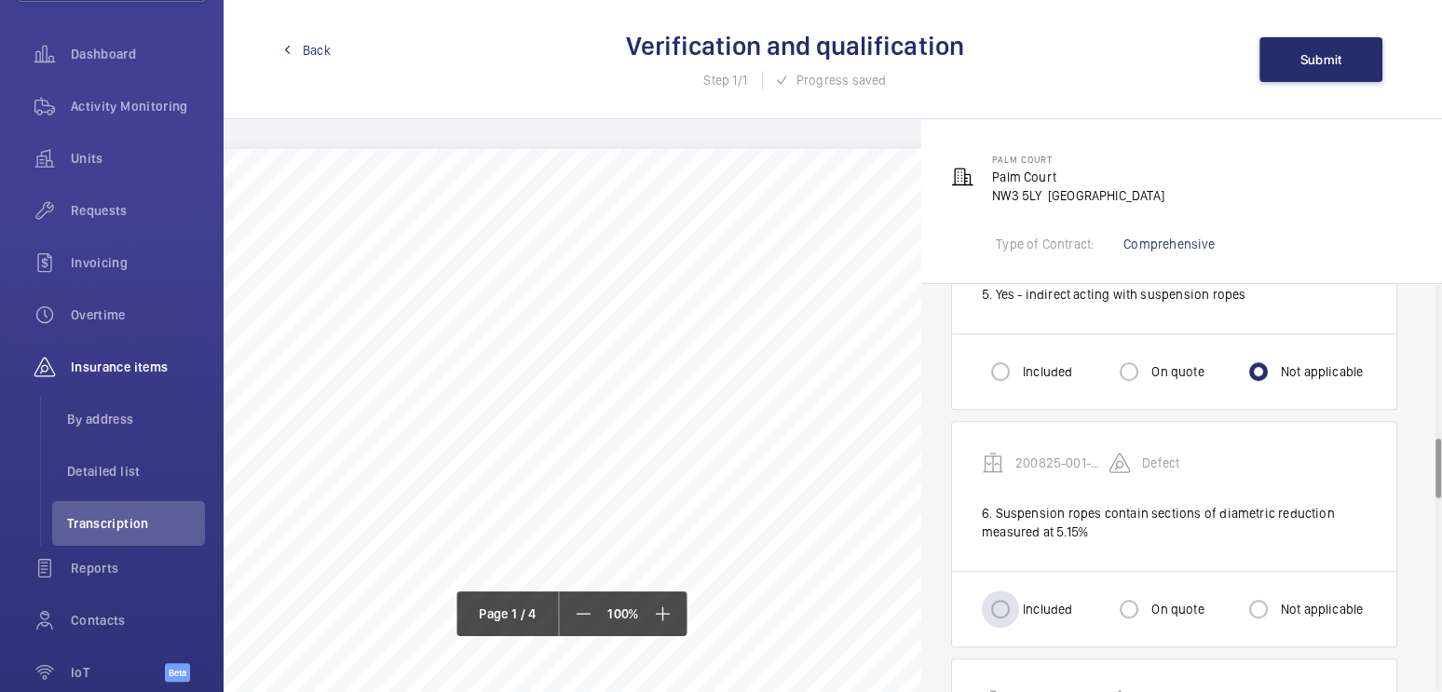
click at [1029, 600] on label "Included" at bounding box center [1045, 609] width 53 height 19
click at [1019, 591] on input "Included" at bounding box center [1000, 609] width 37 height 37
radio input "true"
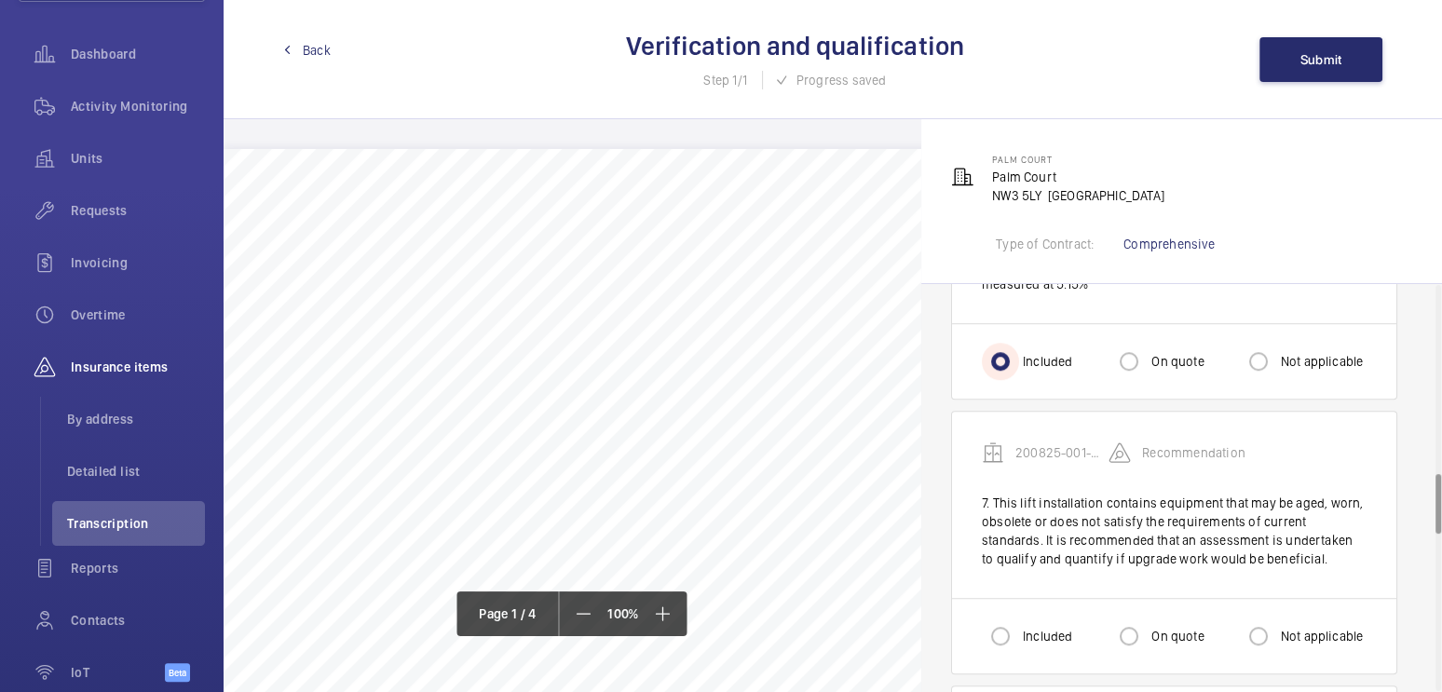
scroll to position [1296, 0]
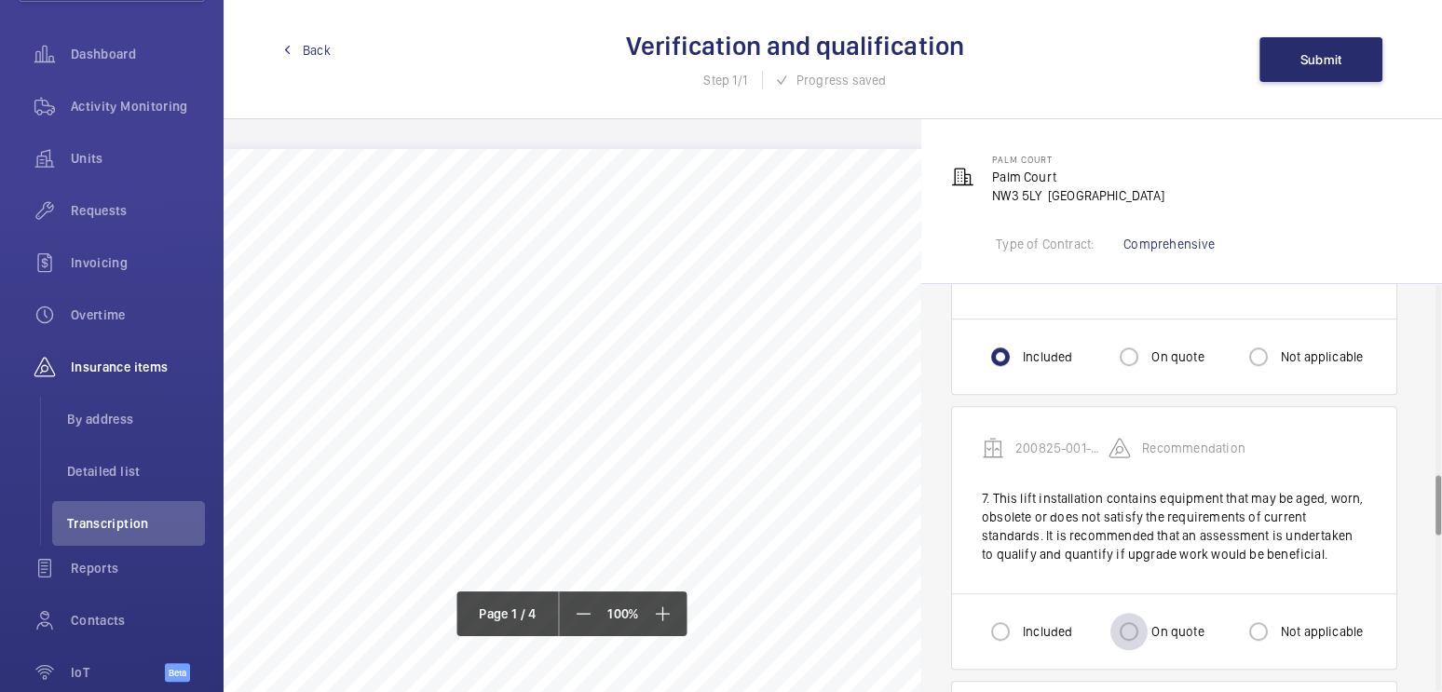
click at [1150, 609] on div at bounding box center [1129, 631] width 45 height 45
radio input "true"
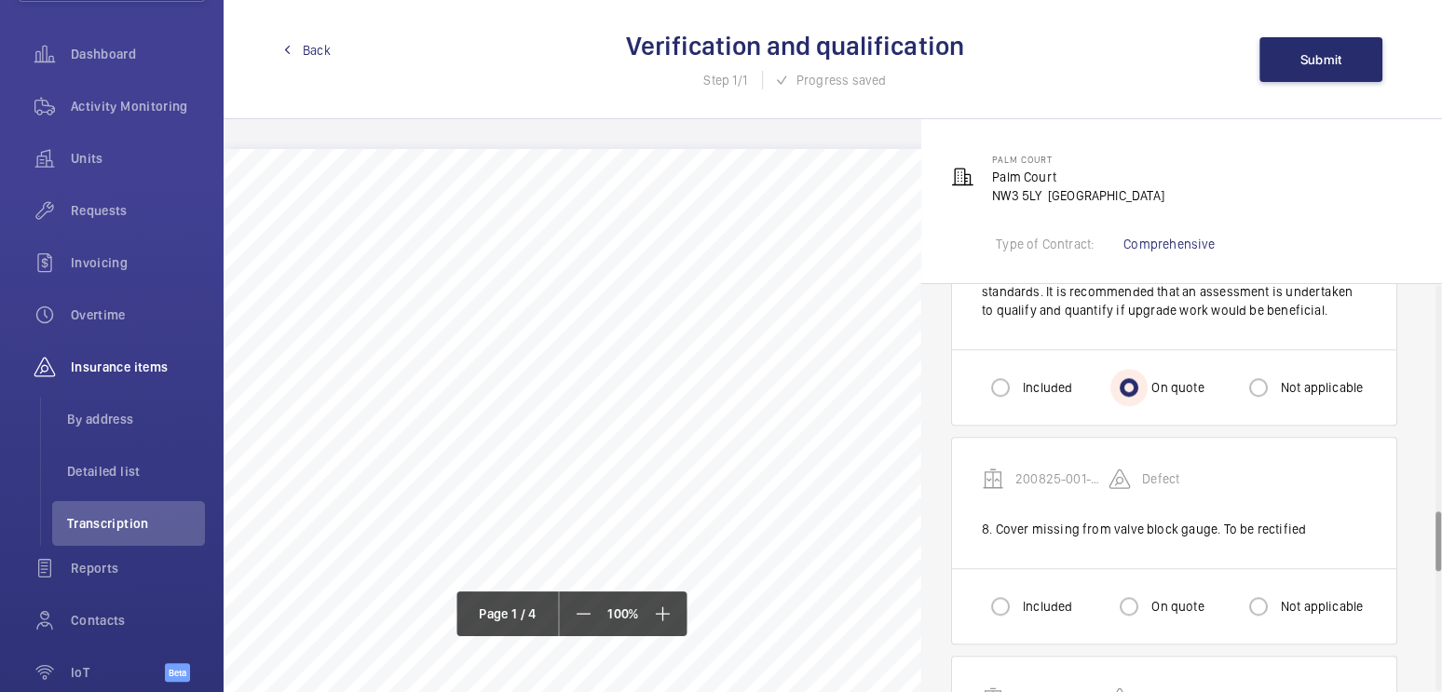
scroll to position [1545, 0]
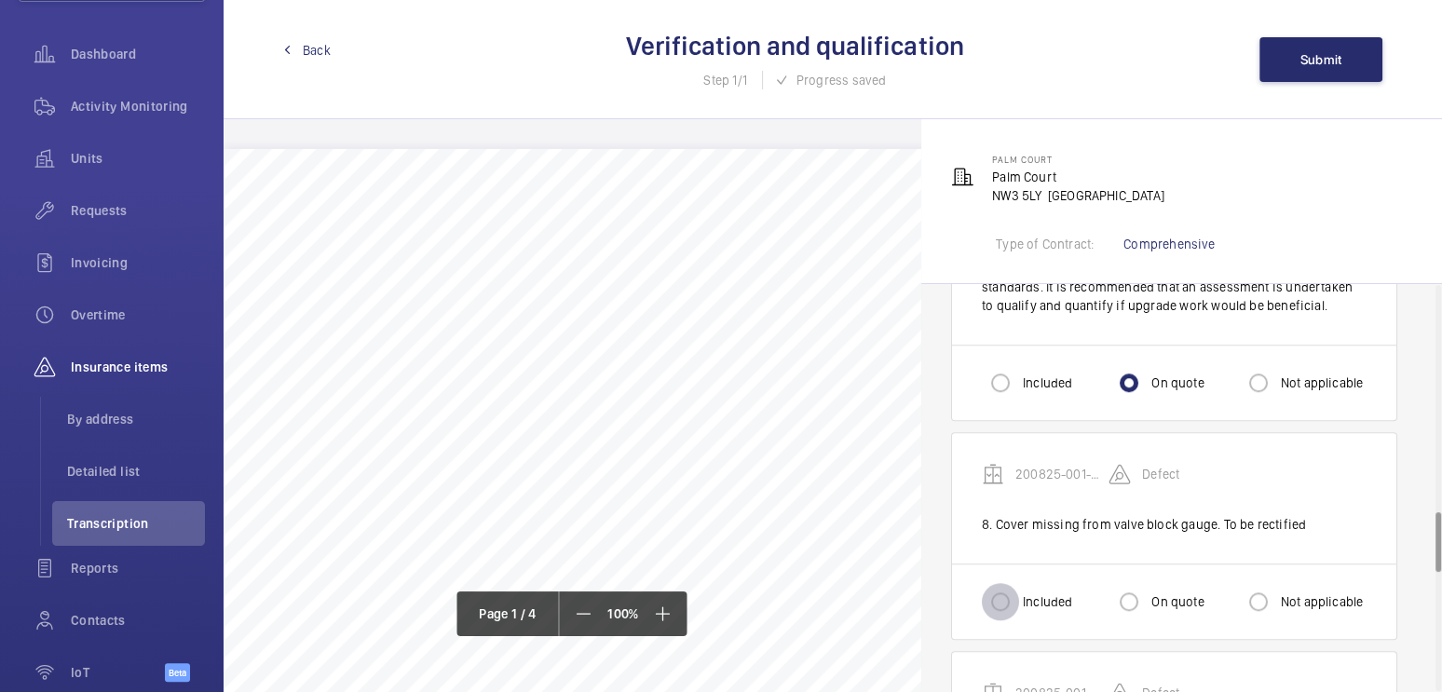
click at [1006, 583] on input "Included" at bounding box center [1000, 601] width 37 height 37
radio input "true"
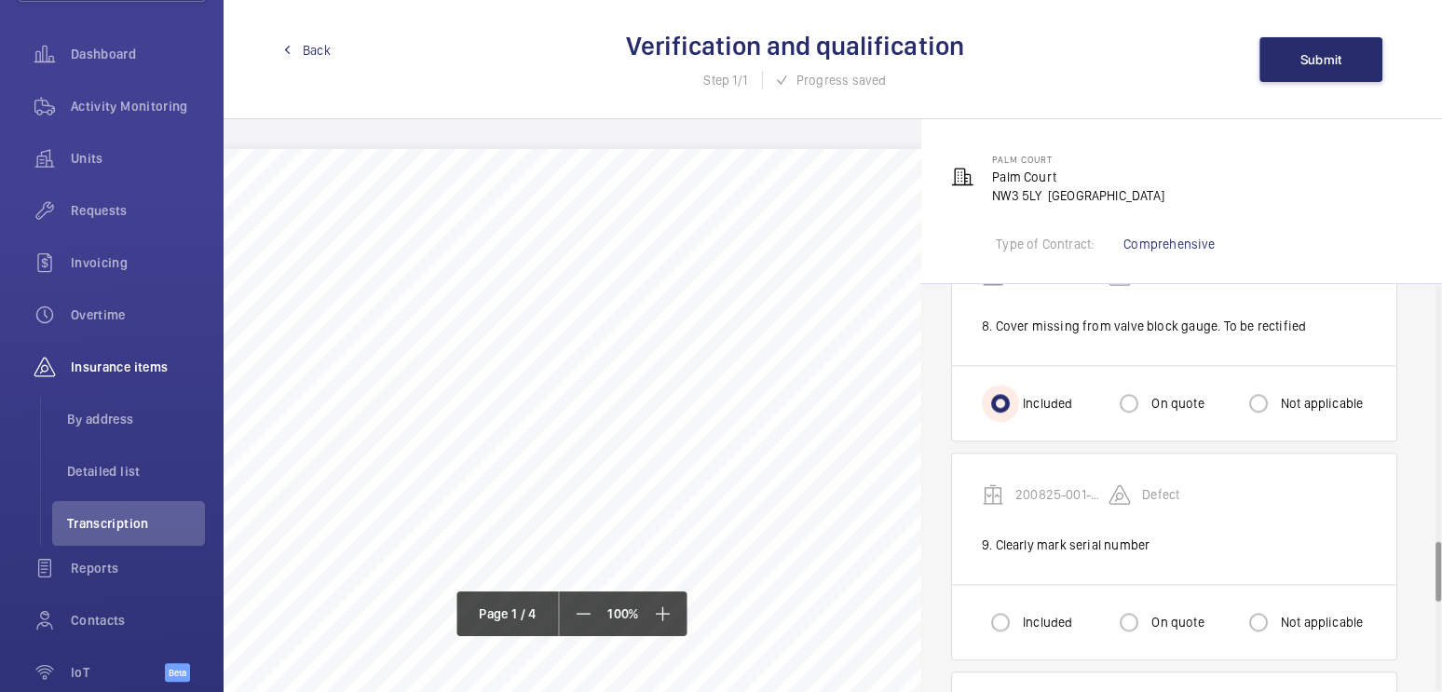
scroll to position [1747, 0]
click at [1148, 596] on div at bounding box center [1129, 618] width 45 height 45
radio input "true"
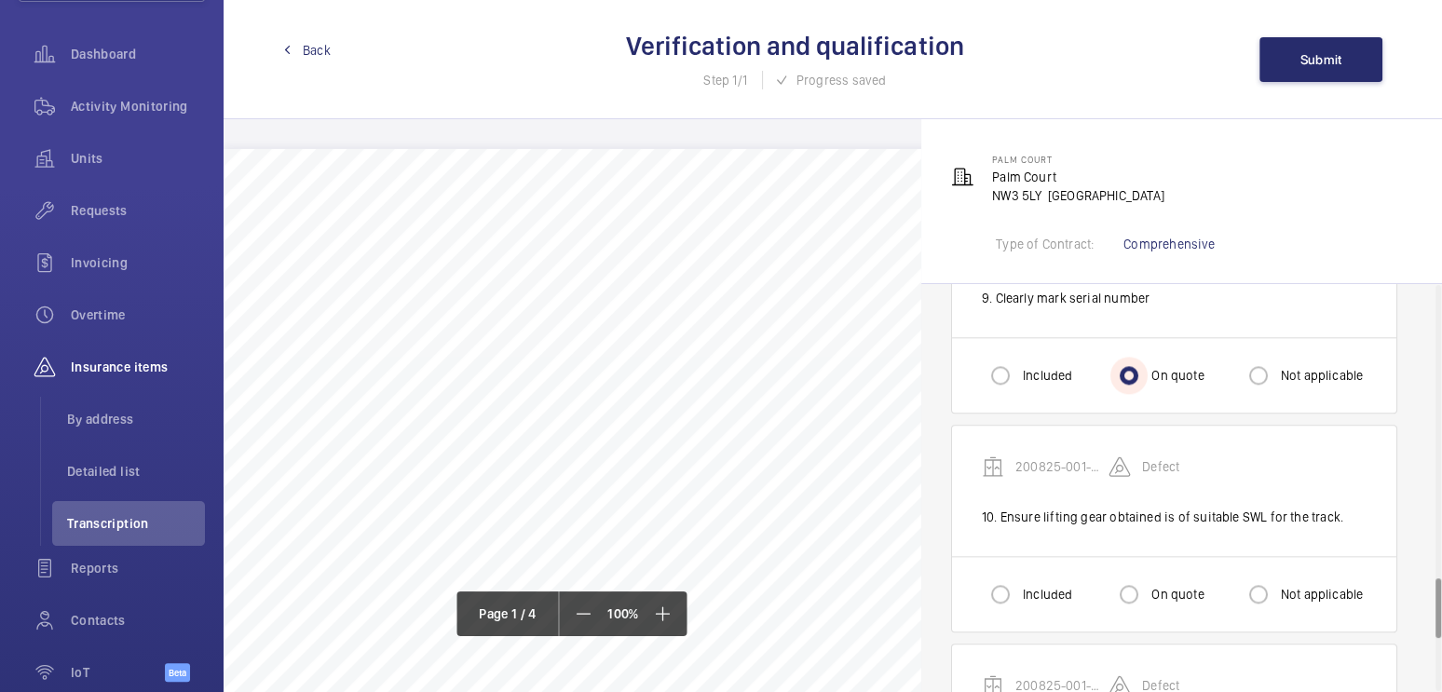
scroll to position [2005, 0]
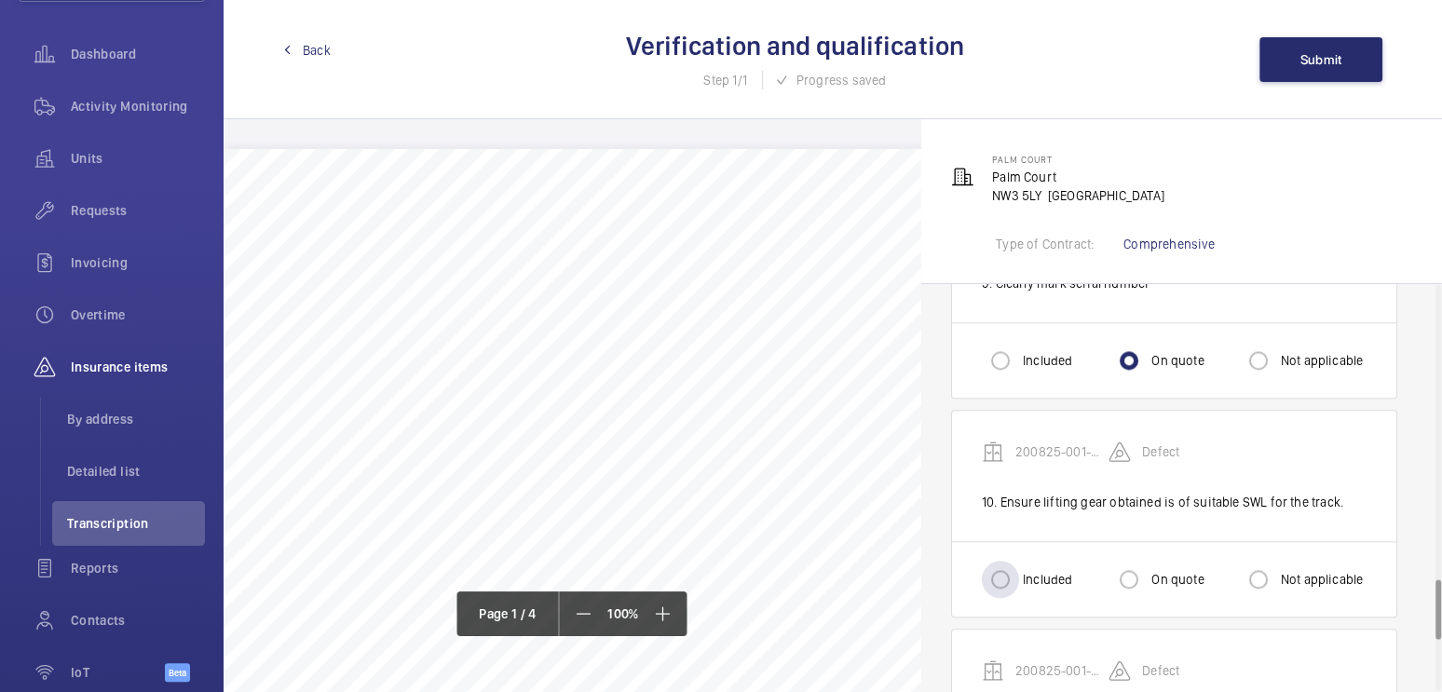
click at [1044, 570] on label "Included" at bounding box center [1045, 579] width 53 height 19
click at [1019, 561] on input "Included" at bounding box center [1000, 579] width 37 height 37
radio input "true"
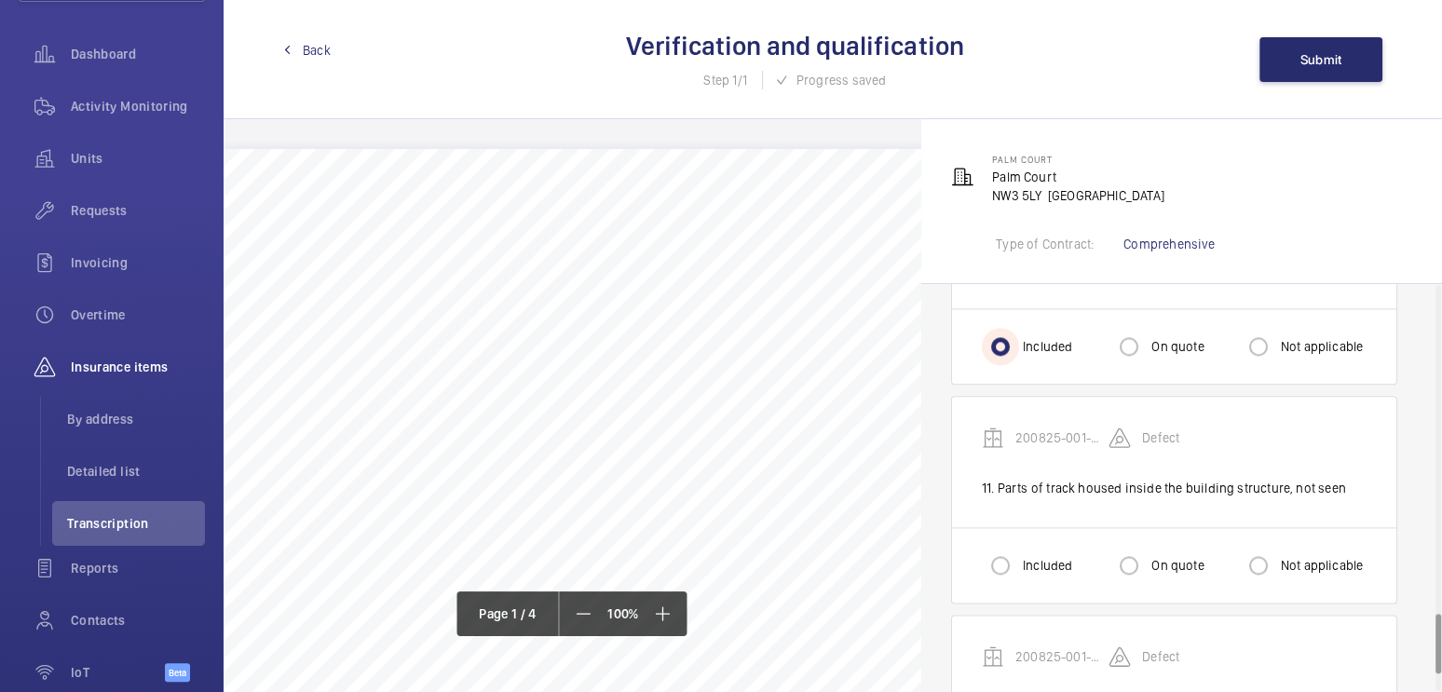
scroll to position [2239, 0]
click at [1040, 546] on div "Included" at bounding box center [1027, 564] width 90 height 37
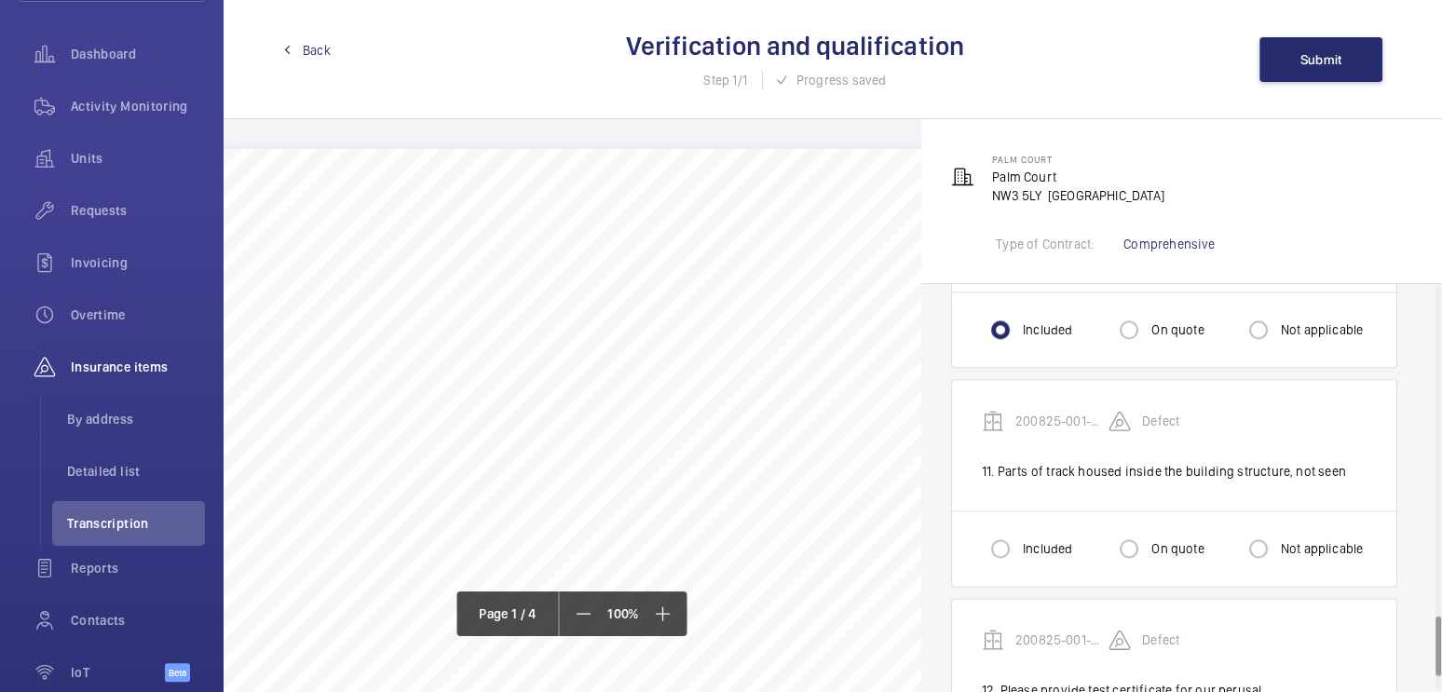
click at [1022, 540] on label "Included" at bounding box center [1045, 549] width 53 height 19
click at [1019, 530] on input "Included" at bounding box center [1000, 548] width 37 height 37
radio input "true"
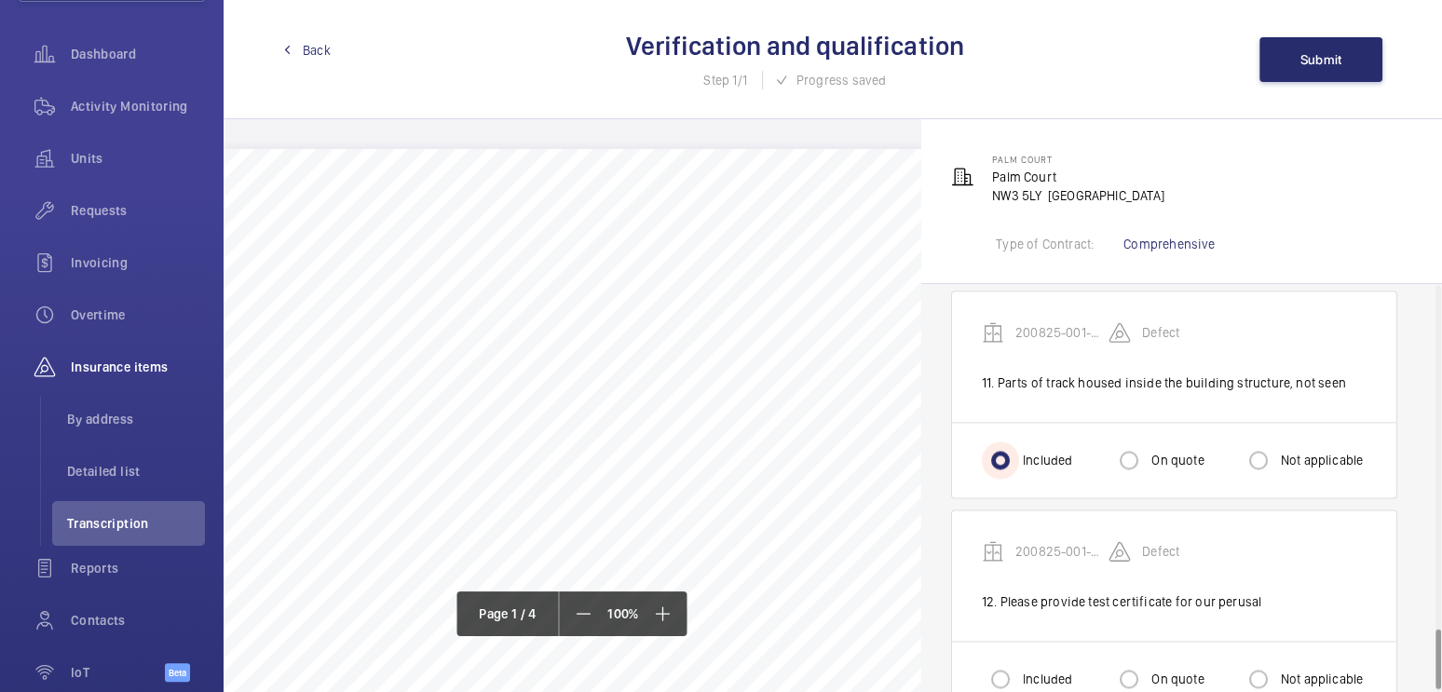
scroll to position [2363, 0]
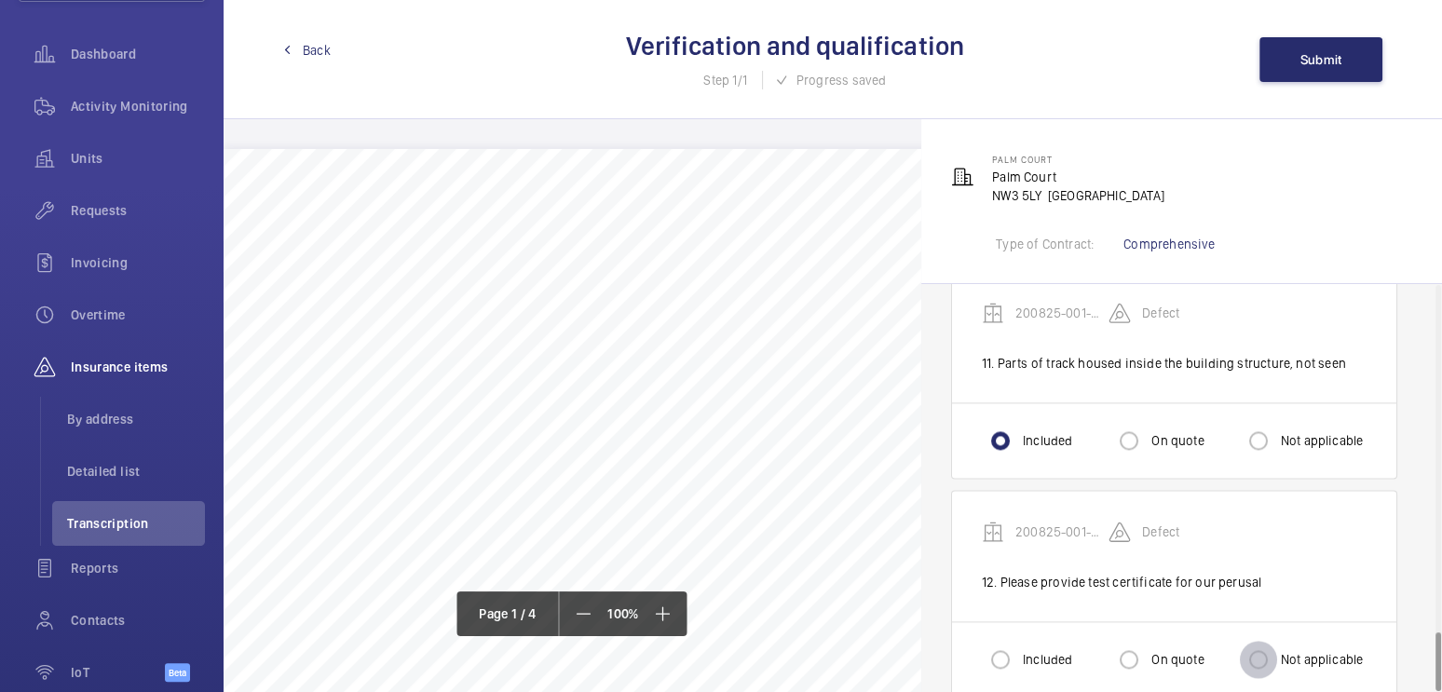
click at [1264, 641] on input "Not applicable" at bounding box center [1258, 659] width 37 height 37
radio input "true"
click at [1292, 62] on button "Submit" at bounding box center [1321, 59] width 123 height 45
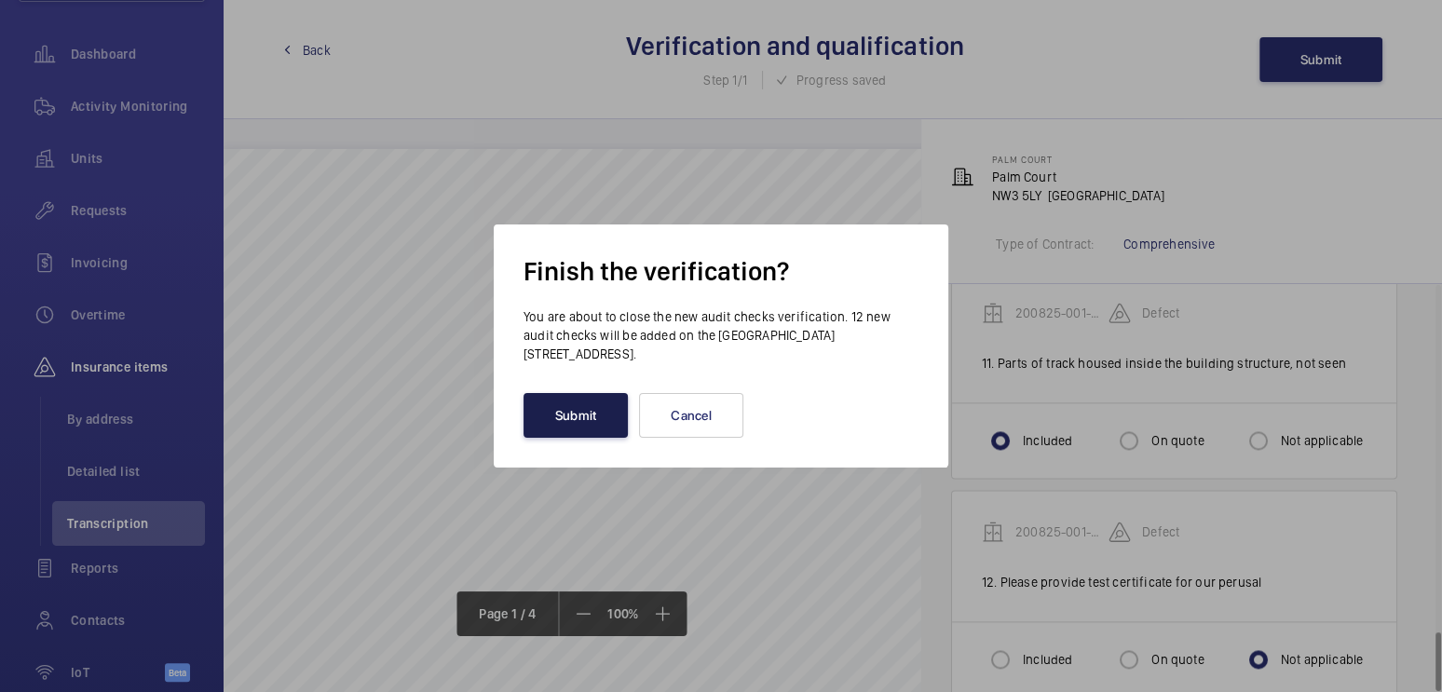
click at [586, 405] on button "Submit" at bounding box center [576, 415] width 104 height 45
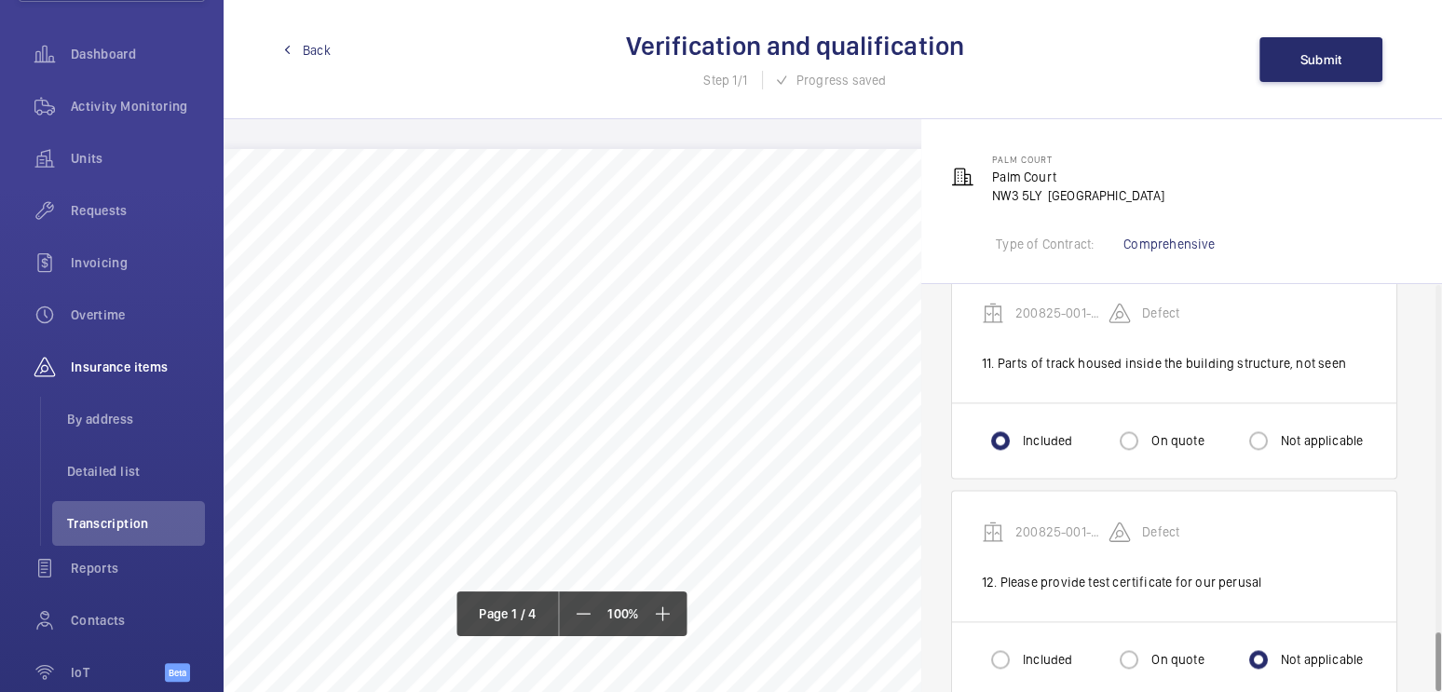
click at [313, 45] on span "Back" at bounding box center [317, 50] width 28 height 19
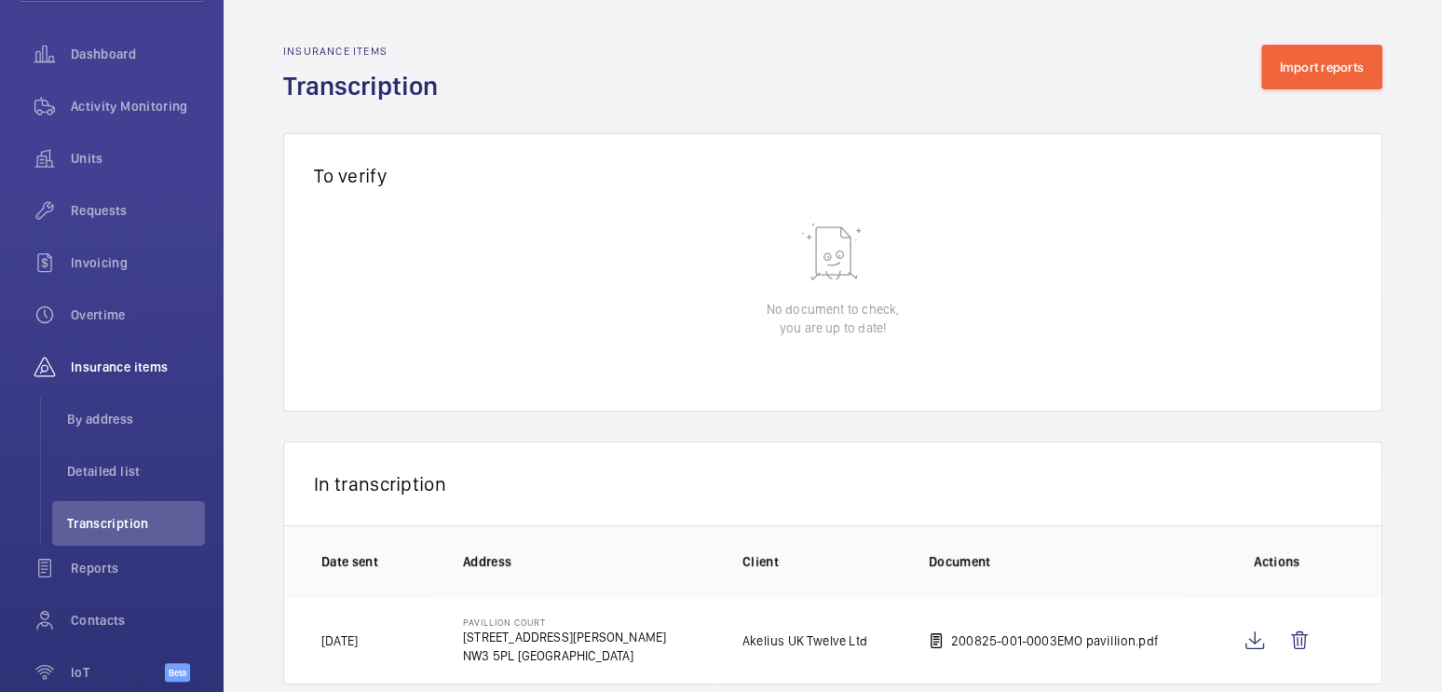
scroll to position [34, 0]
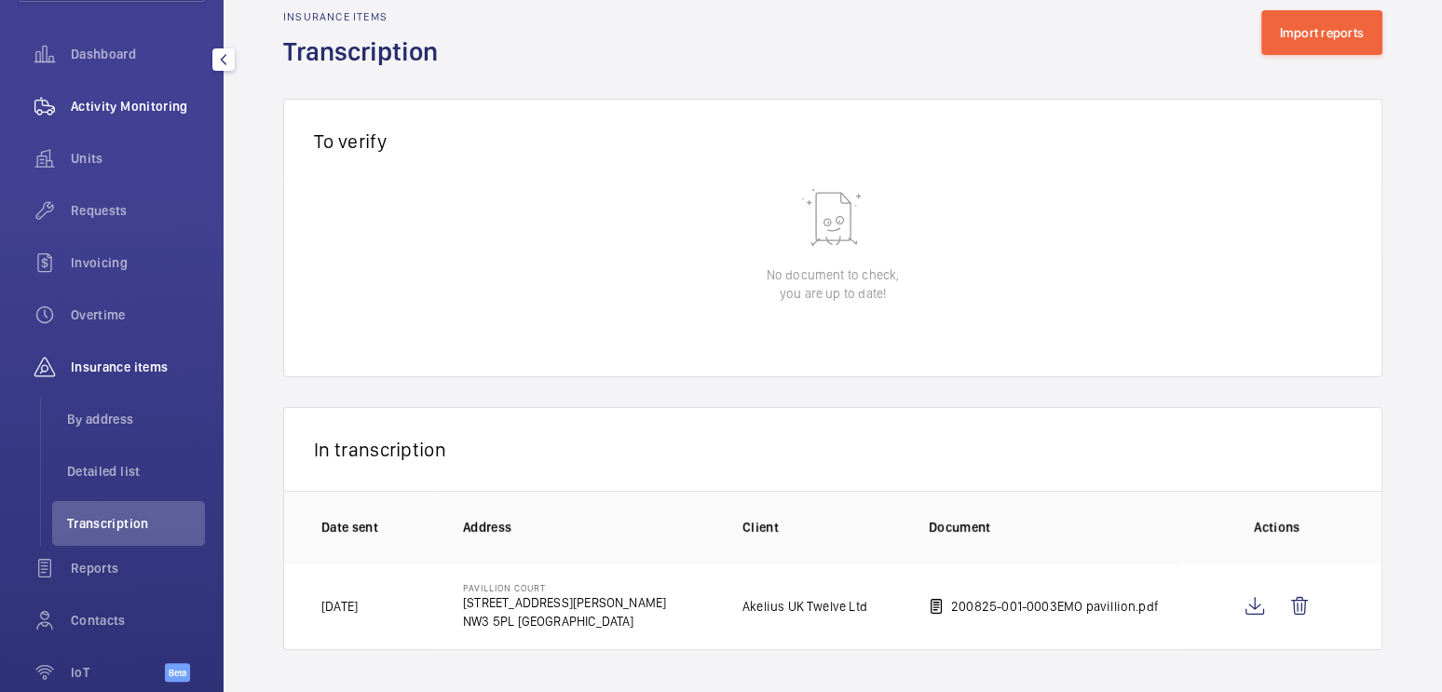
click at [153, 114] on span "Activity Monitoring" at bounding box center [138, 106] width 134 height 19
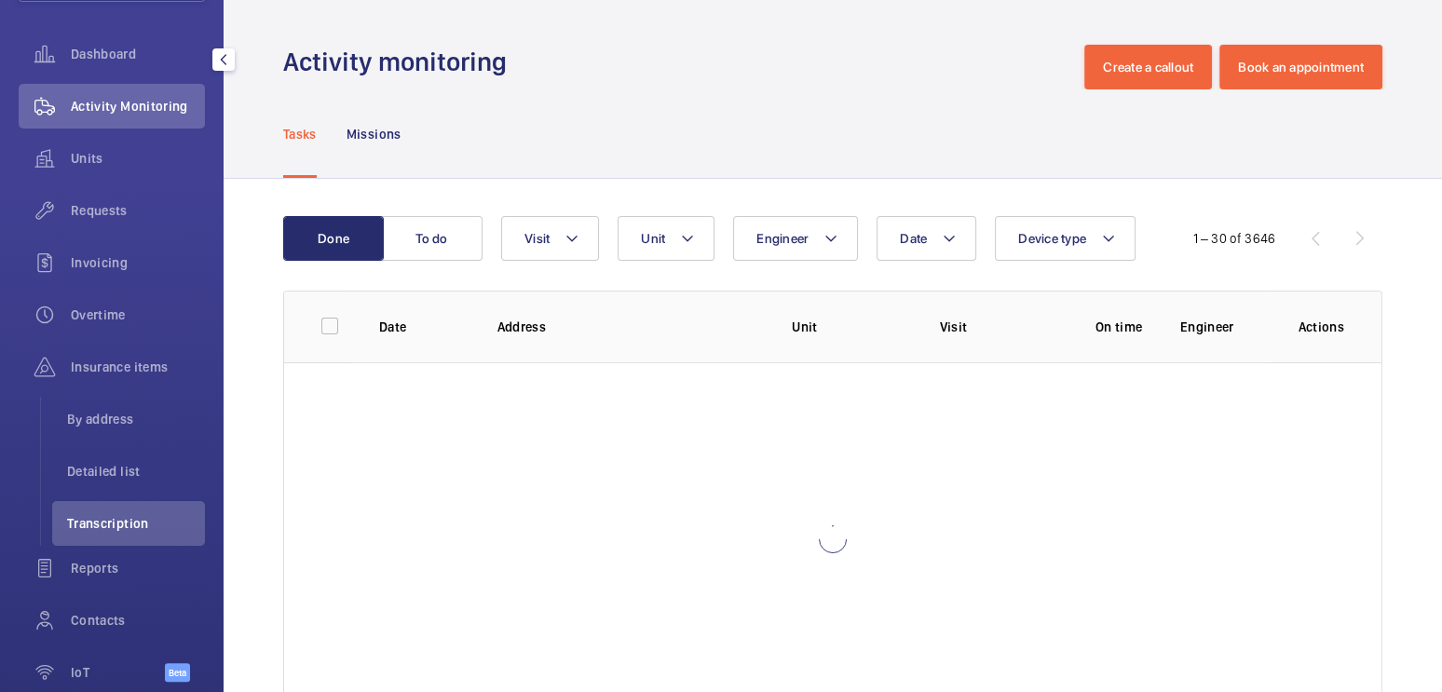
scroll to position [104, 0]
